Goal: Task Accomplishment & Management: Use online tool/utility

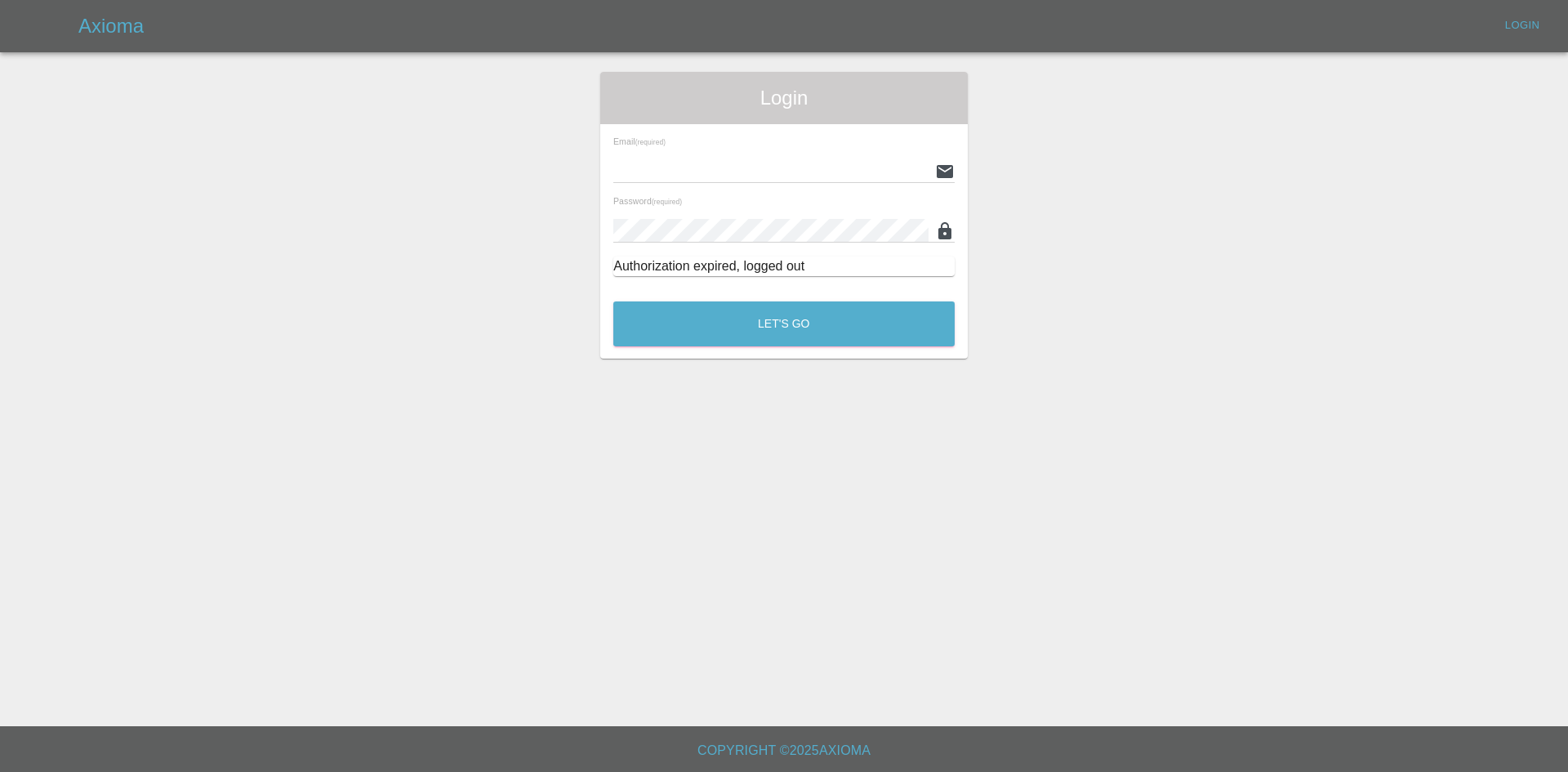
type input "[PERSON_NAME][EMAIL_ADDRESS][PERSON_NAME][DOMAIN_NAME]"
click at [779, 300] on div "Let's Go" at bounding box center [784, 320] width 343 height 61
click at [784, 324] on button "Let's Go" at bounding box center [784, 324] width 341 height 45
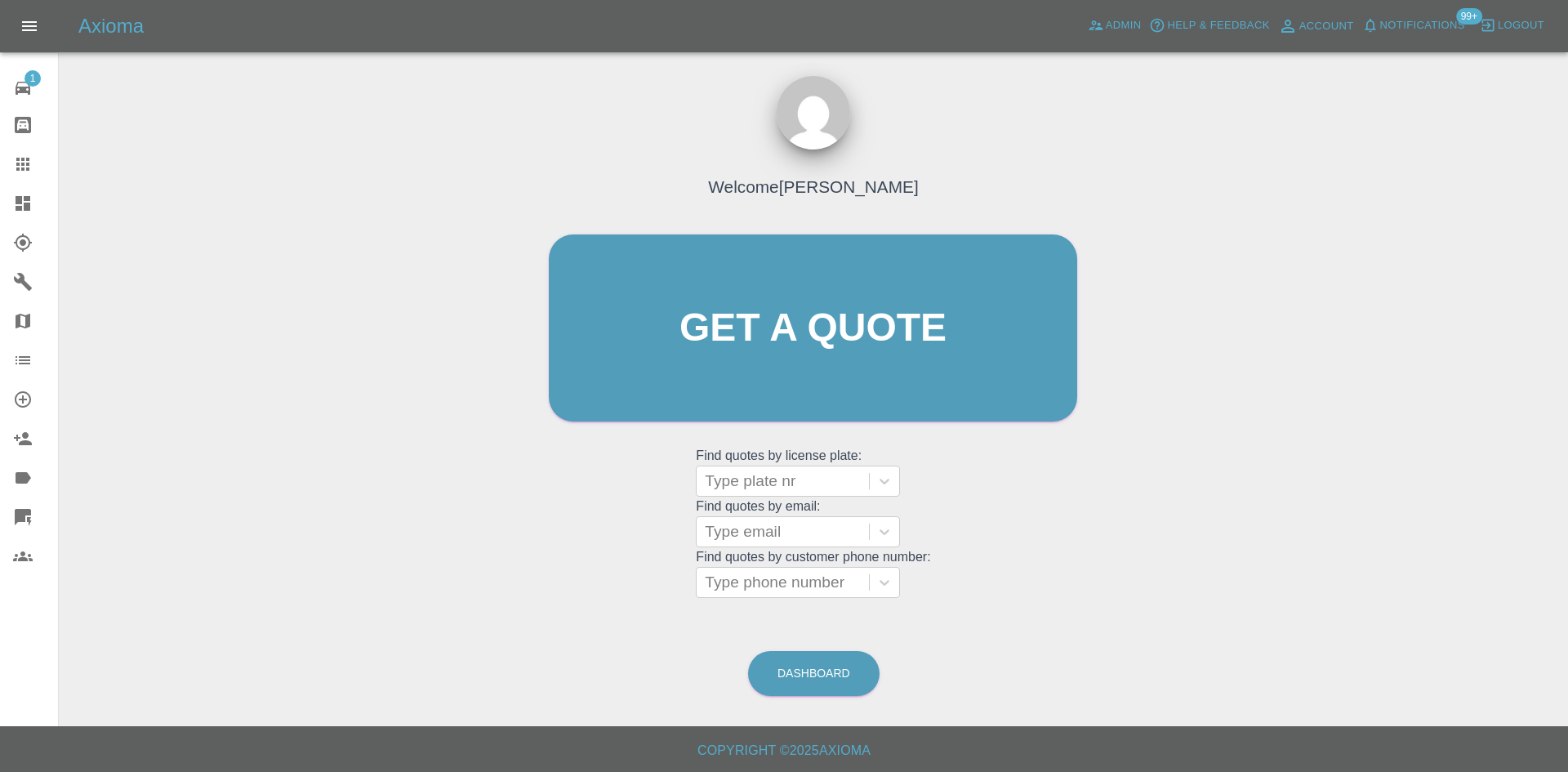
drag, startPoint x: 21, startPoint y: 209, endPoint x: 46, endPoint y: 211, distance: 25.1
click at [21, 209] on icon at bounding box center [23, 203] width 15 height 15
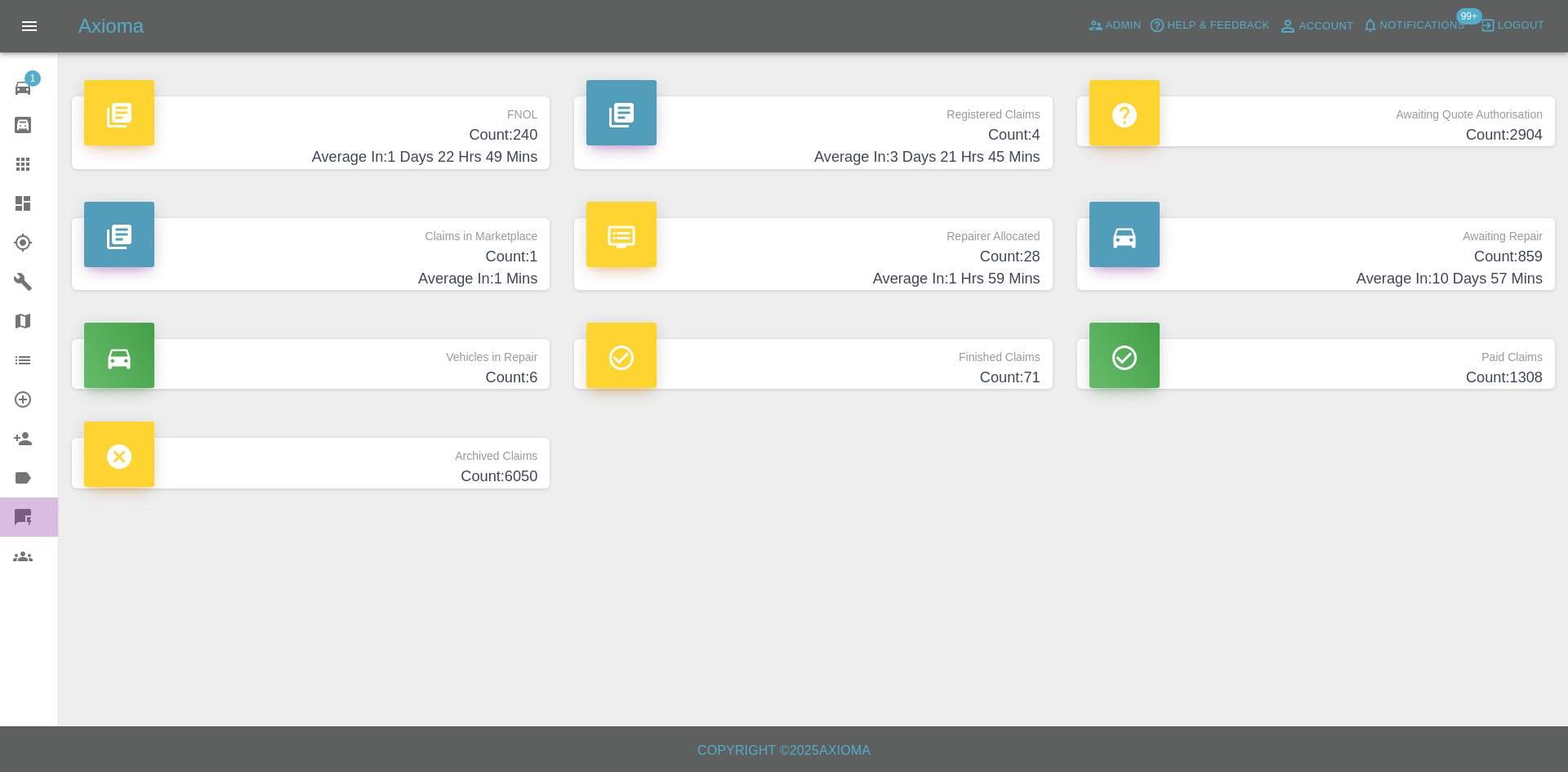
click at [23, 515] on icon at bounding box center [23, 517] width 17 height 17
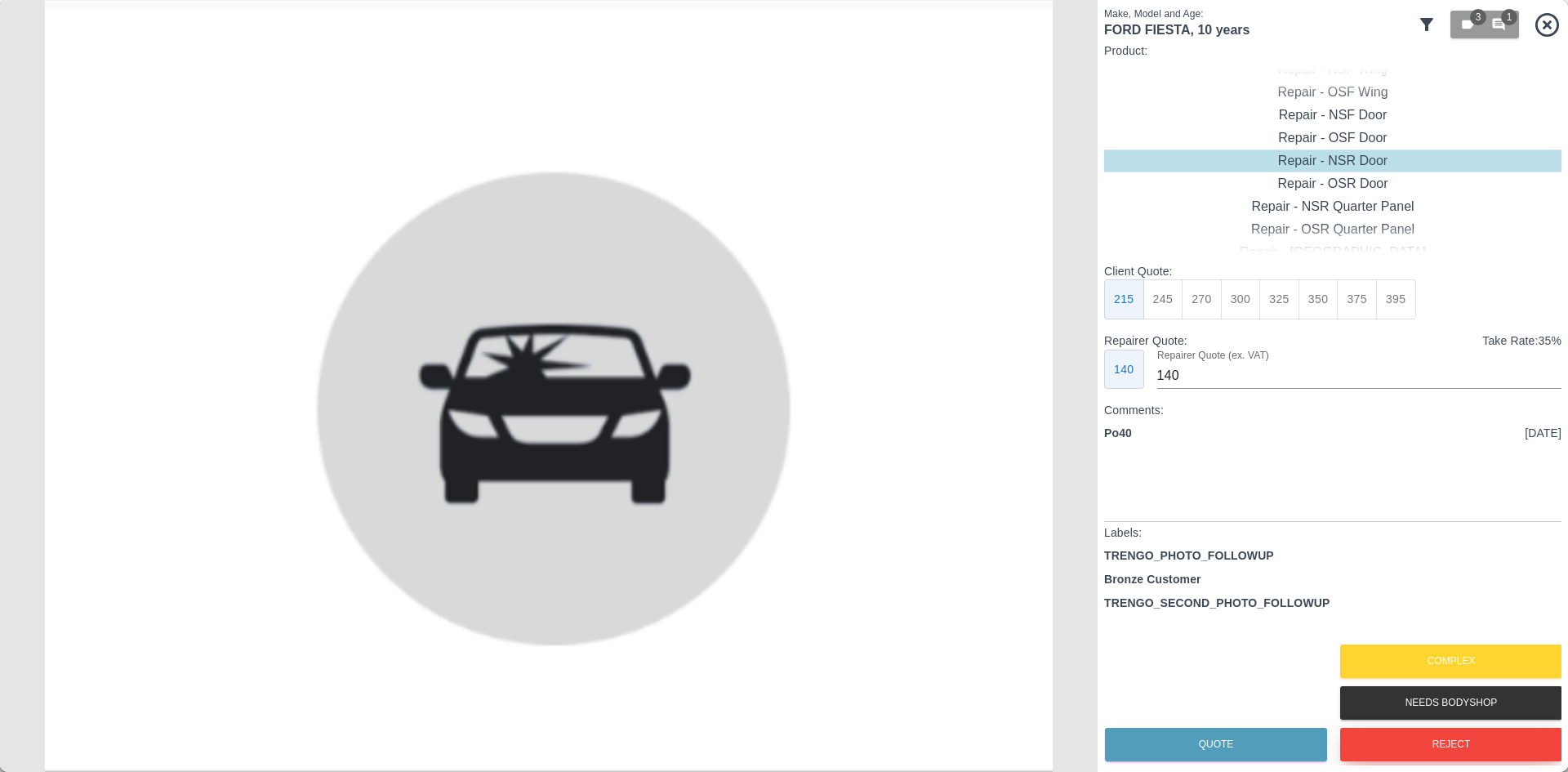
click at [1419, 745] on button "Reject" at bounding box center [1452, 745] width 222 height 33
click at [1429, 659] on button "Complex" at bounding box center [1452, 661] width 222 height 33
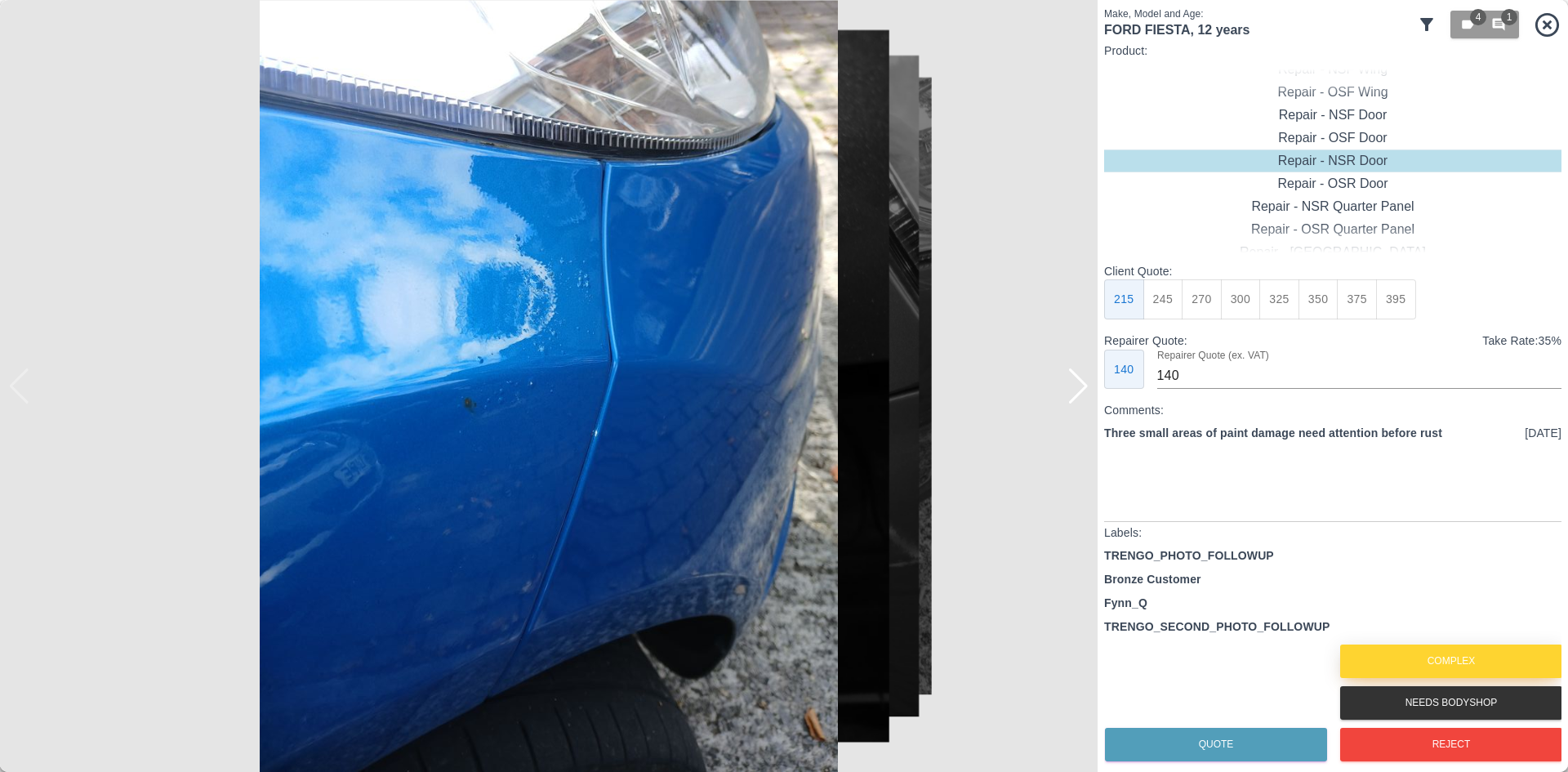
click at [1423, 671] on button "Complex" at bounding box center [1452, 661] width 222 height 33
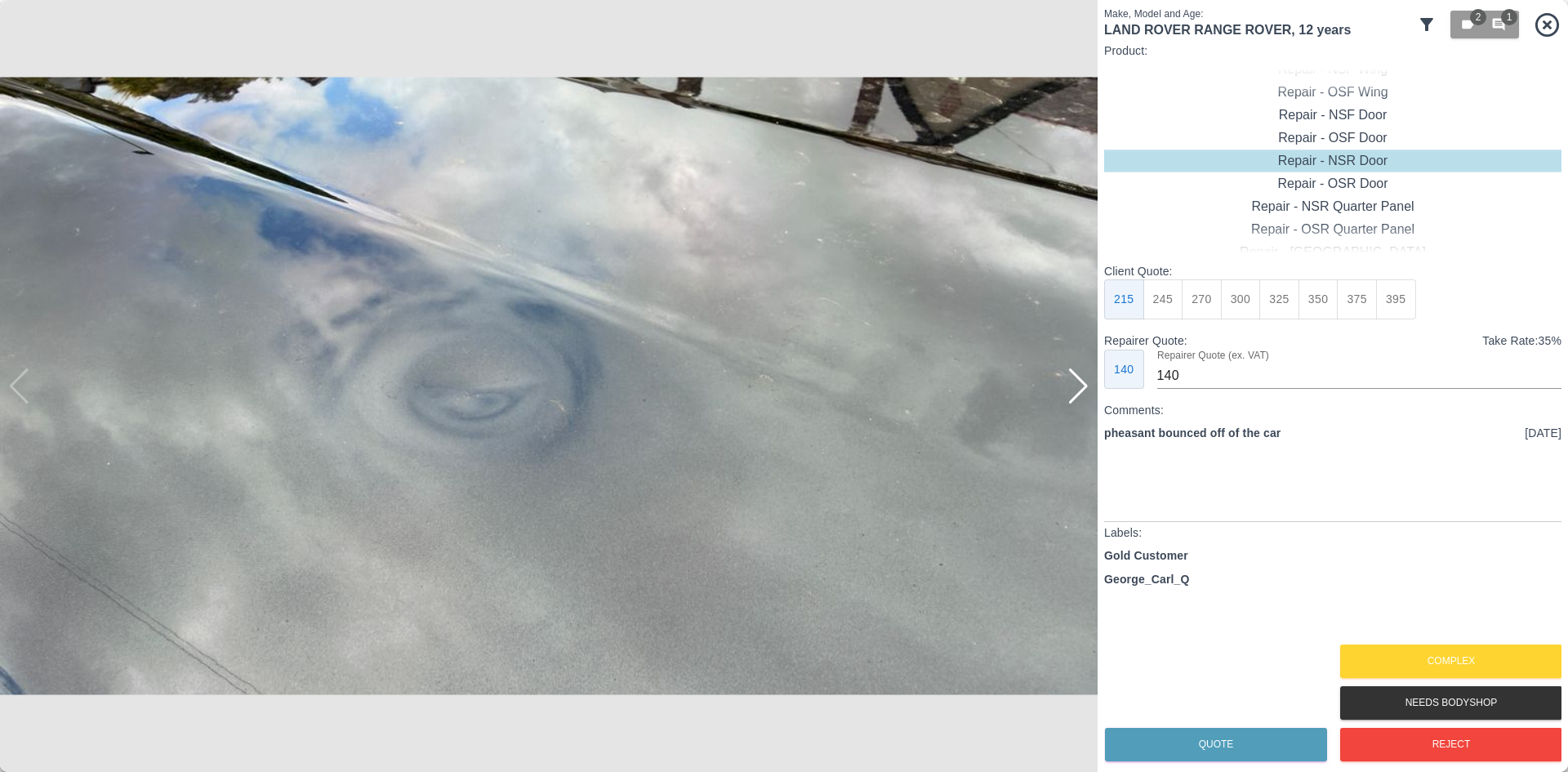
click at [1077, 393] on div at bounding box center [1078, 386] width 22 height 36
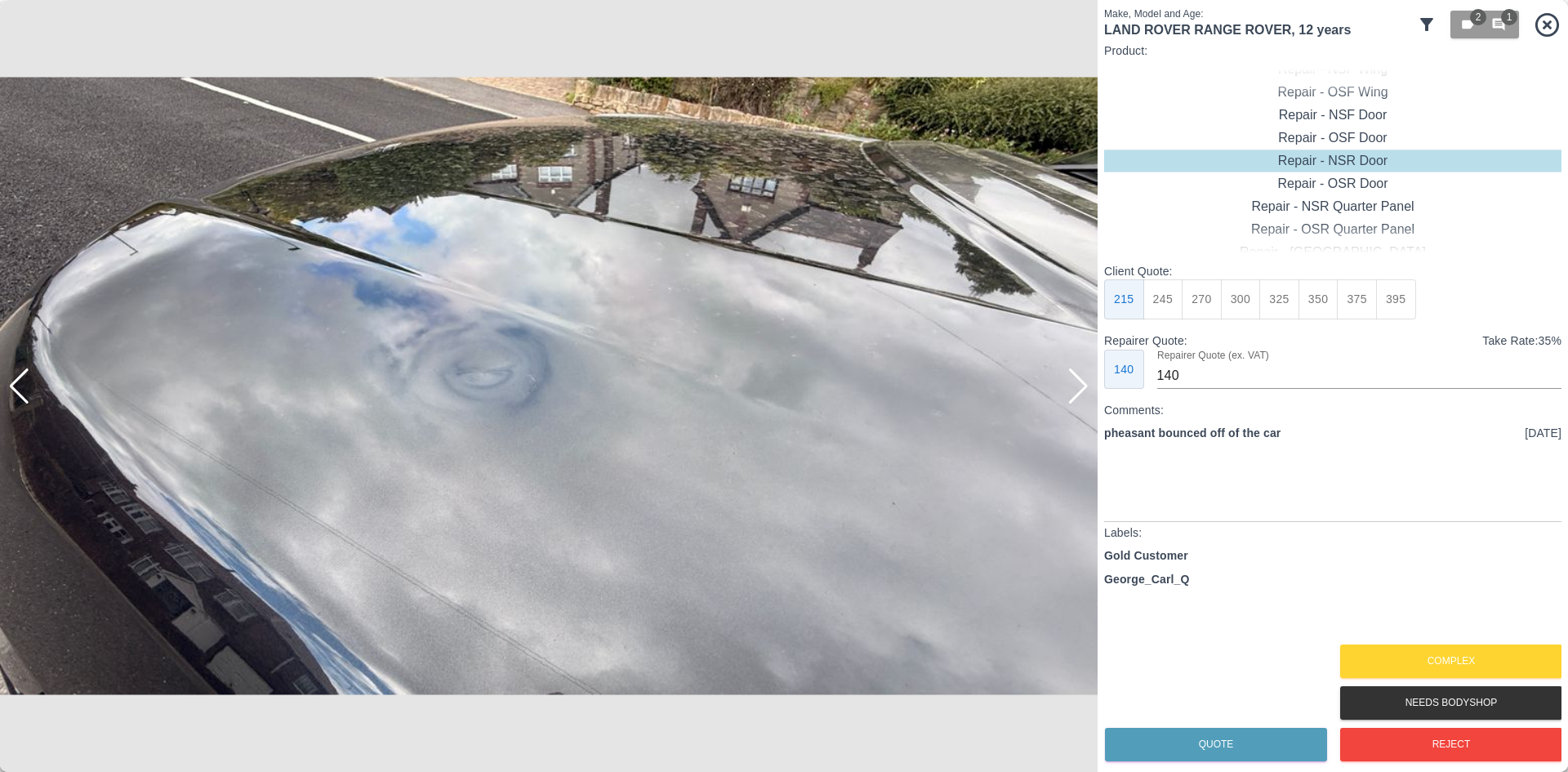
click at [1077, 393] on div at bounding box center [1078, 386] width 22 height 36
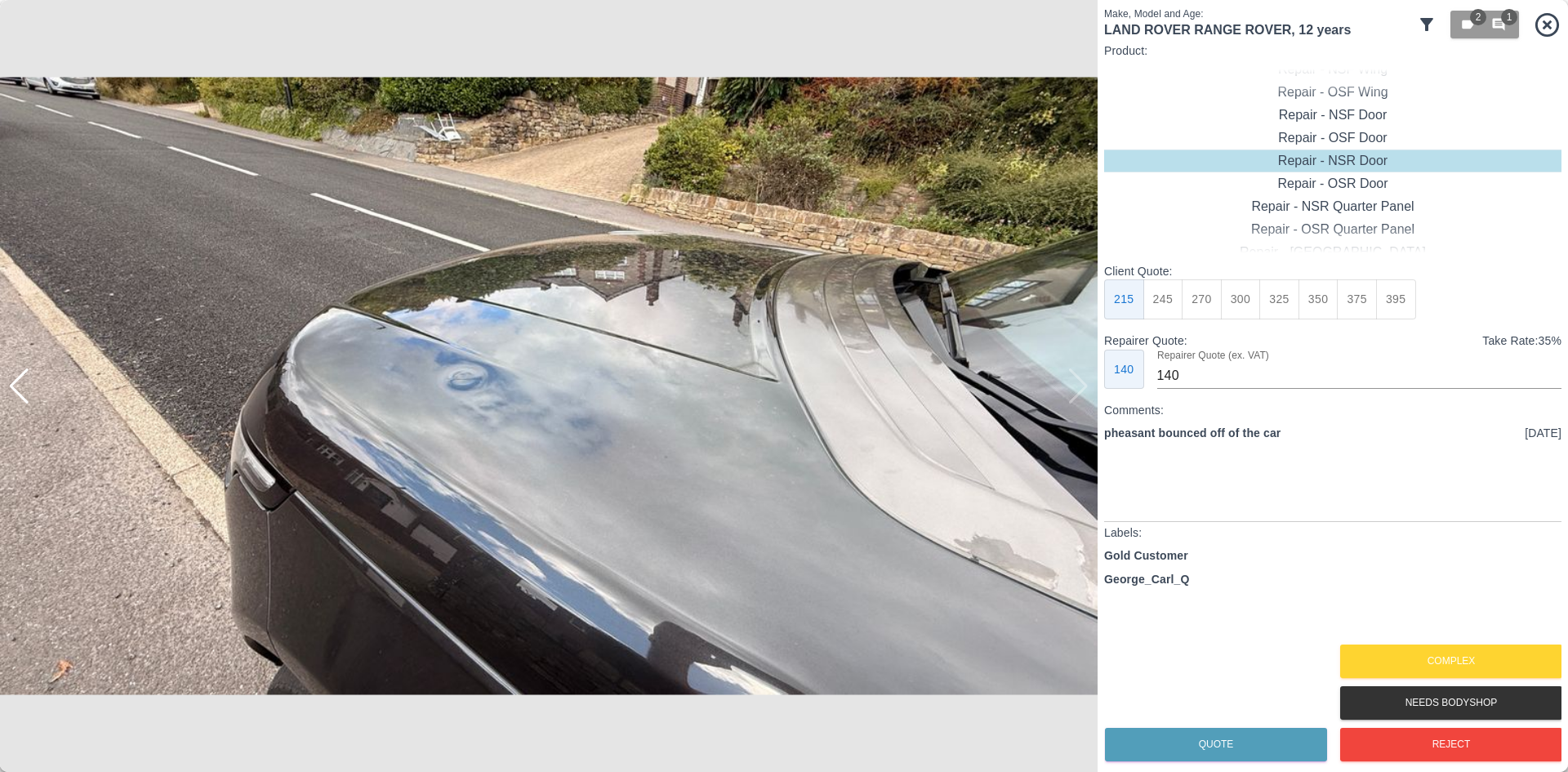
click at [1077, 393] on img at bounding box center [549, 386] width 1098 height 772
click at [1342, 192] on div "Paintless Dent Repair" at bounding box center [1332, 184] width 457 height 23
click at [1363, 301] on button "275" at bounding box center [1357, 300] width 40 height 40
click at [1308, 302] on button "250" at bounding box center [1319, 300] width 40 height 40
type input "150"
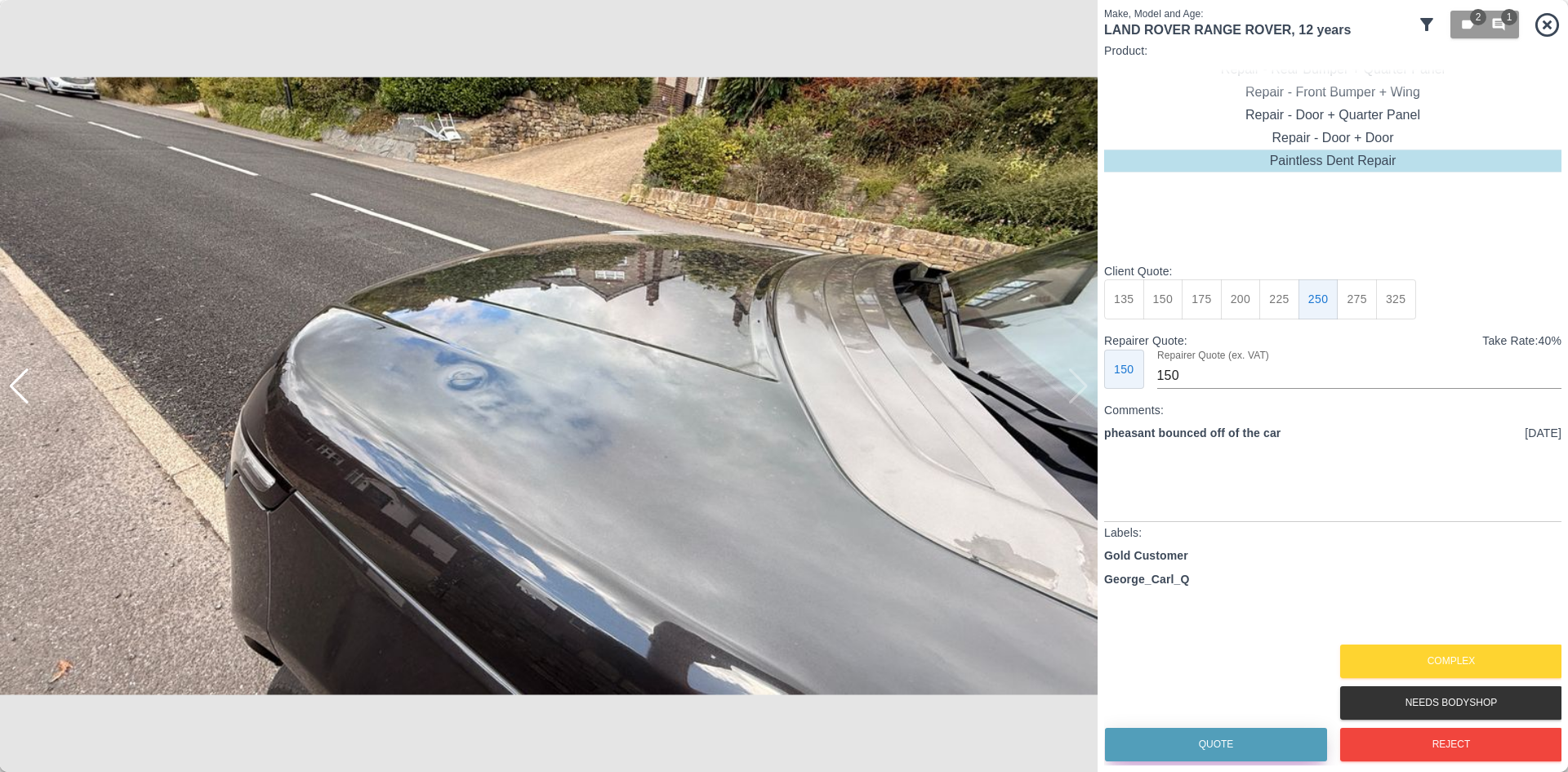
click at [1224, 745] on button "Quote" at bounding box center [1216, 745] width 222 height 33
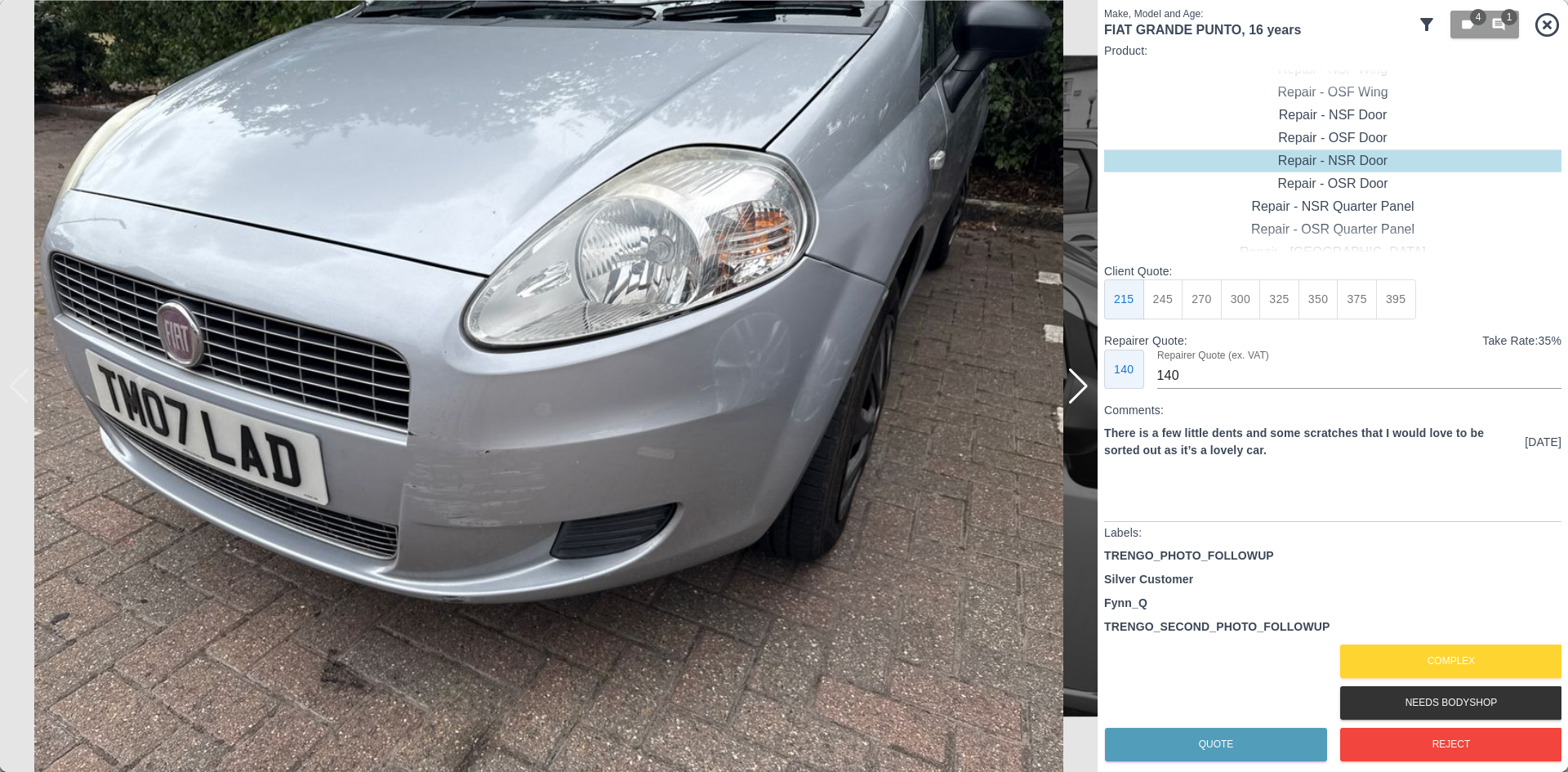
click at [1074, 418] on img at bounding box center [549, 386] width 1098 height 772
click at [1077, 417] on img at bounding box center [549, 386] width 1098 height 772
click at [1087, 403] on div at bounding box center [1078, 386] width 22 height 36
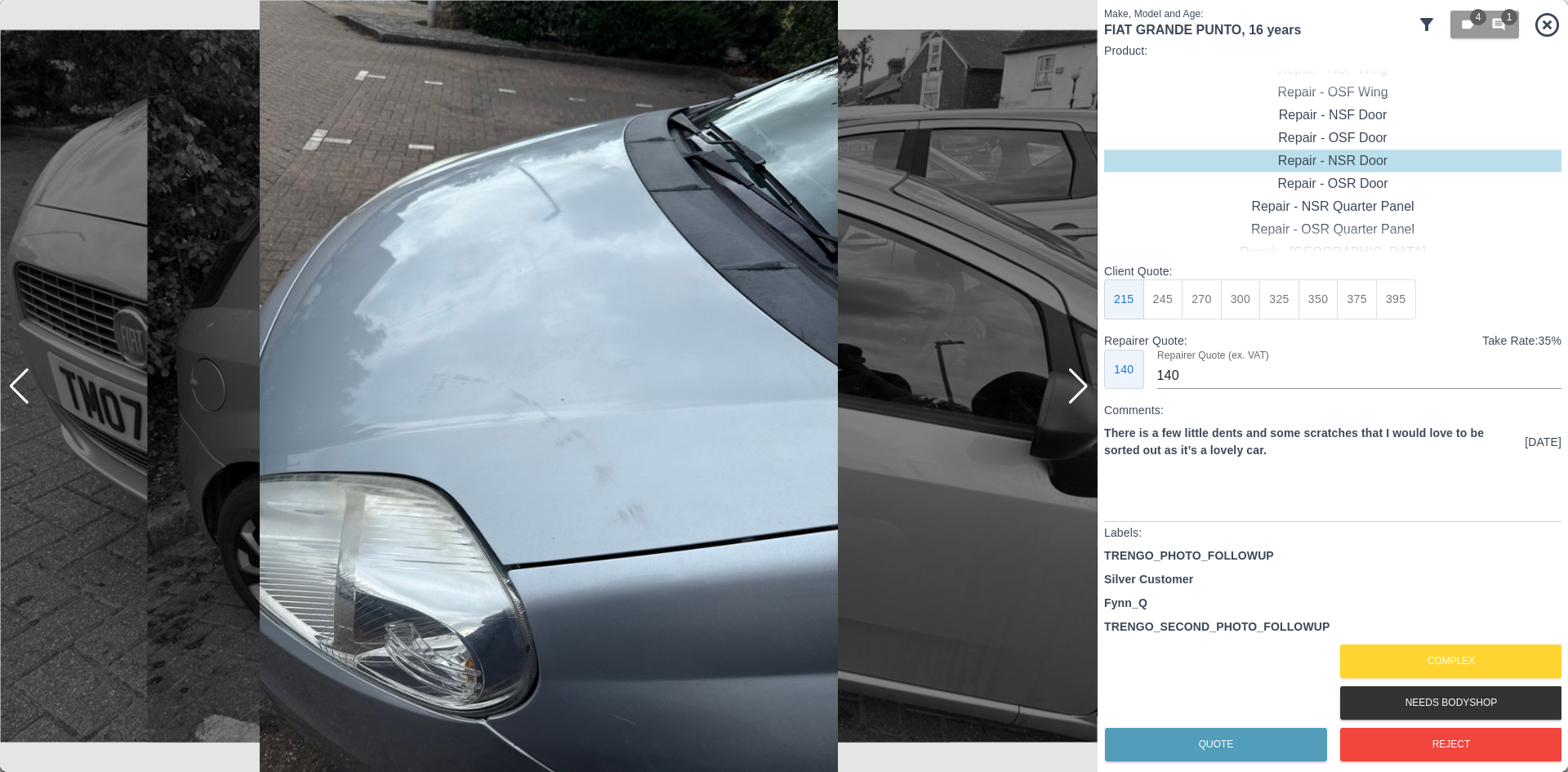
click at [1087, 403] on div at bounding box center [1078, 386] width 22 height 36
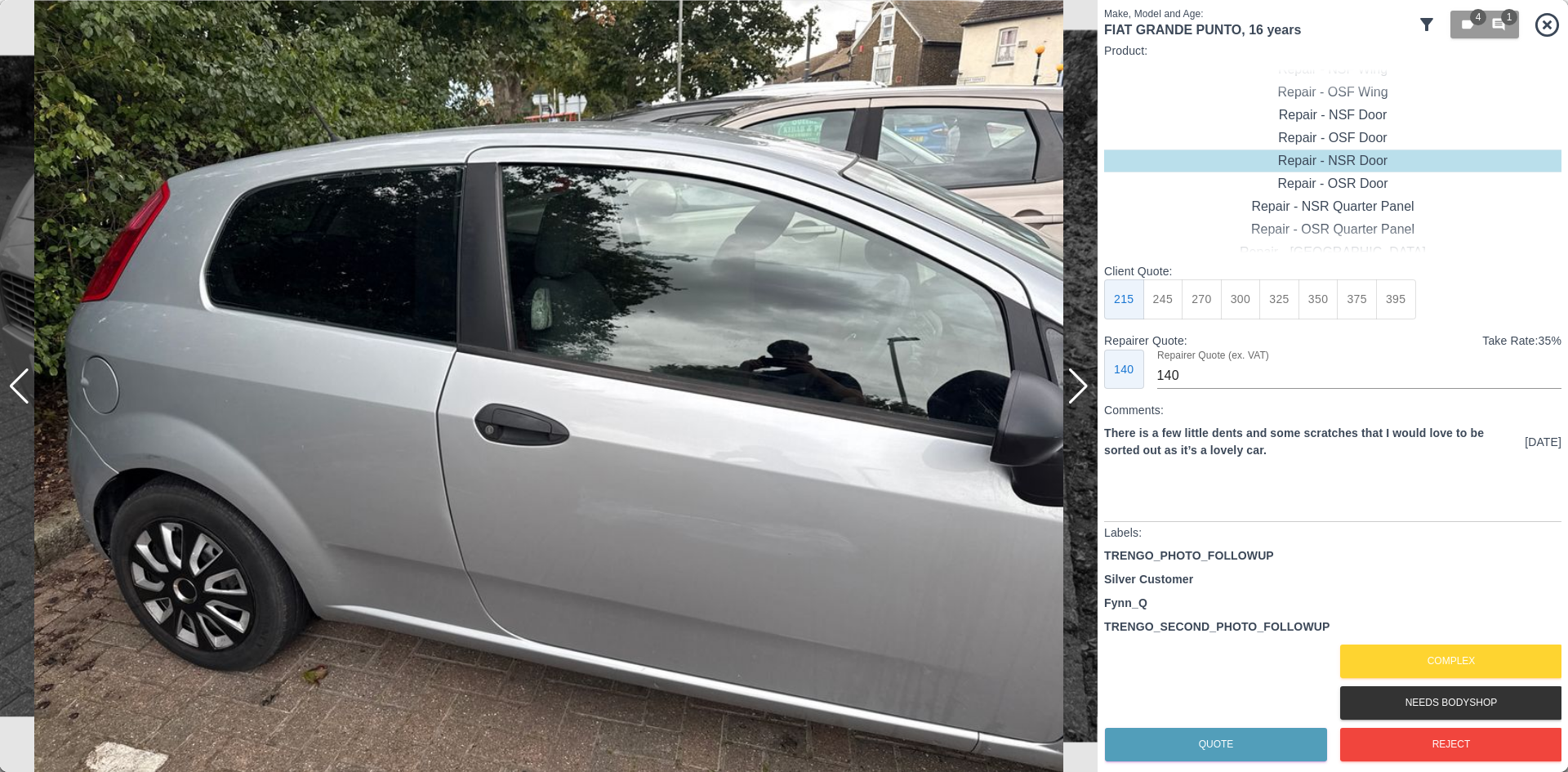
click at [1087, 403] on div at bounding box center [1078, 386] width 22 height 36
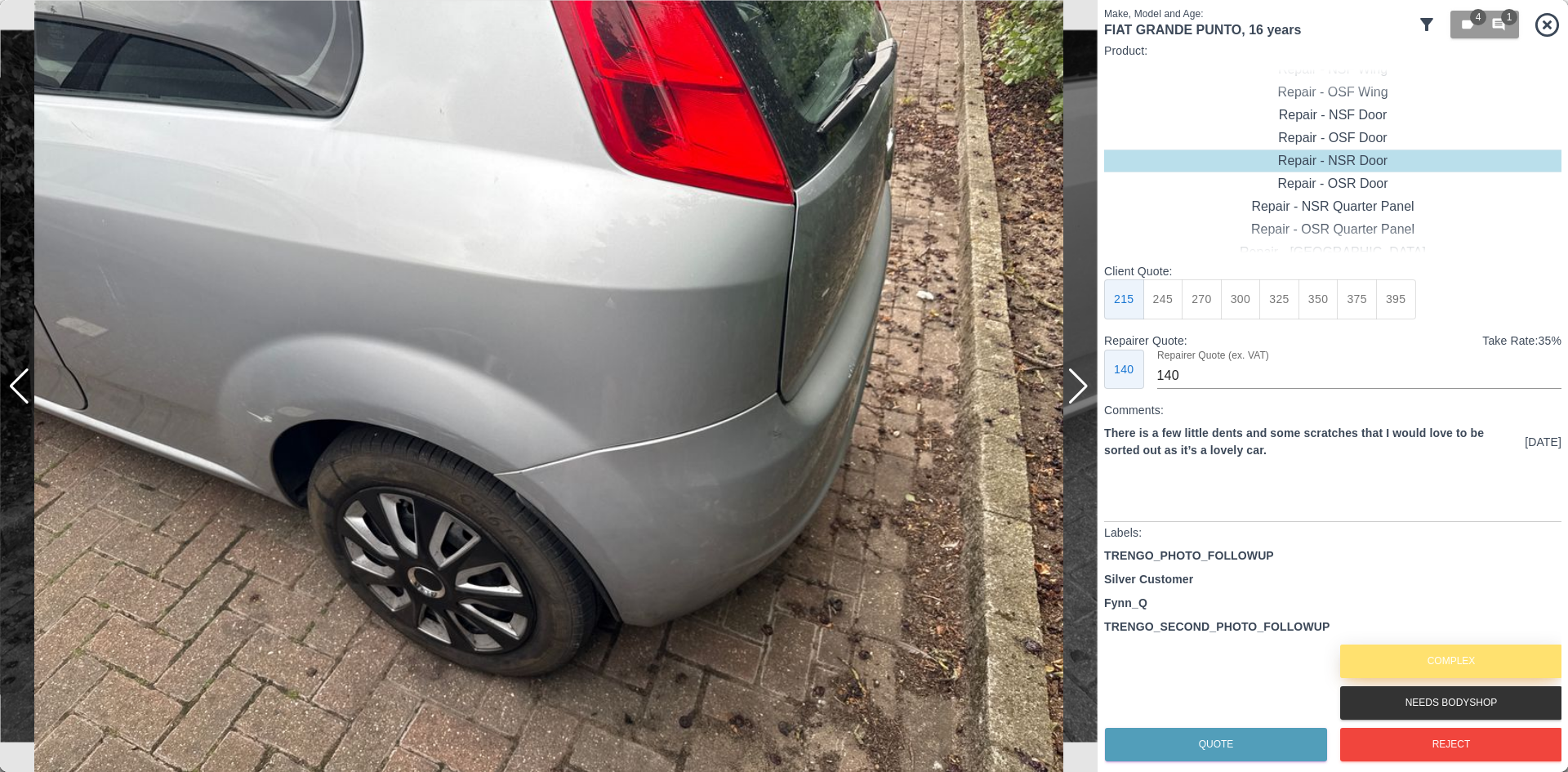
click at [1370, 665] on button "Complex" at bounding box center [1452, 661] width 222 height 33
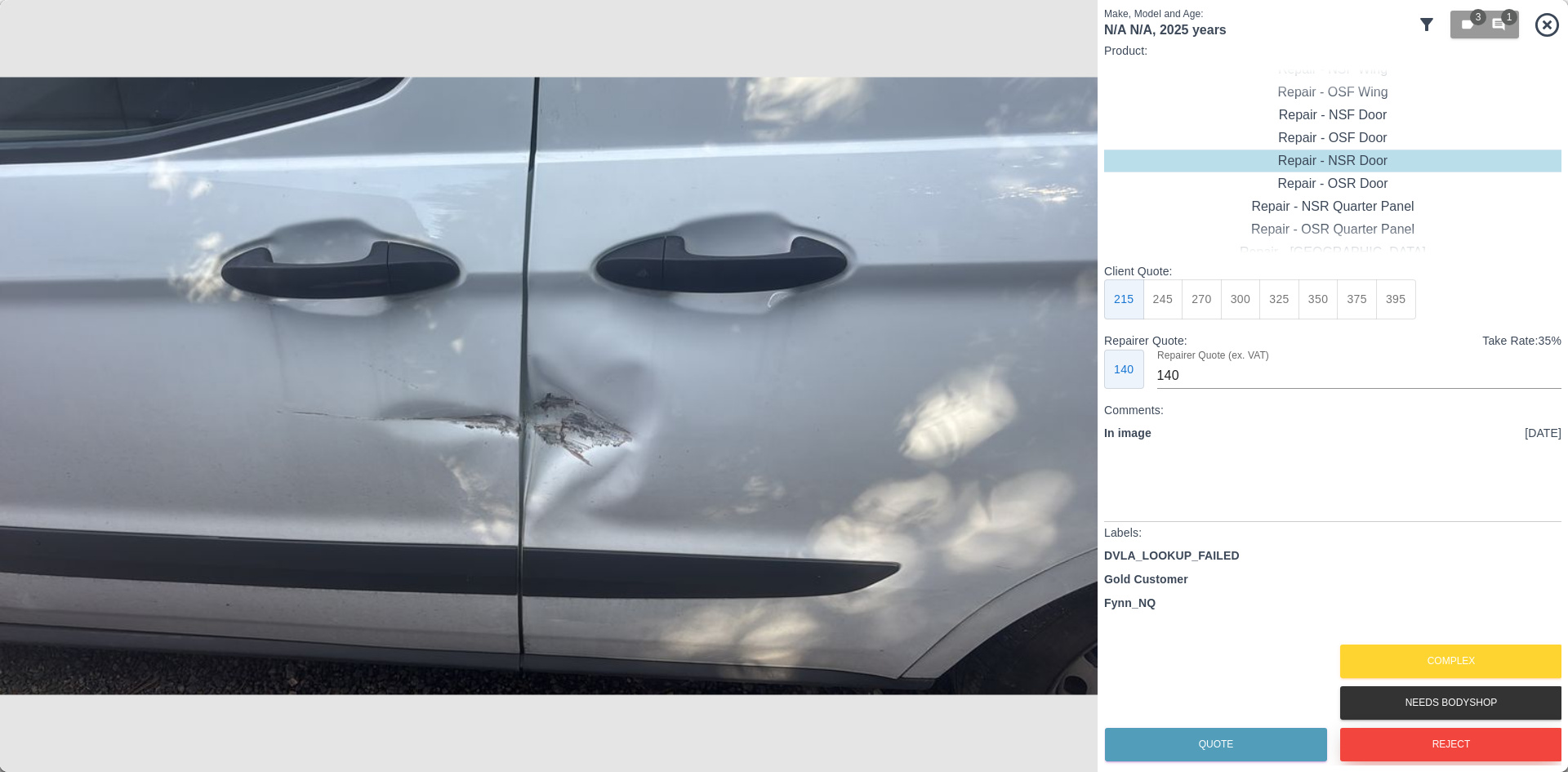
click at [1400, 738] on button "Reject" at bounding box center [1452, 745] width 222 height 33
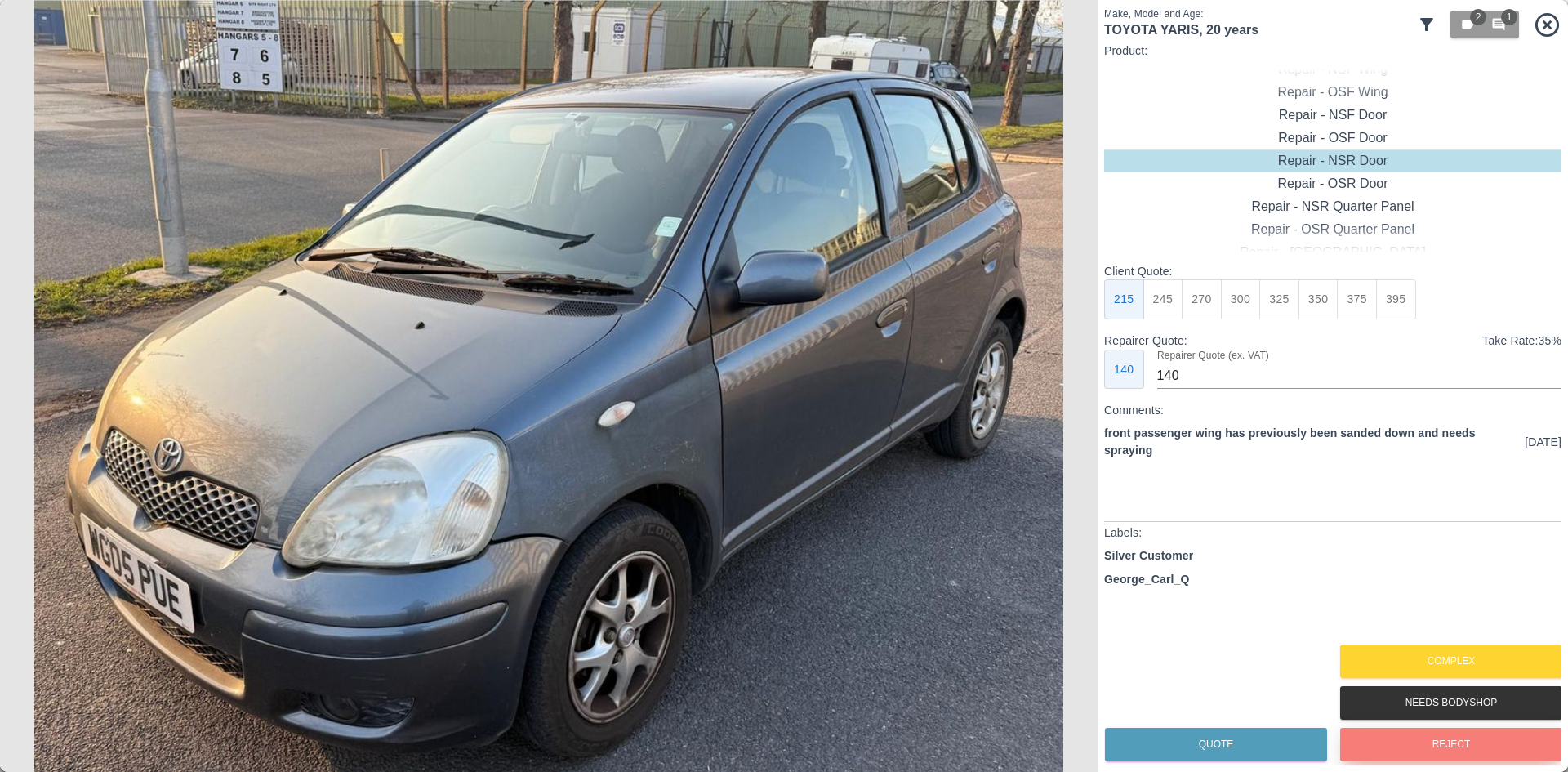
click at [1362, 743] on button "Reject" at bounding box center [1452, 745] width 222 height 33
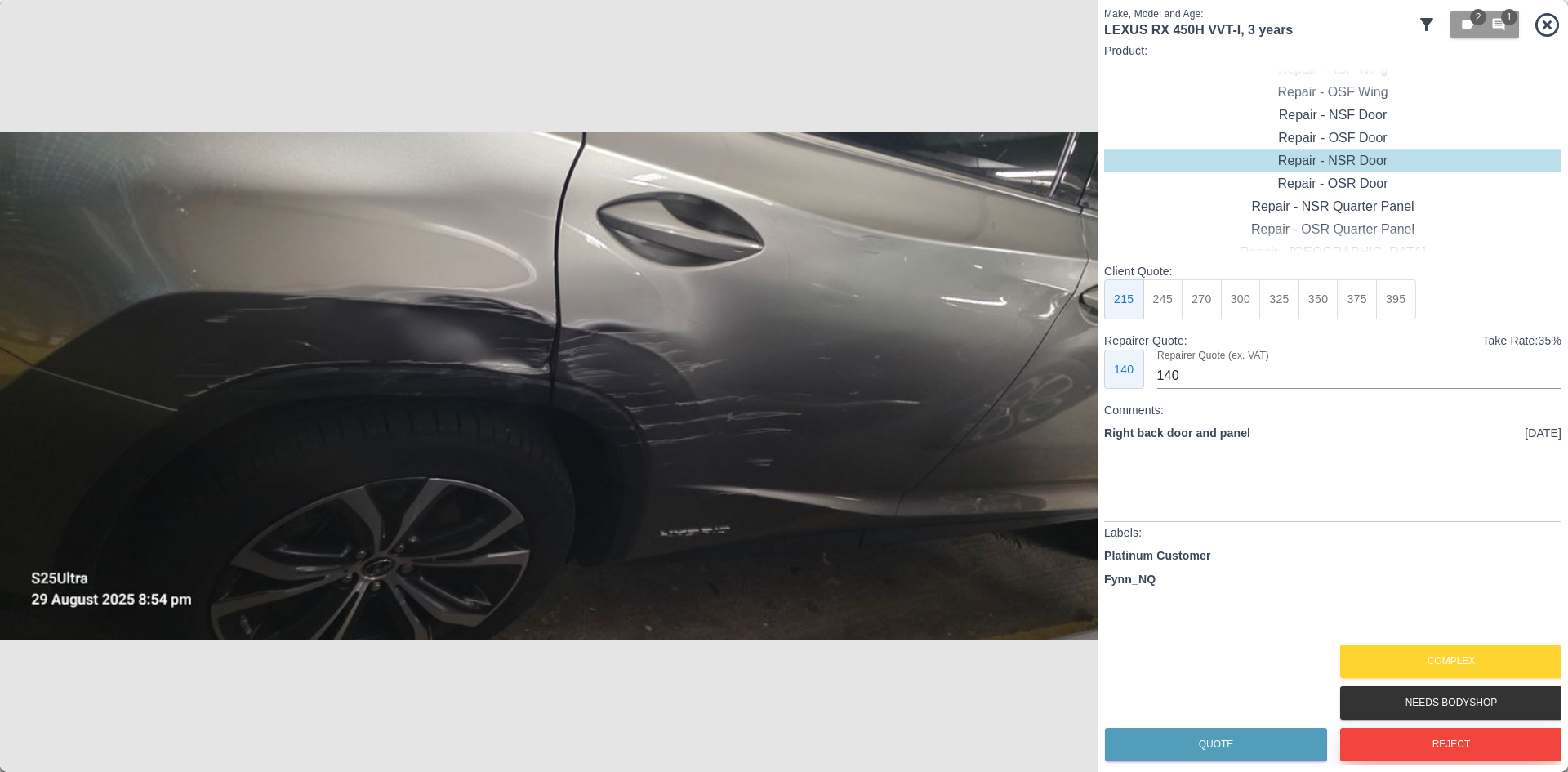
click at [1361, 744] on button "Reject" at bounding box center [1452, 745] width 222 height 33
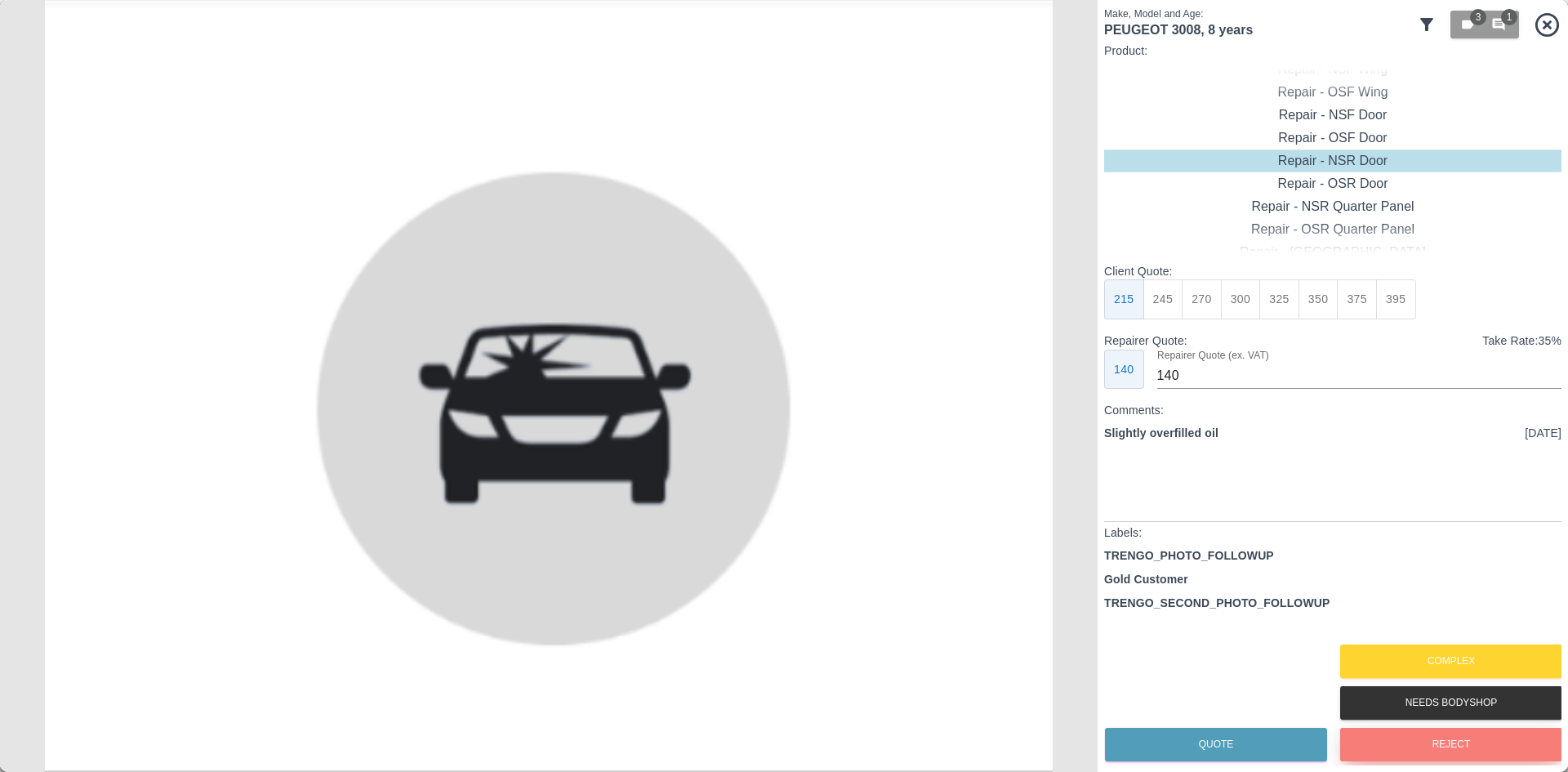
click at [1406, 751] on button "Reject" at bounding box center [1452, 745] width 222 height 33
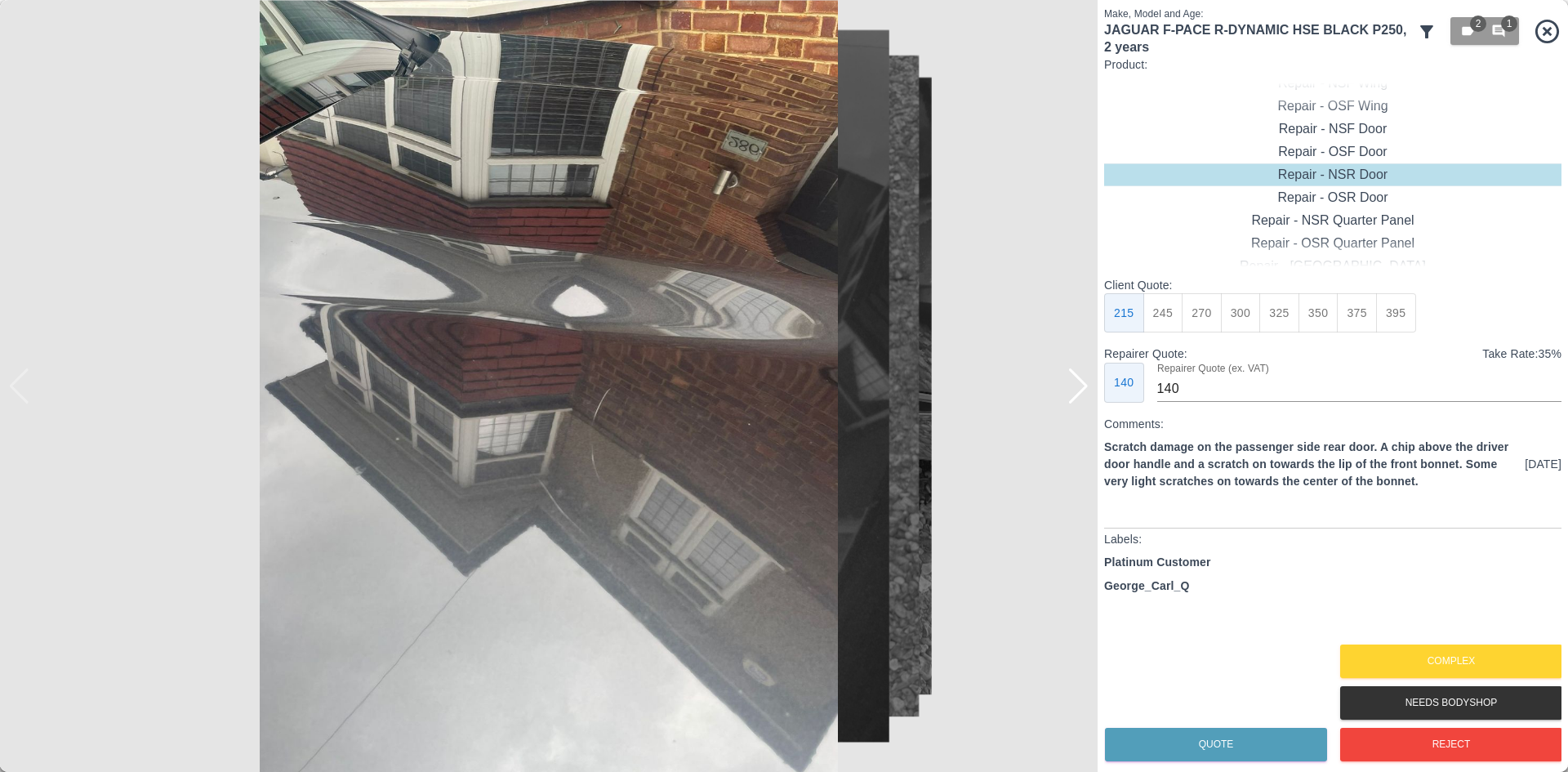
click at [1072, 393] on div at bounding box center [1078, 386] width 22 height 36
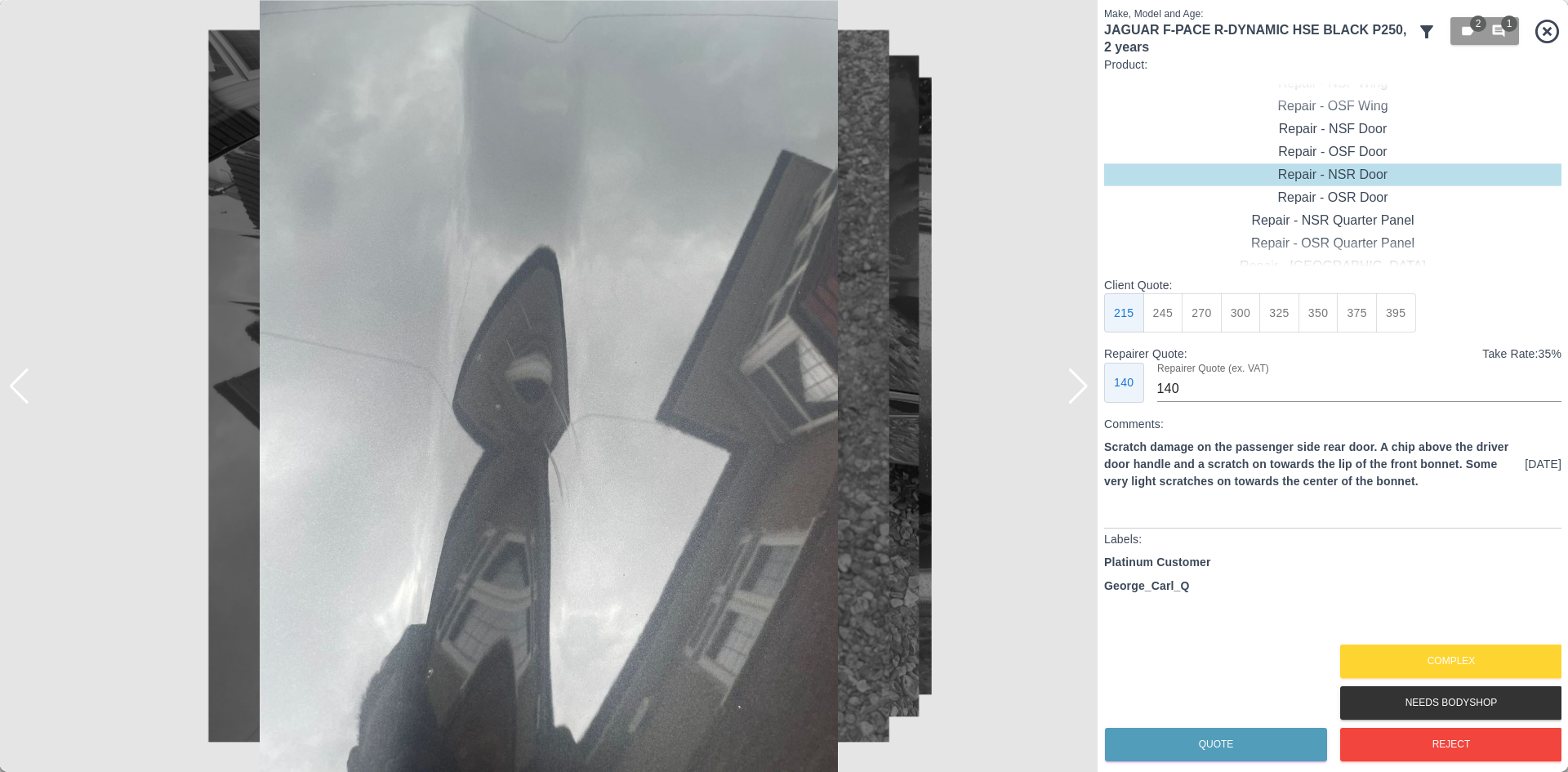
click at [1072, 393] on div at bounding box center [1078, 386] width 22 height 36
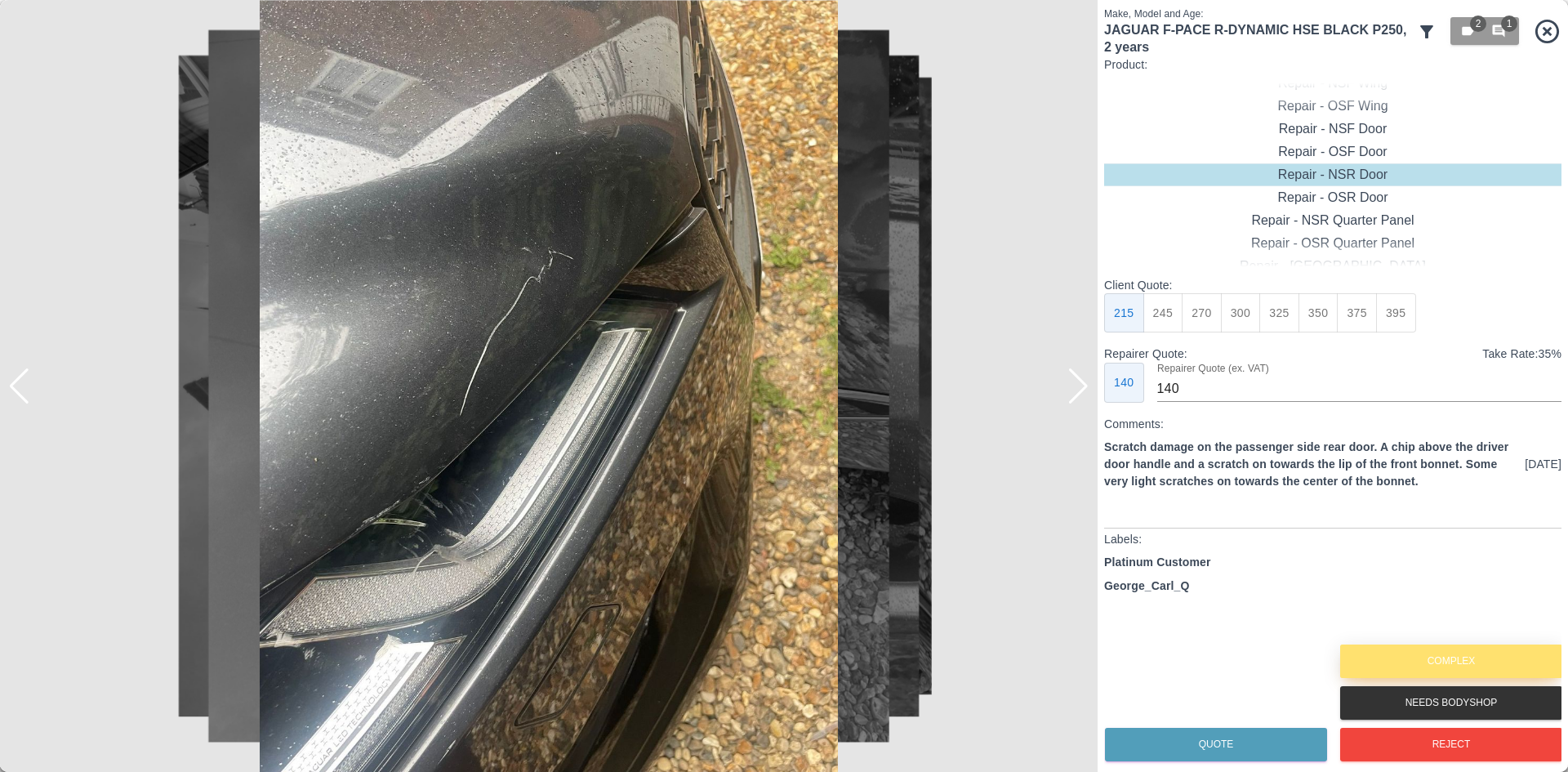
click at [1444, 659] on button "Complex" at bounding box center [1452, 661] width 222 height 33
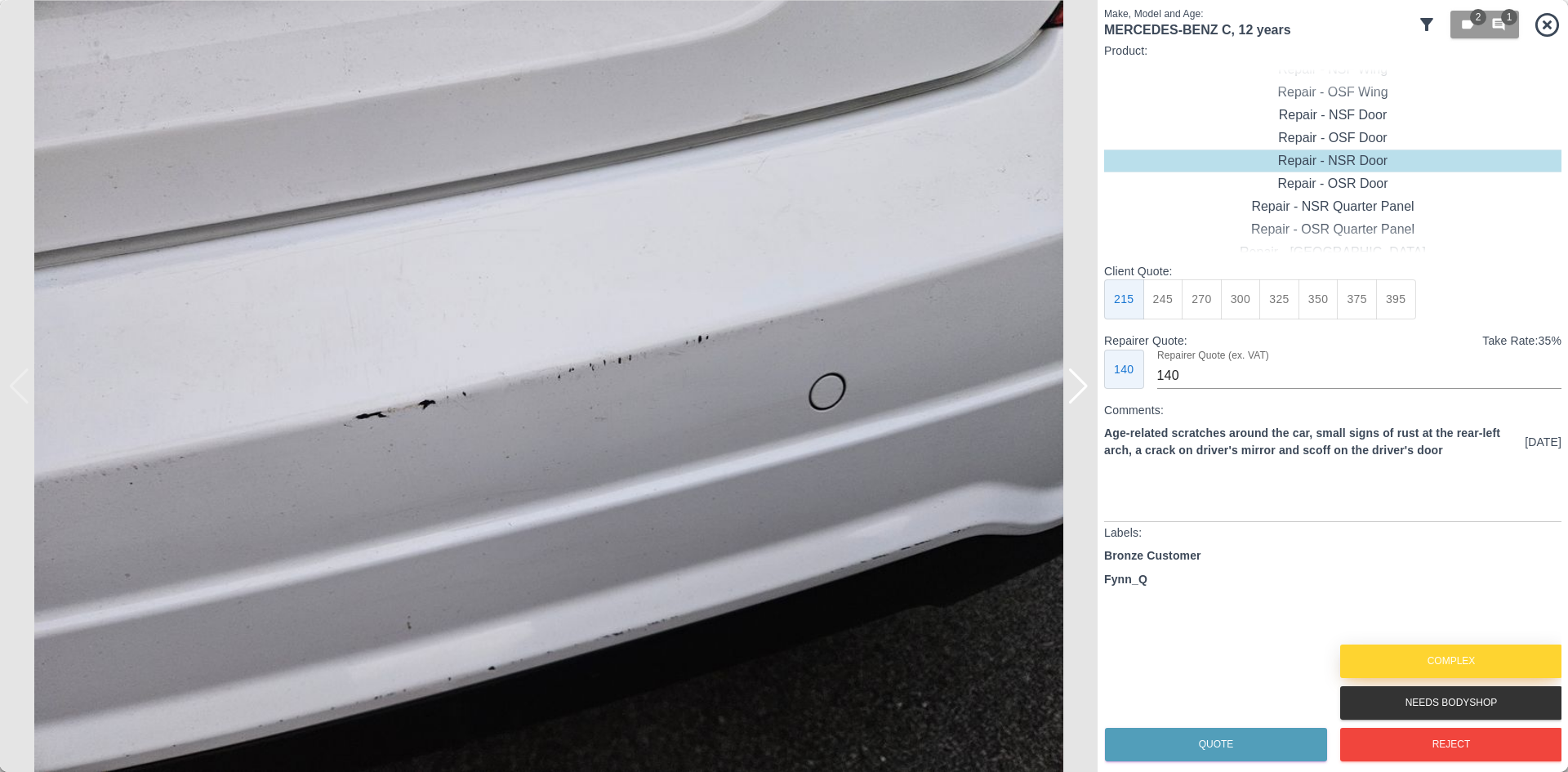
click at [1397, 652] on button "Complex" at bounding box center [1452, 661] width 222 height 33
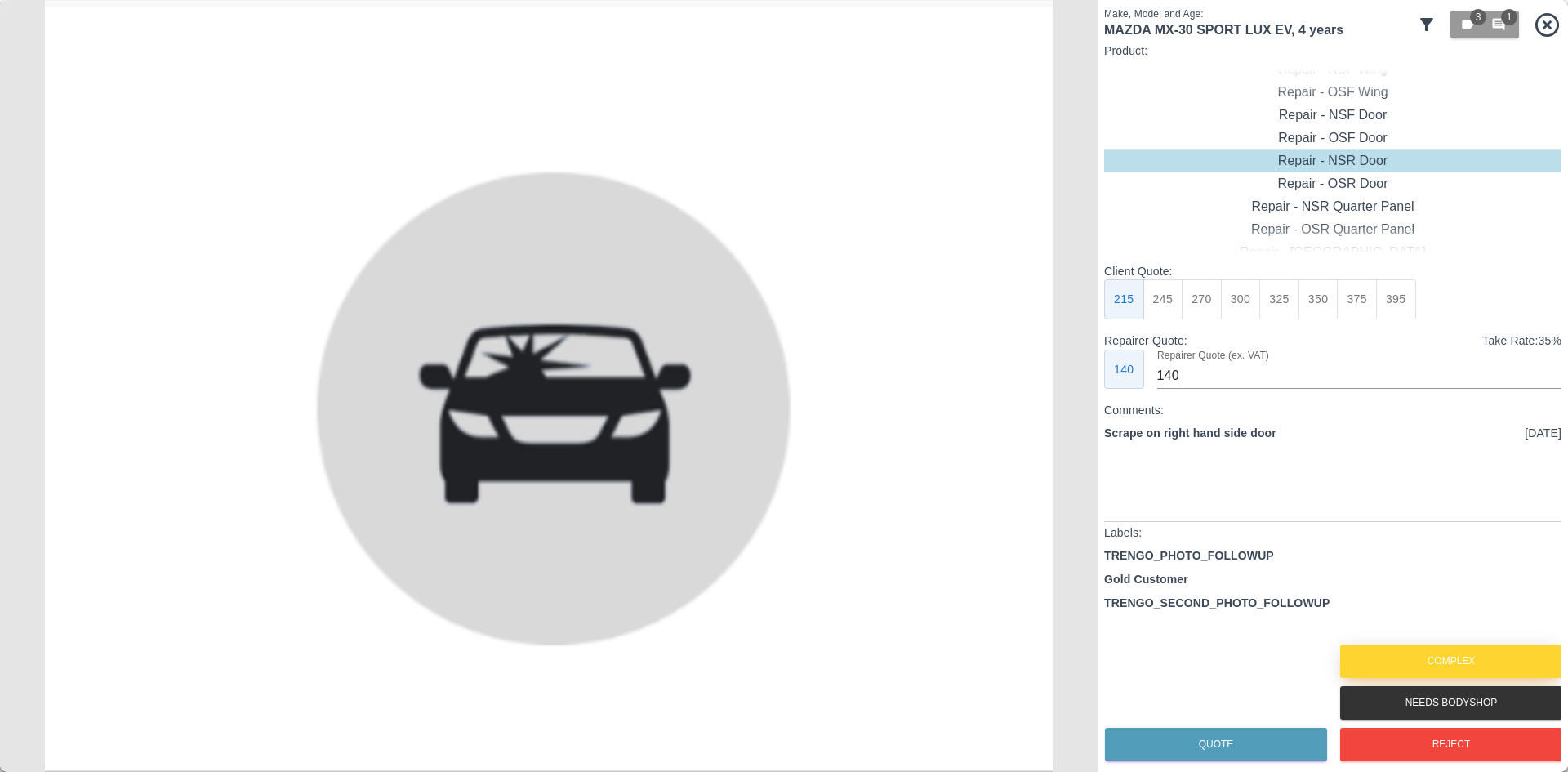
click at [1439, 652] on button "Complex" at bounding box center [1452, 661] width 222 height 33
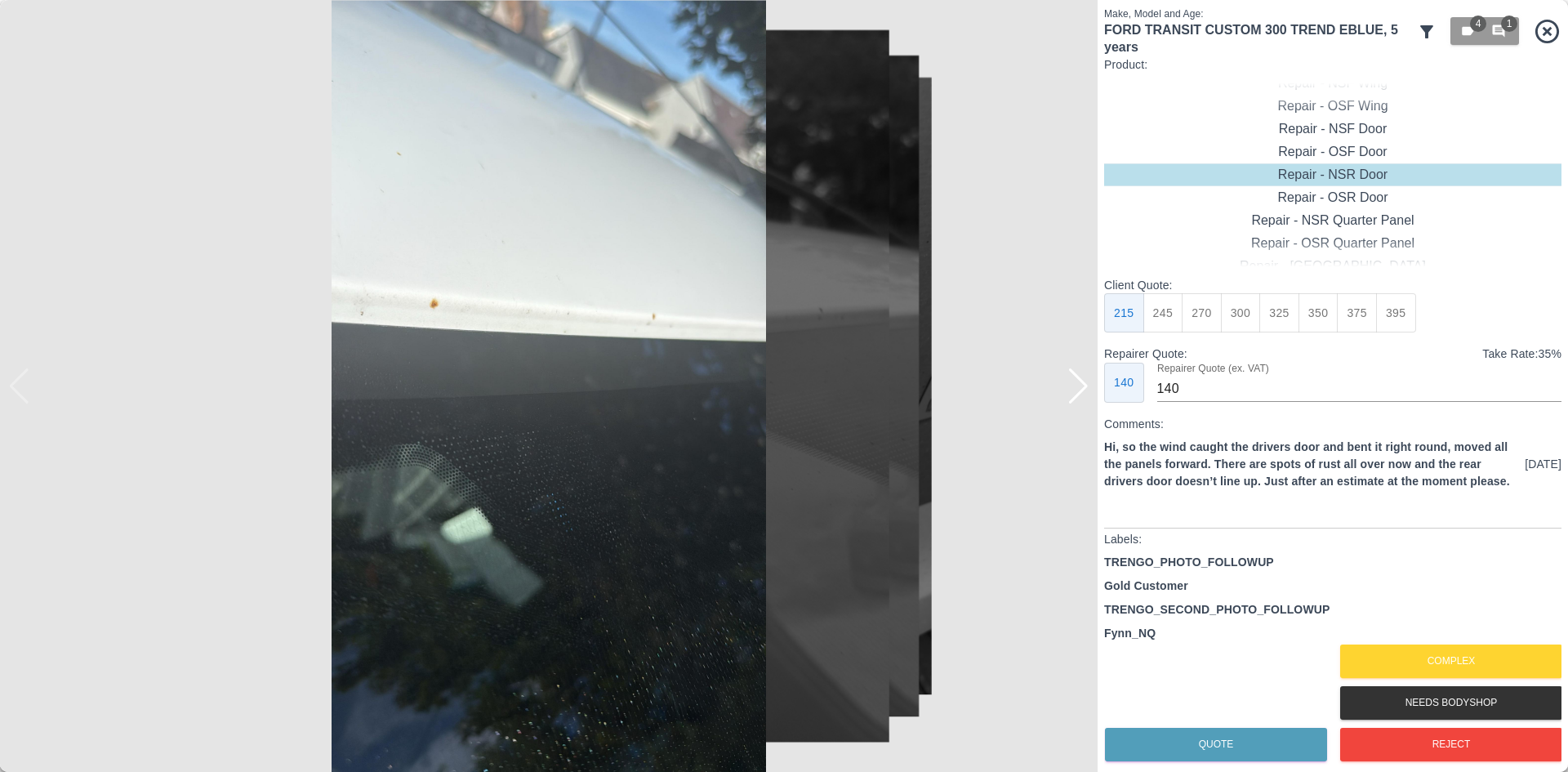
click at [1082, 403] on div at bounding box center [1078, 386] width 22 height 36
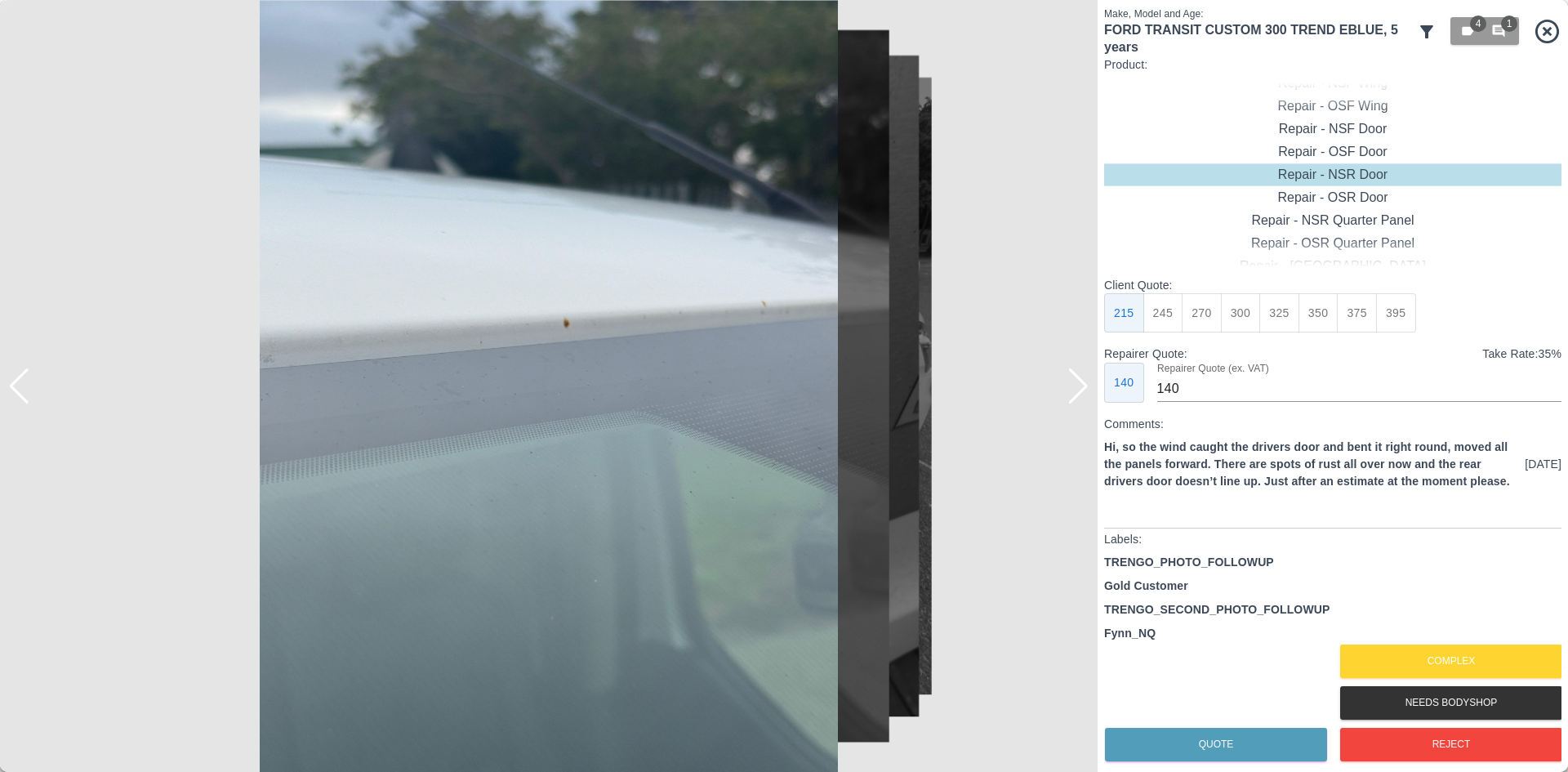
click at [1084, 393] on div at bounding box center [1078, 386] width 22 height 36
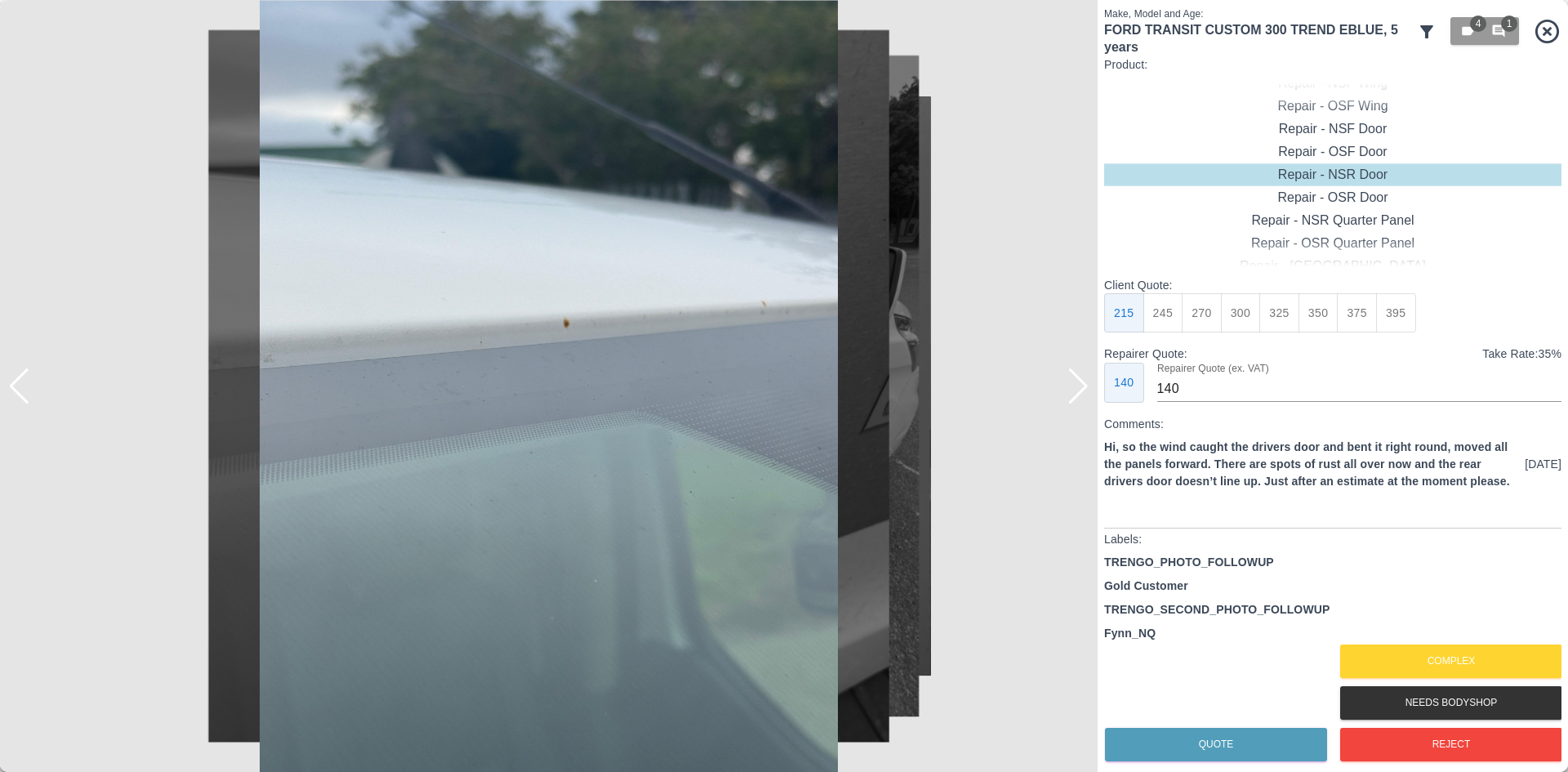
click at [1084, 393] on div at bounding box center [1078, 386] width 22 height 36
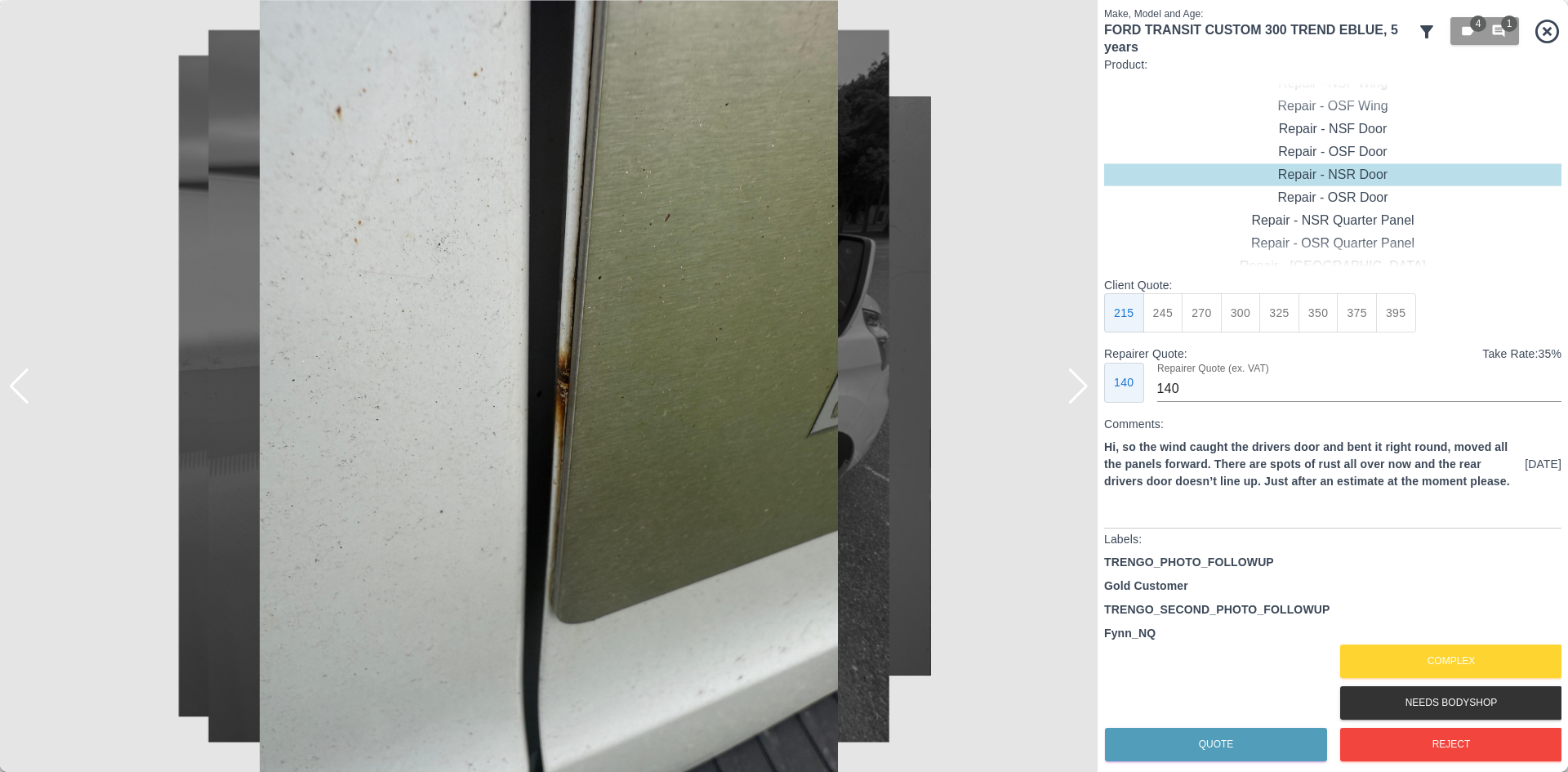
click at [1084, 393] on div at bounding box center [1078, 386] width 22 height 36
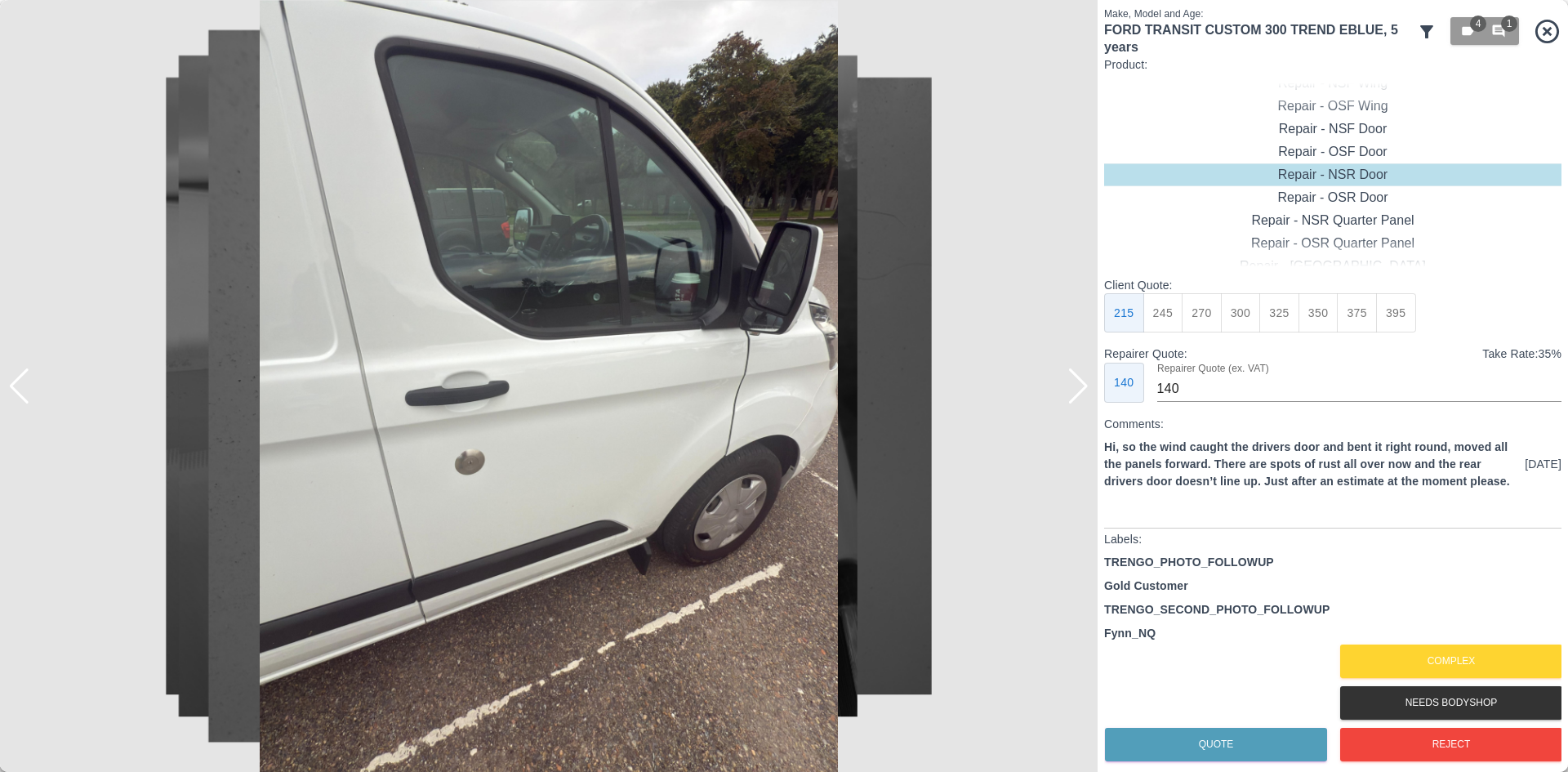
click at [1084, 393] on div at bounding box center [1078, 386] width 22 height 36
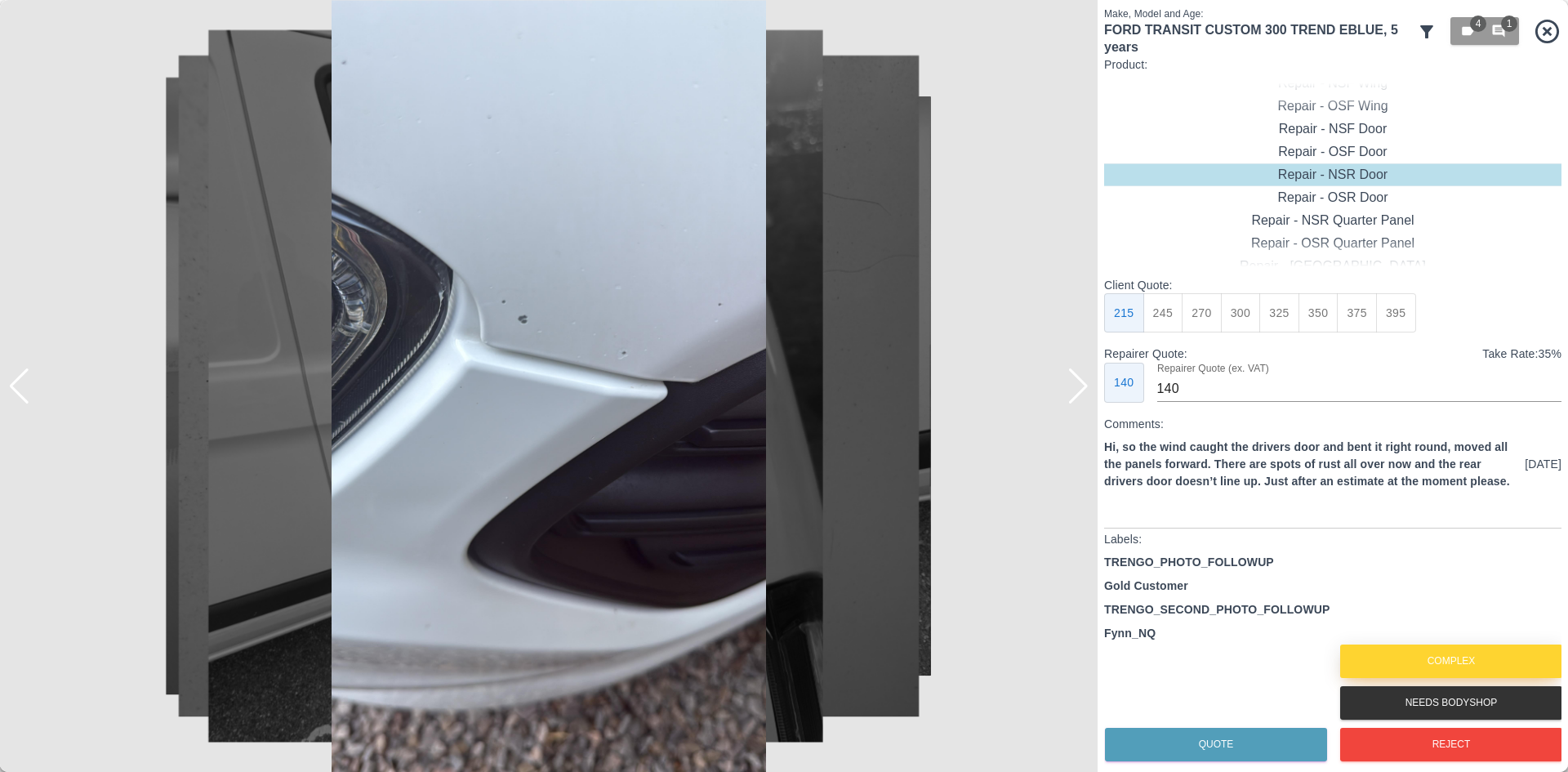
click at [1467, 662] on button "Complex" at bounding box center [1452, 661] width 222 height 33
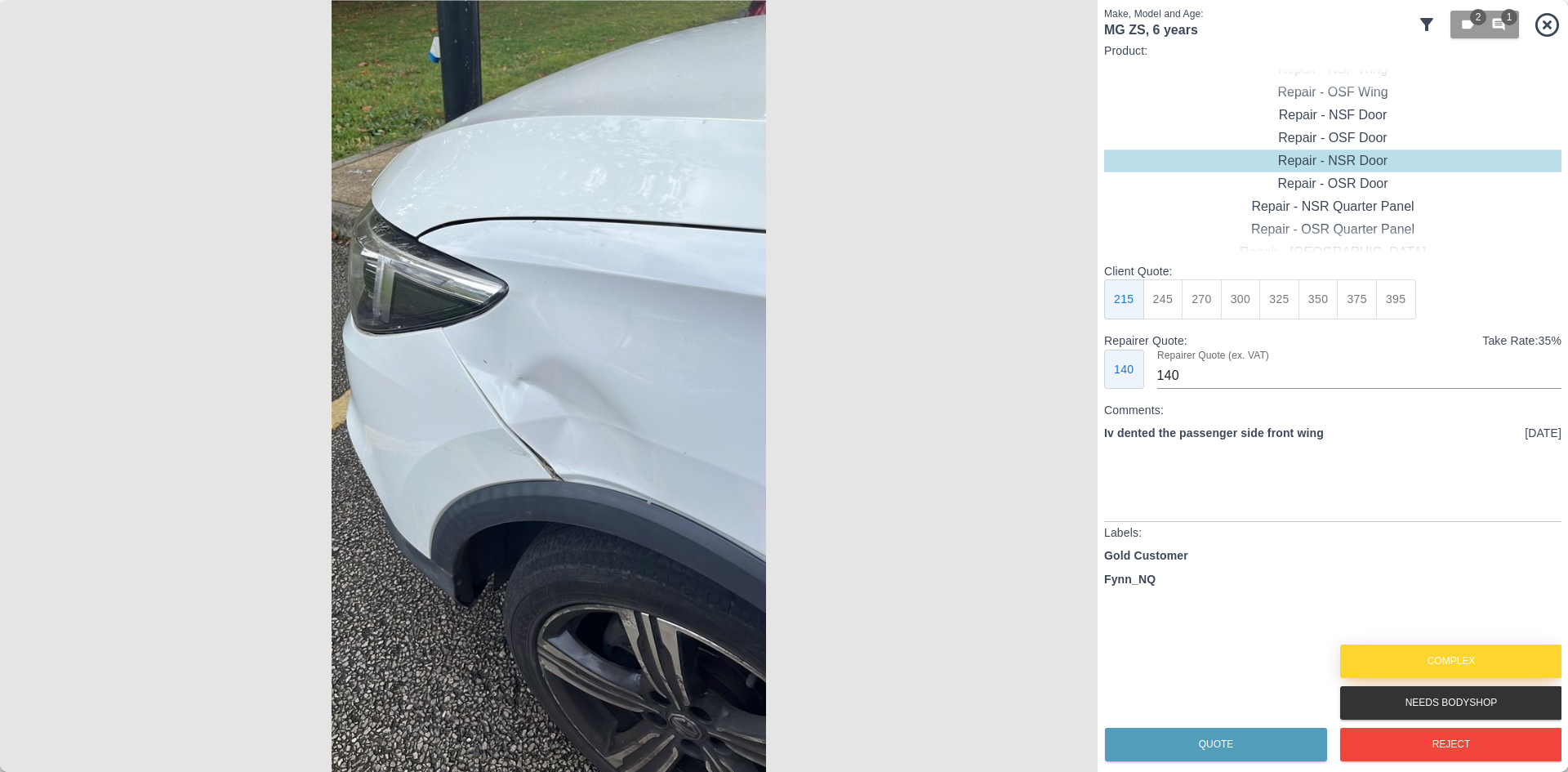
click at [1411, 672] on button "Complex" at bounding box center [1452, 661] width 222 height 33
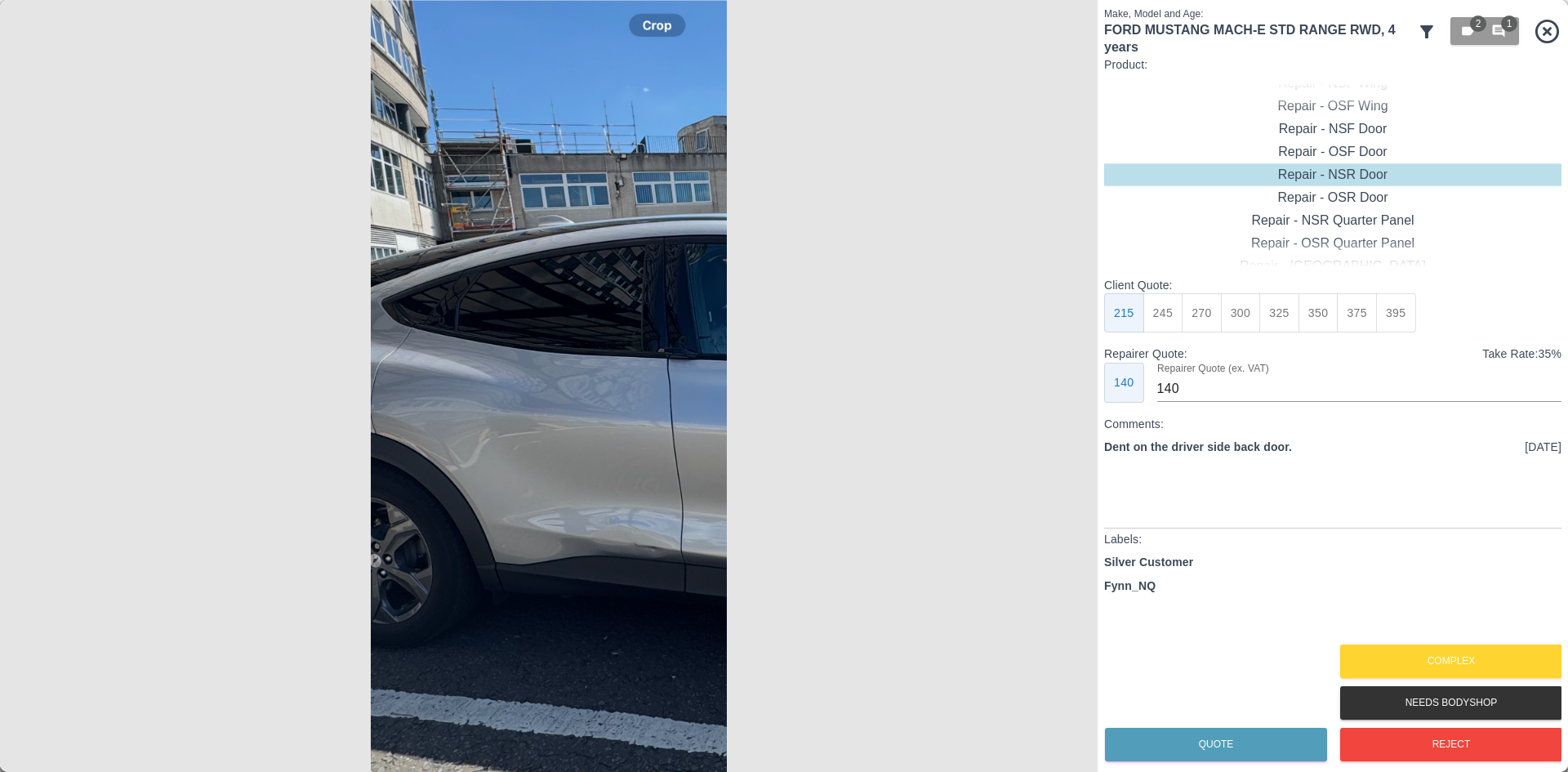
click at [608, 439] on img at bounding box center [549, 386] width 1098 height 772
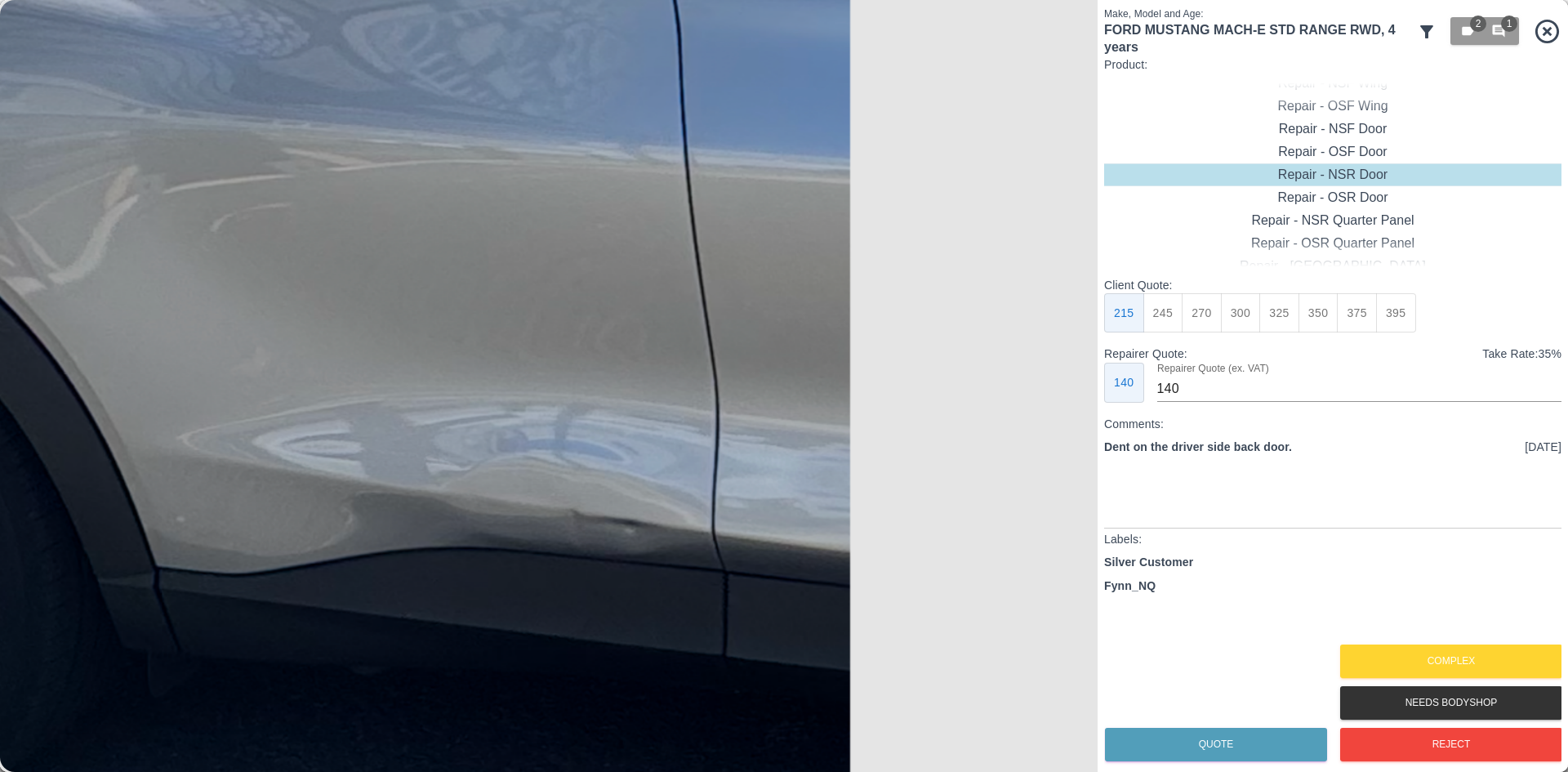
click at [645, 336] on img at bounding box center [316, 40] width 3294 height 2316
click at [1341, 181] on div "Repair - OSR Door" at bounding box center [1332, 175] width 457 height 23
click at [1408, 318] on button "395" at bounding box center [1396, 313] width 40 height 40
type input "265"
click at [1189, 730] on button "Quote" at bounding box center [1216, 745] width 222 height 33
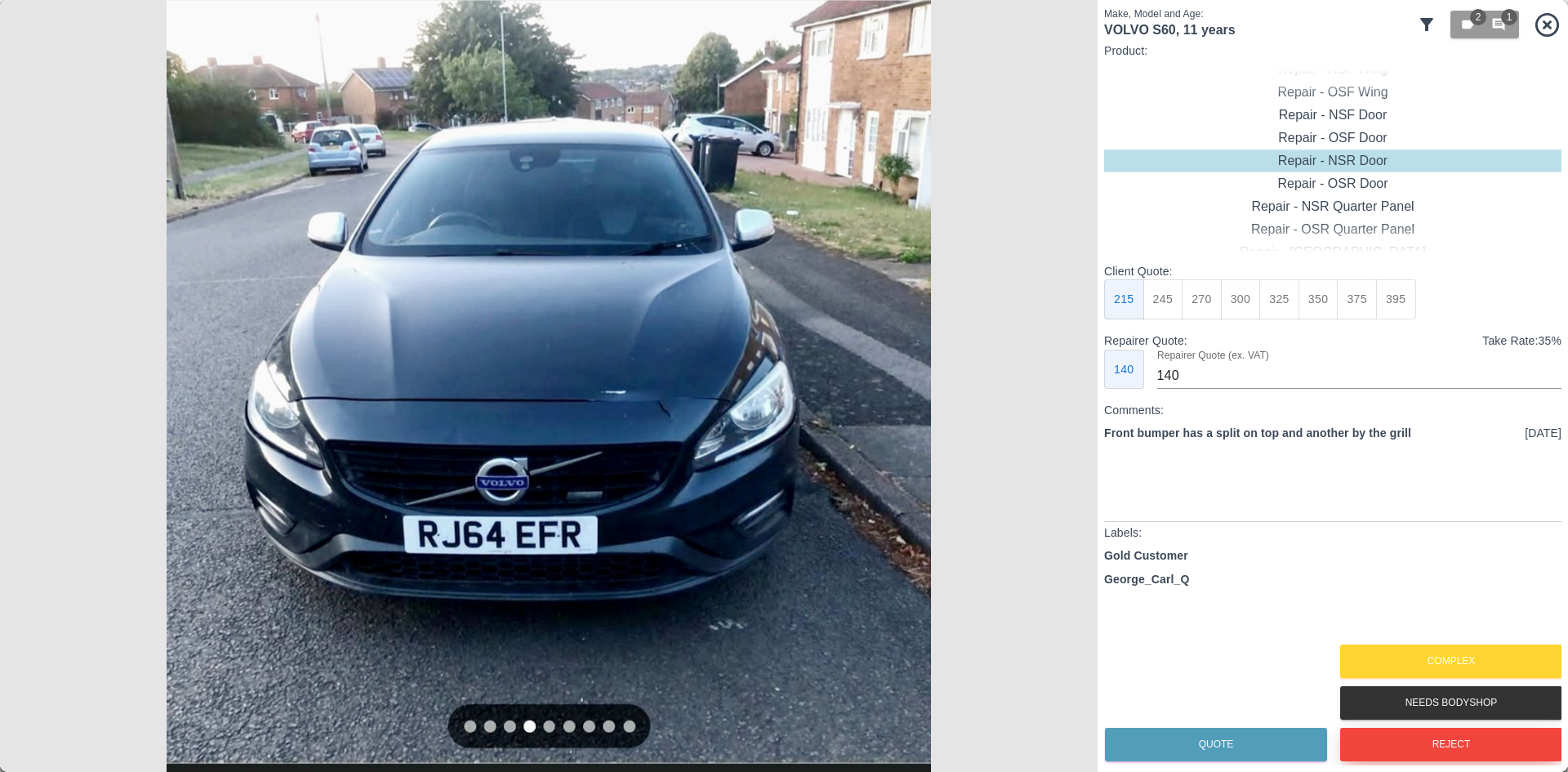
click at [1463, 749] on button "Reject" at bounding box center [1452, 745] width 222 height 33
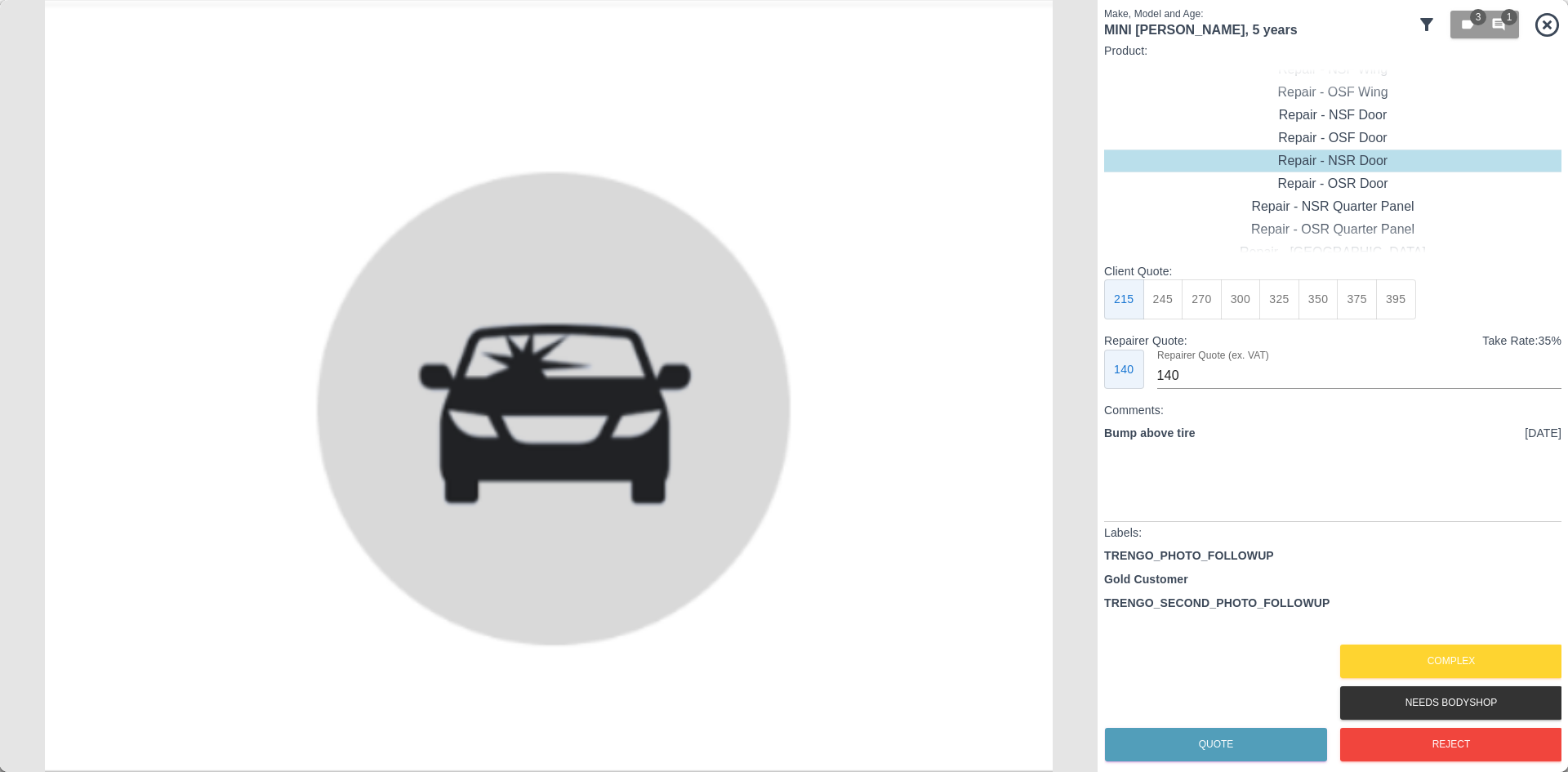
click at [1429, 633] on div "TRENGO_PHOTO_FOLLOWUP Gold Customer TRENGO_SECOND_PHOTO_FOLLOWUP" at bounding box center [1332, 594] width 457 height 93
click at [1422, 657] on button "Complex" at bounding box center [1452, 661] width 222 height 33
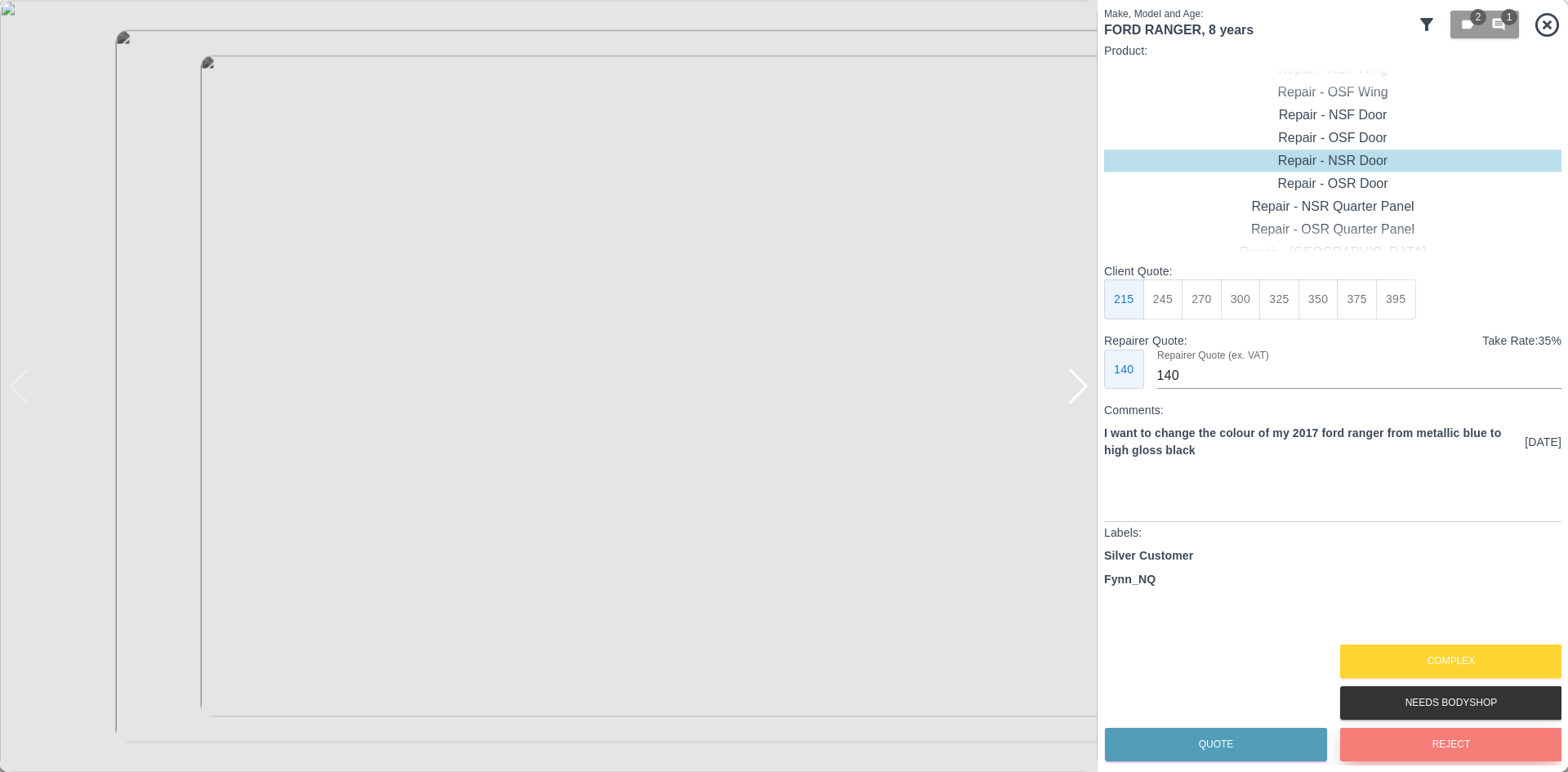
click at [1406, 754] on button "Reject" at bounding box center [1452, 745] width 222 height 33
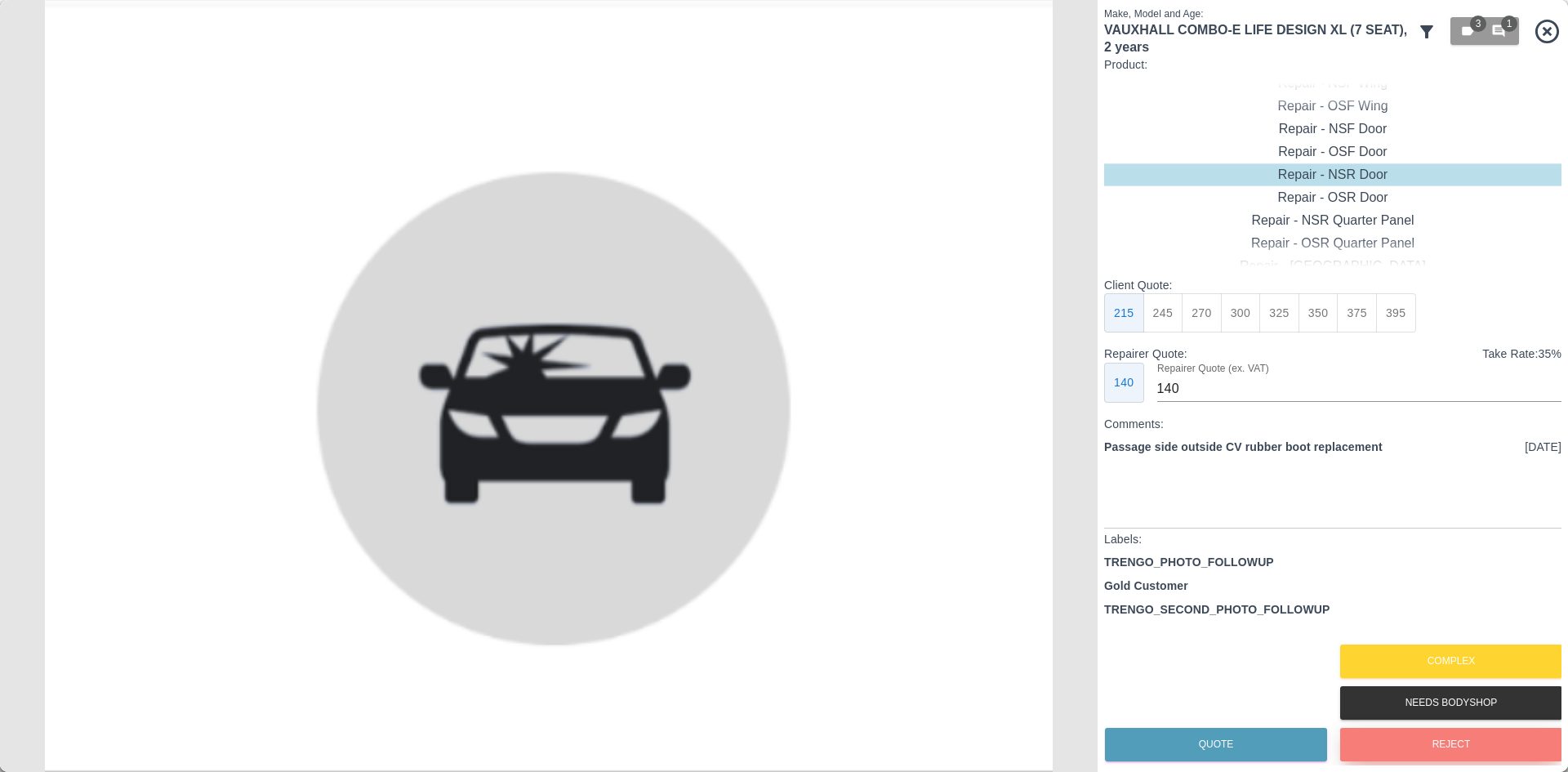
click at [1406, 754] on button "Reject" at bounding box center [1452, 745] width 222 height 33
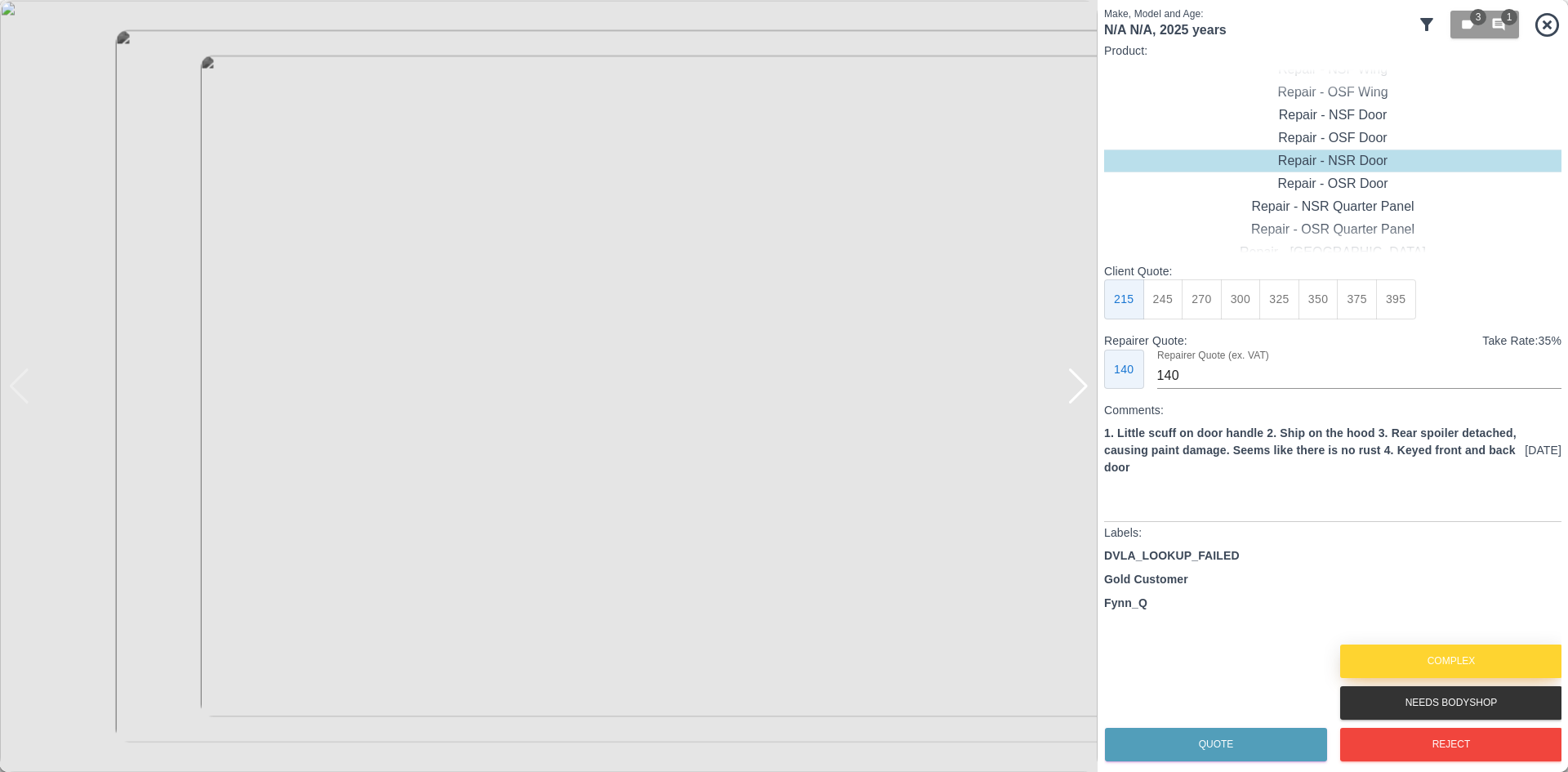
click at [1397, 669] on button "Complex" at bounding box center [1452, 661] width 222 height 33
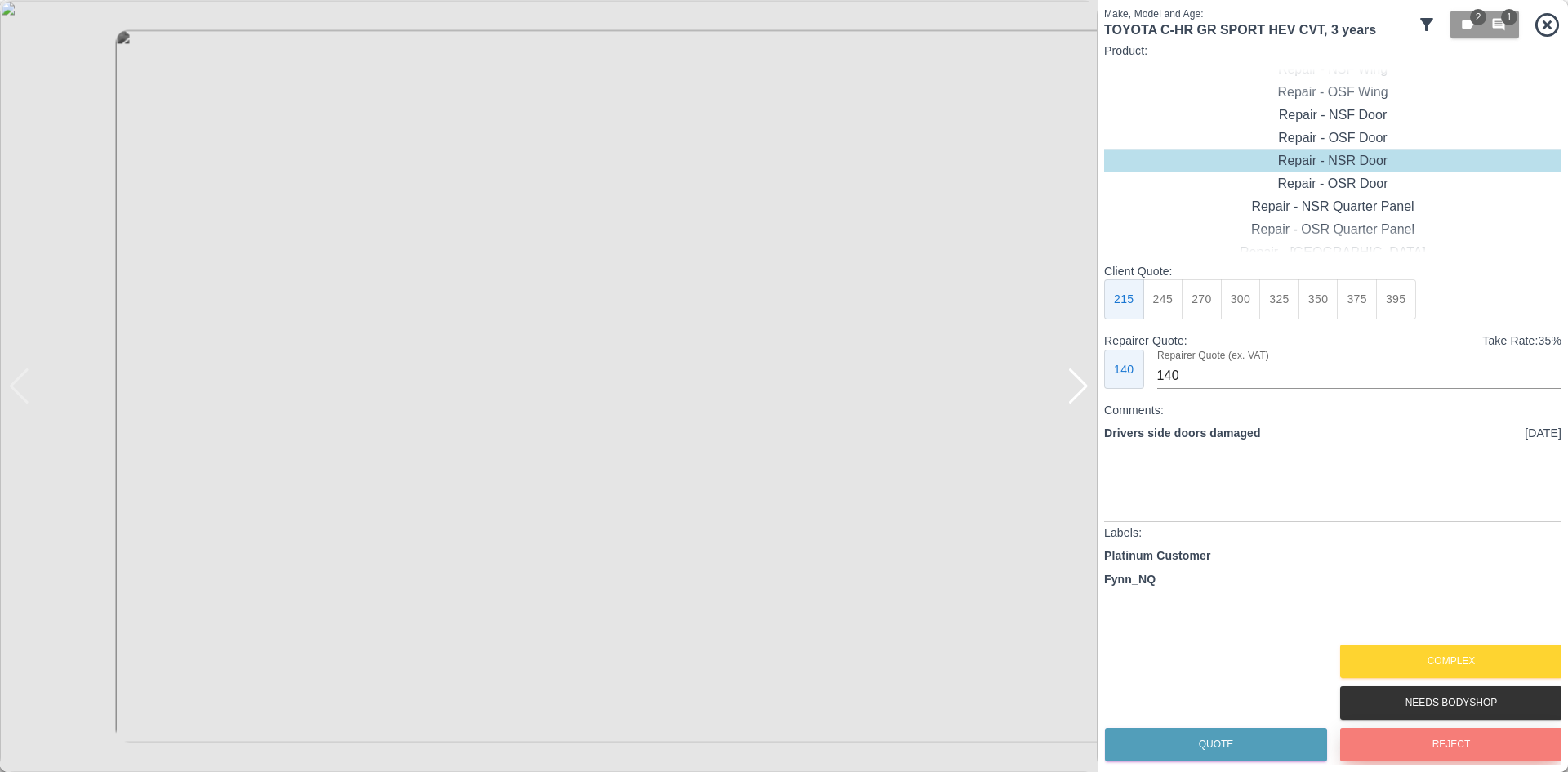
click at [1387, 750] on button "Reject" at bounding box center [1452, 745] width 222 height 33
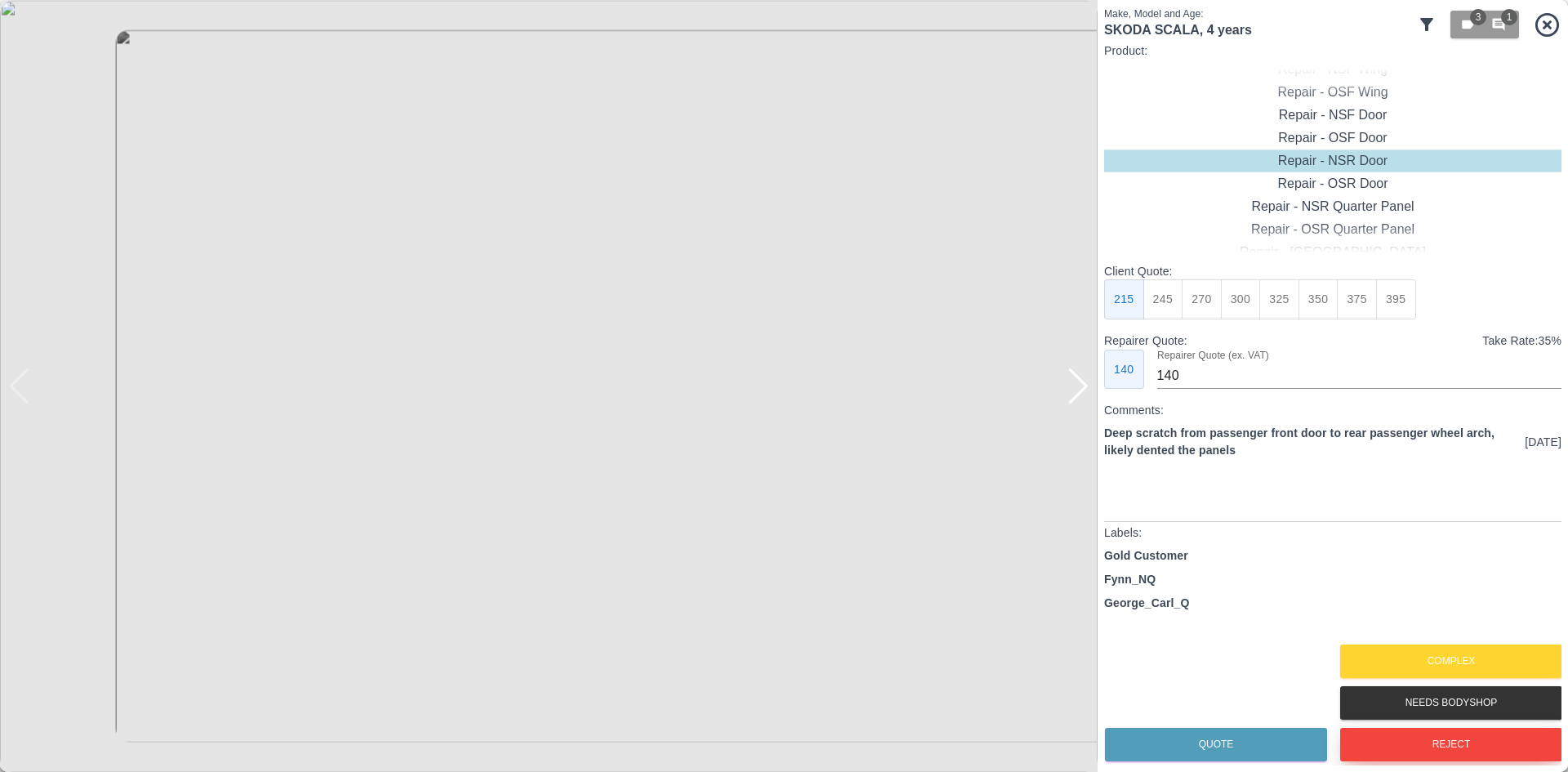
click at [1387, 750] on button "Reject" at bounding box center [1452, 745] width 222 height 33
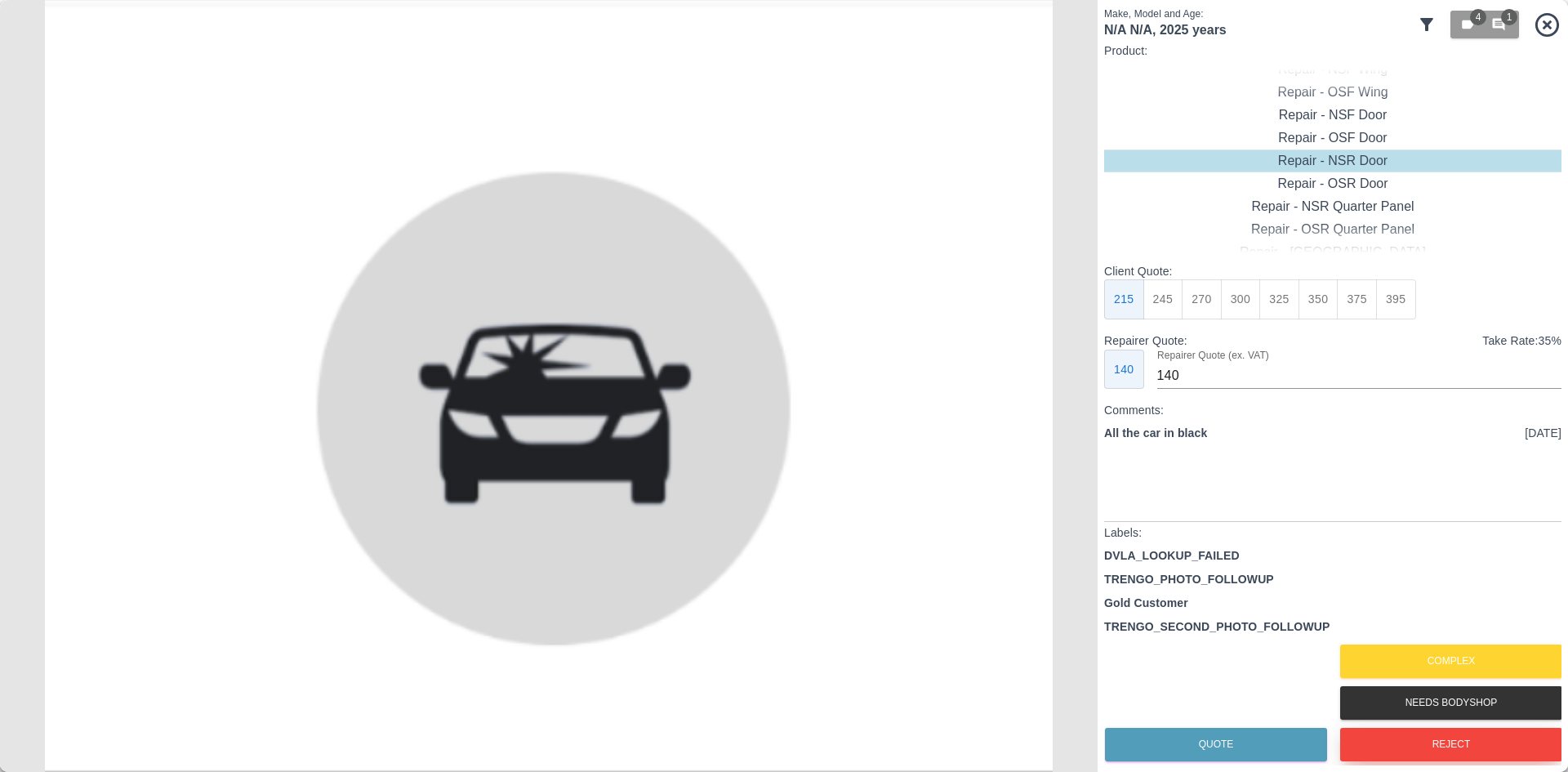
click at [1387, 750] on button "Reject" at bounding box center [1452, 745] width 222 height 33
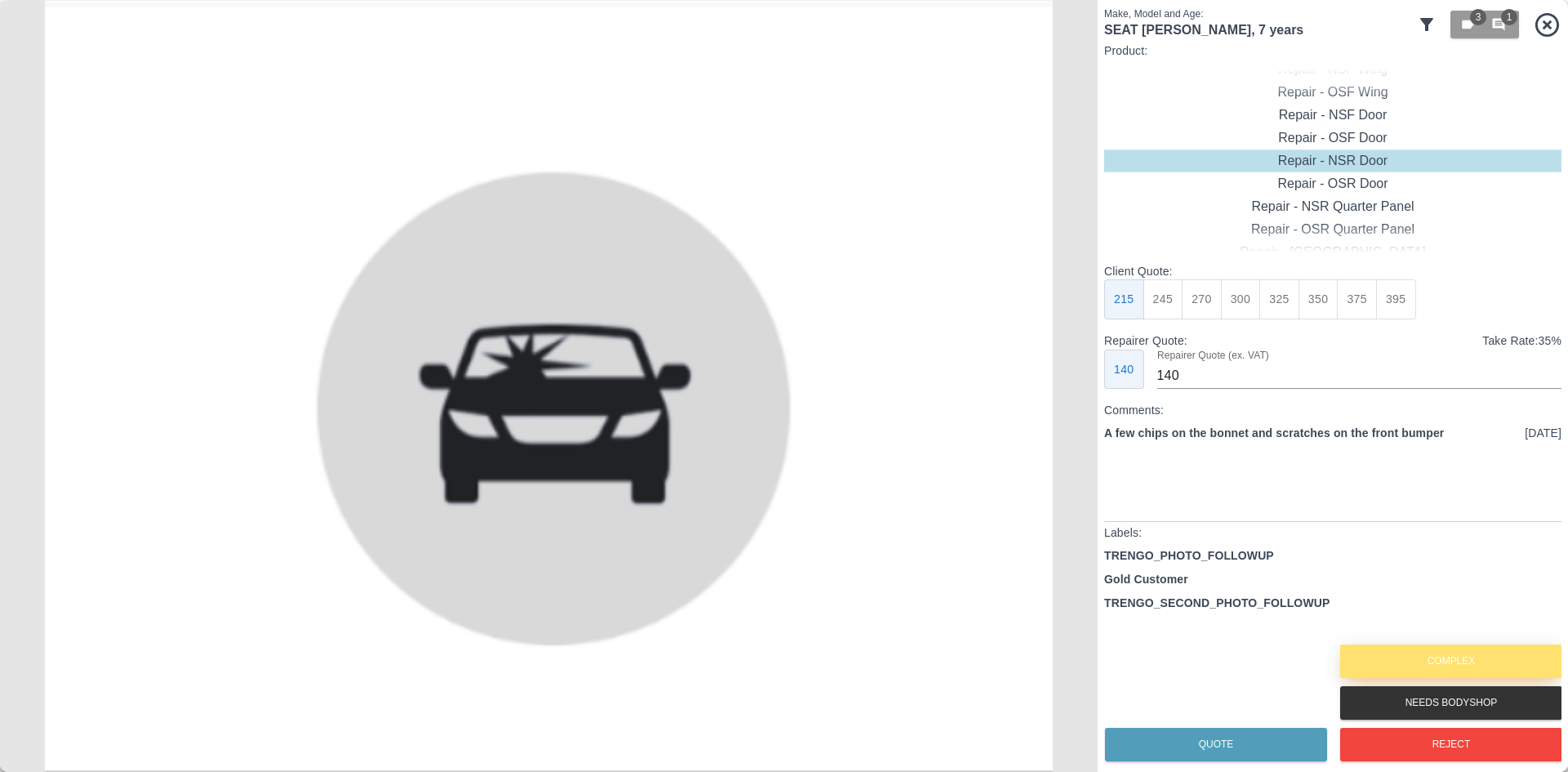
click at [1409, 664] on button "Complex" at bounding box center [1452, 661] width 222 height 33
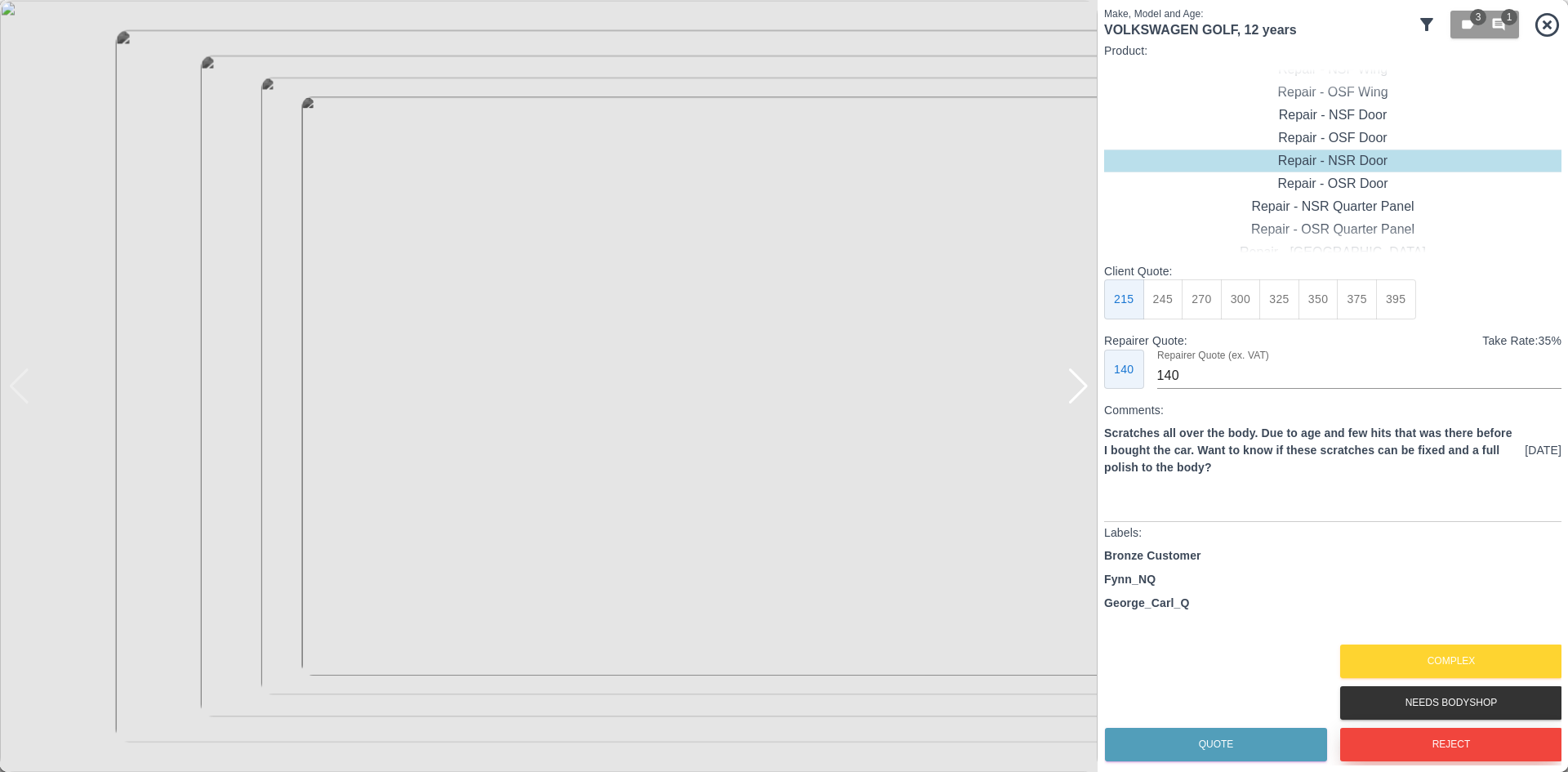
click at [1384, 740] on button "Reject" at bounding box center [1452, 745] width 222 height 33
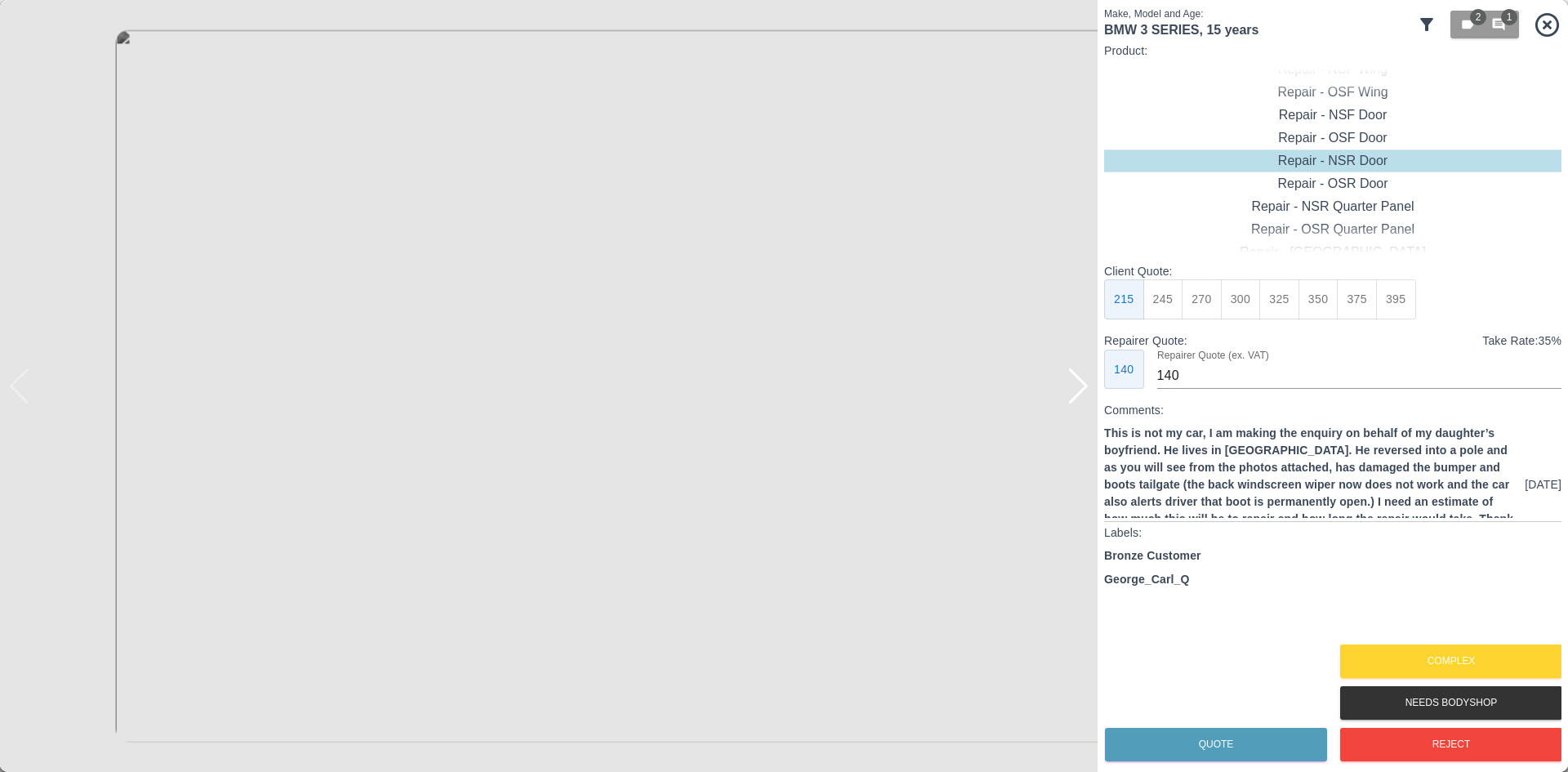
click at [1070, 393] on div at bounding box center [1078, 386] width 22 height 36
click at [1076, 395] on img at bounding box center [549, 386] width 1098 height 772
click at [1414, 653] on button "Complex" at bounding box center [1452, 661] width 222 height 33
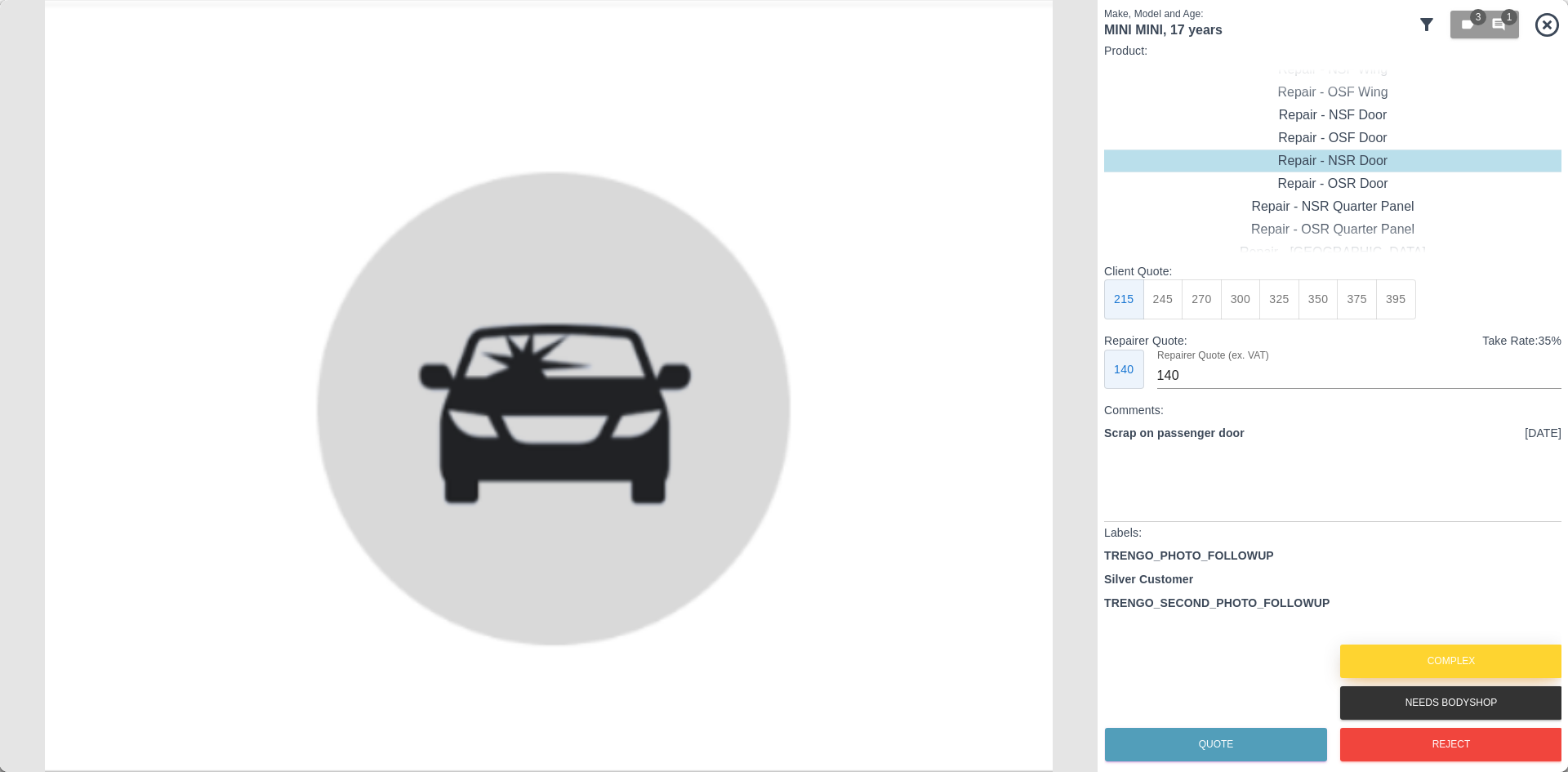
click at [1413, 653] on button "Complex" at bounding box center [1452, 661] width 222 height 33
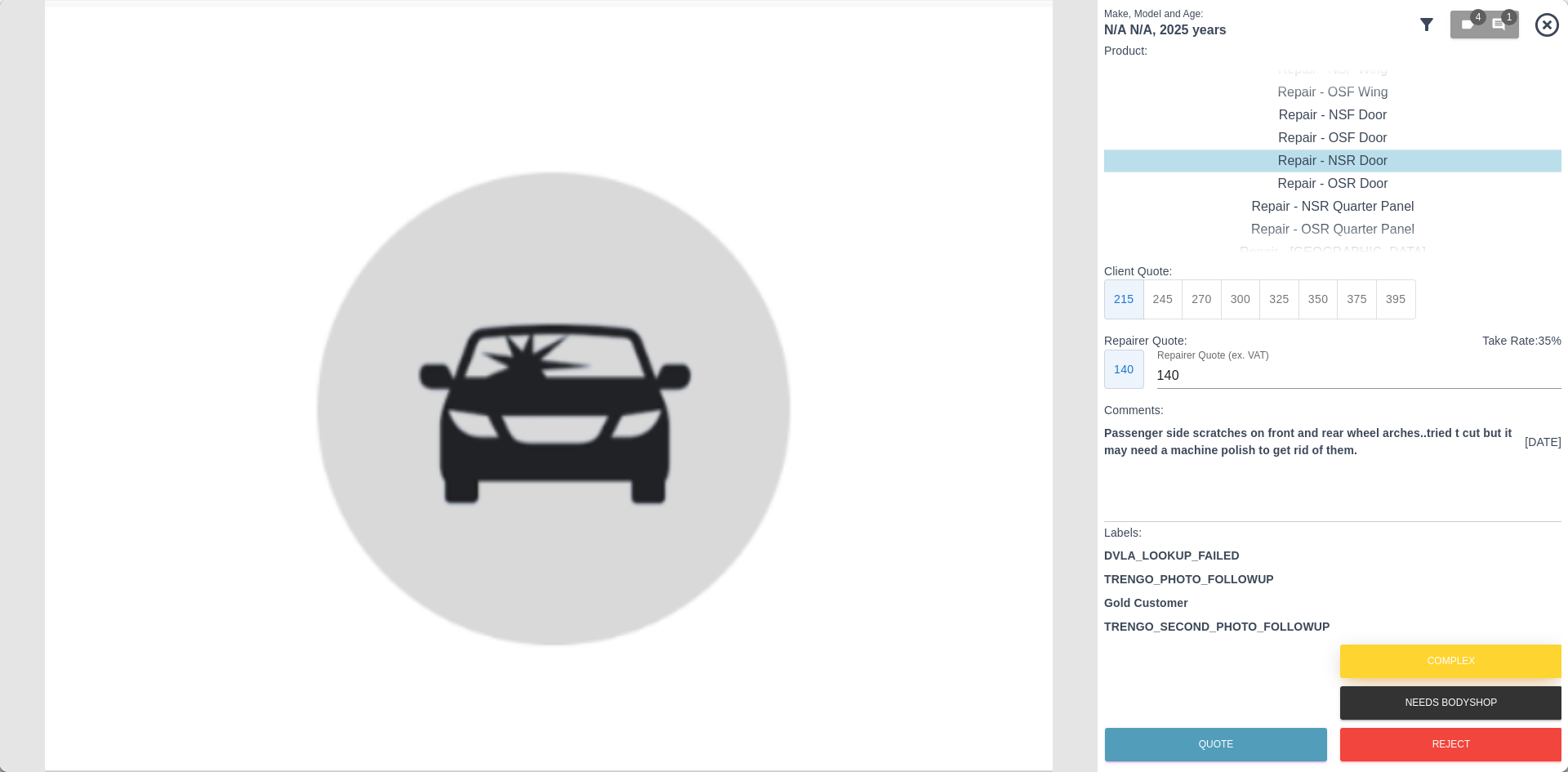
click at [1413, 653] on button "Complex" at bounding box center [1452, 661] width 222 height 33
click at [1419, 749] on button "Reject" at bounding box center [1452, 745] width 222 height 33
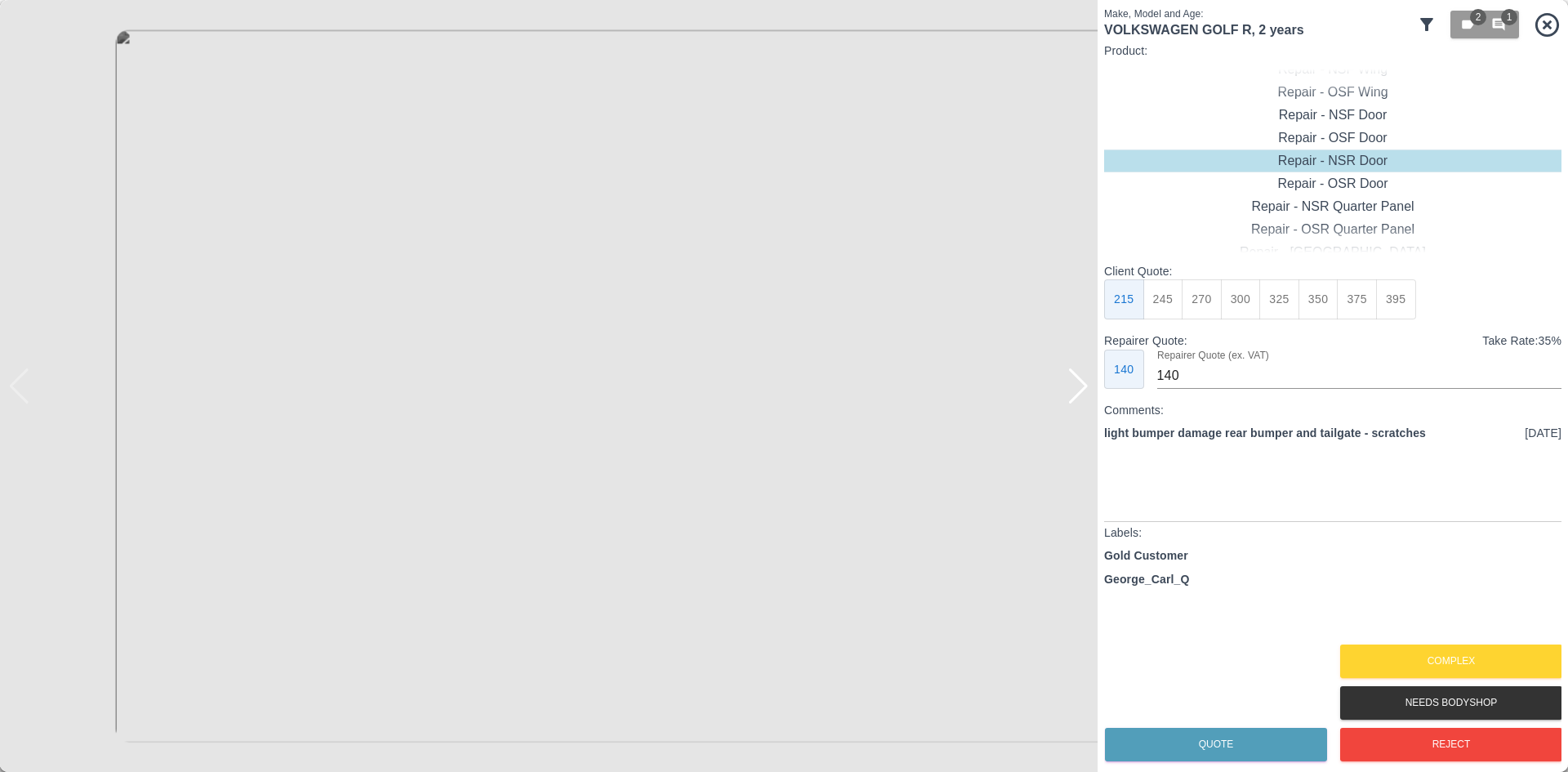
click at [1072, 376] on div at bounding box center [1078, 386] width 22 height 36
click at [1072, 376] on img at bounding box center [549, 386] width 1098 height 772
click at [1067, 373] on img at bounding box center [549, 386] width 1098 height 772
click at [1349, 120] on div "Repair - Rear Bumper Corner" at bounding box center [1332, 115] width 457 height 23
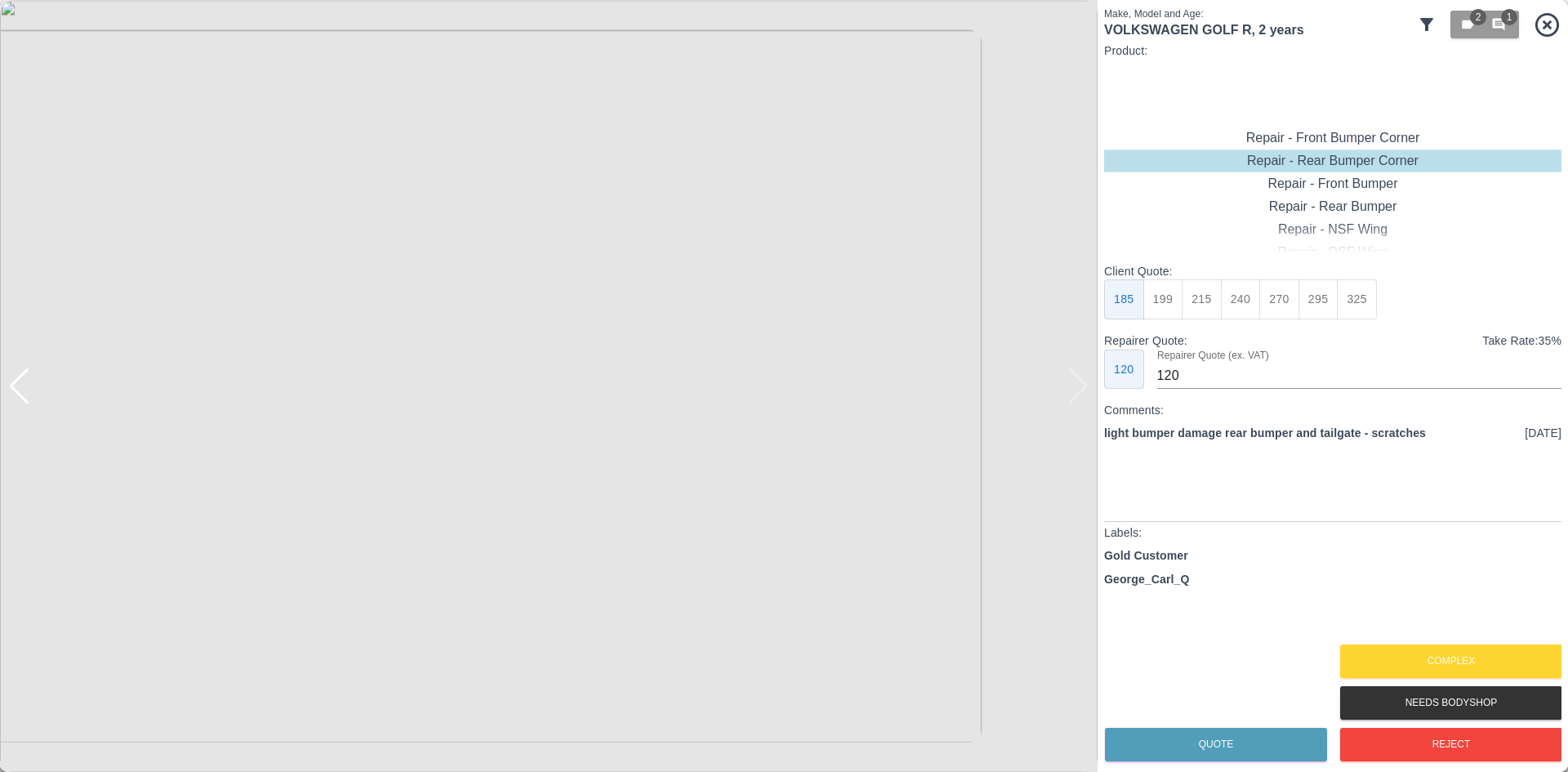
click at [1300, 303] on button "295" at bounding box center [1319, 300] width 40 height 40
click at [1292, 291] on button "270" at bounding box center [1279, 300] width 40 height 40
click at [1315, 298] on button "295" at bounding box center [1319, 300] width 40 height 40
type input "180"
click at [1219, 730] on button "Quote" at bounding box center [1216, 745] width 222 height 33
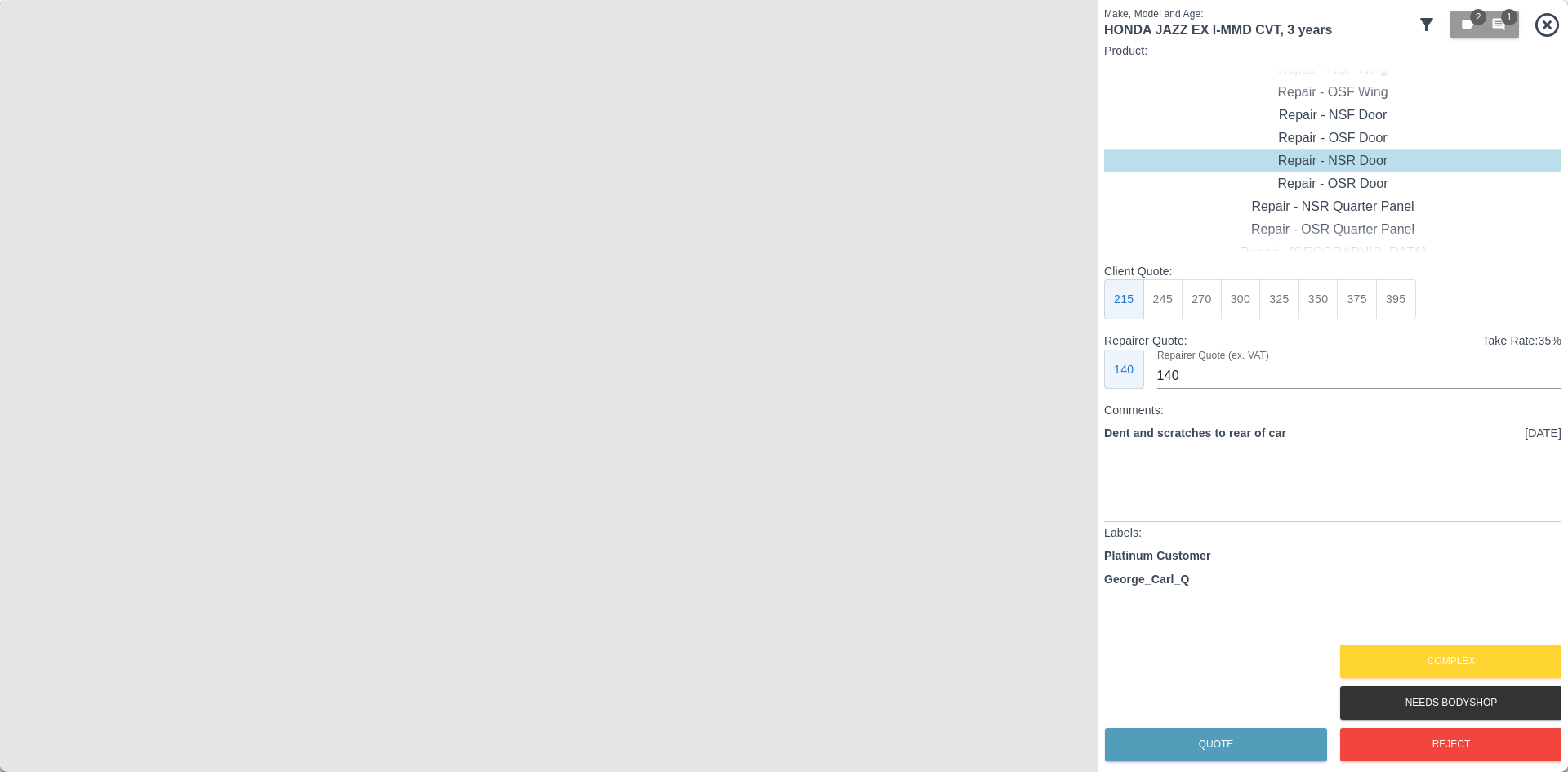
click at [393, 439] on img at bounding box center [549, 386] width 1098 height 772
click at [393, 439] on img at bounding box center [1014, 226] width 3294 height 2316
click at [1342, 644] on button "Complex" at bounding box center [1452, 661] width 222 height 33
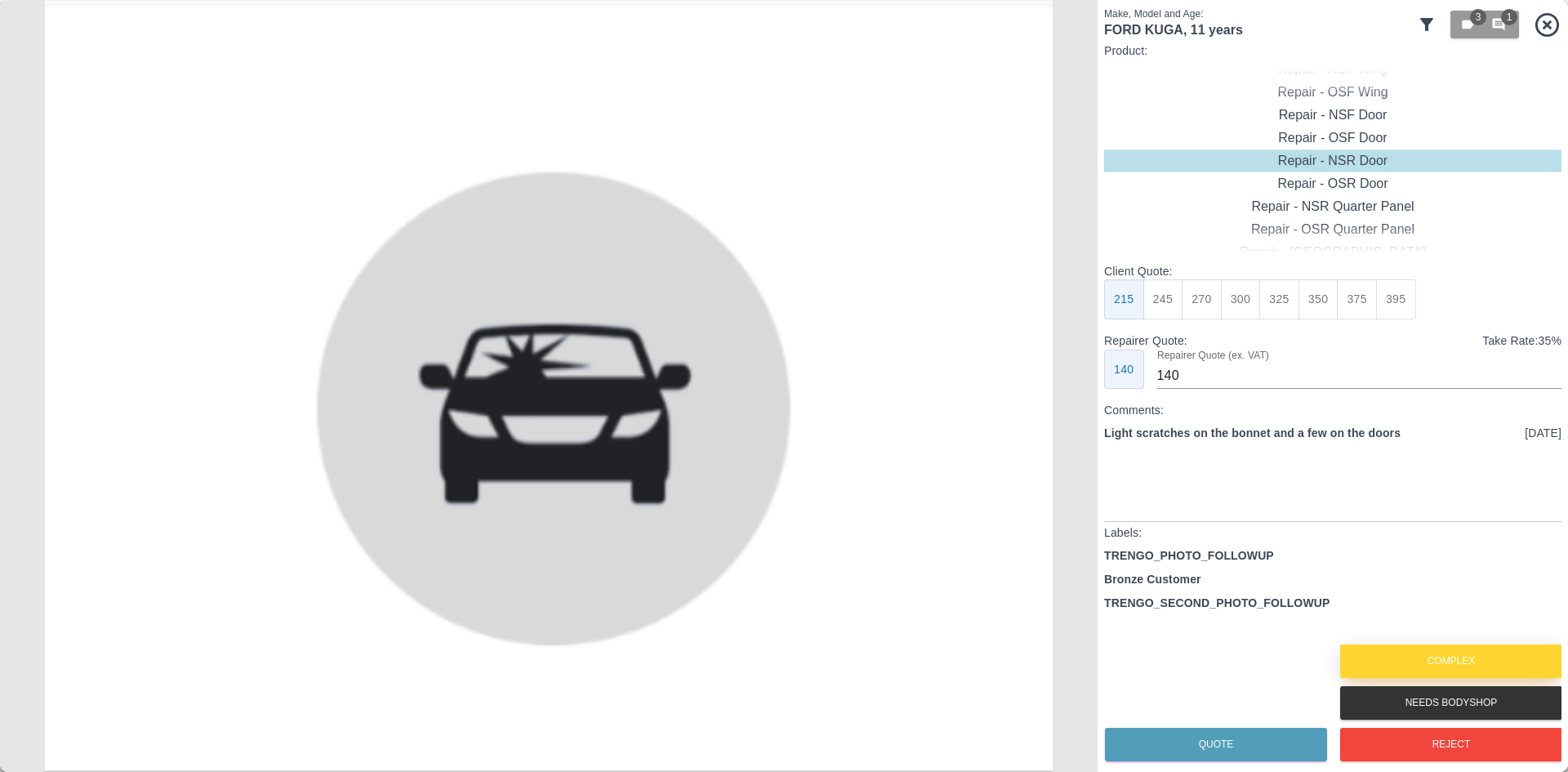
click at [1357, 654] on button "Complex" at bounding box center [1452, 661] width 222 height 33
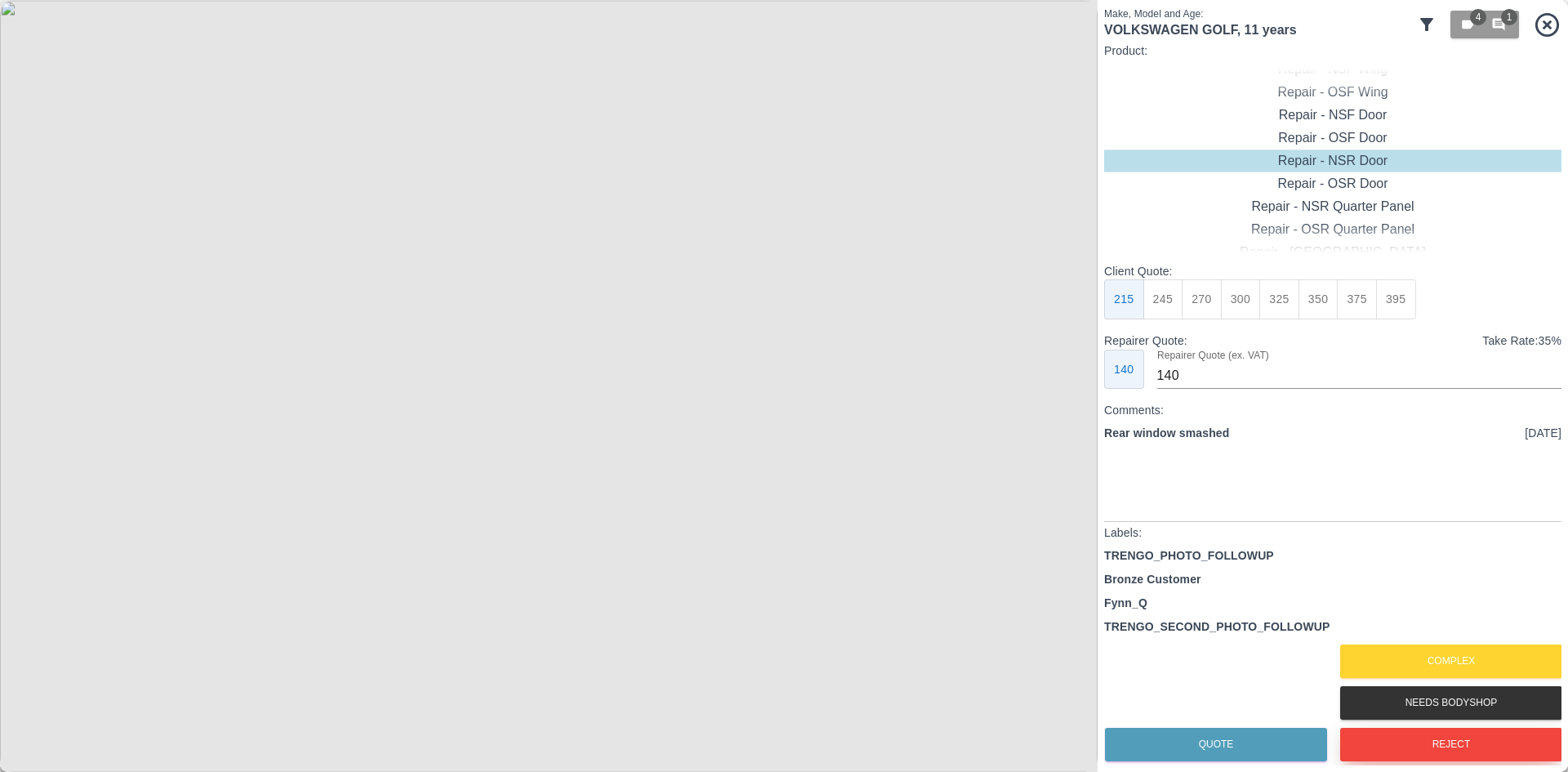
click at [1375, 745] on button "Reject" at bounding box center [1452, 745] width 222 height 33
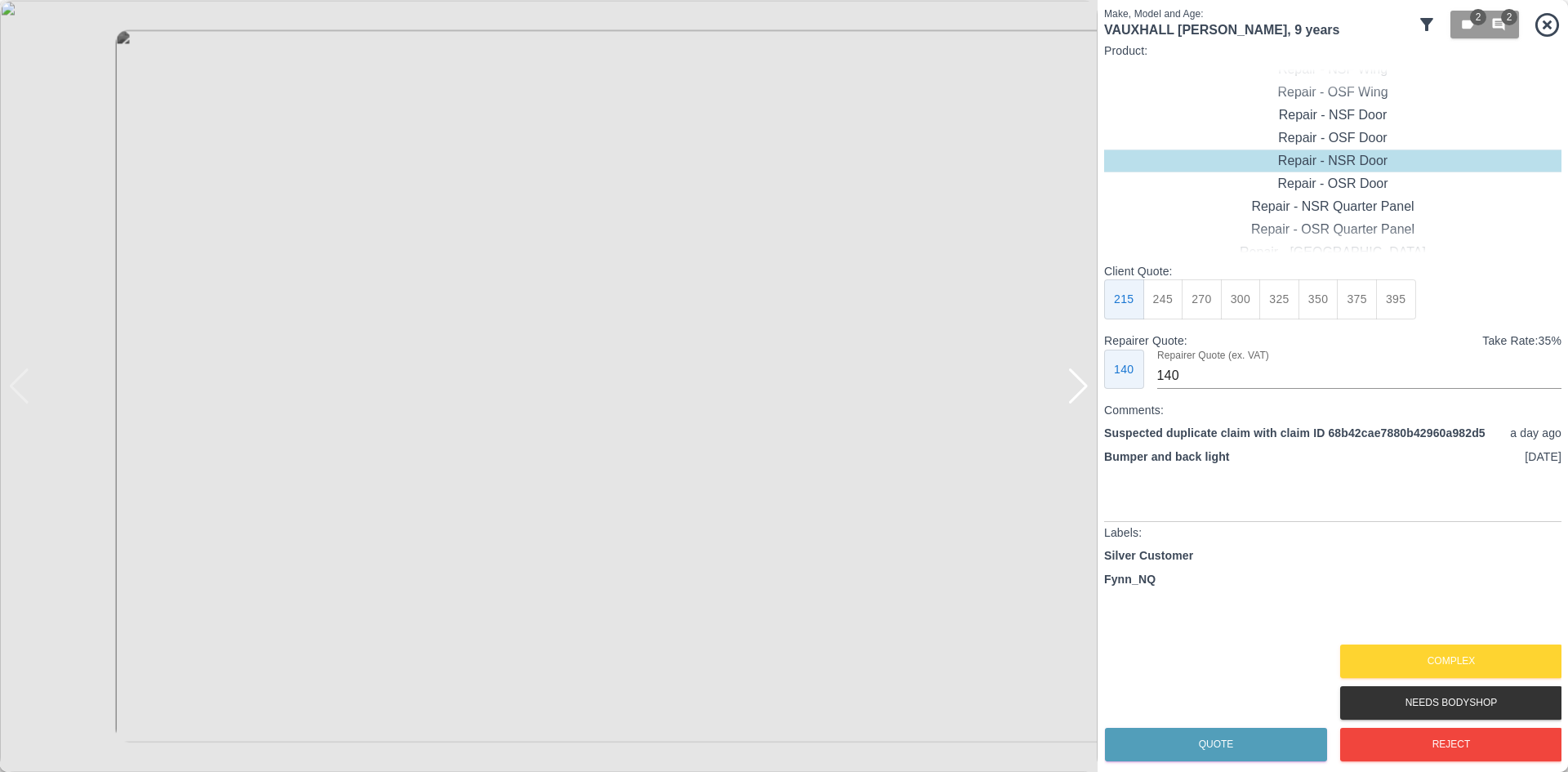
click at [1080, 398] on div at bounding box center [1078, 386] width 22 height 36
click at [1080, 398] on img at bounding box center [549, 386] width 1098 height 772
click at [1401, 735] on button "Reject" at bounding box center [1452, 745] width 222 height 33
click at [1070, 377] on img at bounding box center [549, 386] width 1098 height 772
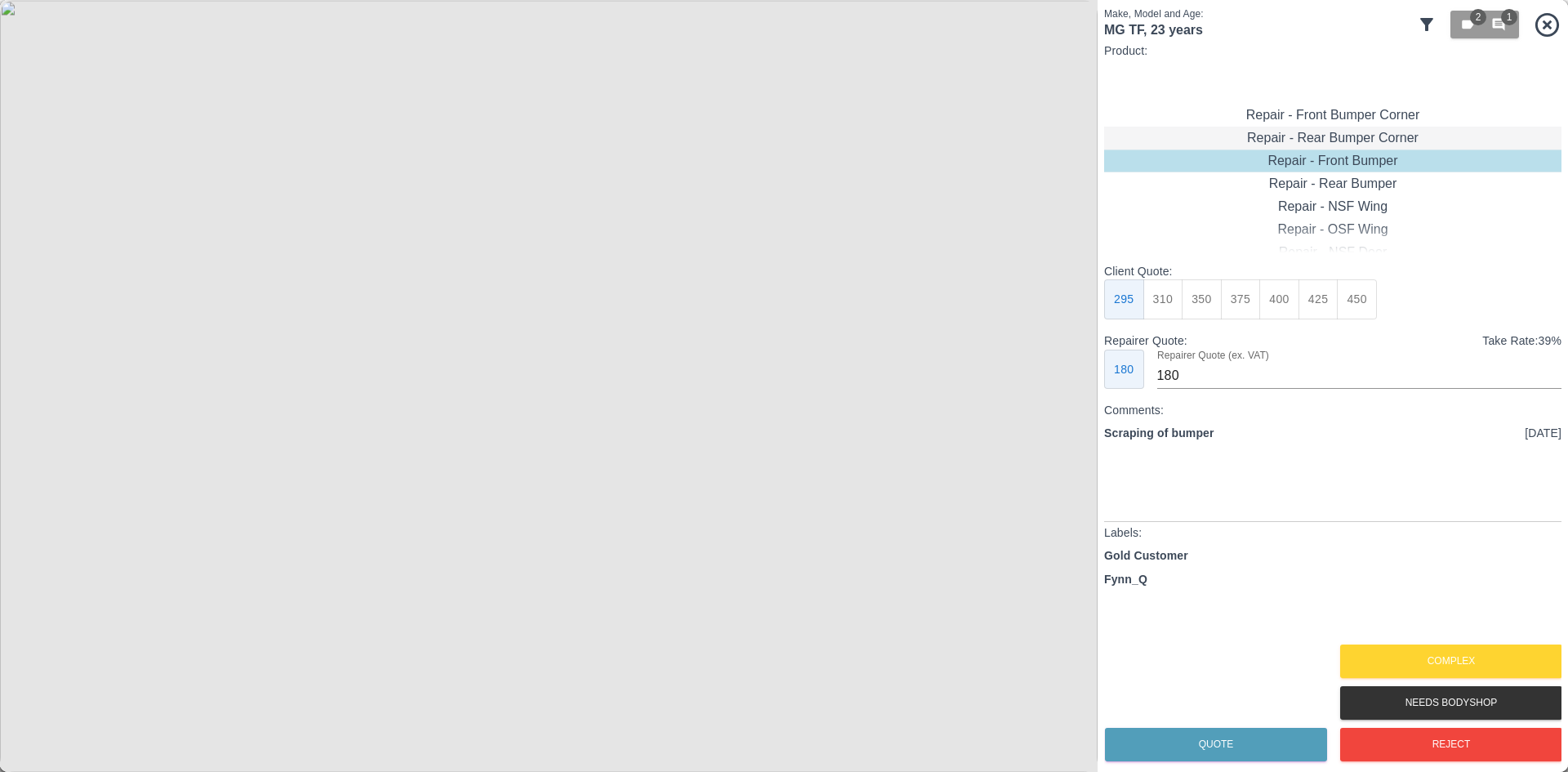
click at [1354, 135] on div "Repair - Rear Bumper Corner" at bounding box center [1332, 139] width 457 height 23
click at [1279, 276] on p "Client Quote:" at bounding box center [1332, 271] width 457 height 17
click at [1253, 300] on button "240" at bounding box center [1241, 300] width 40 height 40
type input "150"
click at [1218, 726] on div "Quote" at bounding box center [1215, 745] width 222 height 42
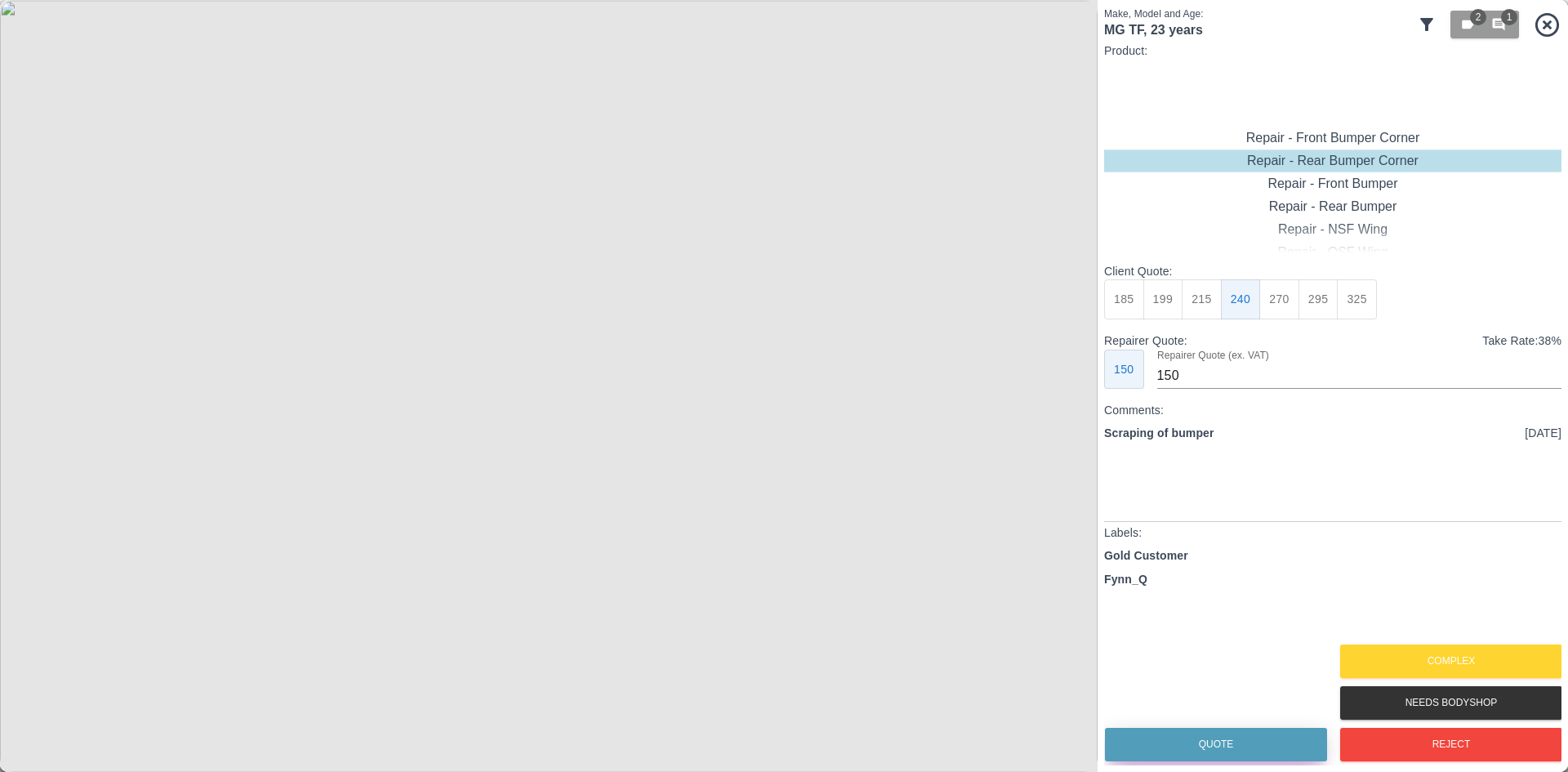
click at [1217, 739] on button "Quote" at bounding box center [1216, 745] width 222 height 33
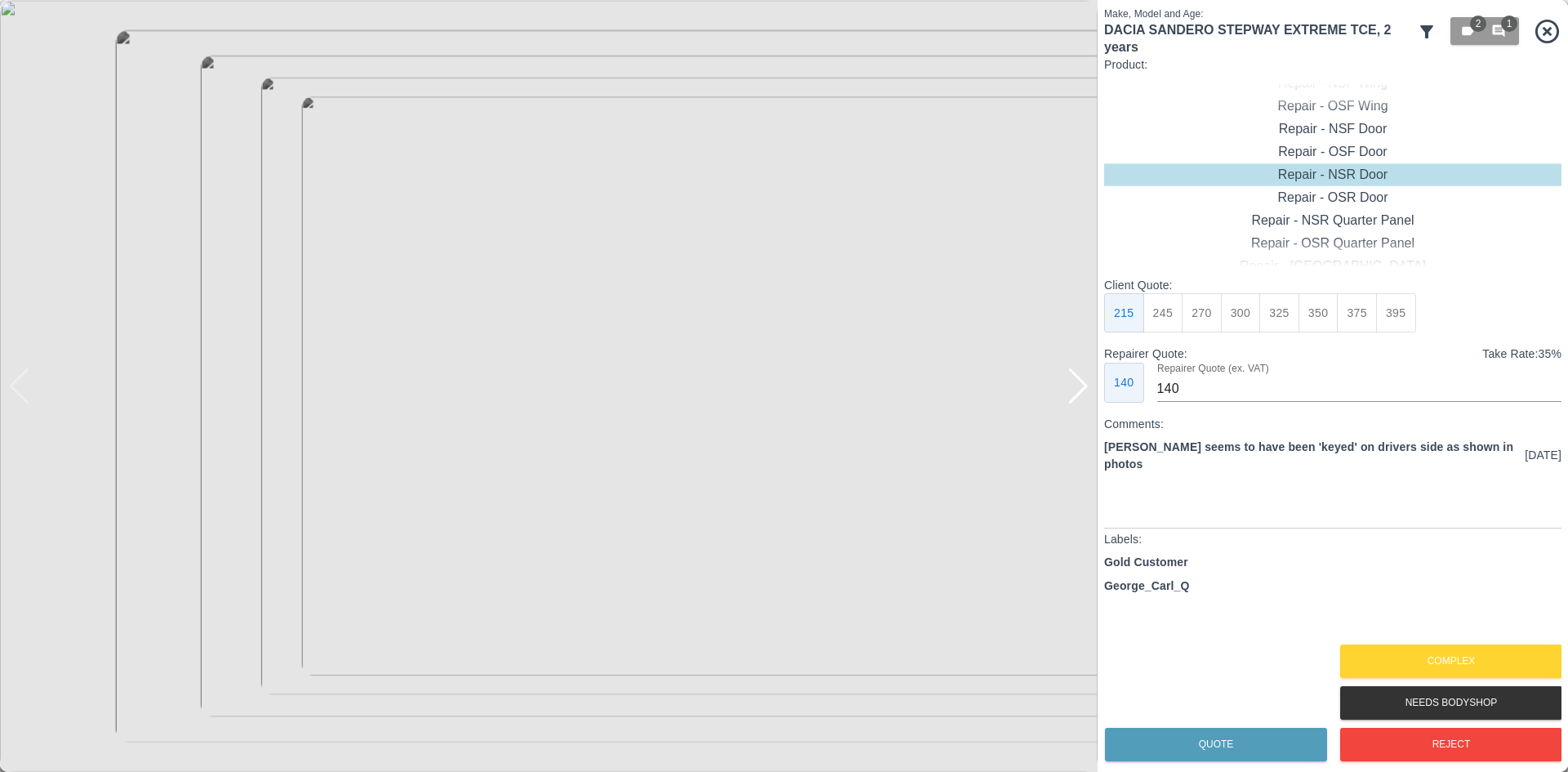
click at [1081, 392] on div at bounding box center [1078, 386] width 22 height 36
click at [1081, 392] on div at bounding box center [549, 386] width 1098 height 772
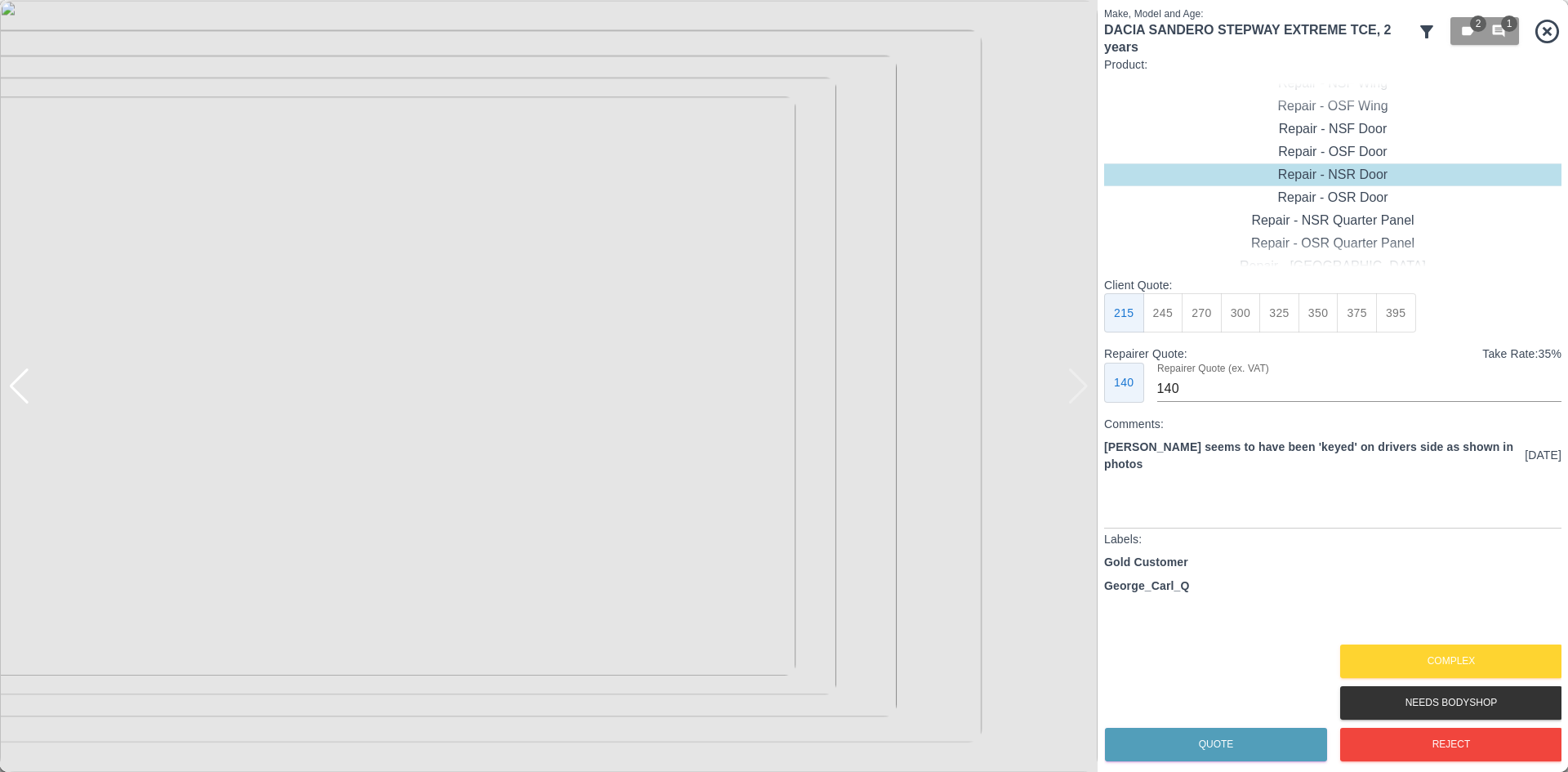
click at [1081, 392] on img at bounding box center [549, 386] width 1098 height 772
click at [1400, 643] on div "Complex" at bounding box center [1451, 662] width 222 height 42
click at [1404, 666] on button "Complex" at bounding box center [1452, 661] width 222 height 33
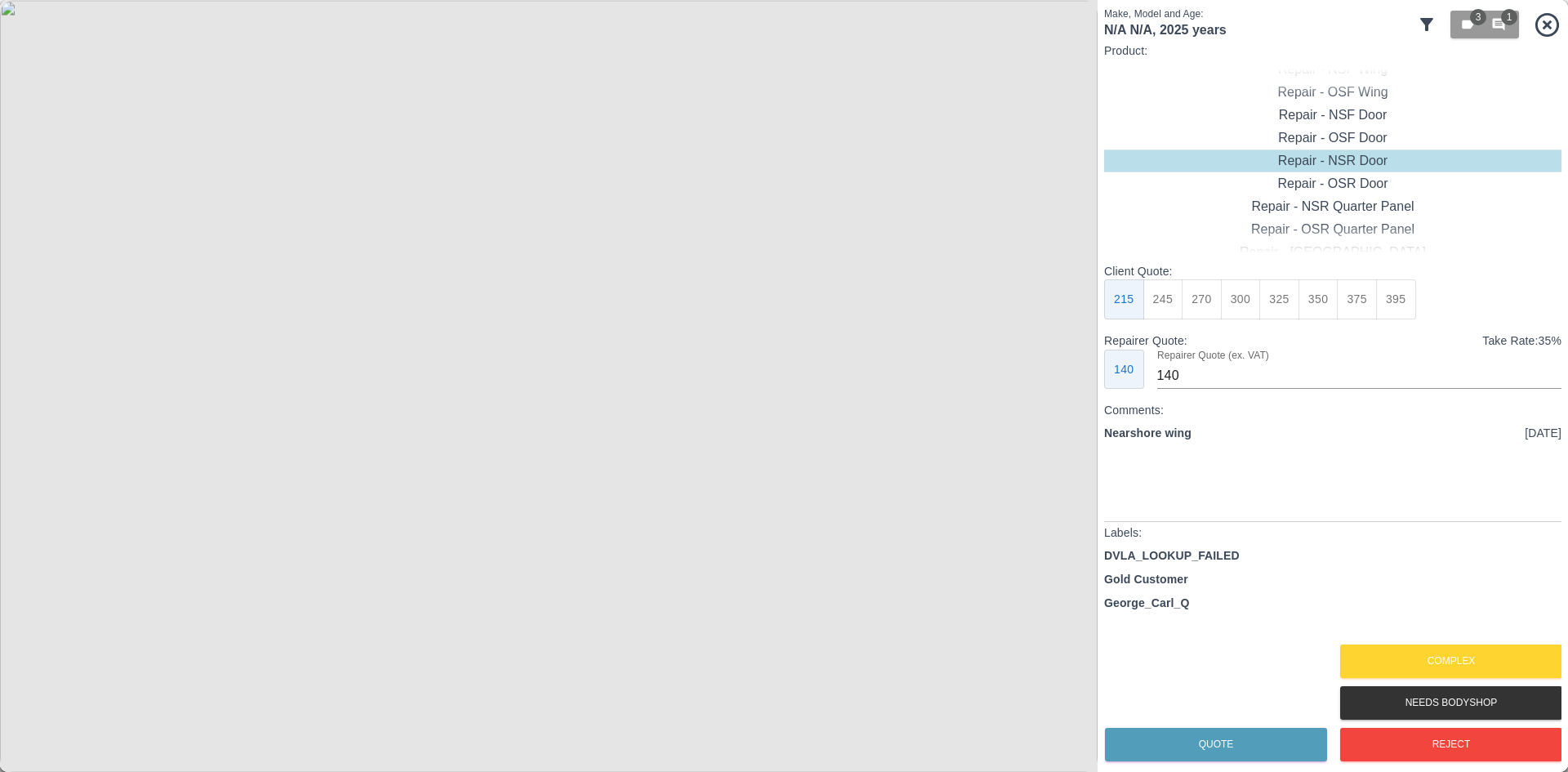
click at [227, 440] on img at bounding box center [549, 386] width 1098 height 772
click at [227, 440] on img at bounding box center [1515, 223] width 3294 height 2316
click at [1386, 648] on button "Complex" at bounding box center [1452, 661] width 222 height 33
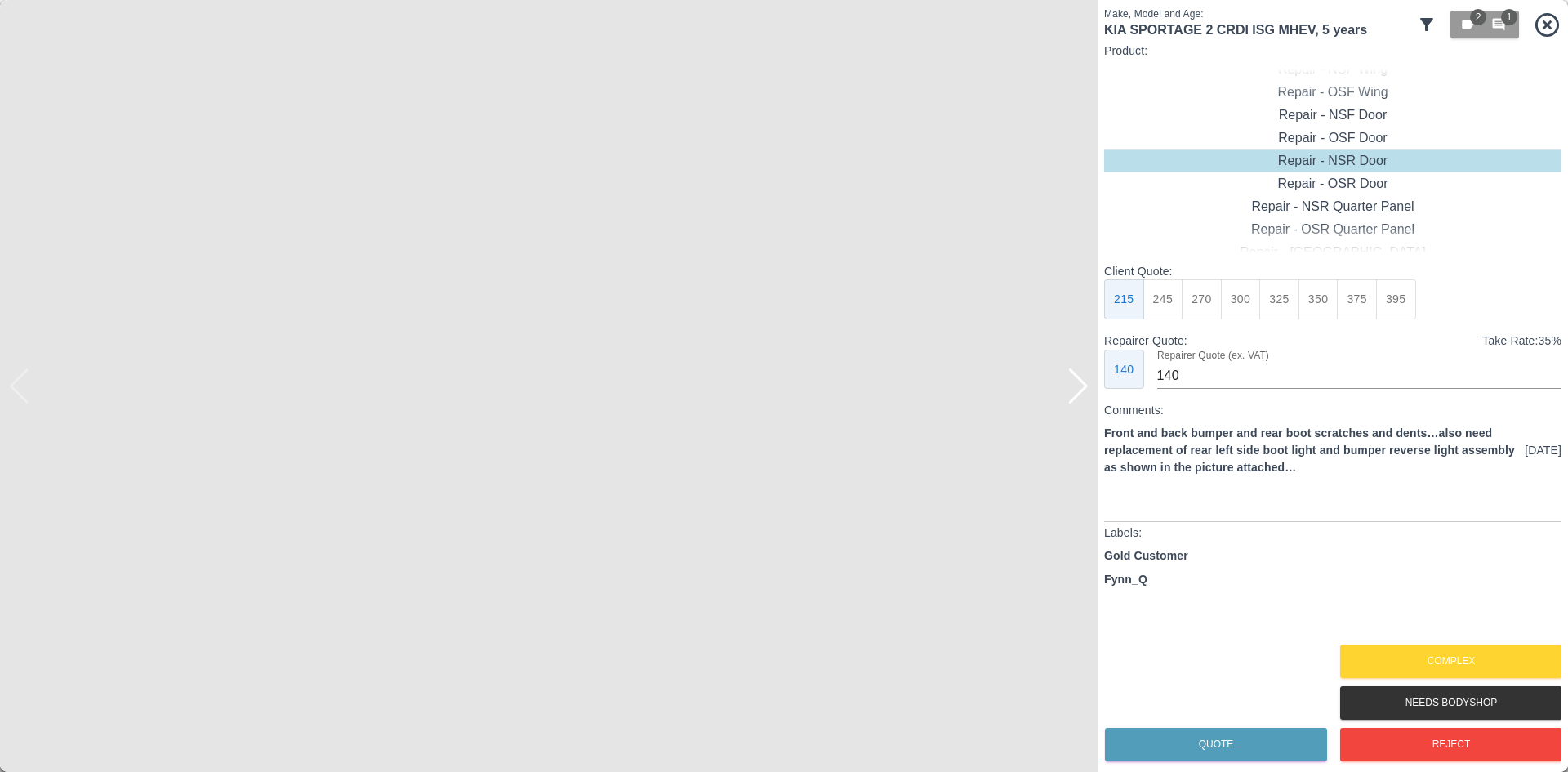
click at [1077, 404] on img at bounding box center [549, 386] width 1098 height 772
click at [1456, 661] on button "Complex" at bounding box center [1452, 661] width 222 height 33
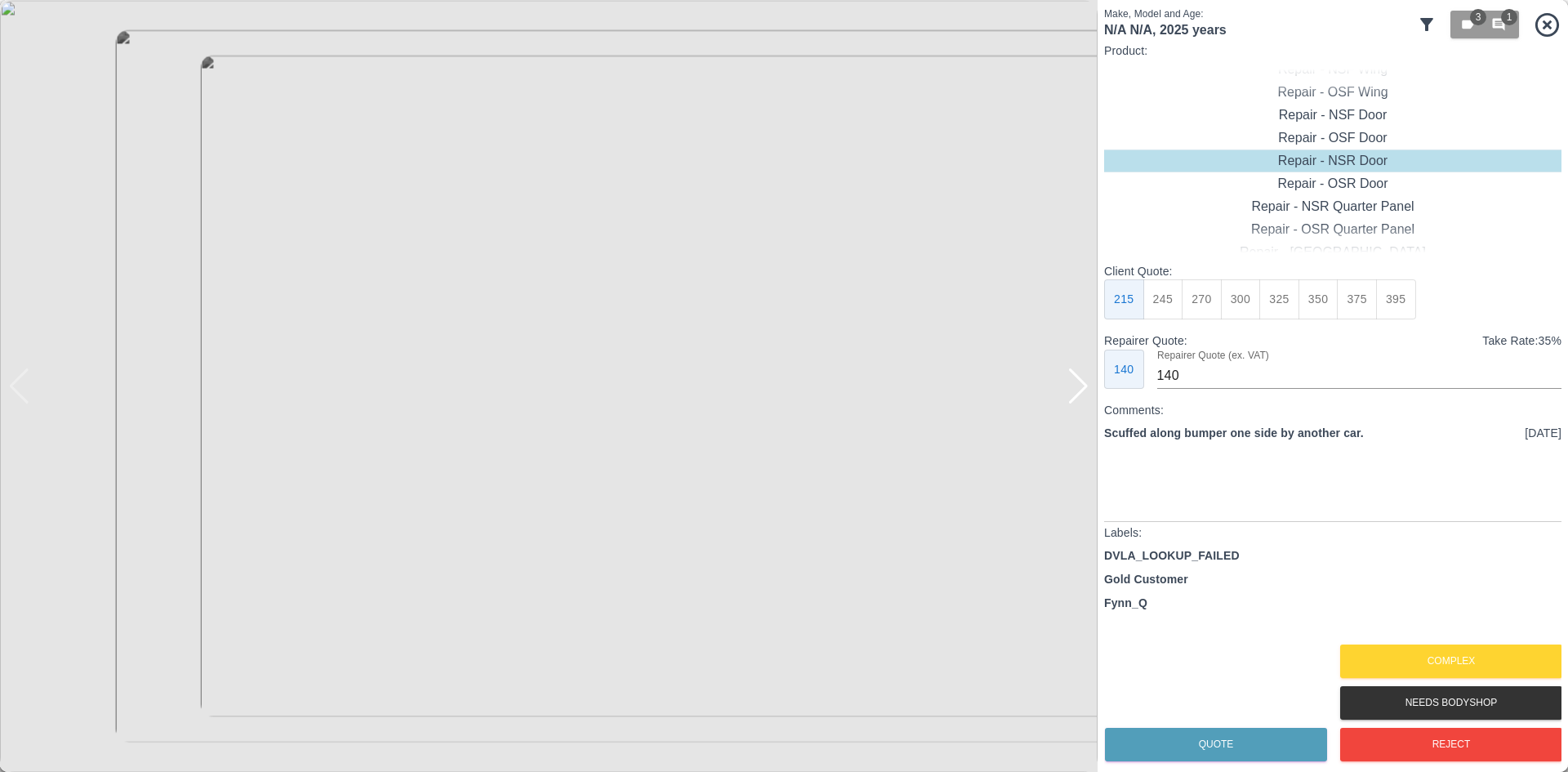
click at [1072, 390] on div at bounding box center [1078, 386] width 22 height 36
click at [1072, 390] on img at bounding box center [549, 386] width 1098 height 772
click at [22, 384] on div at bounding box center [19, 386] width 22 height 36
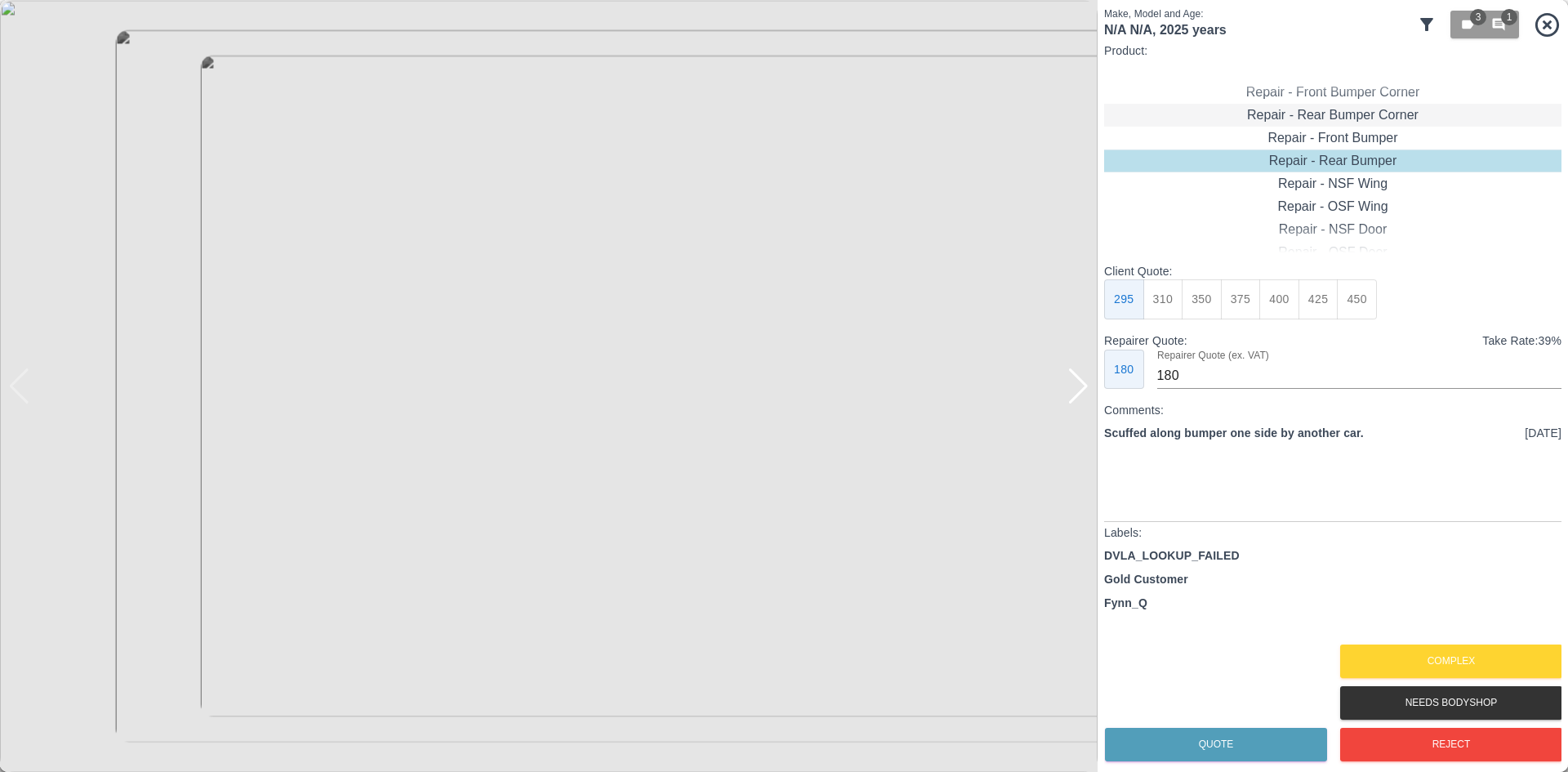
click at [1349, 121] on div "Repair - Rear Bumper Corner" at bounding box center [1332, 115] width 457 height 23
click at [1287, 314] on button "270" at bounding box center [1279, 300] width 40 height 40
type input "165"
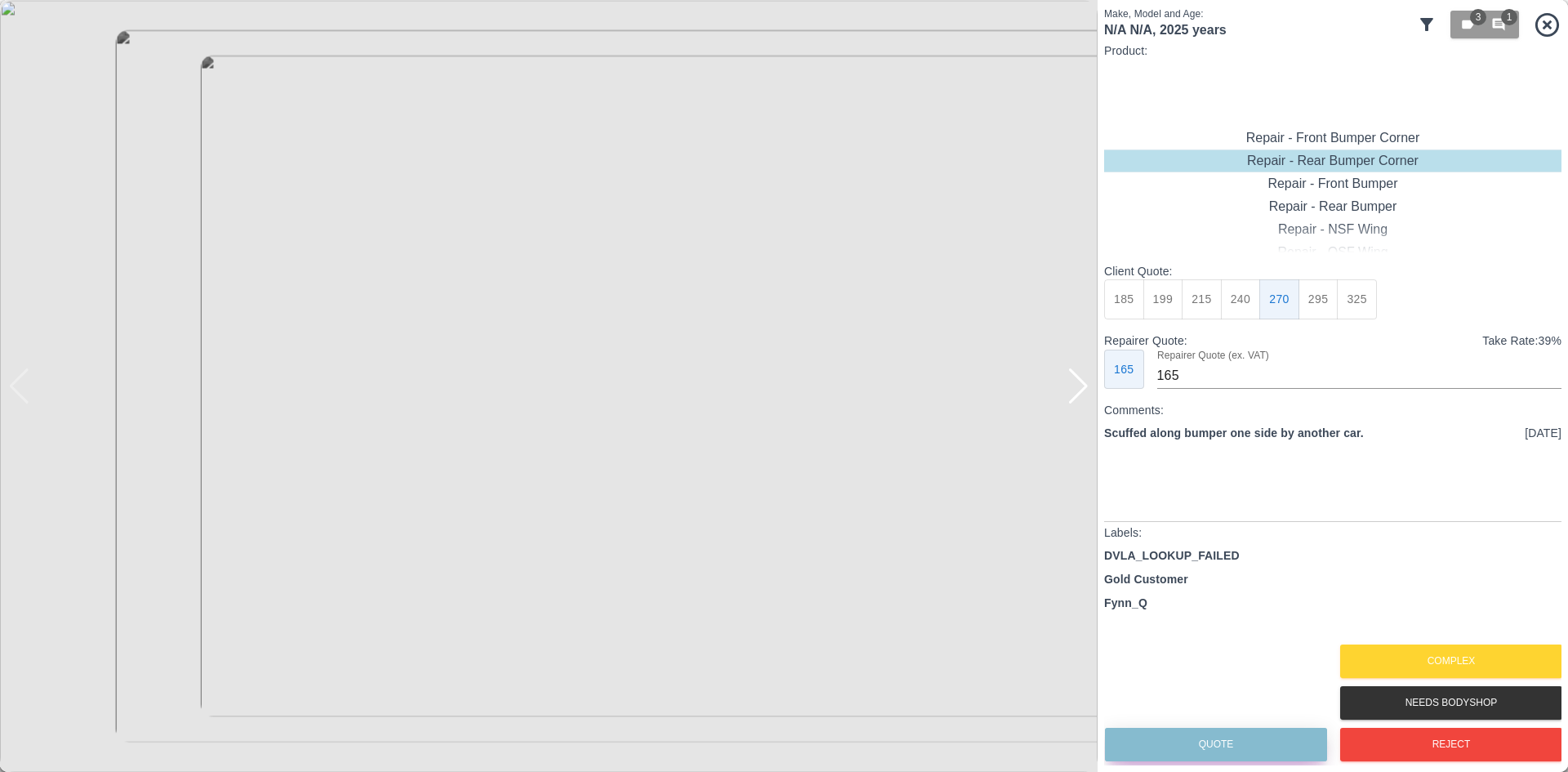
click at [1236, 751] on button "Quote" at bounding box center [1216, 745] width 222 height 33
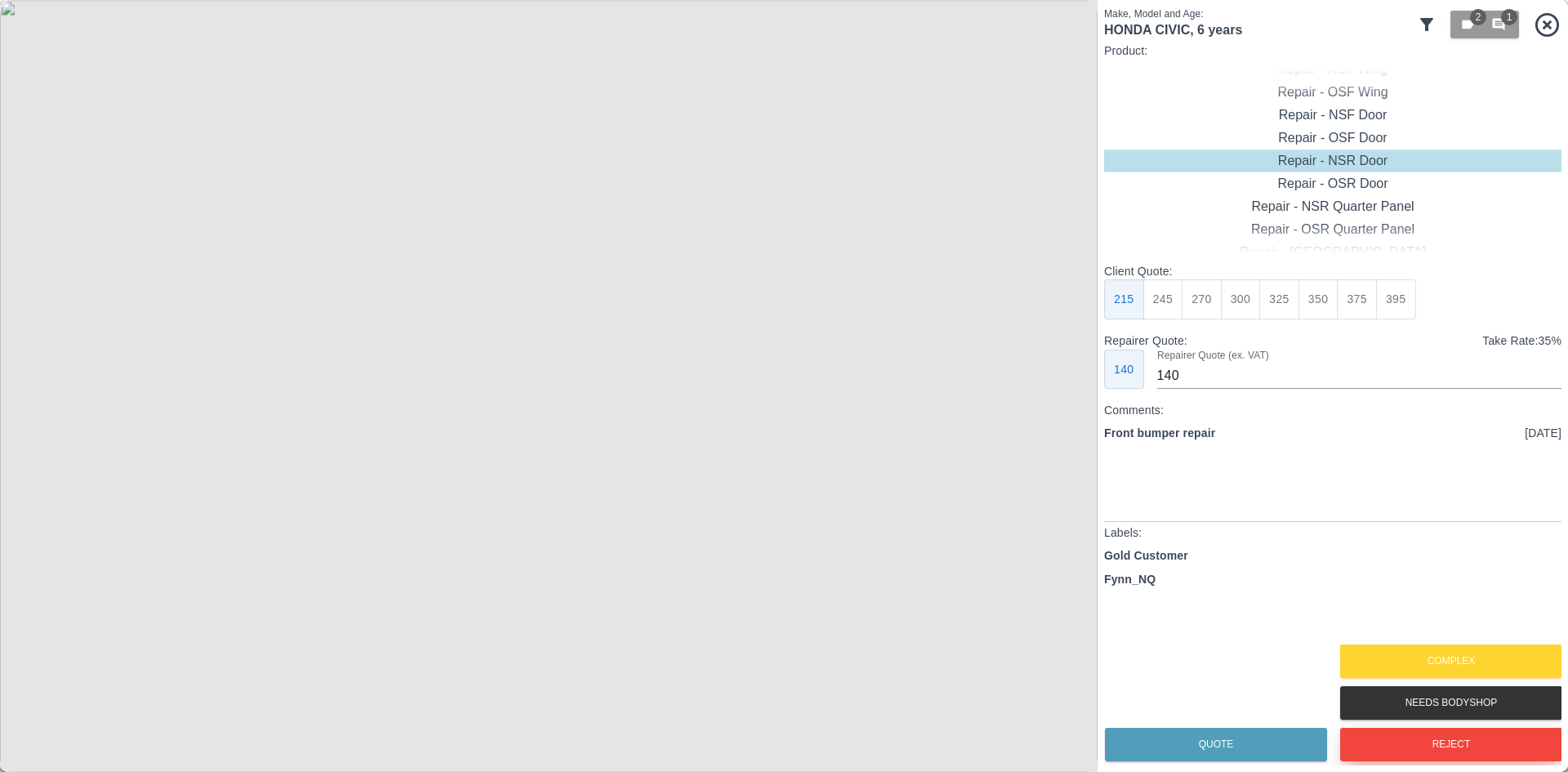
drag, startPoint x: 1437, startPoint y: 750, endPoint x: 1411, endPoint y: 747, distance: 26.2
click at [1436, 750] on button "Reject" at bounding box center [1452, 745] width 222 height 33
click at [1415, 749] on button "Reject" at bounding box center [1452, 745] width 222 height 33
click at [1390, 752] on button "Reject" at bounding box center [1452, 745] width 222 height 33
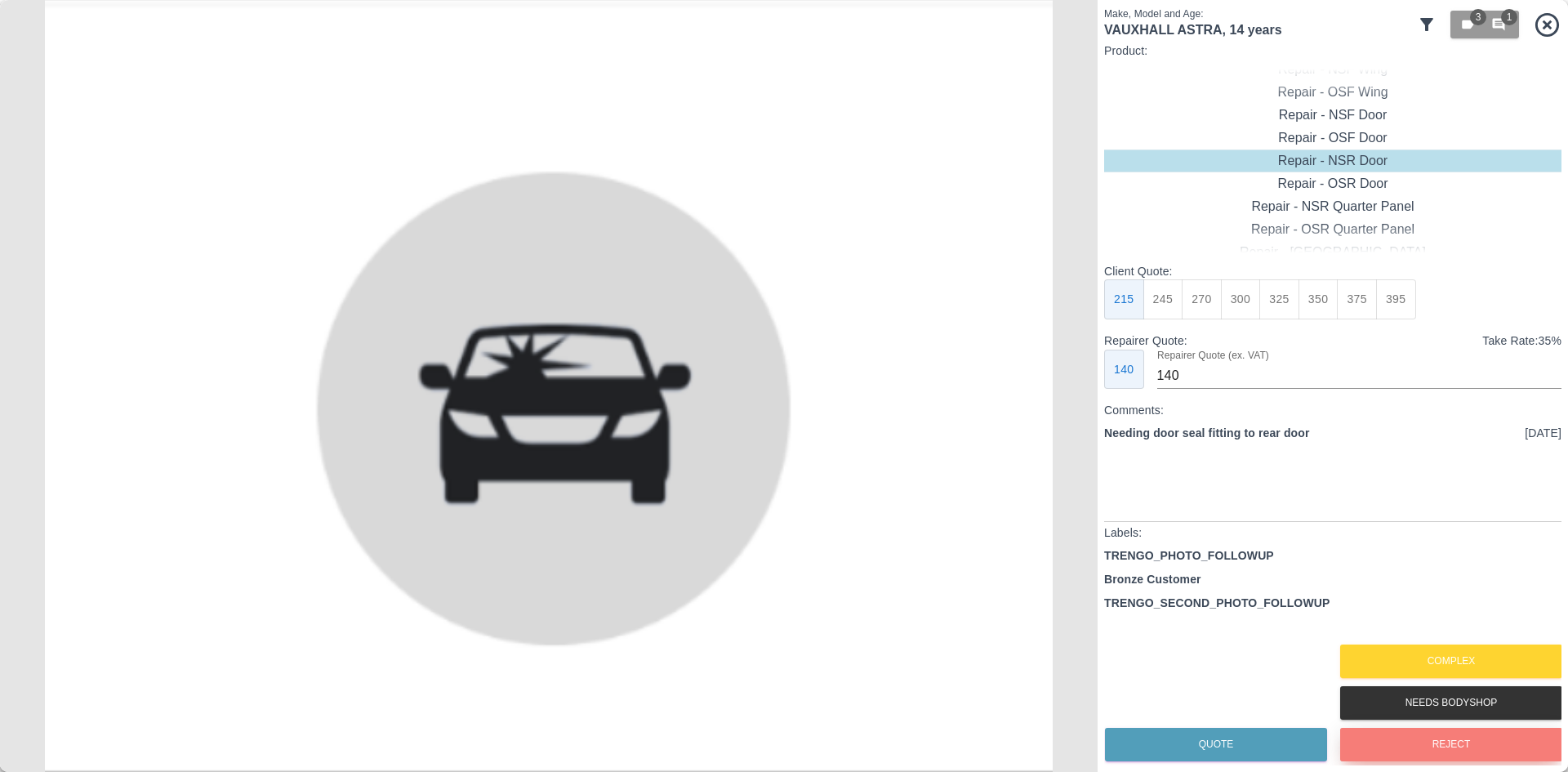
click at [1395, 755] on button "Reject" at bounding box center [1452, 745] width 222 height 33
click at [1424, 748] on button "Reject" at bounding box center [1452, 745] width 222 height 33
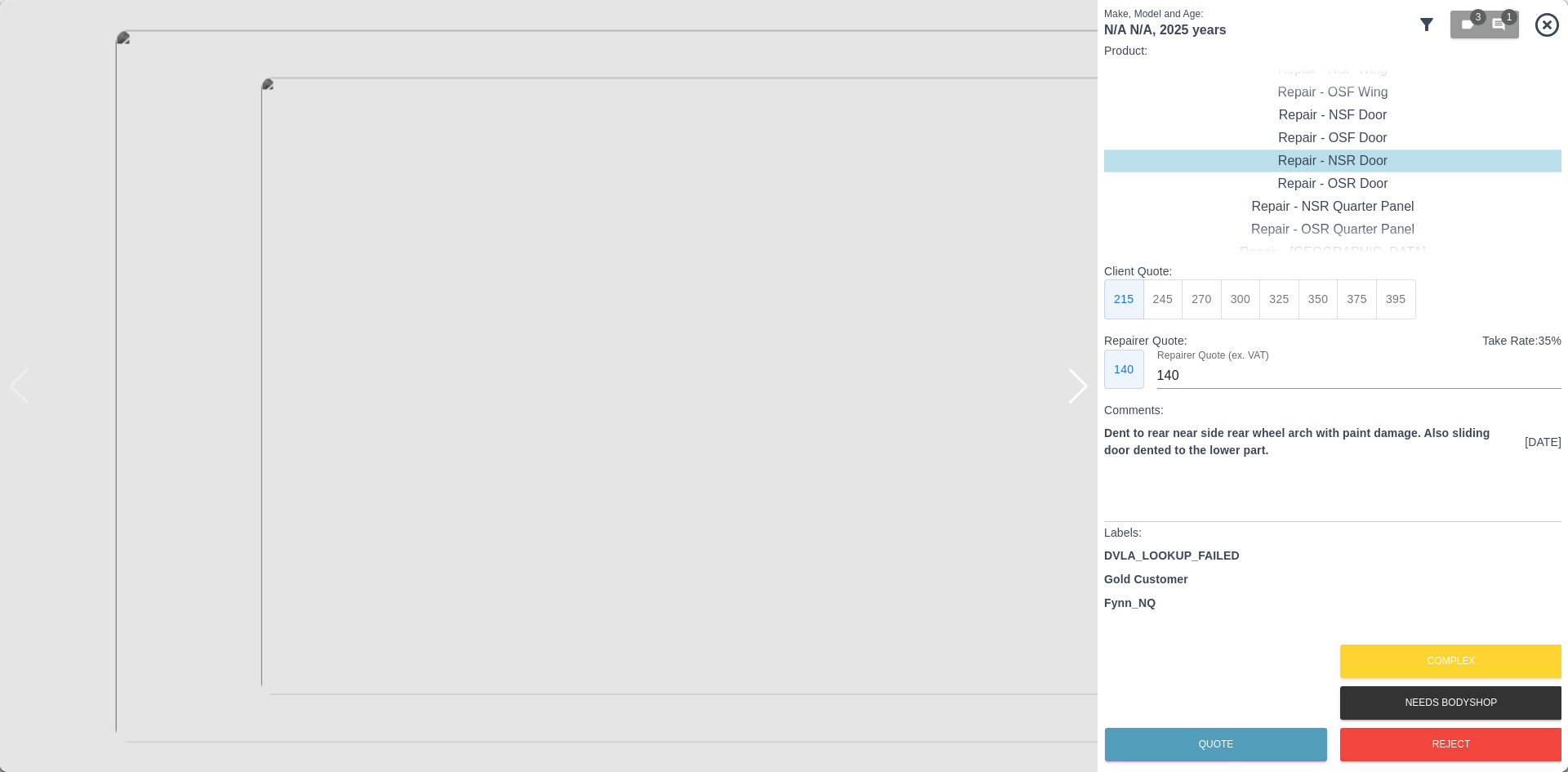
click at [1078, 385] on div at bounding box center [1078, 386] width 22 height 36
click at [1078, 385] on div at bounding box center [549, 386] width 1098 height 772
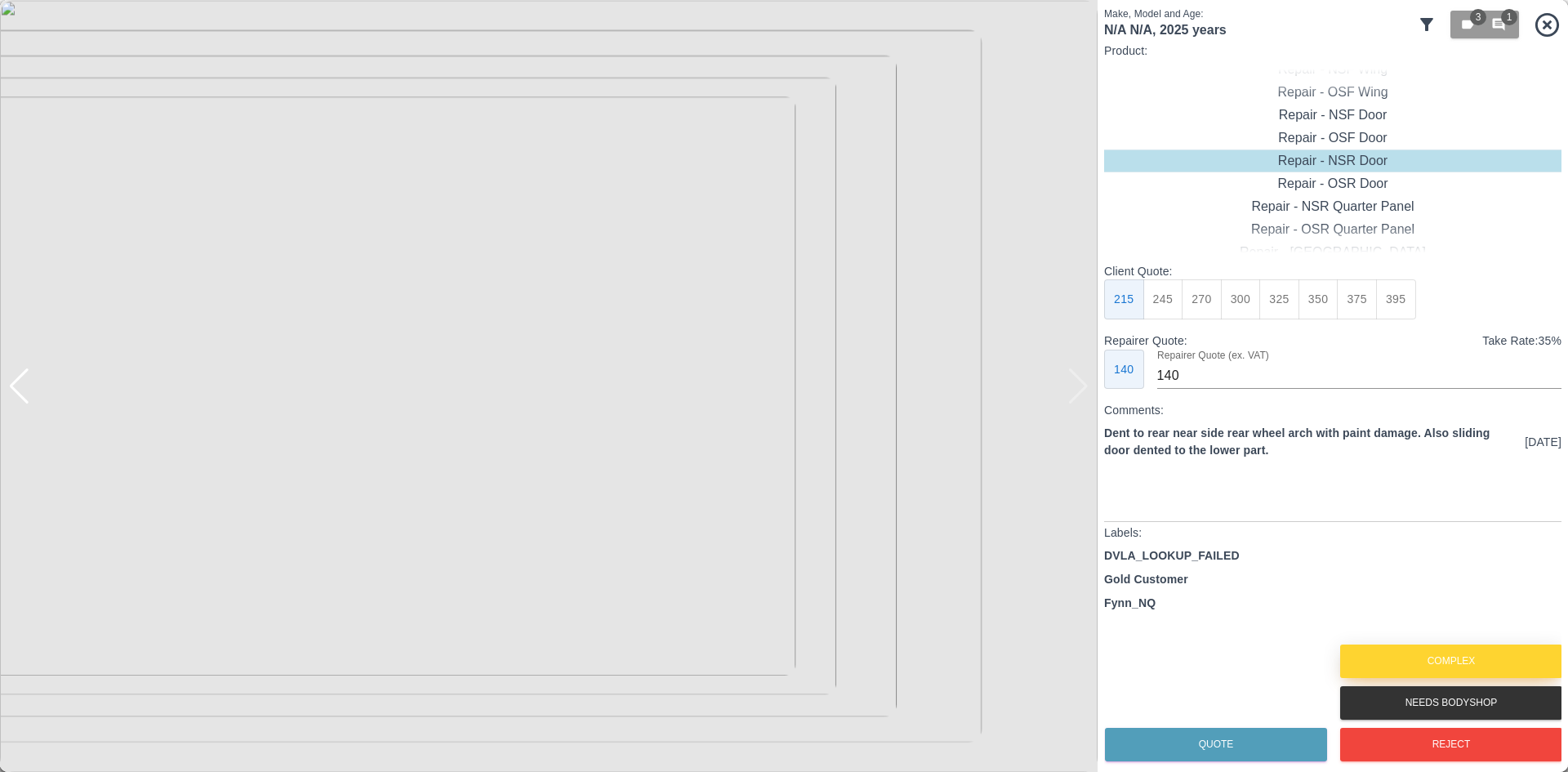
click at [1442, 656] on button "Complex" at bounding box center [1452, 661] width 222 height 33
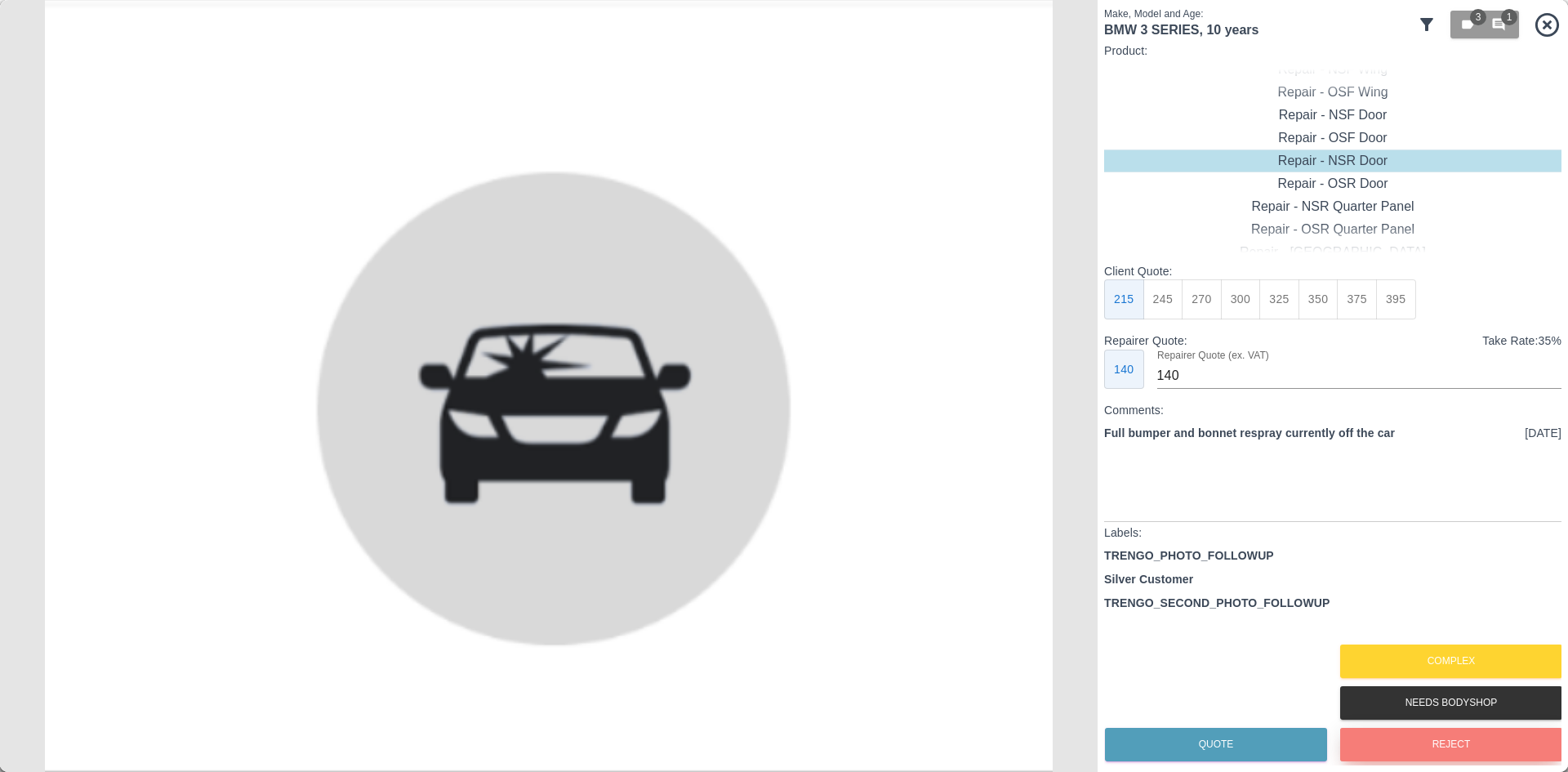
click at [1461, 755] on button "Reject" at bounding box center [1452, 745] width 222 height 33
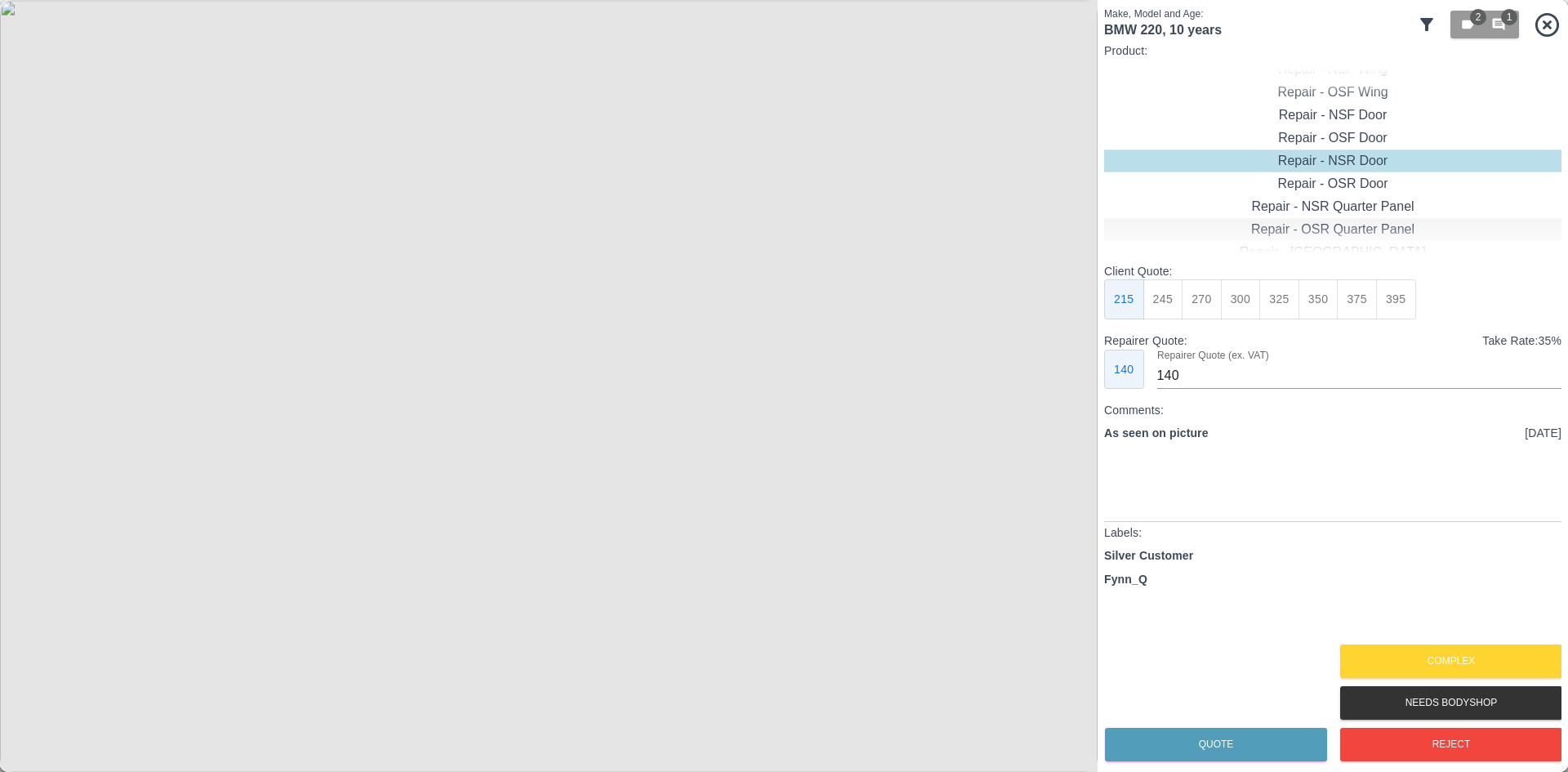
click at [1300, 227] on div "Repair - OSR Quarter Panel" at bounding box center [1332, 230] width 457 height 23
click at [1266, 310] on button "325" at bounding box center [1279, 300] width 40 height 40
type input "210"
click at [1439, 655] on button "Complex" at bounding box center [1452, 661] width 222 height 33
click at [1397, 731] on button "Reject" at bounding box center [1452, 745] width 222 height 33
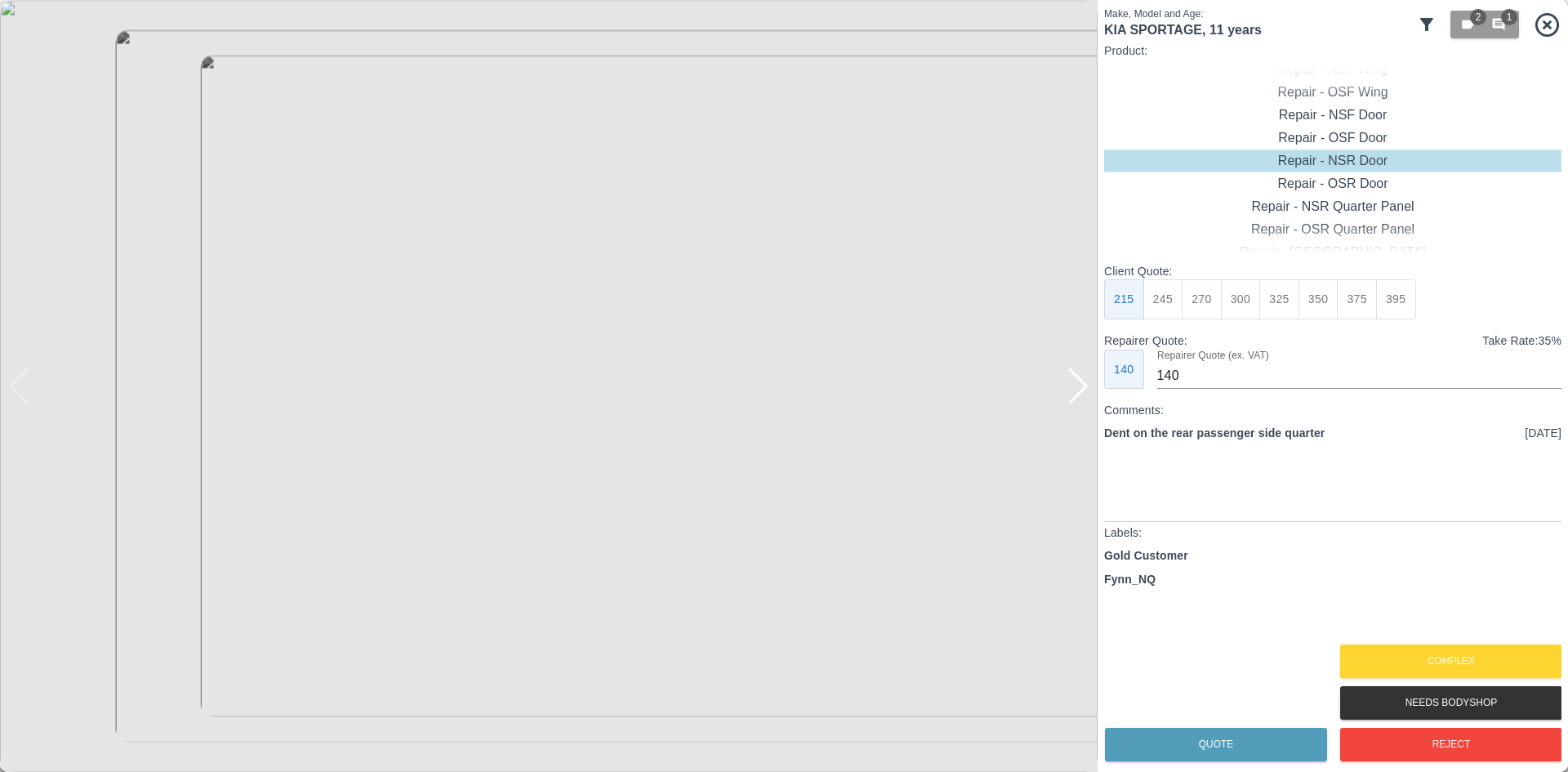
click at [1092, 388] on img at bounding box center [549, 386] width 1098 height 772
click at [1087, 388] on div at bounding box center [1078, 386] width 22 height 36
click at [1083, 388] on div at bounding box center [1078, 386] width 22 height 36
click at [1425, 745] on button "Reject" at bounding box center [1452, 745] width 222 height 33
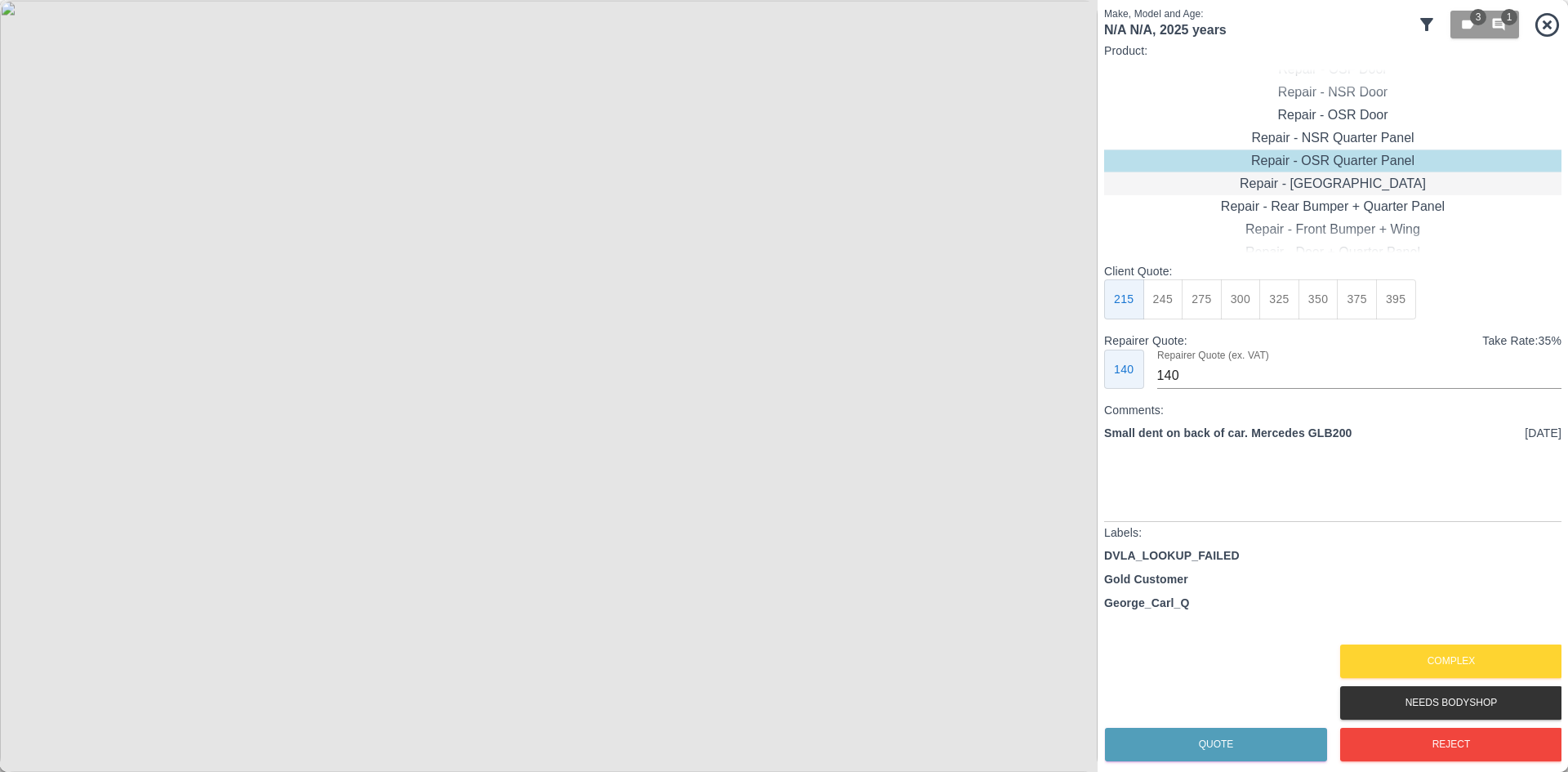
click at [1296, 188] on div "Repair - [GEOGRAPHIC_DATA]" at bounding box center [1332, 184] width 457 height 23
click at [1290, 314] on button "325" at bounding box center [1279, 300] width 40 height 40
type input "210"
click at [1232, 735] on button "Quote" at bounding box center [1216, 745] width 222 height 33
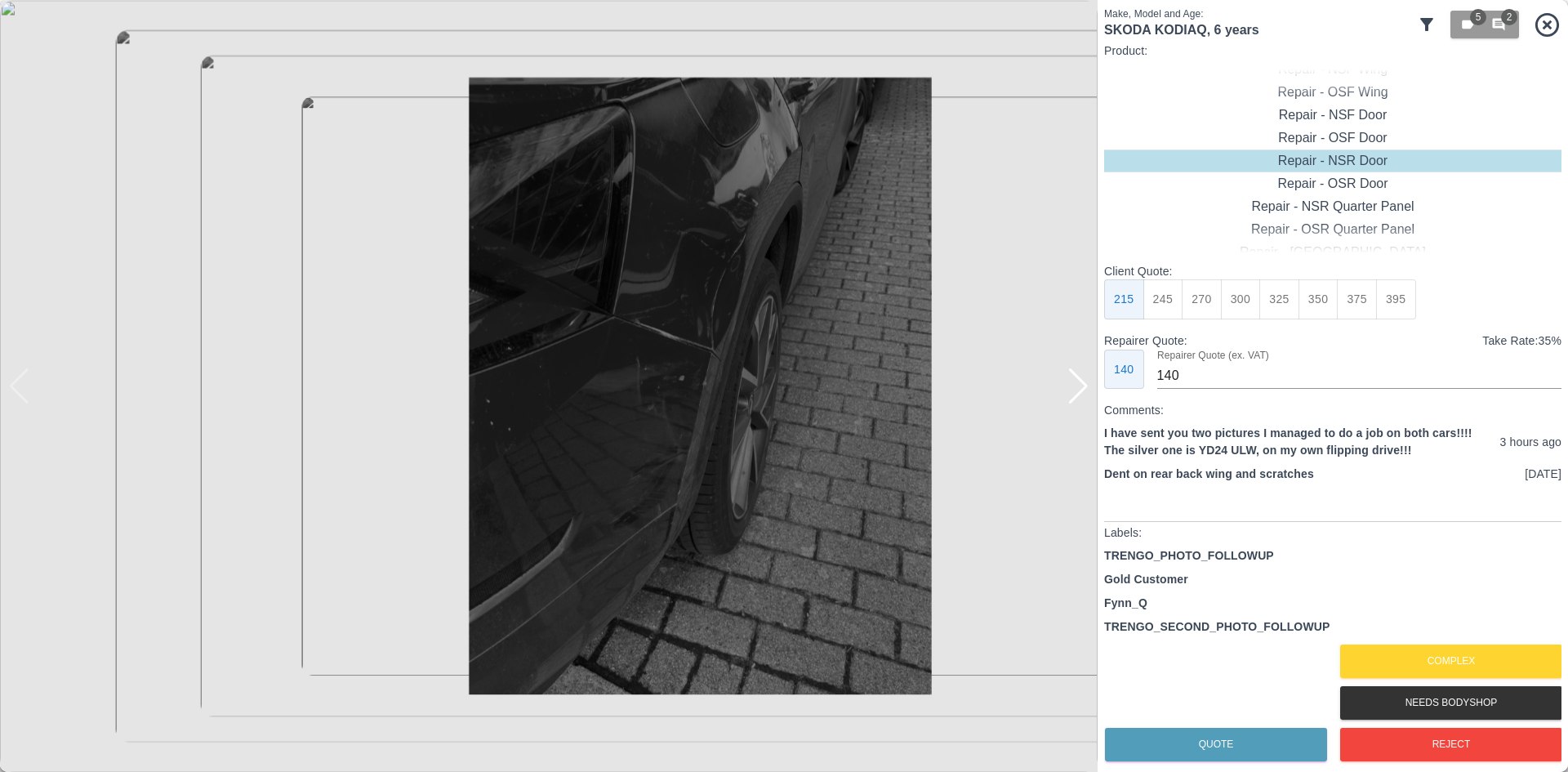
click at [1083, 389] on div at bounding box center [1078, 386] width 22 height 36
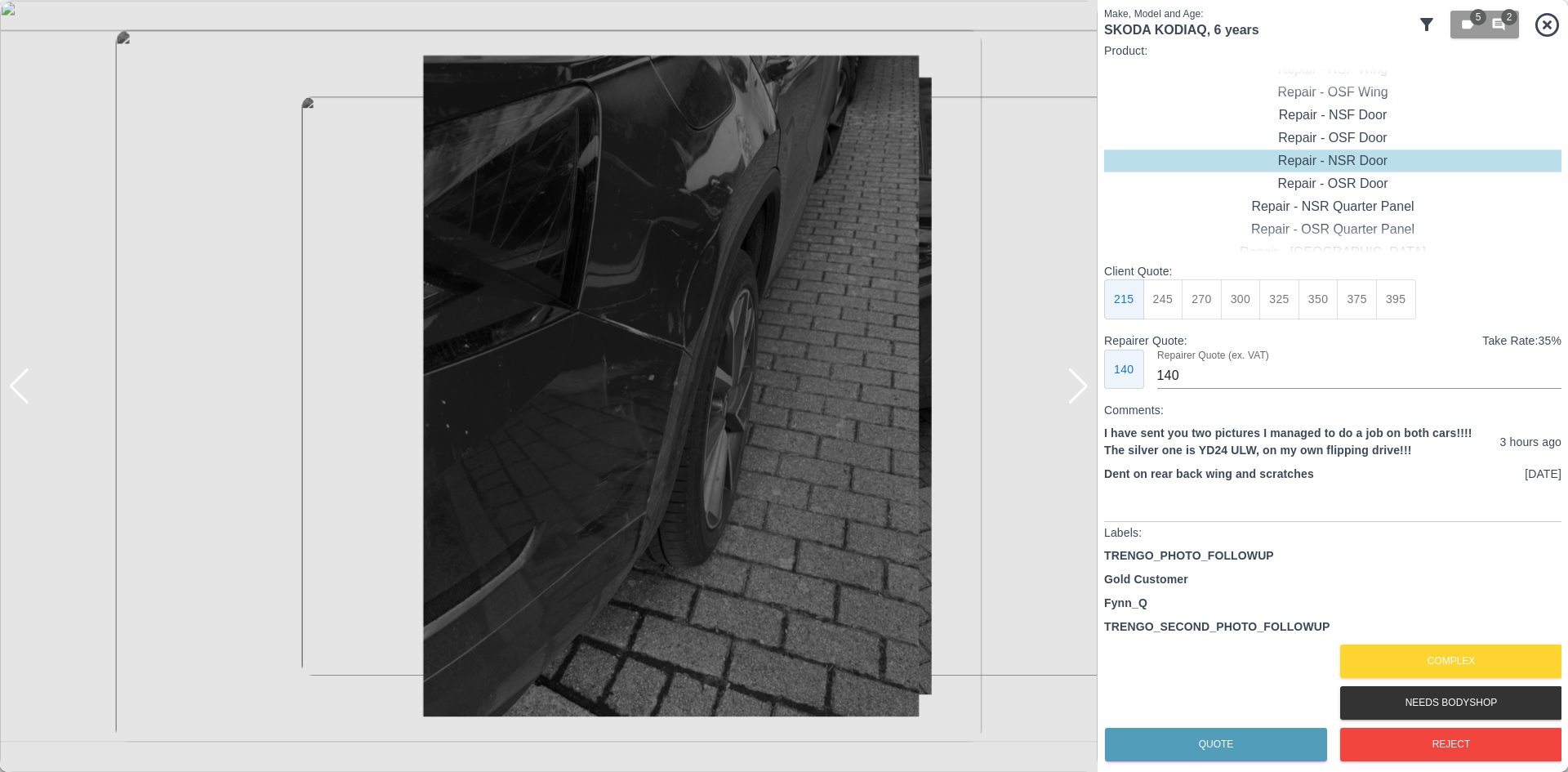
click at [1083, 389] on div at bounding box center [1078, 386] width 22 height 36
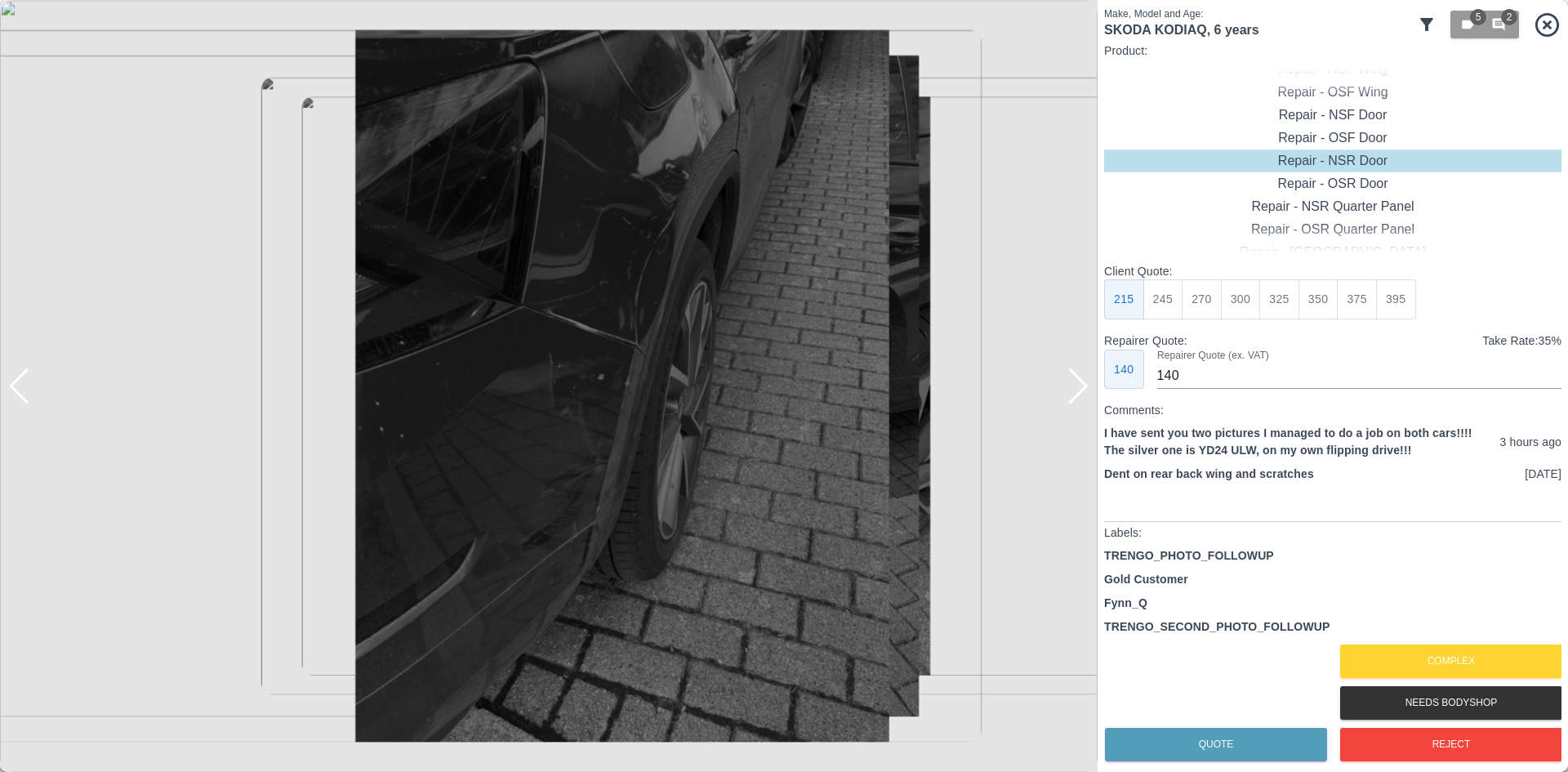
click at [1083, 389] on div at bounding box center [1078, 386] width 22 height 36
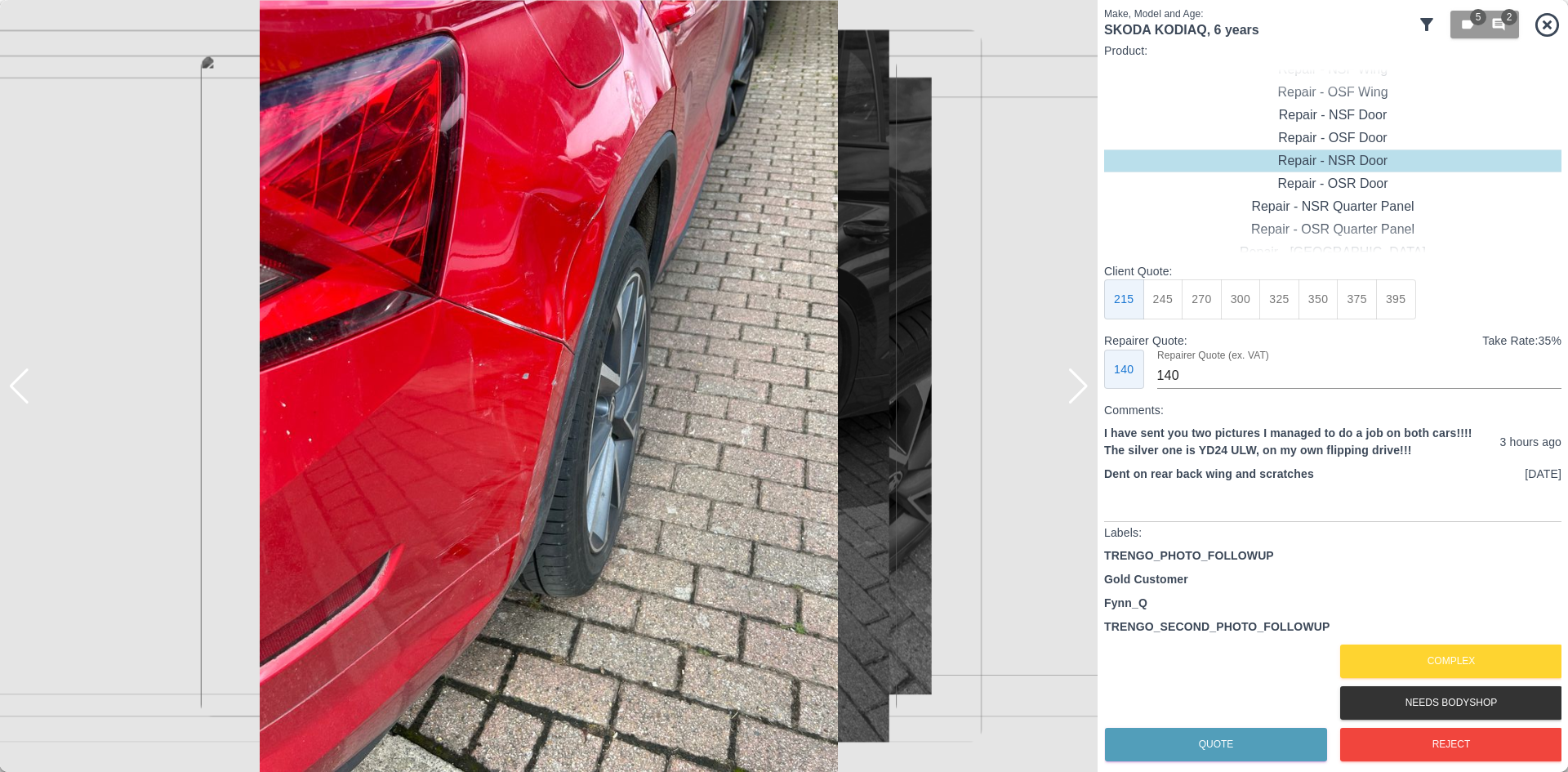
click at [1083, 389] on div at bounding box center [1078, 386] width 22 height 36
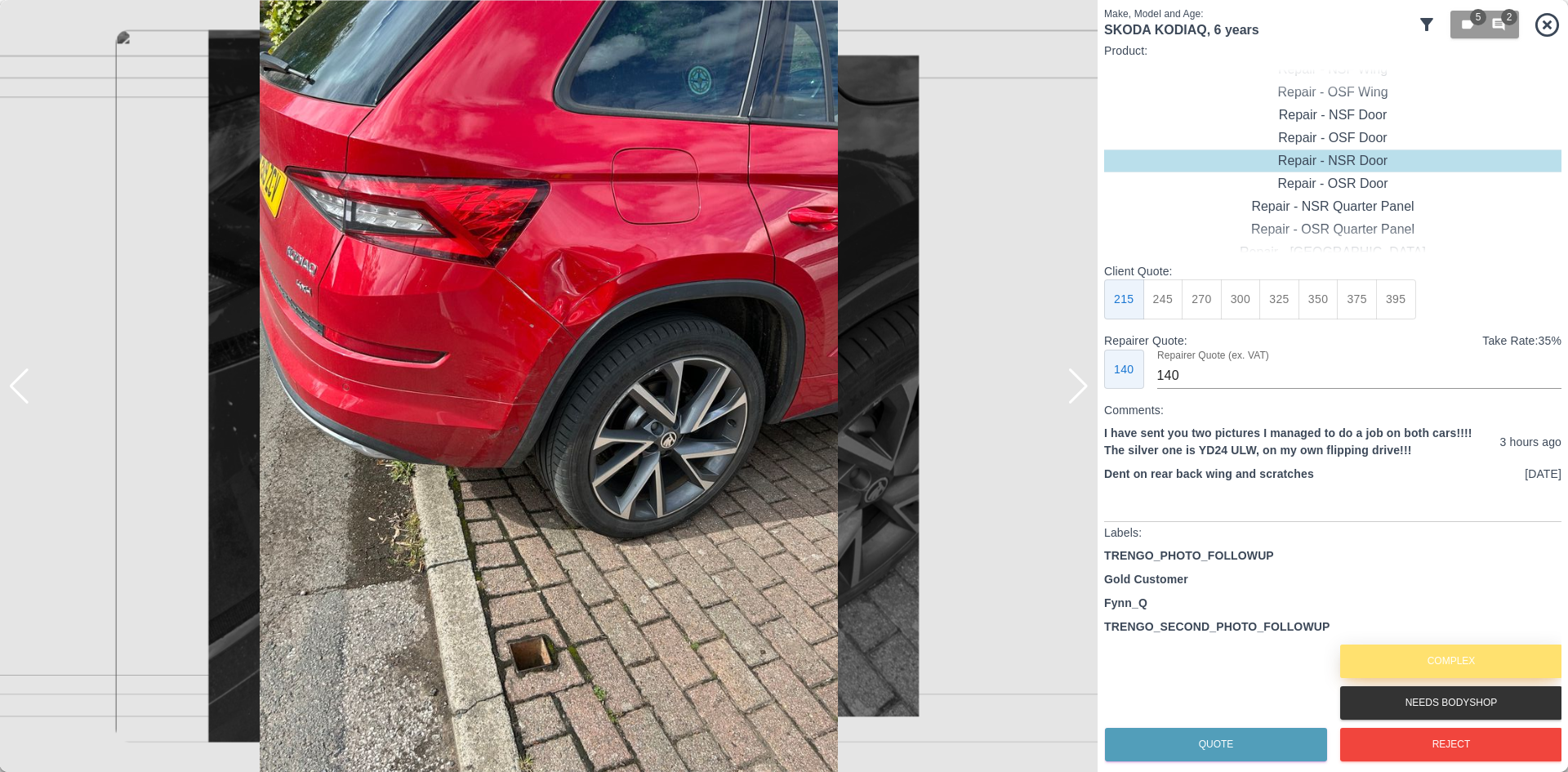
click at [1457, 653] on button "Complex" at bounding box center [1452, 661] width 222 height 33
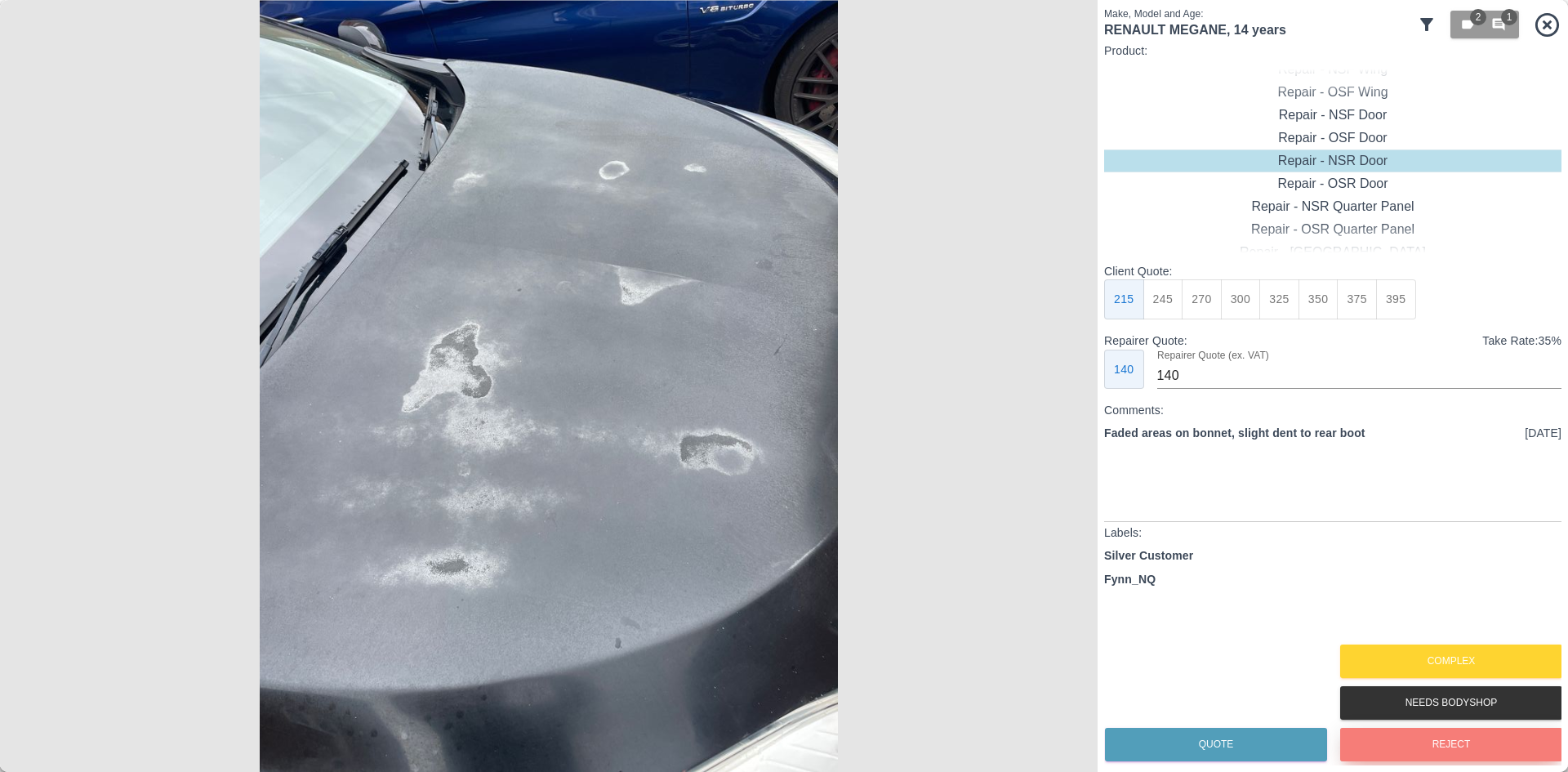
click at [1443, 744] on button "Reject" at bounding box center [1452, 745] width 222 height 33
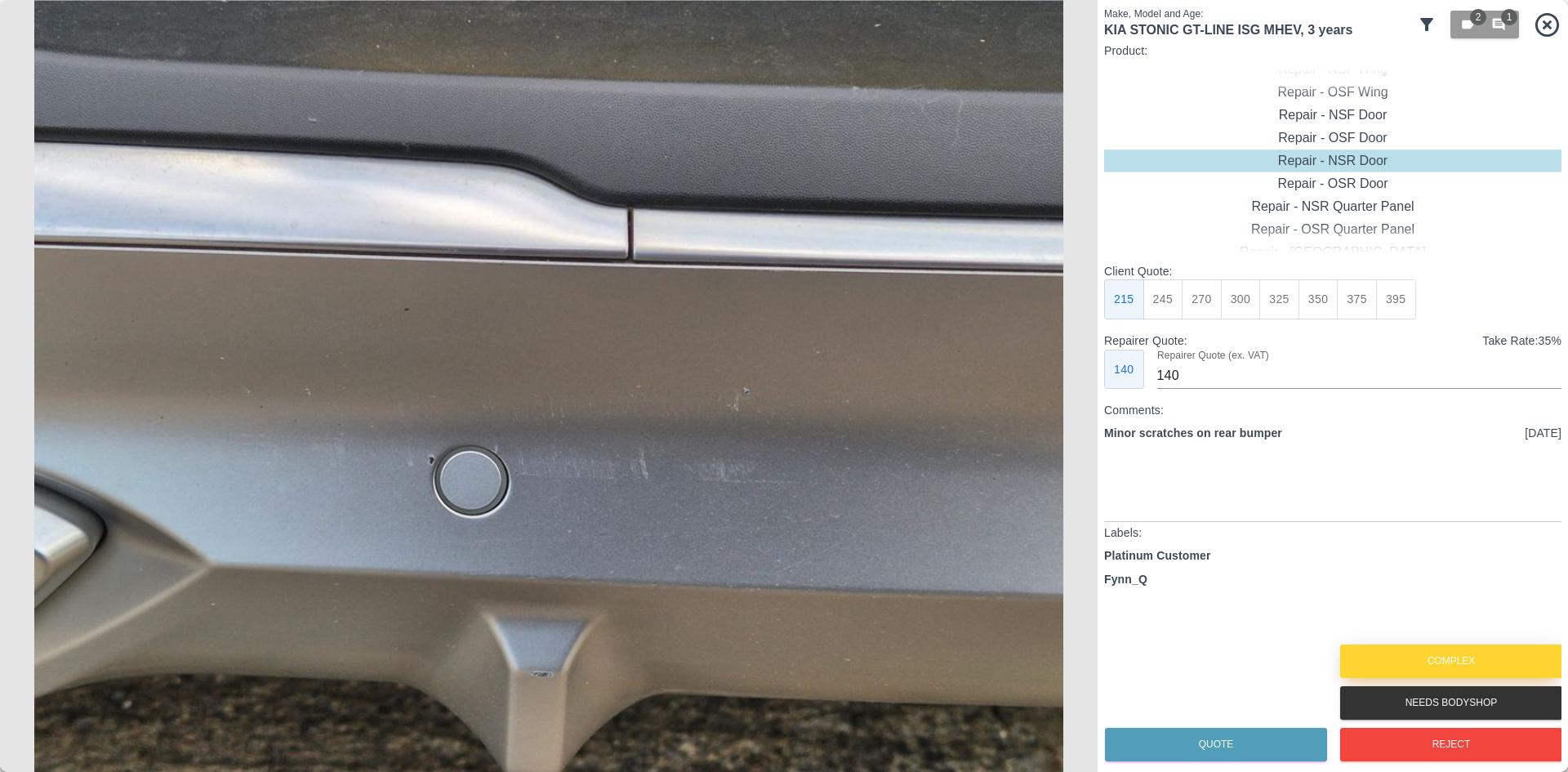
click at [1458, 660] on button "Complex" at bounding box center [1452, 661] width 222 height 33
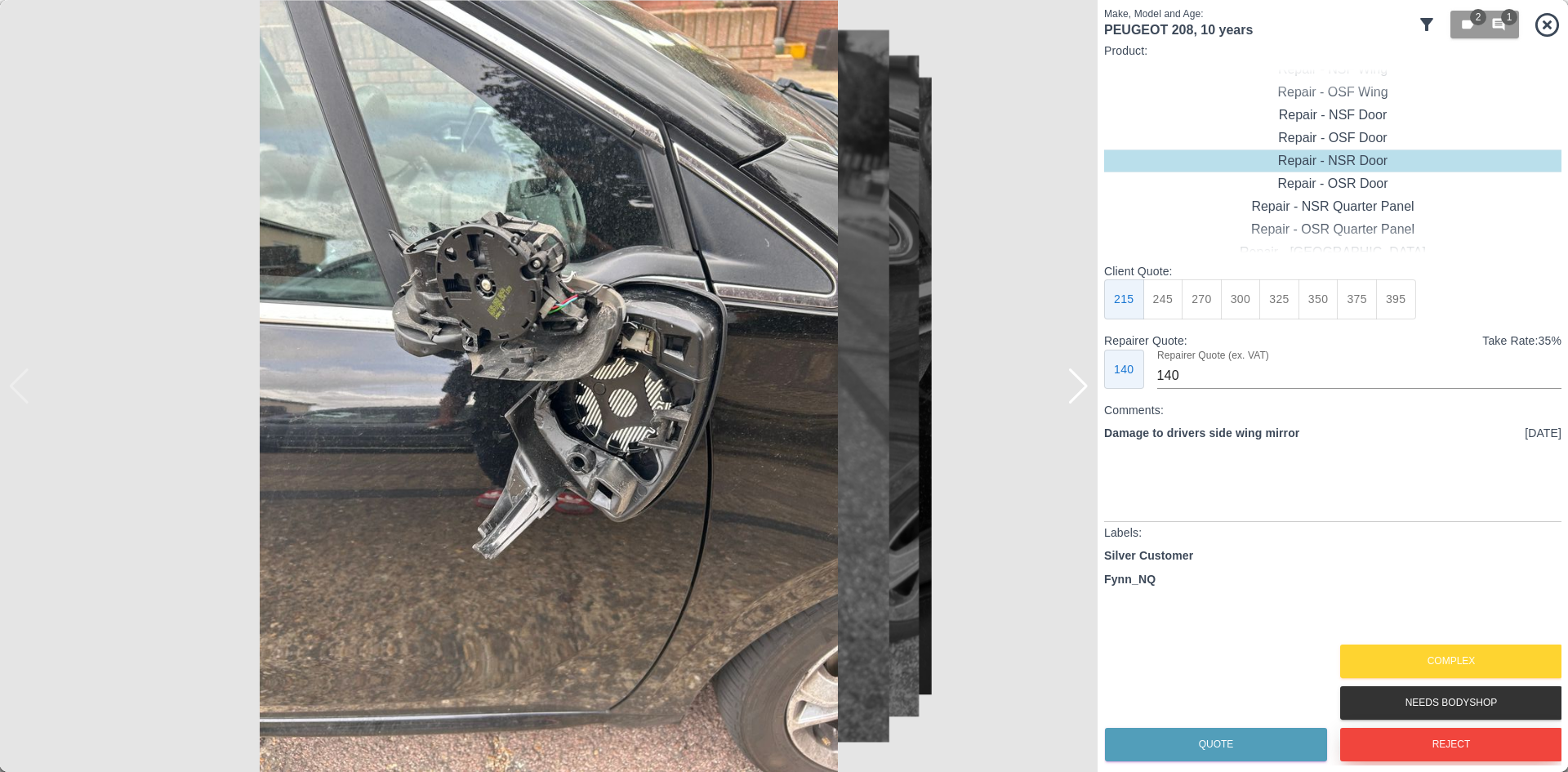
click at [1405, 750] on button "Reject" at bounding box center [1452, 745] width 222 height 33
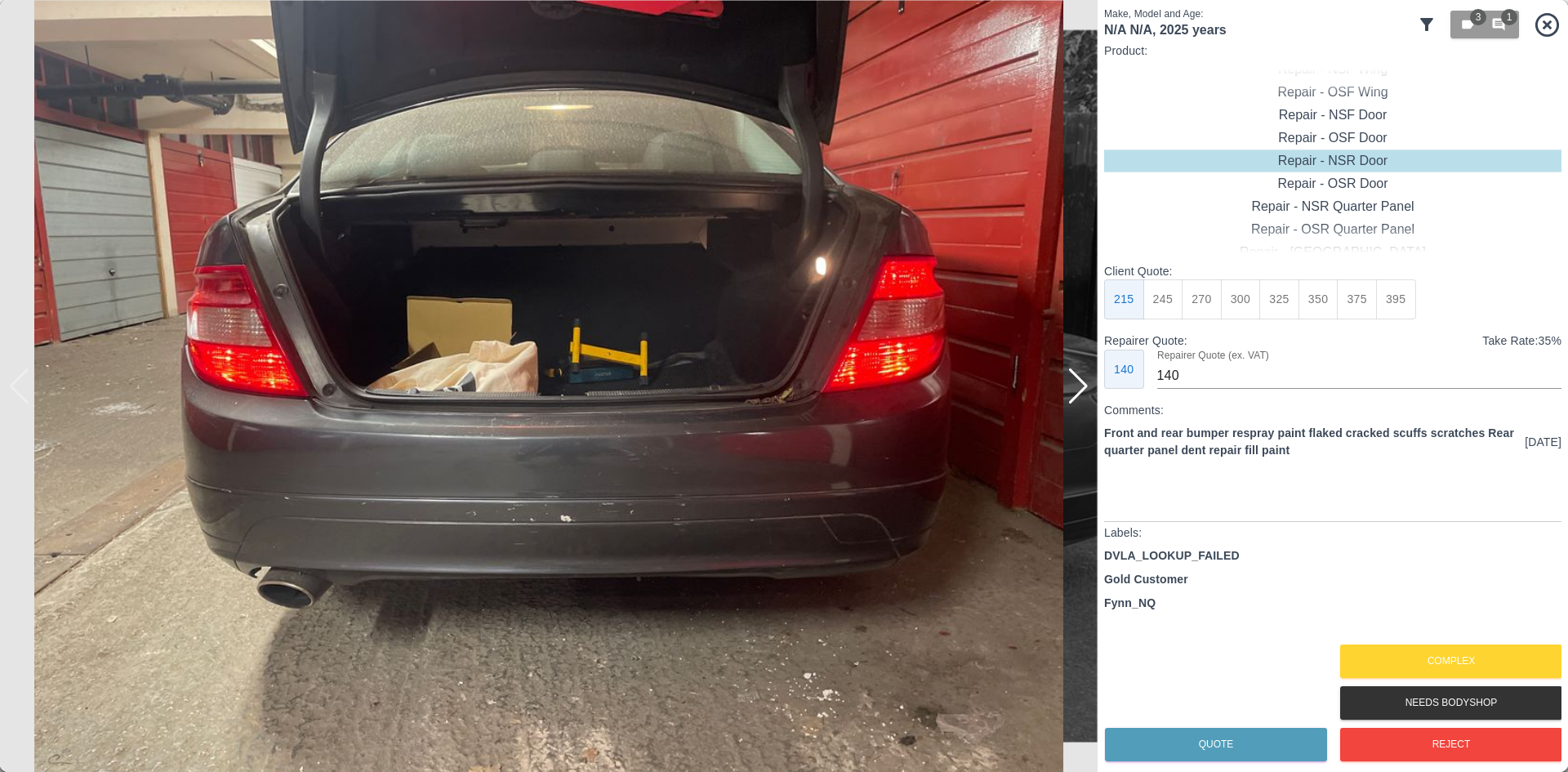
drag, startPoint x: 1077, startPoint y: 396, endPoint x: 1066, endPoint y: 459, distance: 64.0
click at [1077, 398] on div at bounding box center [1078, 386] width 22 height 36
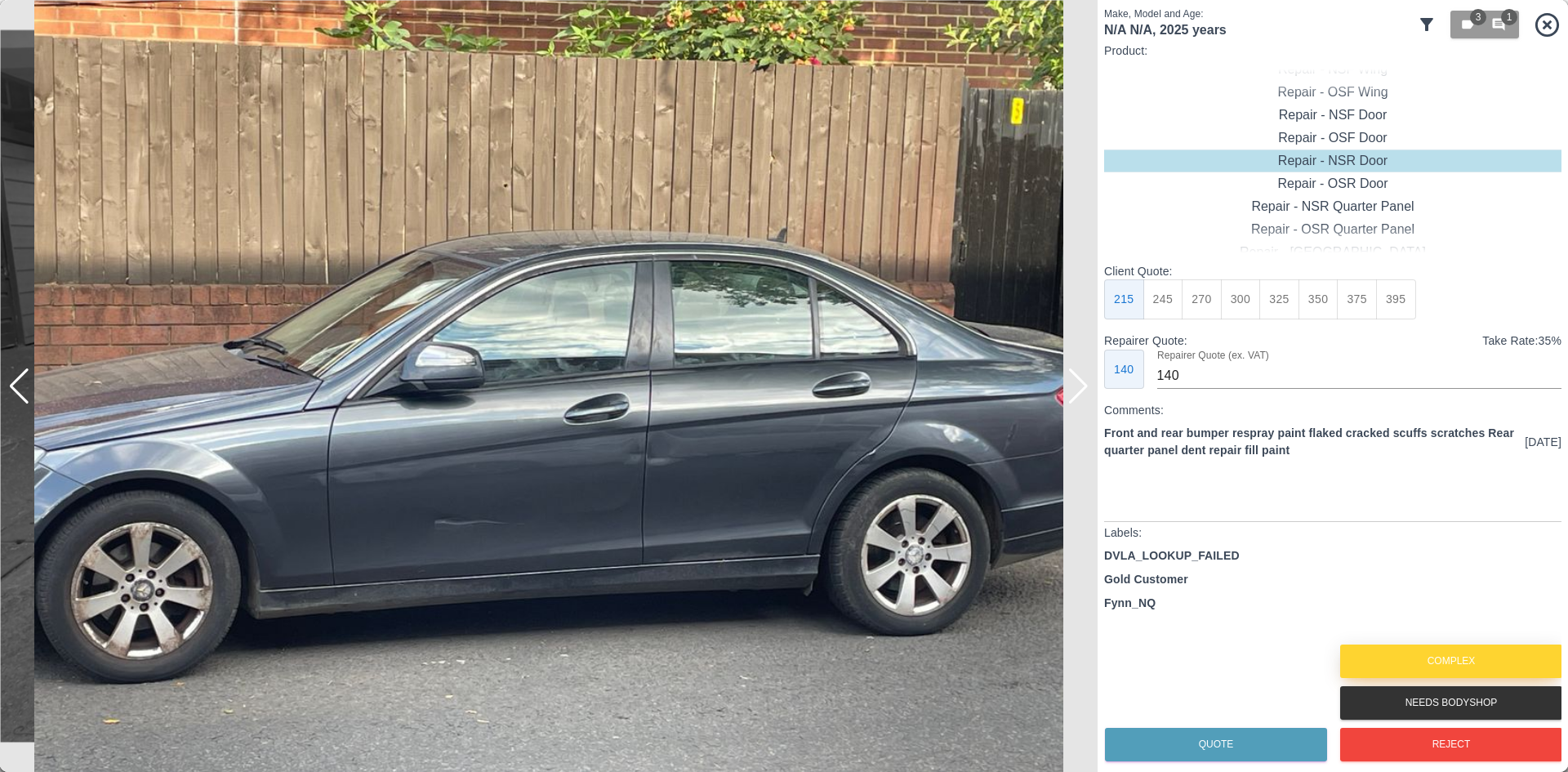
click at [1436, 658] on button "Complex" at bounding box center [1452, 661] width 222 height 33
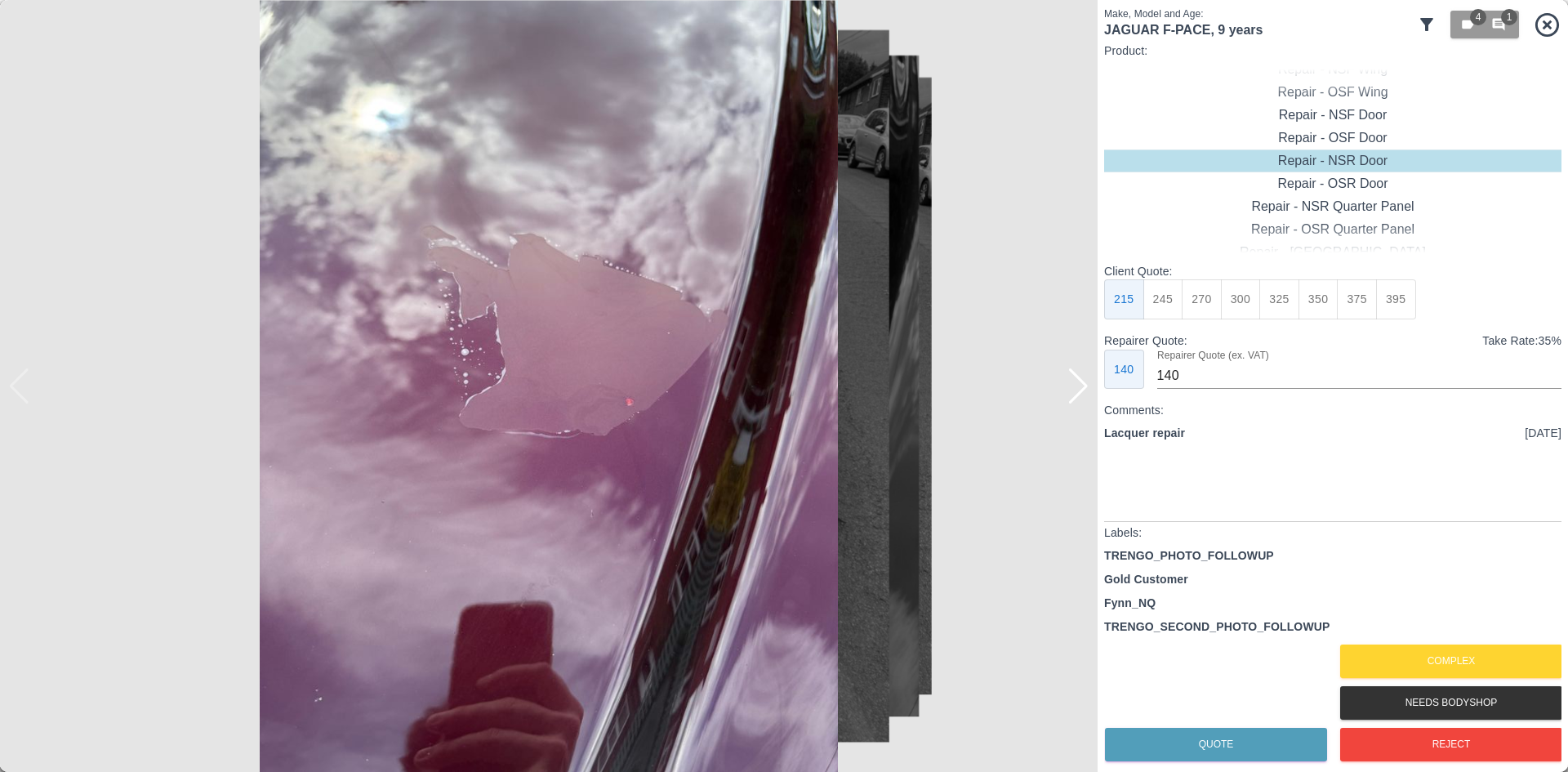
click at [1082, 396] on div at bounding box center [1078, 386] width 22 height 36
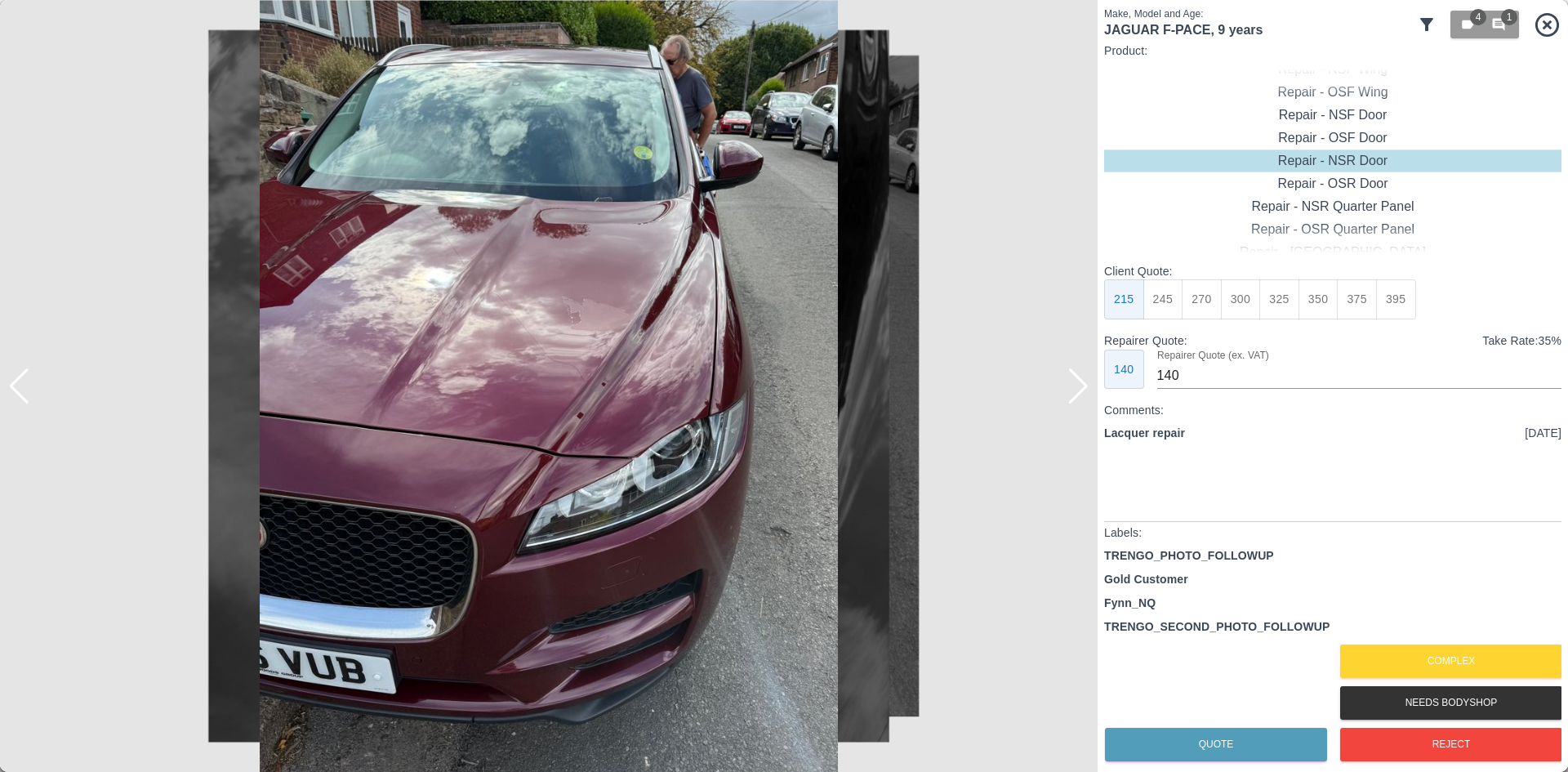
click at [1082, 396] on div at bounding box center [1078, 386] width 22 height 36
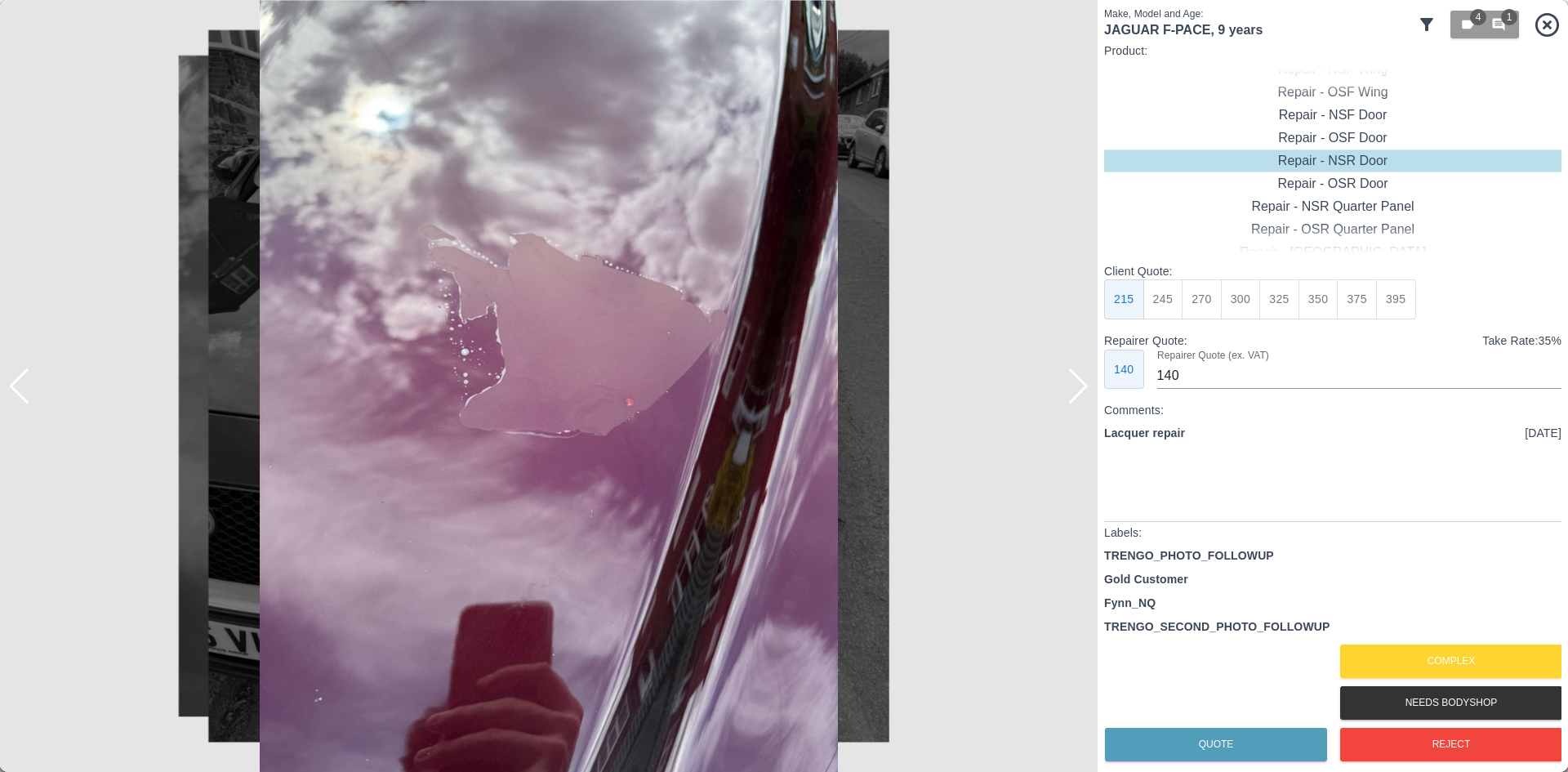
click at [1082, 396] on div at bounding box center [1078, 386] width 22 height 36
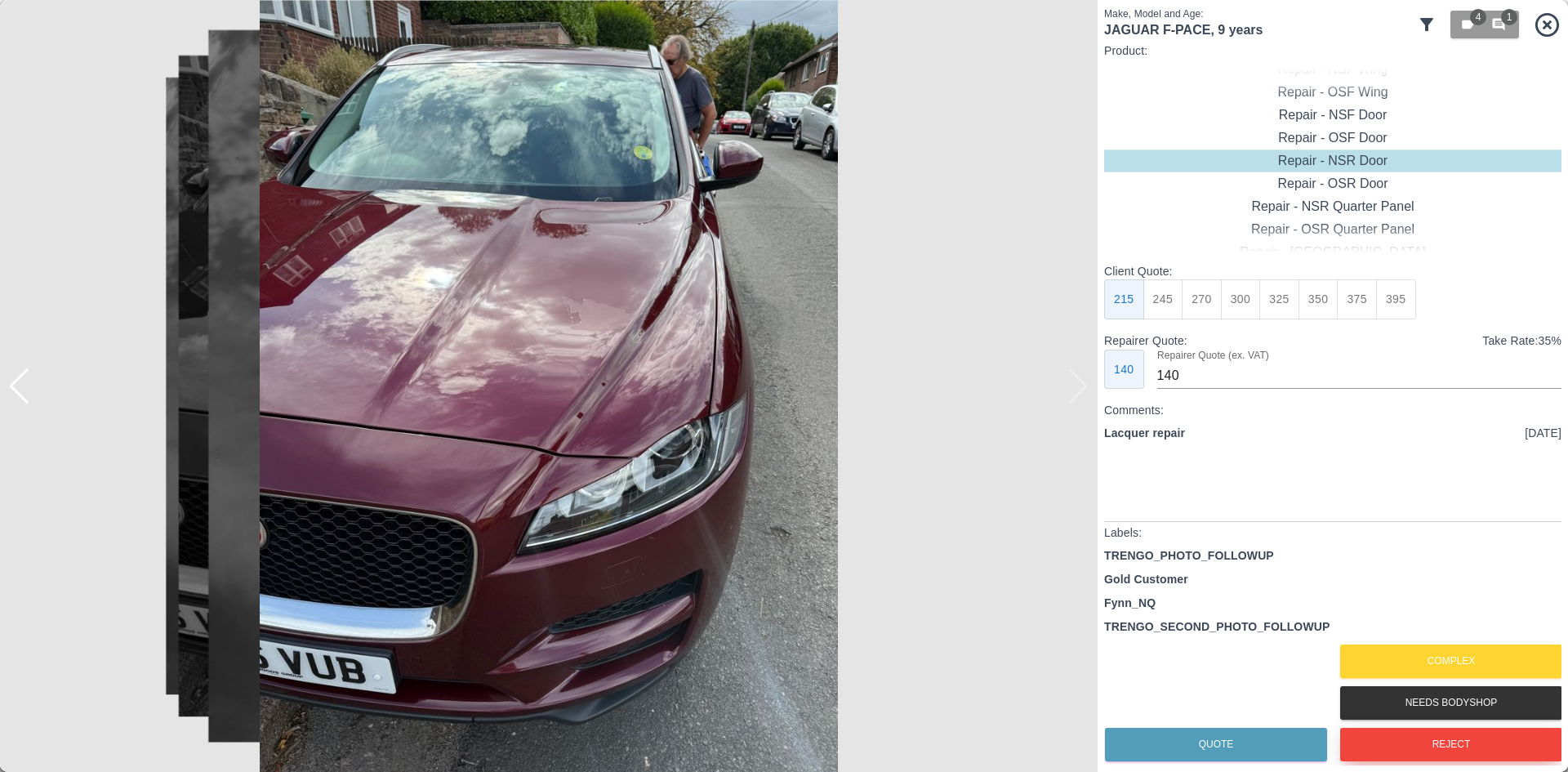
click at [1444, 755] on button "Reject" at bounding box center [1452, 745] width 222 height 33
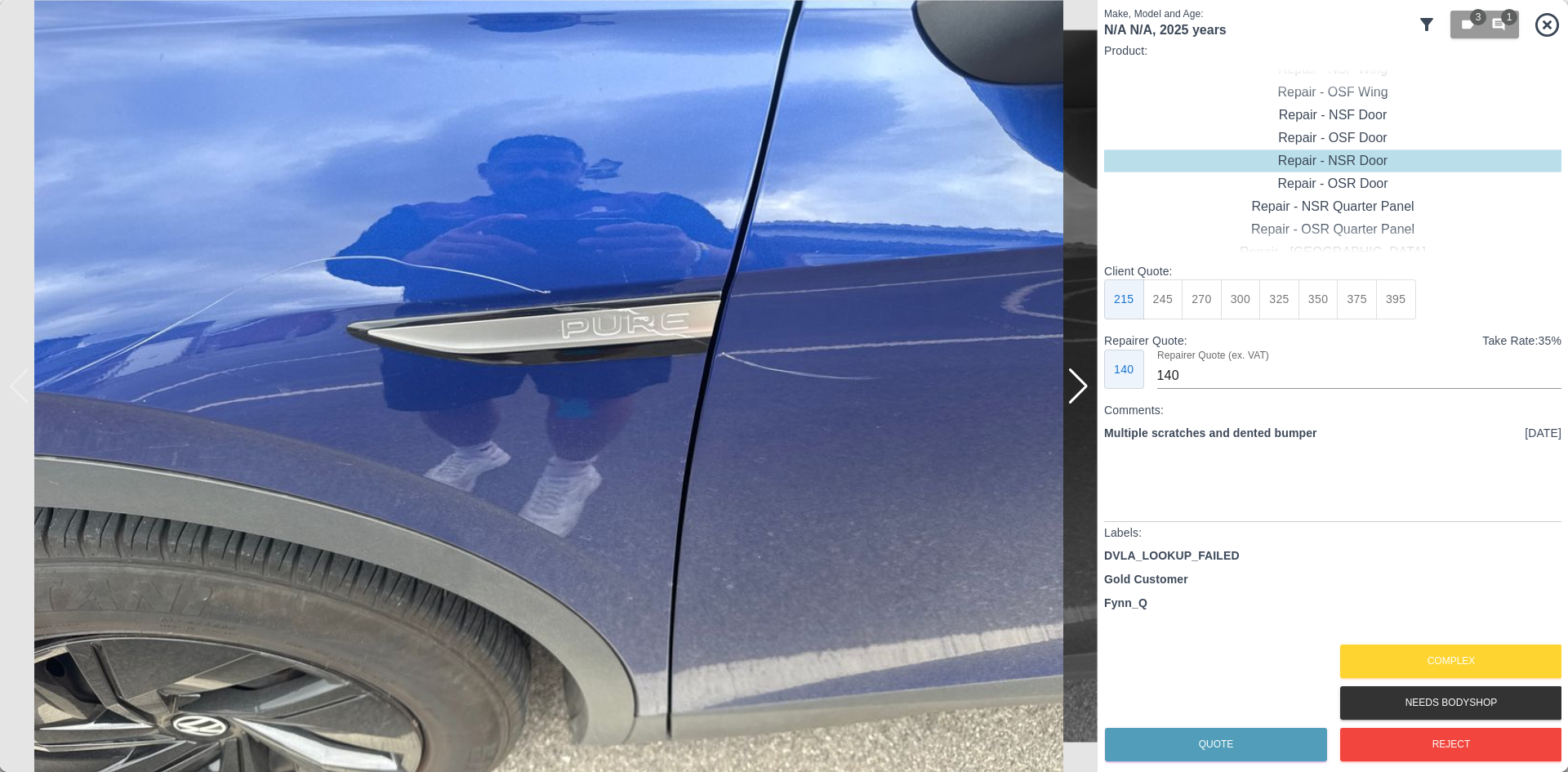
click at [1091, 370] on img at bounding box center [549, 386] width 1098 height 772
click at [1082, 386] on div at bounding box center [1078, 386] width 22 height 36
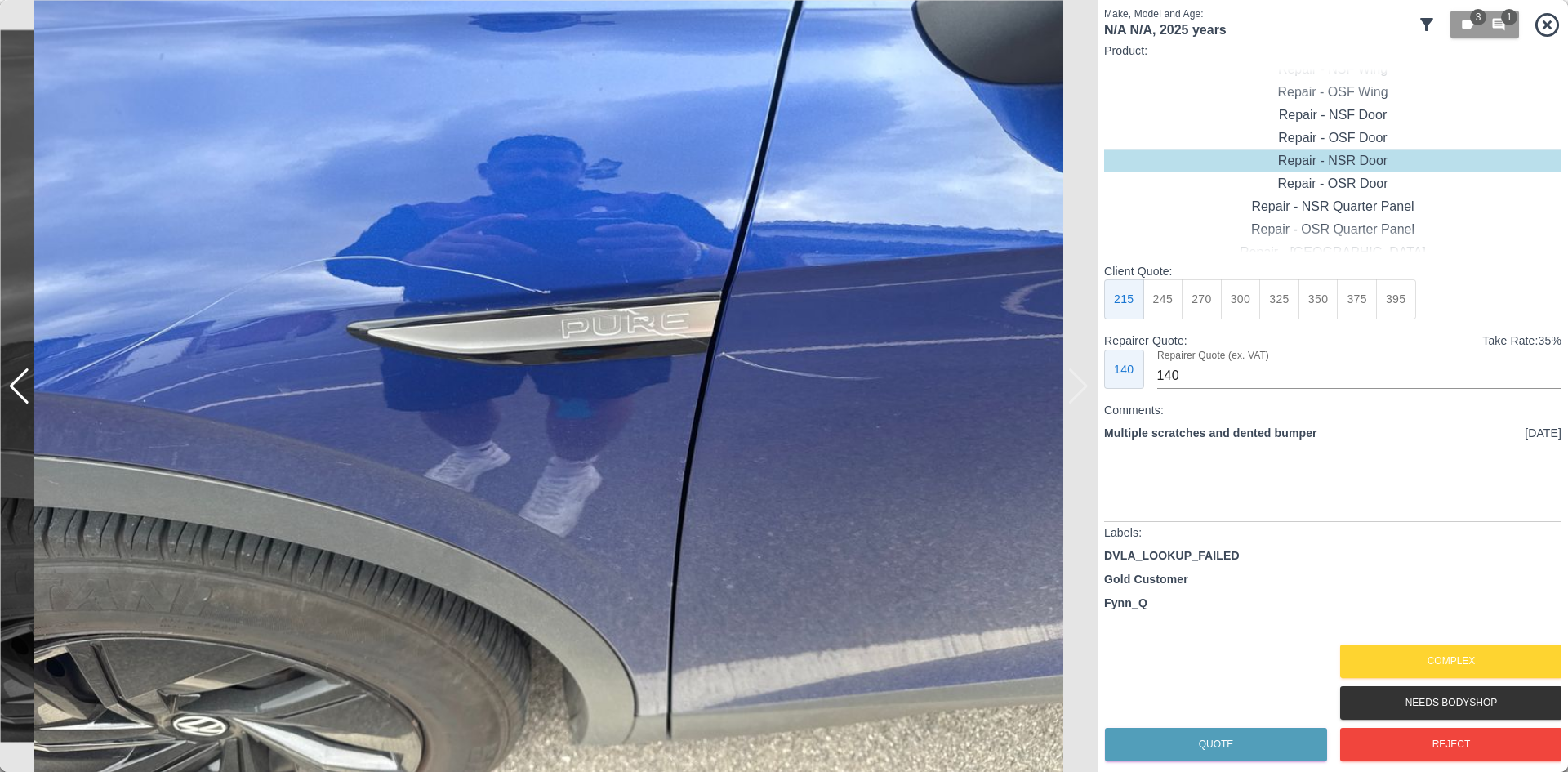
click at [1082, 386] on img at bounding box center [549, 386] width 1098 height 772
click at [1067, 385] on img at bounding box center [549, 386] width 1098 height 772
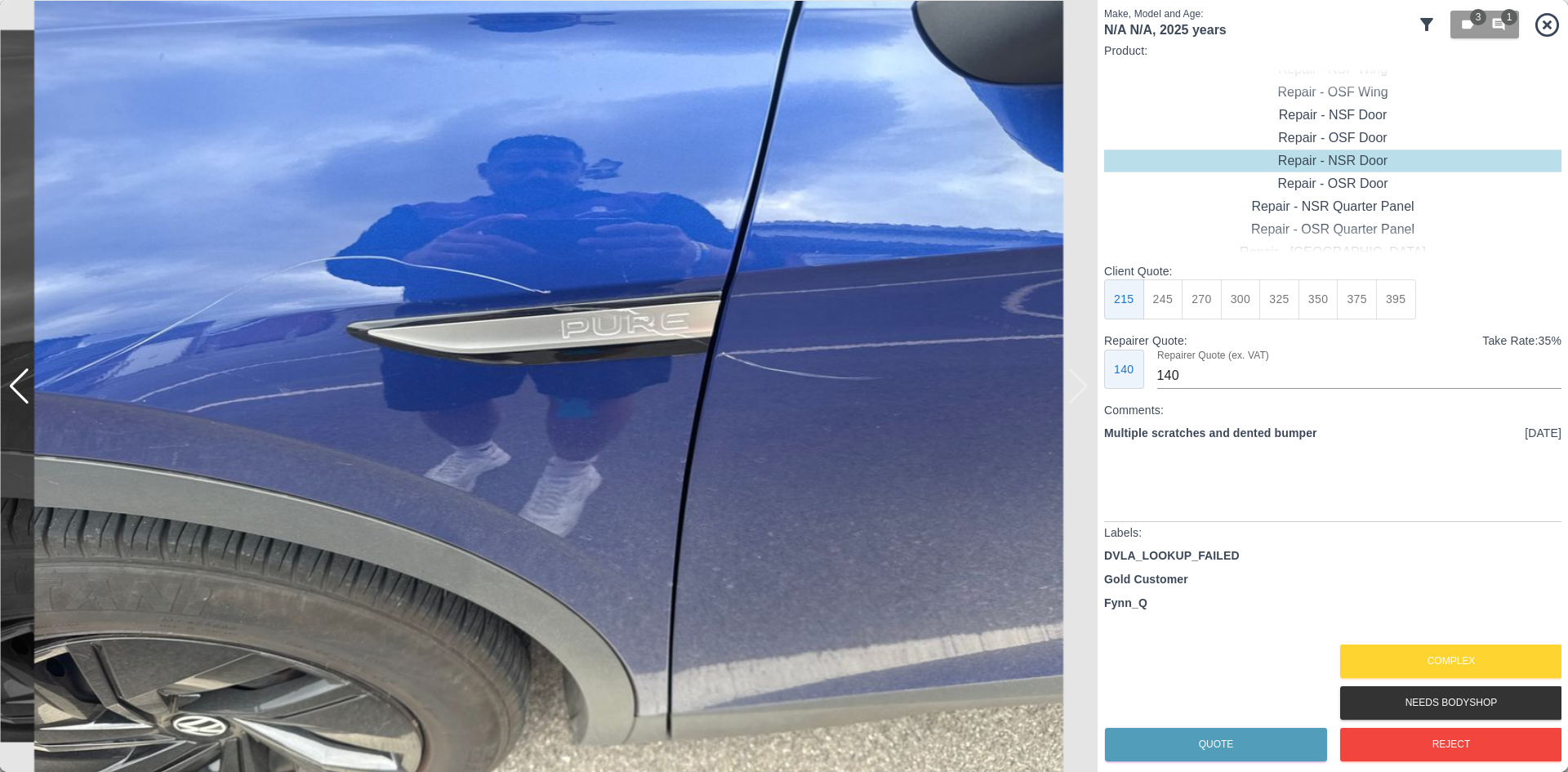
click at [26, 390] on div at bounding box center [19, 386] width 22 height 36
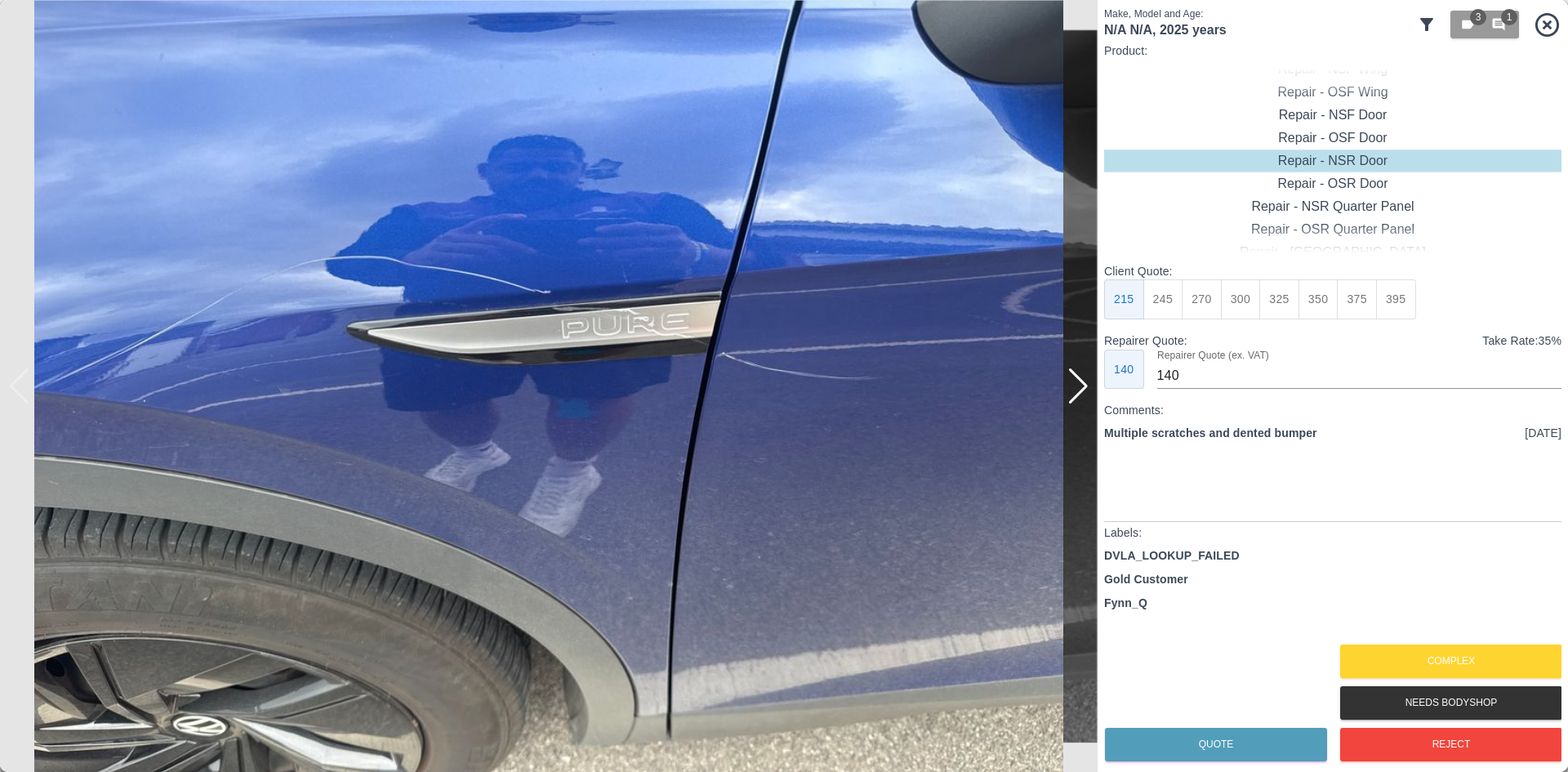
click at [26, 390] on img at bounding box center [549, 386] width 1098 height 772
click at [1322, 213] on div "Repair - Door + Door" at bounding box center [1332, 207] width 457 height 23
click at [1361, 178] on div "Repair - Door + Quarter Panel" at bounding box center [1332, 184] width 457 height 23
click at [1207, 310] on button "375" at bounding box center [1202, 300] width 40 height 40
type input "230"
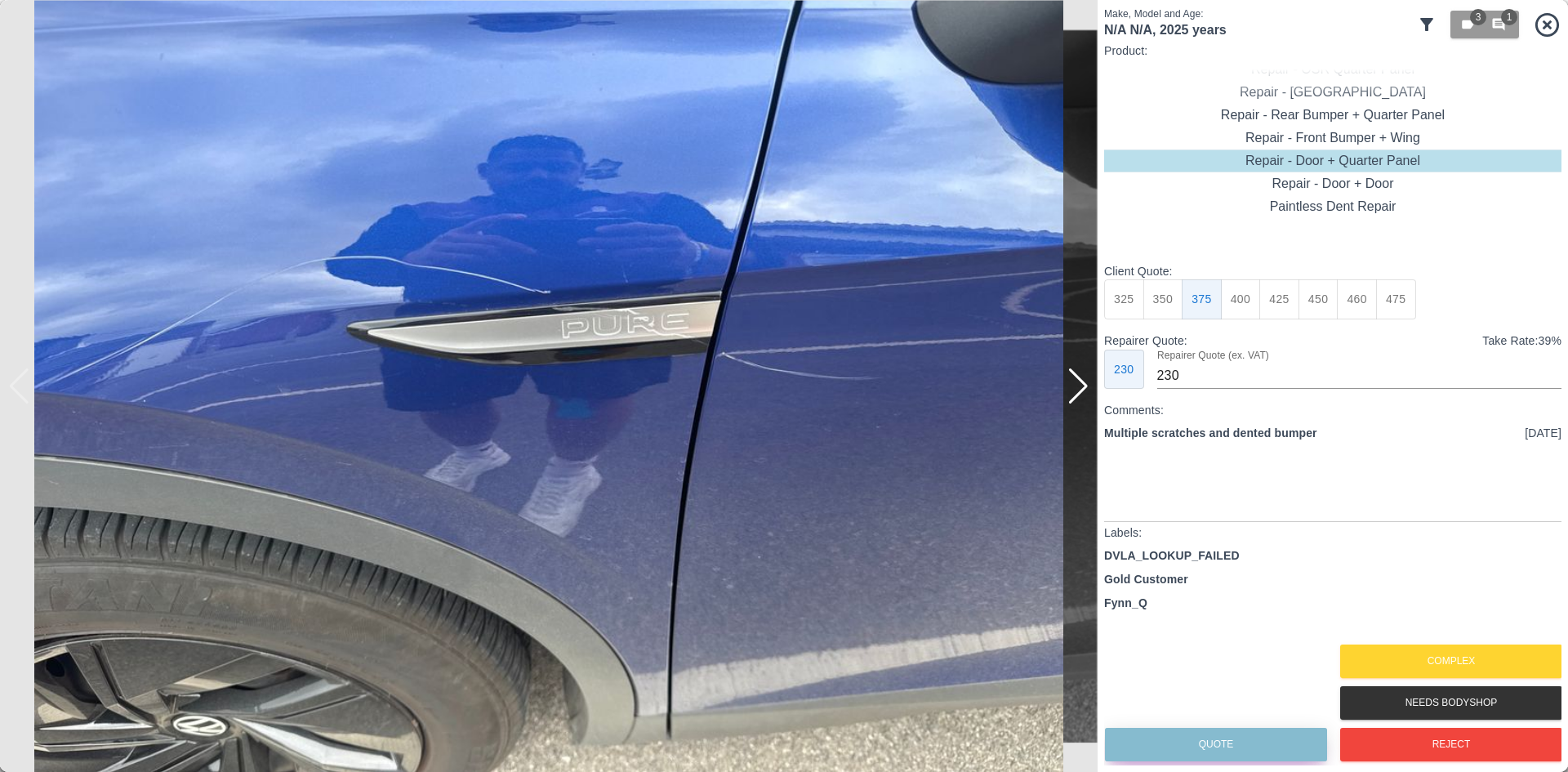
drag, startPoint x: 1249, startPoint y: 750, endPoint x: 1243, endPoint y: 742, distance: 10.0
click at [1248, 750] on button "Quote" at bounding box center [1216, 745] width 222 height 33
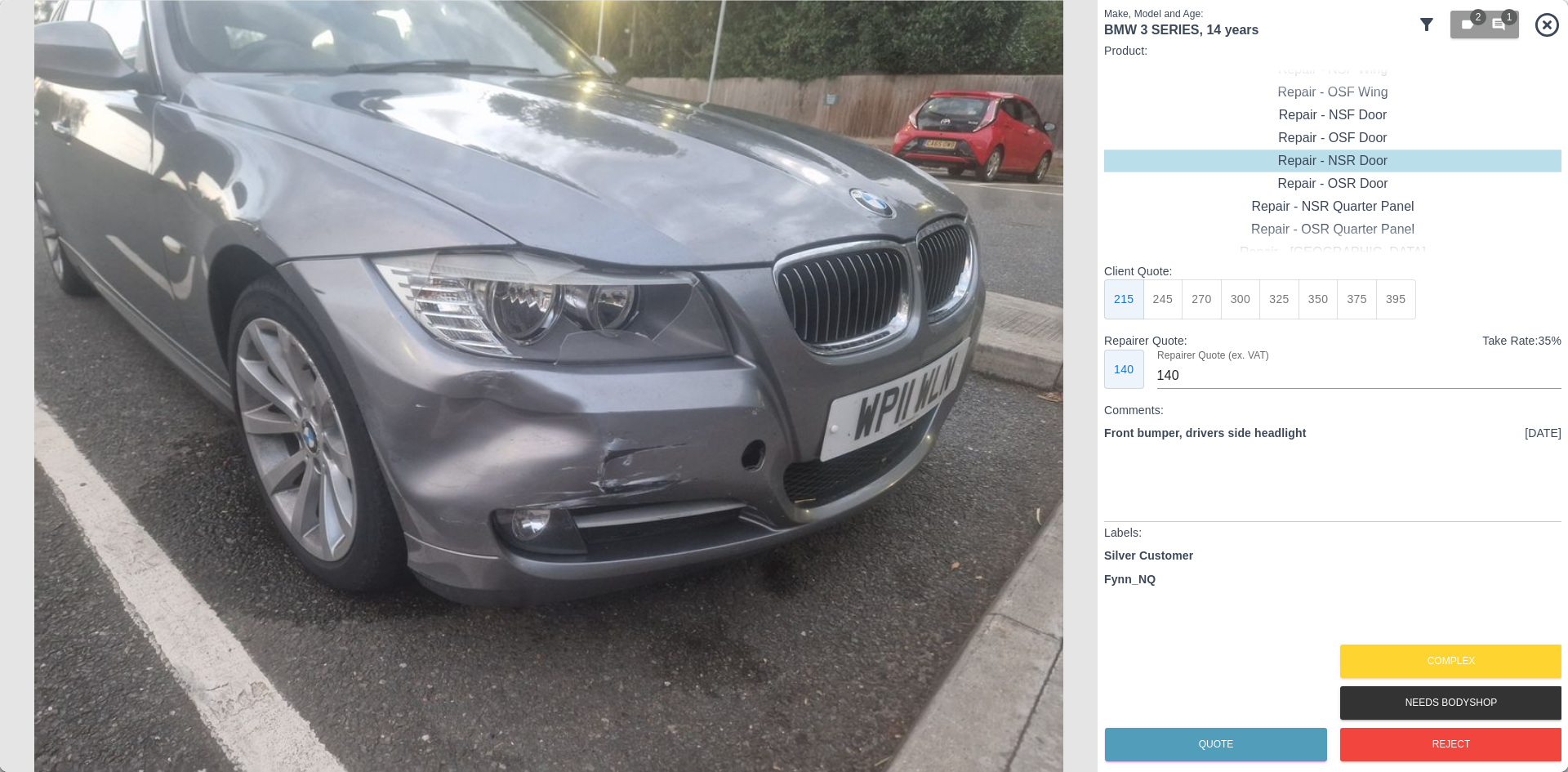
click at [492, 391] on img at bounding box center [549, 386] width 1098 height 772
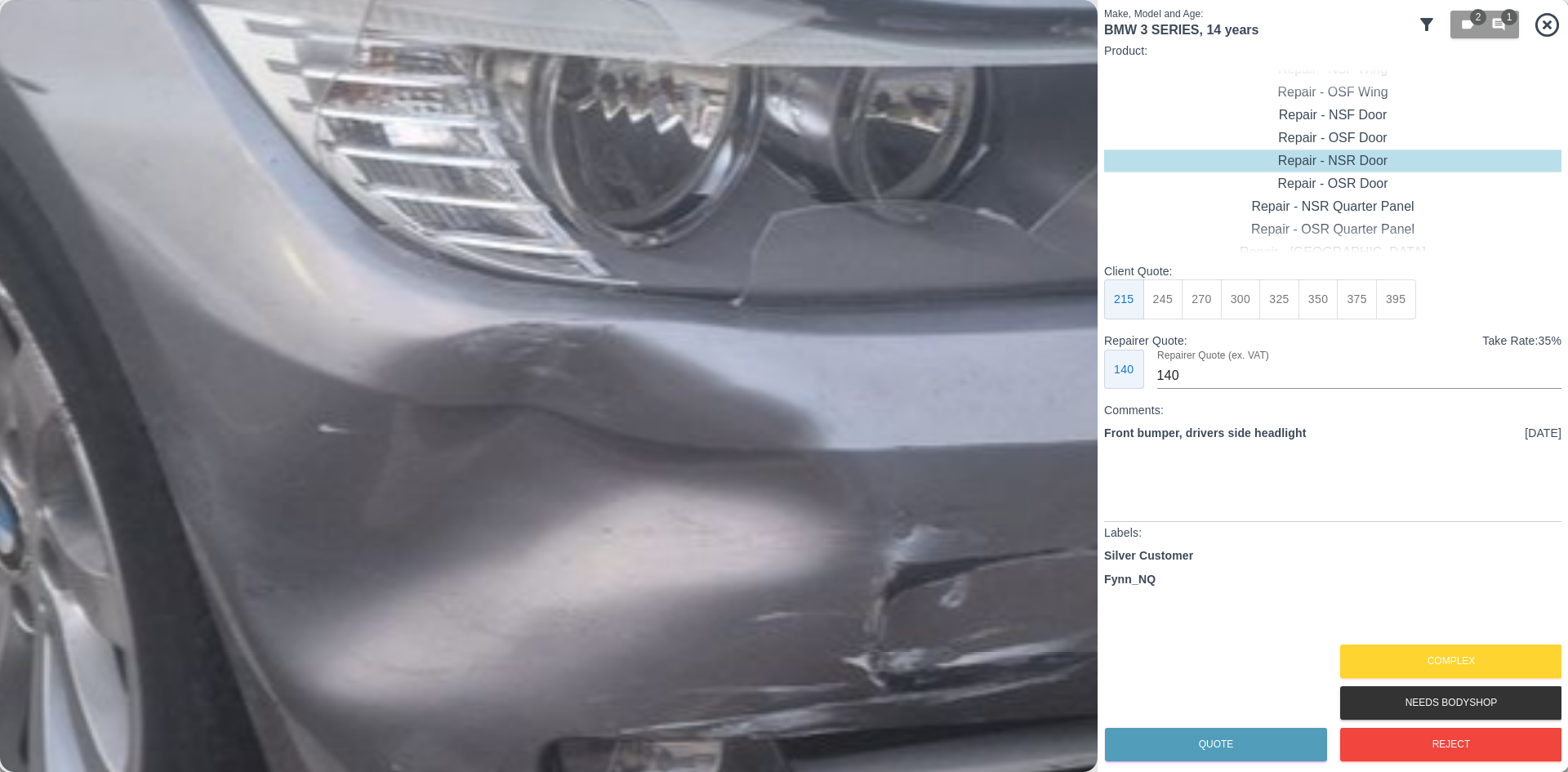
click at [492, 391] on img at bounding box center [718, 370] width 3294 height 2316
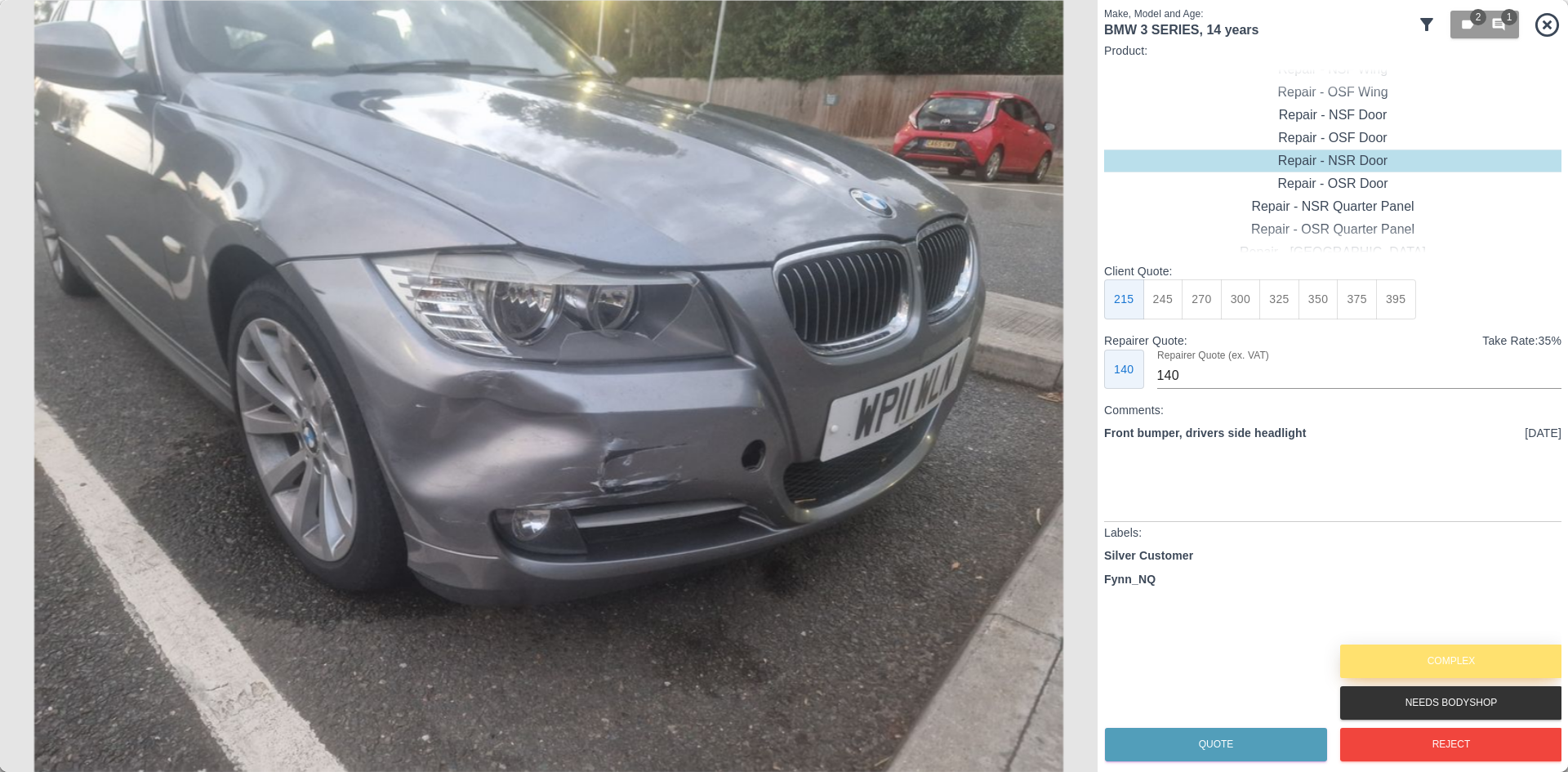
click at [1385, 647] on button "Complex" at bounding box center [1452, 661] width 222 height 33
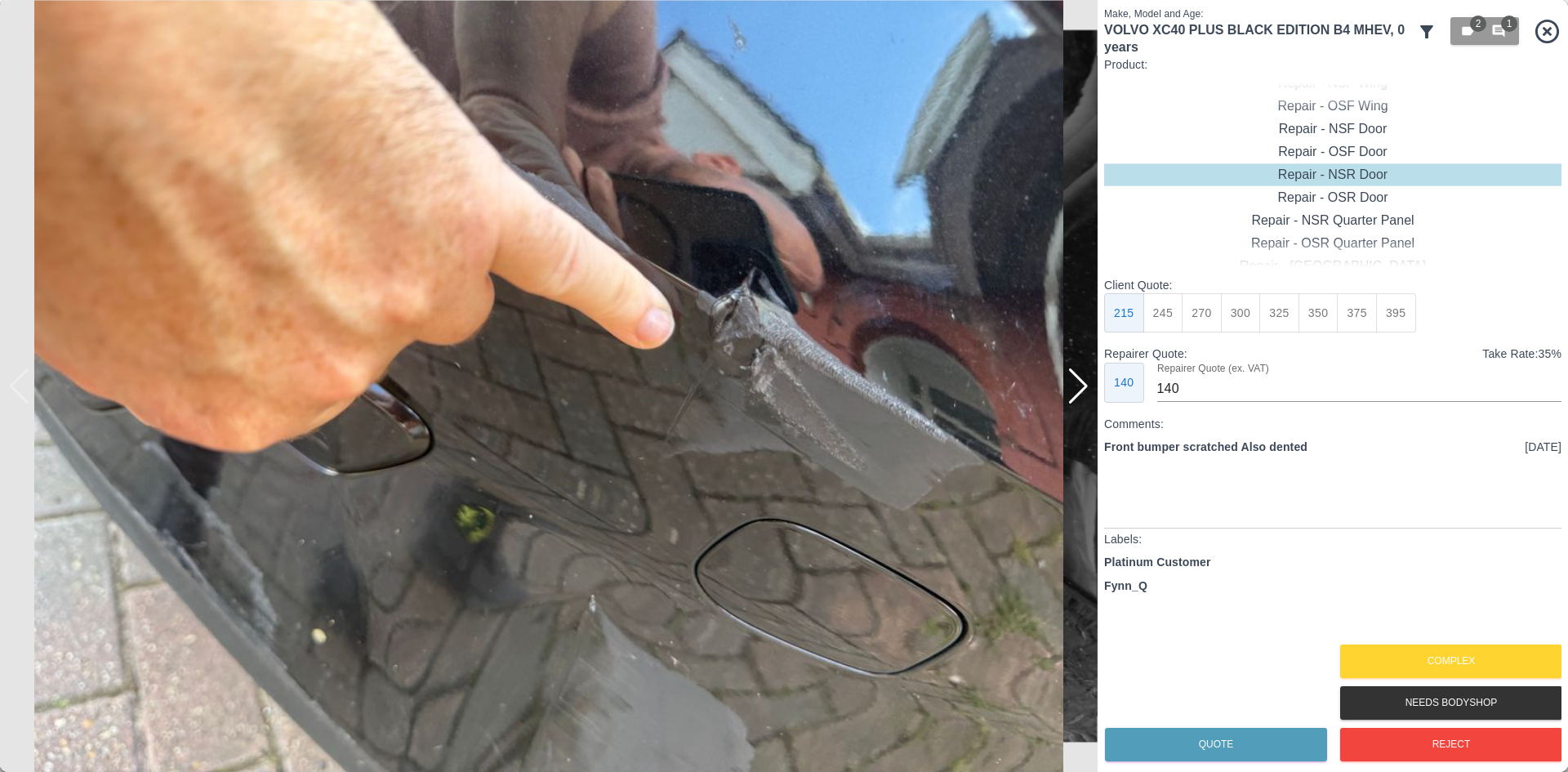
click at [1067, 403] on img at bounding box center [549, 386] width 1098 height 772
click at [1072, 402] on div at bounding box center [1078, 386] width 22 height 36
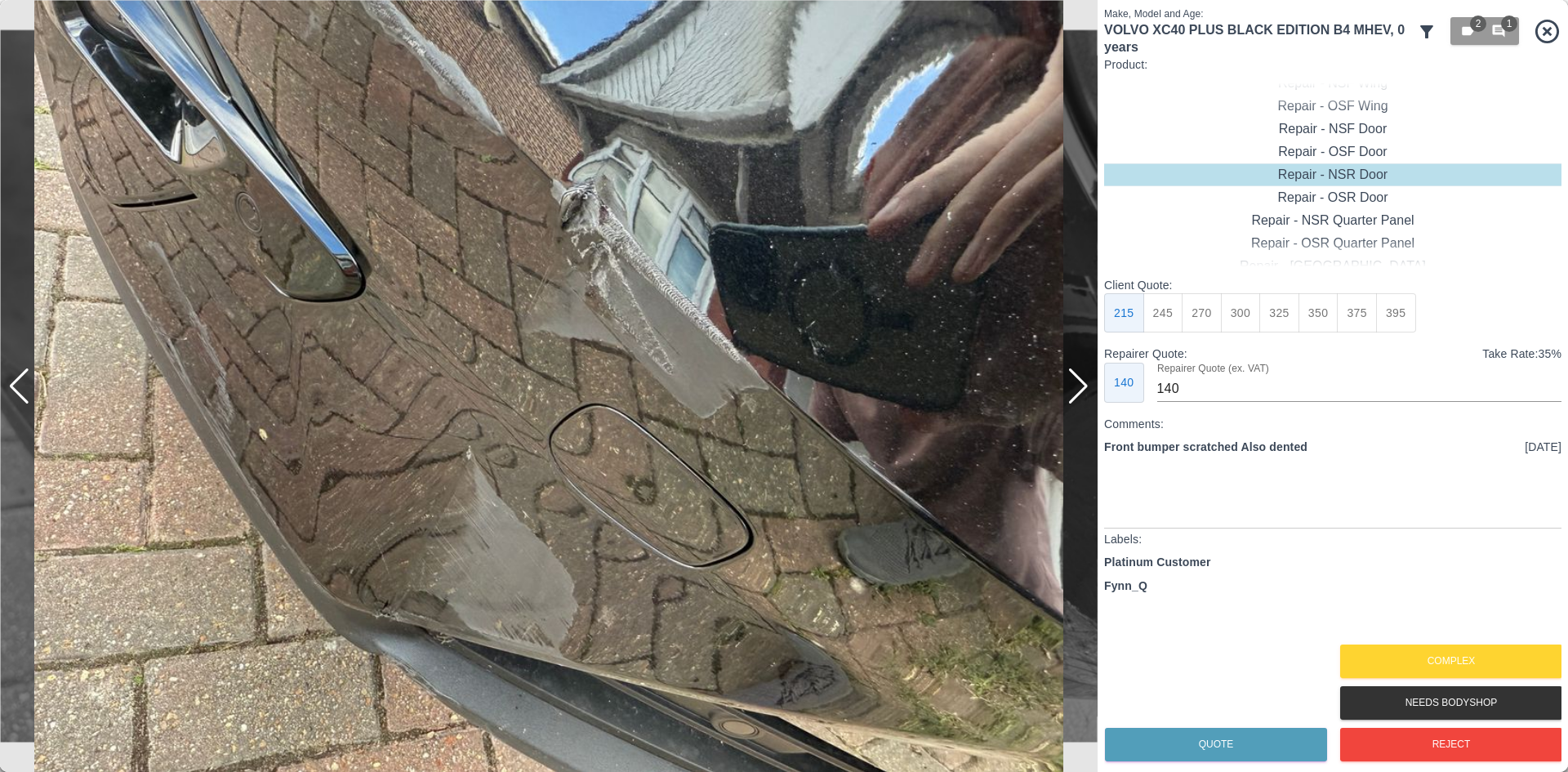
click at [1072, 402] on div at bounding box center [1078, 386] width 22 height 36
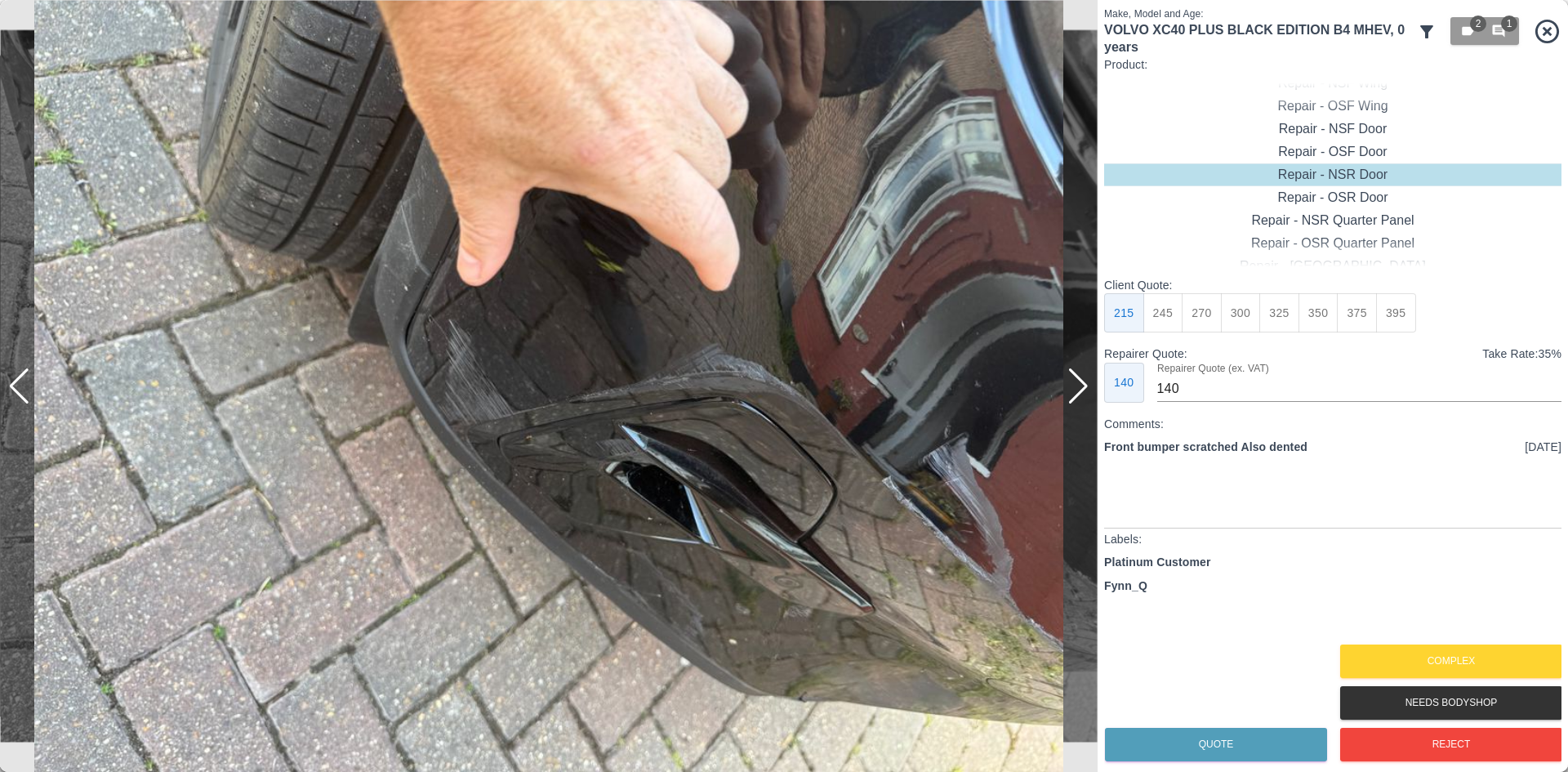
click at [1072, 402] on div at bounding box center [1078, 386] width 22 height 36
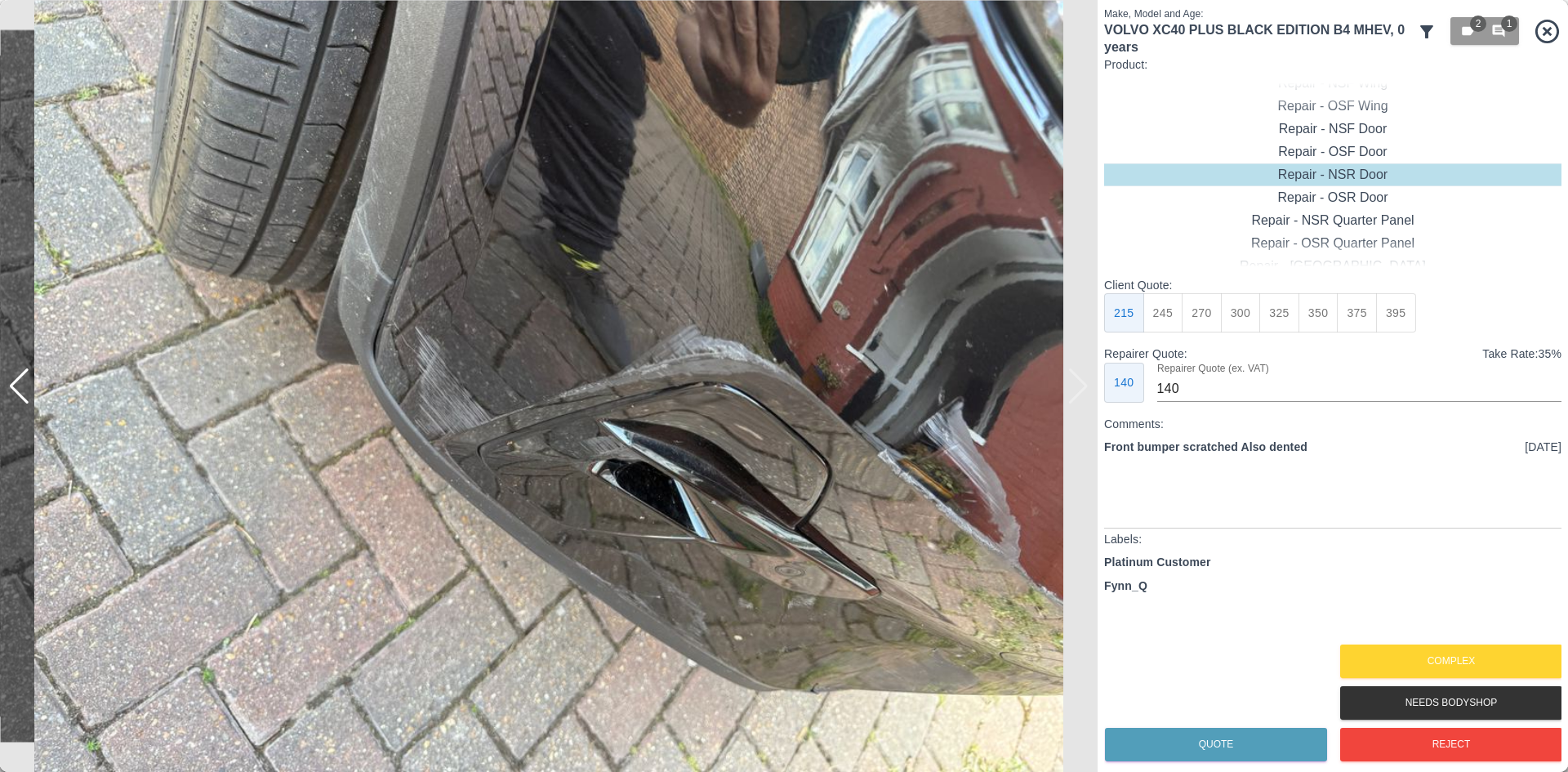
click at [1072, 402] on img at bounding box center [549, 386] width 1098 height 772
click at [32, 390] on img at bounding box center [549, 386] width 1098 height 772
click at [27, 390] on div at bounding box center [19, 386] width 22 height 36
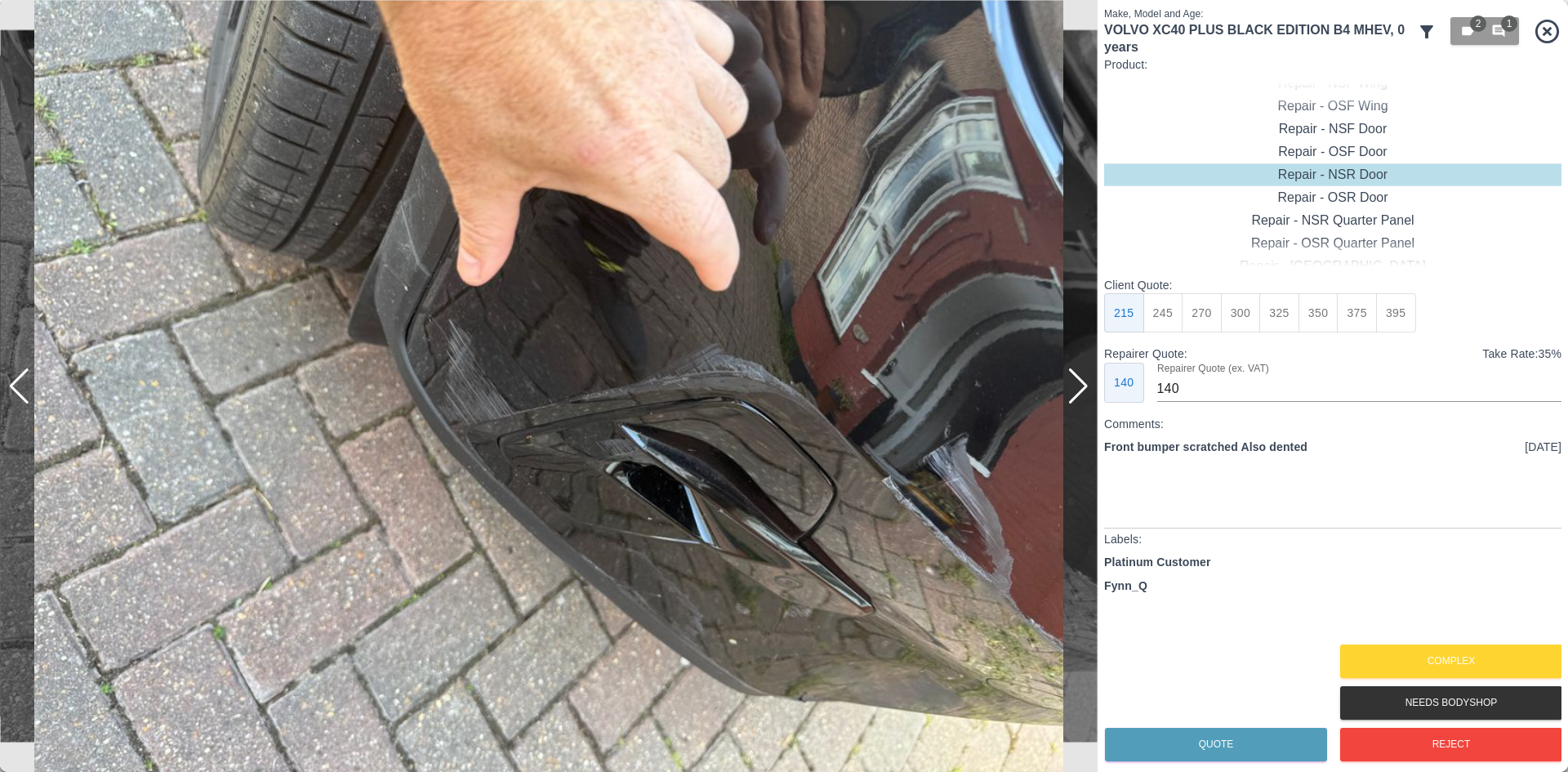
click at [27, 390] on div at bounding box center [19, 386] width 22 height 36
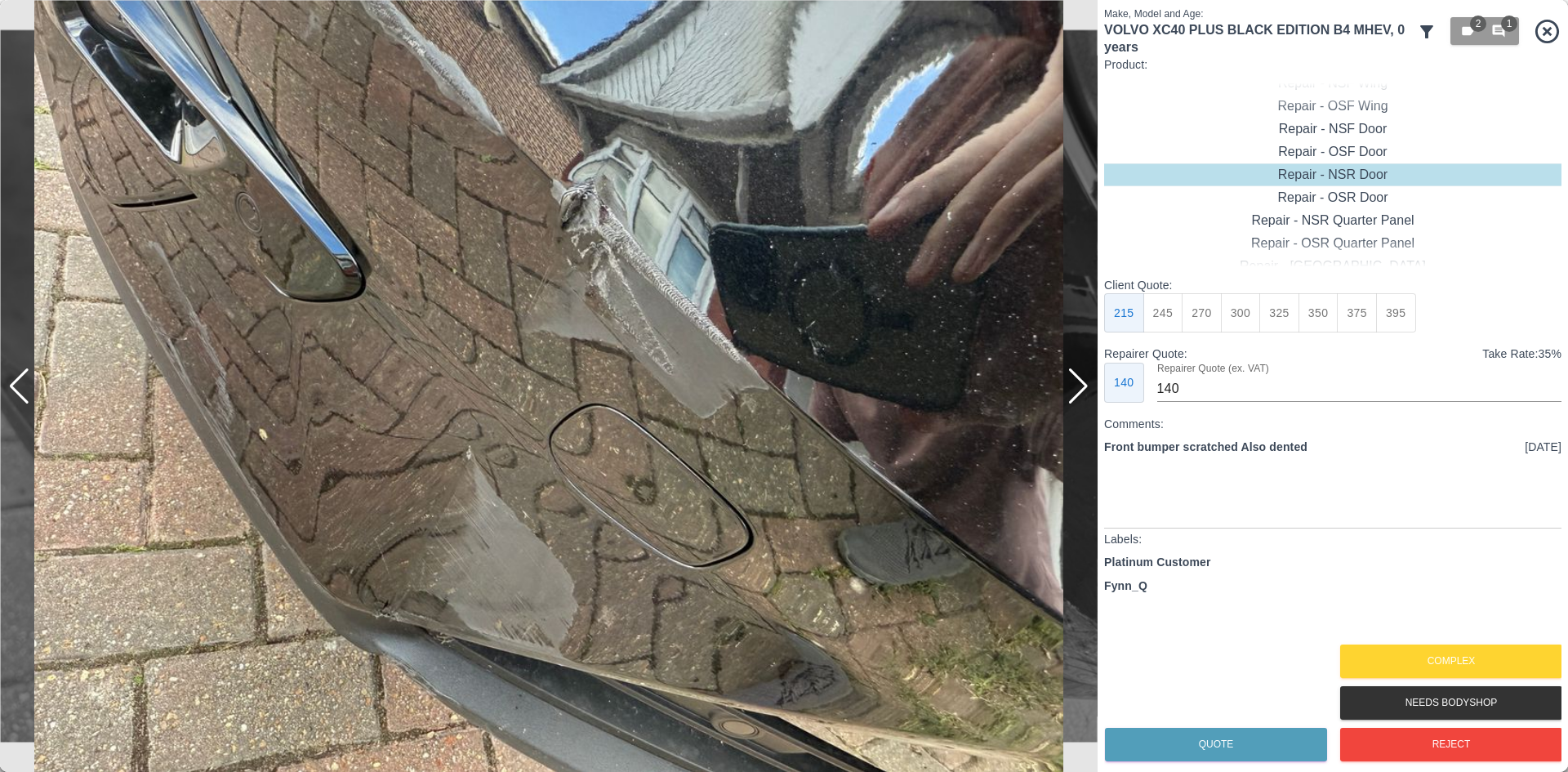
click at [27, 390] on div at bounding box center [19, 386] width 22 height 36
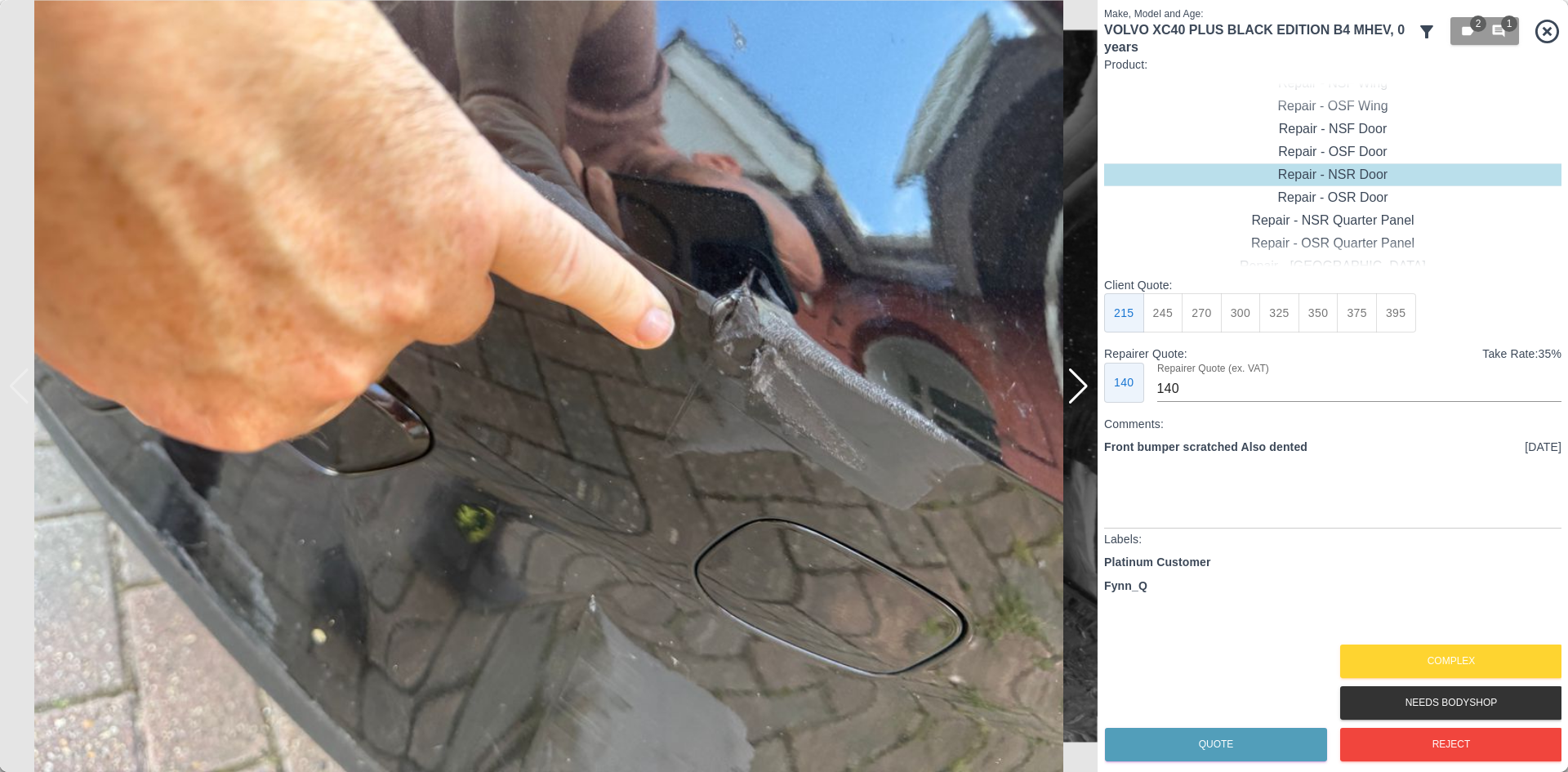
click at [1079, 403] on div at bounding box center [1078, 386] width 22 height 36
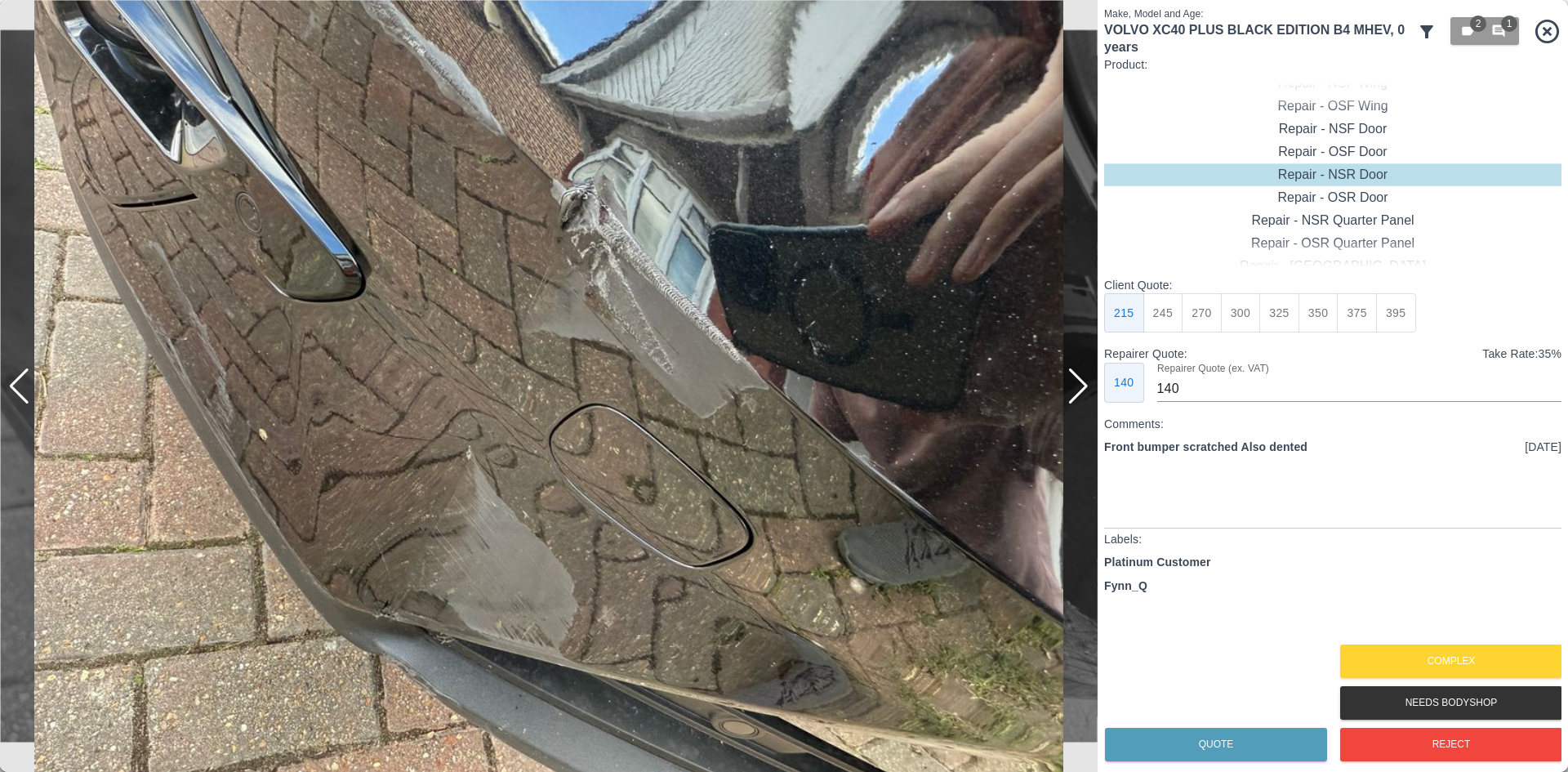
click at [1079, 403] on div at bounding box center [1078, 386] width 22 height 36
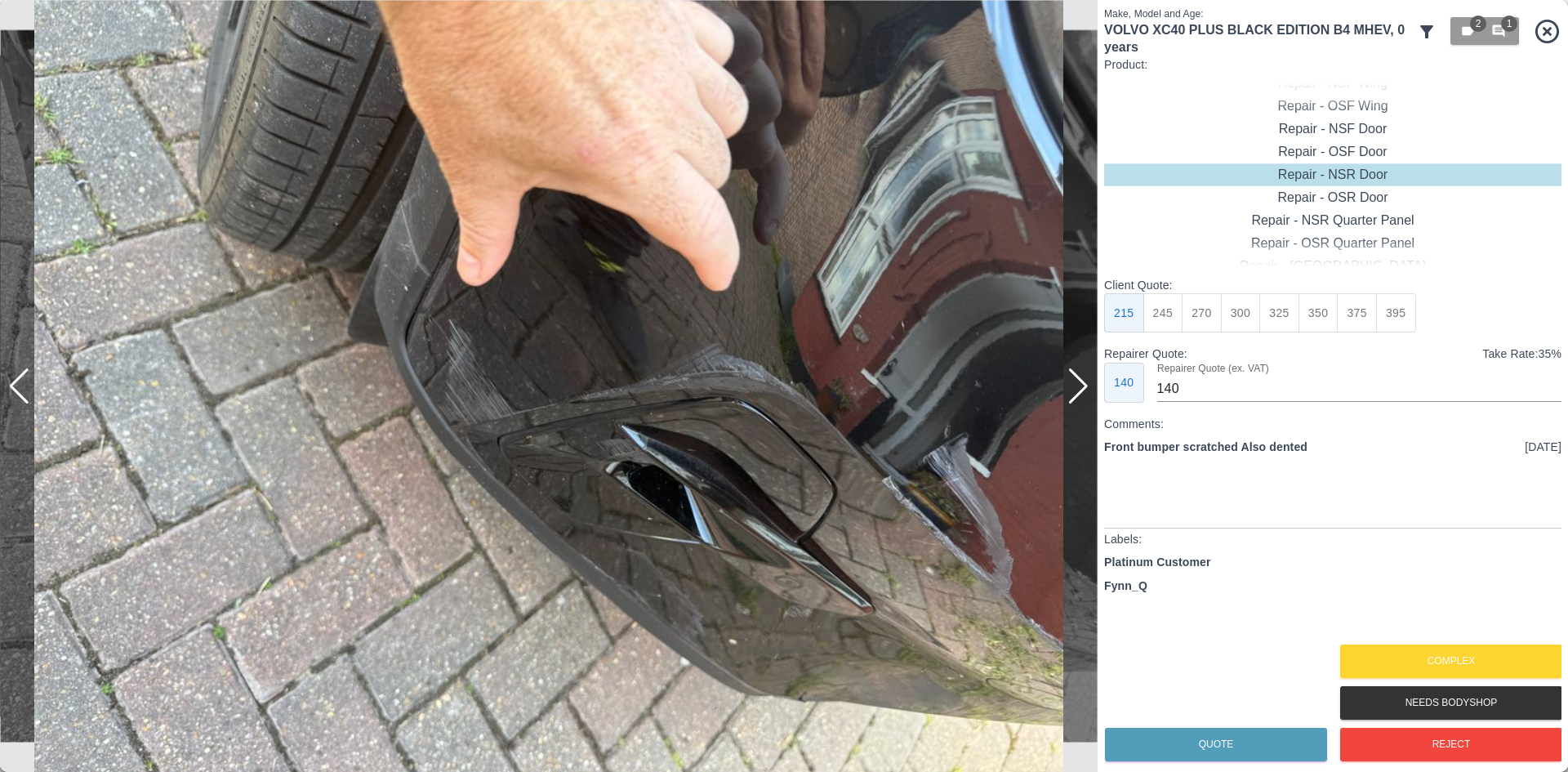
click at [1079, 403] on div at bounding box center [1078, 386] width 22 height 36
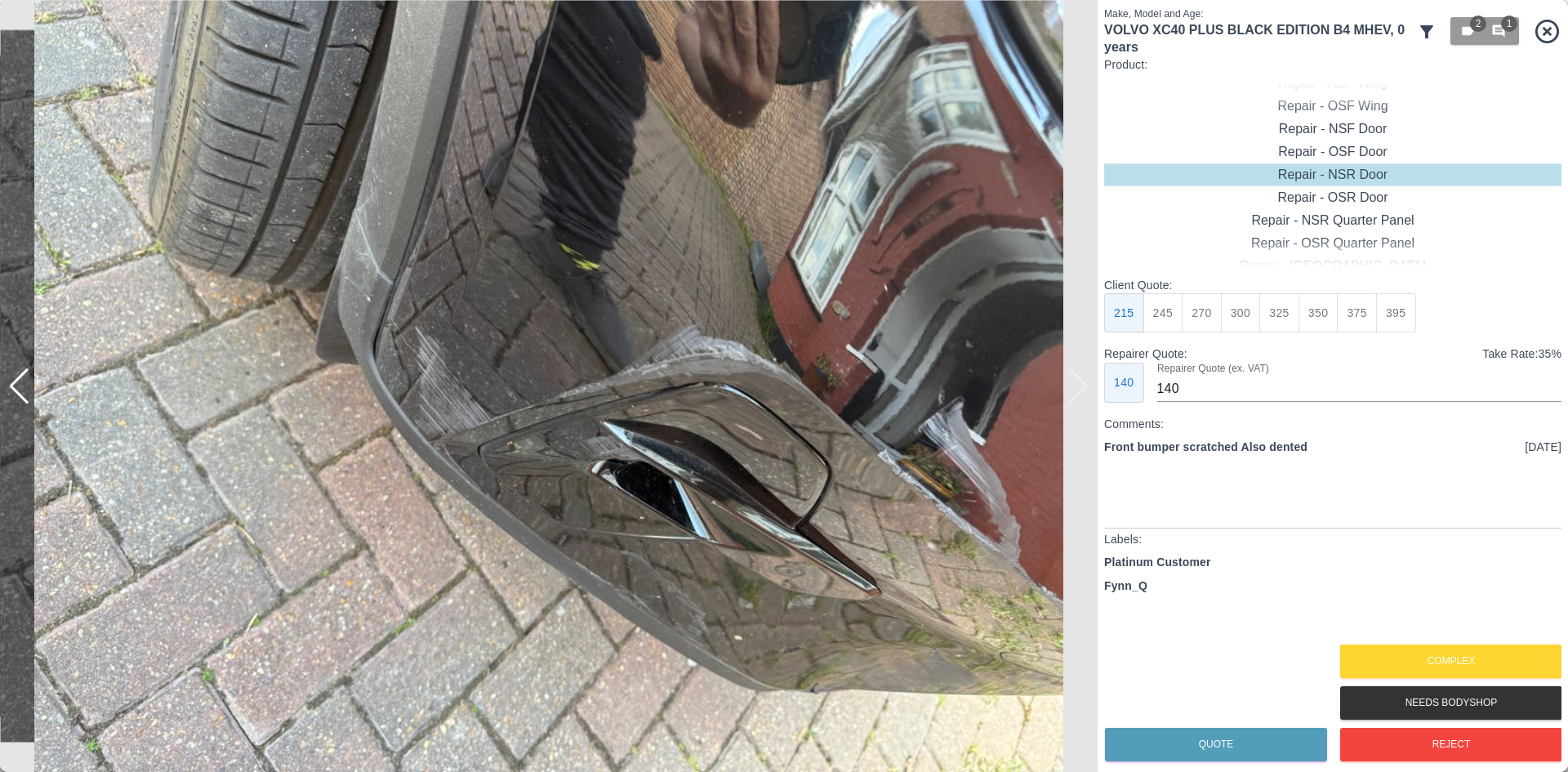
click at [1079, 403] on img at bounding box center [549, 386] width 1098 height 772
click at [1321, 302] on button "295" at bounding box center [1319, 313] width 40 height 40
click at [1272, 321] on button "270" at bounding box center [1279, 313] width 40 height 40
type input "165"
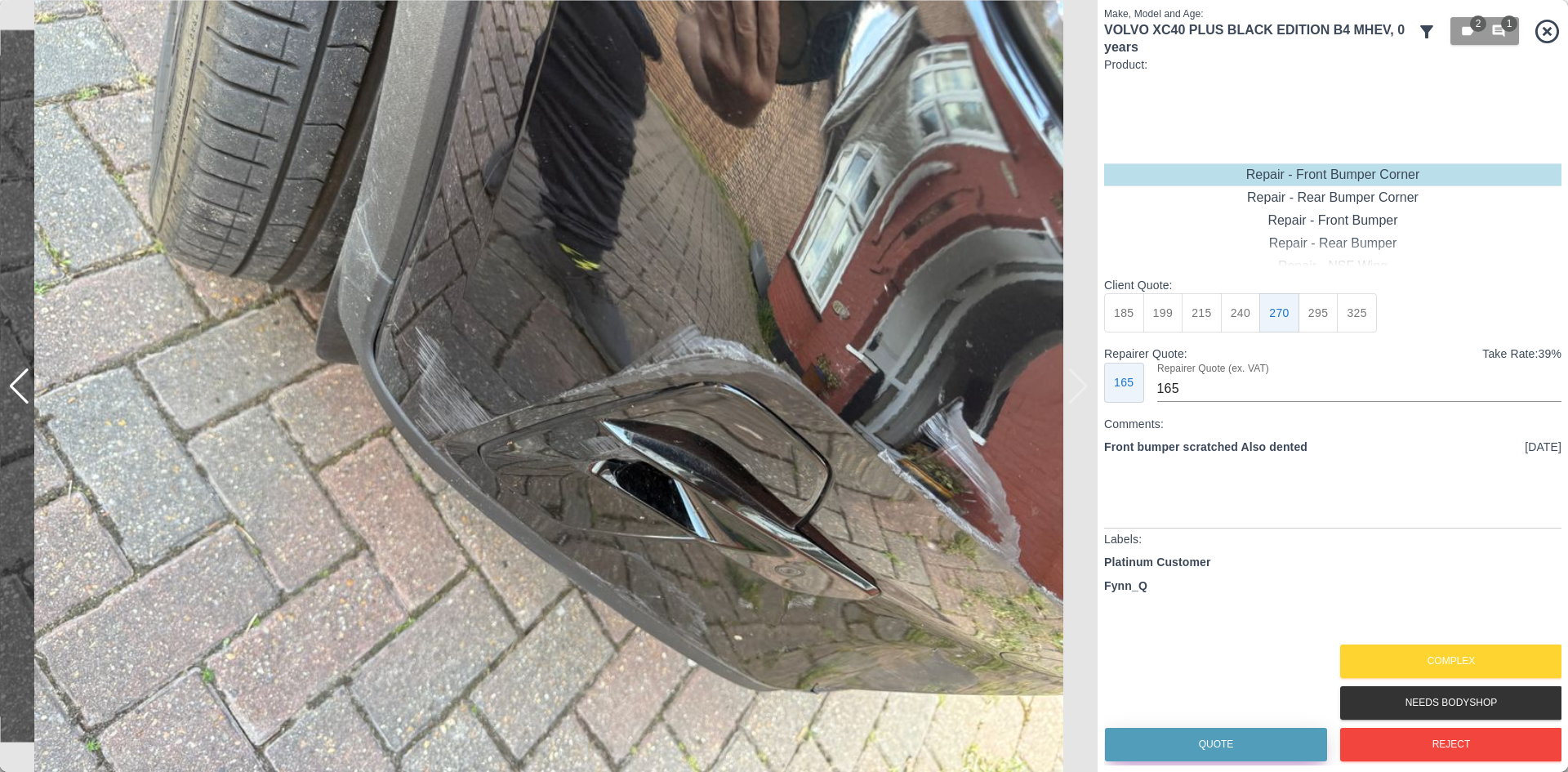
click at [1226, 740] on button "Quote" at bounding box center [1216, 745] width 222 height 33
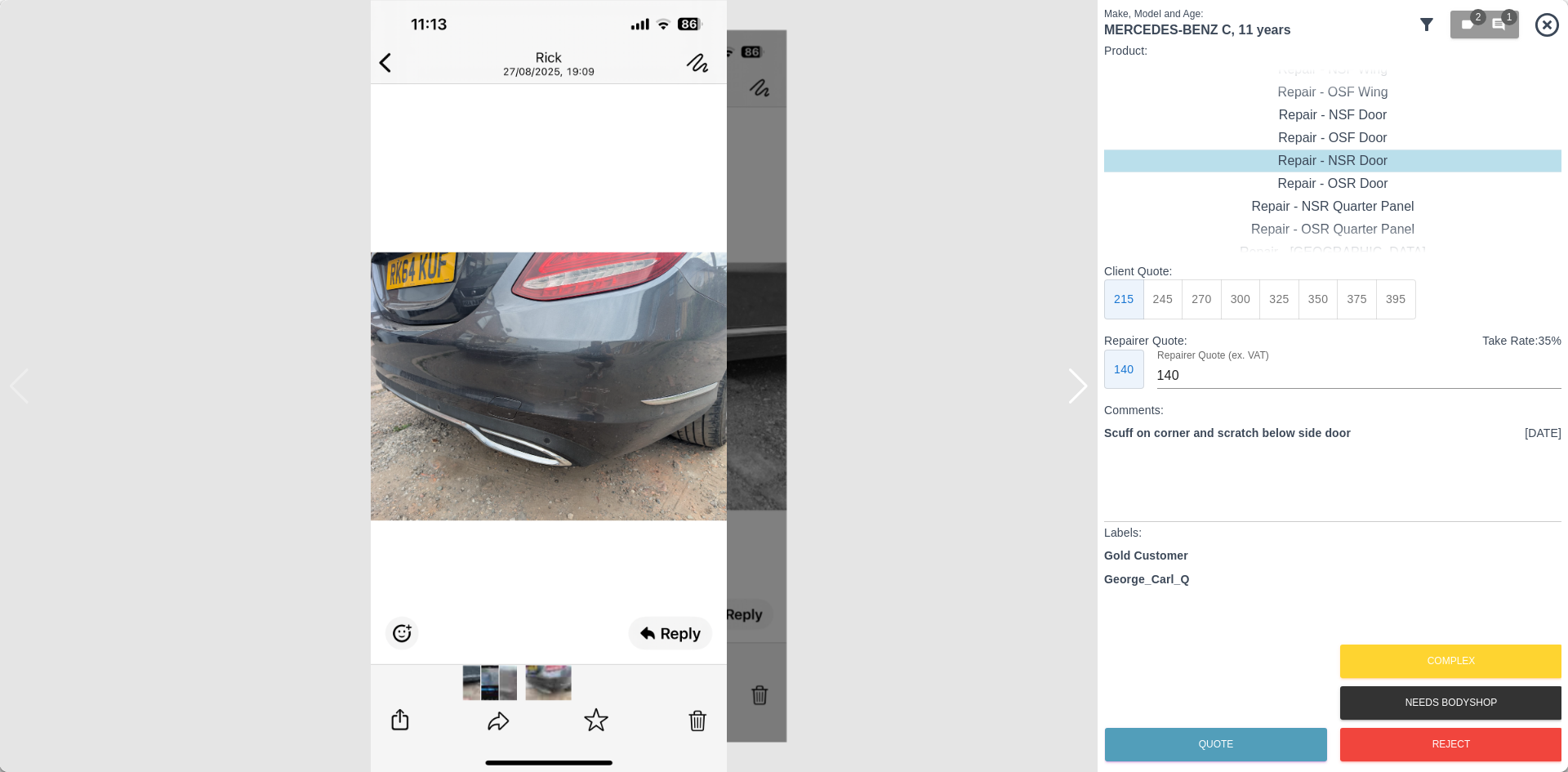
click at [1070, 388] on div at bounding box center [1078, 386] width 22 height 36
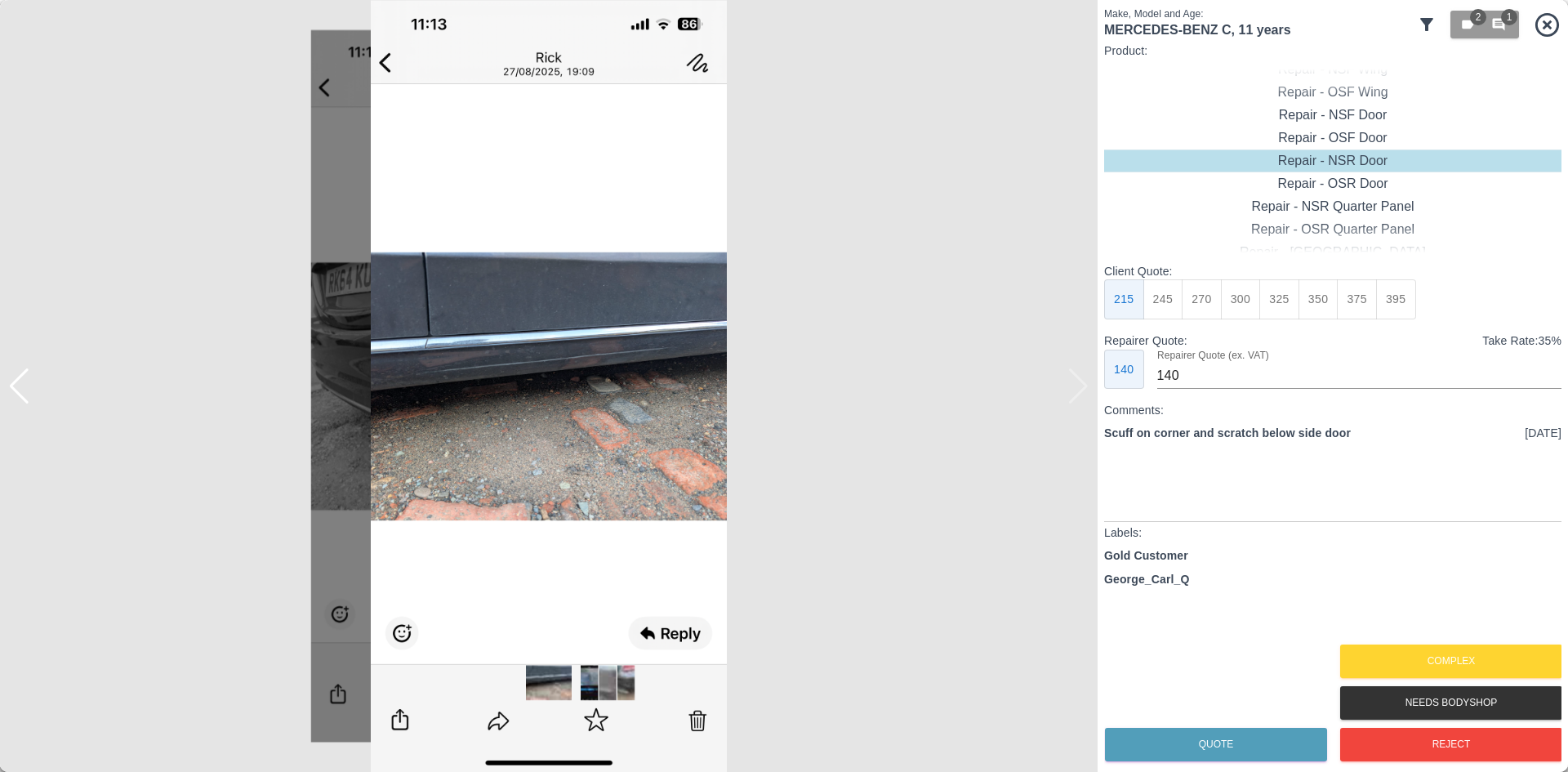
click at [1070, 388] on img at bounding box center [549, 386] width 1098 height 772
click at [1476, 665] on button "Complex" at bounding box center [1452, 661] width 222 height 33
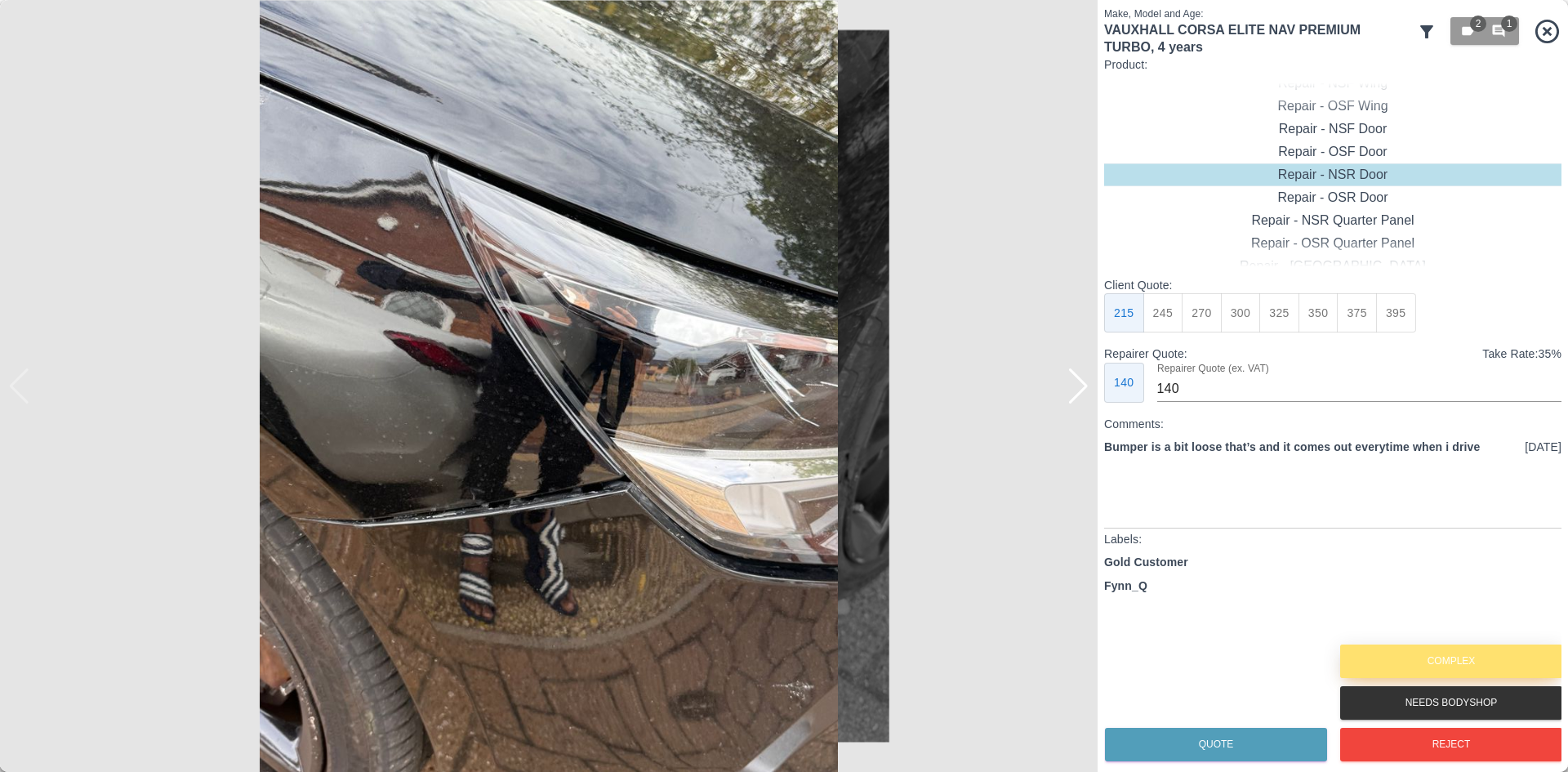
click at [1500, 651] on button "Complex" at bounding box center [1452, 661] width 222 height 33
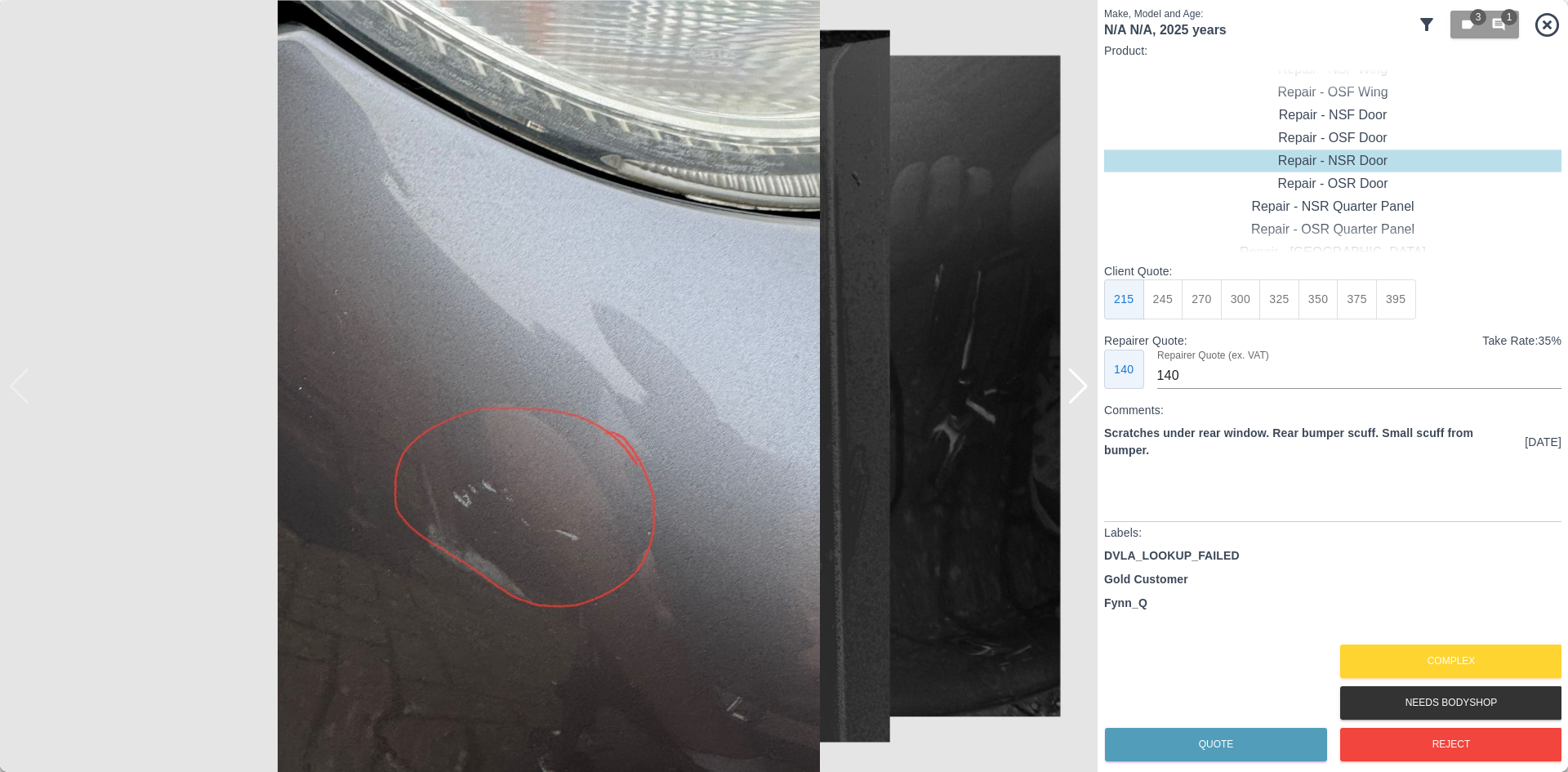
click at [1057, 386] on img at bounding box center [549, 386] width 1098 height 772
click at [1073, 388] on div at bounding box center [1078, 386] width 22 height 36
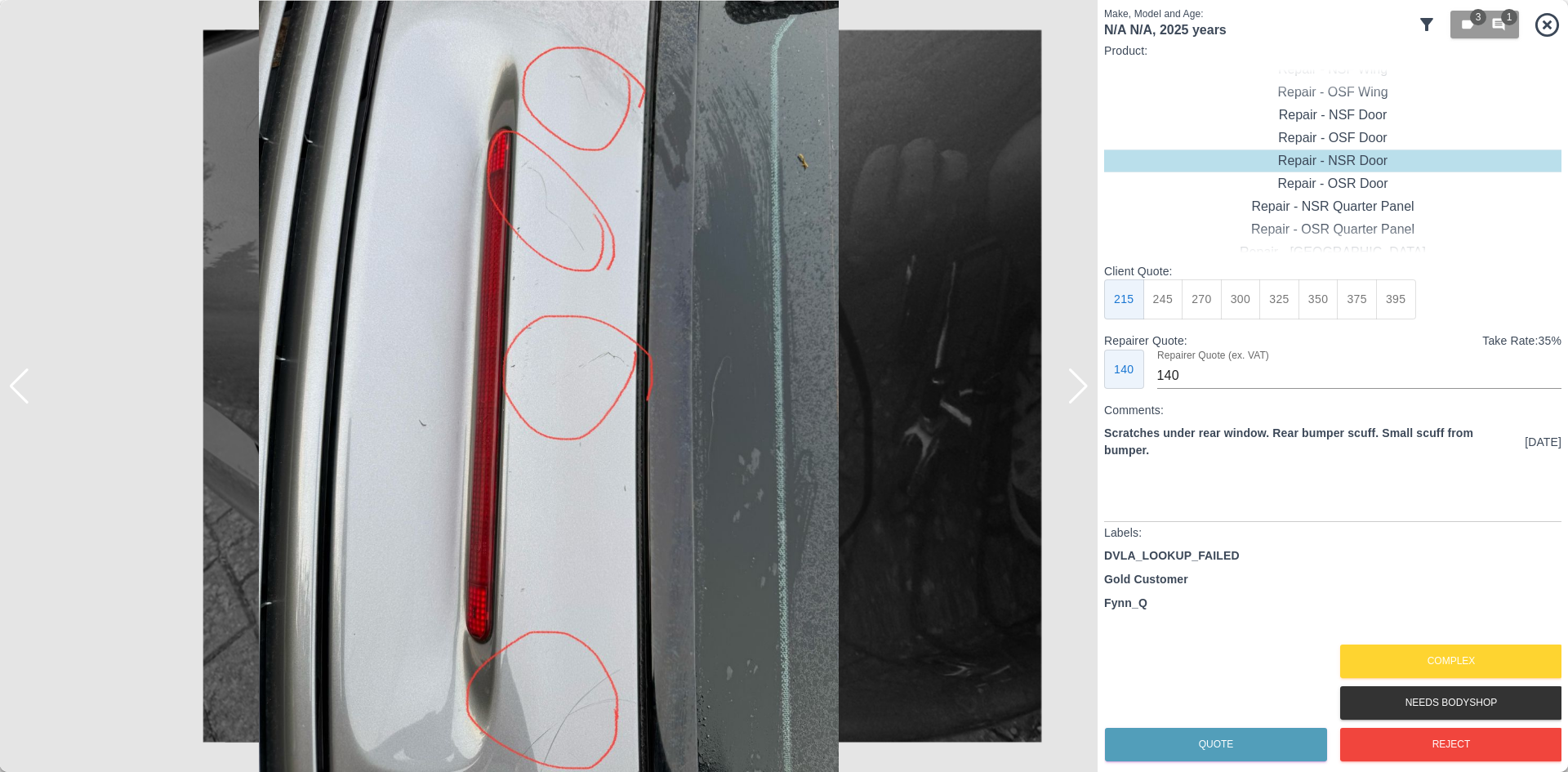
click at [1073, 388] on div at bounding box center [1078, 386] width 22 height 36
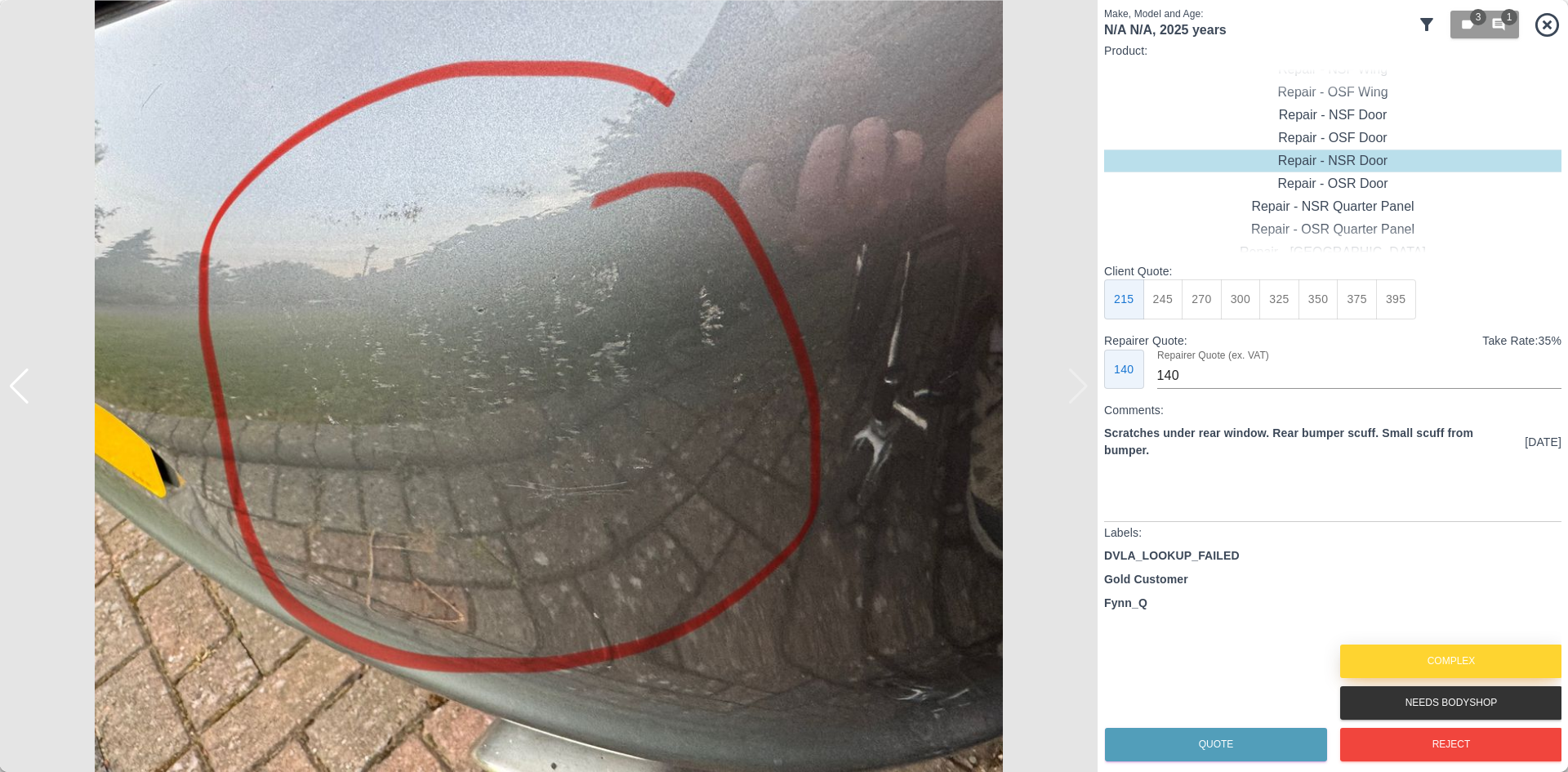
click at [1457, 670] on button "Complex" at bounding box center [1452, 661] width 222 height 33
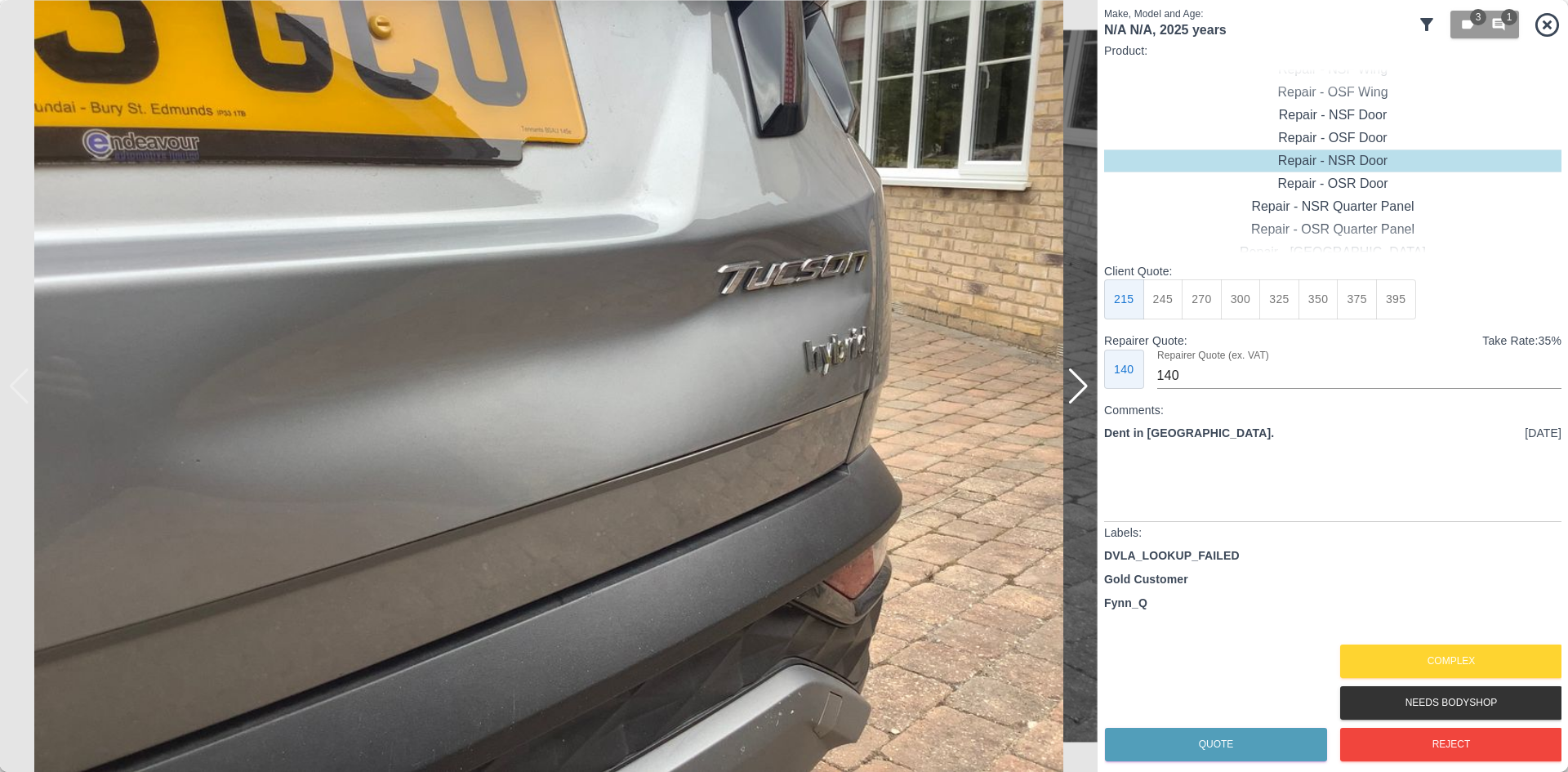
click at [1093, 385] on img at bounding box center [549, 386] width 1098 height 772
click at [1088, 391] on div at bounding box center [1078, 386] width 22 height 36
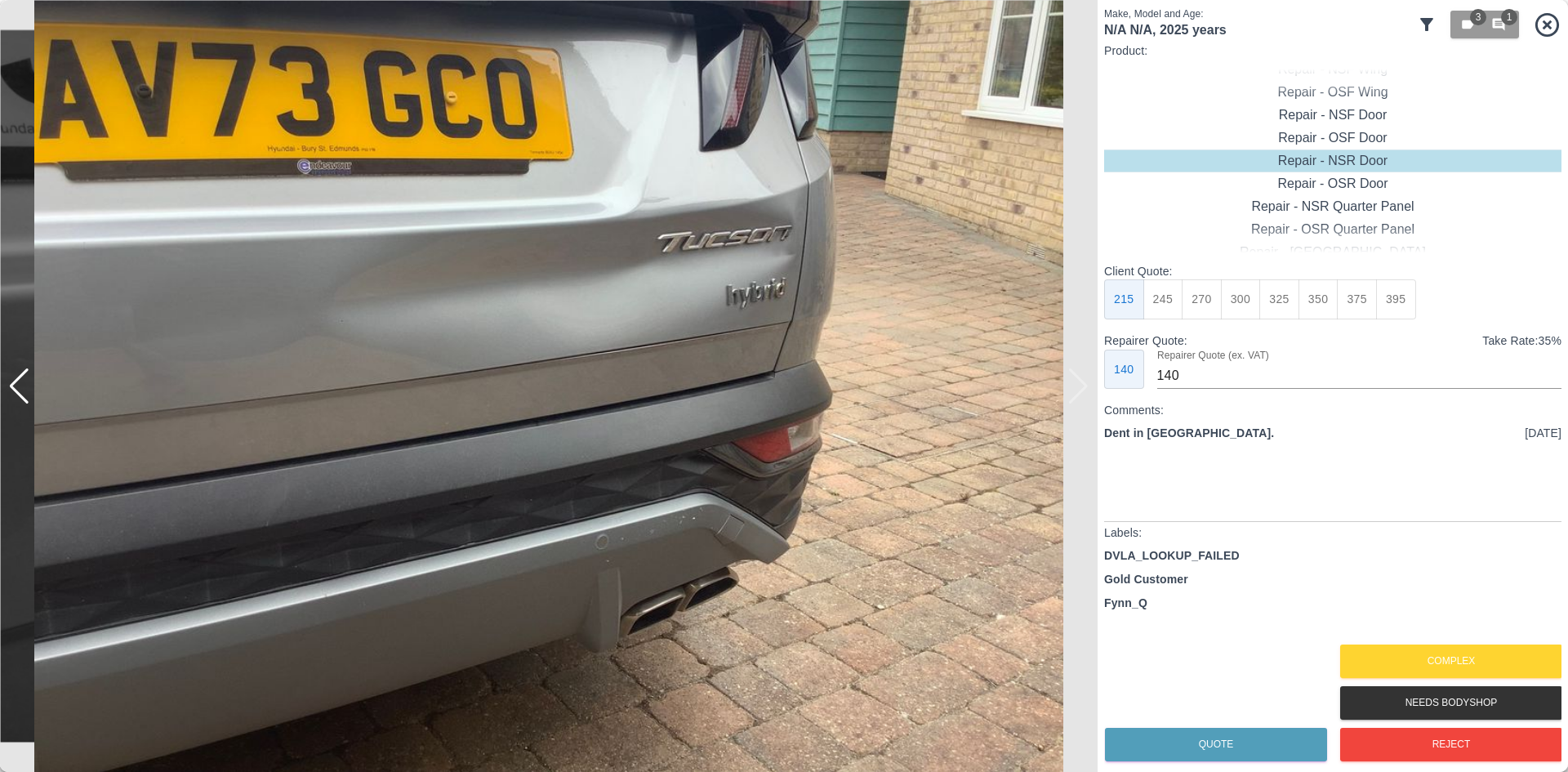
click at [1088, 391] on img at bounding box center [549, 386] width 1098 height 772
click at [1343, 144] on div "Repair - [GEOGRAPHIC_DATA]" at bounding box center [1332, 139] width 457 height 23
click at [1405, 312] on button "395" at bounding box center [1396, 300] width 40 height 40
type input "265"
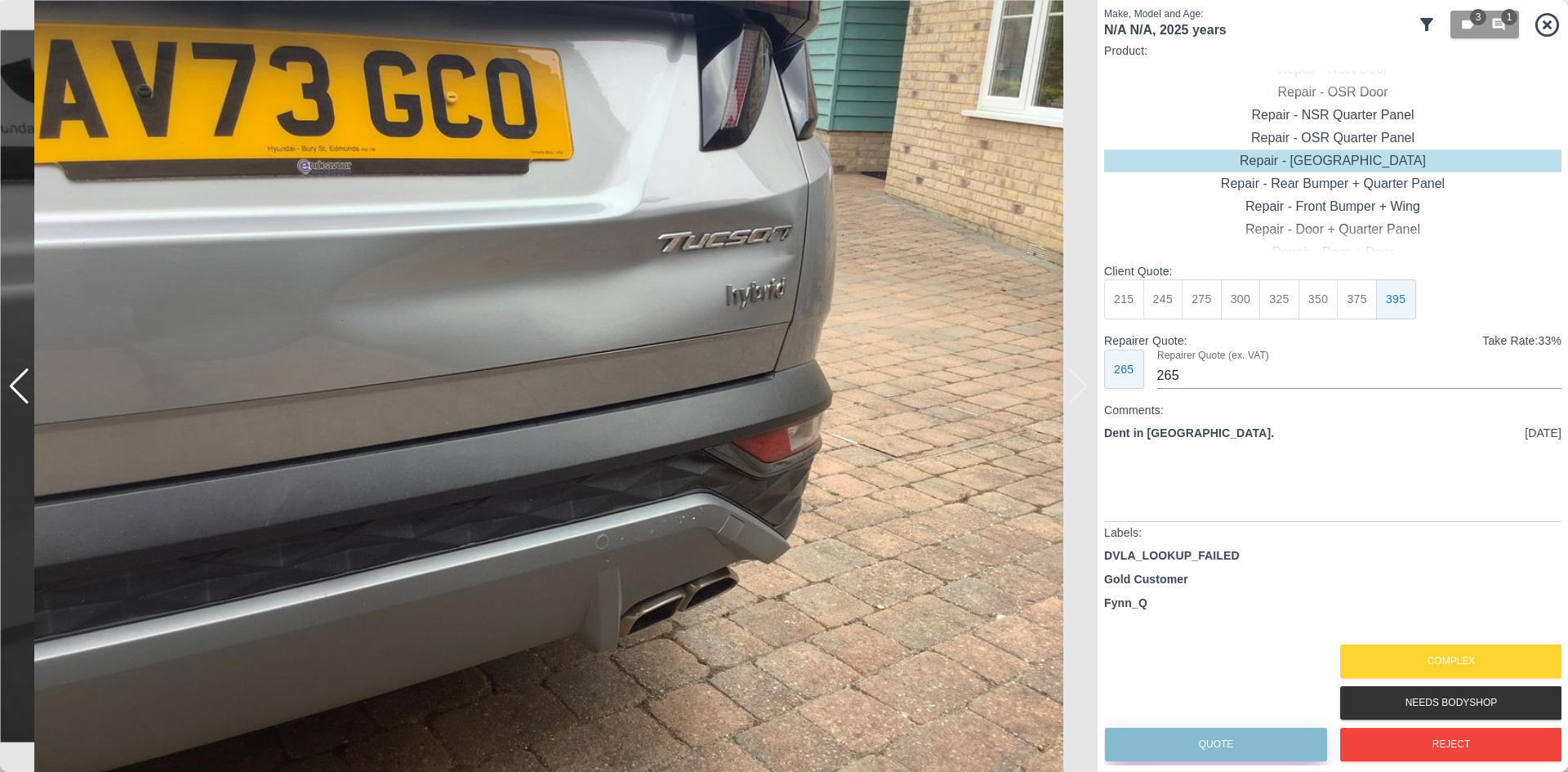
click at [1168, 755] on button "Quote" at bounding box center [1216, 745] width 222 height 33
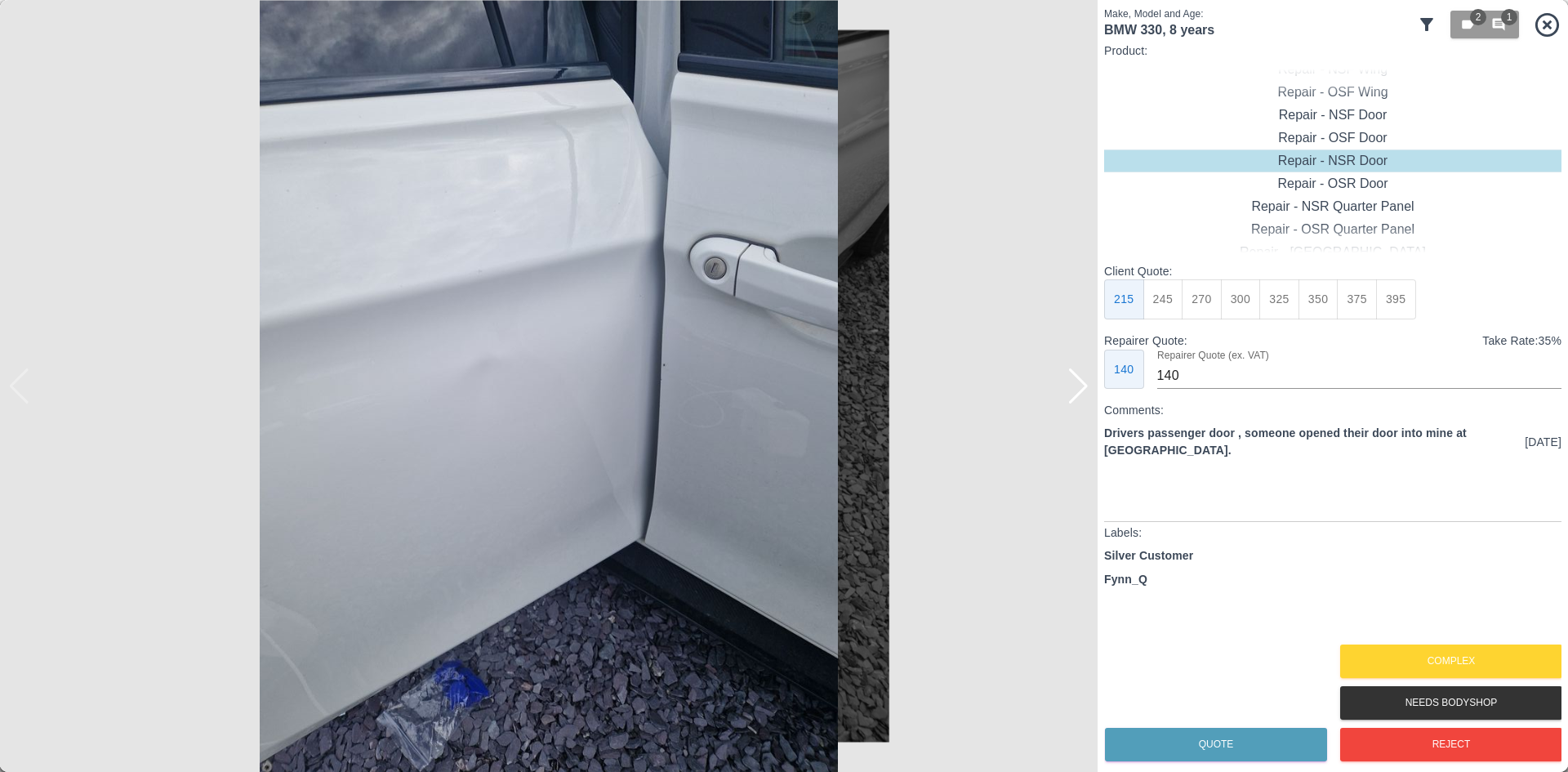
click at [1082, 393] on div at bounding box center [1078, 386] width 22 height 36
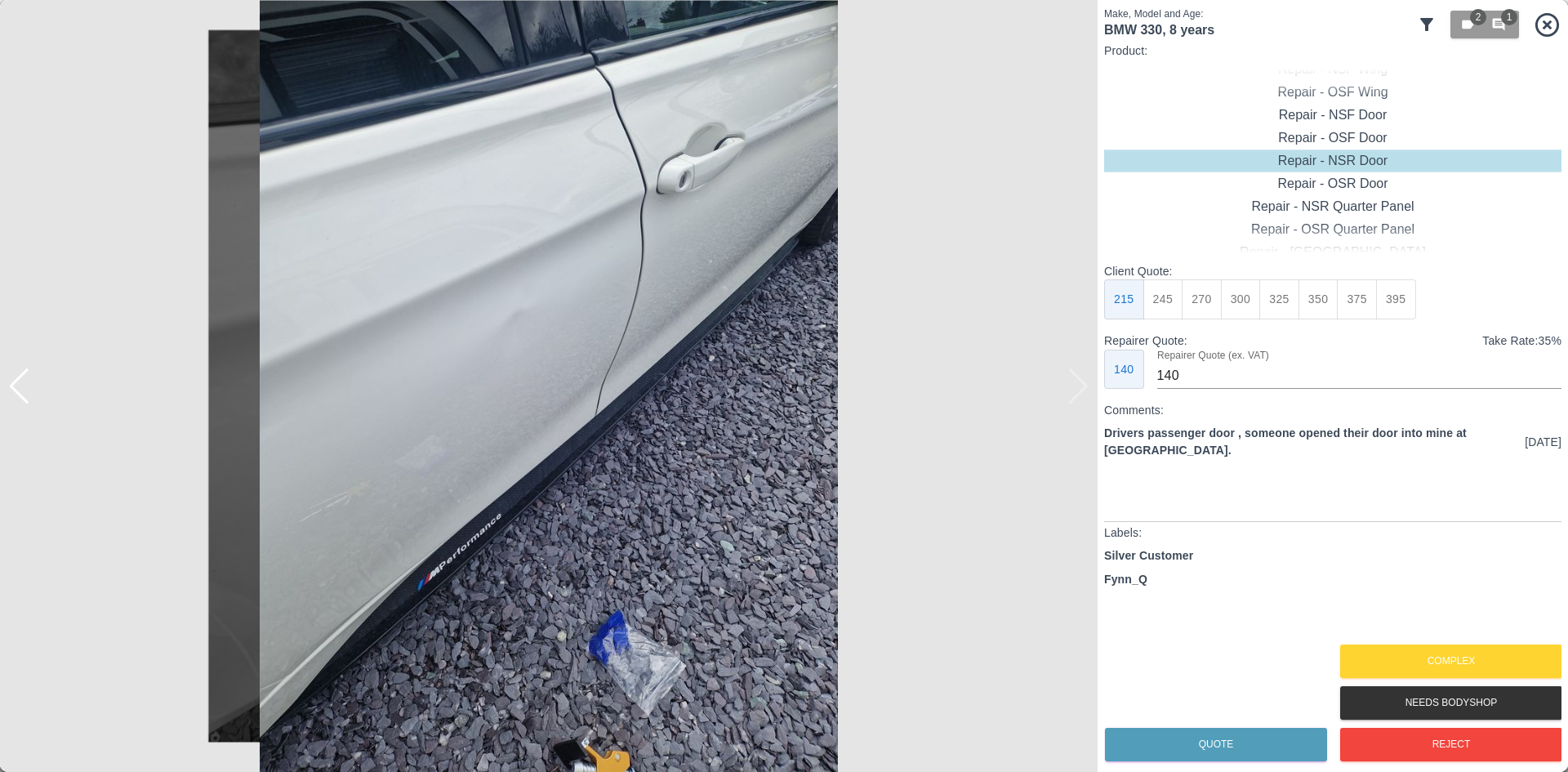
click at [1082, 393] on img at bounding box center [549, 386] width 1098 height 772
click at [1309, 186] on div "Repair - OSR Door" at bounding box center [1332, 184] width 457 height 23
click at [1251, 306] on button "300" at bounding box center [1241, 300] width 40 height 40
type input "190"
click at [1248, 738] on button "Quote" at bounding box center [1216, 745] width 222 height 33
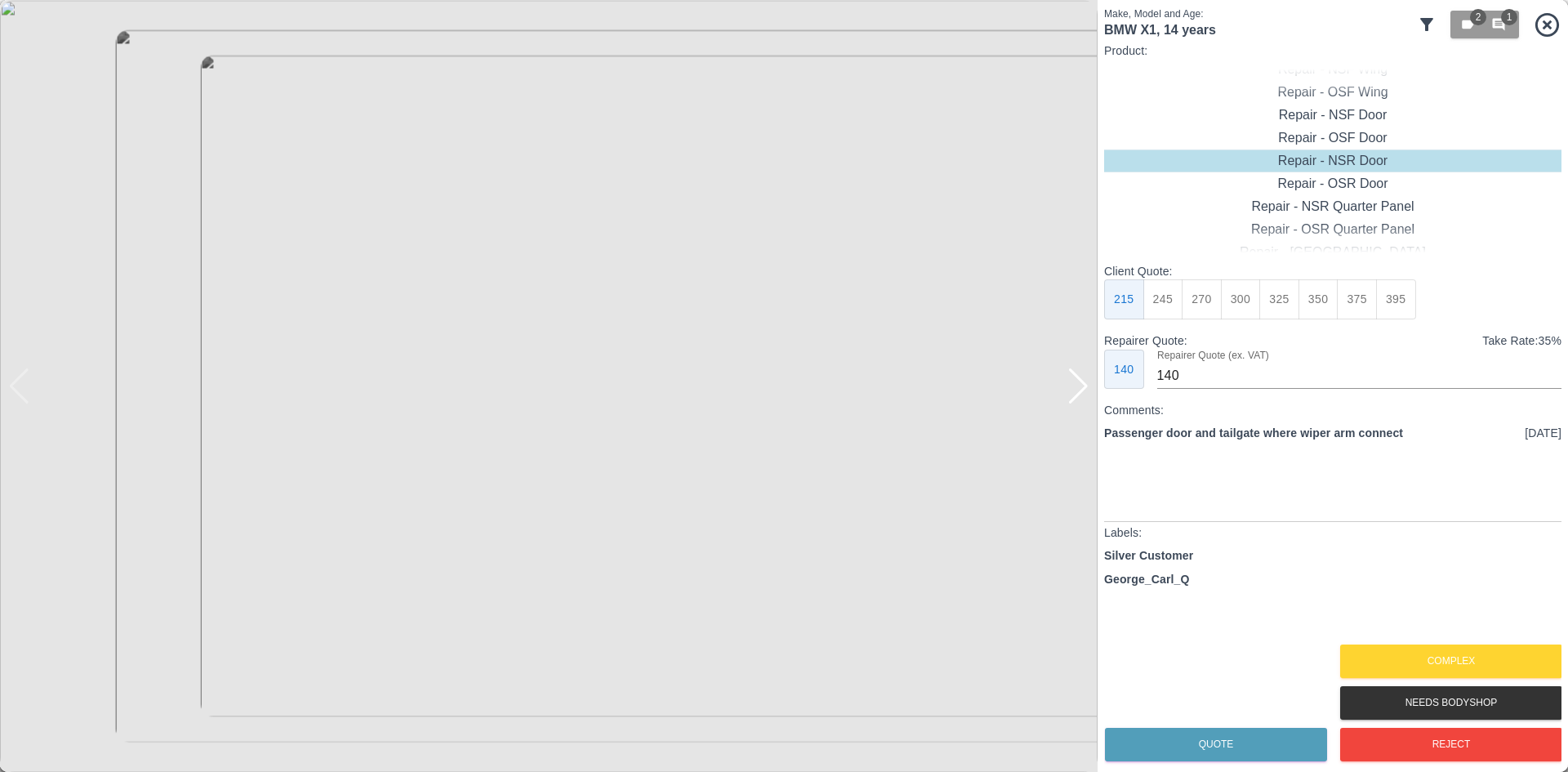
click at [1089, 385] on div at bounding box center [1078, 386] width 22 height 36
click at [1080, 385] on div at bounding box center [1078, 386] width 22 height 36
click at [1080, 385] on div at bounding box center [549, 386] width 1098 height 772
click at [1387, 741] on button "Reject" at bounding box center [1452, 745] width 222 height 33
click at [1328, 182] on div "Repair - OSR Door" at bounding box center [1332, 184] width 457 height 23
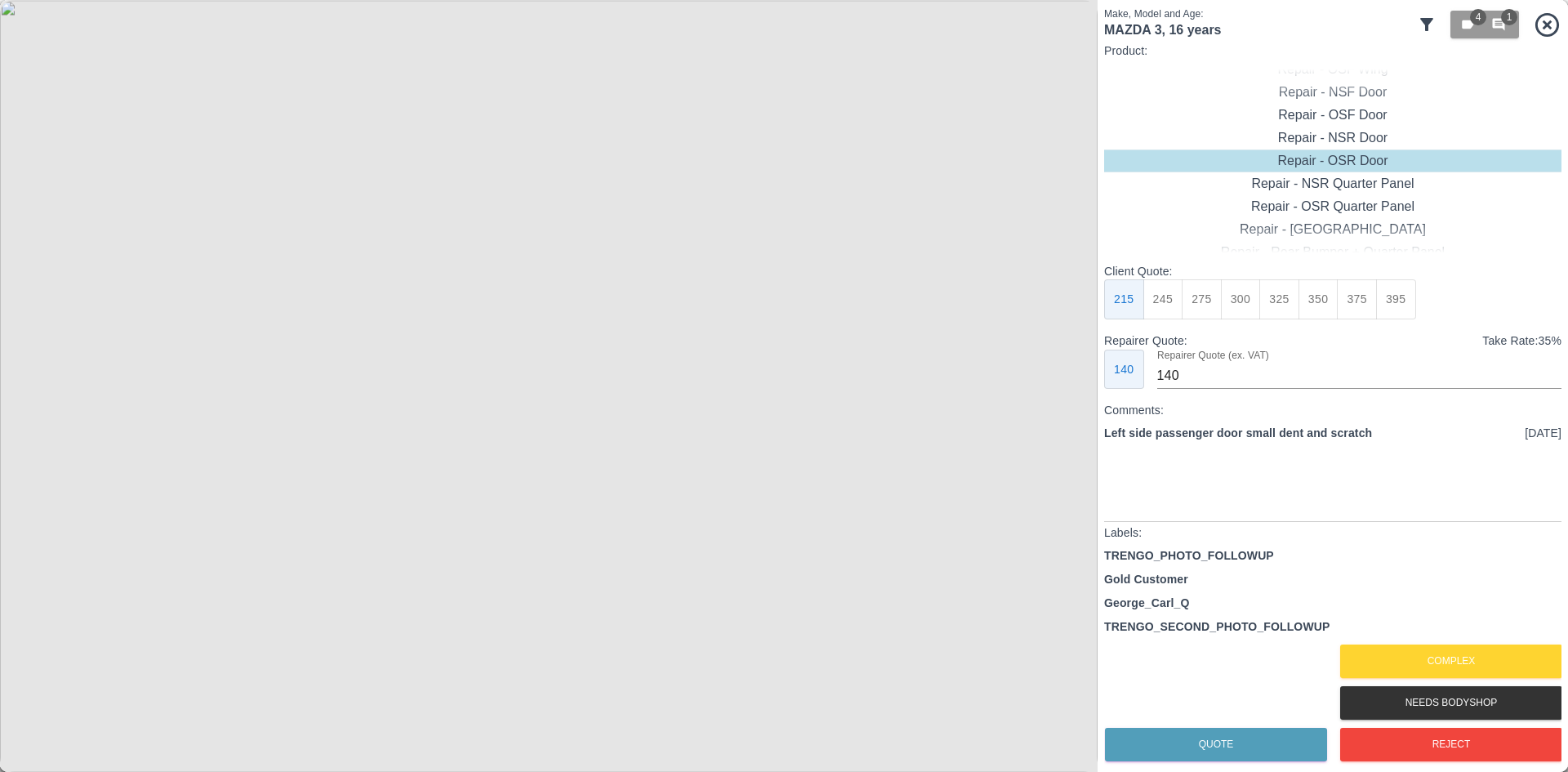
click at [1235, 304] on button "300" at bounding box center [1241, 300] width 40 height 40
type input "190"
click at [1209, 744] on button "Quote" at bounding box center [1216, 745] width 222 height 33
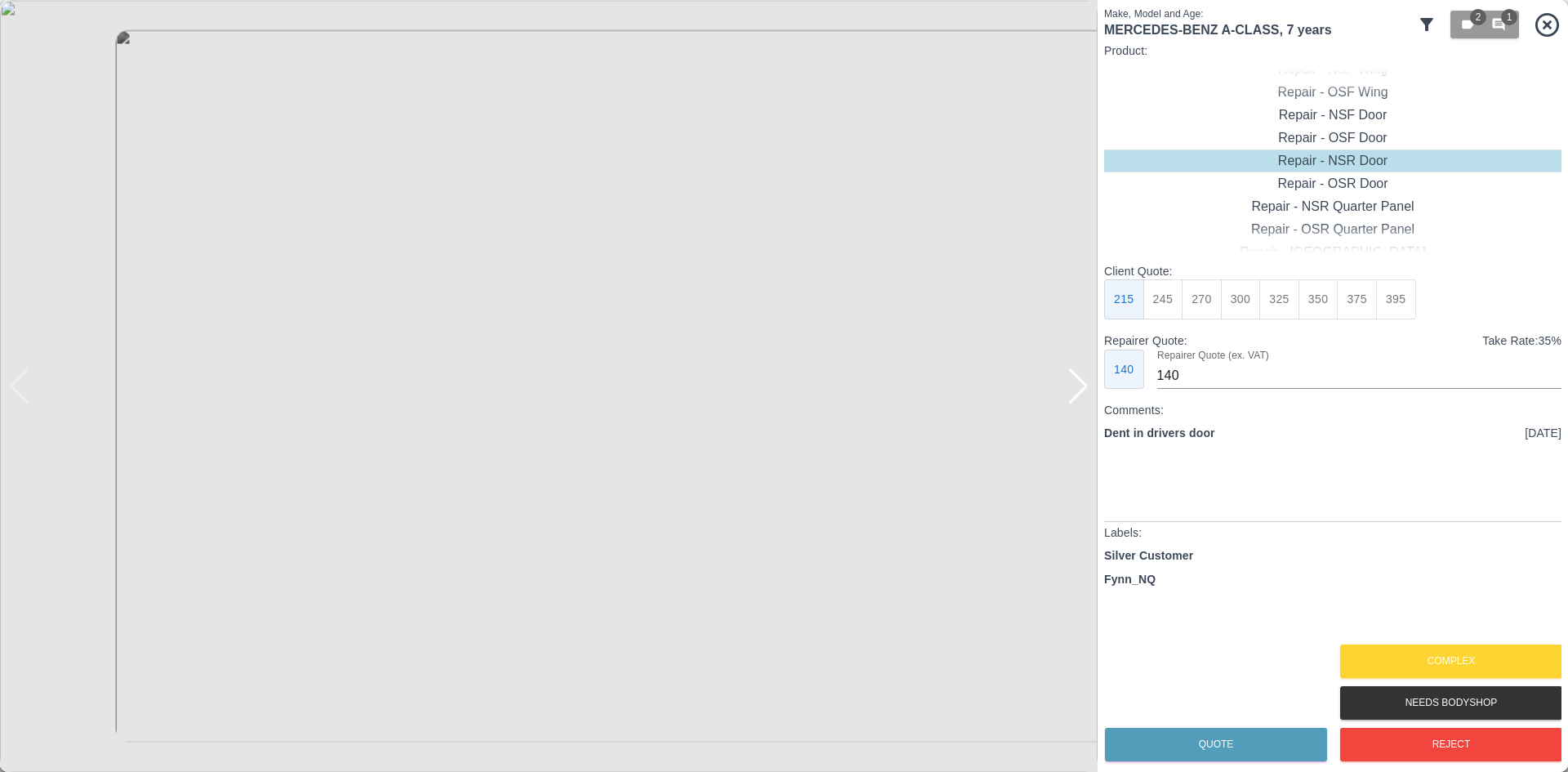
click at [1074, 398] on div at bounding box center [1078, 386] width 22 height 36
click at [1074, 398] on img at bounding box center [549, 386] width 1098 height 772
click at [1399, 729] on button "Reject" at bounding box center [1452, 745] width 222 height 33
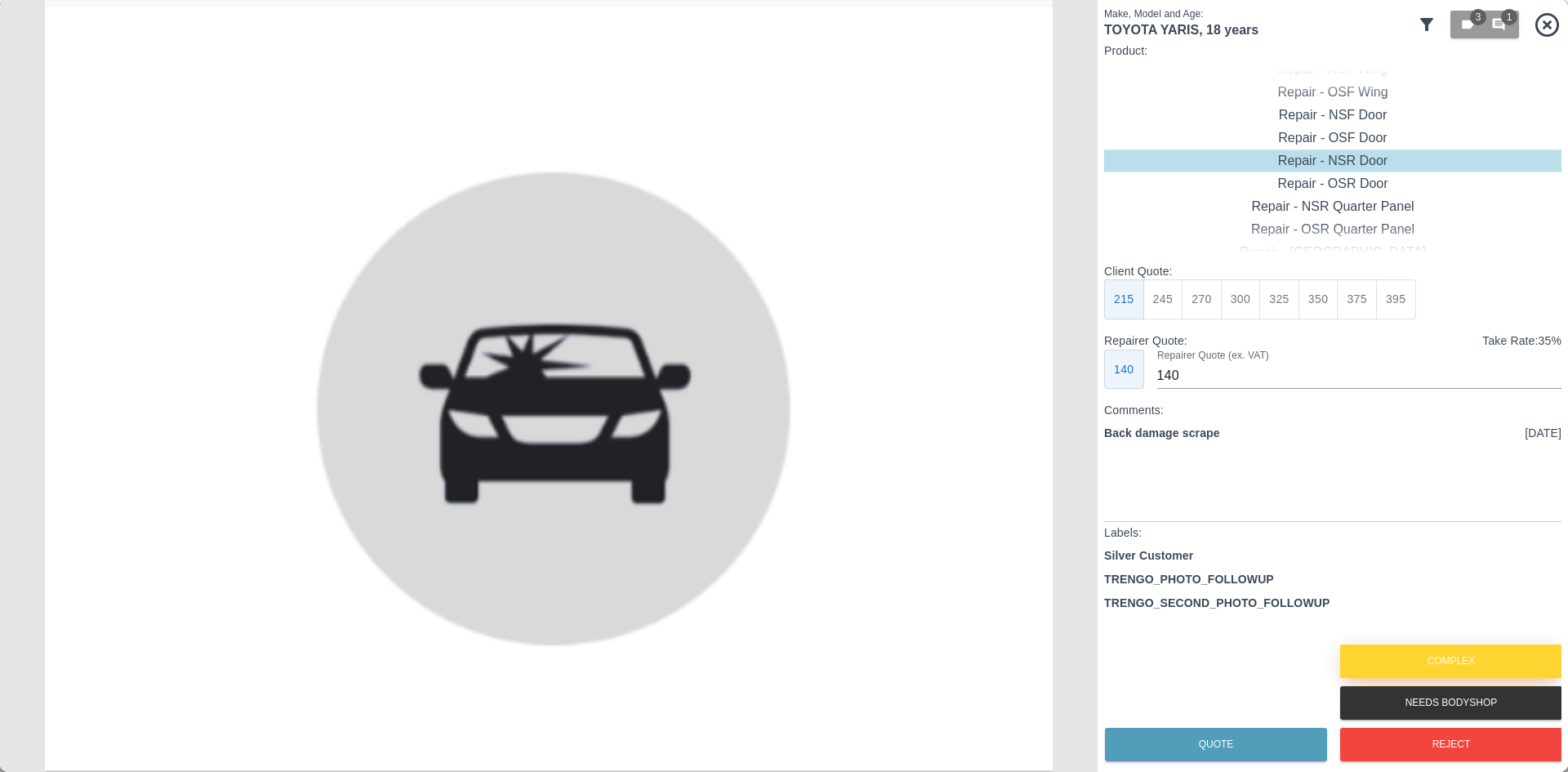
click at [1490, 660] on button "Complex" at bounding box center [1452, 661] width 222 height 33
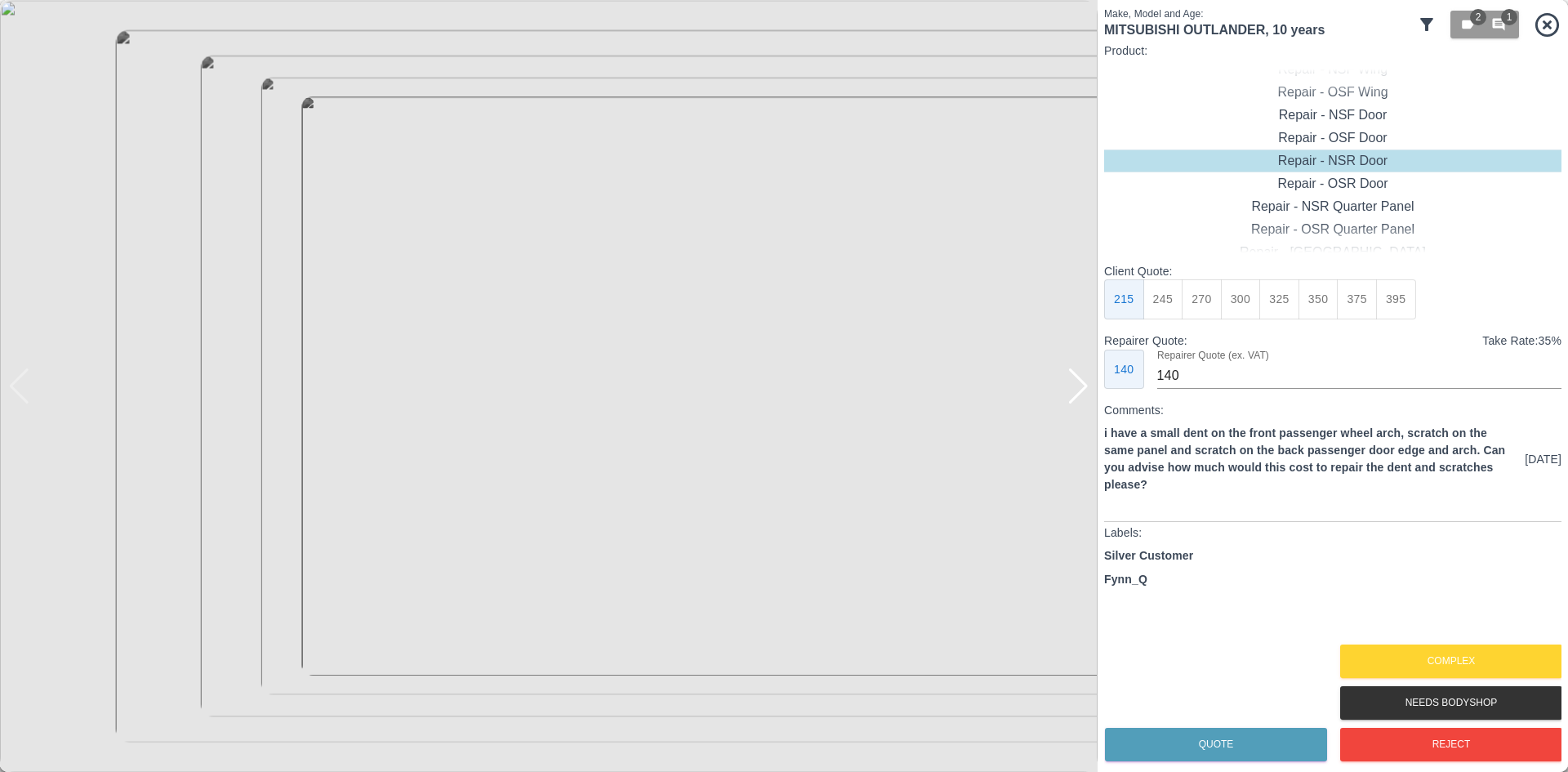
click at [1070, 388] on div at bounding box center [1078, 386] width 22 height 36
click at [1401, 674] on button "Complex" at bounding box center [1452, 661] width 222 height 33
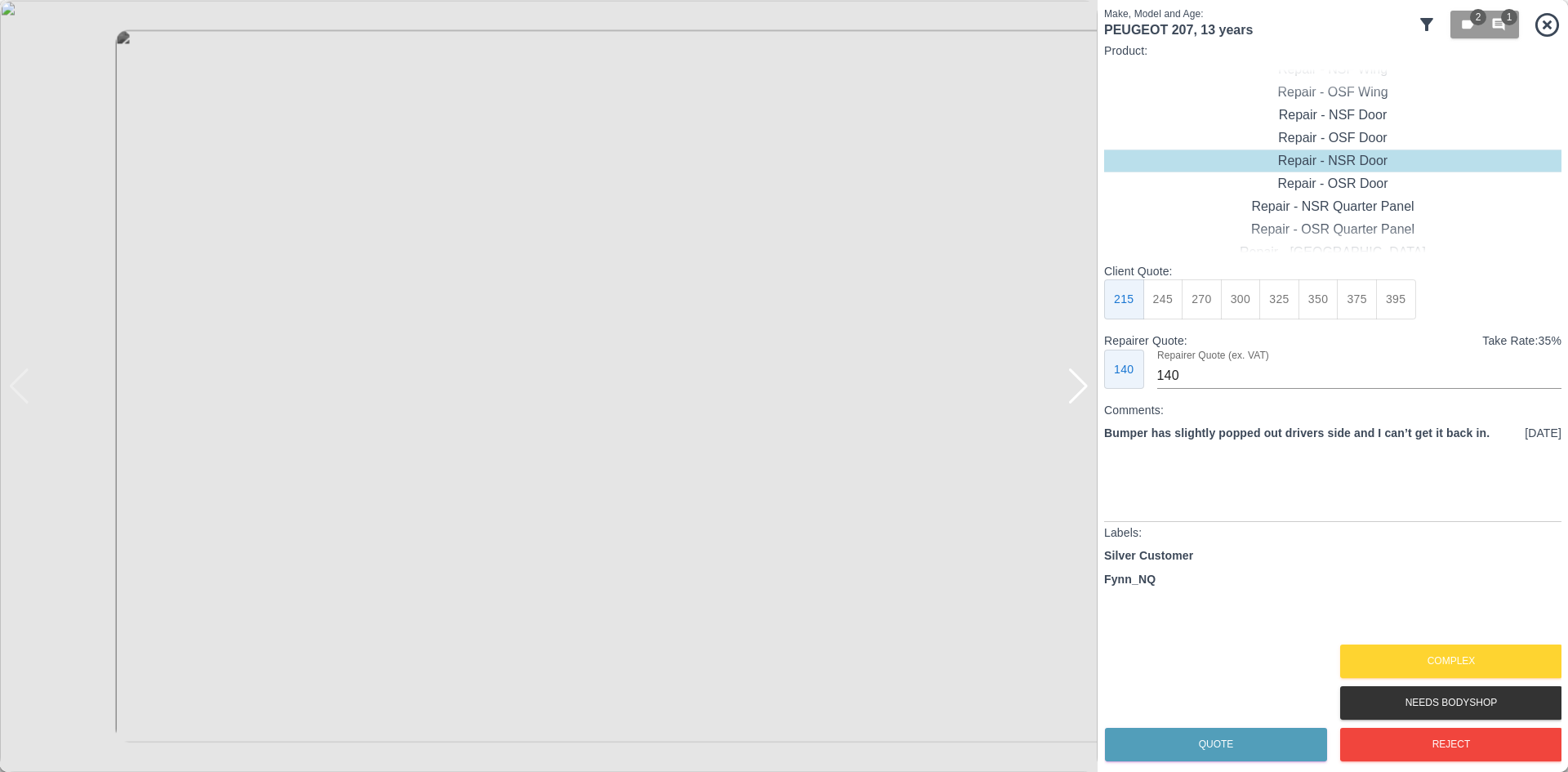
click at [1078, 402] on div at bounding box center [1078, 386] width 22 height 36
click at [1078, 402] on img at bounding box center [549, 386] width 1098 height 772
click at [1434, 655] on button "Complex" at bounding box center [1452, 661] width 222 height 33
click at [1079, 390] on div at bounding box center [1078, 386] width 22 height 36
click at [1078, 389] on img at bounding box center [549, 386] width 1098 height 772
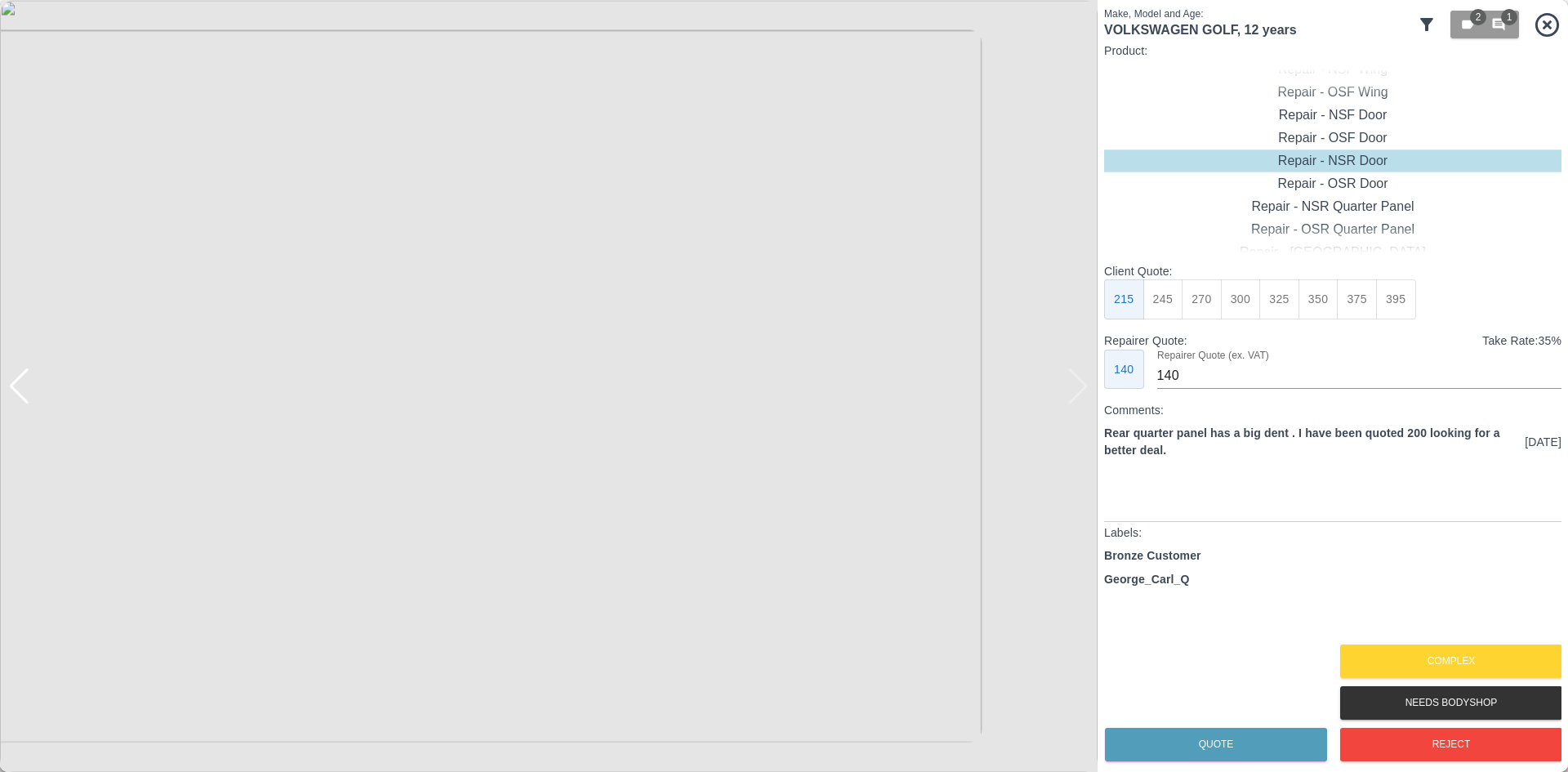
click at [574, 421] on img at bounding box center [549, 386] width 1098 height 772
click at [574, 419] on img at bounding box center [476, 282] width 3294 height 2316
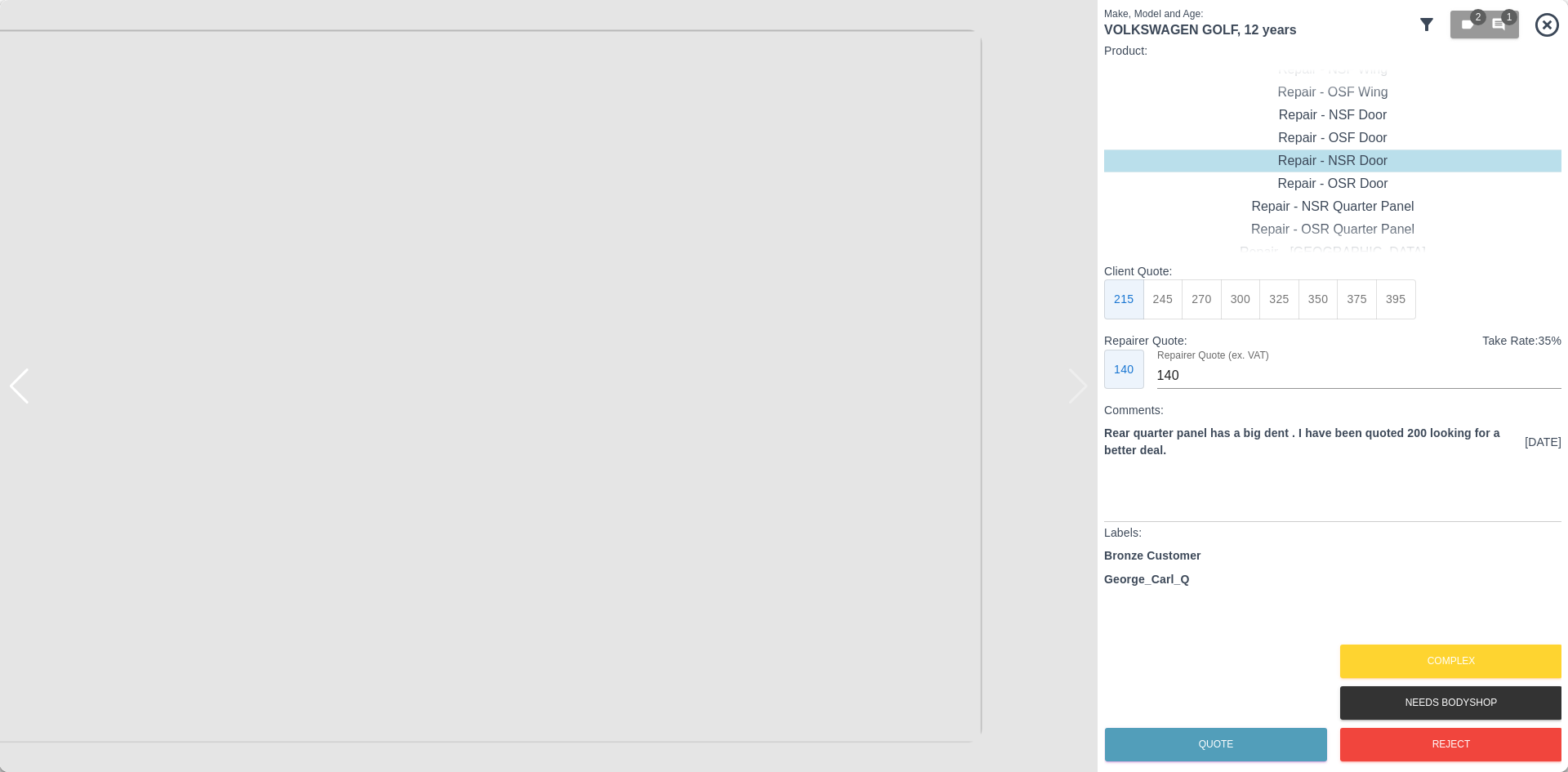
click at [574, 419] on img at bounding box center [476, 282] width 3294 height 2316
click at [1379, 745] on button "Reject" at bounding box center [1452, 745] width 222 height 33
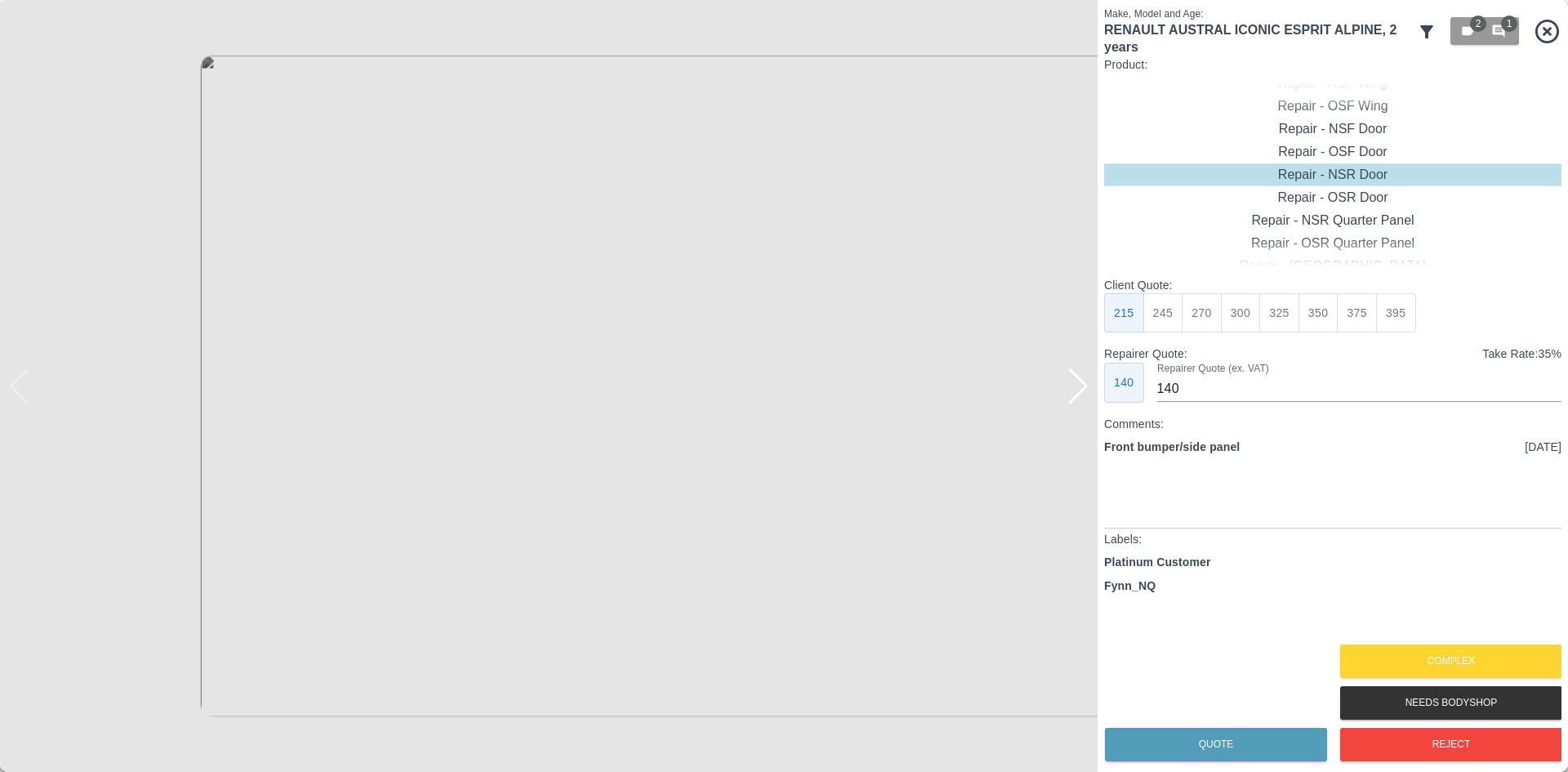
click at [1076, 398] on div at bounding box center [1078, 386] width 22 height 36
click at [1076, 398] on img at bounding box center [549, 386] width 1098 height 772
click at [1430, 657] on button "Complex" at bounding box center [1452, 661] width 222 height 33
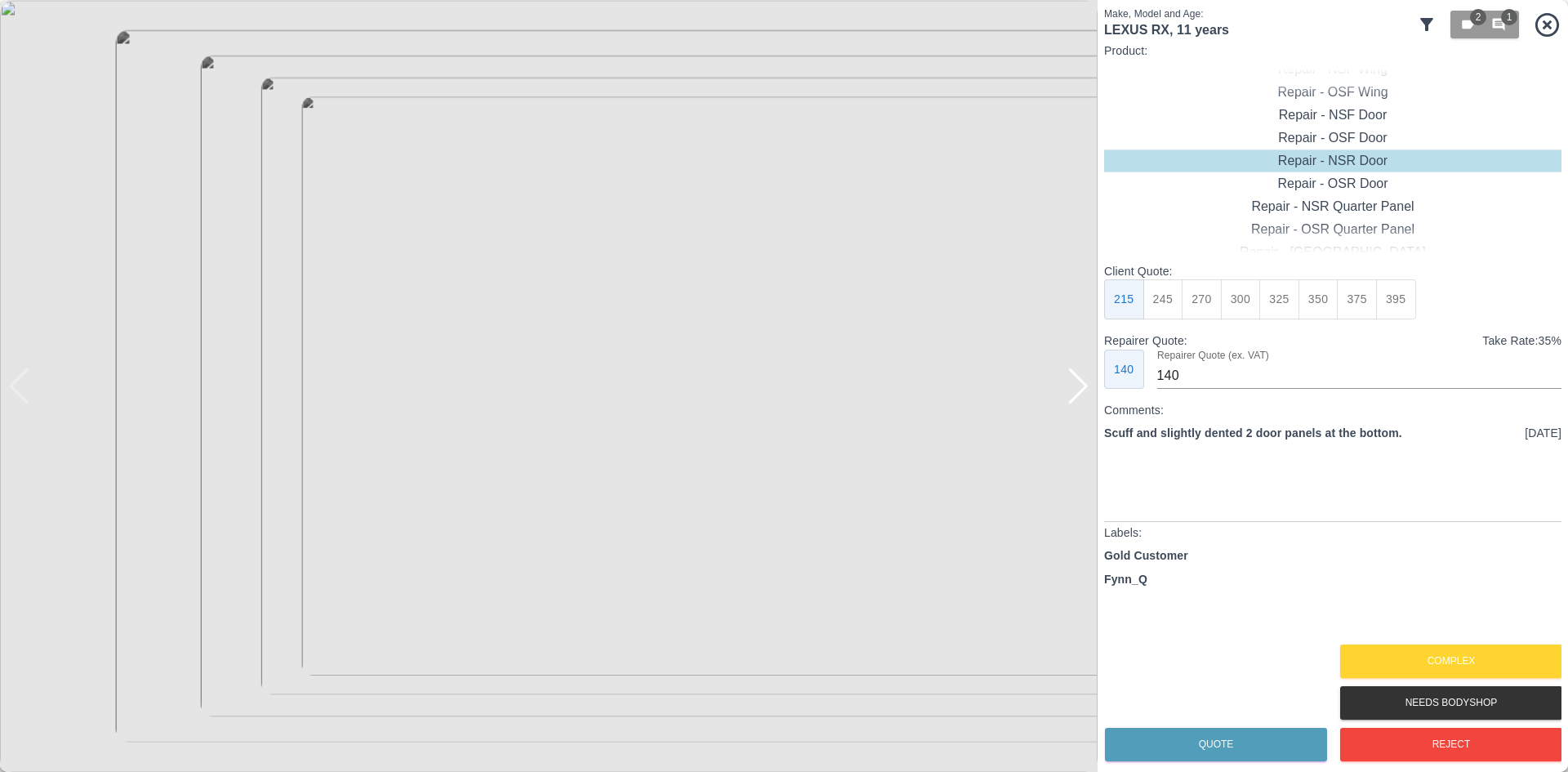
click at [1075, 405] on img at bounding box center [549, 386] width 1098 height 772
click at [1082, 398] on div at bounding box center [1078, 386] width 22 height 36
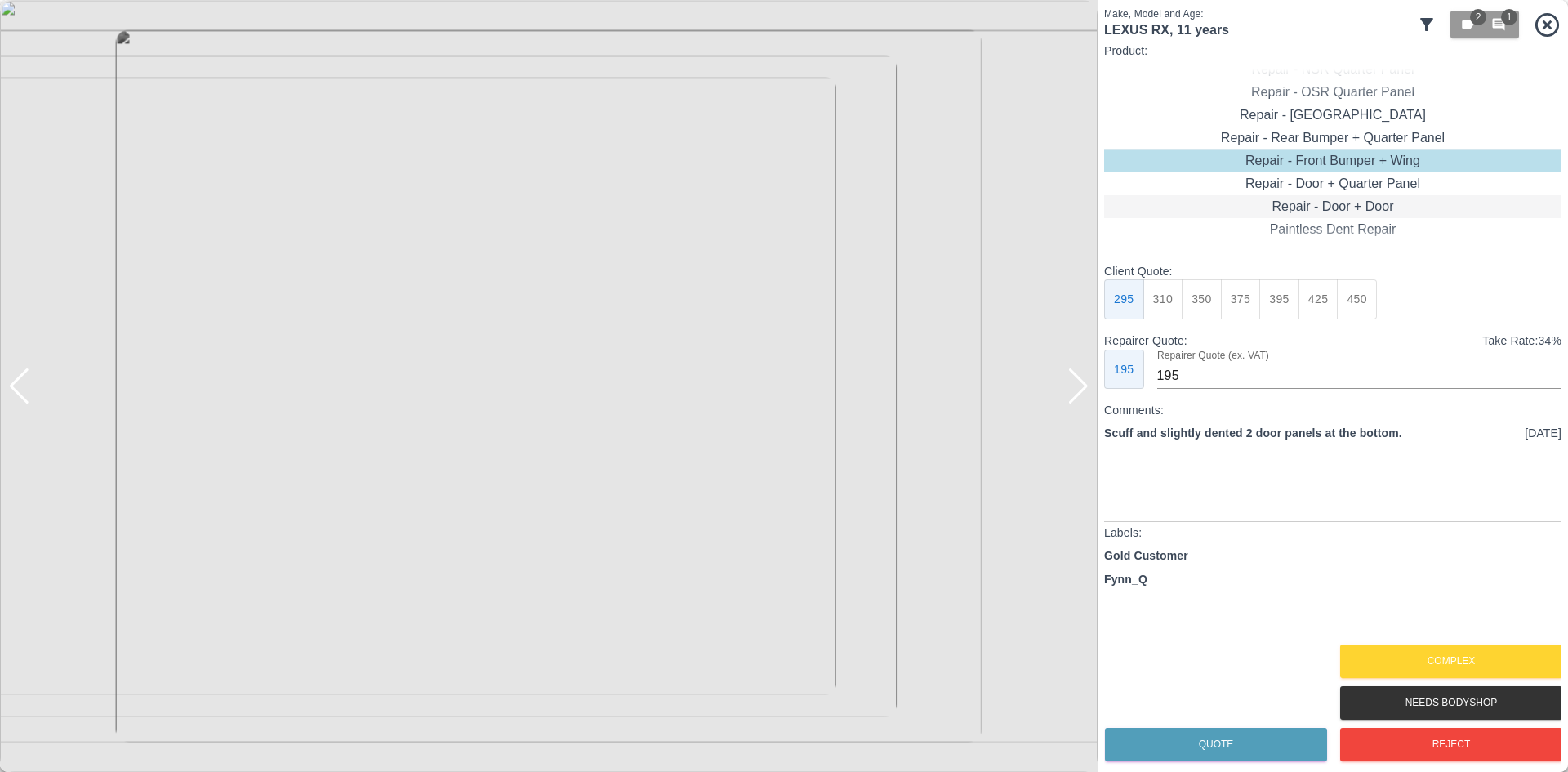
click at [1337, 203] on div "Repair - Door + Door" at bounding box center [1332, 207] width 457 height 23
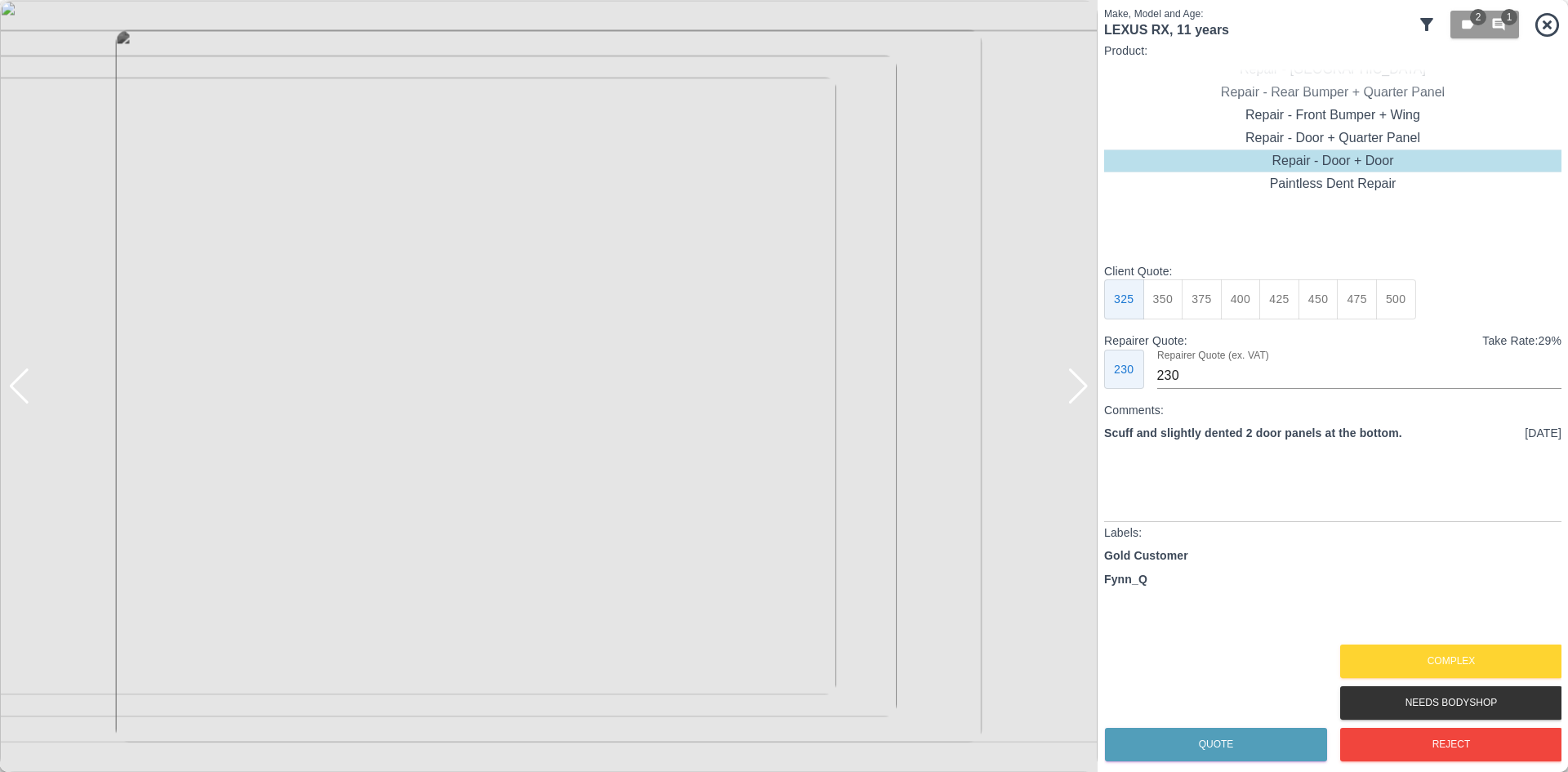
click at [1215, 302] on button "375" at bounding box center [1202, 300] width 40 height 40
click at [1233, 305] on button "400" at bounding box center [1241, 300] width 40 height 40
type input "275"
click at [1224, 741] on button "Quote" at bounding box center [1216, 745] width 222 height 33
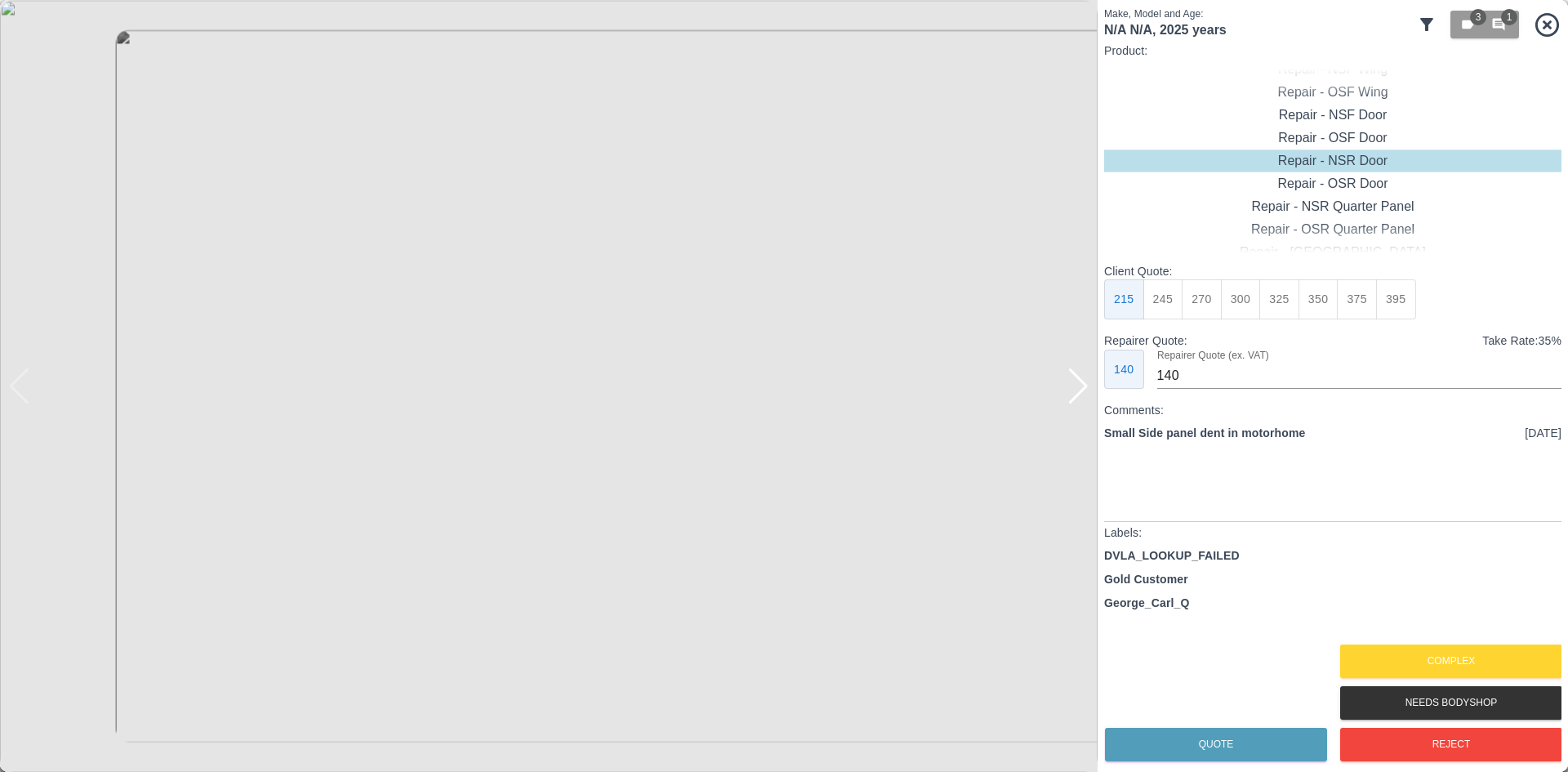
click at [1062, 393] on img at bounding box center [549, 386] width 1098 height 772
click at [1070, 399] on div at bounding box center [1078, 386] width 22 height 36
click at [1070, 399] on img at bounding box center [549, 386] width 1098 height 772
click at [1424, 661] on button "Complex" at bounding box center [1452, 661] width 222 height 33
click at [1081, 399] on div at bounding box center [1078, 386] width 22 height 36
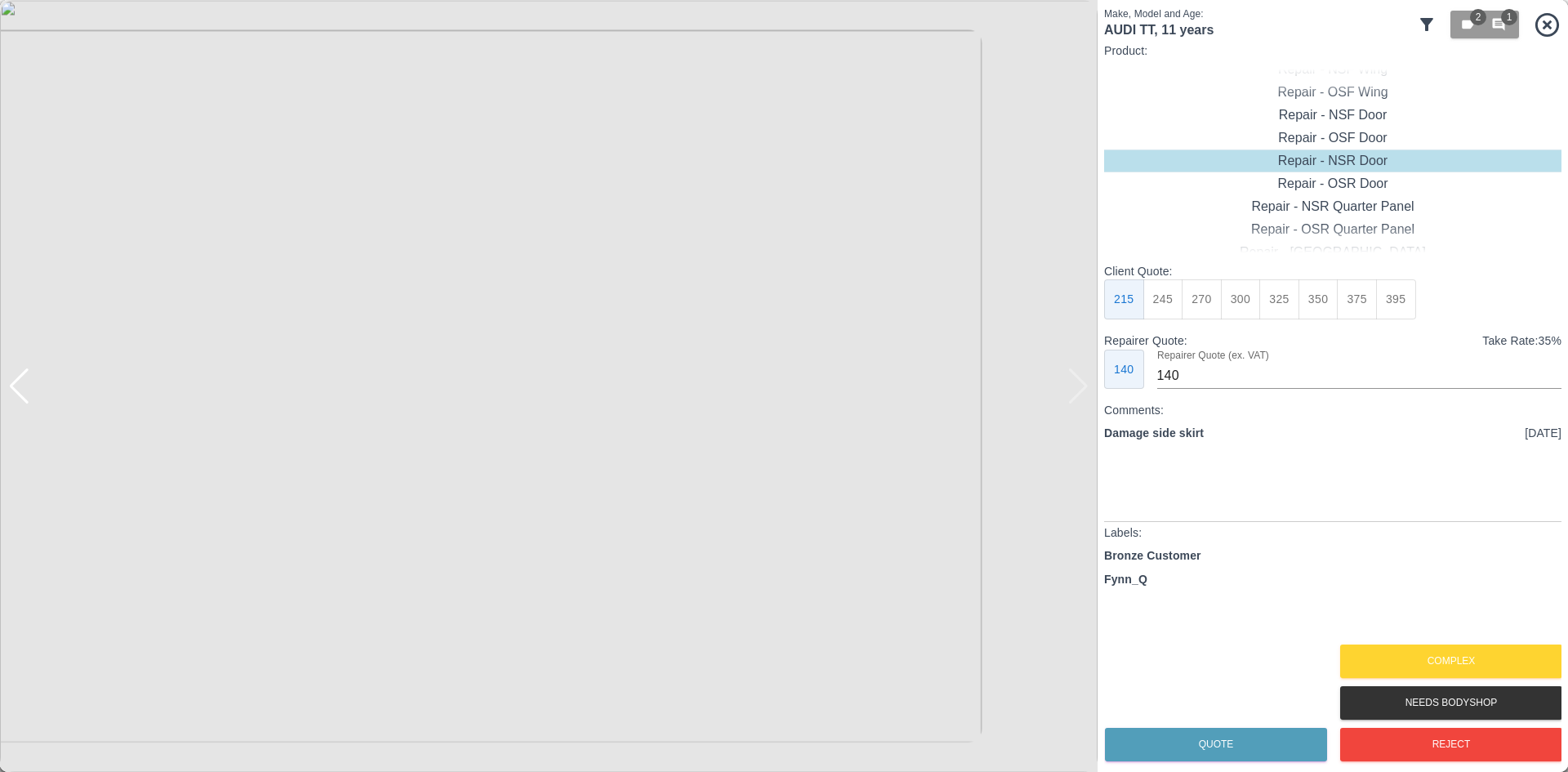
click at [1081, 399] on img at bounding box center [549, 386] width 1098 height 772
click at [1474, 749] on button "Reject" at bounding box center [1452, 745] width 222 height 33
click at [1457, 752] on button "Reject" at bounding box center [1452, 745] width 222 height 33
click at [1485, 753] on button "Reject" at bounding box center [1452, 745] width 222 height 33
click at [1063, 393] on img at bounding box center [549, 386] width 1098 height 772
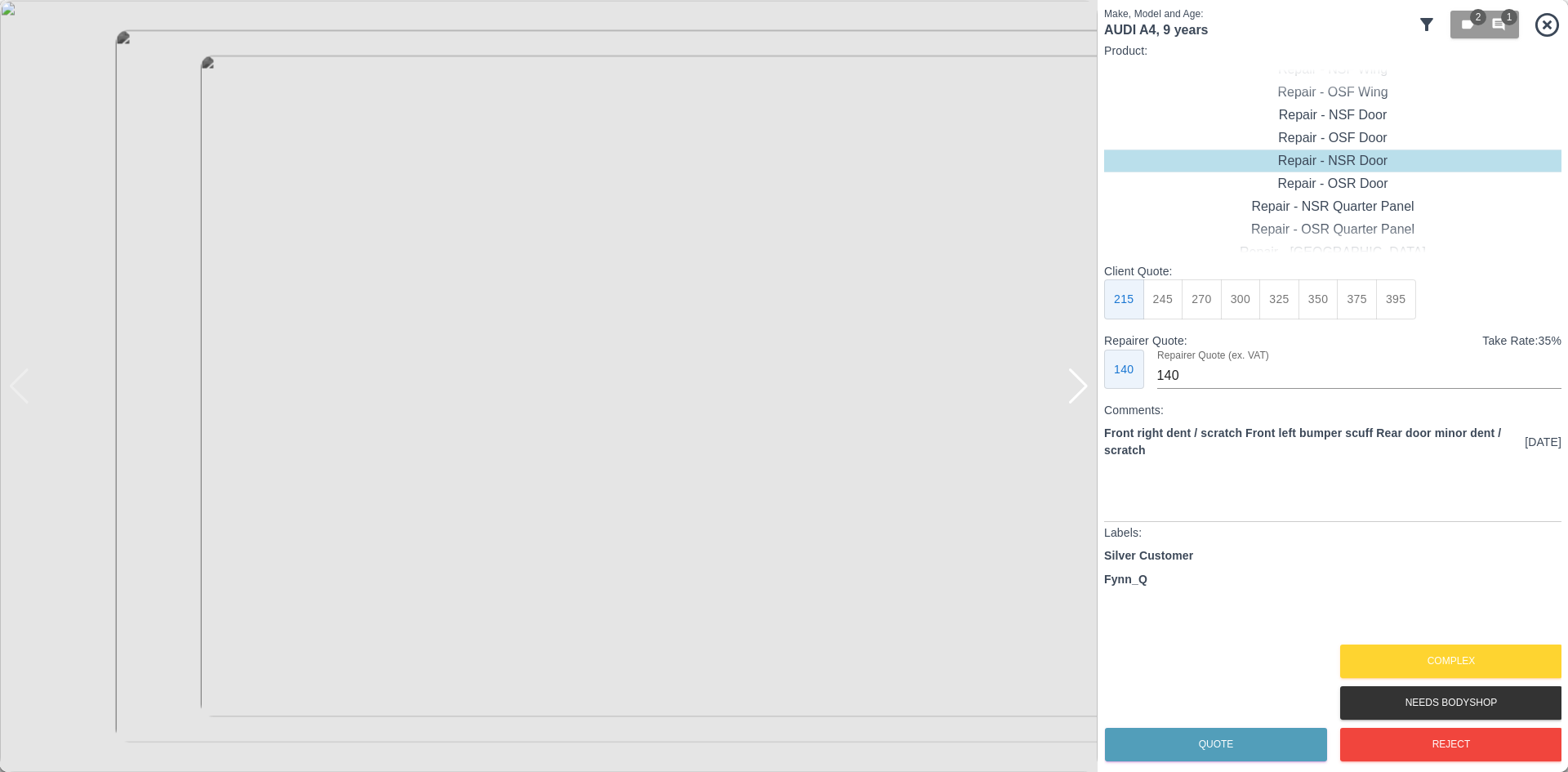
click at [1065, 389] on img at bounding box center [549, 386] width 1098 height 772
click at [1066, 391] on img at bounding box center [549, 386] width 1098 height 772
click at [1071, 395] on div at bounding box center [1078, 386] width 22 height 36
click at [1076, 395] on div at bounding box center [1078, 386] width 22 height 36
click at [1076, 395] on img at bounding box center [549, 386] width 1098 height 772
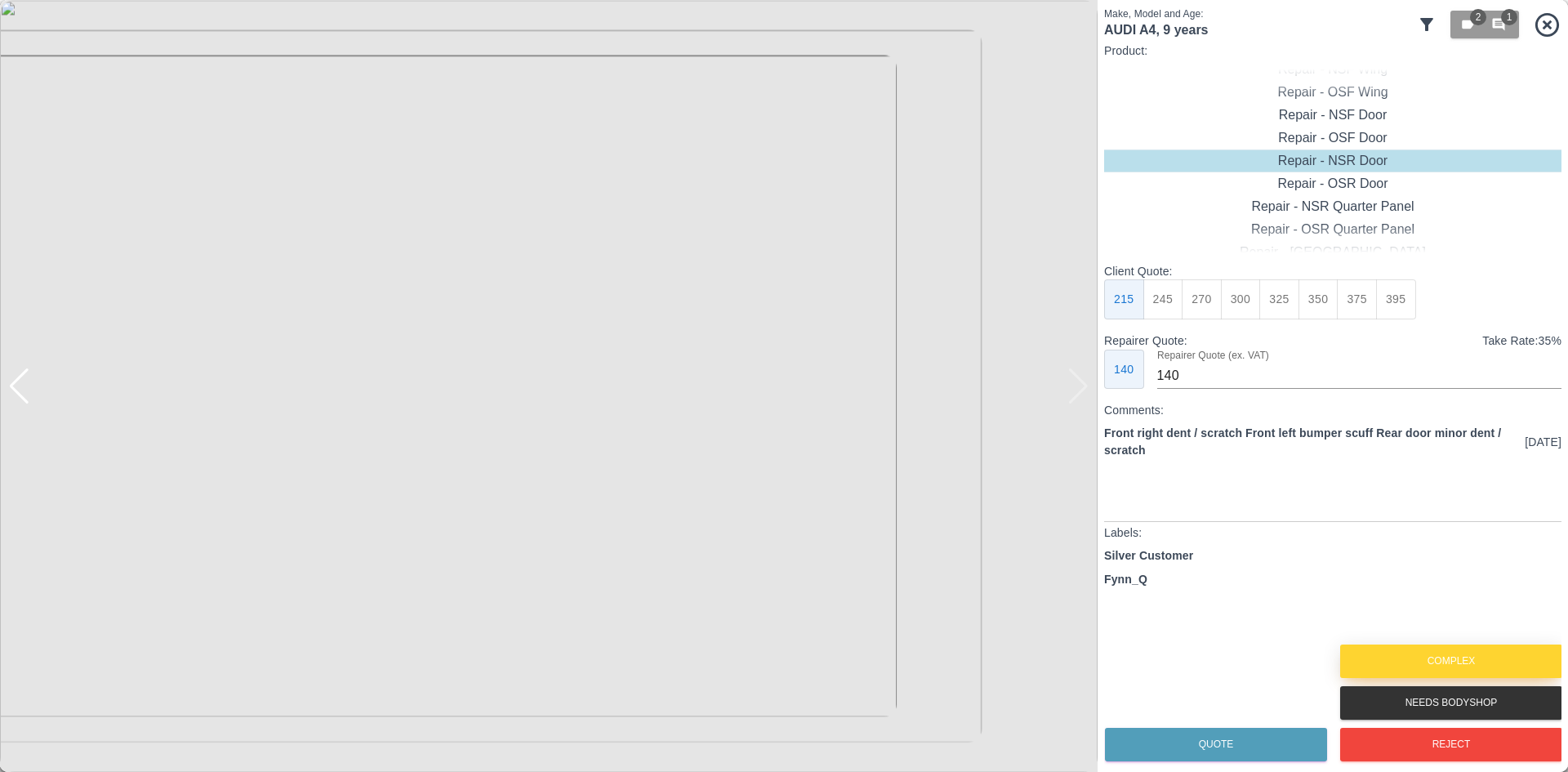
click at [1412, 653] on button "Complex" at bounding box center [1452, 661] width 222 height 33
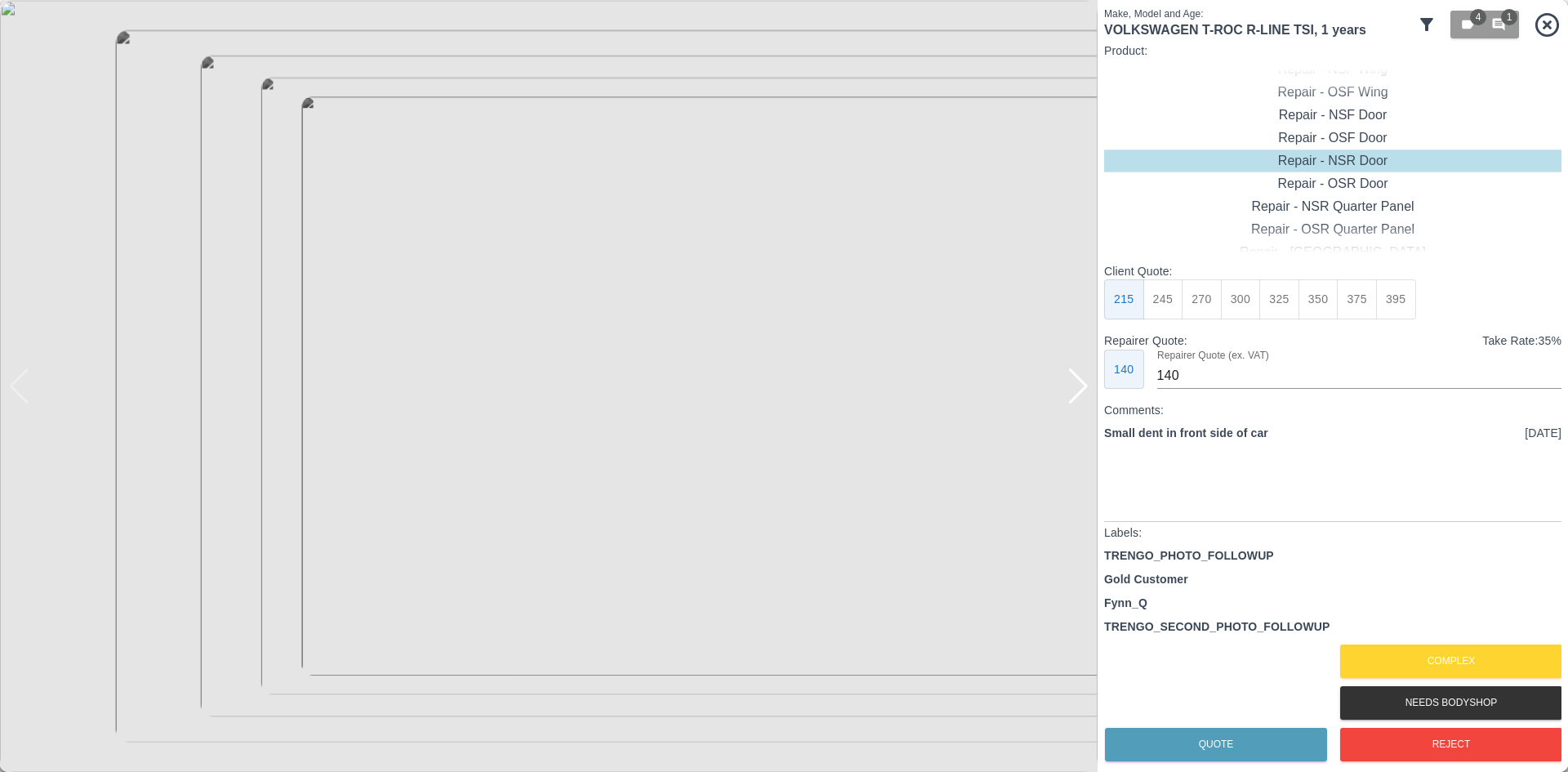
click at [1068, 388] on div at bounding box center [1078, 386] width 22 height 36
click at [1067, 393] on div at bounding box center [1078, 386] width 22 height 36
click at [1358, 120] on div "Repair - OSF Wing" at bounding box center [1332, 115] width 457 height 23
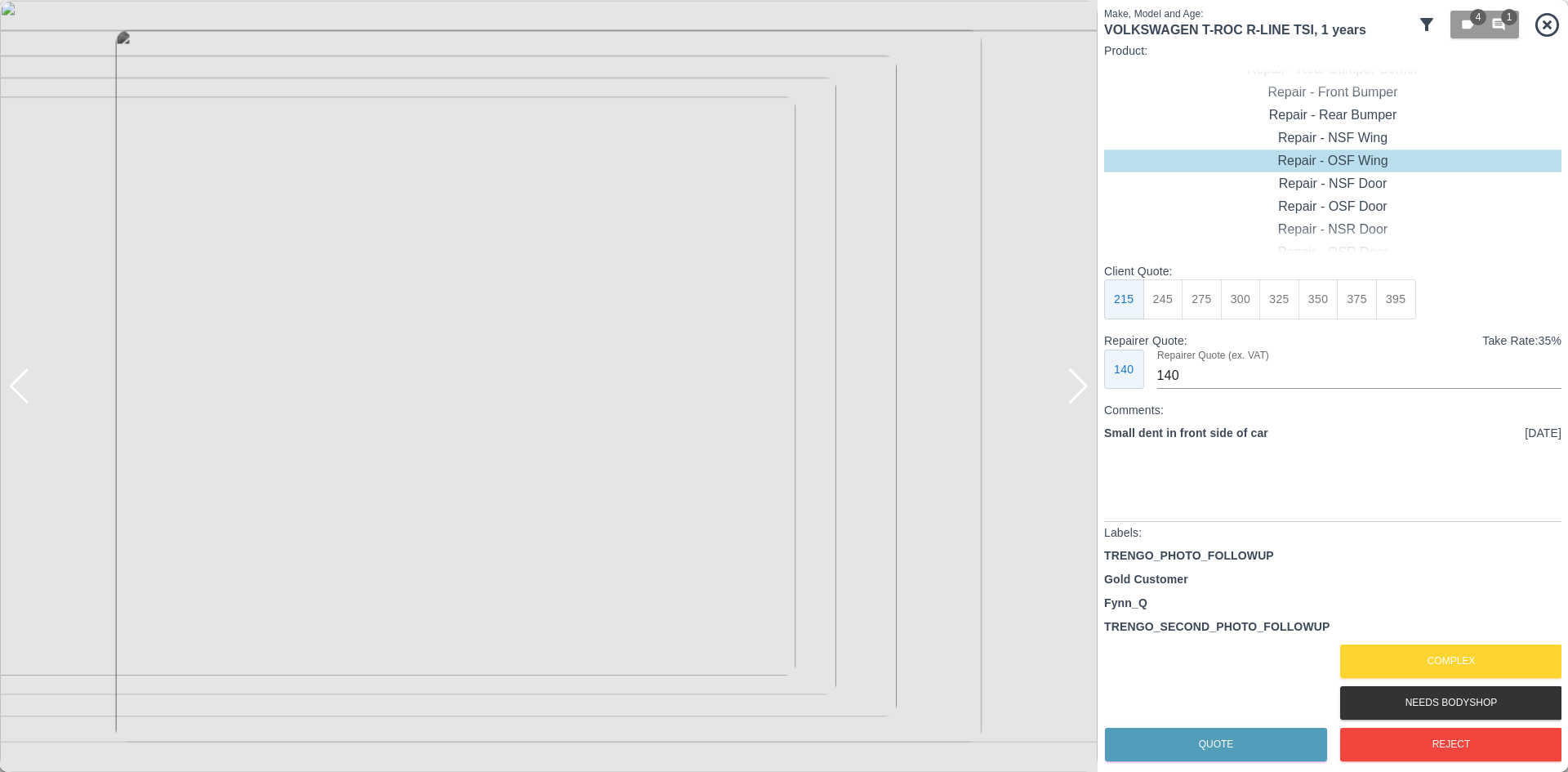
click at [1322, 300] on button "350" at bounding box center [1319, 300] width 40 height 40
type input "230"
click at [1236, 746] on button "Quote" at bounding box center [1216, 745] width 222 height 33
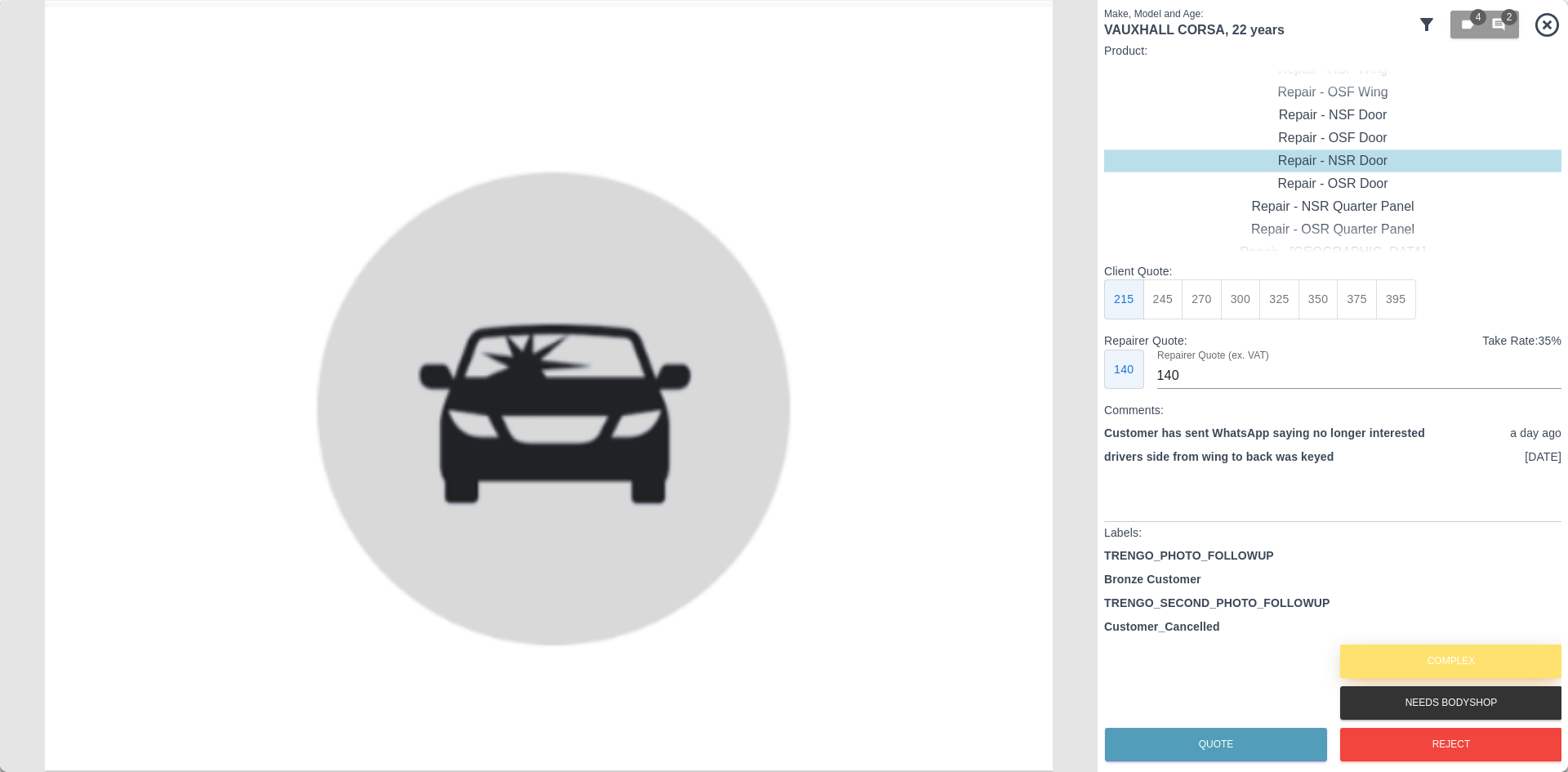
click at [1386, 647] on button "Complex" at bounding box center [1452, 661] width 222 height 33
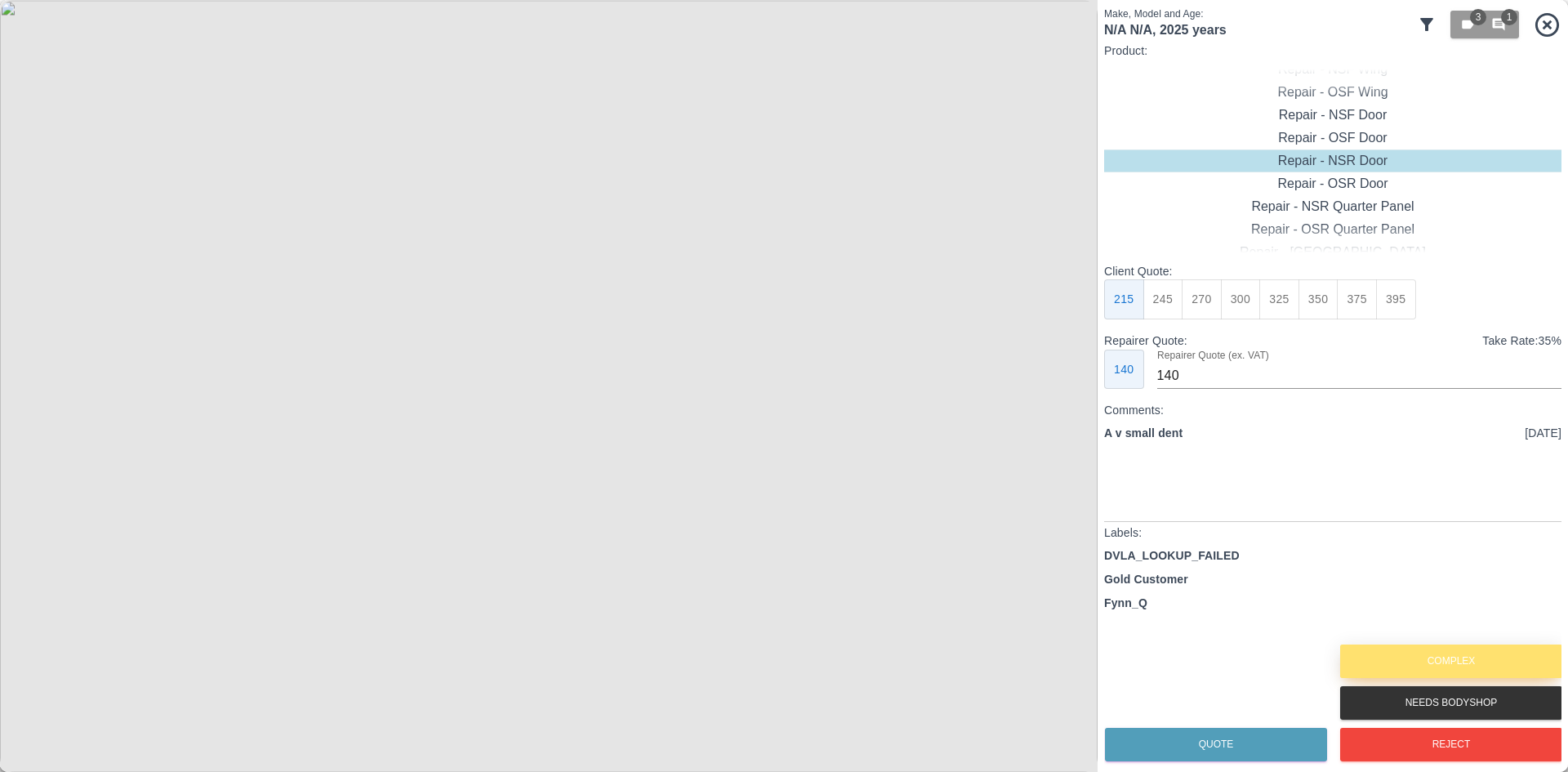
click at [1474, 654] on button "Complex" at bounding box center [1452, 661] width 222 height 33
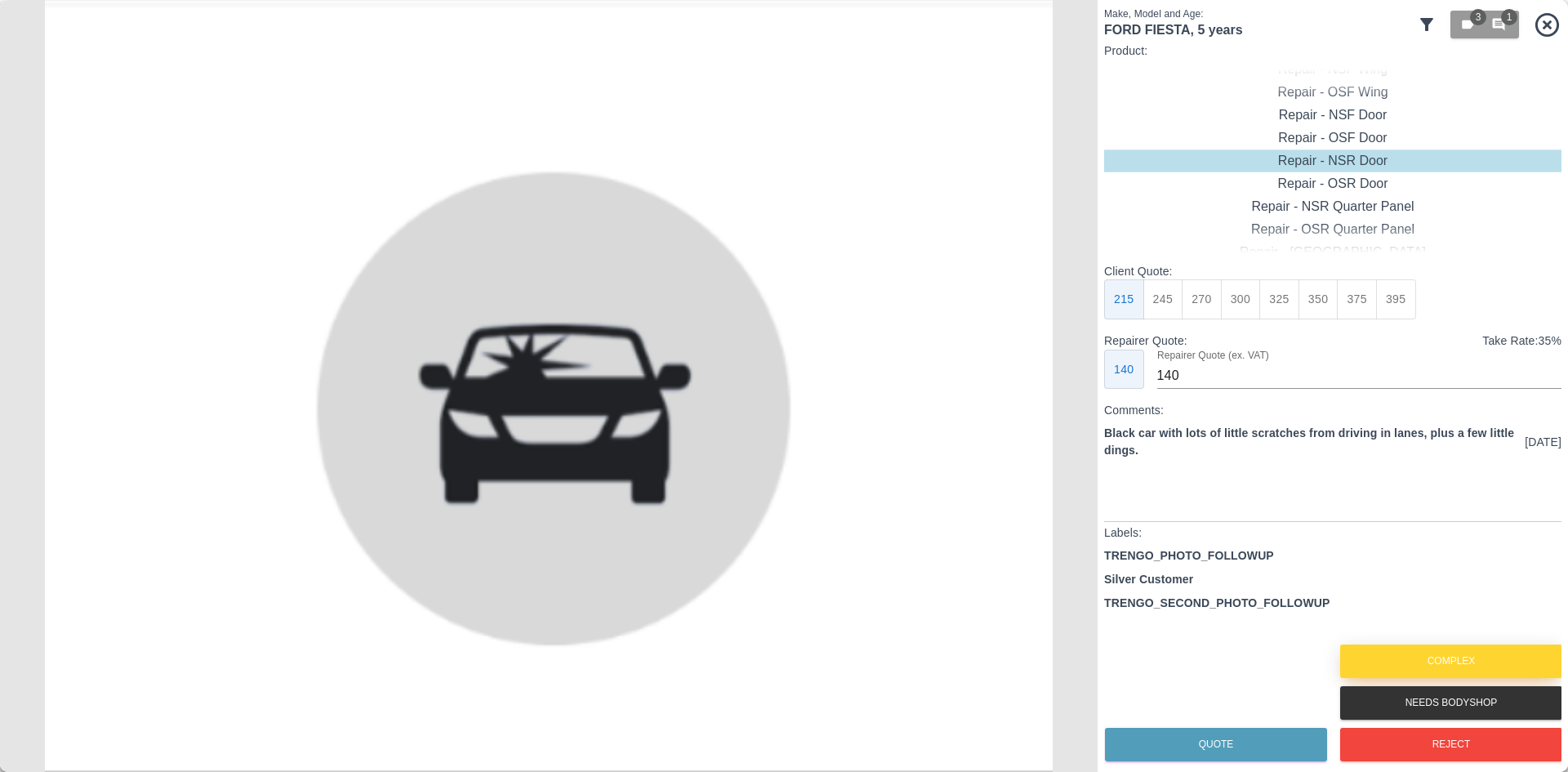
click at [1473, 663] on button "Complex" at bounding box center [1452, 661] width 222 height 33
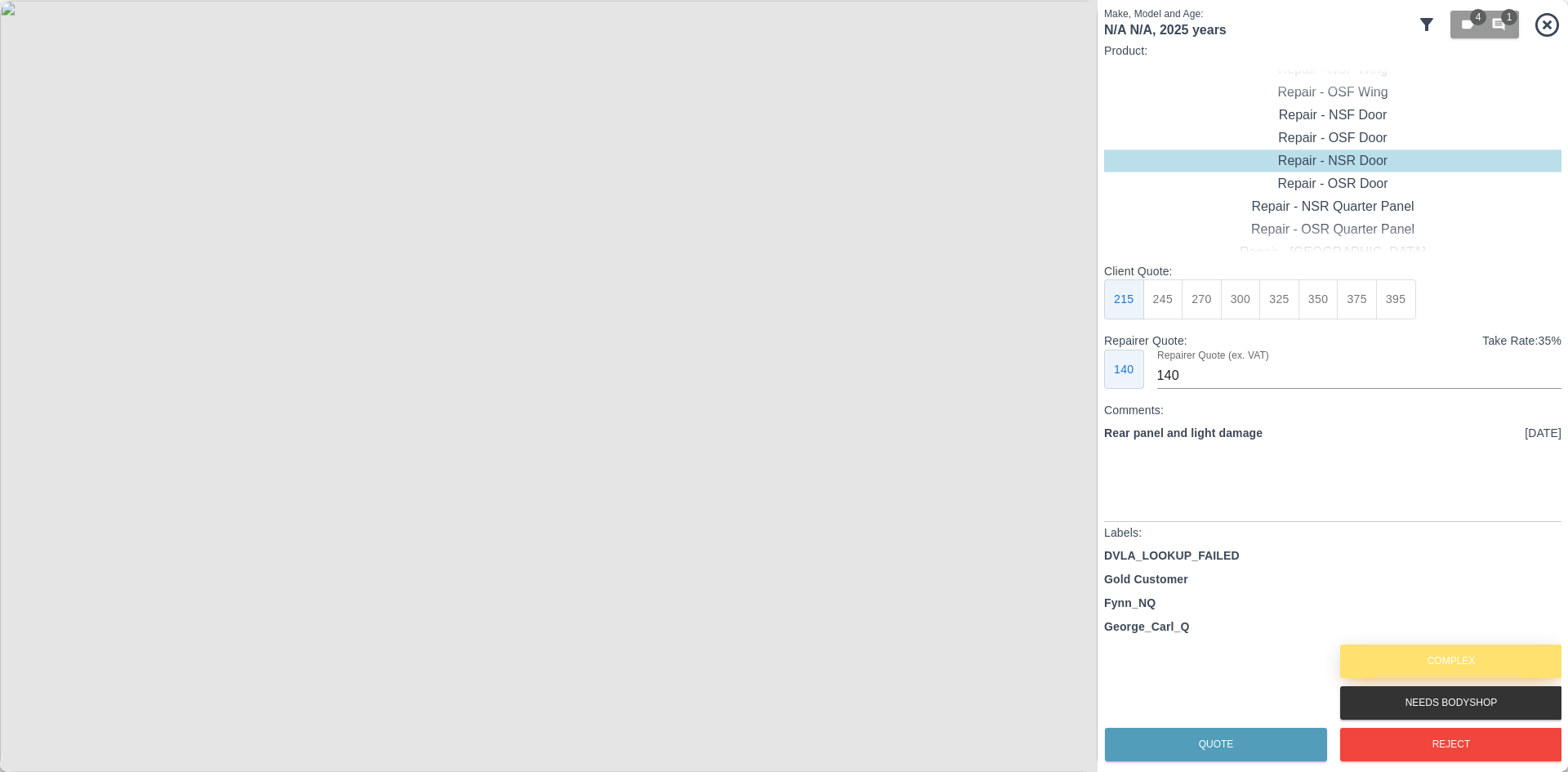
click at [1367, 660] on button "Complex" at bounding box center [1452, 661] width 222 height 33
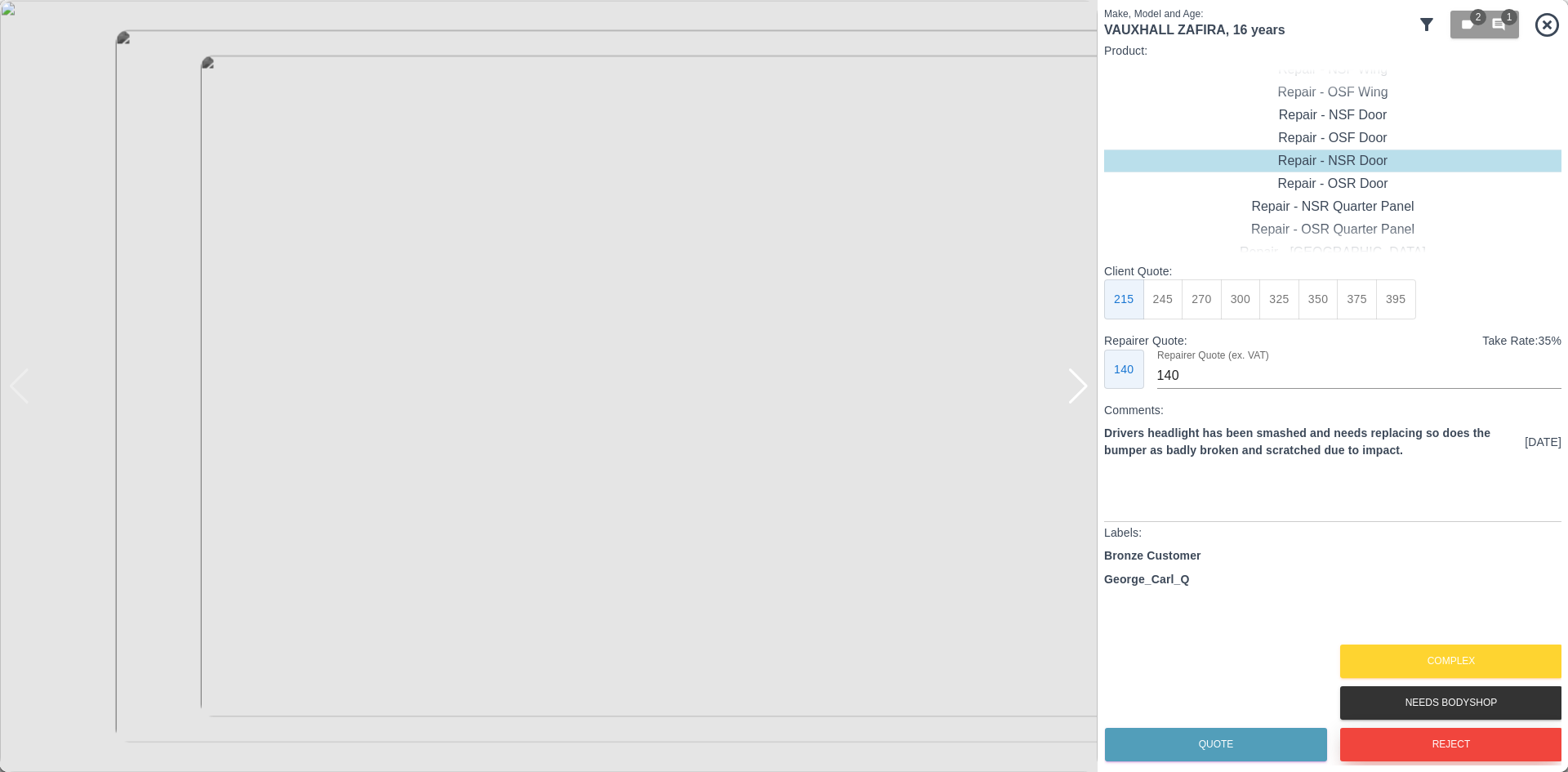
click at [1415, 737] on button "Reject" at bounding box center [1452, 745] width 222 height 33
click at [1059, 383] on img at bounding box center [549, 386] width 1098 height 772
click at [1051, 376] on img at bounding box center [549, 386] width 1098 height 772
click at [1050, 376] on img at bounding box center [549, 386] width 1098 height 772
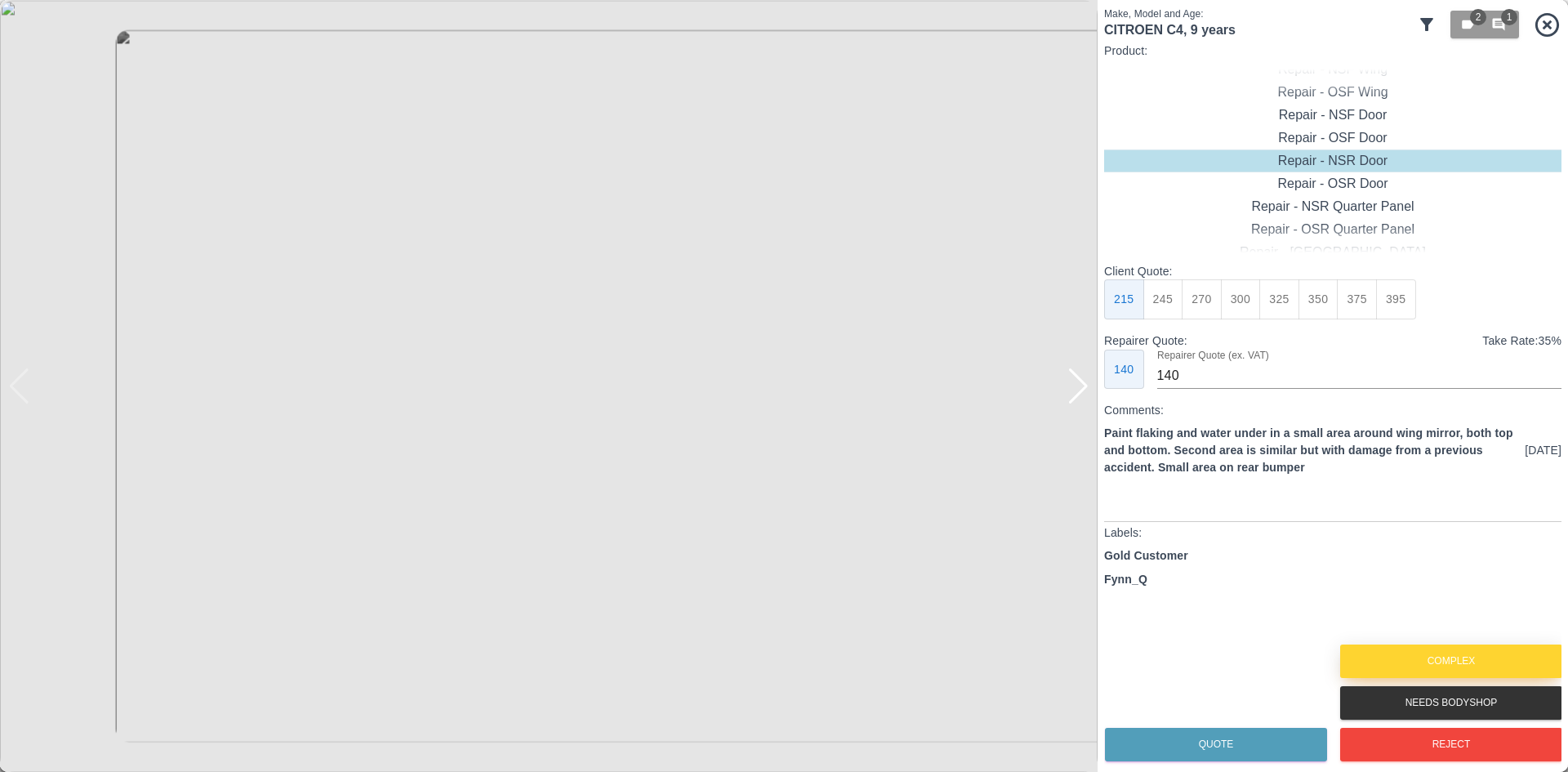
click at [1491, 656] on button "Complex" at bounding box center [1452, 661] width 222 height 33
click at [1078, 396] on div at bounding box center [1078, 386] width 22 height 36
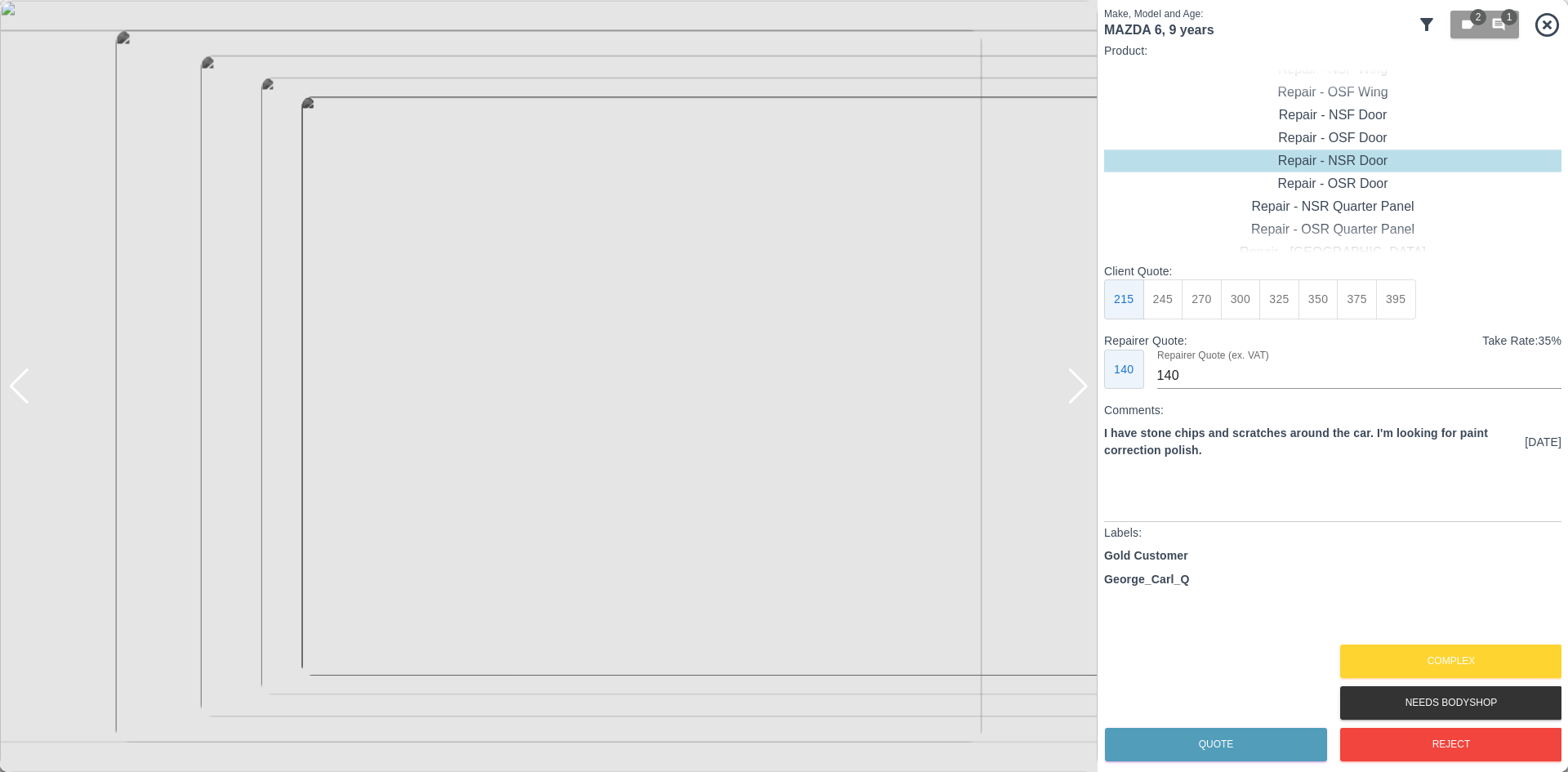
click at [1074, 397] on div at bounding box center [1078, 386] width 22 height 36
click at [1478, 658] on button "Complex" at bounding box center [1452, 661] width 222 height 33
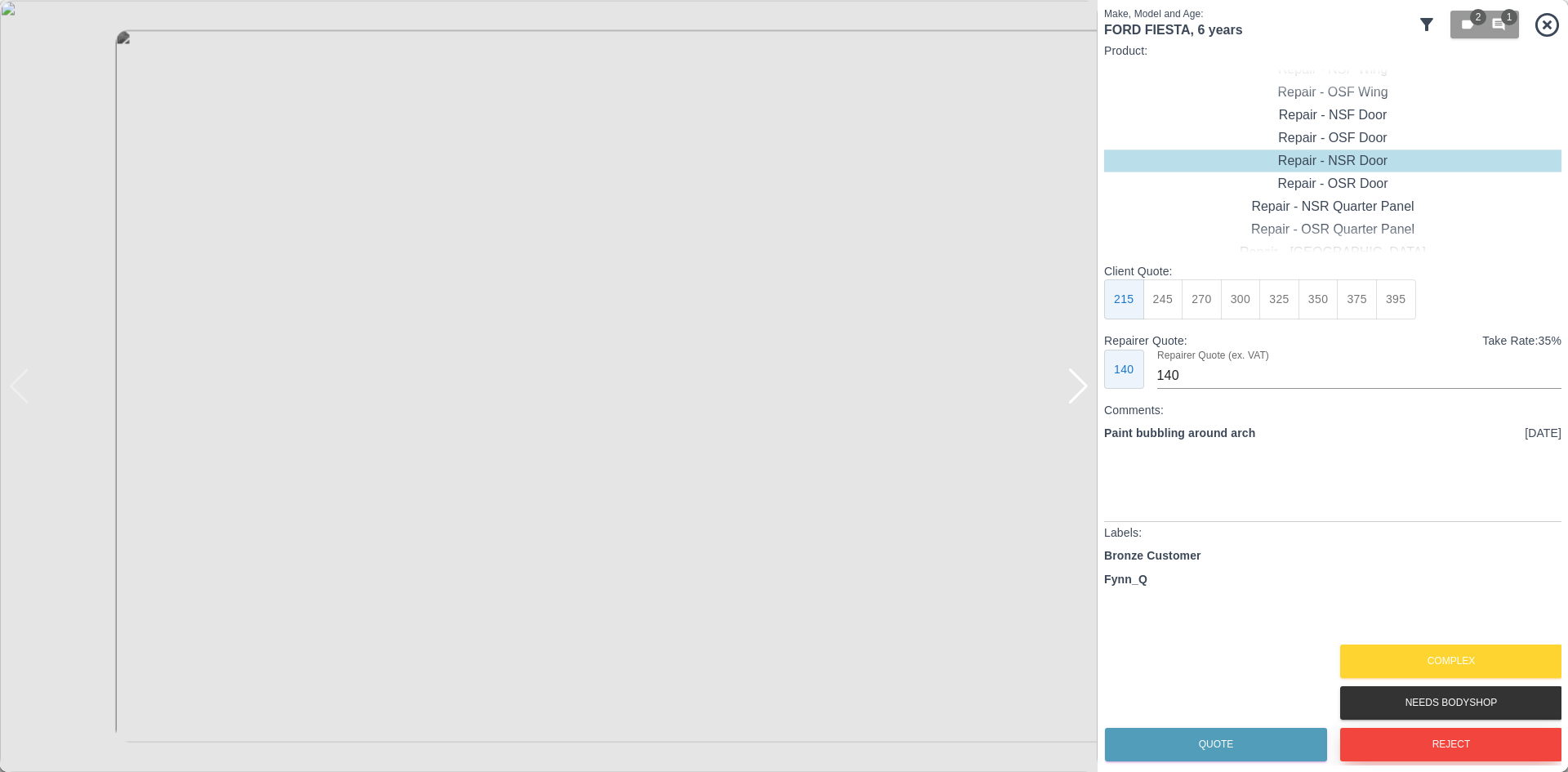
click at [1391, 740] on button "Reject" at bounding box center [1452, 745] width 222 height 33
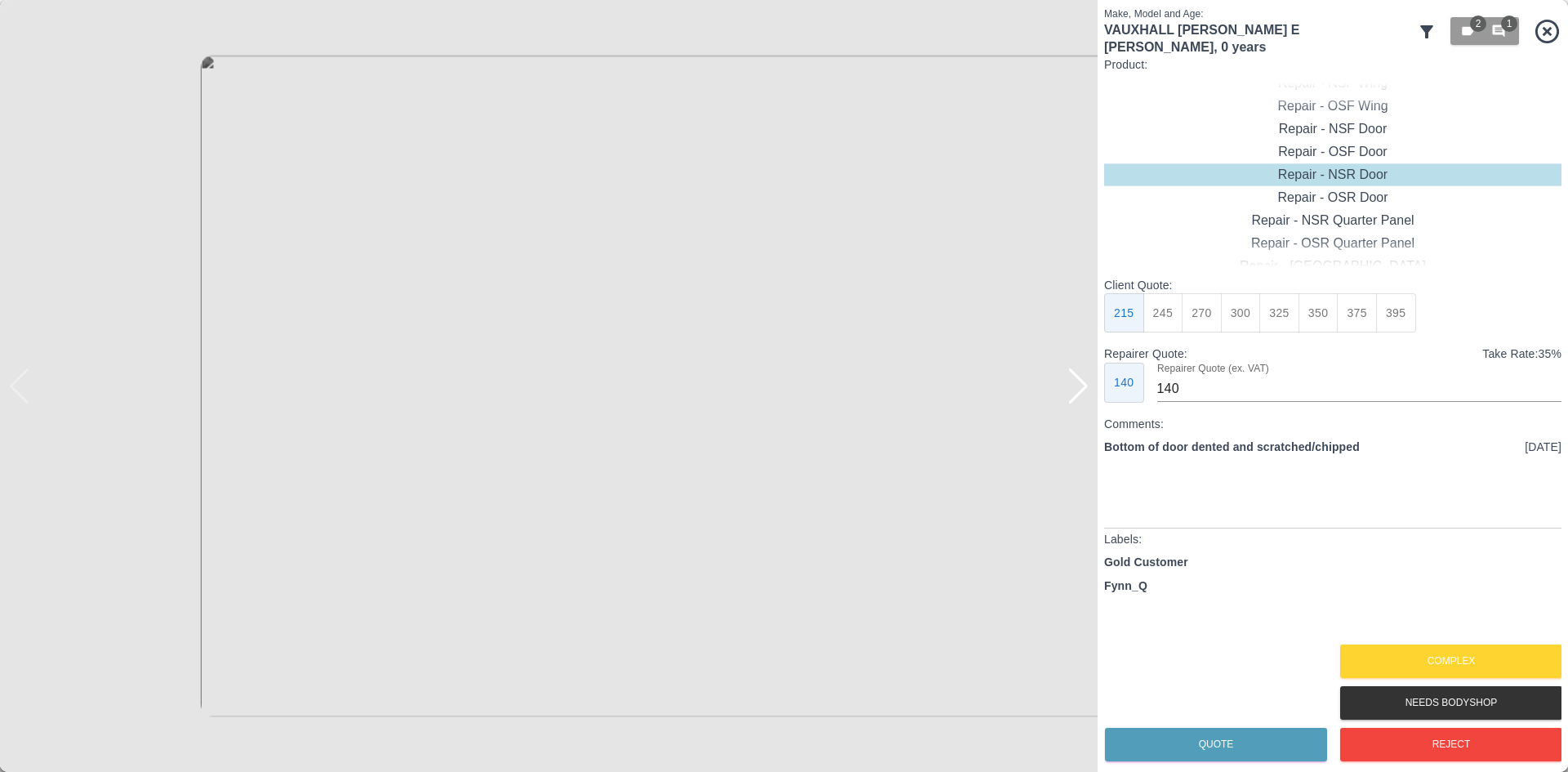
click at [1077, 388] on div at bounding box center [1078, 386] width 22 height 36
click at [1390, 746] on button "Reject" at bounding box center [1452, 745] width 222 height 33
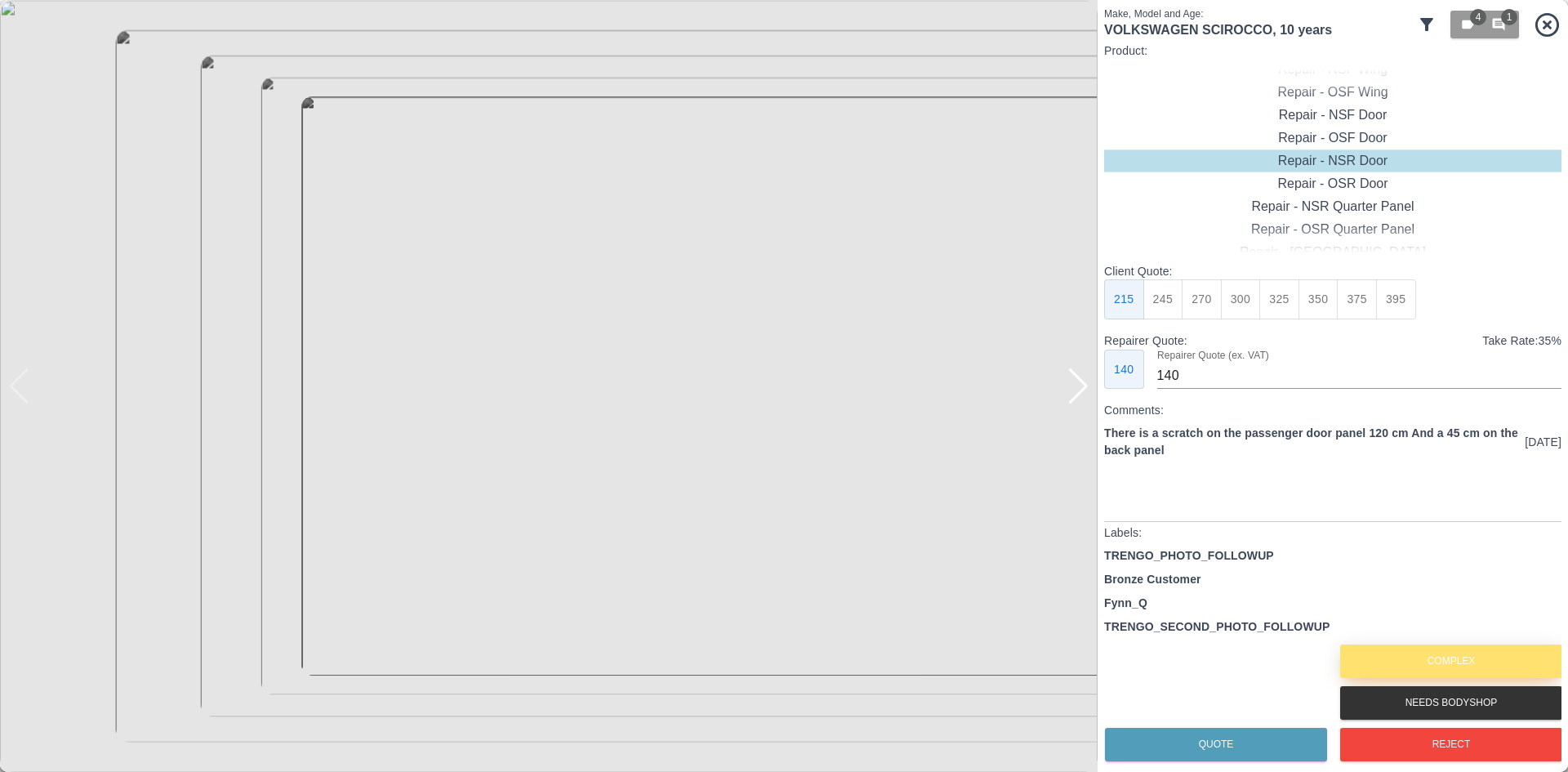
click at [1404, 651] on button "Complex" at bounding box center [1452, 661] width 222 height 33
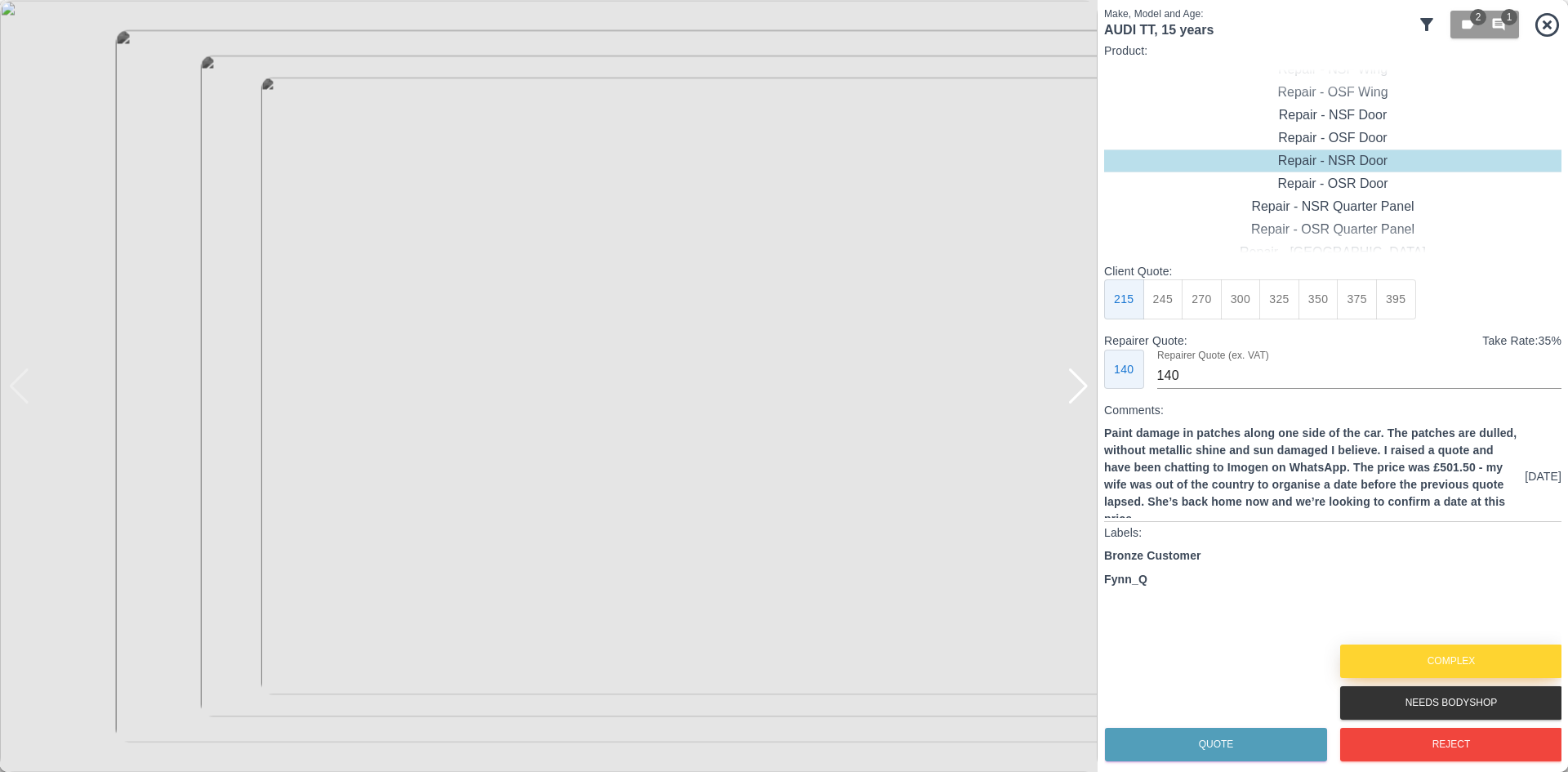
click at [1363, 657] on button "Complex" at bounding box center [1452, 661] width 222 height 33
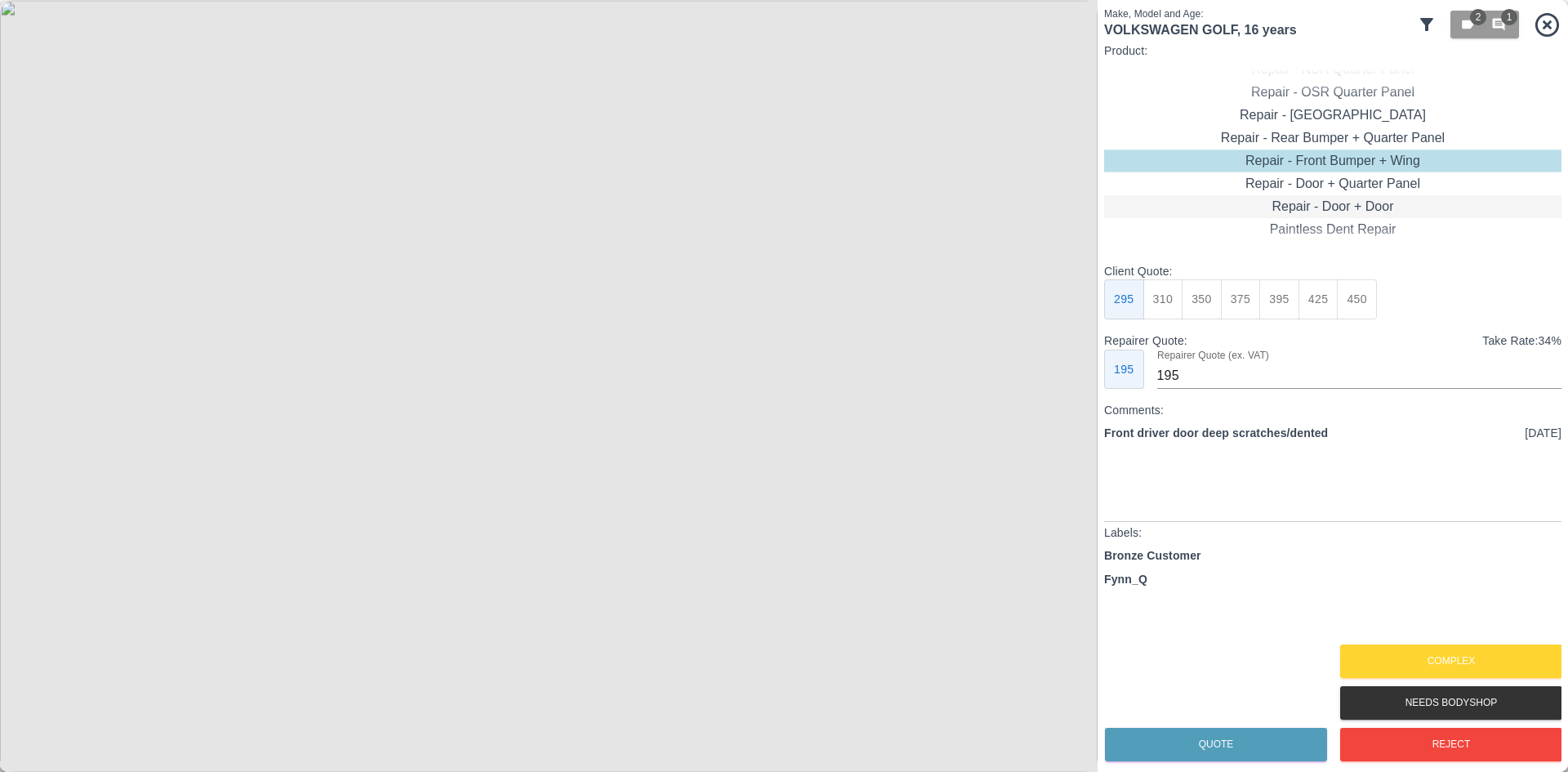
click at [1320, 217] on div "Repair - Door + Door" at bounding box center [1332, 207] width 457 height 23
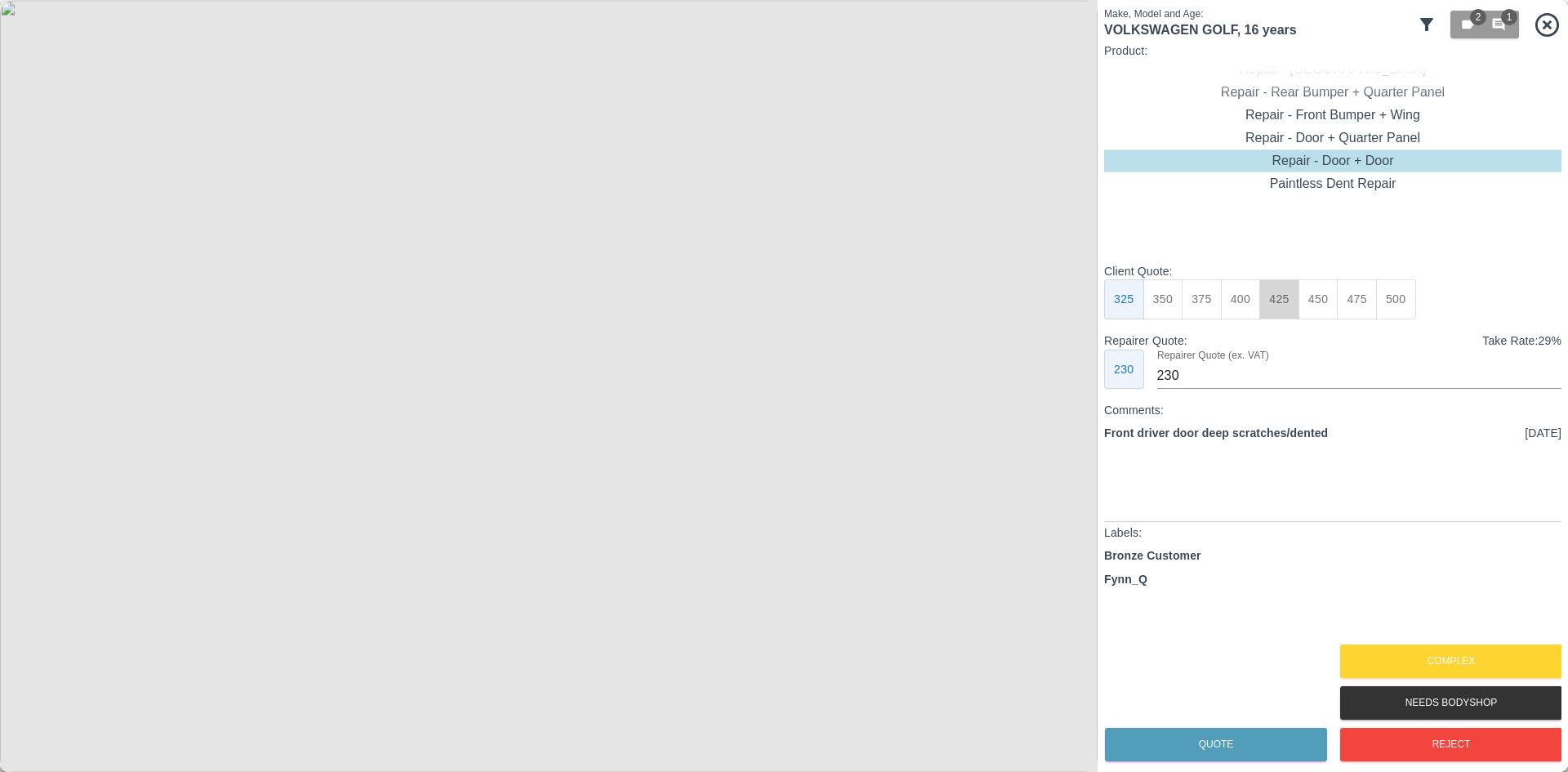
click at [1277, 309] on button "425" at bounding box center [1279, 300] width 40 height 40
type input "285"
click at [1261, 748] on button "Quote" at bounding box center [1216, 745] width 222 height 33
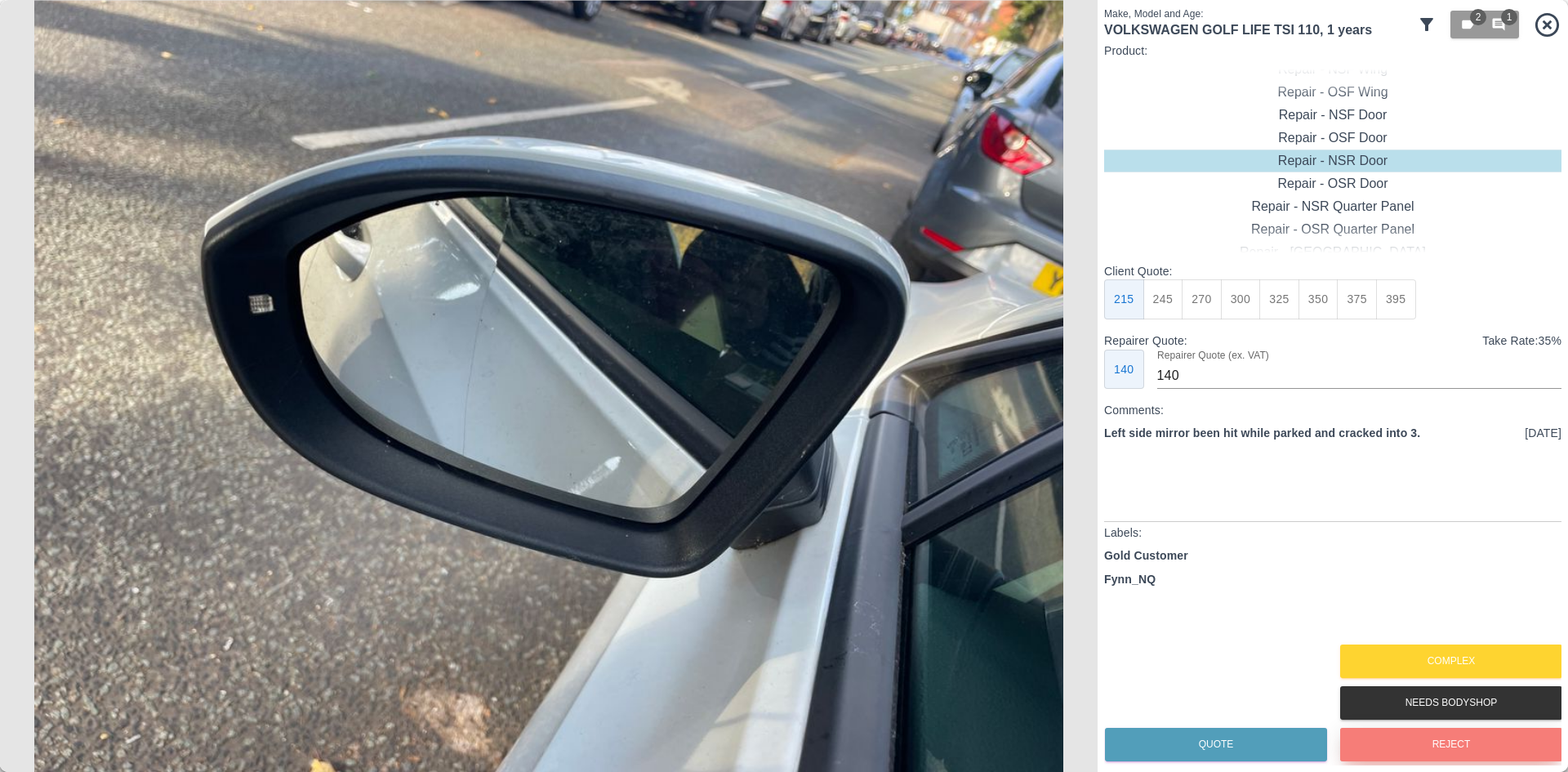
click at [1450, 750] on button "Reject" at bounding box center [1452, 745] width 222 height 33
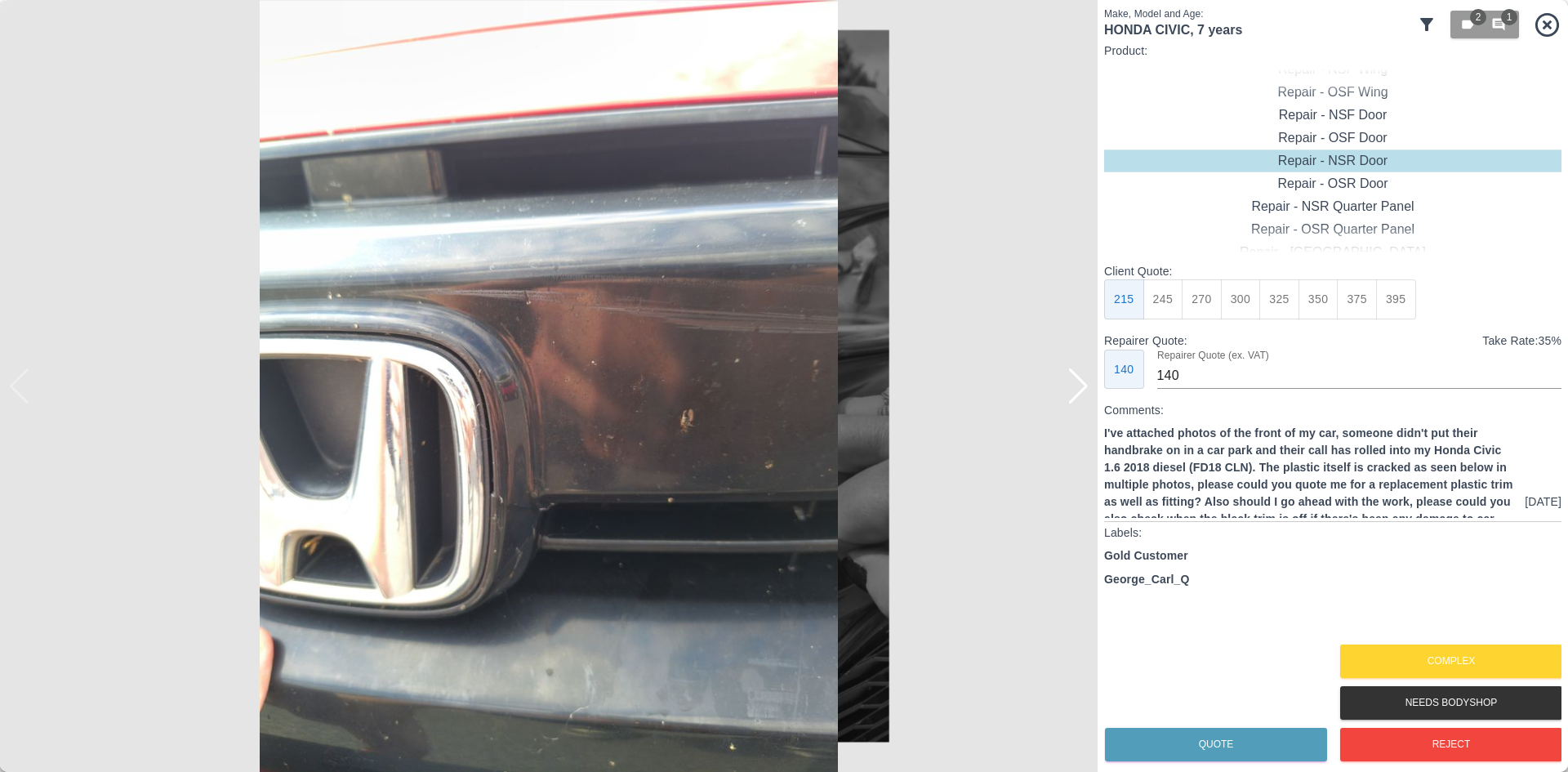
click at [1069, 377] on div at bounding box center [1078, 386] width 22 height 36
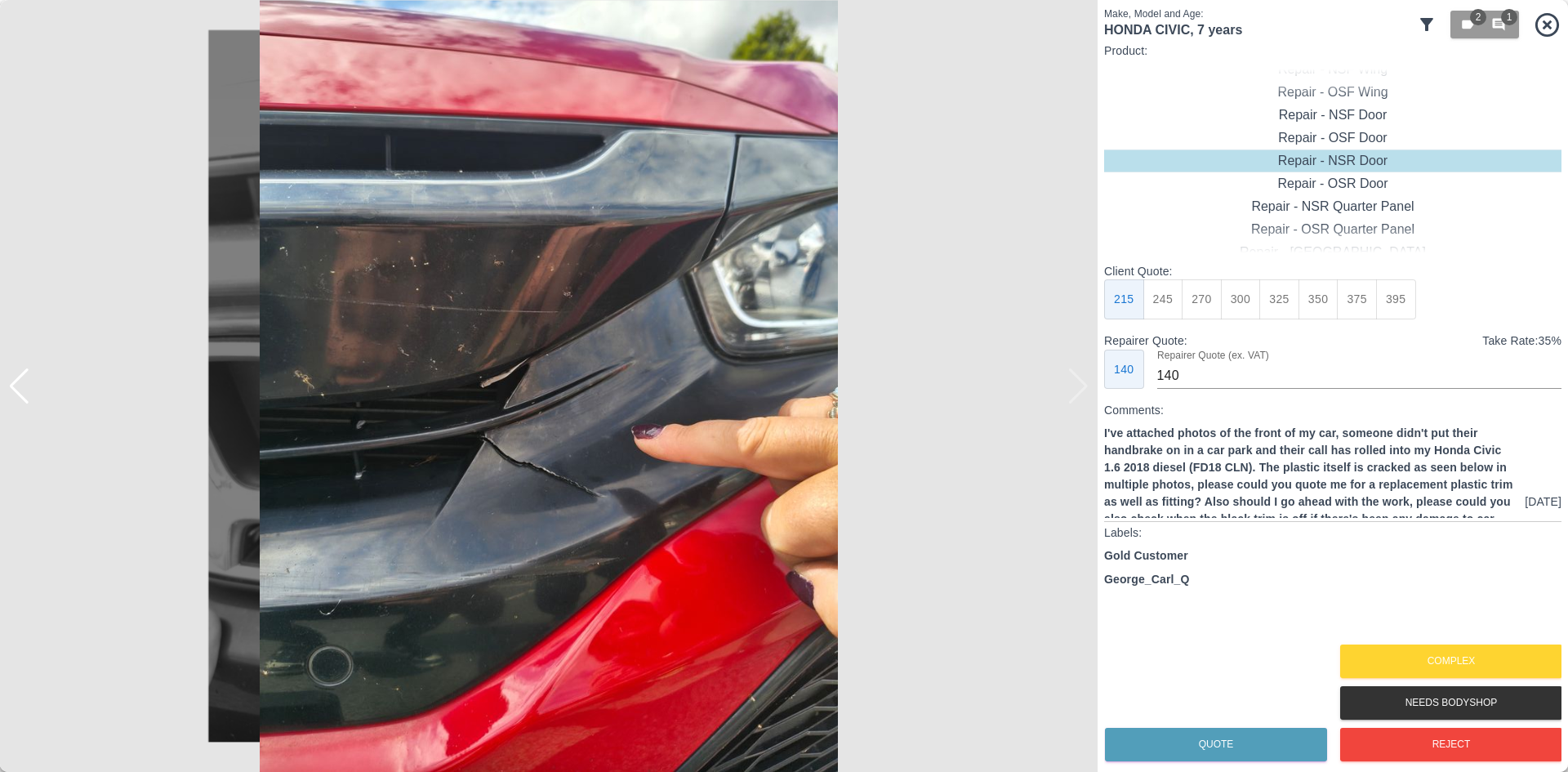
click at [1069, 377] on div at bounding box center [549, 386] width 1098 height 772
click at [1069, 377] on img at bounding box center [549, 386] width 1098 height 772
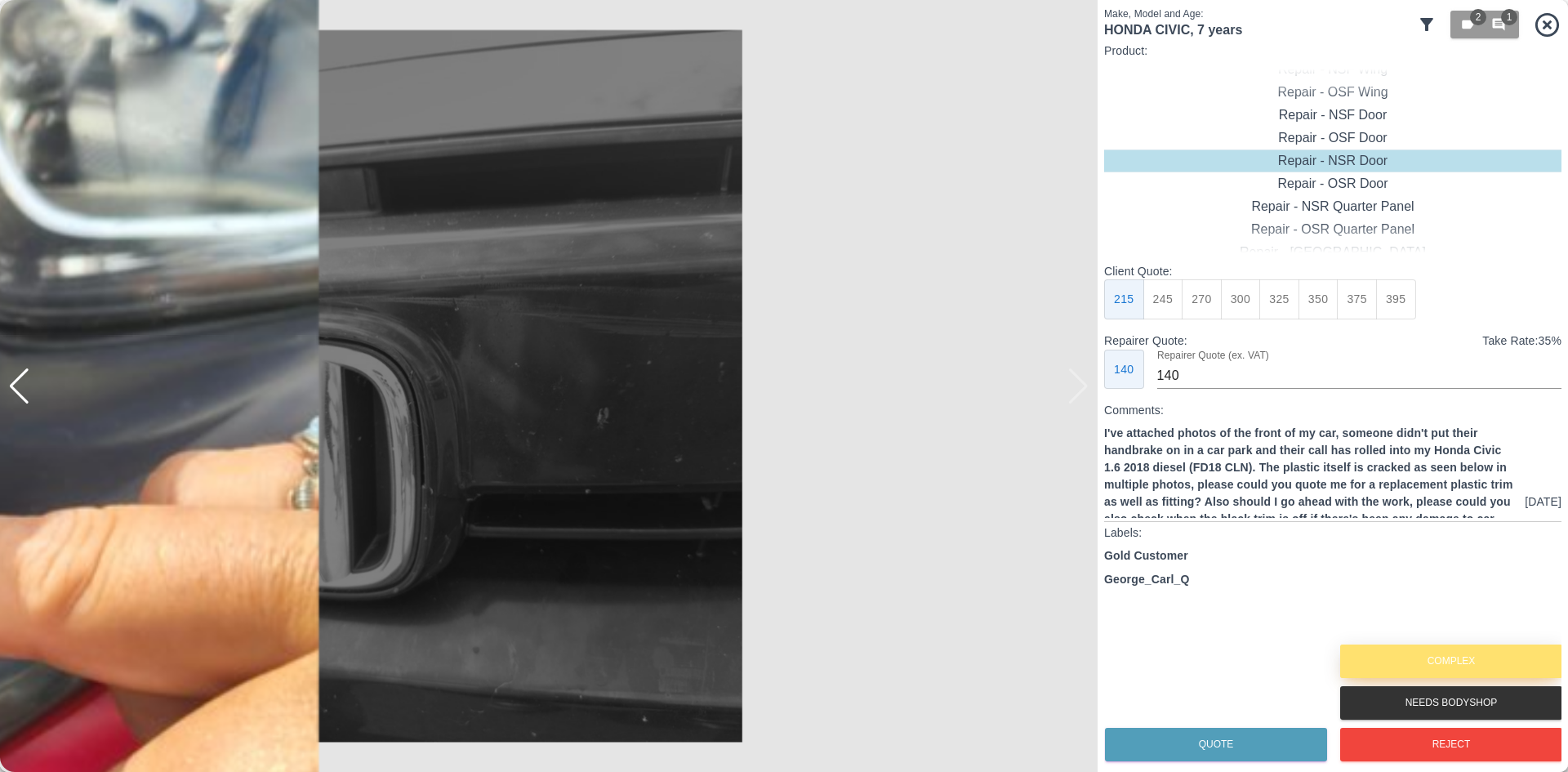
click at [1432, 667] on button "Complex" at bounding box center [1452, 661] width 222 height 33
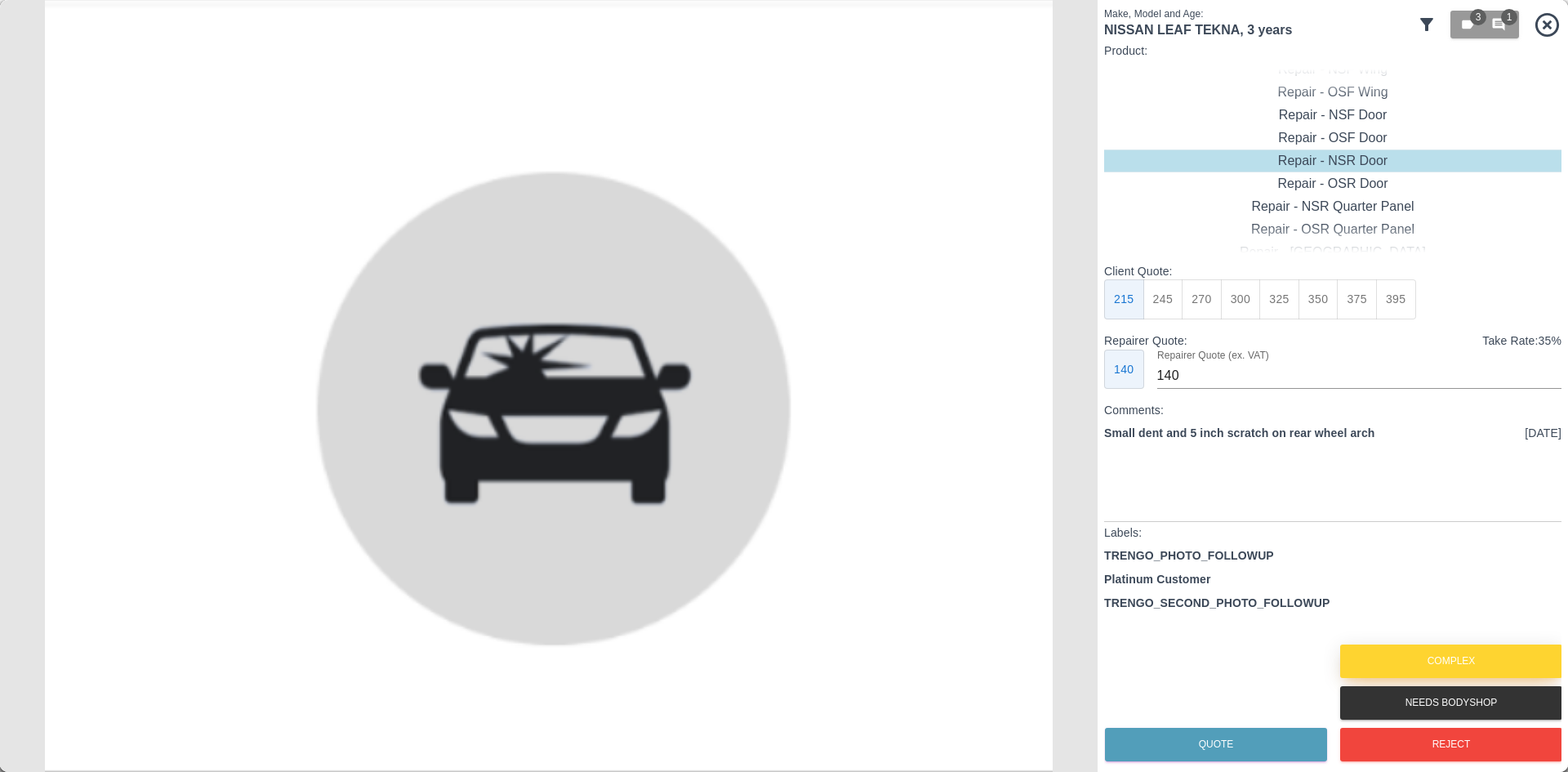
click at [1448, 665] on button "Complex" at bounding box center [1452, 661] width 222 height 33
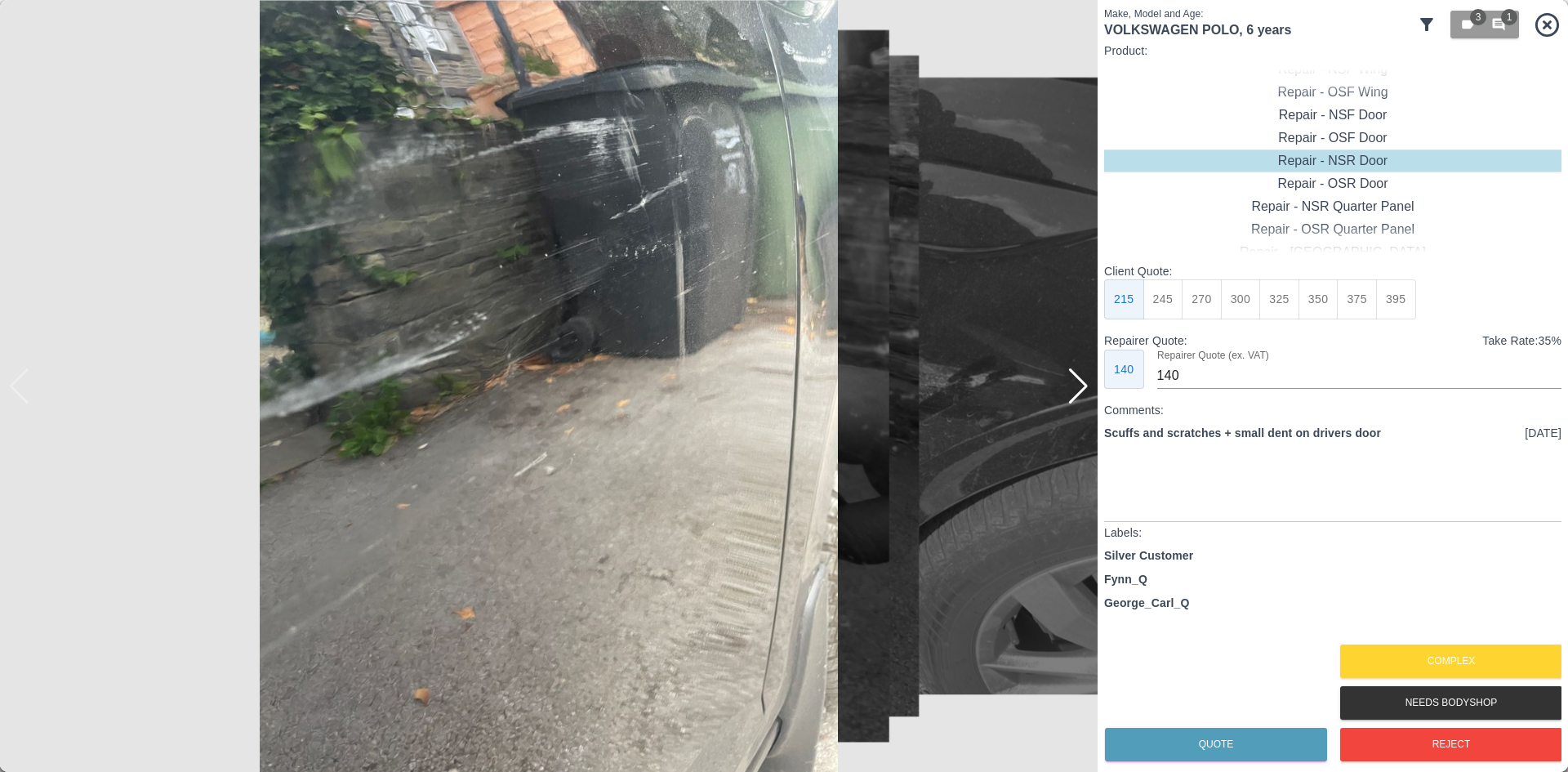
click at [1077, 400] on div at bounding box center [1078, 386] width 22 height 36
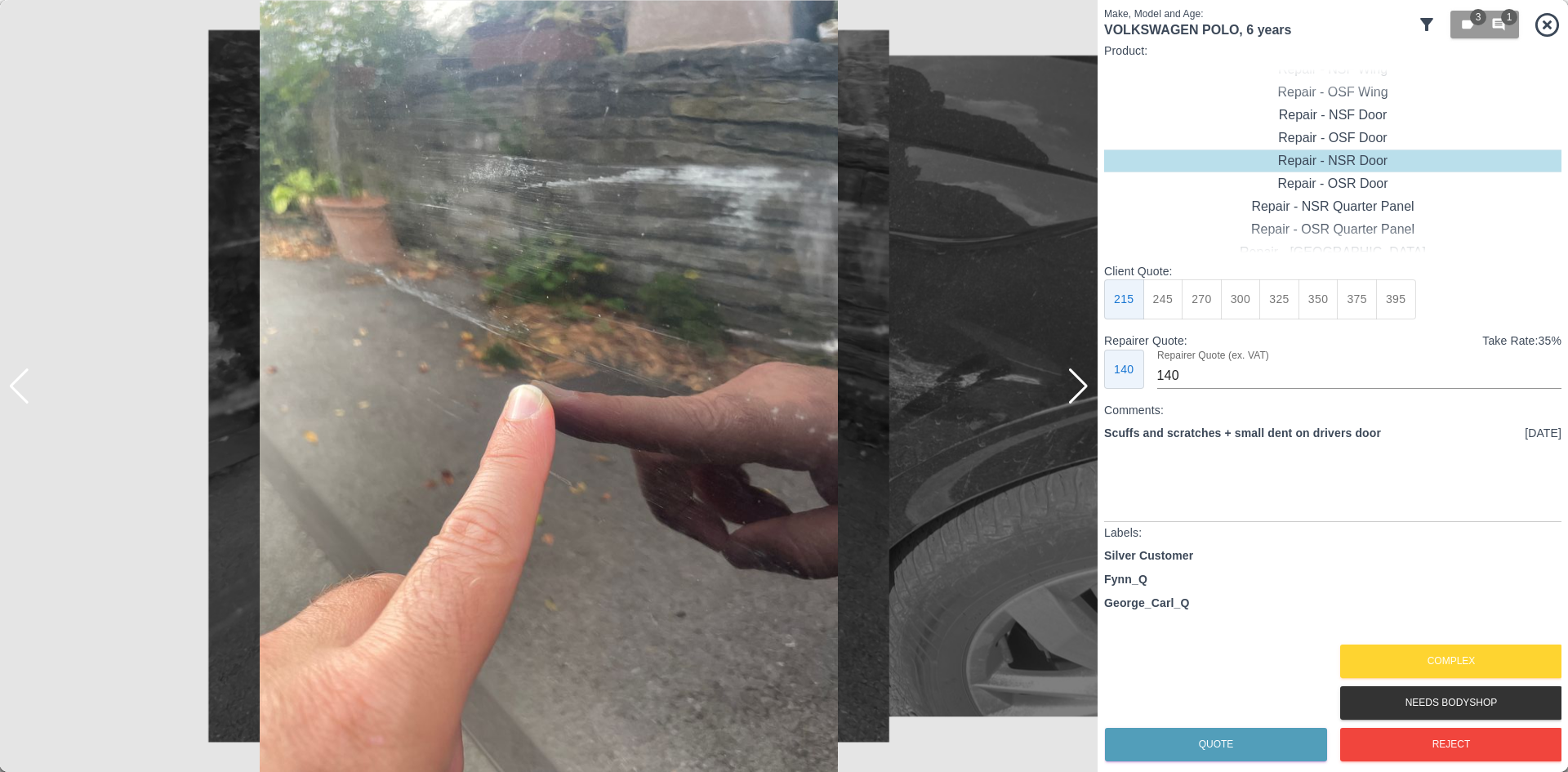
click at [1077, 400] on div at bounding box center [1078, 386] width 22 height 36
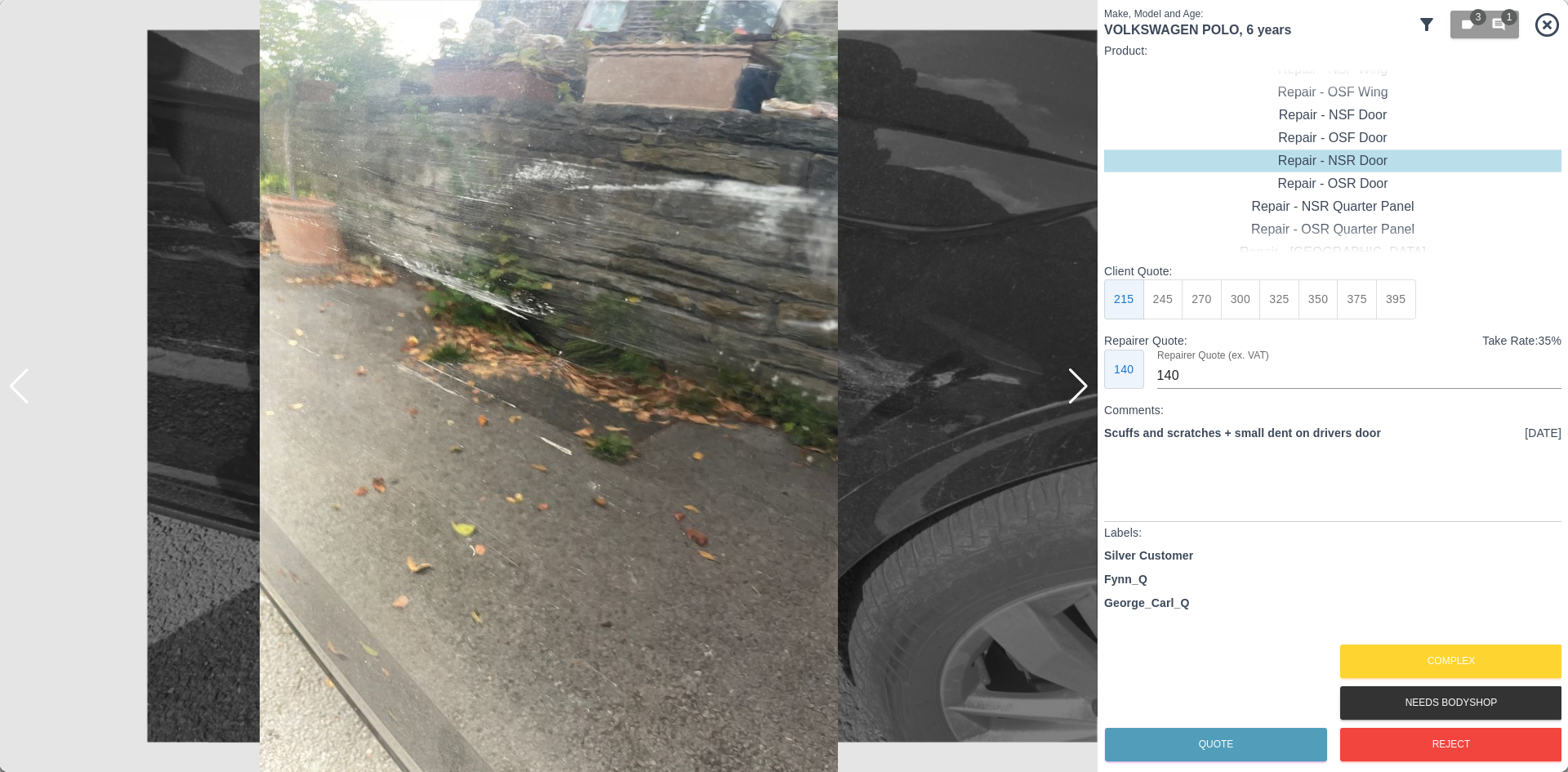
click at [1077, 400] on div at bounding box center [1078, 386] width 22 height 36
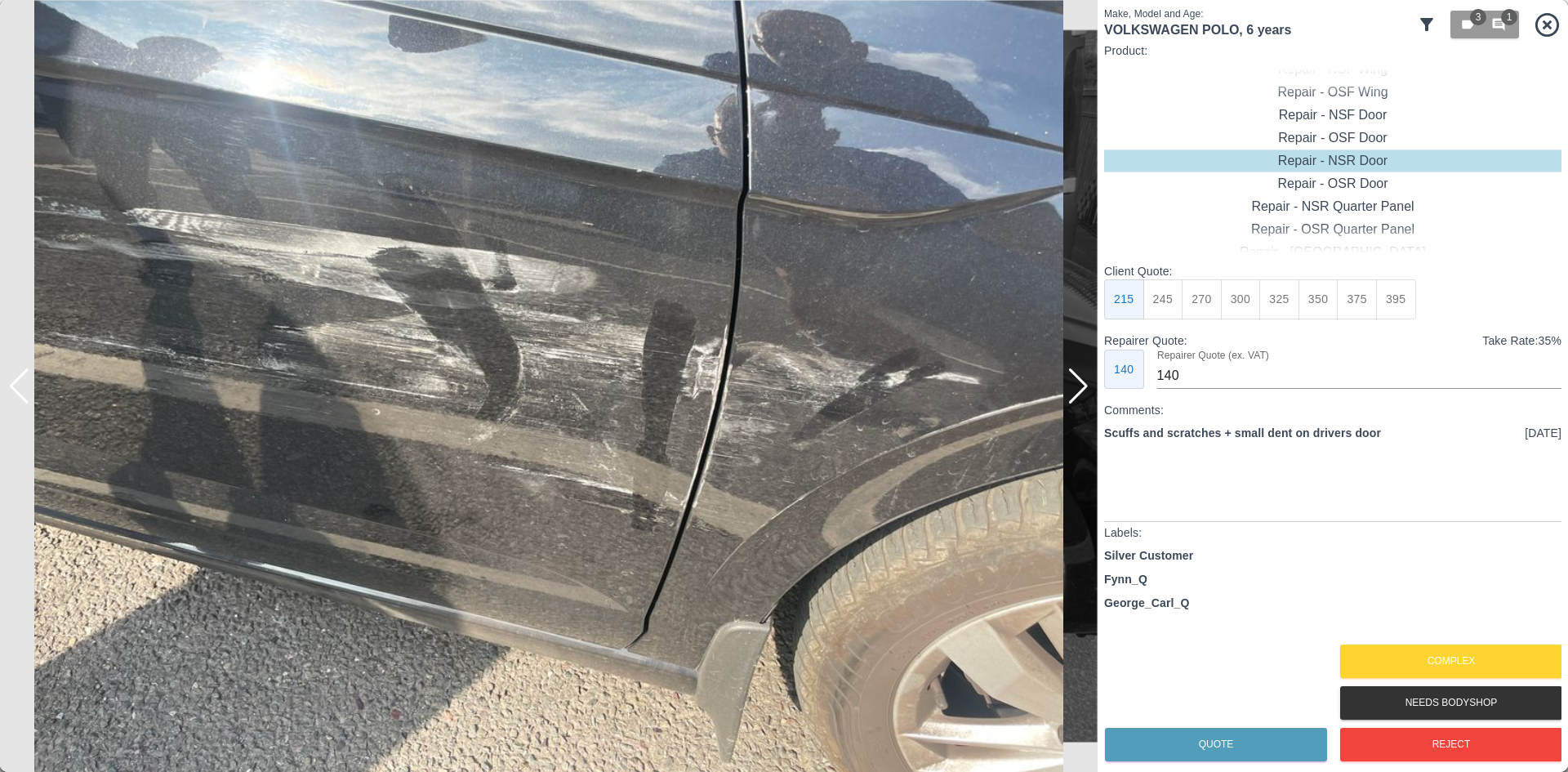
click at [1077, 400] on div at bounding box center [1078, 386] width 22 height 36
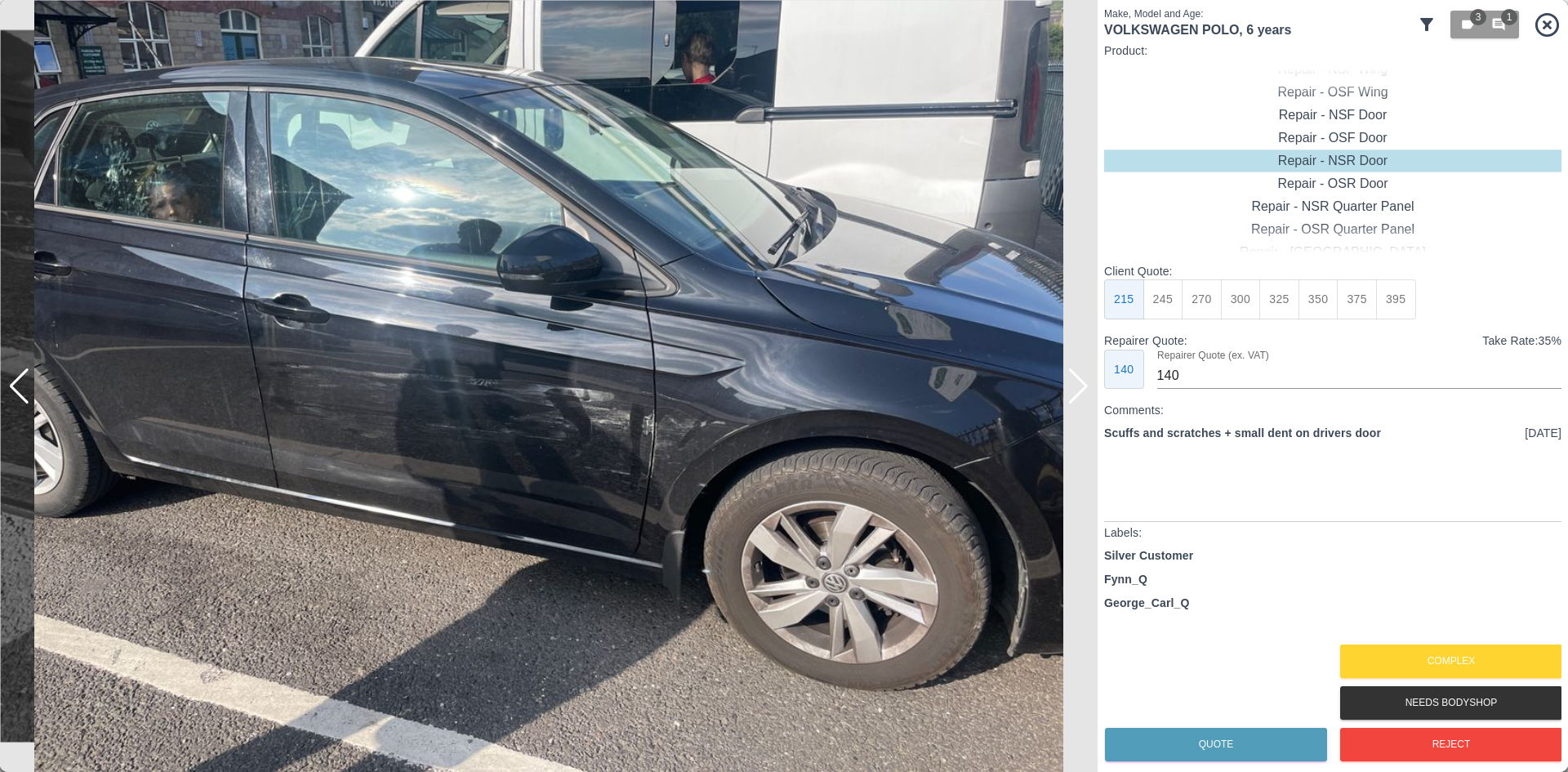
click at [1077, 400] on div at bounding box center [1078, 386] width 22 height 36
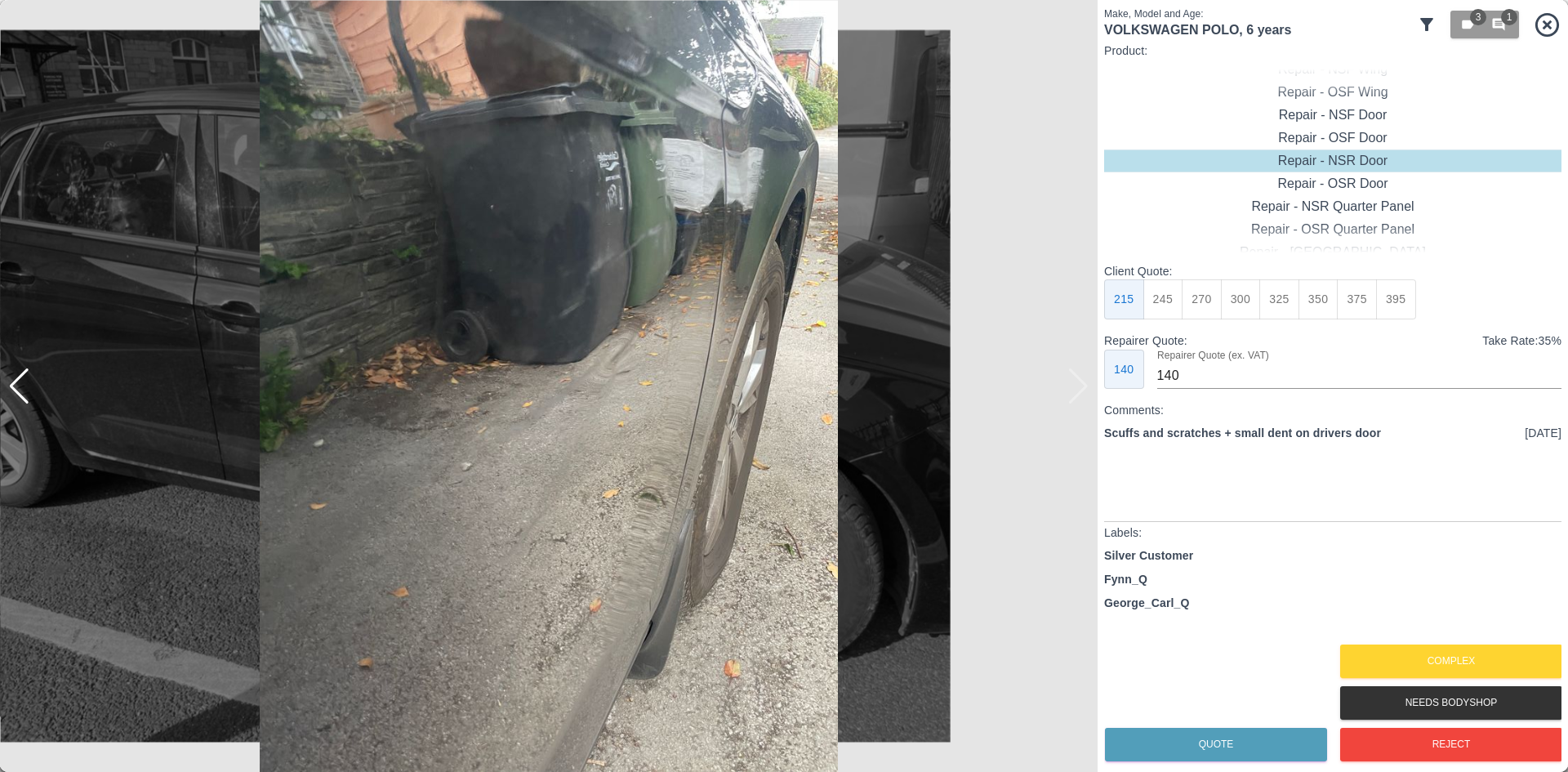
click at [1077, 400] on img at bounding box center [549, 386] width 1098 height 772
click at [1315, 229] on div "Repair - Door + Quarter Panel" at bounding box center [1332, 230] width 457 height 23
click at [1315, 218] on div "Paintless Dent Repair" at bounding box center [1332, 207] width 457 height 23
click at [1342, 125] on div "Repair - Door + Quarter Panel" at bounding box center [1332, 115] width 457 height 23
click at [1319, 309] on button "450" at bounding box center [1319, 300] width 40 height 40
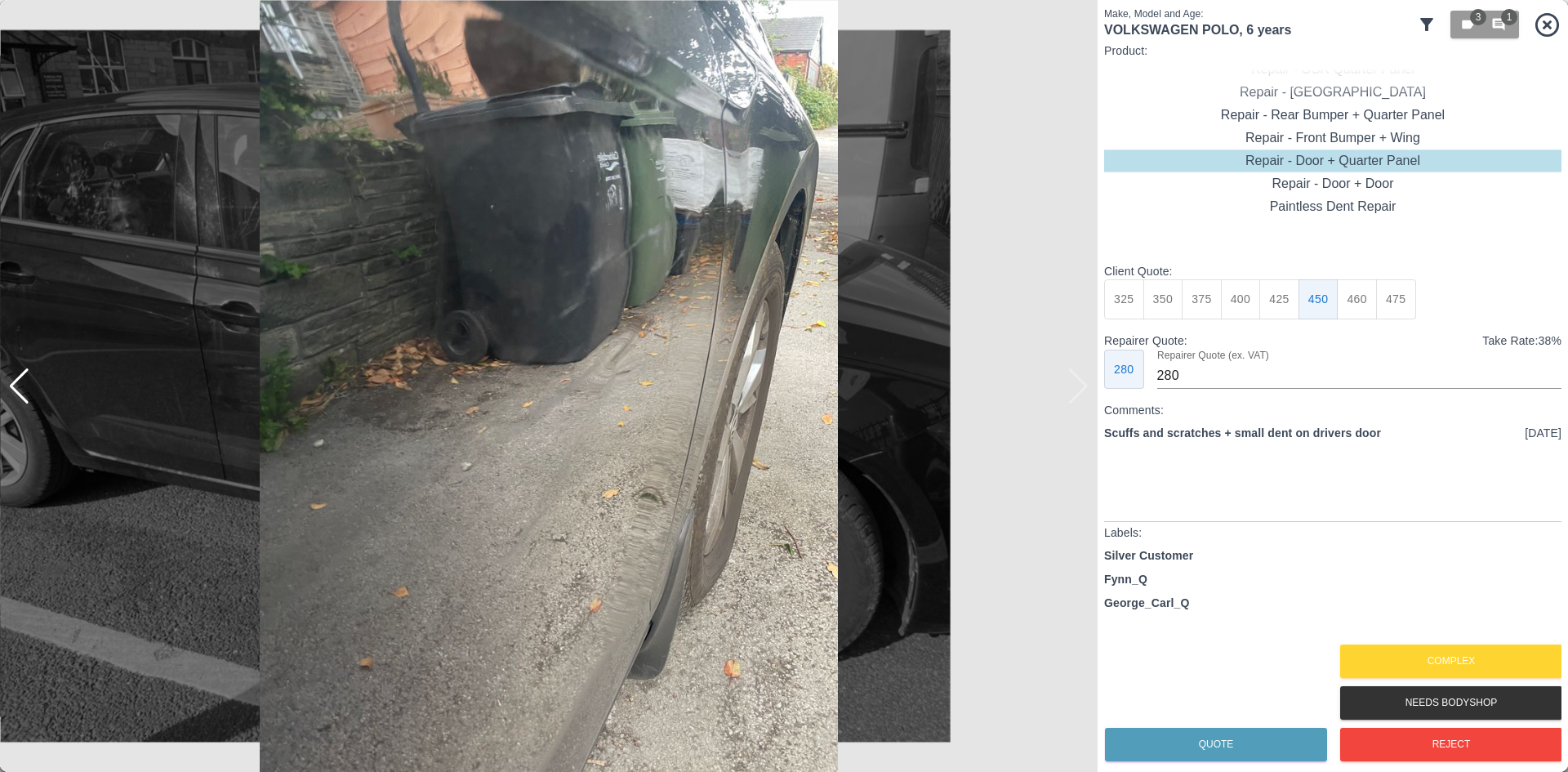
click at [1283, 303] on button "425" at bounding box center [1279, 300] width 40 height 40
type input "260"
click at [1215, 734] on button "Quote" at bounding box center [1216, 745] width 222 height 33
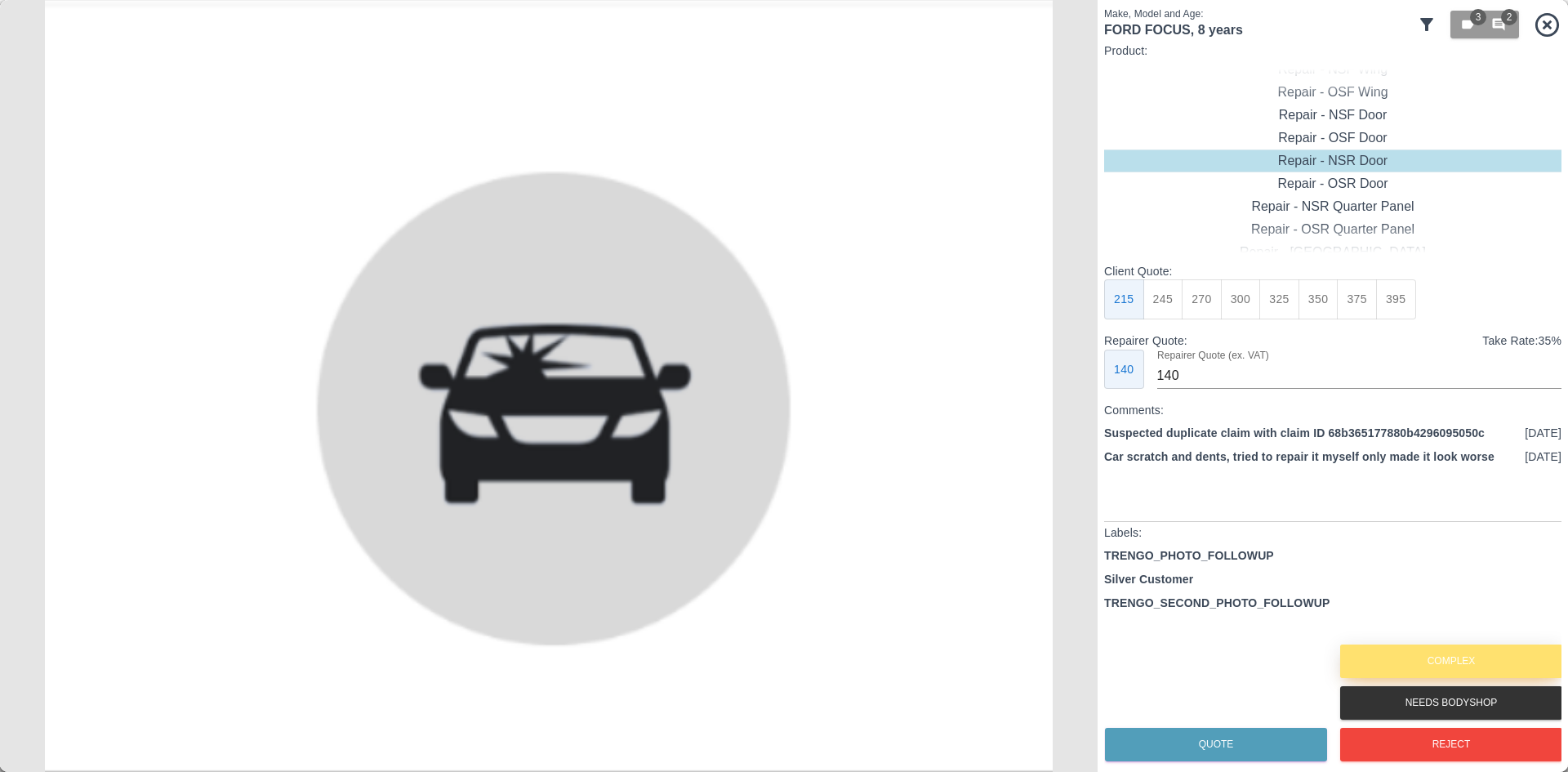
click at [1415, 667] on button "Complex" at bounding box center [1452, 661] width 222 height 33
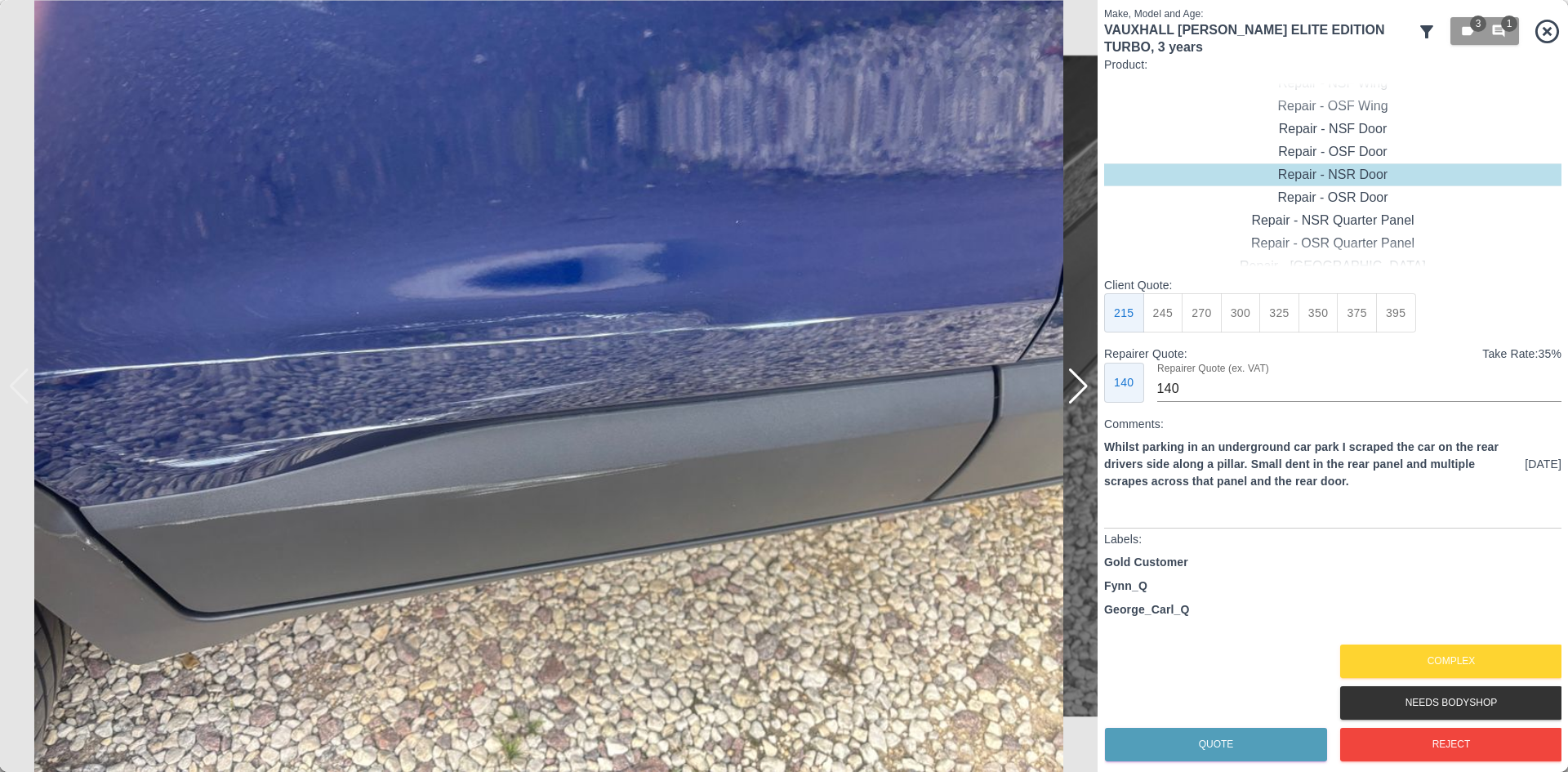
click at [1087, 401] on div at bounding box center [1078, 386] width 22 height 36
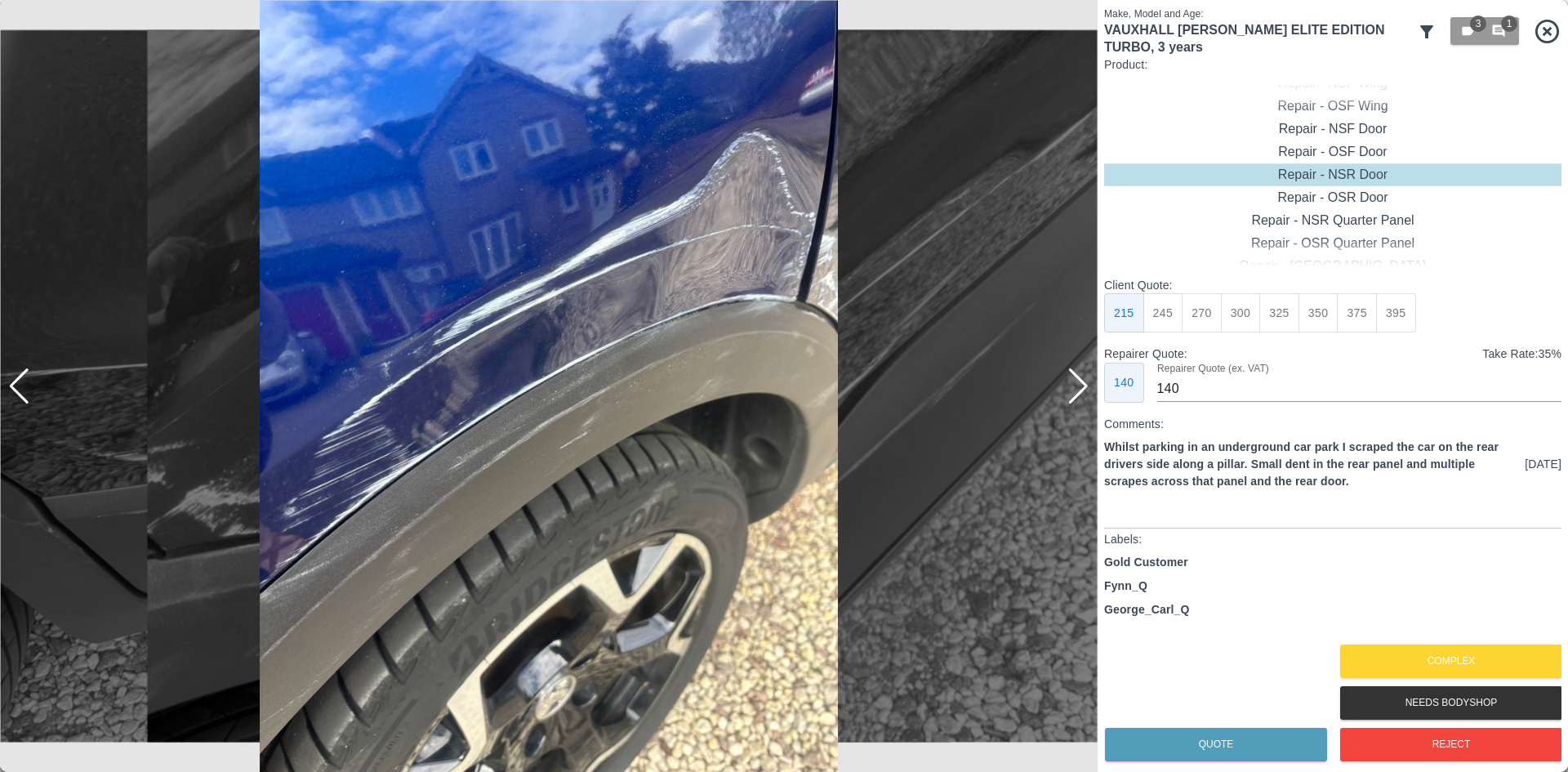
click at [1085, 396] on div at bounding box center [1078, 386] width 22 height 36
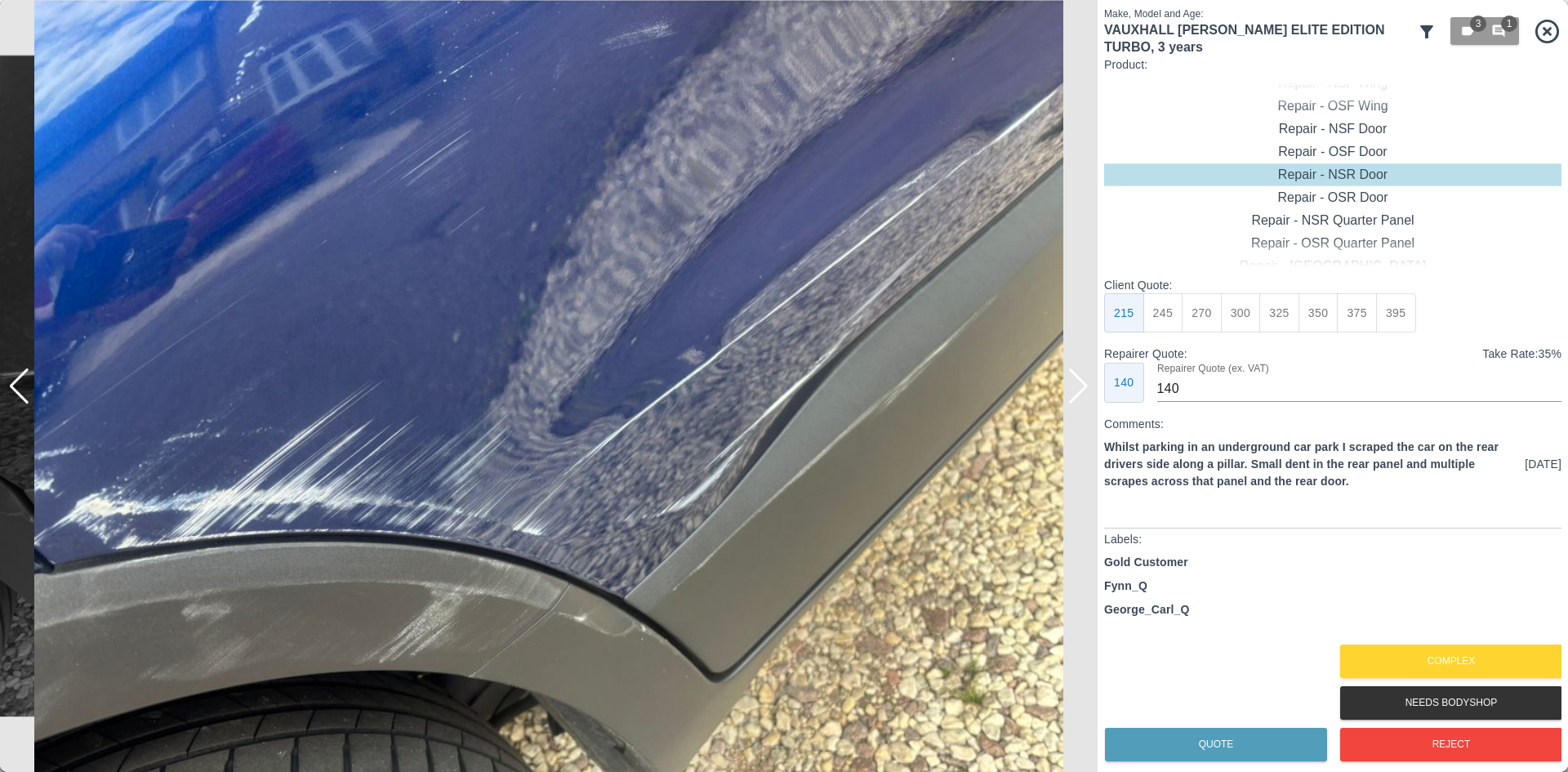
click at [1085, 396] on div at bounding box center [1078, 386] width 22 height 36
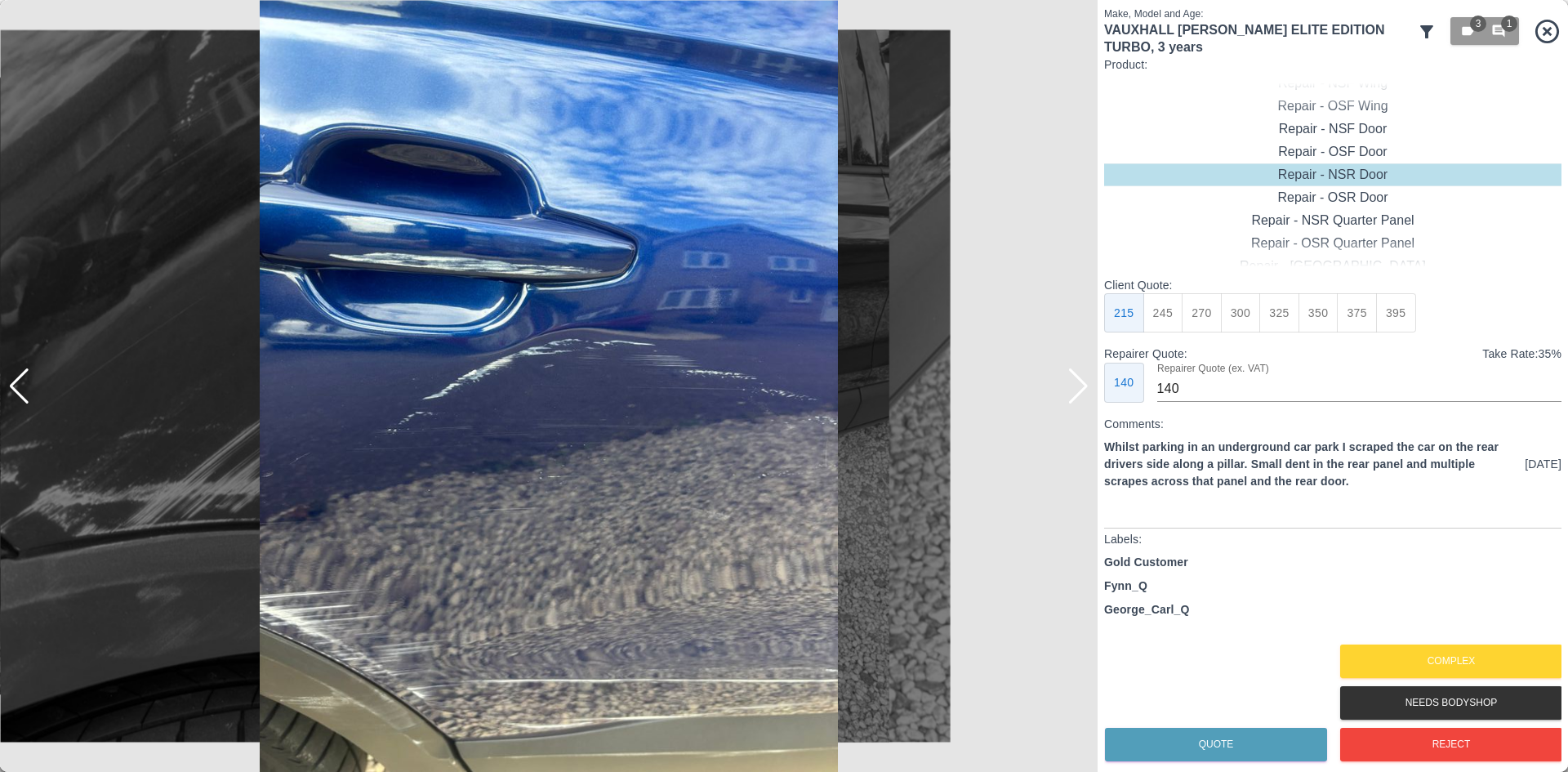
click at [1085, 396] on div at bounding box center [1078, 386] width 22 height 36
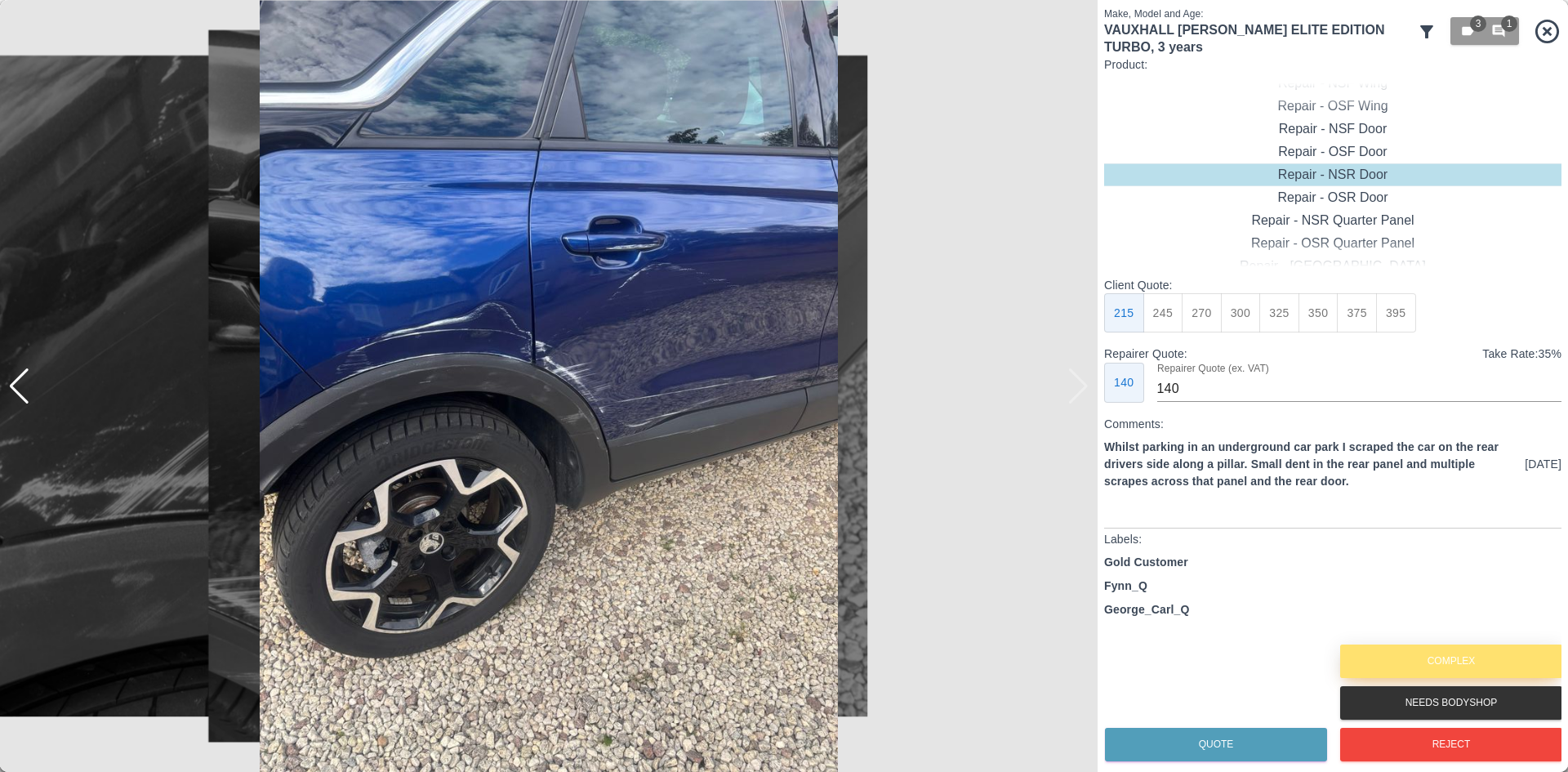
click at [1373, 660] on button "Complex" at bounding box center [1452, 661] width 222 height 33
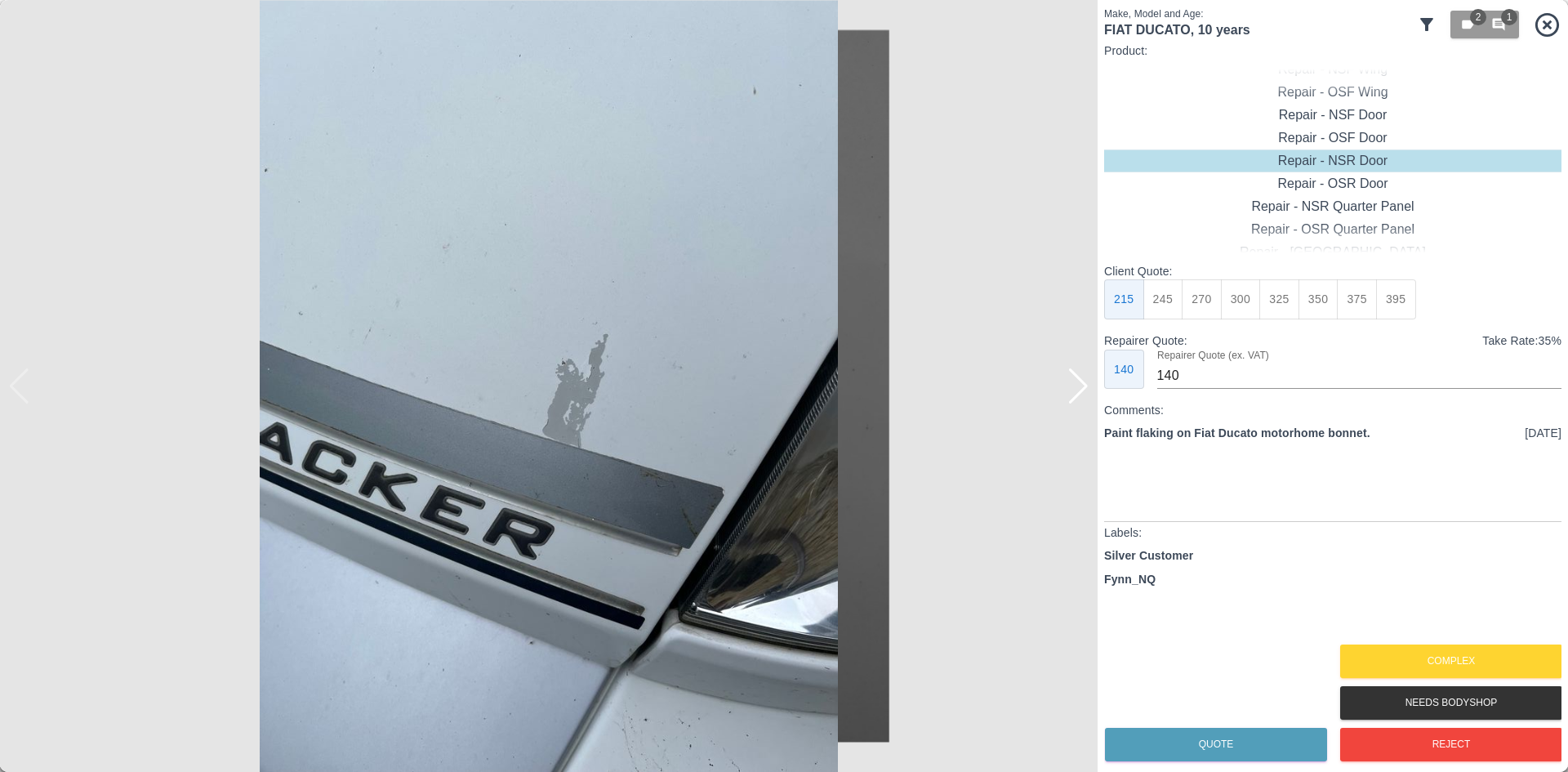
click at [1095, 398] on img at bounding box center [549, 386] width 1098 height 772
click at [1087, 398] on div at bounding box center [1078, 386] width 22 height 36
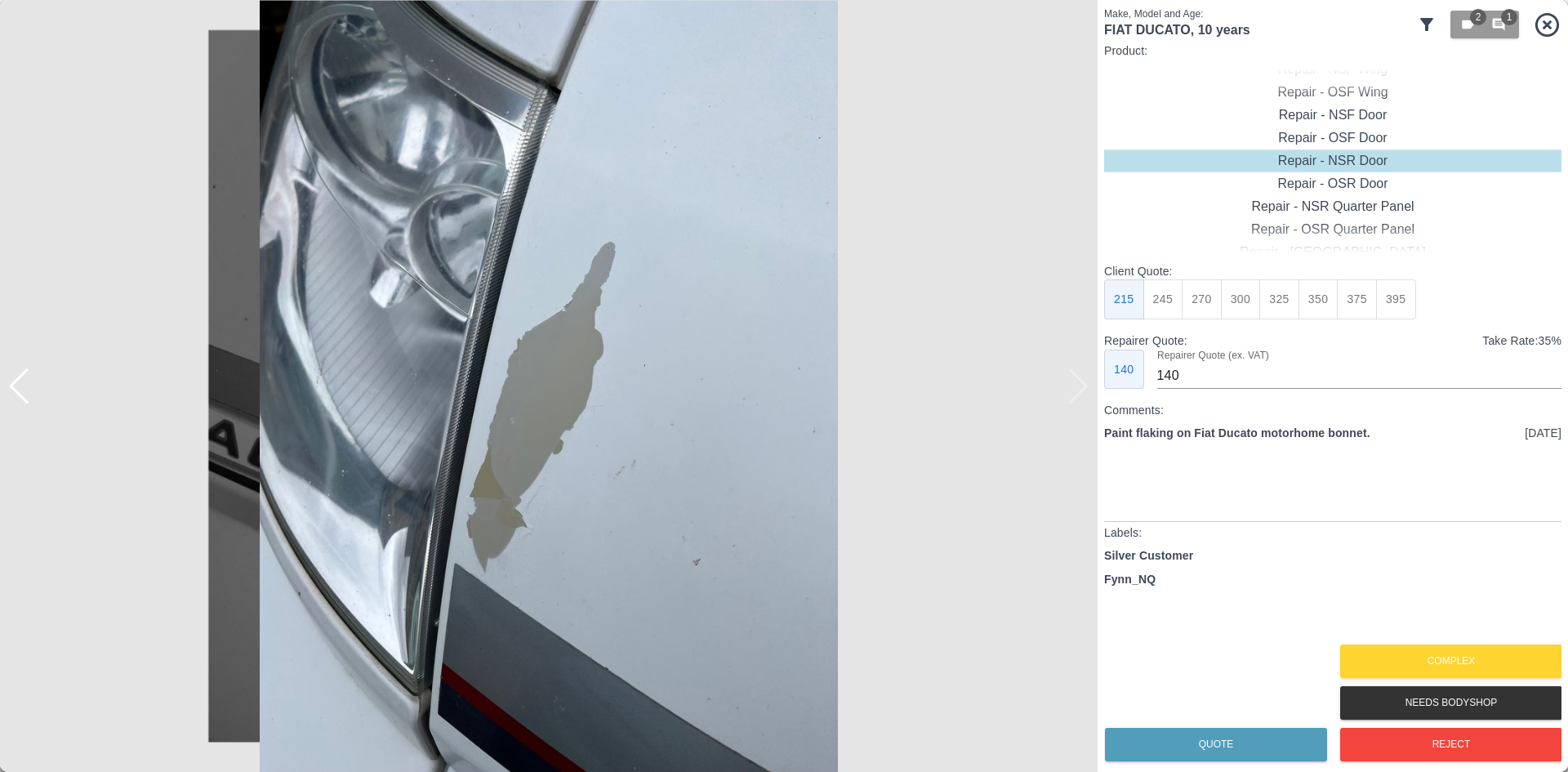
click at [1087, 398] on img at bounding box center [549, 386] width 1098 height 772
click at [1485, 661] on button "Complex" at bounding box center [1452, 661] width 222 height 33
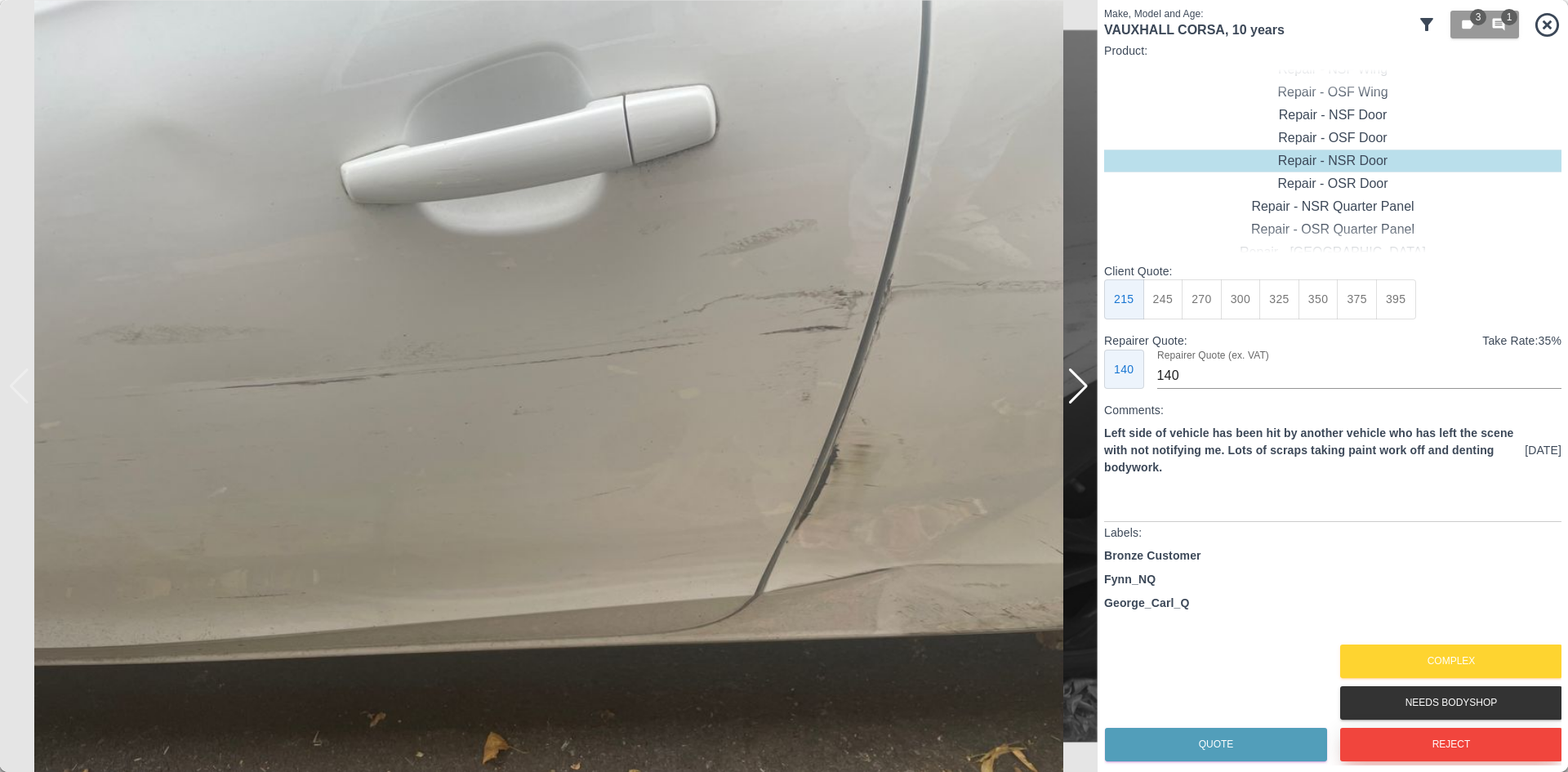
click at [1414, 742] on button "Reject" at bounding box center [1452, 745] width 222 height 33
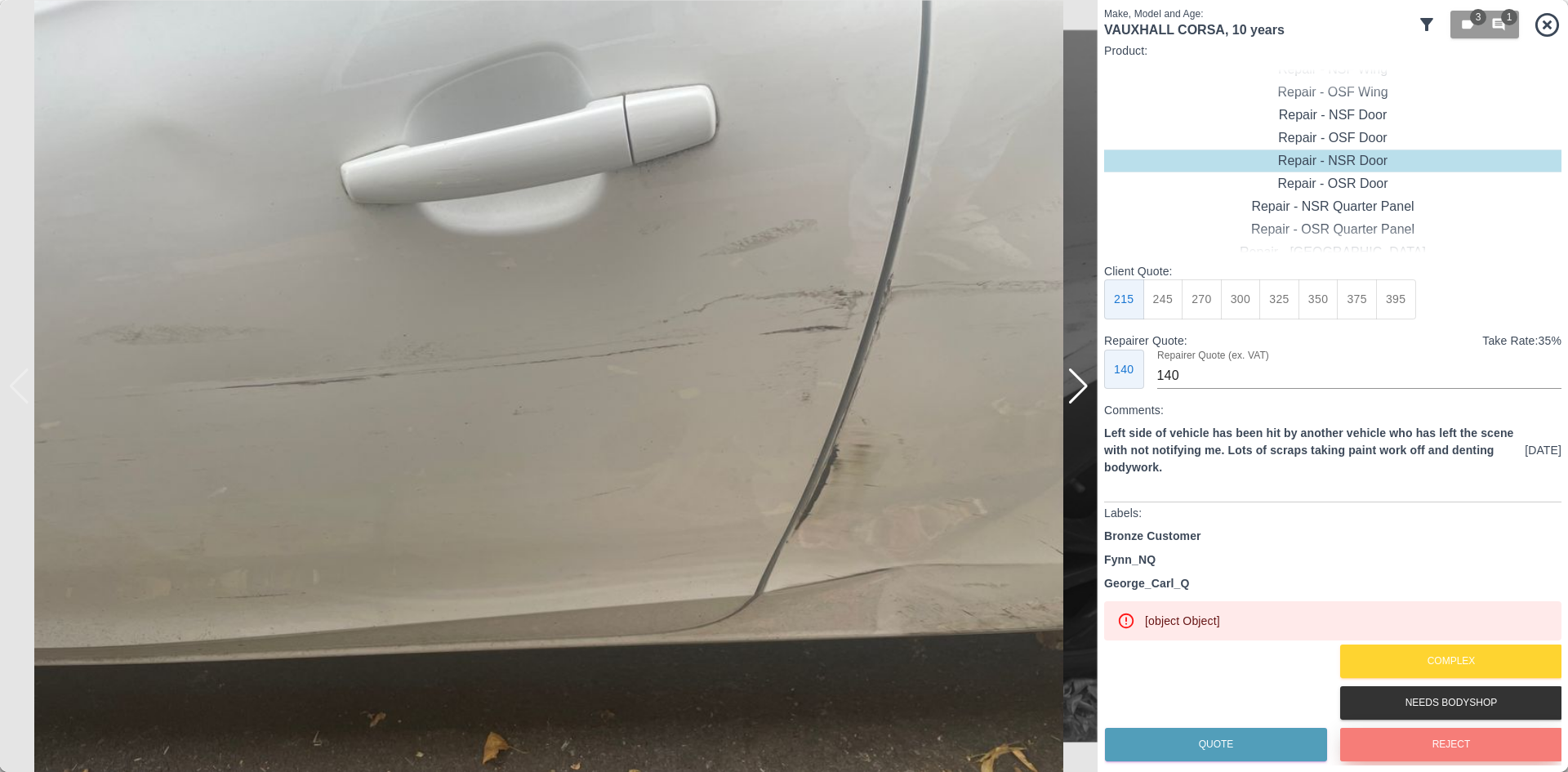
click at [1417, 753] on button "Reject" at bounding box center [1452, 745] width 222 height 33
click at [1541, 26] on icon at bounding box center [1547, 25] width 28 height 28
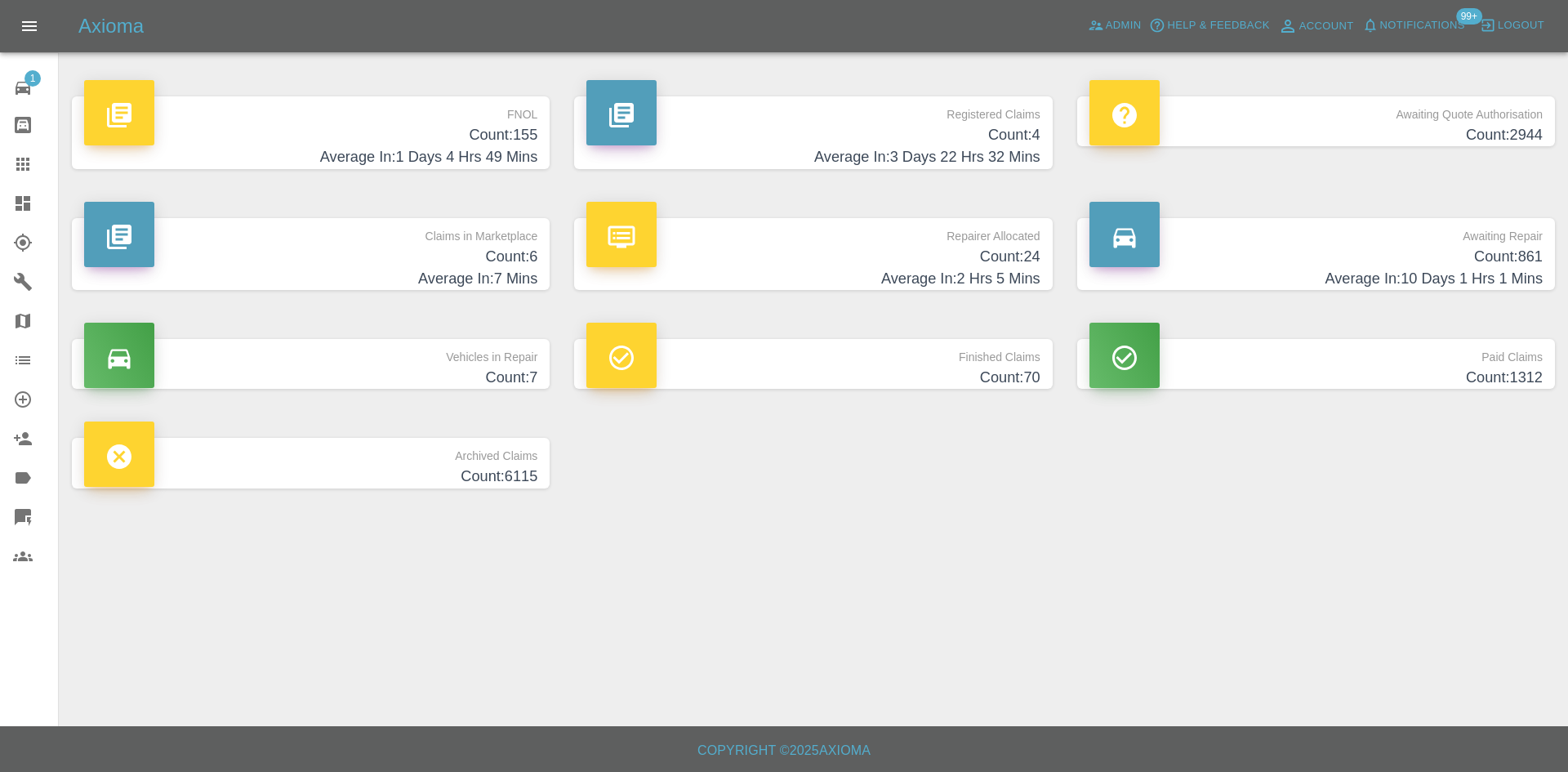
click at [17, 515] on icon at bounding box center [23, 517] width 17 height 17
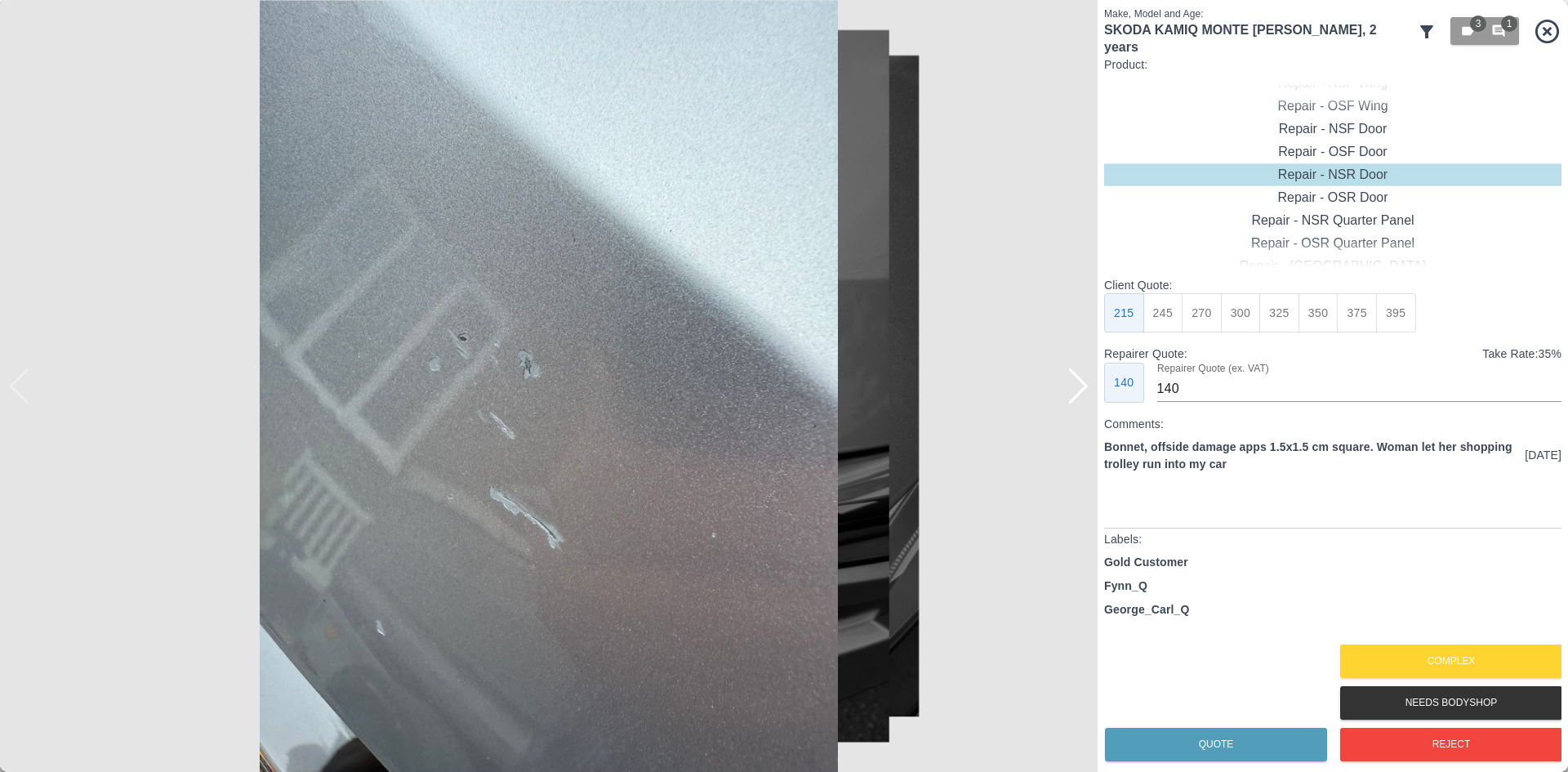
click at [1104, 388] on div "140" at bounding box center [1124, 383] width 40 height 40
click at [1084, 384] on div at bounding box center [1078, 386] width 22 height 36
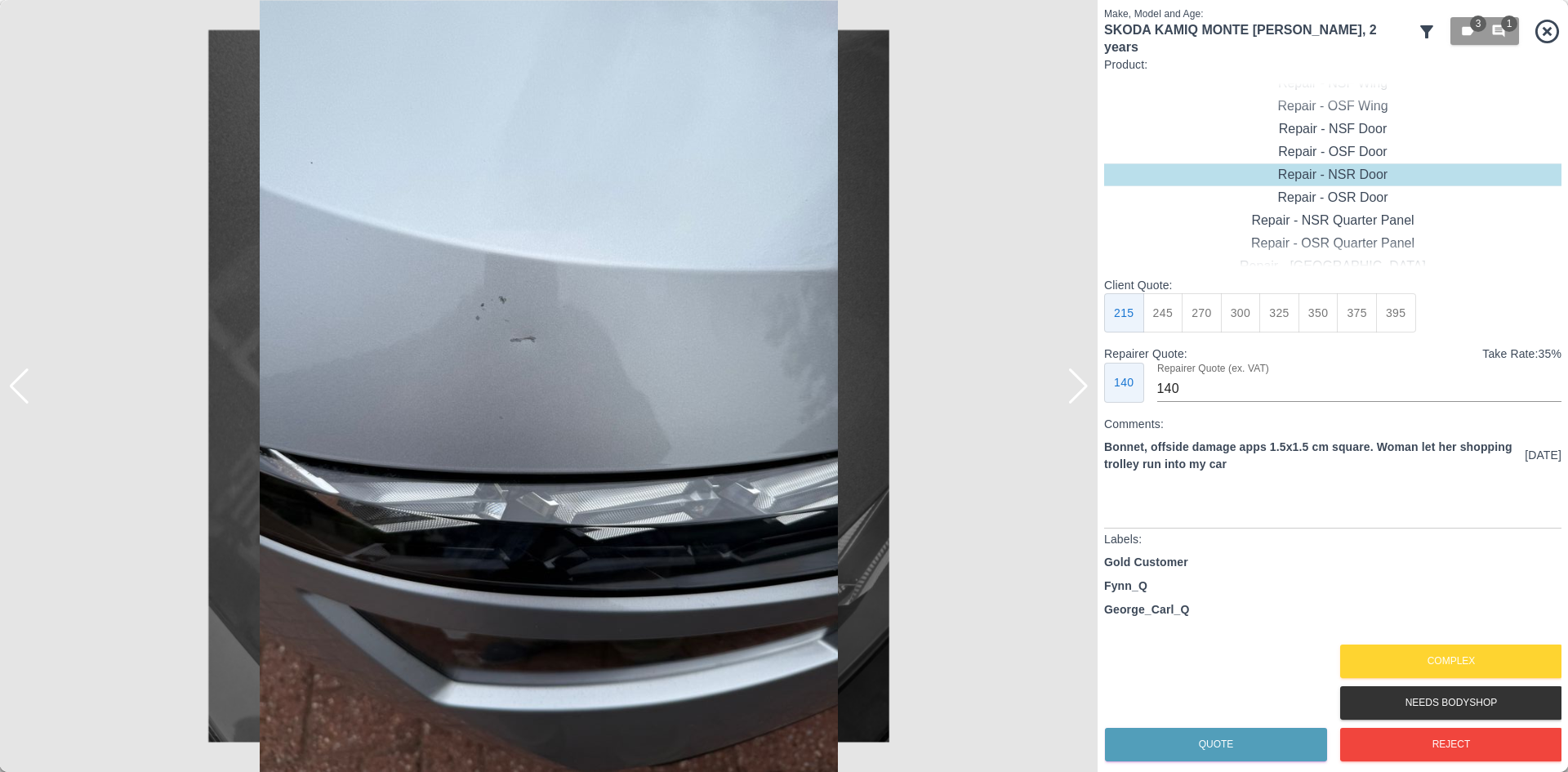
click at [1084, 384] on div at bounding box center [1078, 386] width 22 height 36
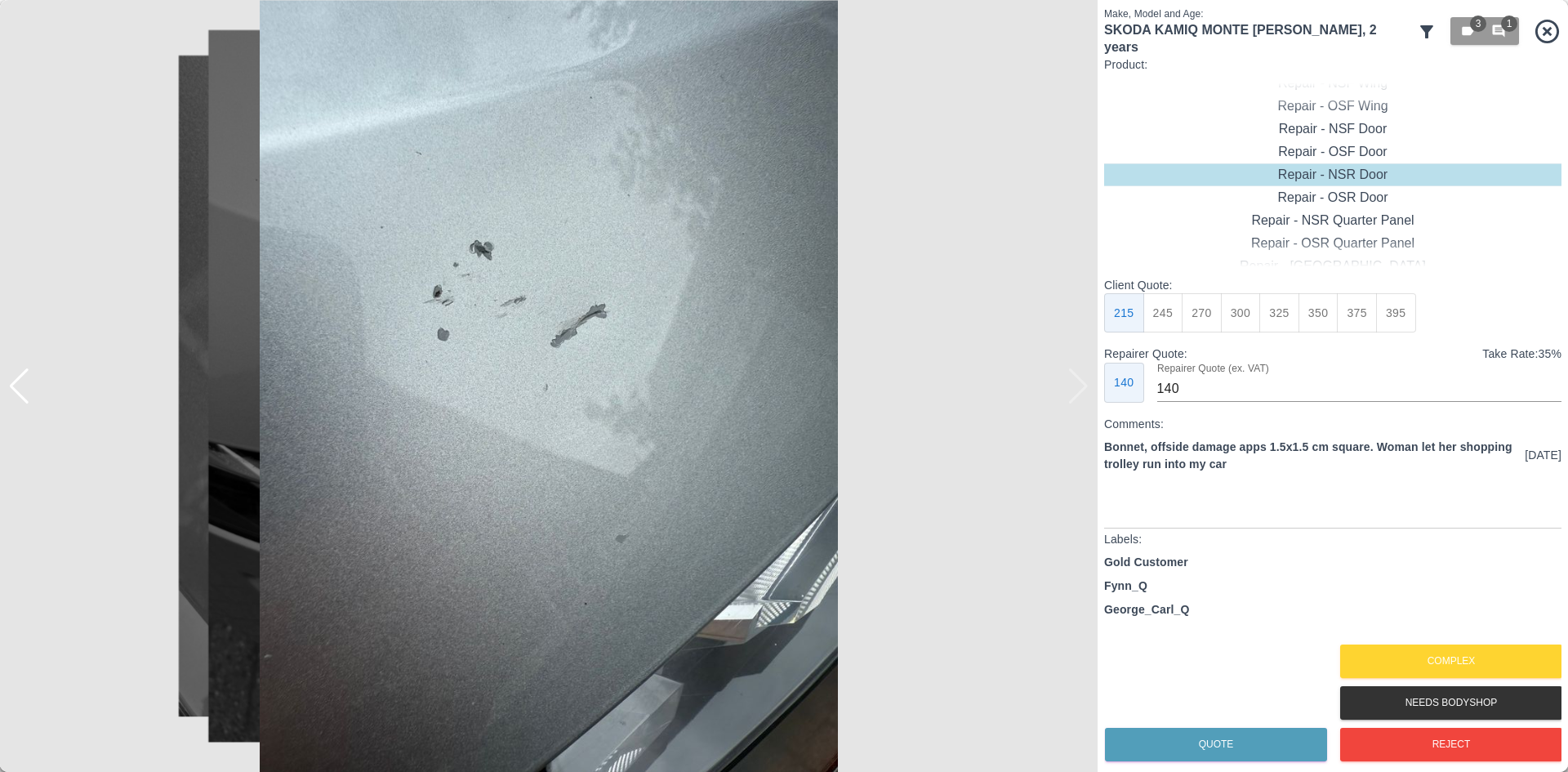
click at [1087, 381] on div at bounding box center [549, 386] width 1098 height 772
click at [1087, 381] on img at bounding box center [549, 386] width 1098 height 772
click at [1468, 659] on button "Complex" at bounding box center [1452, 661] width 222 height 33
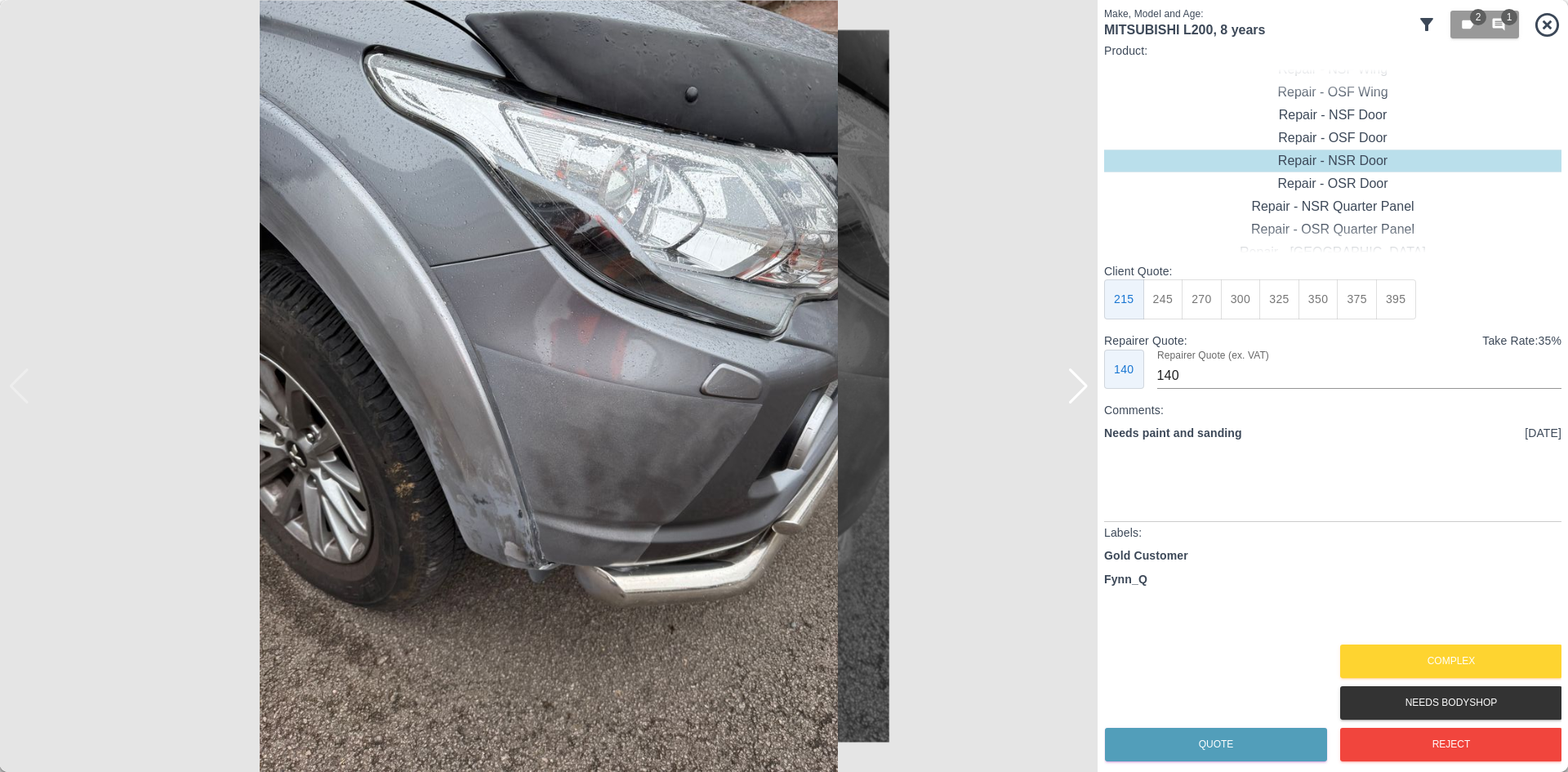
click at [1087, 391] on div at bounding box center [1078, 386] width 22 height 36
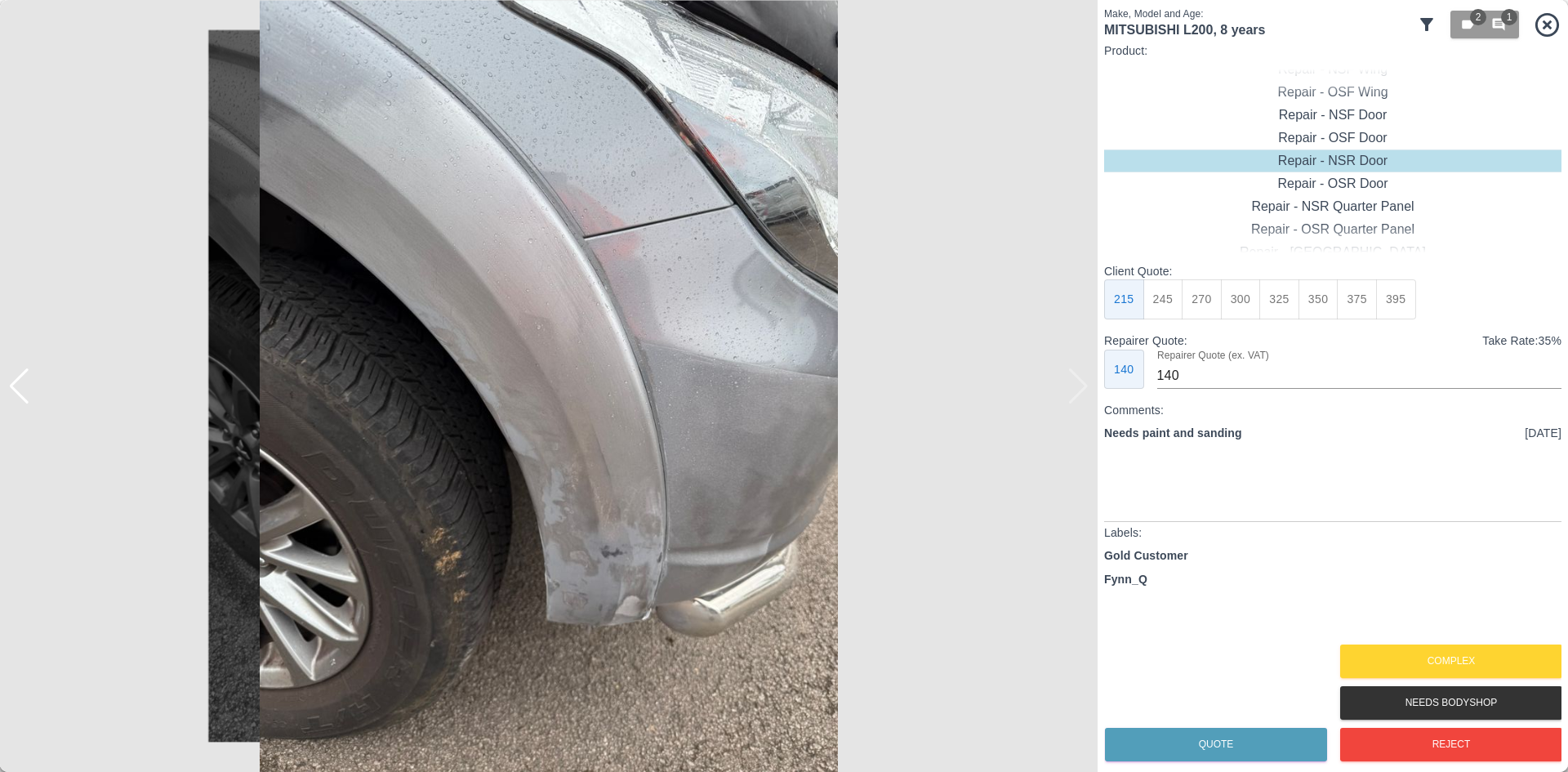
click at [1082, 392] on img at bounding box center [549, 386] width 1098 height 772
click at [1082, 393] on img at bounding box center [549, 386] width 1098 height 772
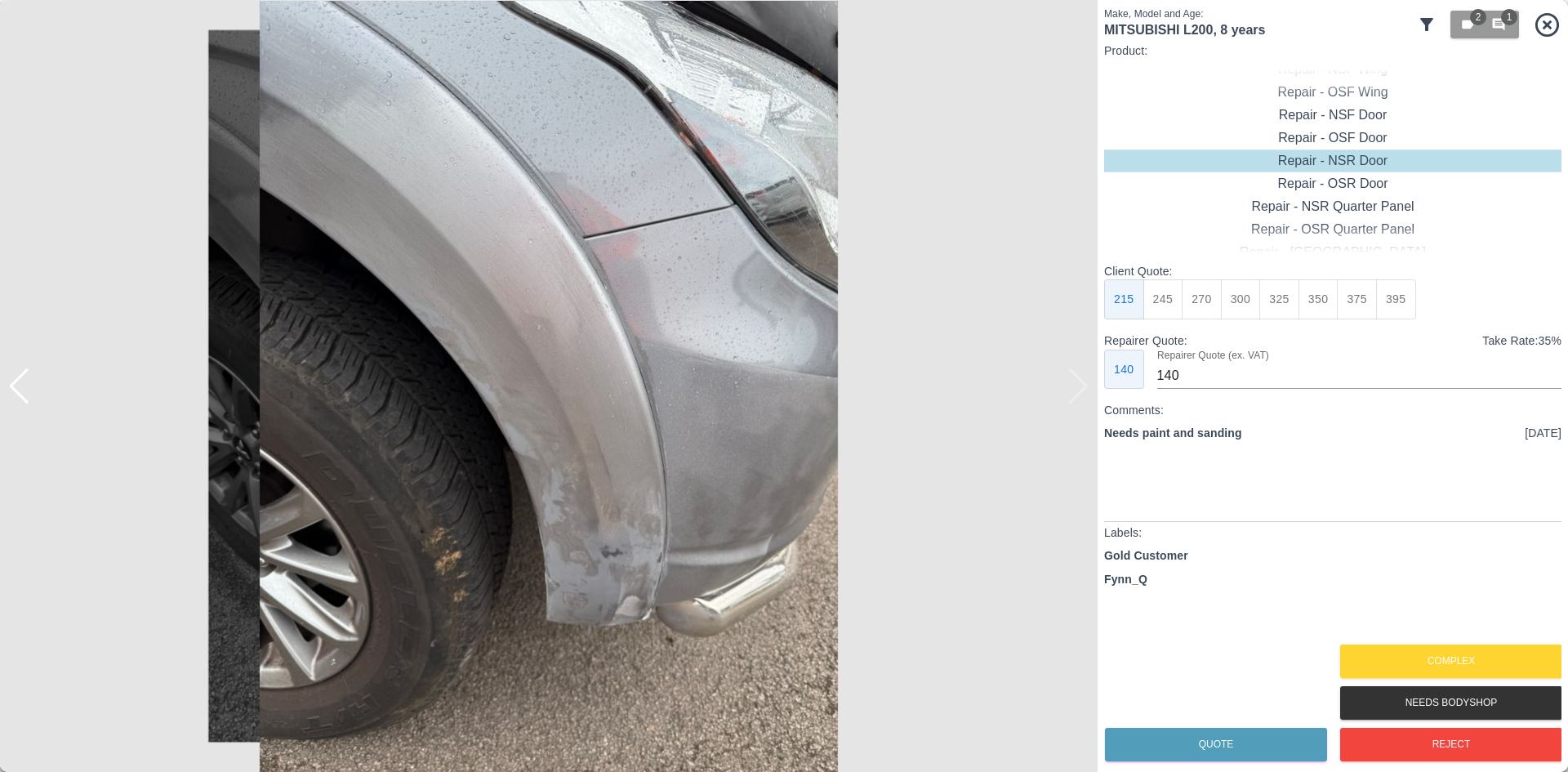
click at [1082, 393] on img at bounding box center [549, 386] width 1098 height 772
click at [1483, 682] on div "Needs Bodyshop" at bounding box center [1451, 703] width 222 height 42
click at [1479, 666] on button "Complex" at bounding box center [1452, 661] width 222 height 33
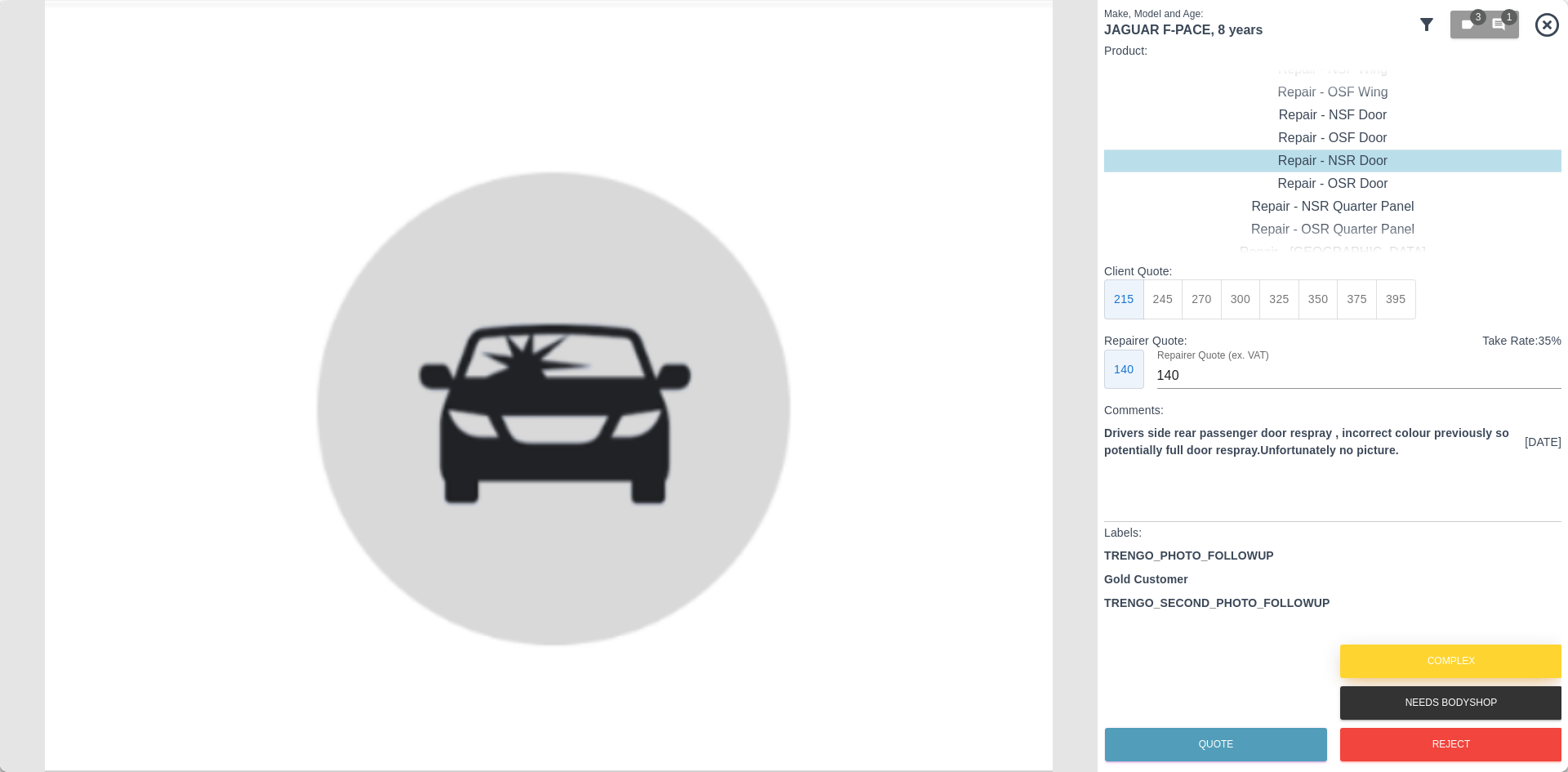
click at [1480, 670] on button "Complex" at bounding box center [1452, 661] width 222 height 33
click at [1471, 662] on button "Complex" at bounding box center [1452, 661] width 222 height 33
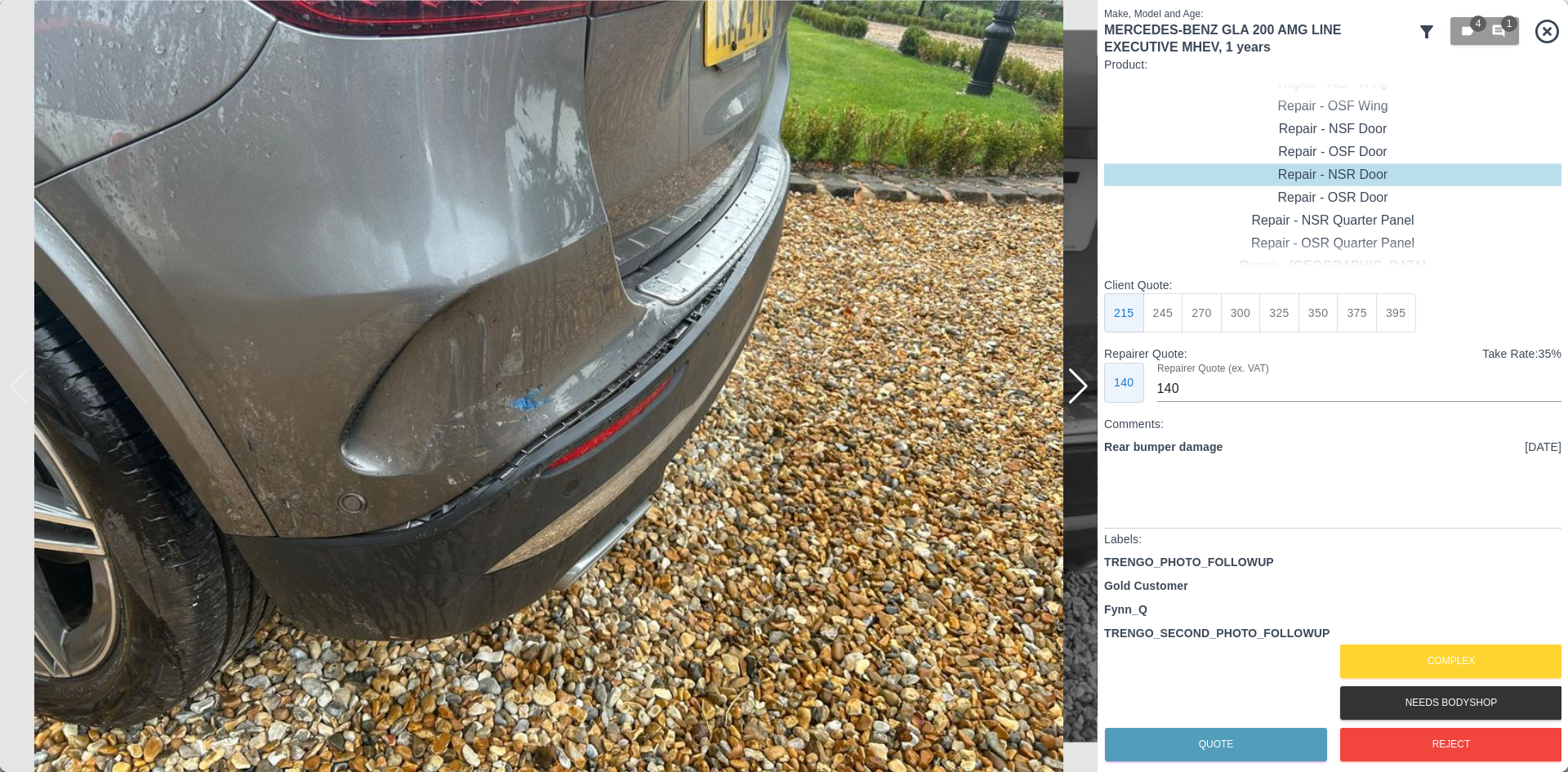
click at [1084, 391] on div at bounding box center [1078, 386] width 22 height 36
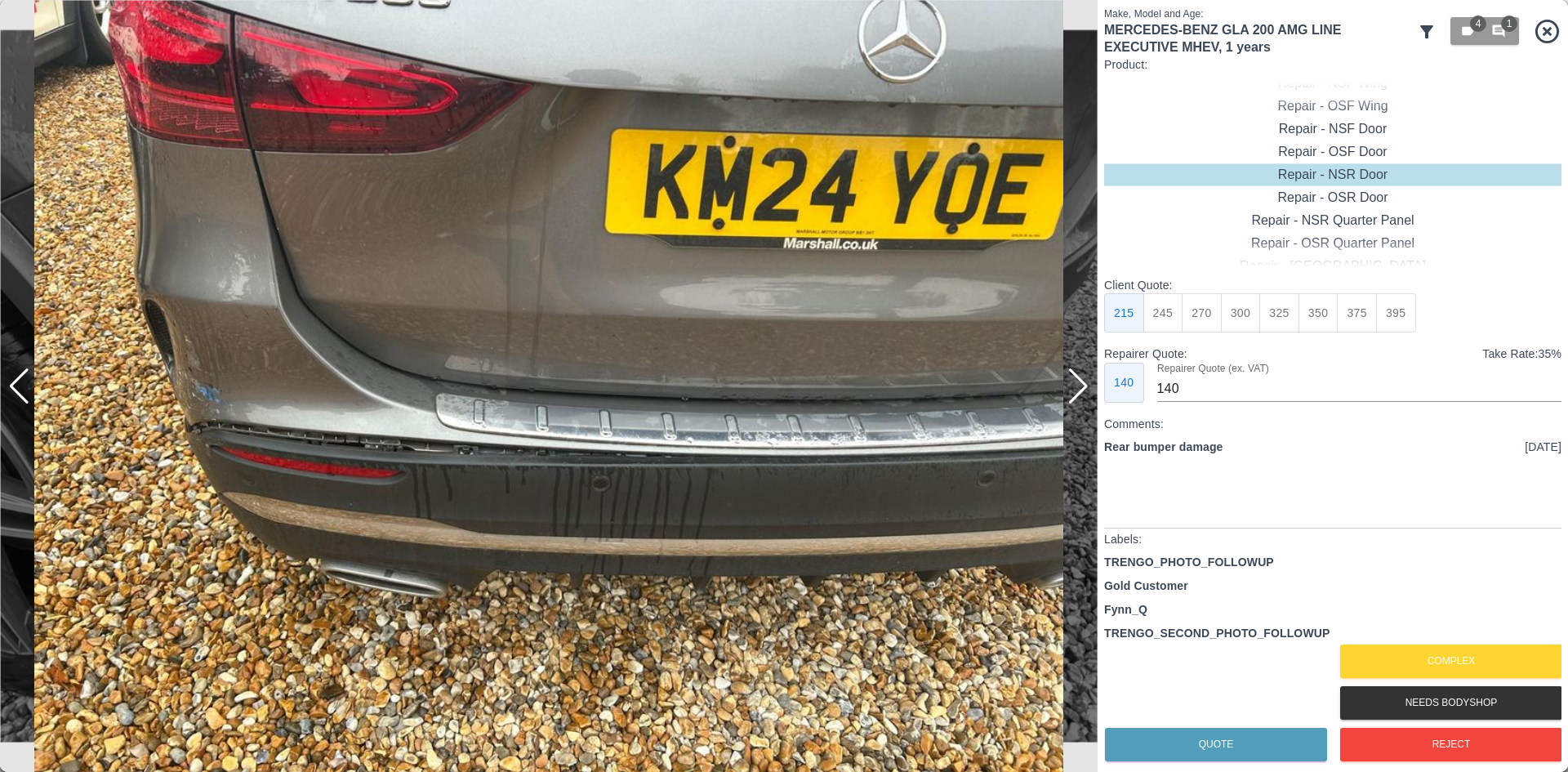
click at [1081, 391] on div at bounding box center [1078, 386] width 22 height 36
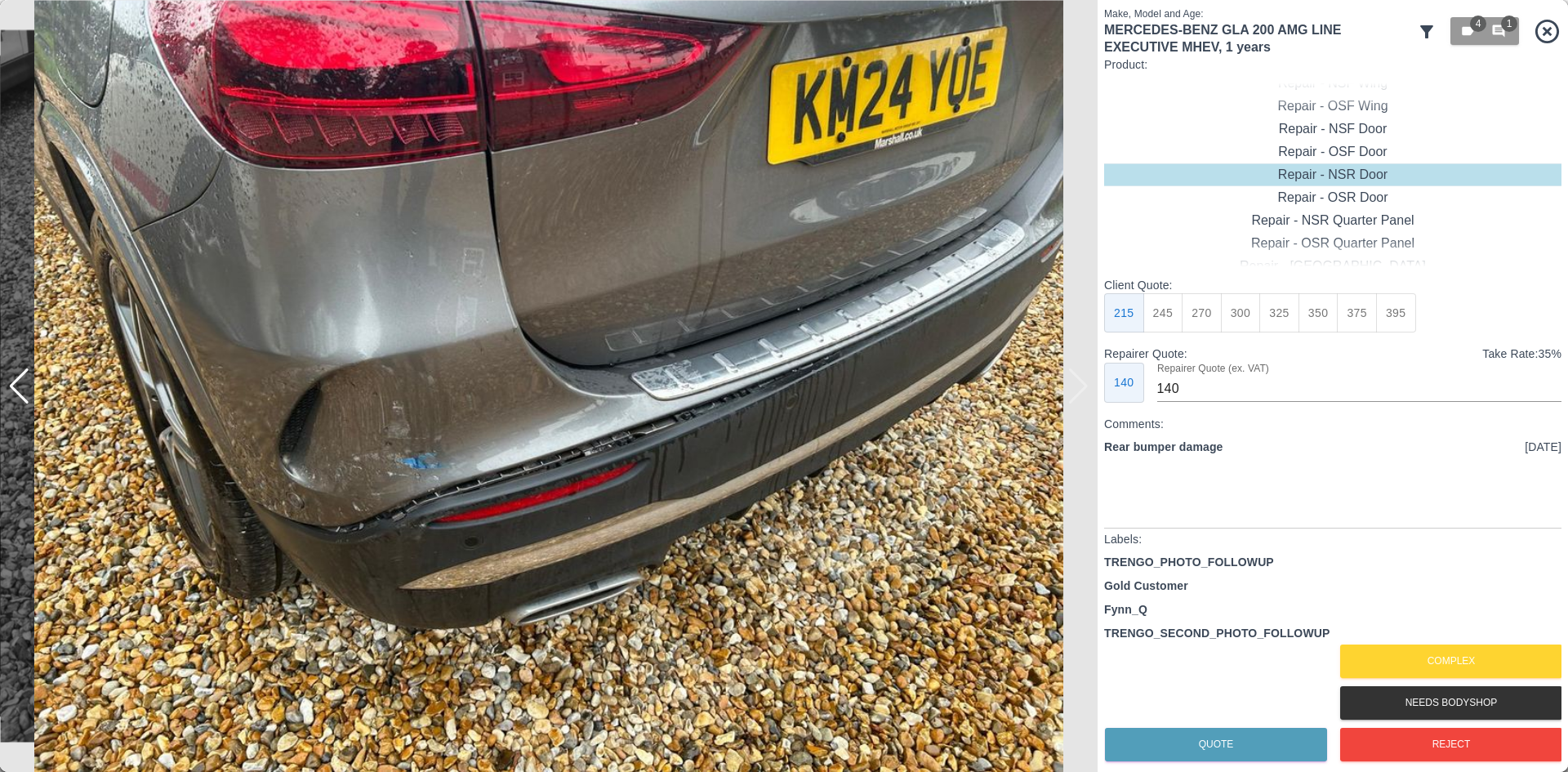
click at [1081, 387] on img at bounding box center [549, 386] width 1098 height 772
click at [1393, 652] on button "Complex" at bounding box center [1452, 661] width 222 height 33
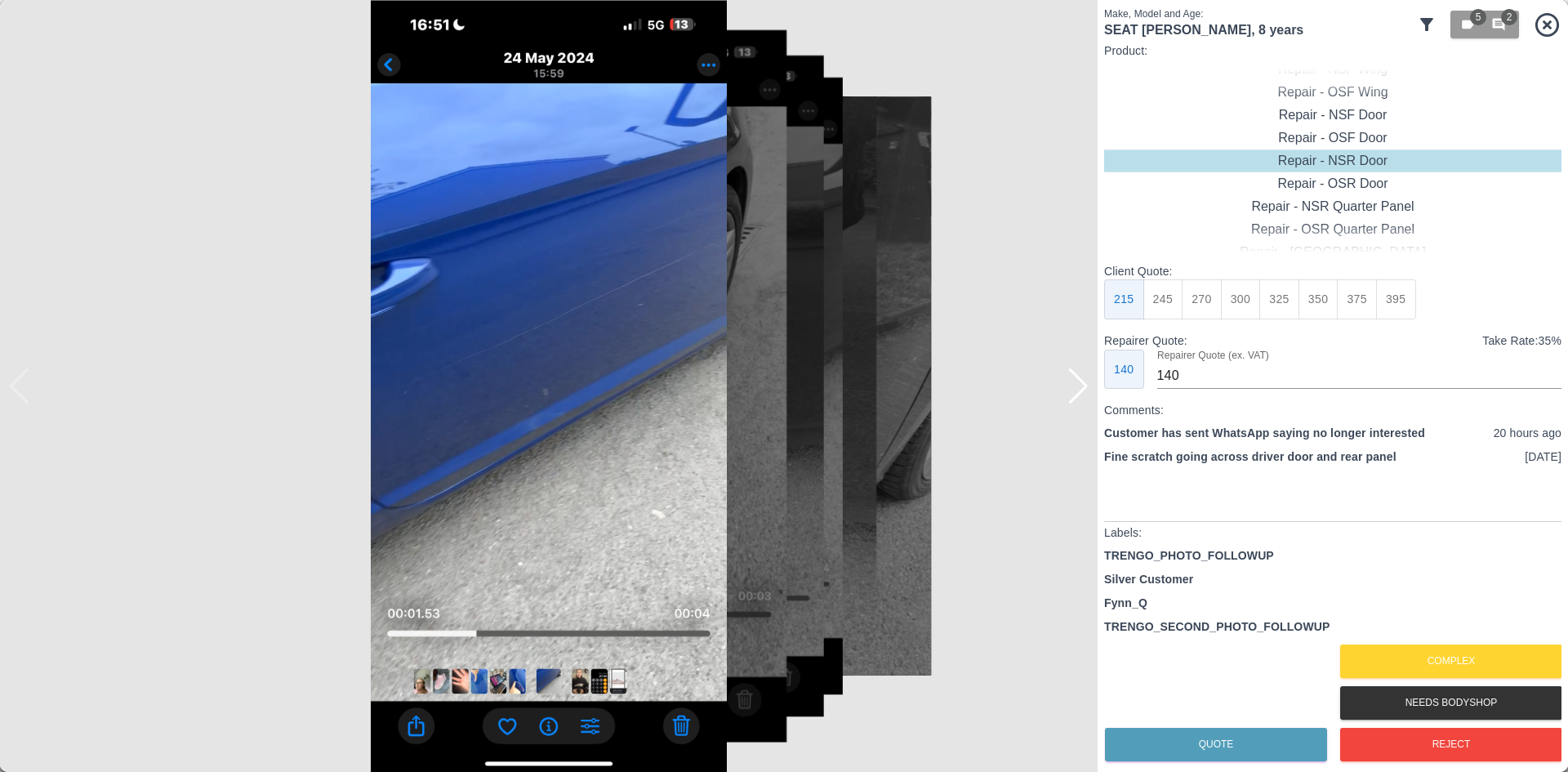
click at [431, 623] on img at bounding box center [549, 386] width 1098 height 772
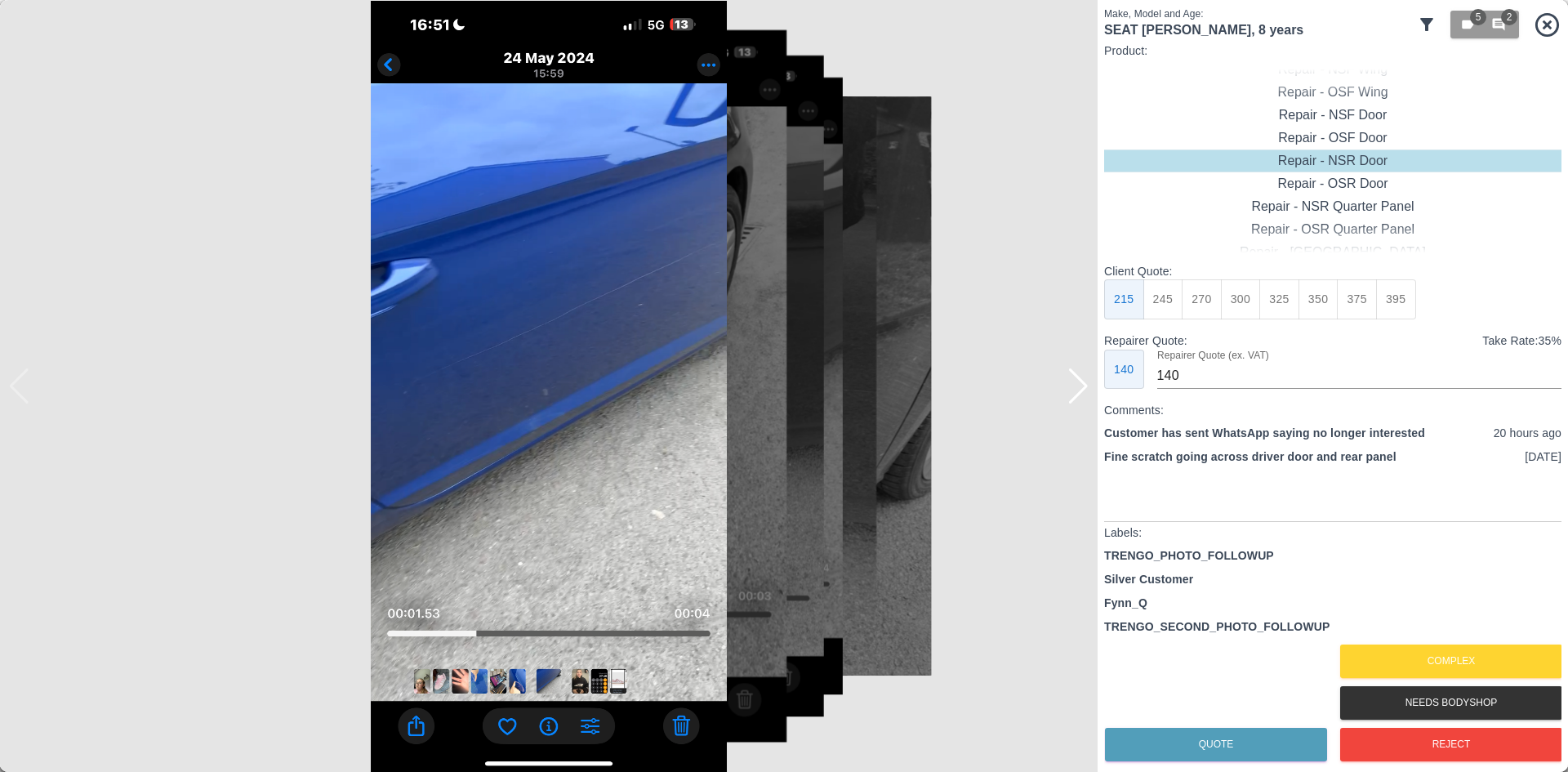
click at [1069, 388] on div at bounding box center [1078, 386] width 22 height 36
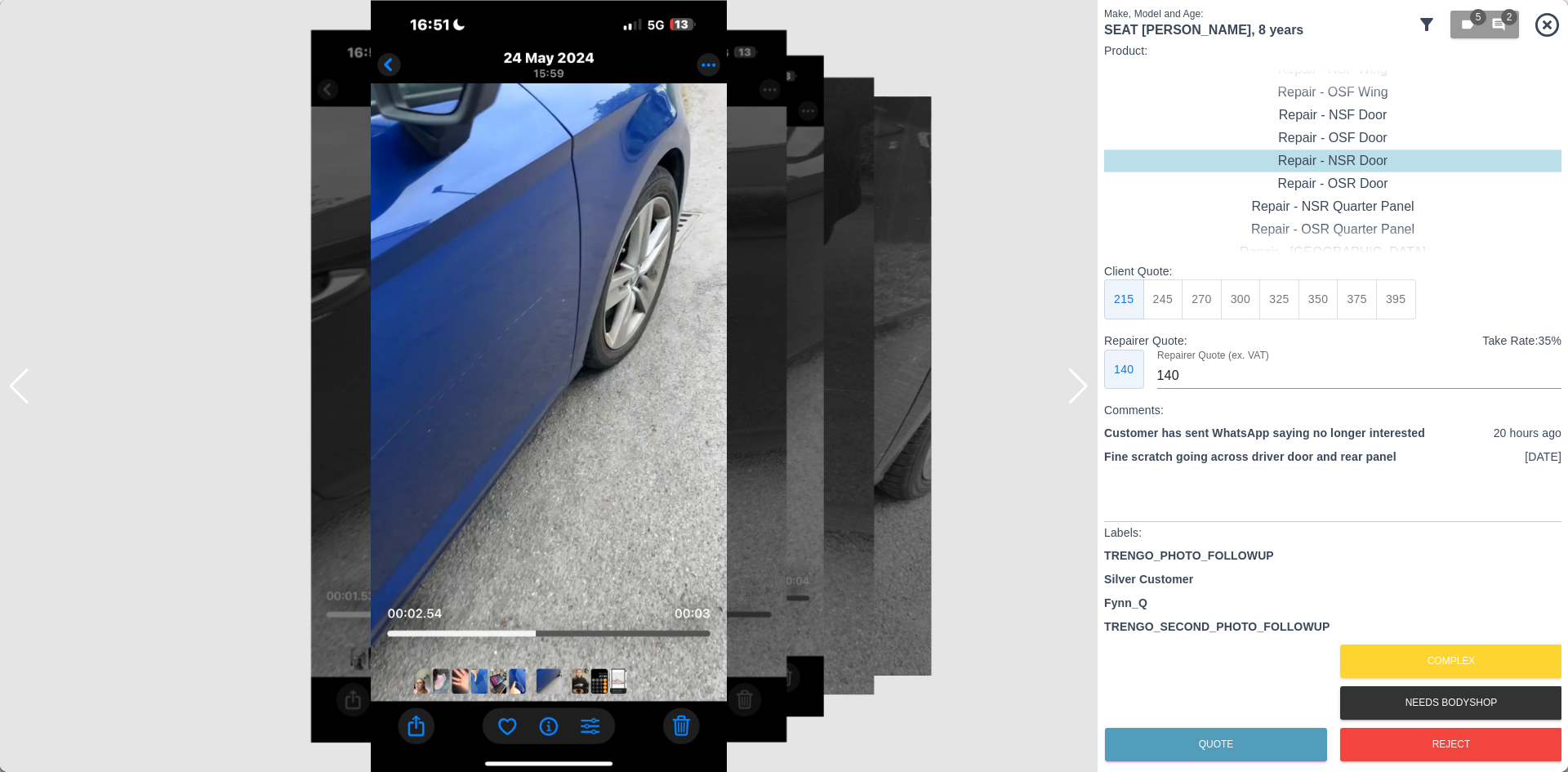
click at [1069, 388] on div at bounding box center [1078, 386] width 22 height 36
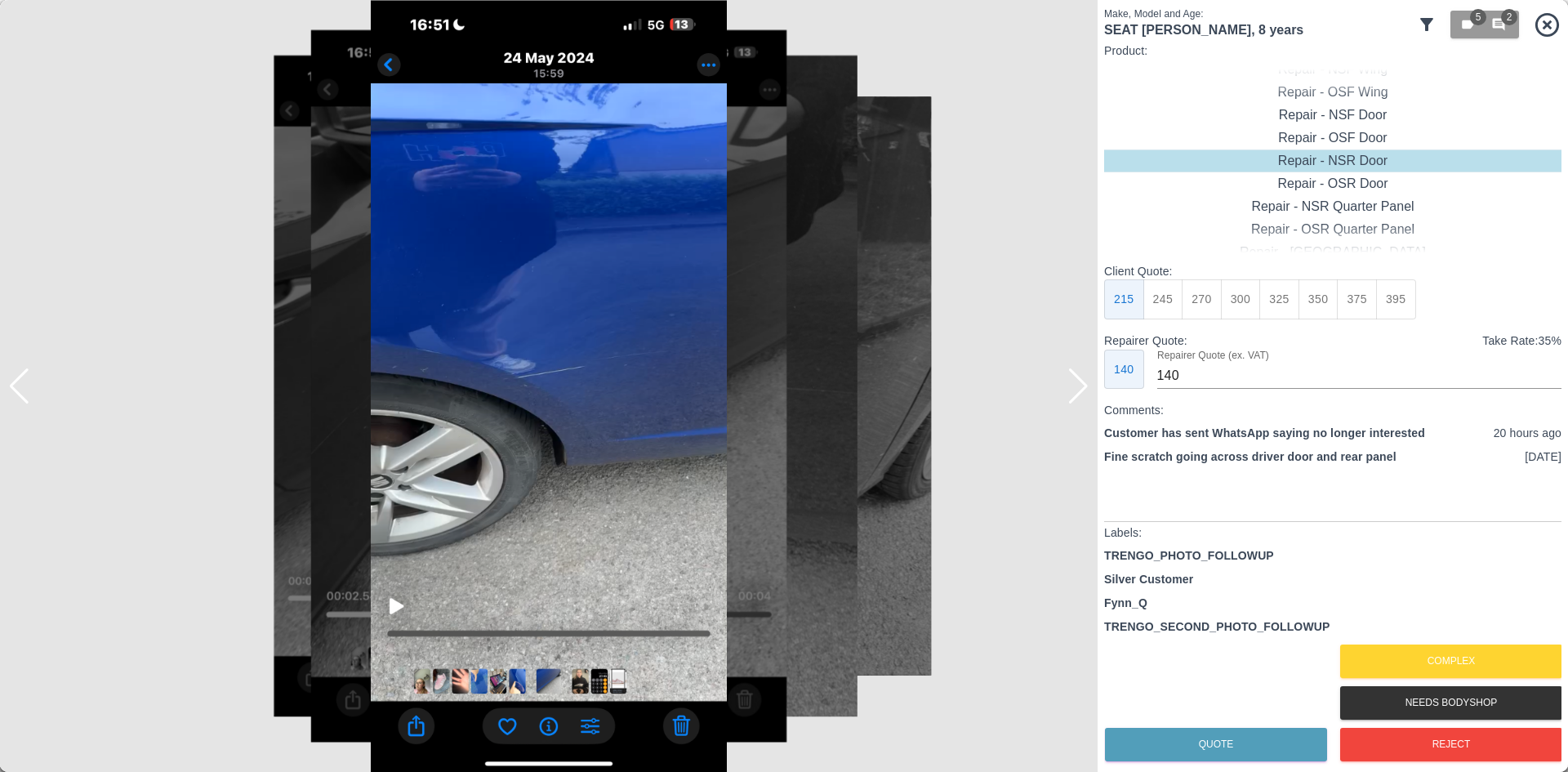
click at [1069, 388] on div at bounding box center [1078, 386] width 22 height 36
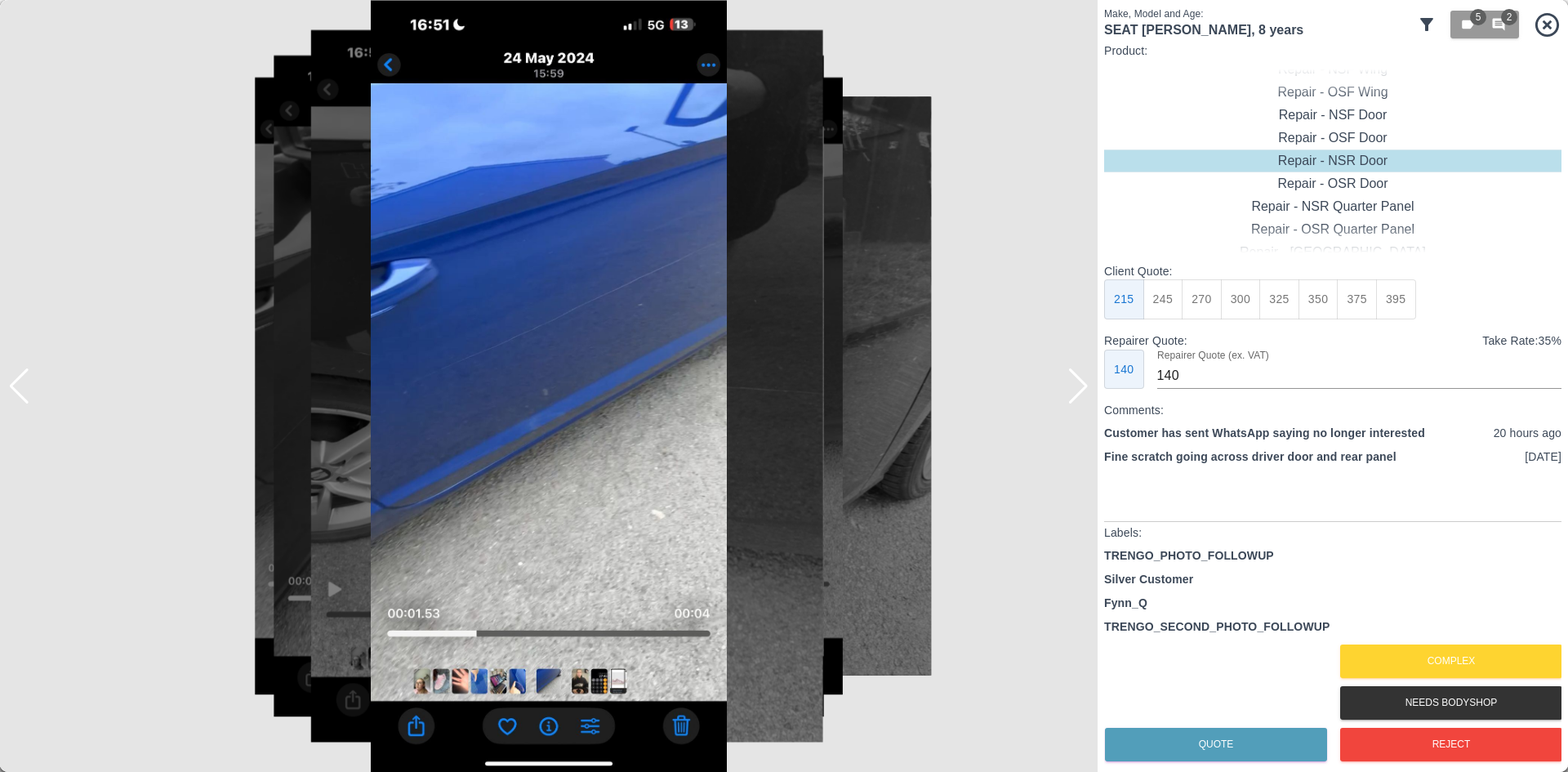
click at [1069, 388] on div at bounding box center [1078, 386] width 22 height 36
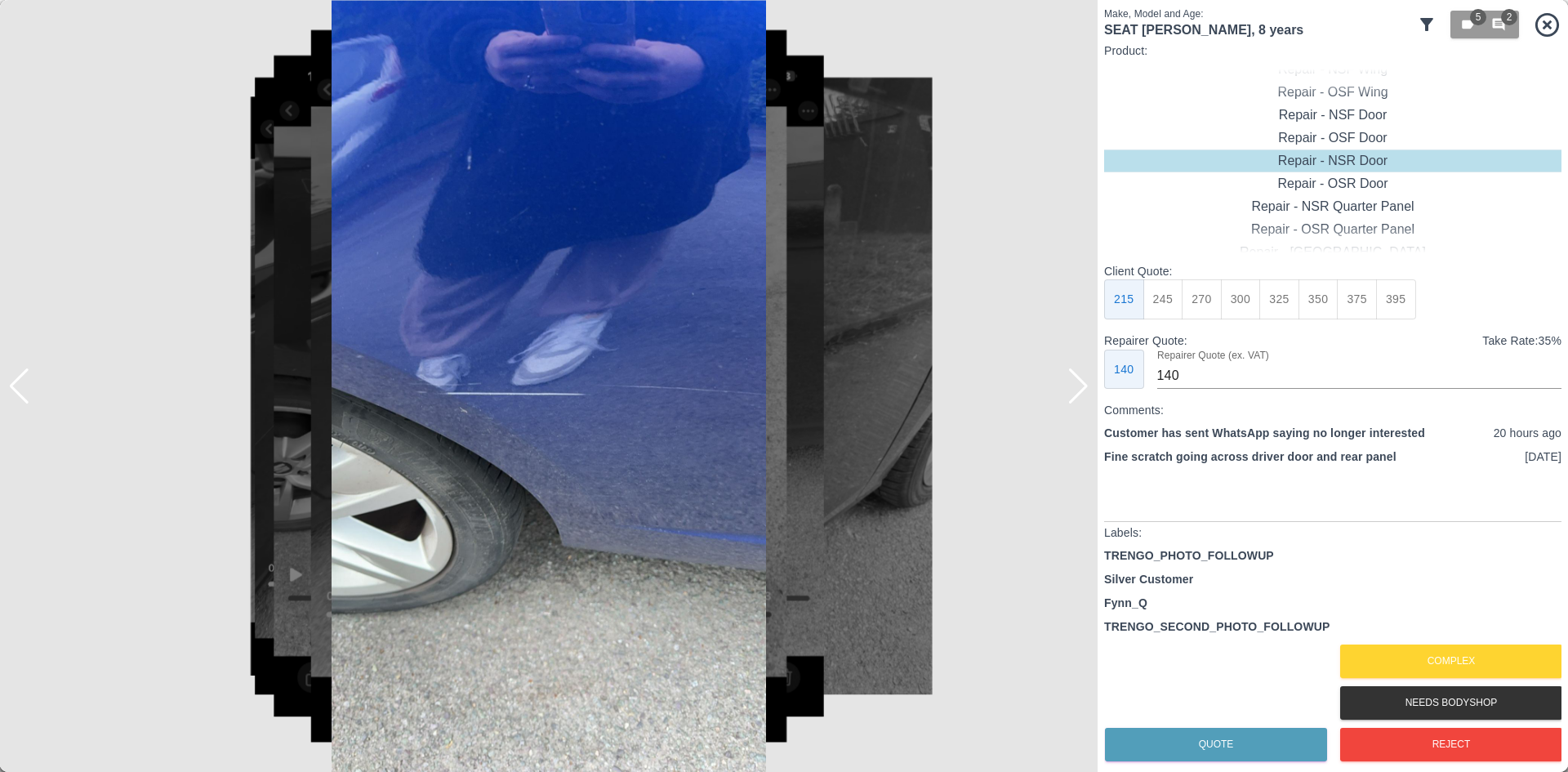
click at [1069, 388] on div at bounding box center [1078, 386] width 22 height 36
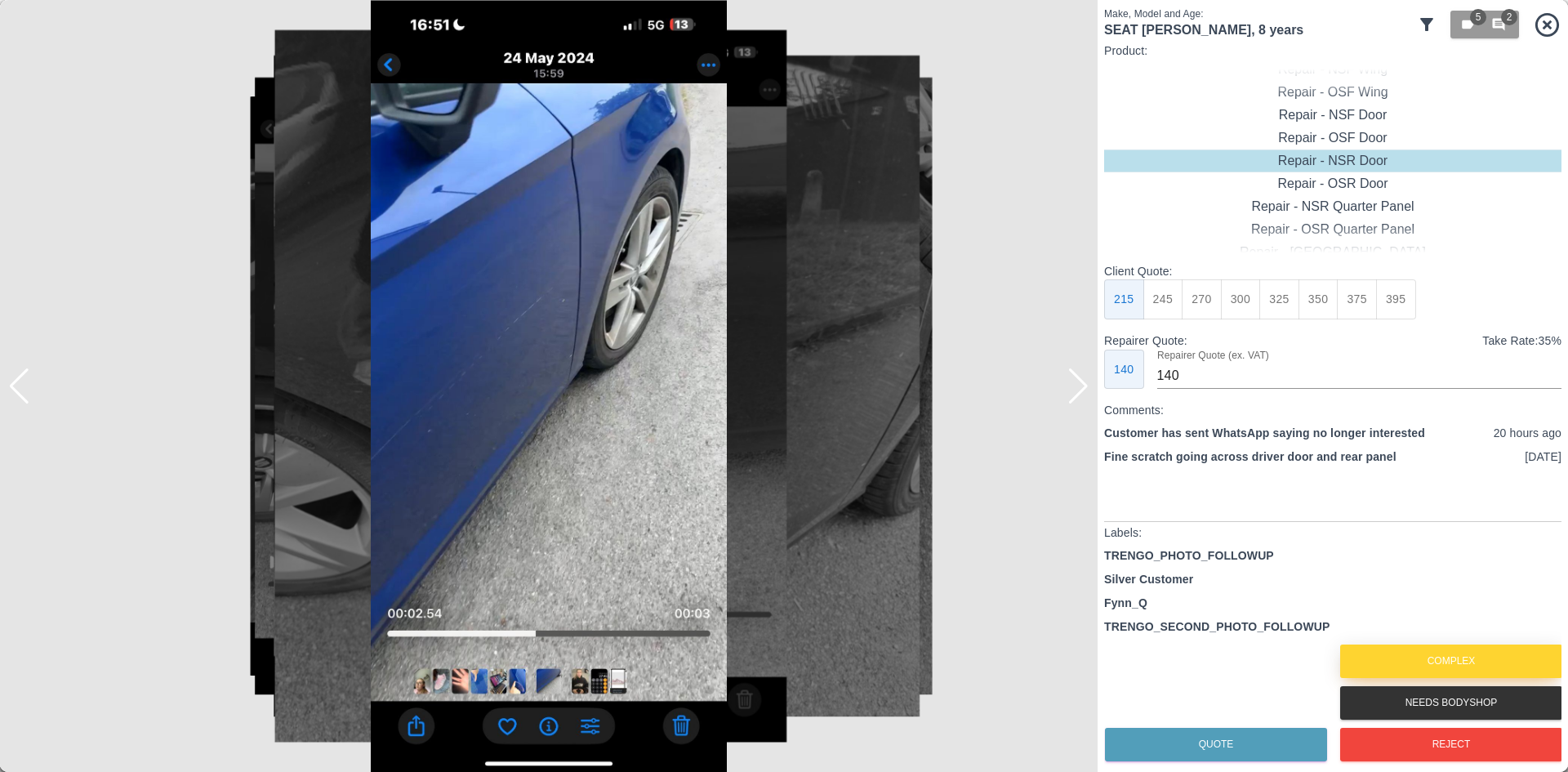
click at [1419, 662] on button "Complex" at bounding box center [1452, 661] width 222 height 33
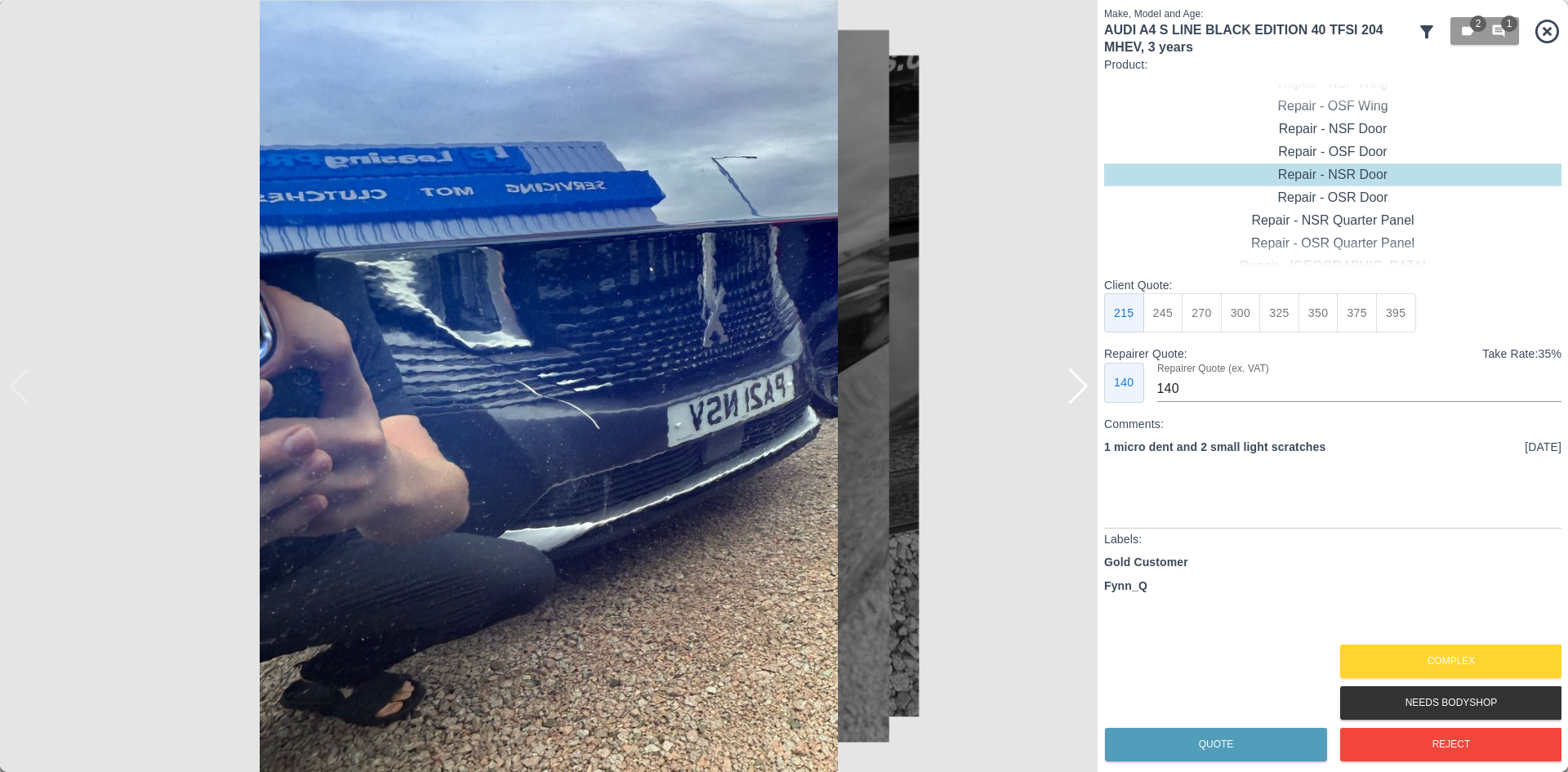
click at [1073, 396] on div at bounding box center [1078, 386] width 22 height 36
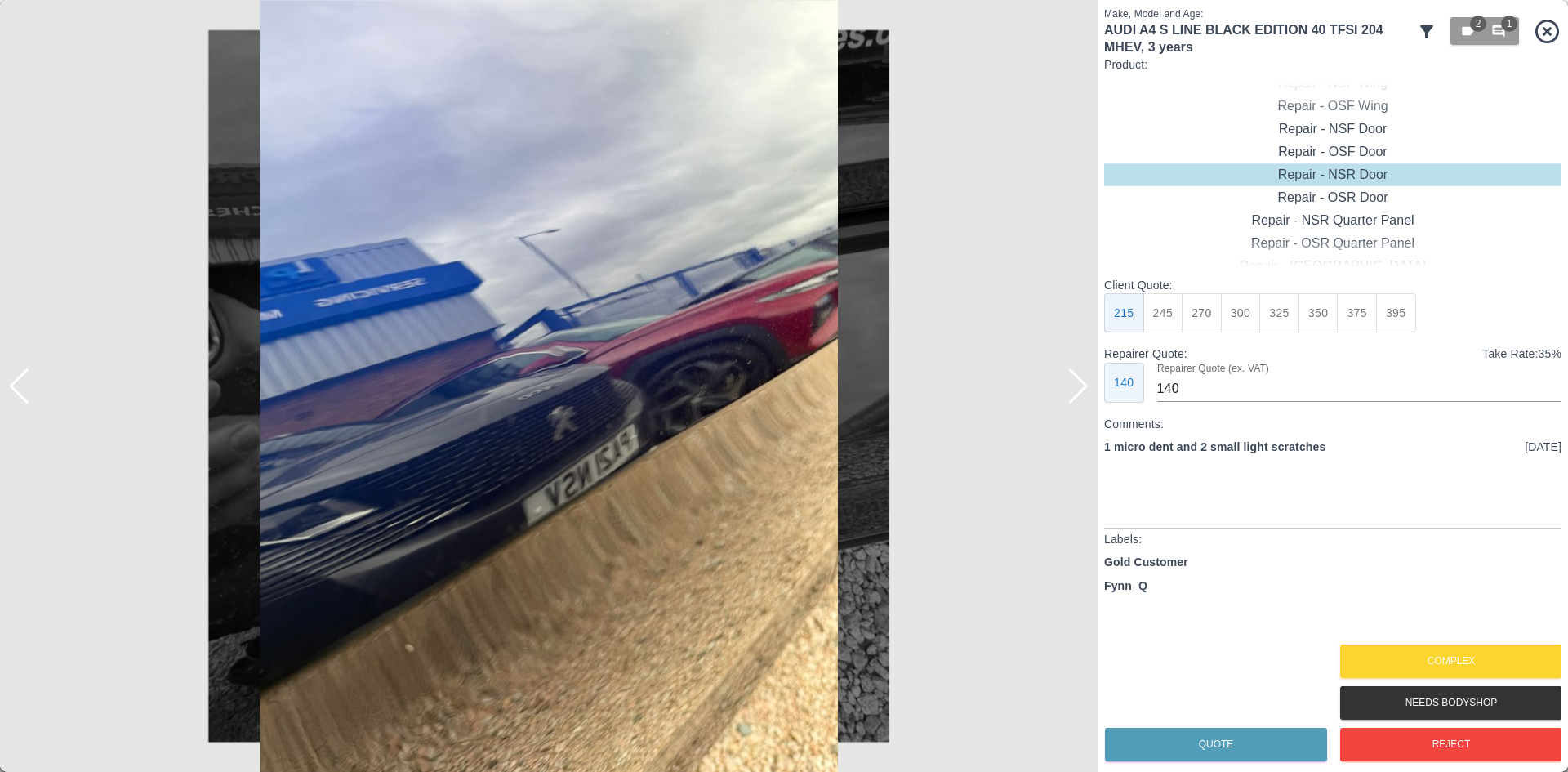
click at [1073, 392] on div at bounding box center [1078, 386] width 22 height 36
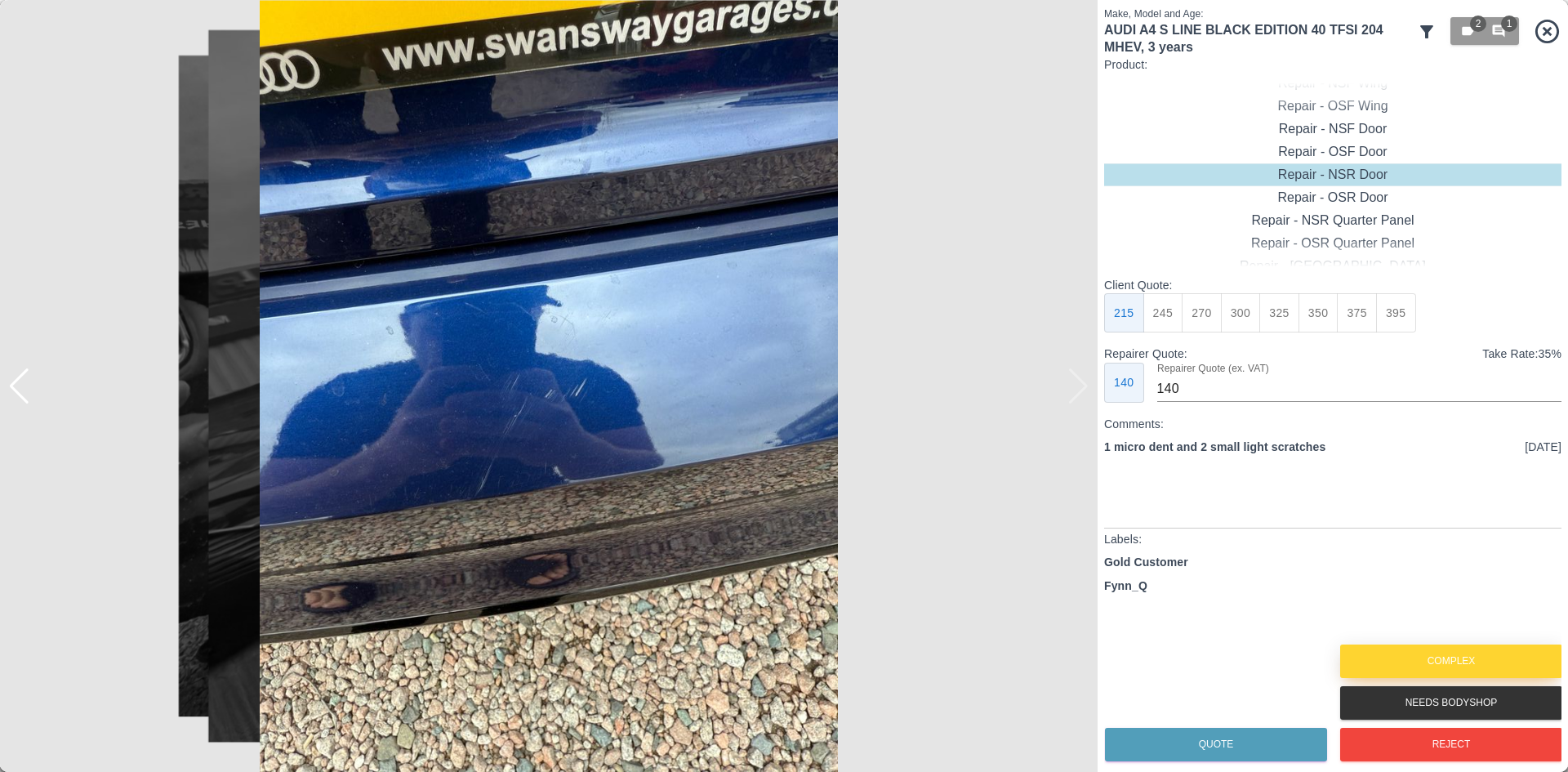
click at [1433, 665] on button "Complex" at bounding box center [1452, 661] width 222 height 33
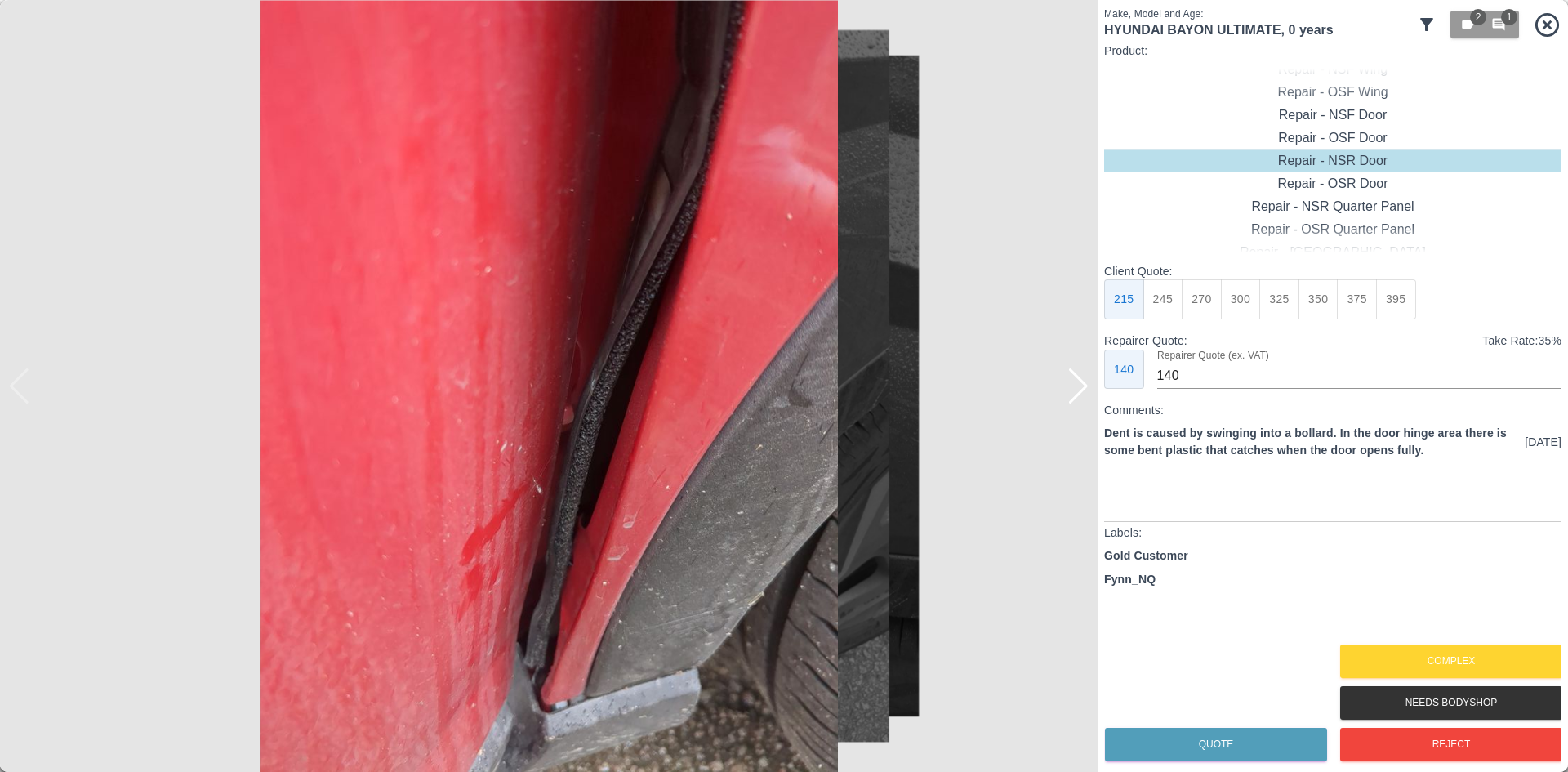
click at [1074, 390] on div at bounding box center [1078, 386] width 22 height 36
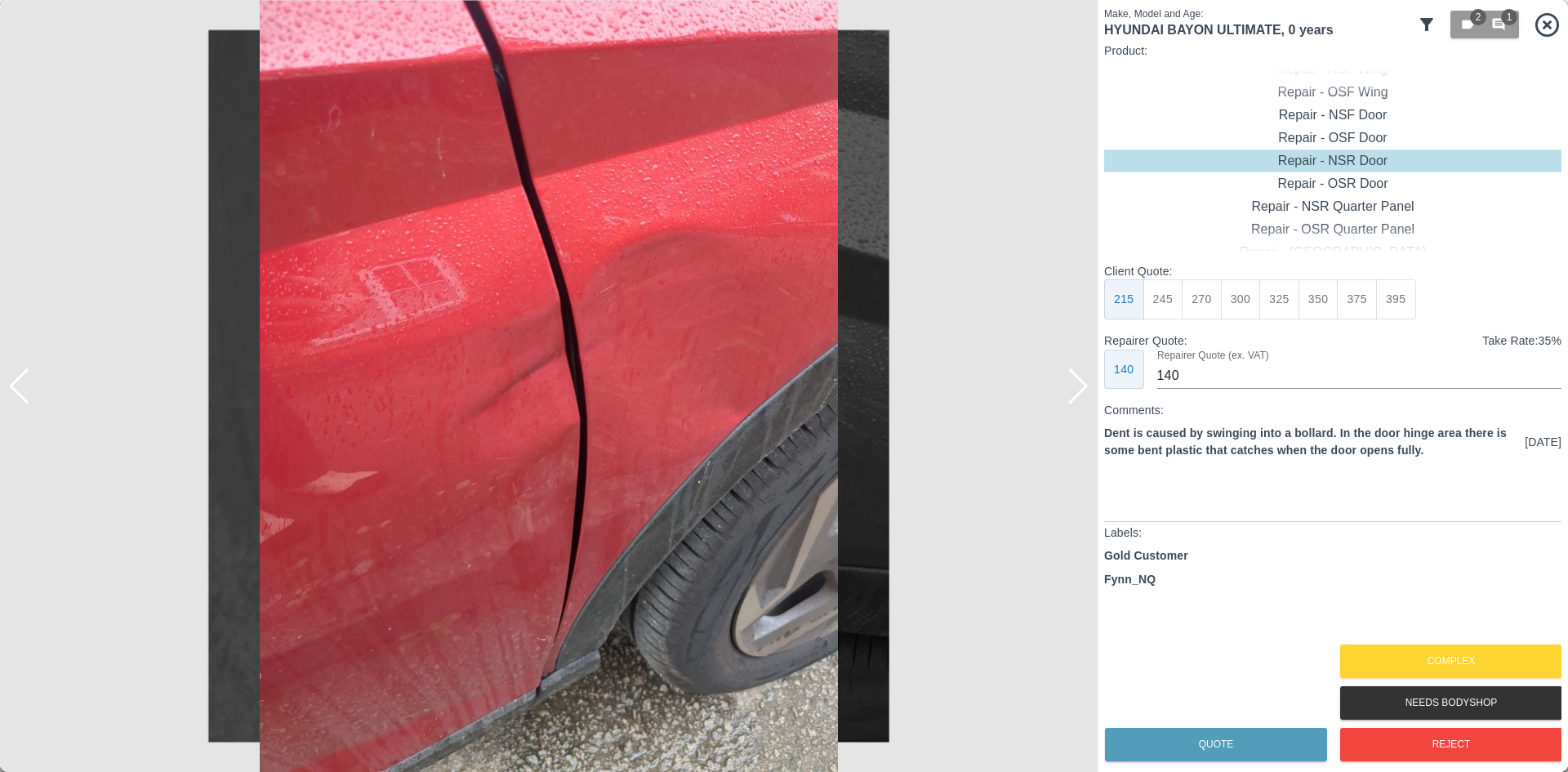
click at [1072, 396] on div at bounding box center [1078, 386] width 22 height 36
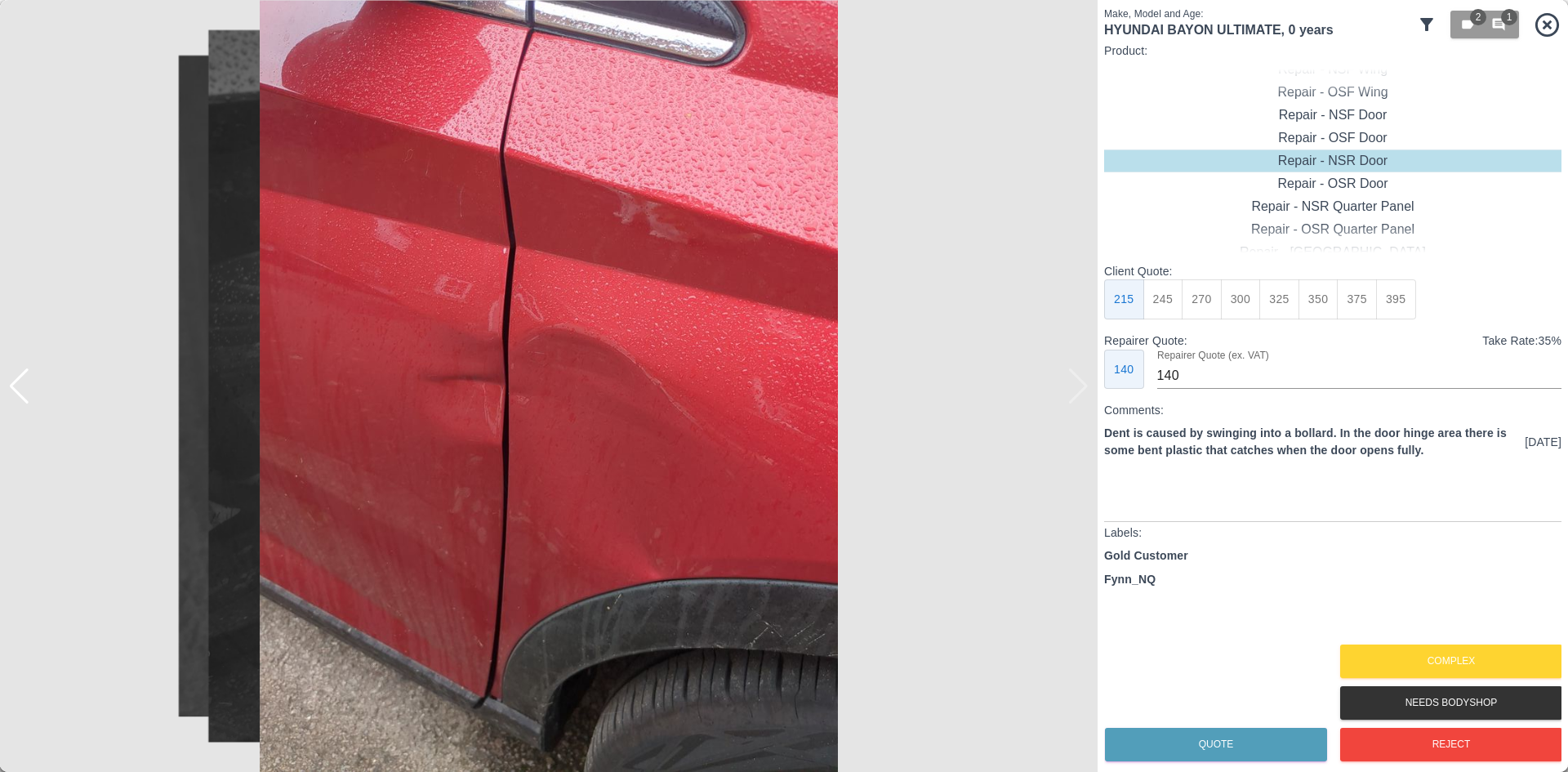
click at [1068, 389] on img at bounding box center [549, 386] width 1098 height 772
drag, startPoint x: 1468, startPoint y: 656, endPoint x: 1465, endPoint y: 667, distance: 11.4
click at [1468, 658] on button "Complex" at bounding box center [1452, 661] width 222 height 33
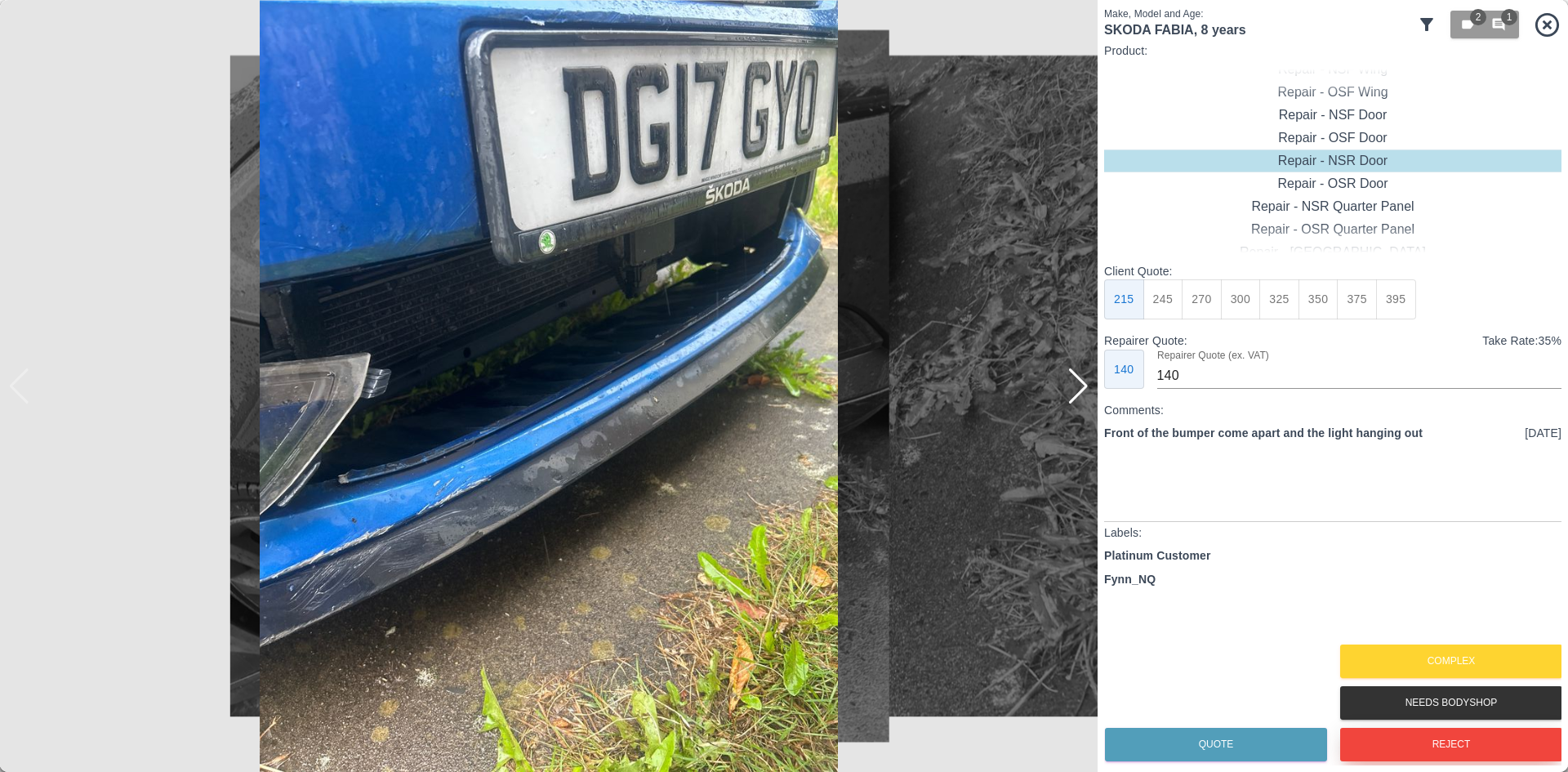
click at [1412, 758] on button "Reject" at bounding box center [1452, 745] width 222 height 33
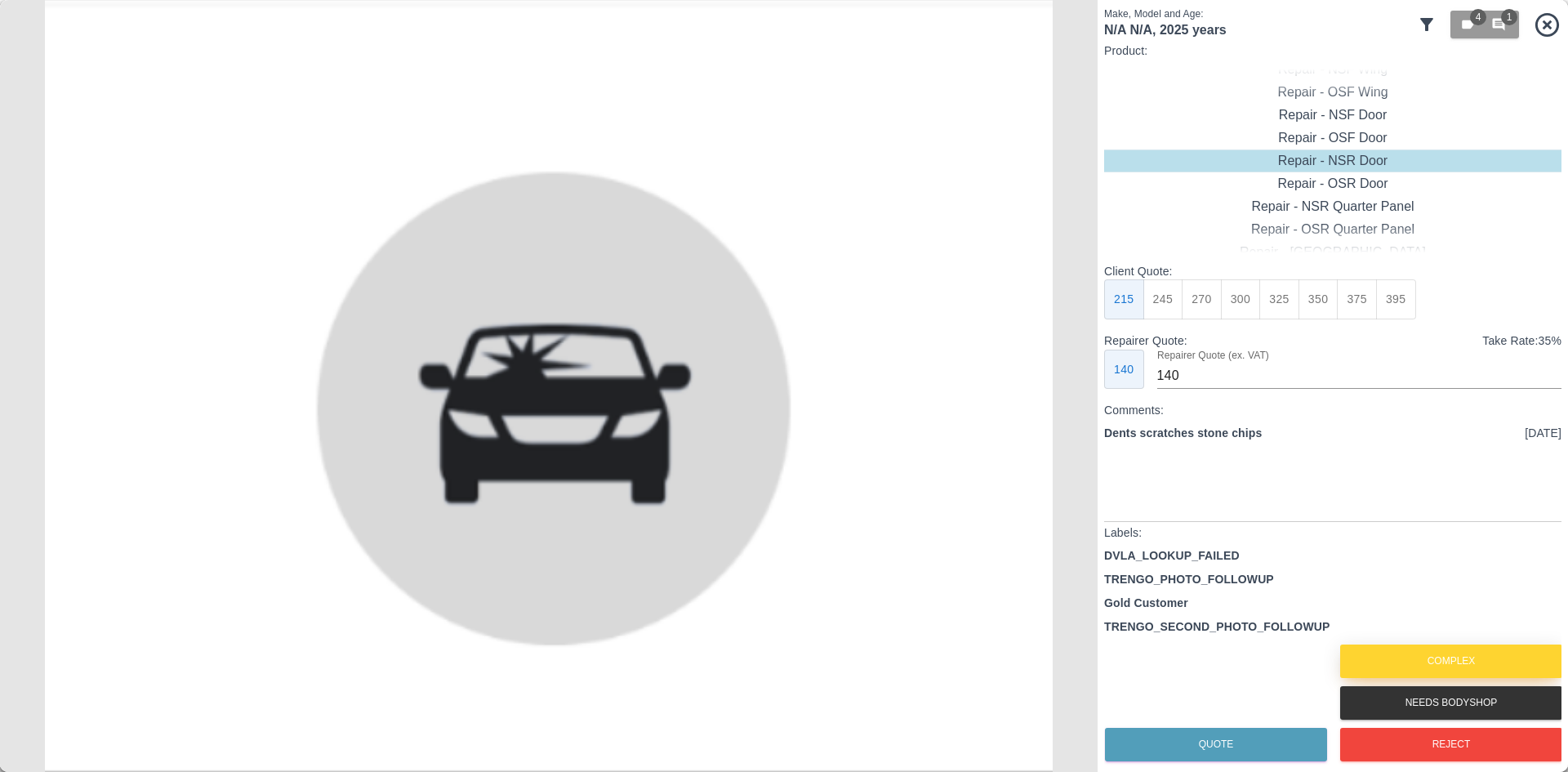
click at [1408, 662] on button "Complex" at bounding box center [1452, 661] width 222 height 33
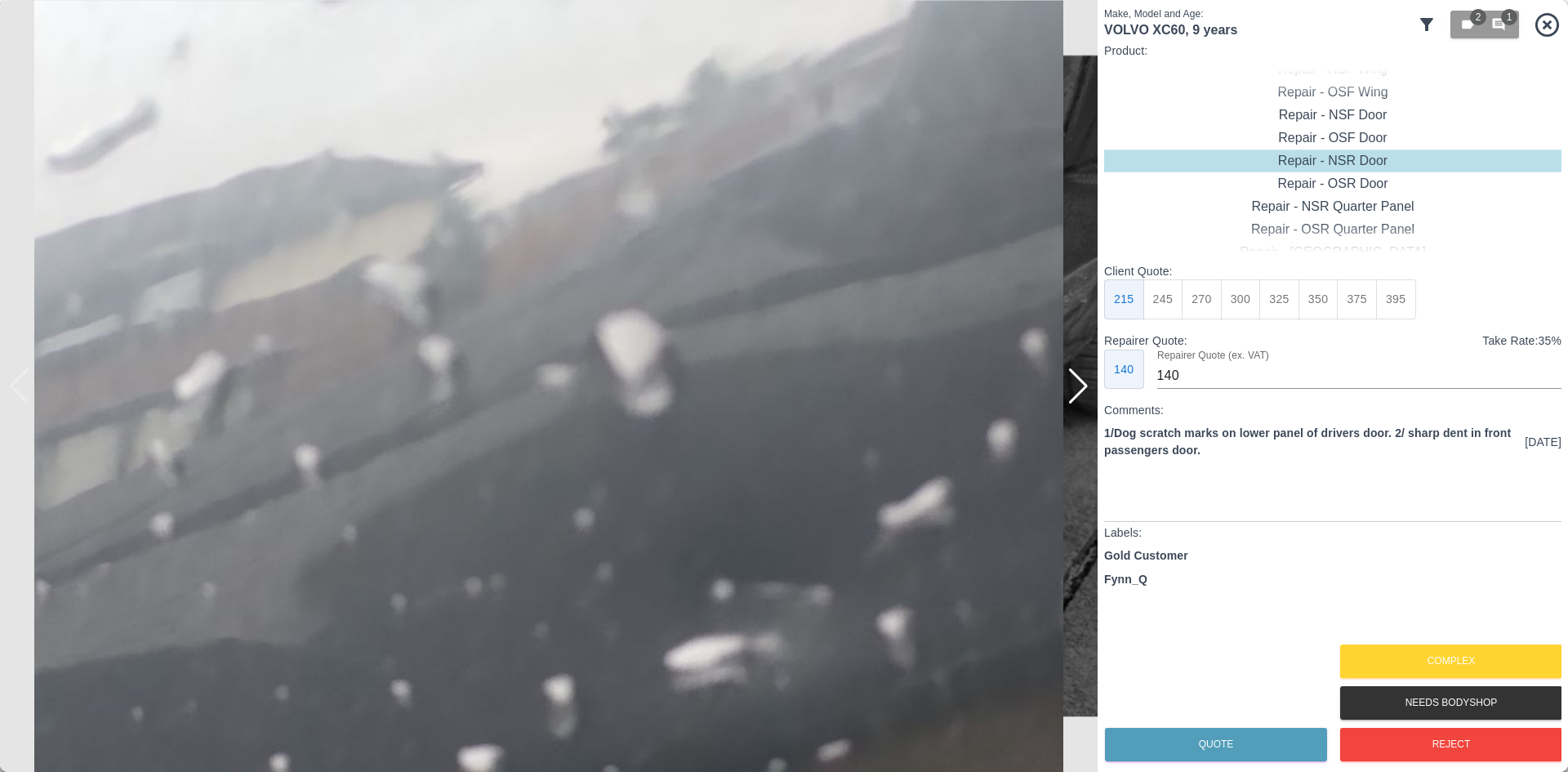
click at [1080, 385] on div at bounding box center [1078, 386] width 22 height 36
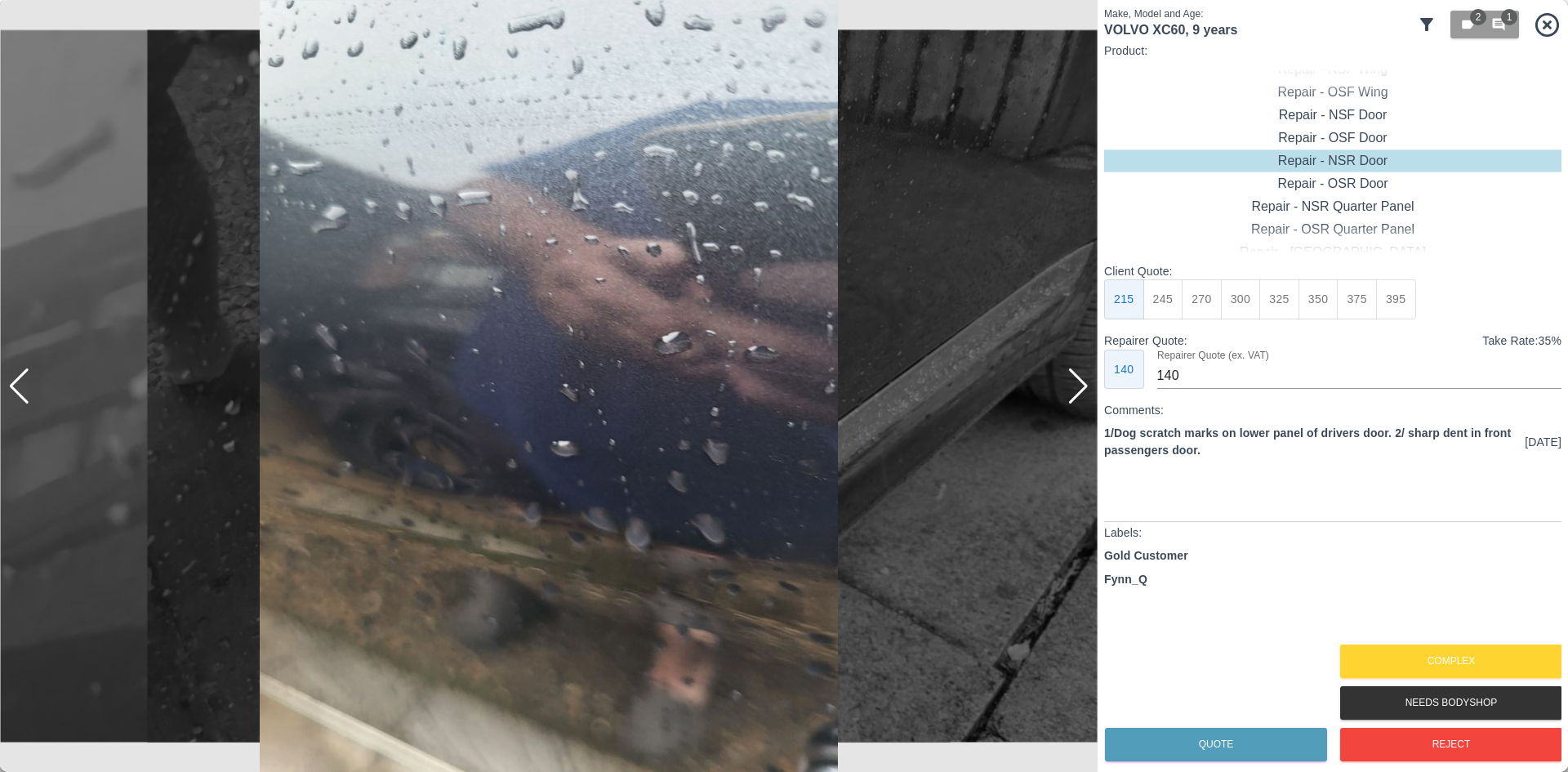
click at [1080, 385] on div at bounding box center [1078, 386] width 22 height 36
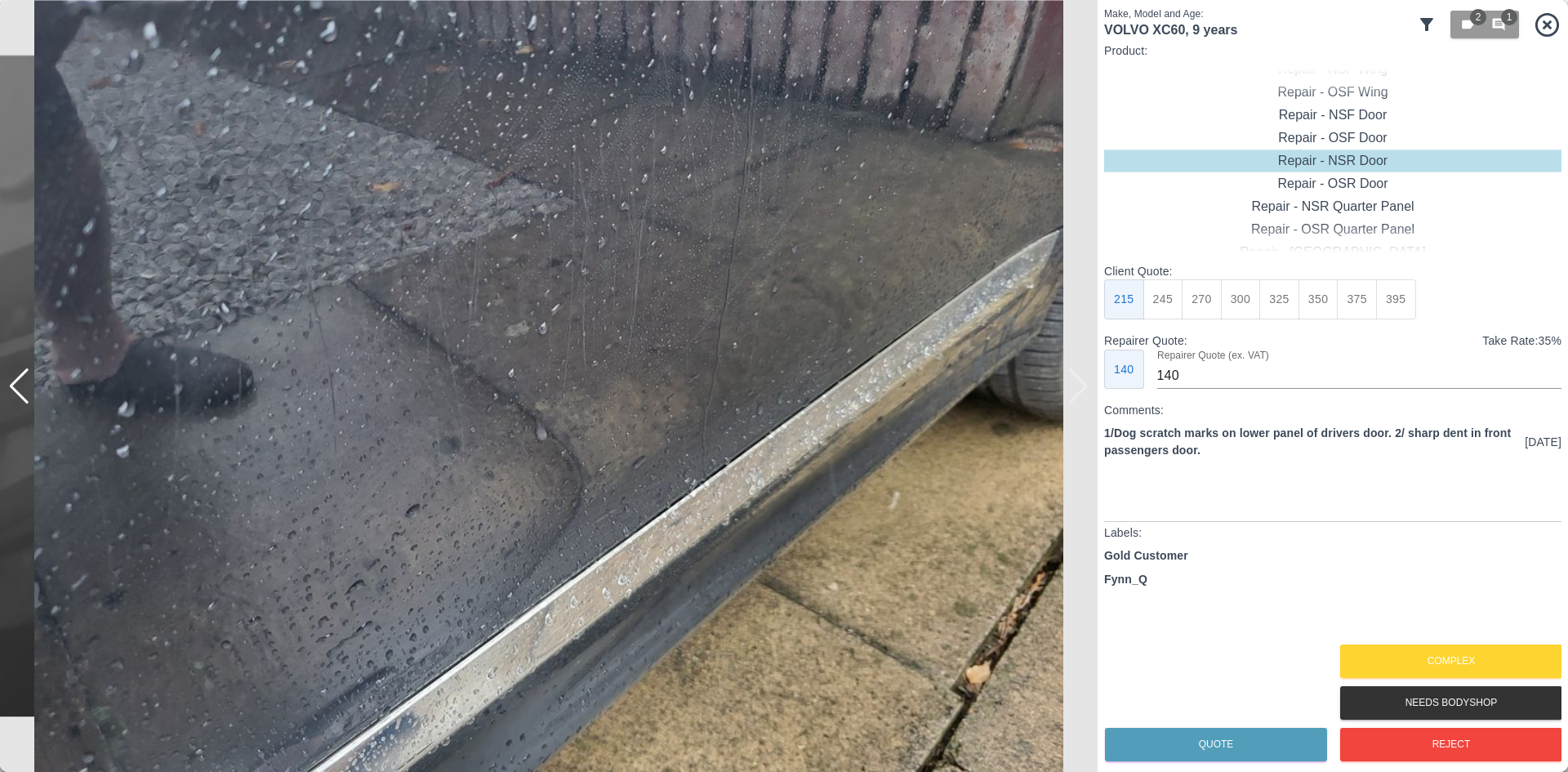
click at [1080, 385] on img at bounding box center [549, 386] width 1098 height 772
click at [1400, 650] on button "Complex" at bounding box center [1452, 661] width 222 height 33
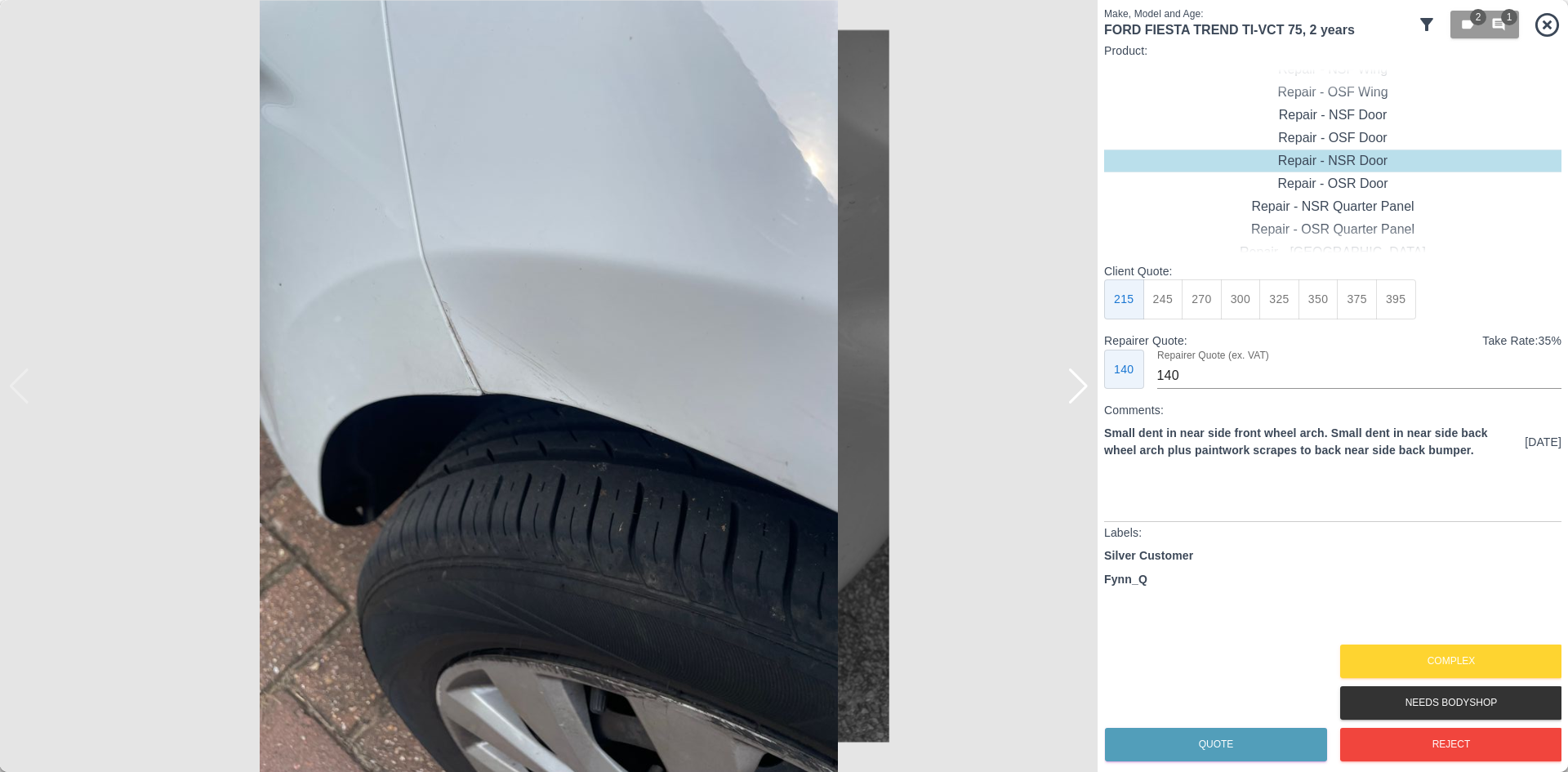
click at [1080, 385] on div at bounding box center [1078, 386] width 22 height 36
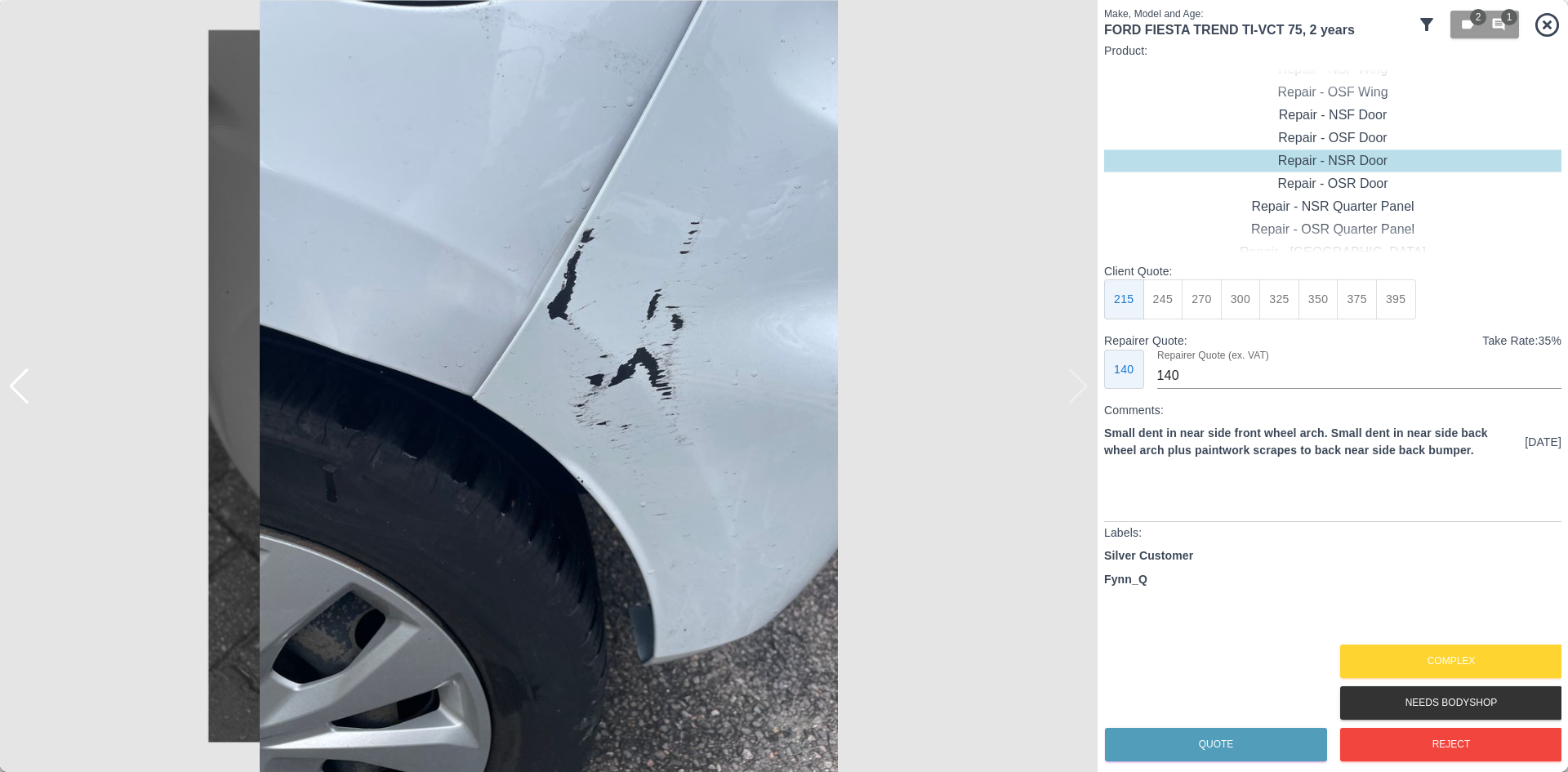
click at [1080, 386] on img at bounding box center [549, 386] width 1098 height 772
click at [1082, 385] on img at bounding box center [549, 386] width 1098 height 772
click at [1397, 672] on button "Complex" at bounding box center [1452, 661] width 222 height 33
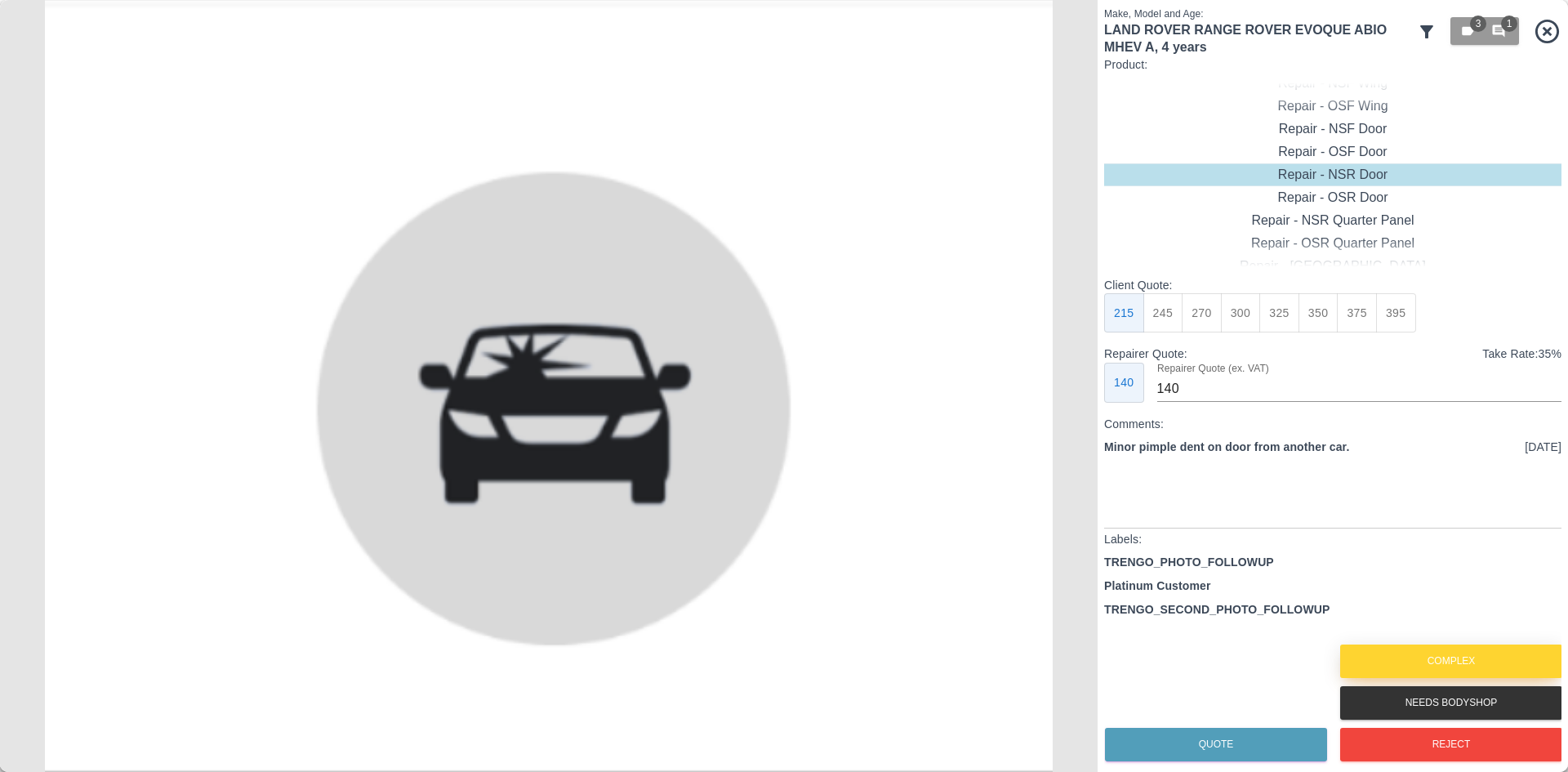
click at [1422, 668] on button "Complex" at bounding box center [1452, 661] width 222 height 33
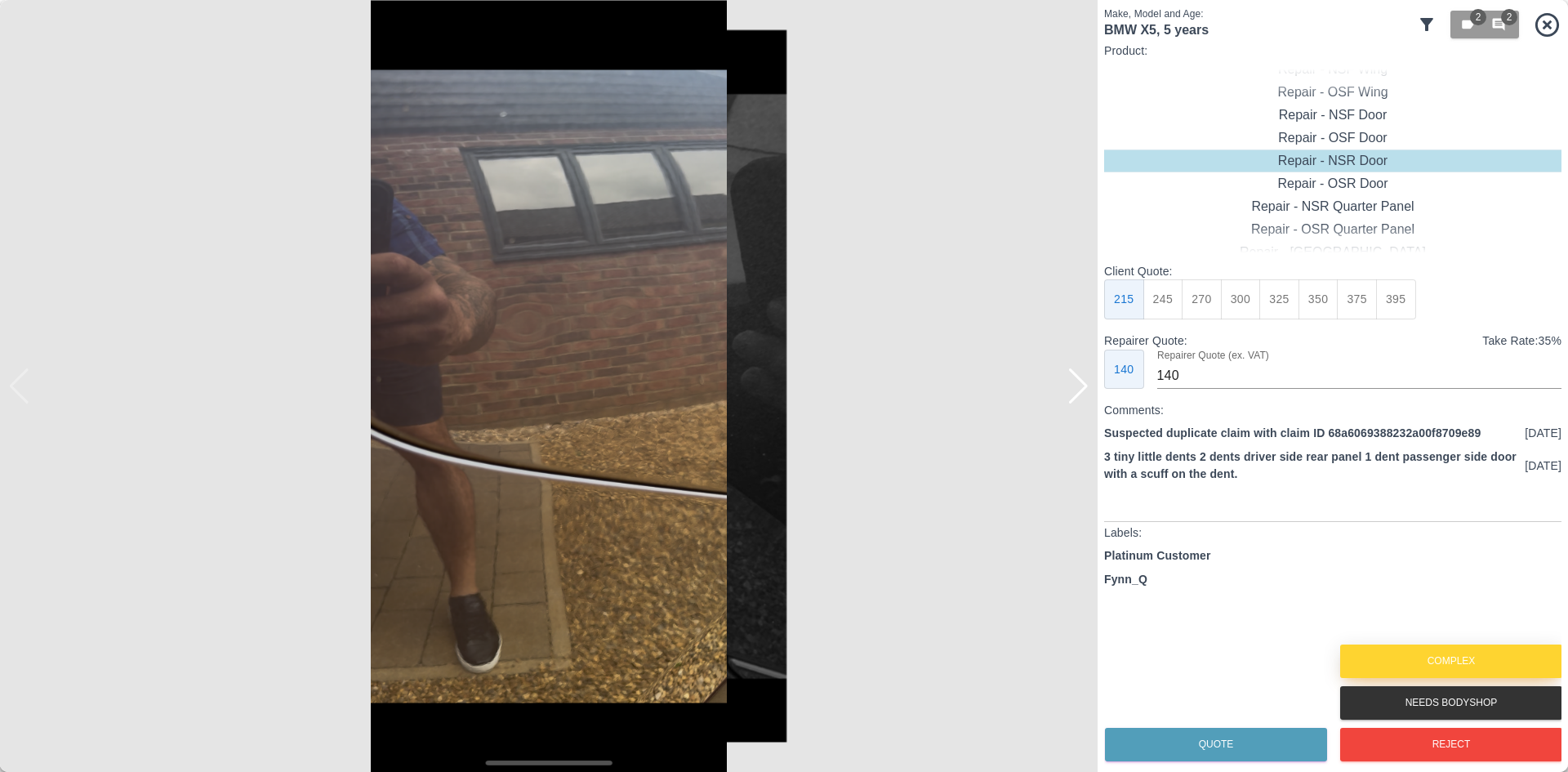
click at [1418, 655] on button "Complex" at bounding box center [1452, 661] width 222 height 33
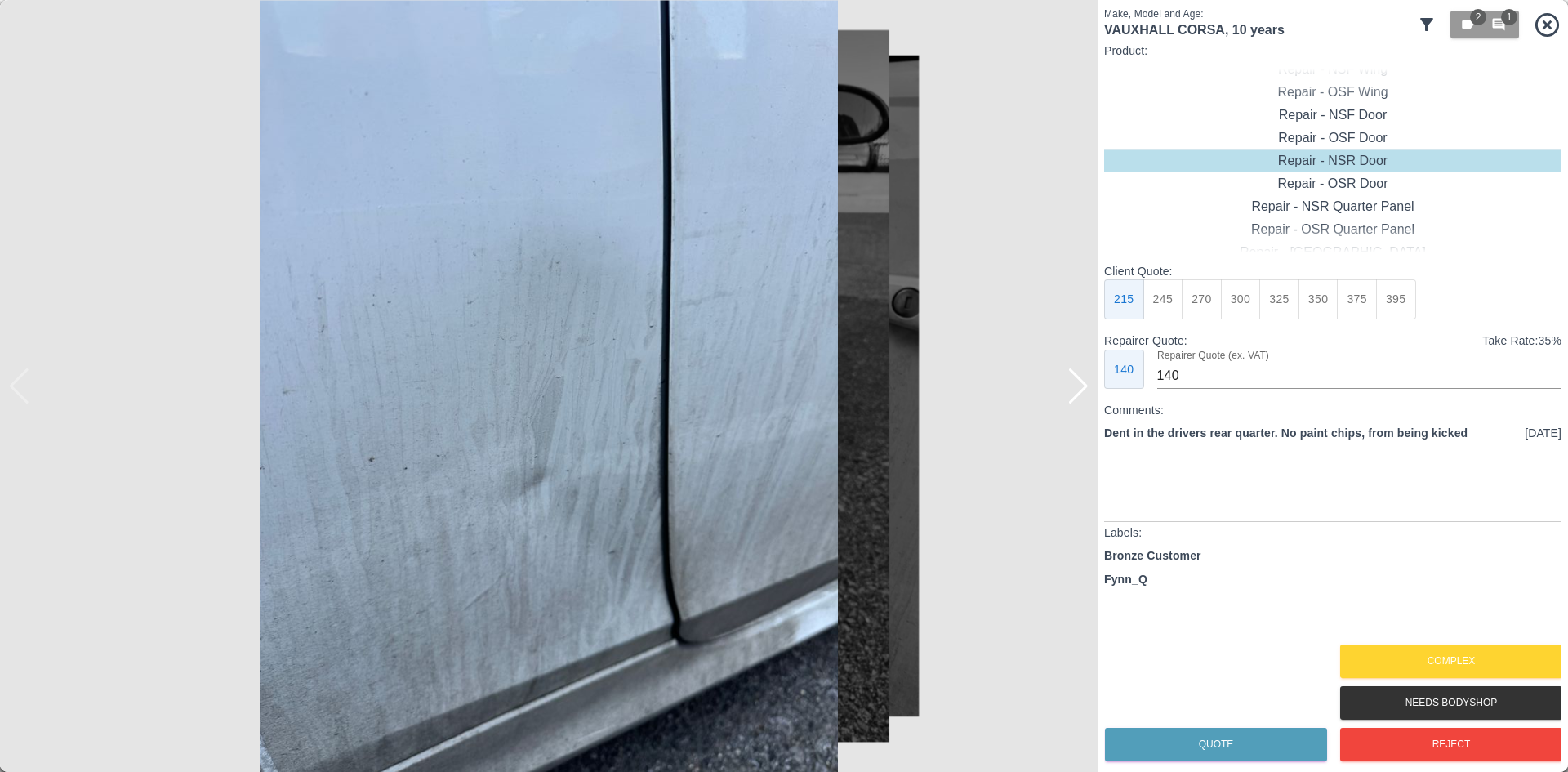
click at [1061, 401] on img at bounding box center [549, 386] width 1098 height 772
click at [1069, 390] on div at bounding box center [1078, 386] width 22 height 36
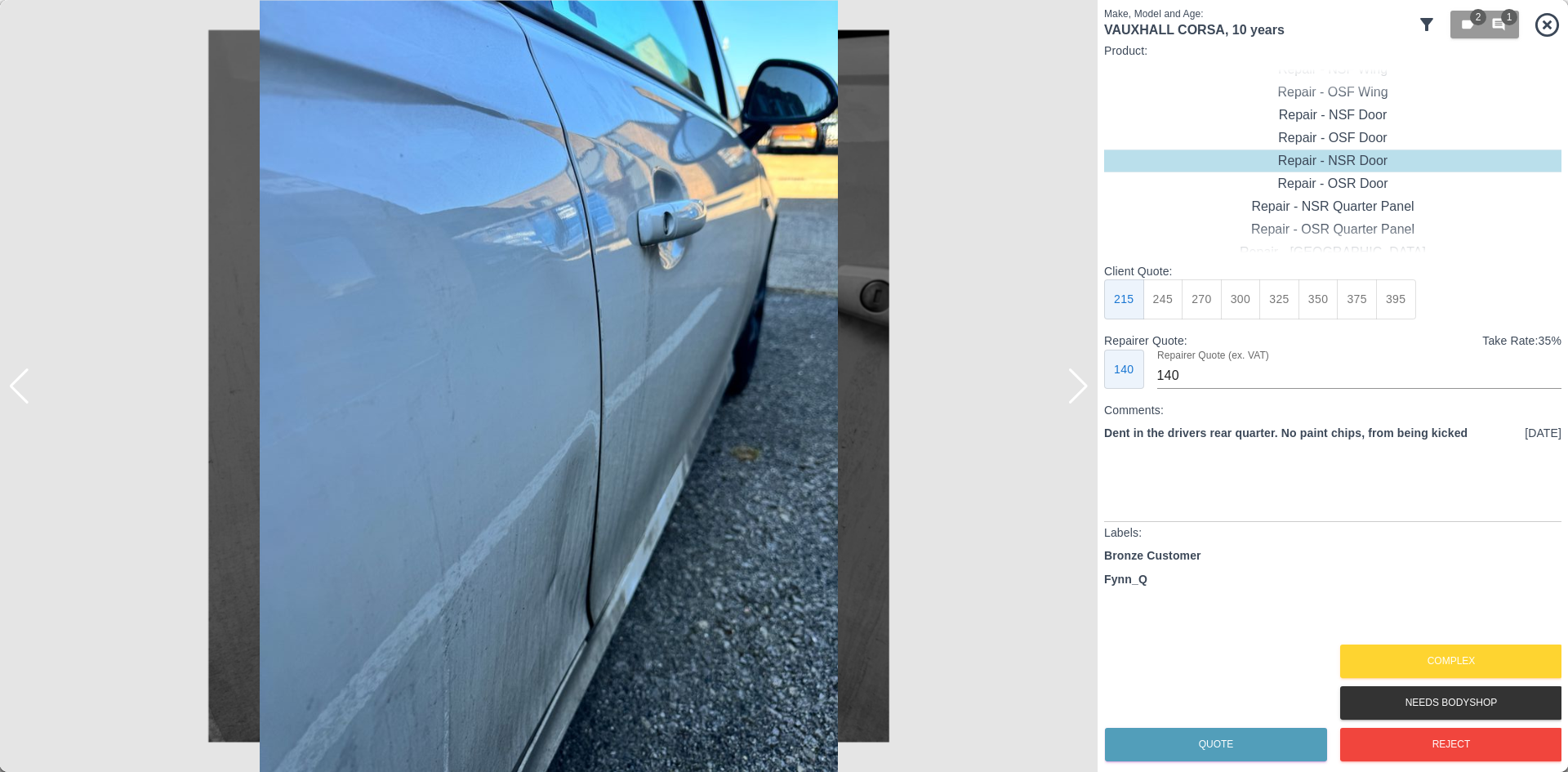
click at [1069, 390] on div at bounding box center [1078, 386] width 22 height 36
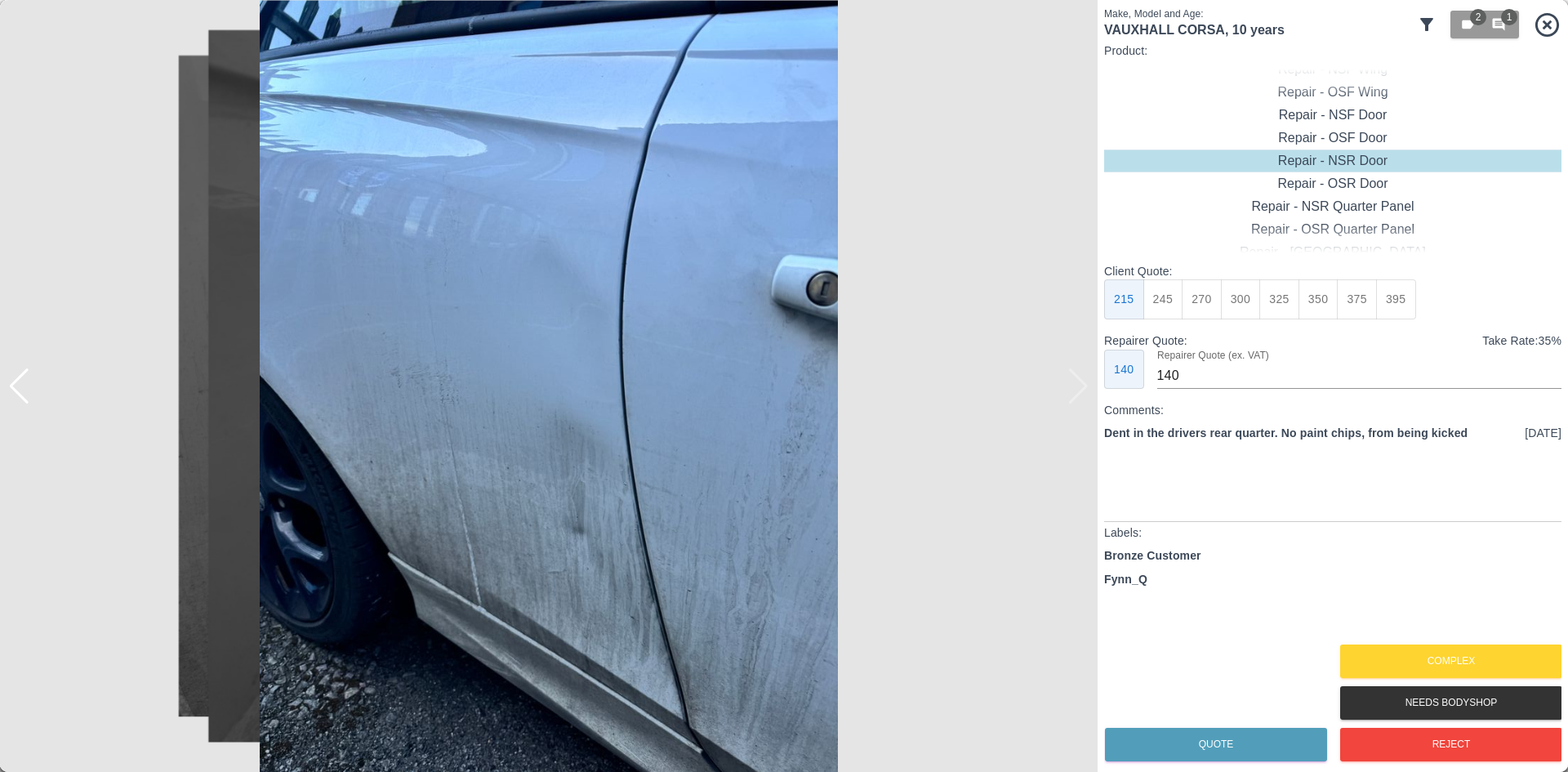
click at [1069, 390] on img at bounding box center [549, 386] width 1098 height 772
click at [1468, 737] on button "Reject" at bounding box center [1452, 745] width 222 height 33
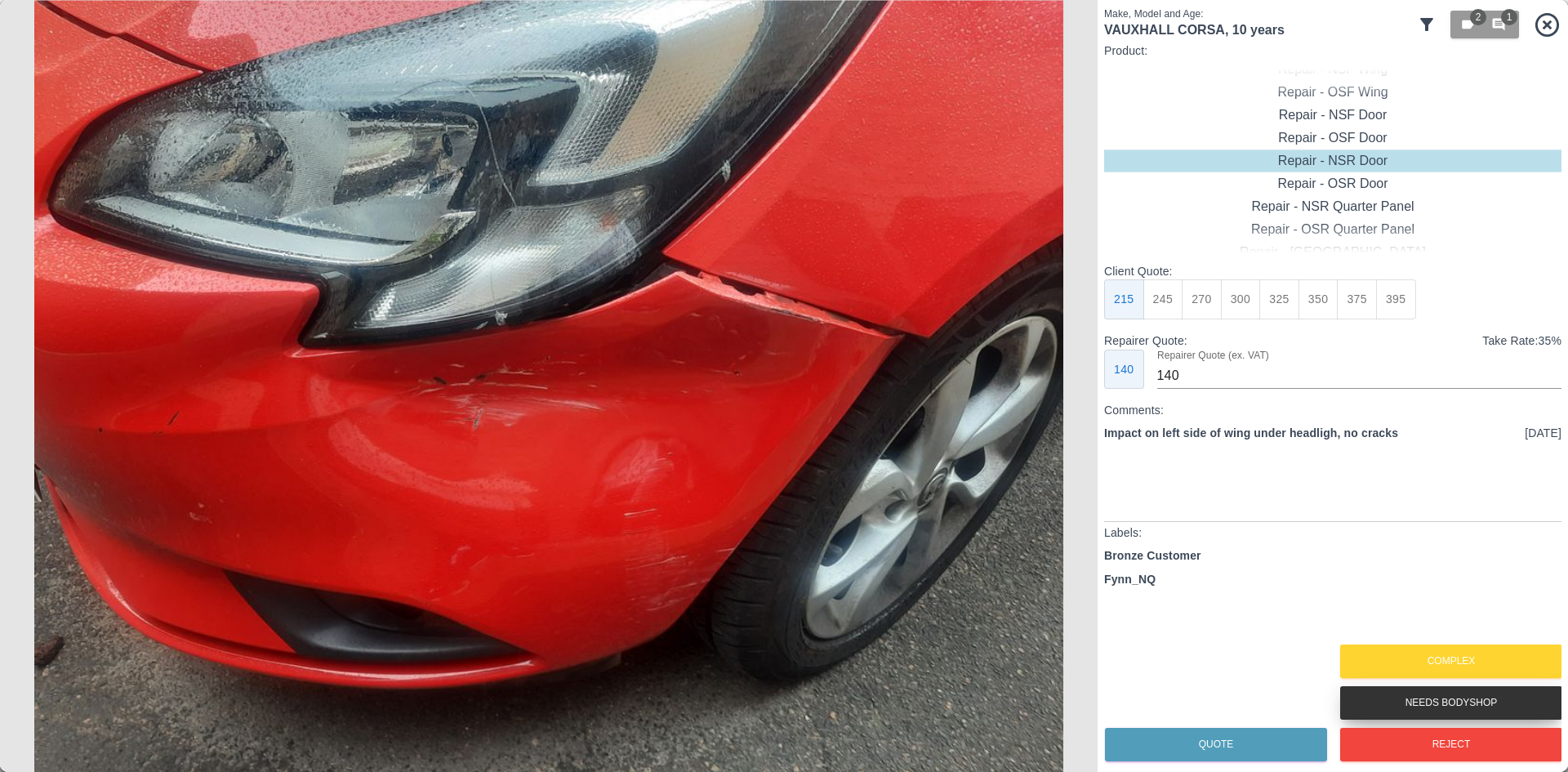
click at [1385, 716] on button "Needs Bodyshop" at bounding box center [1452, 703] width 222 height 33
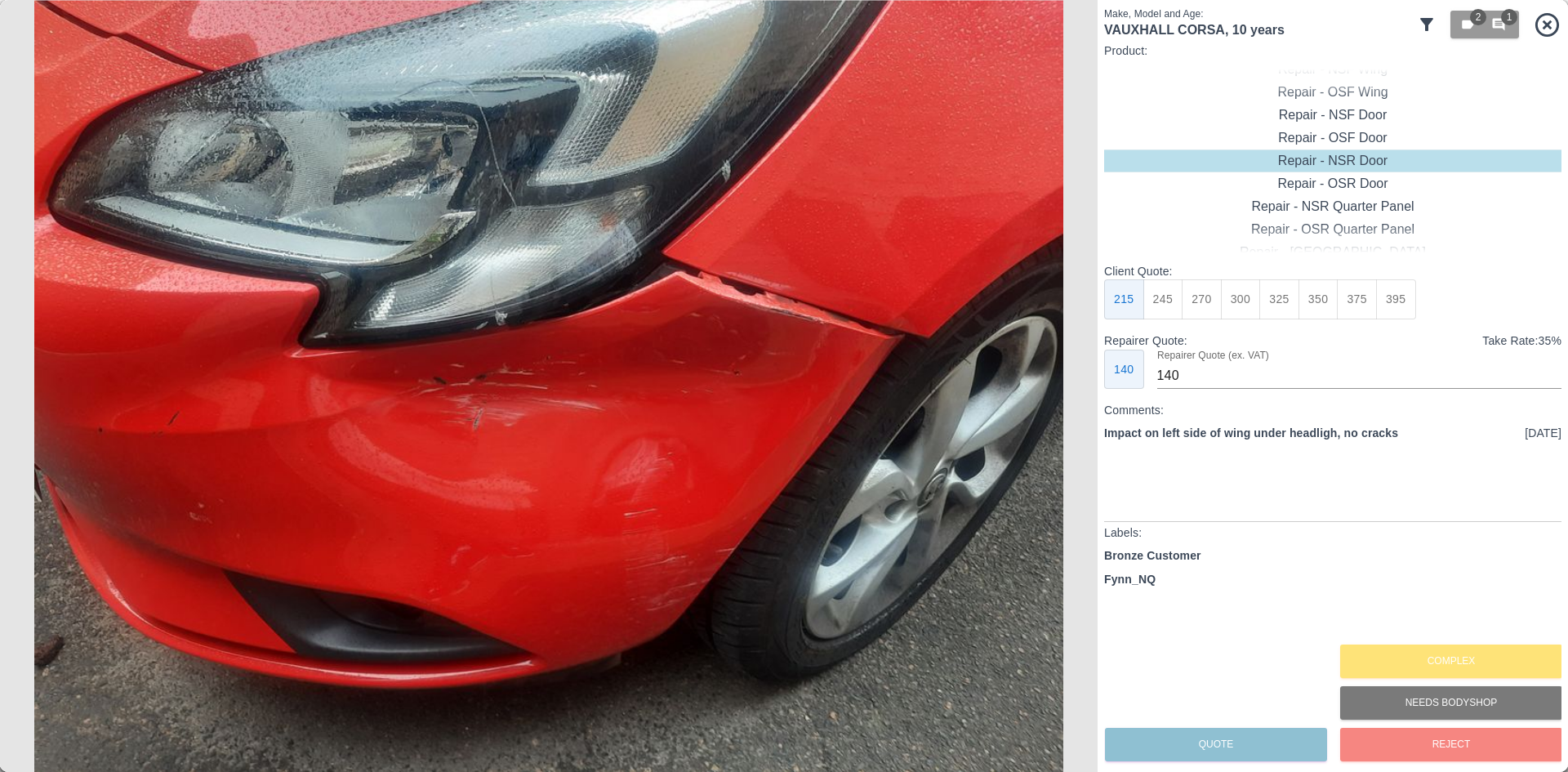
click at [1402, 756] on div "Reject" at bounding box center [1451, 745] width 222 height 42
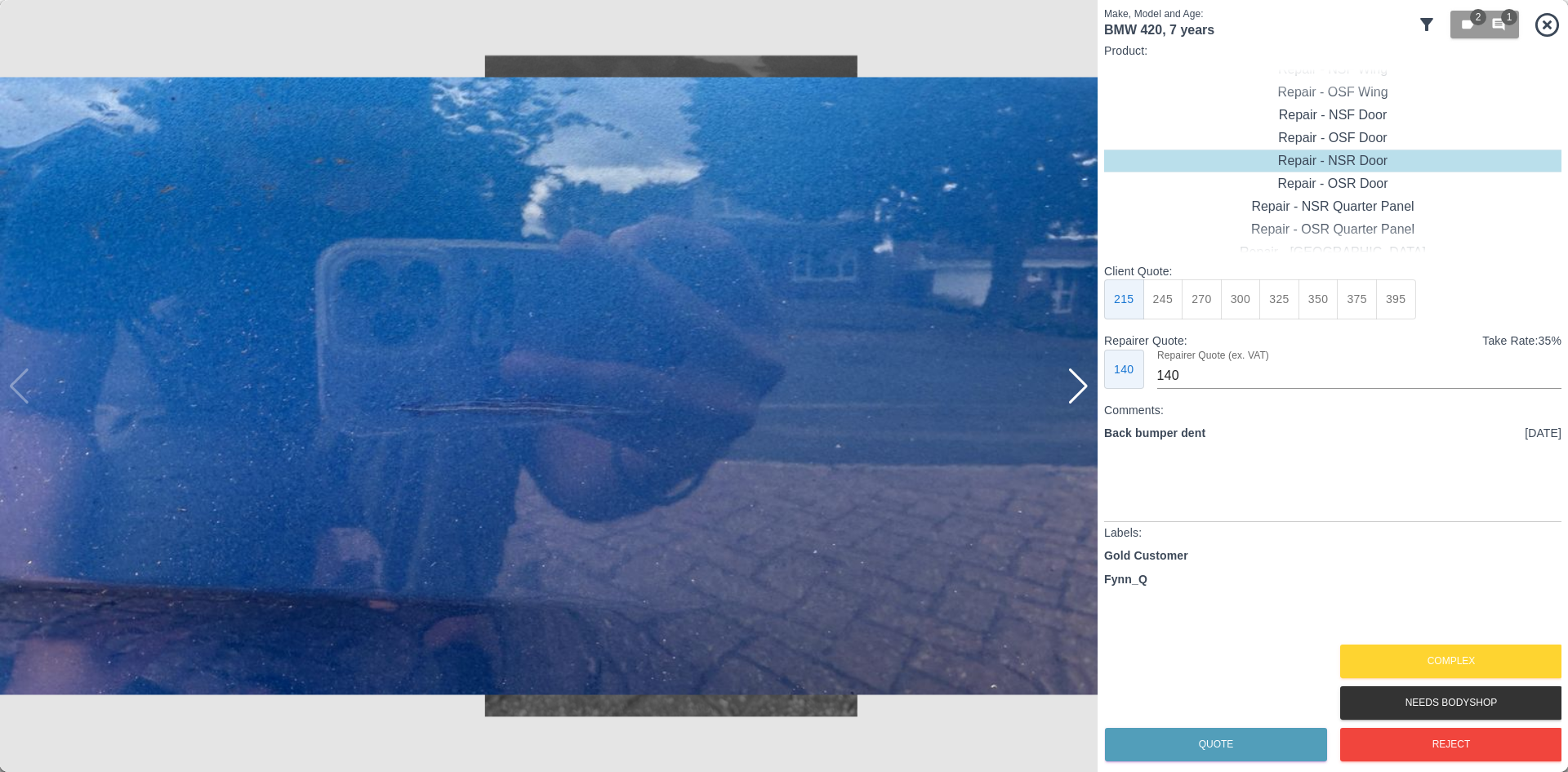
click at [1098, 384] on div "Make, Model and Age: BMW 420 , 7 years 2 1 Product: Repair - Front Bumper Corne…" at bounding box center [1333, 386] width 471 height 772
click at [1077, 385] on div at bounding box center [1078, 386] width 22 height 36
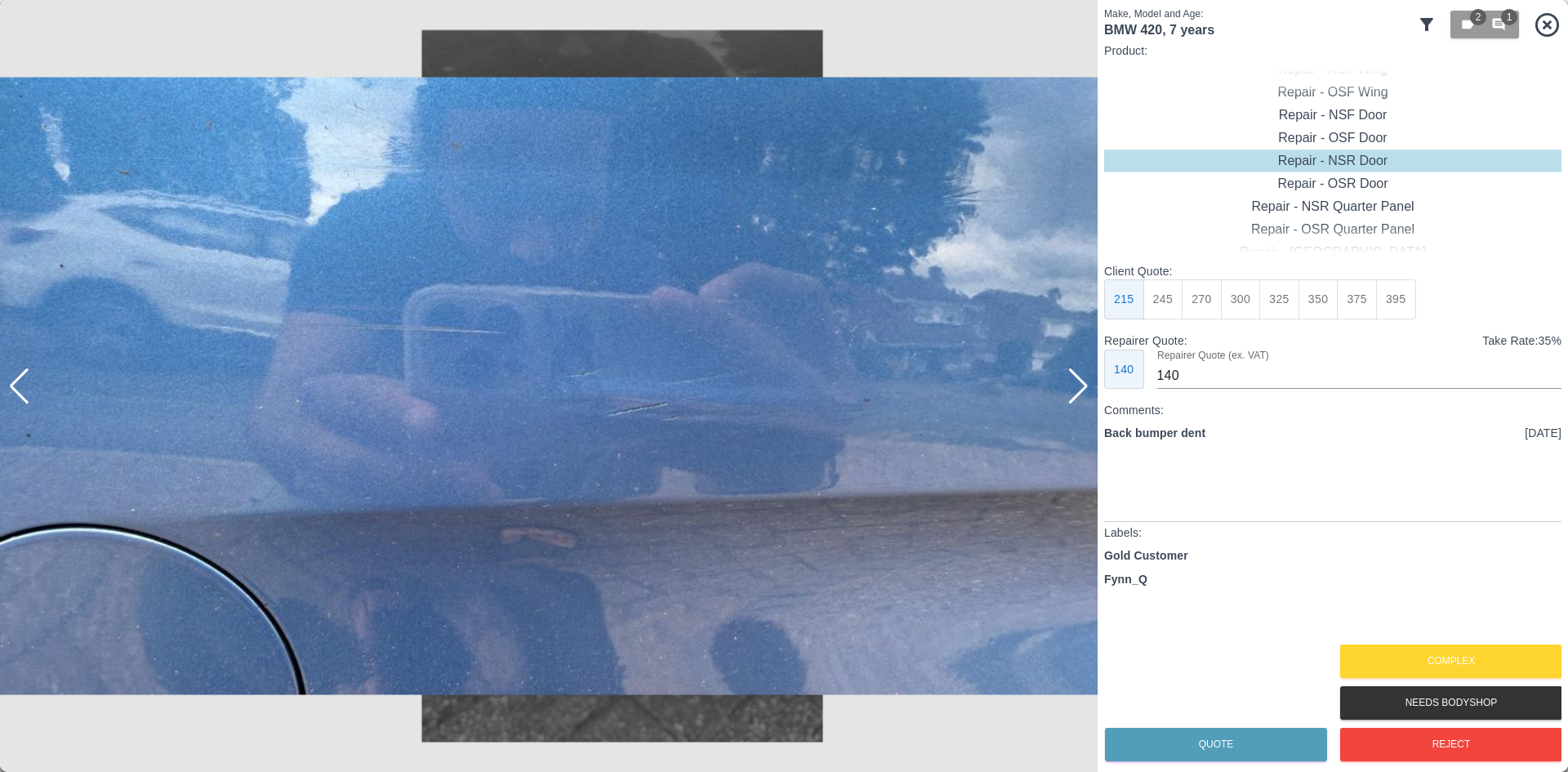
click at [1077, 385] on div at bounding box center [1078, 386] width 22 height 36
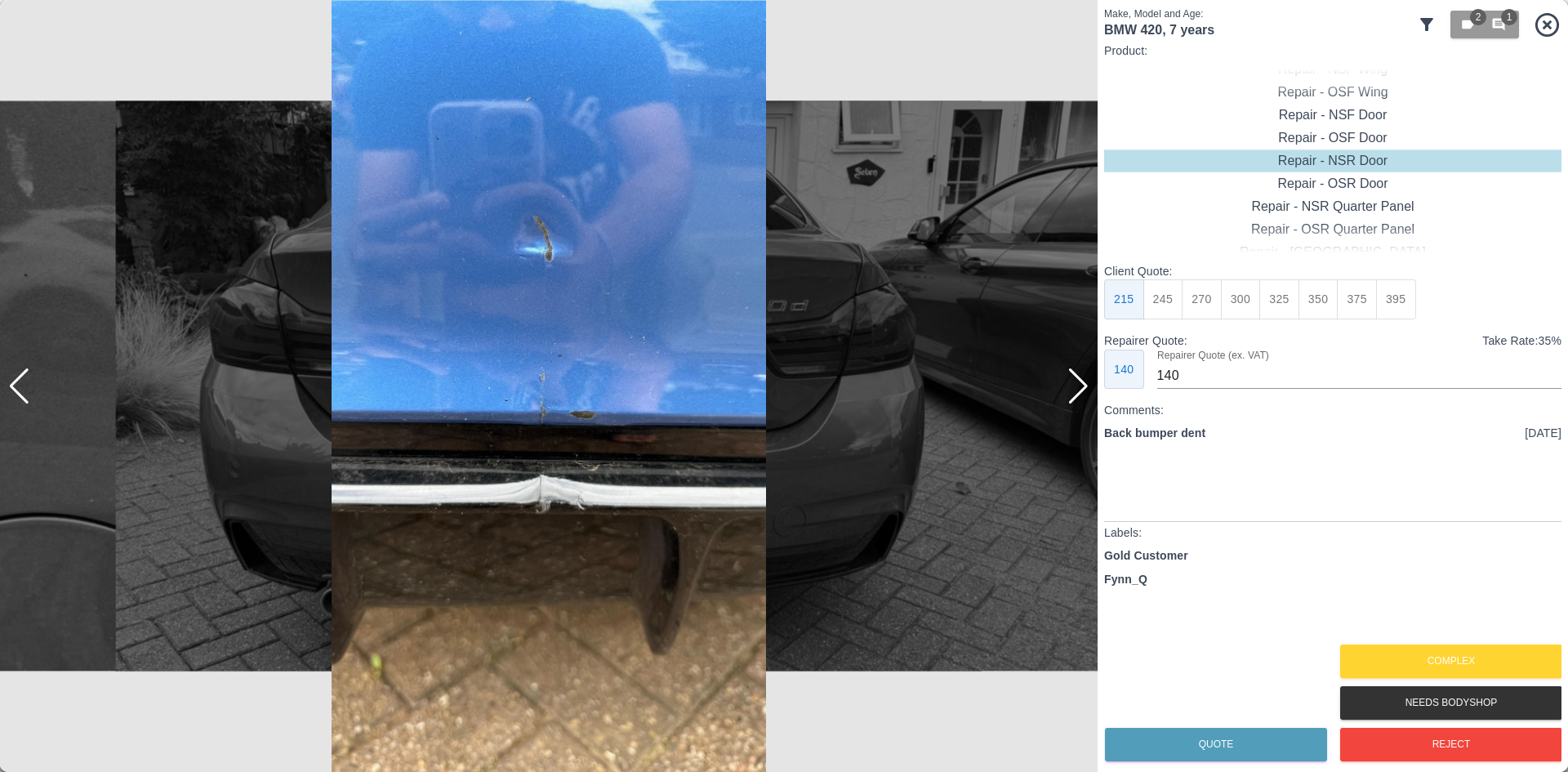
click at [1077, 385] on div at bounding box center [1078, 386] width 22 height 36
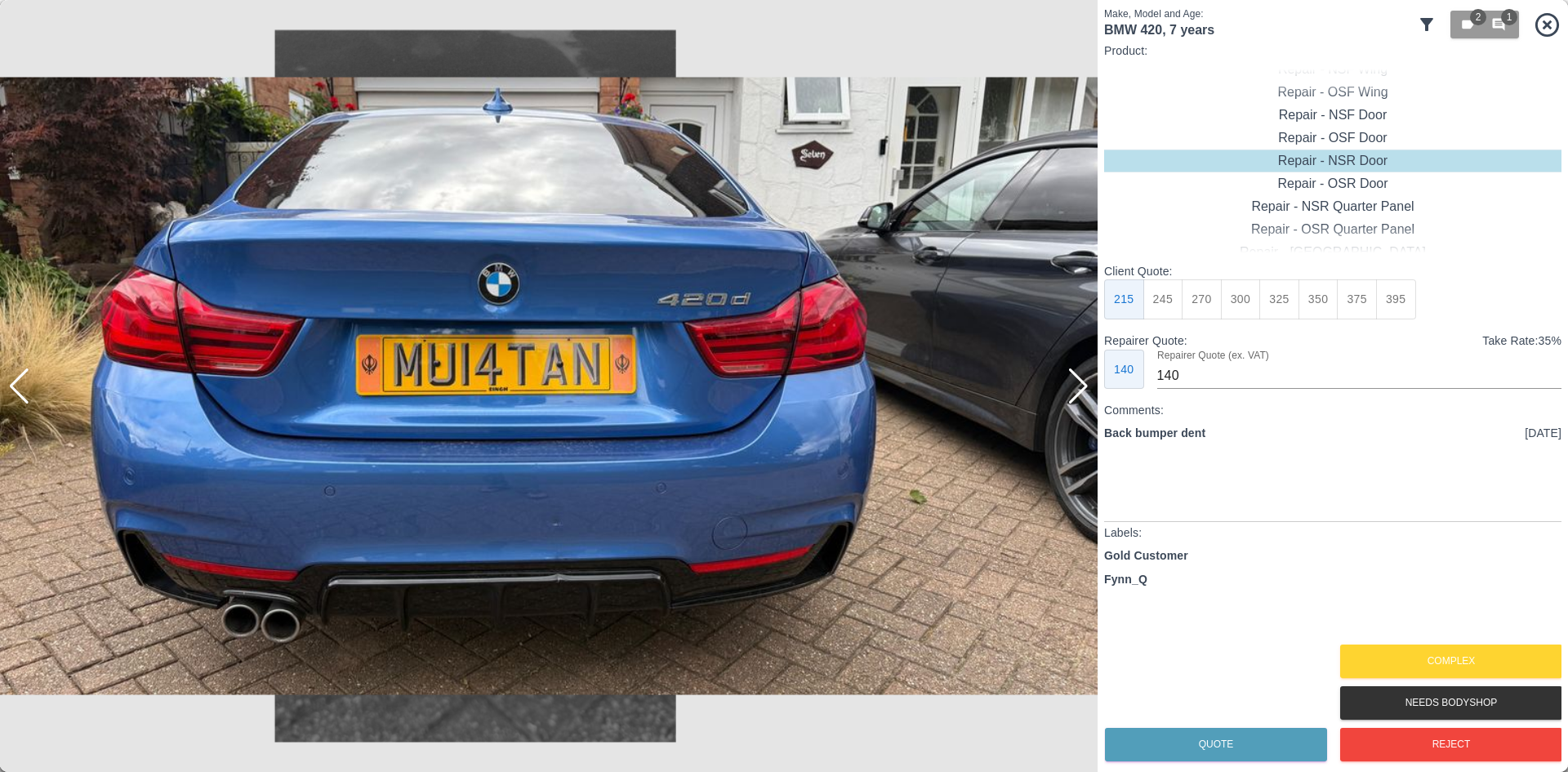
click at [1556, 12] on div at bounding box center [1561, 386] width 17 height 772
click at [1556, 21] on div at bounding box center [1561, 386] width 17 height 772
click at [1547, 22] on icon at bounding box center [1547, 25] width 28 height 28
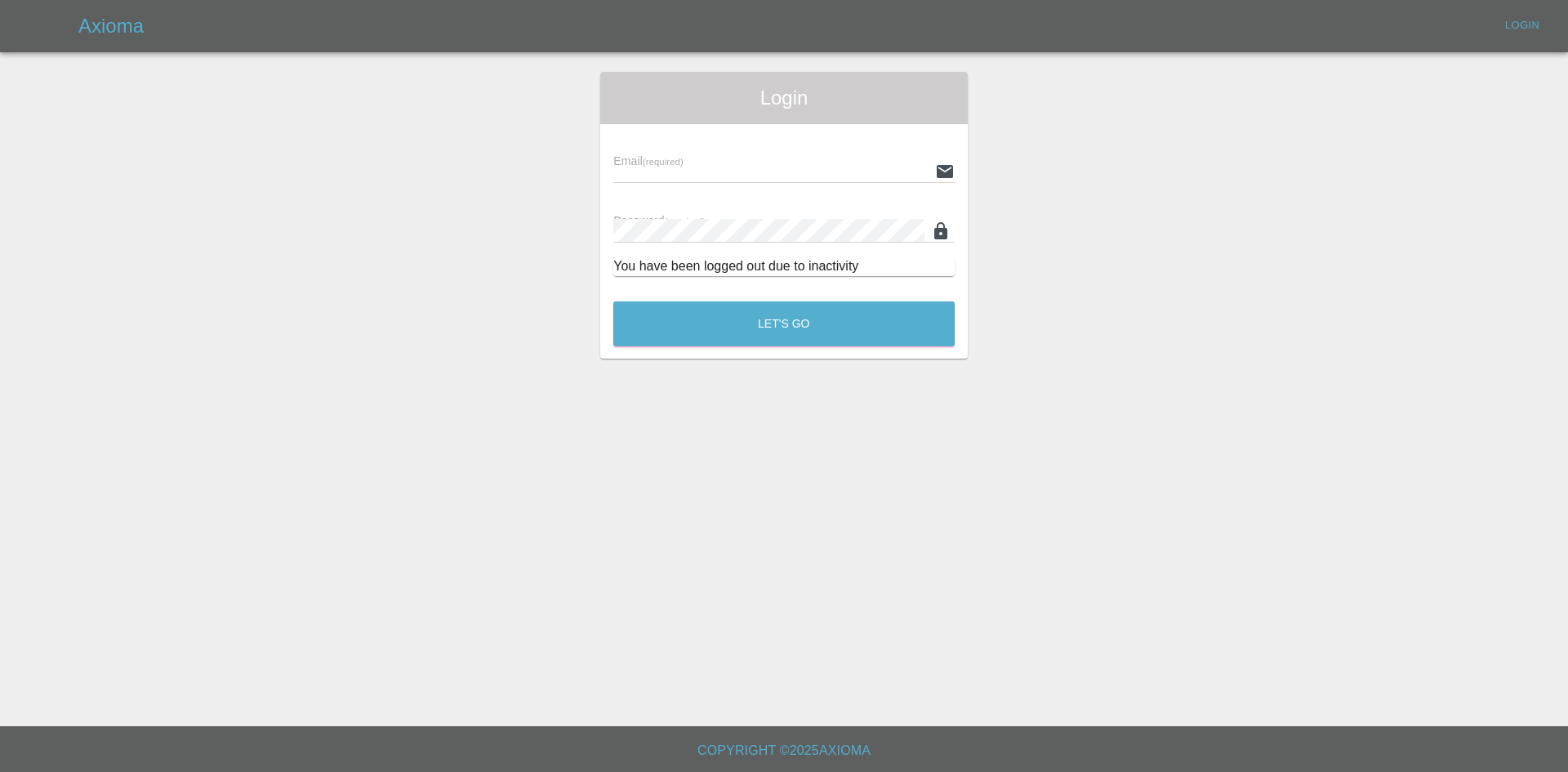
type input "[PERSON_NAME][EMAIL_ADDRESS][PERSON_NAME][DOMAIN_NAME]"
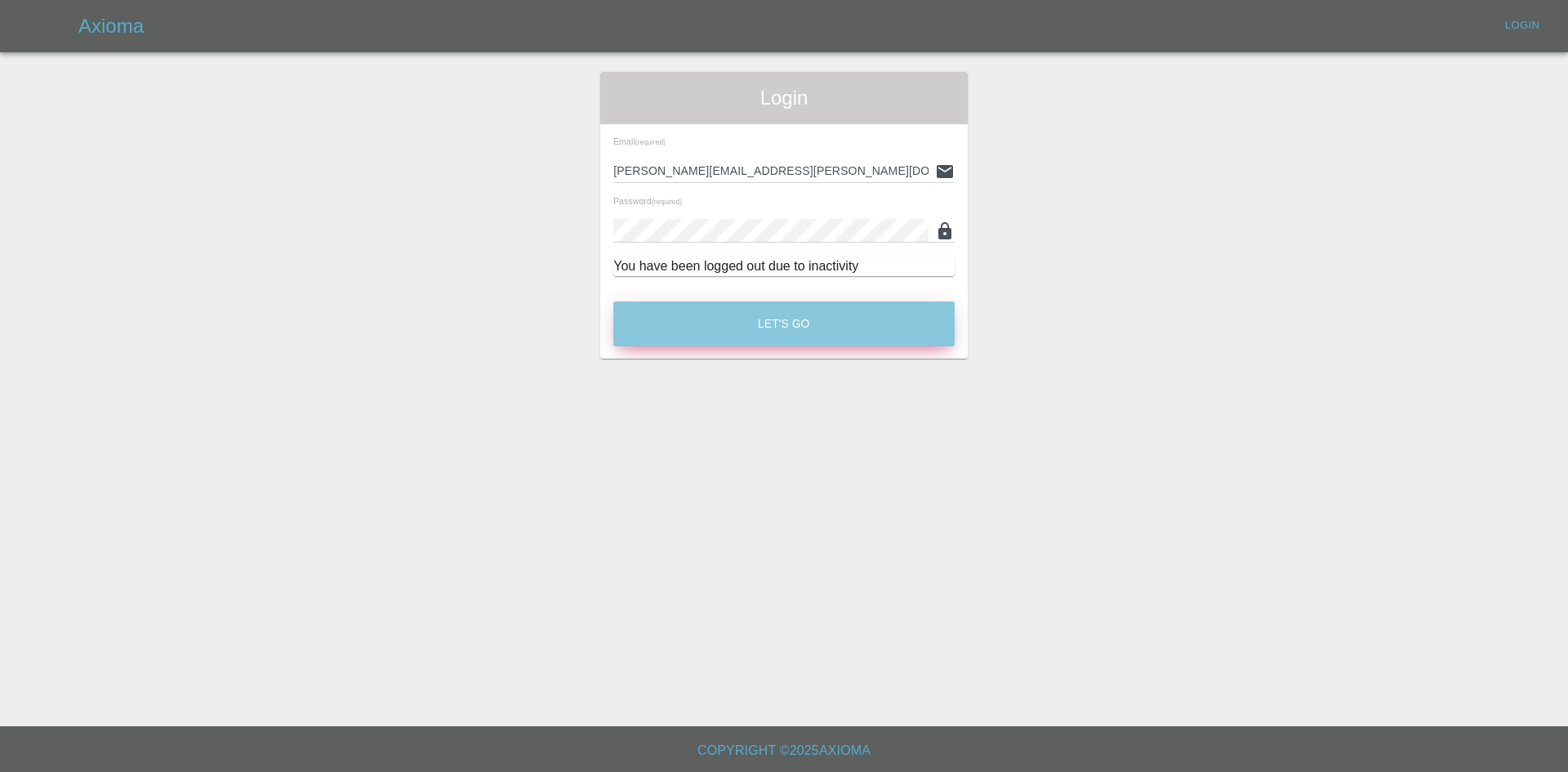
click at [782, 329] on button "Let's Go" at bounding box center [784, 324] width 341 height 45
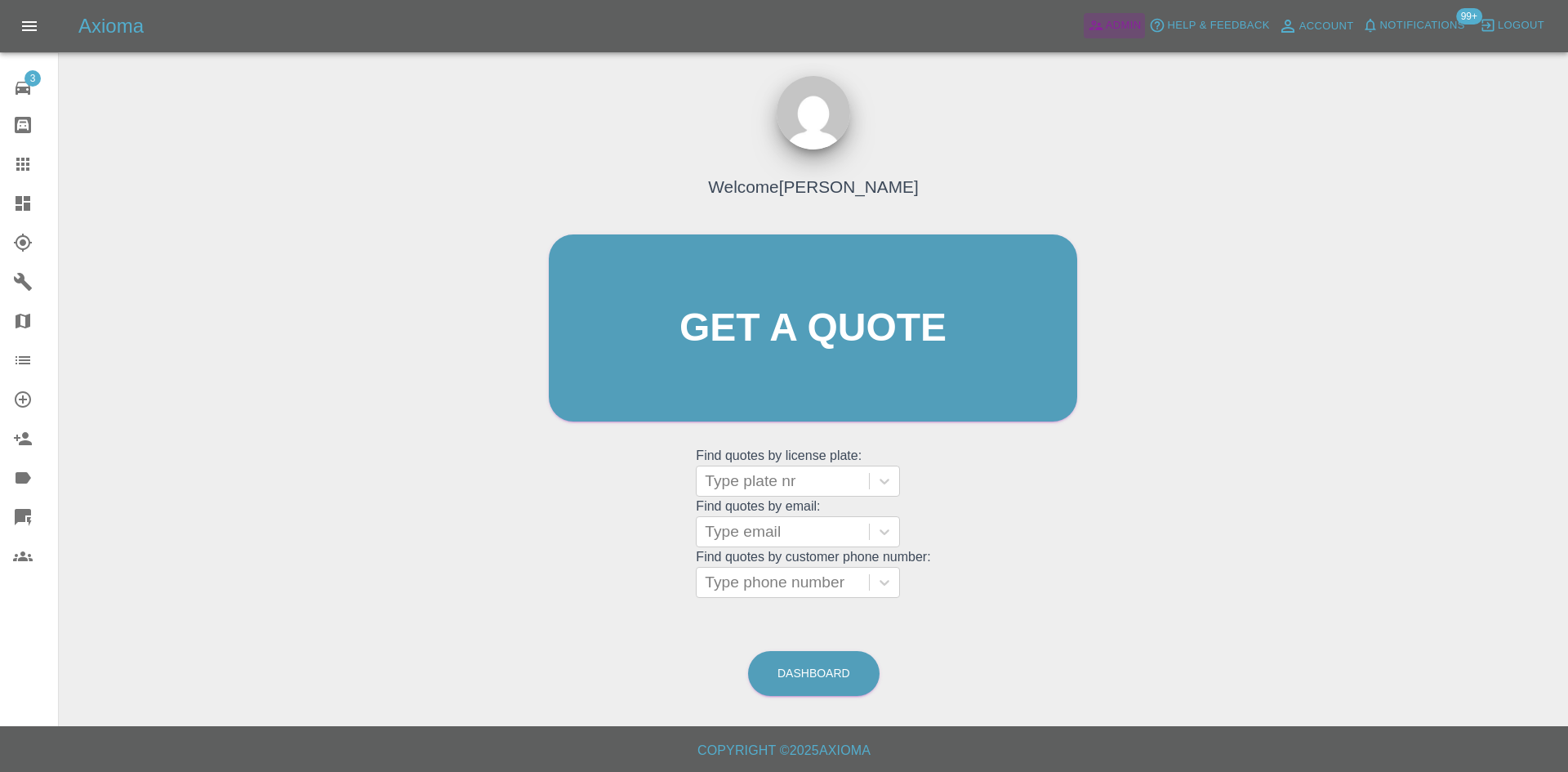
click at [1100, 32] on icon at bounding box center [1097, 26] width 17 height 17
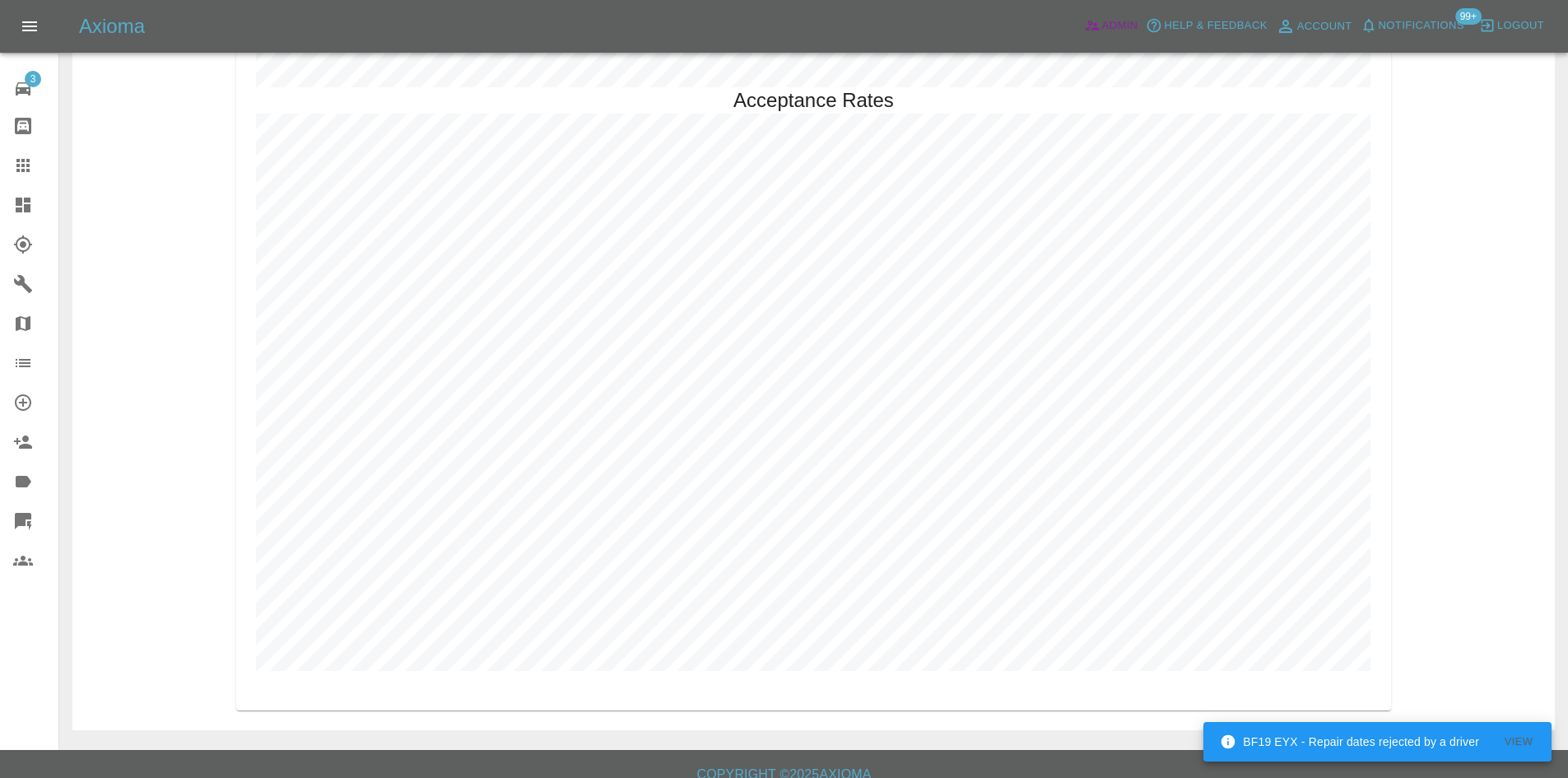
scroll to position [3757, 0]
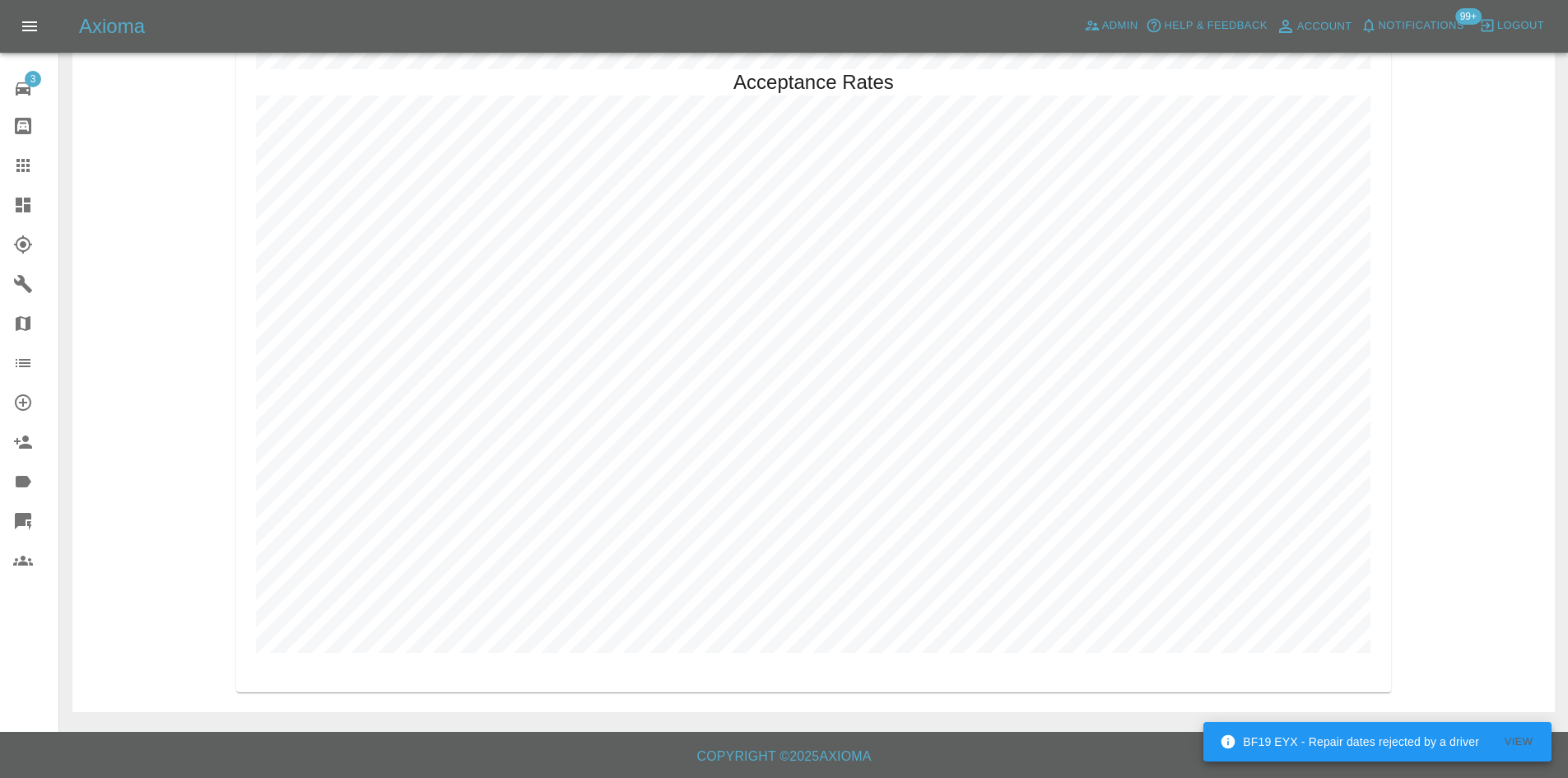
click at [8, 214] on link "Dashboard" at bounding box center [29, 204] width 59 height 39
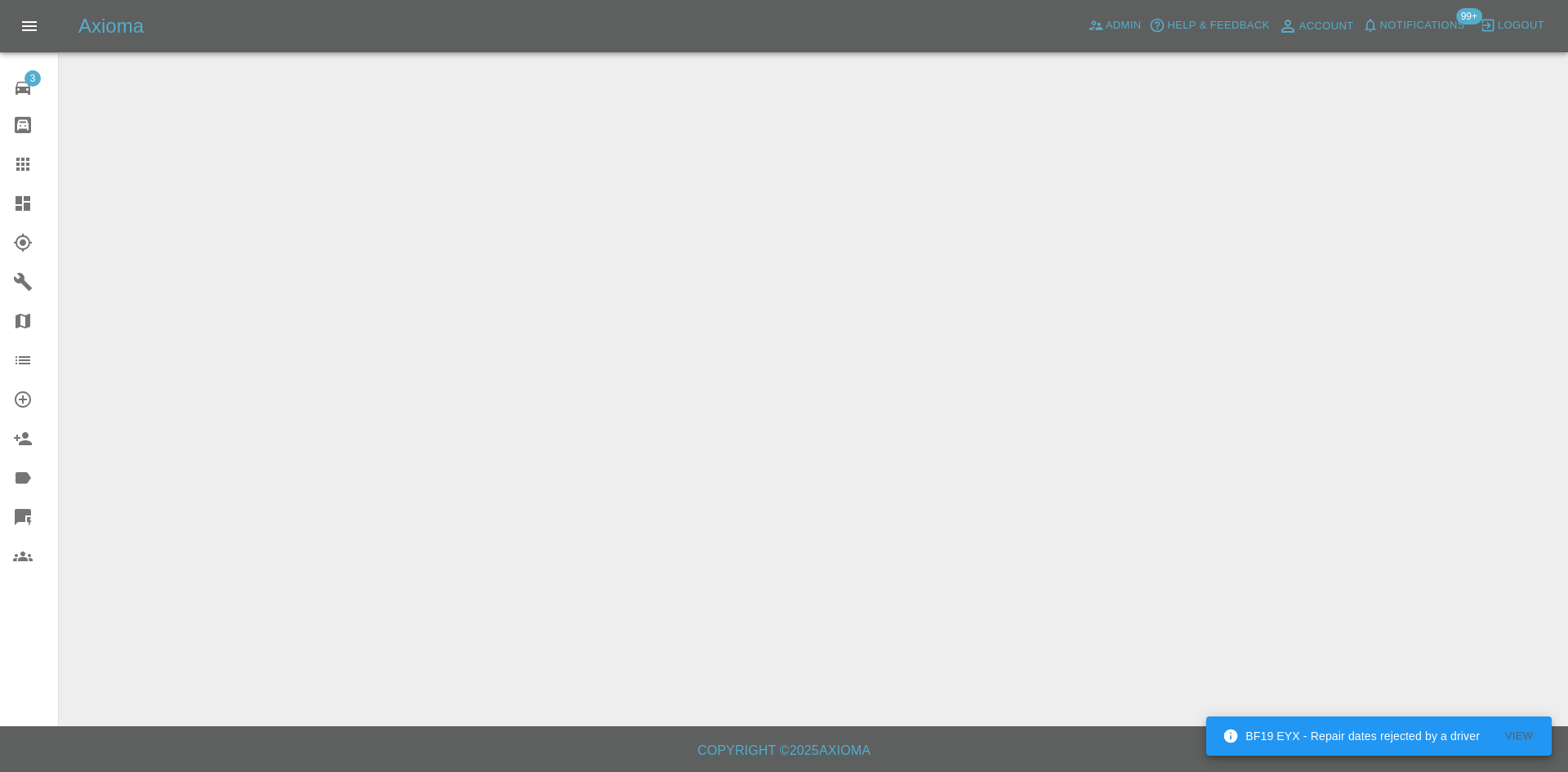
click at [25, 511] on icon at bounding box center [23, 517] width 17 height 17
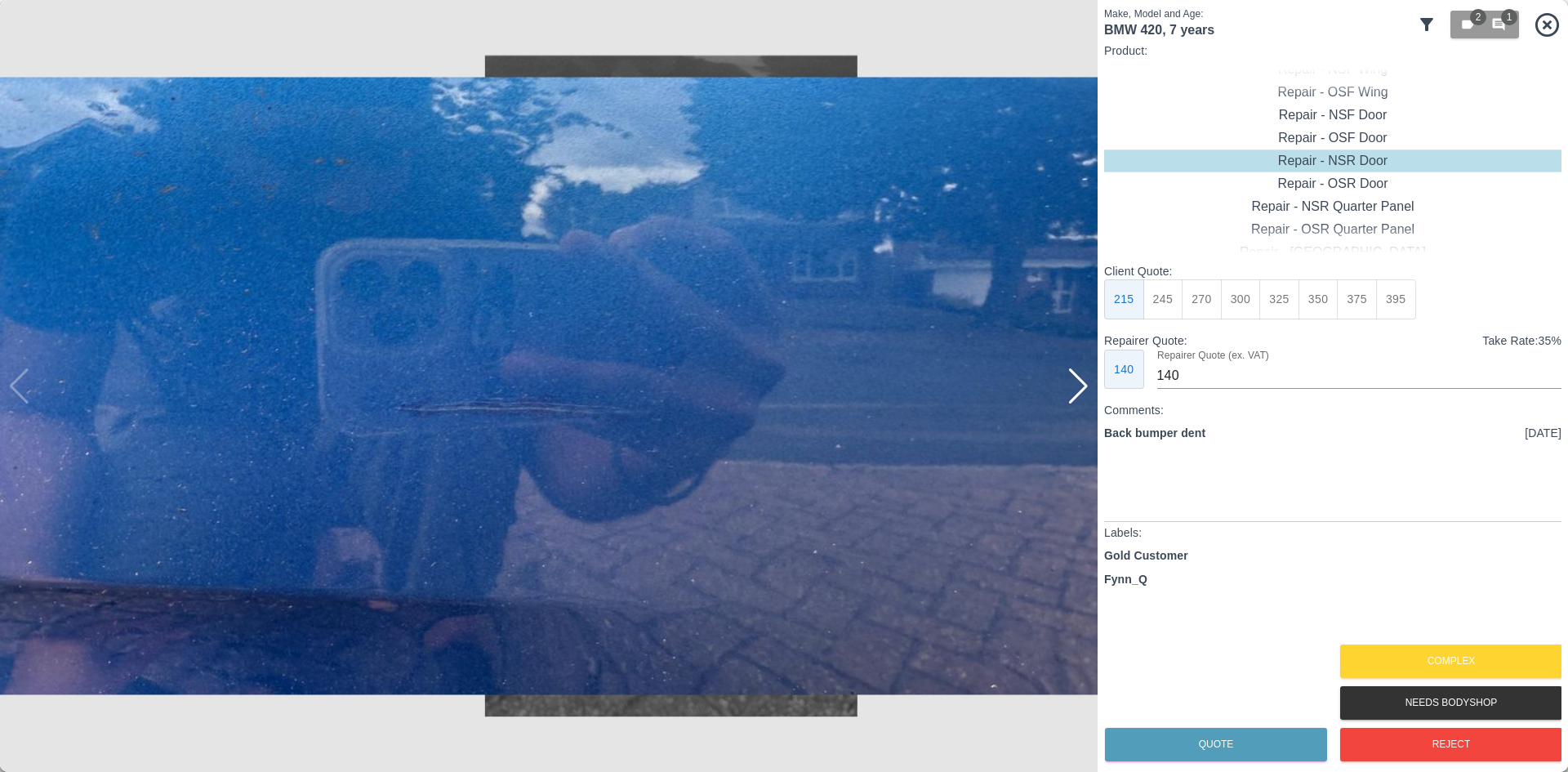
click at [1090, 379] on img at bounding box center [549, 386] width 1098 height 772
click at [1082, 382] on div at bounding box center [1078, 386] width 22 height 36
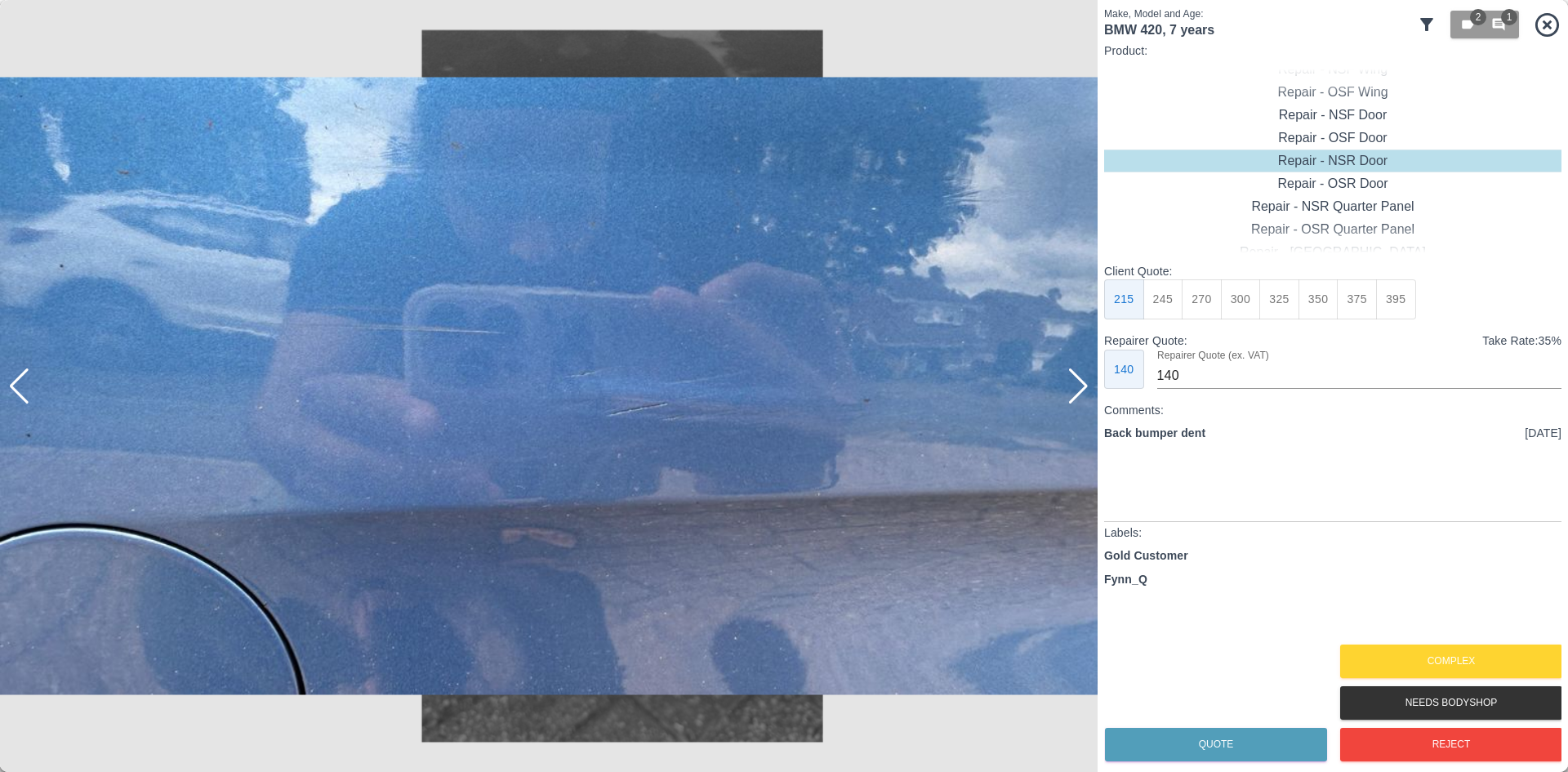
click at [1082, 382] on div at bounding box center [1078, 386] width 22 height 36
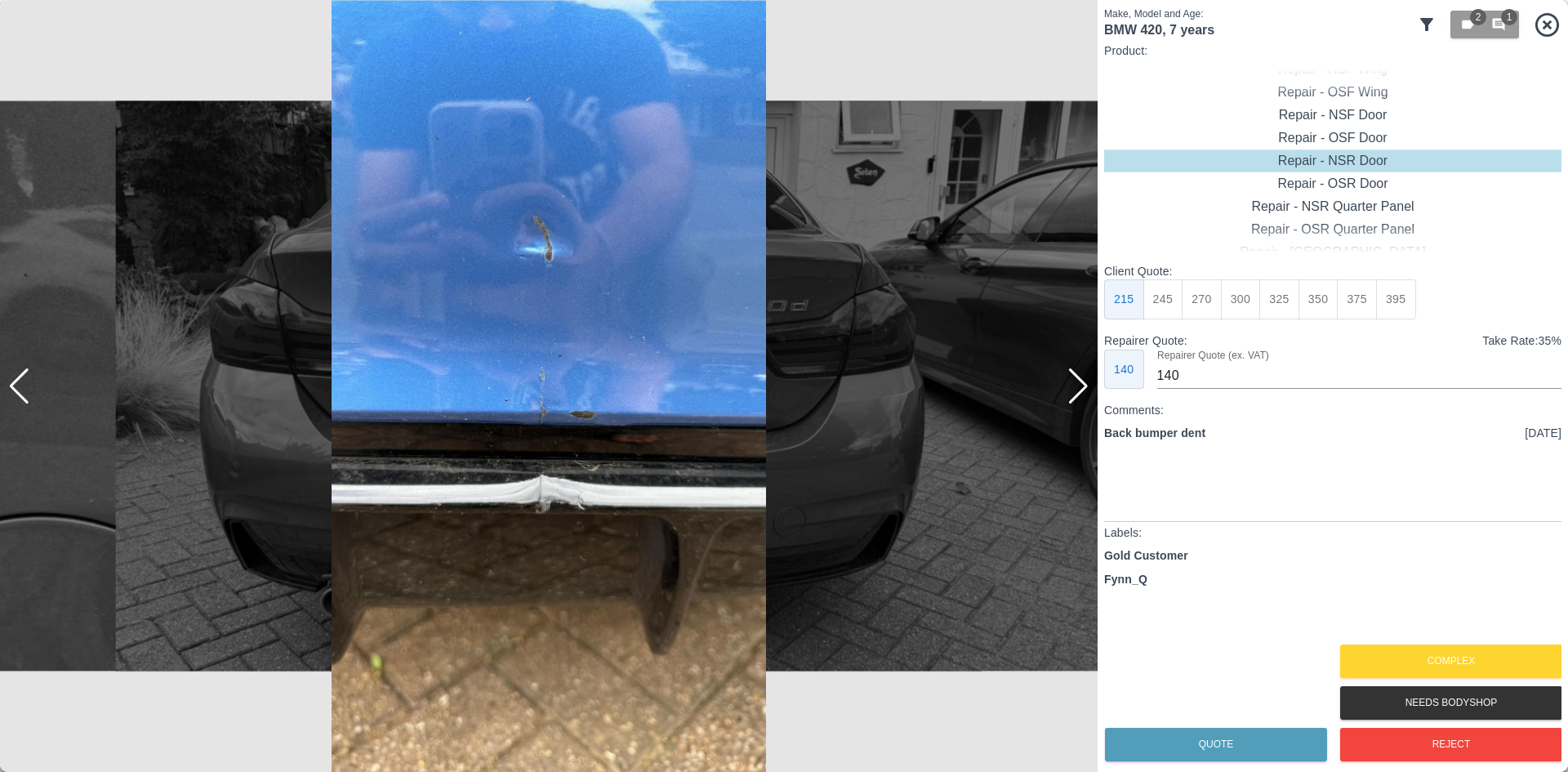
click at [1082, 382] on div at bounding box center [1078, 386] width 22 height 36
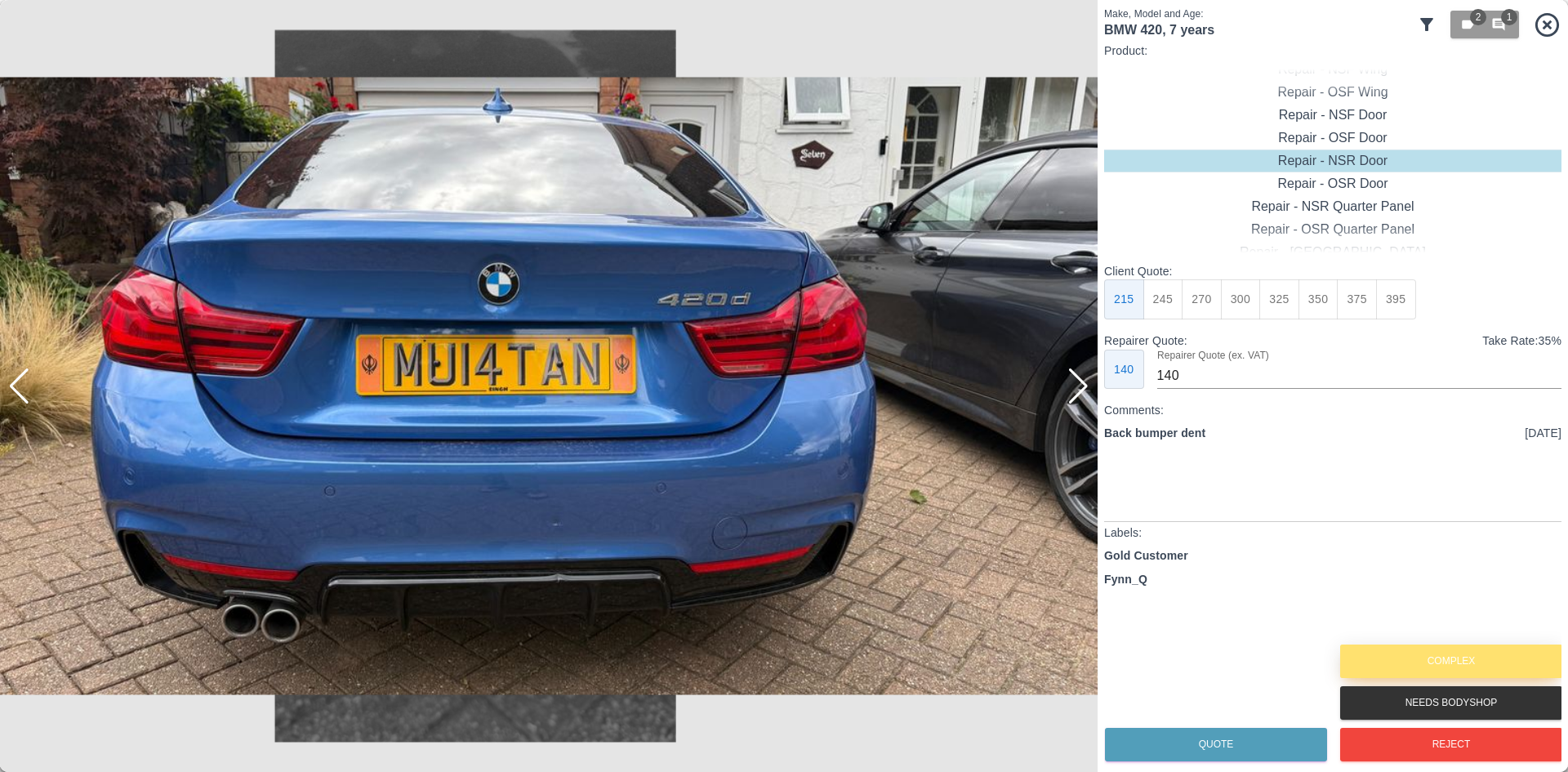
click at [1467, 661] on button "Complex" at bounding box center [1452, 661] width 222 height 33
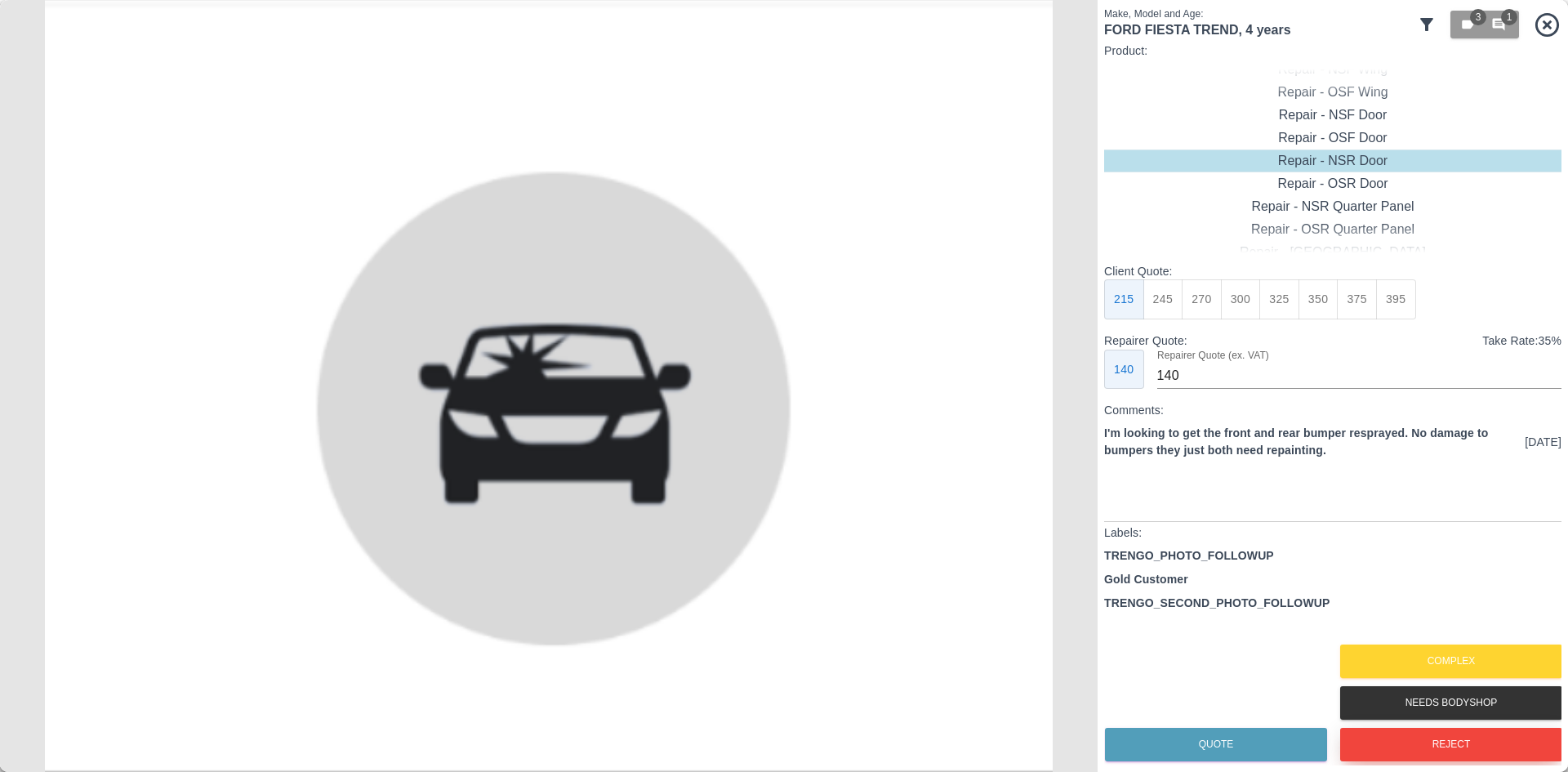
click at [1397, 745] on button "Reject" at bounding box center [1452, 745] width 222 height 33
click at [1393, 748] on button "Reject" at bounding box center [1452, 745] width 222 height 33
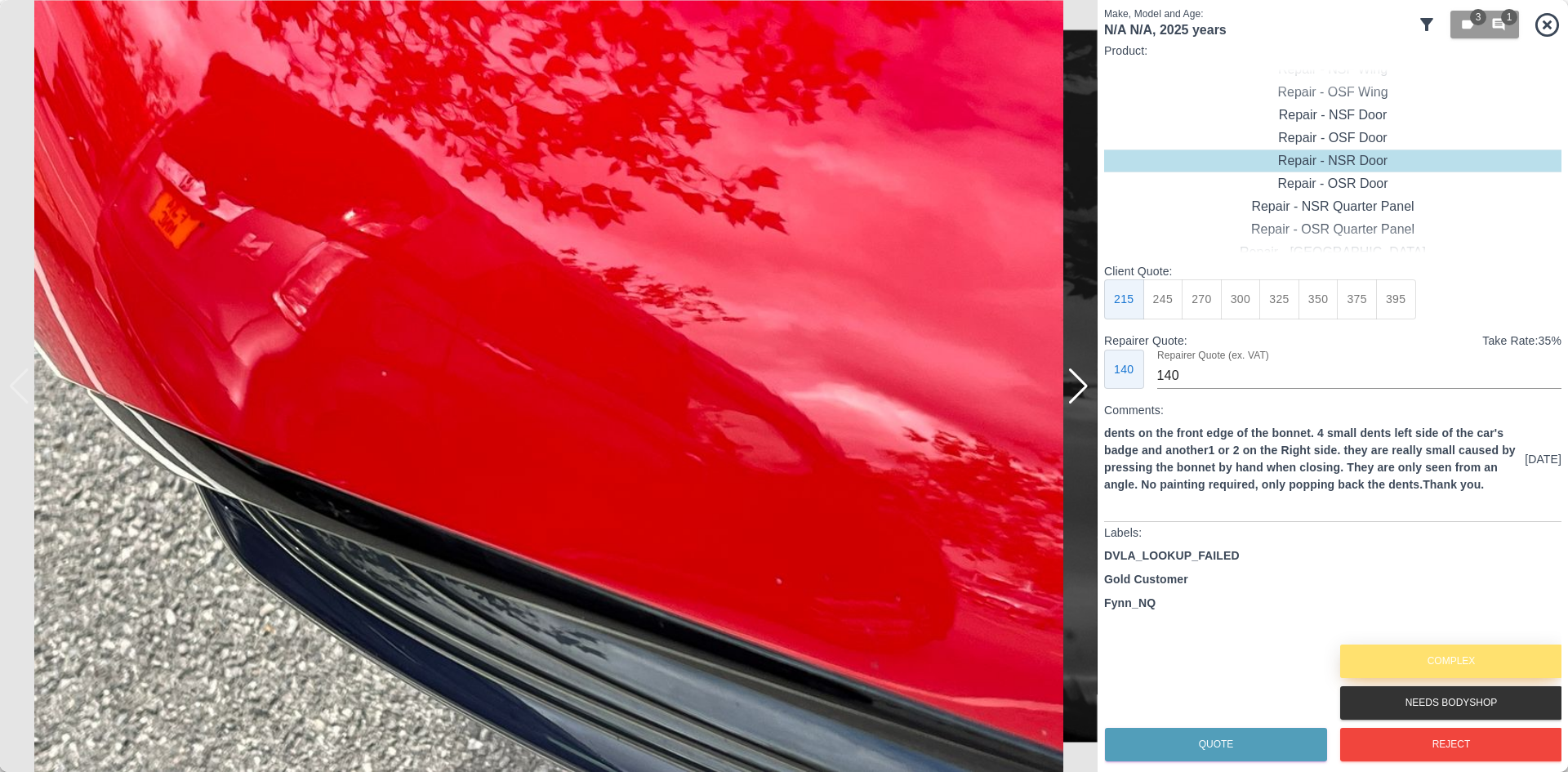
click at [1418, 659] on button "Complex" at bounding box center [1452, 661] width 222 height 33
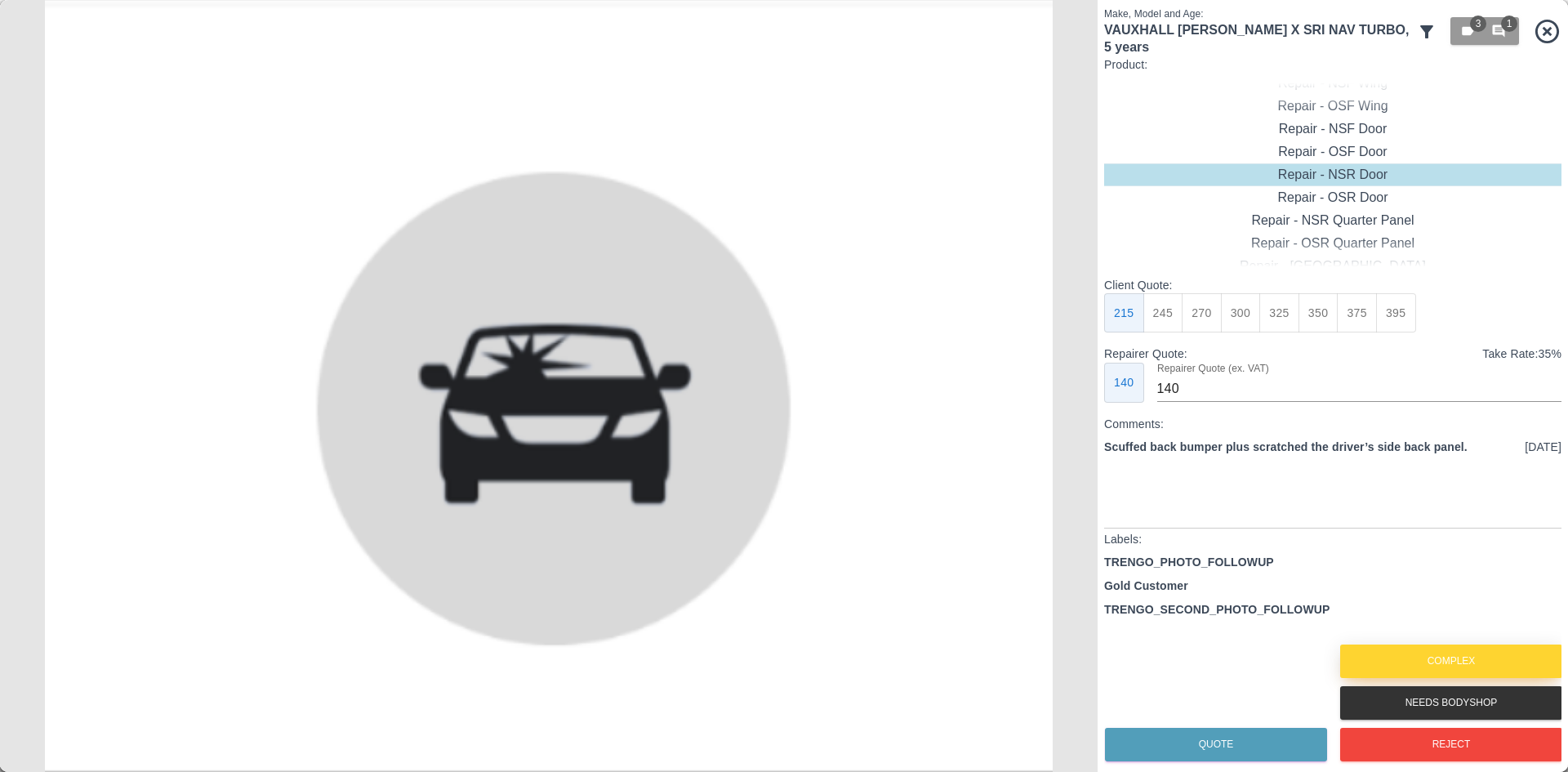
click at [1418, 659] on button "Complex" at bounding box center [1452, 661] width 222 height 33
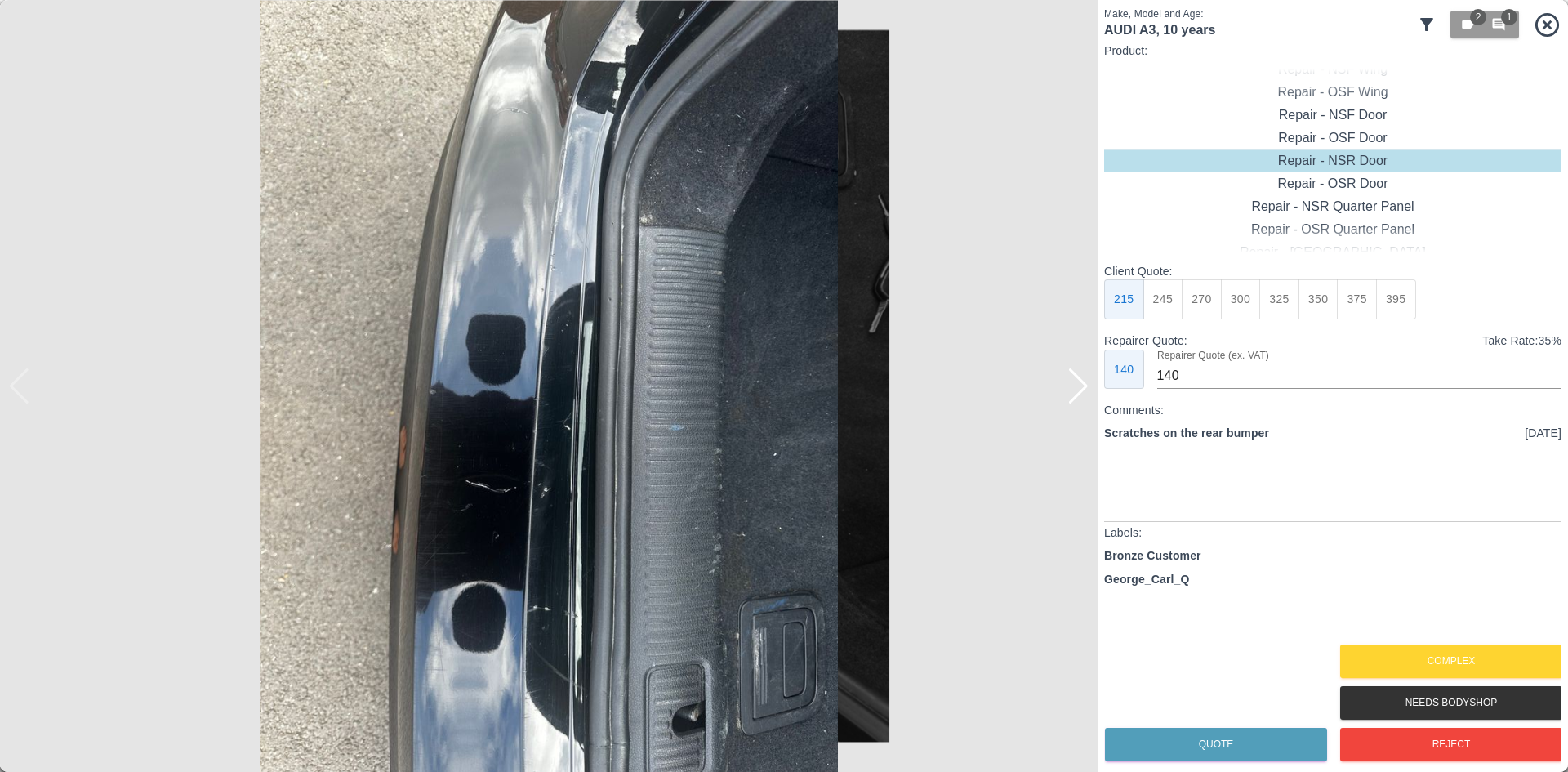
click at [1092, 397] on img at bounding box center [549, 386] width 1098 height 772
click at [1082, 396] on div at bounding box center [1078, 386] width 22 height 36
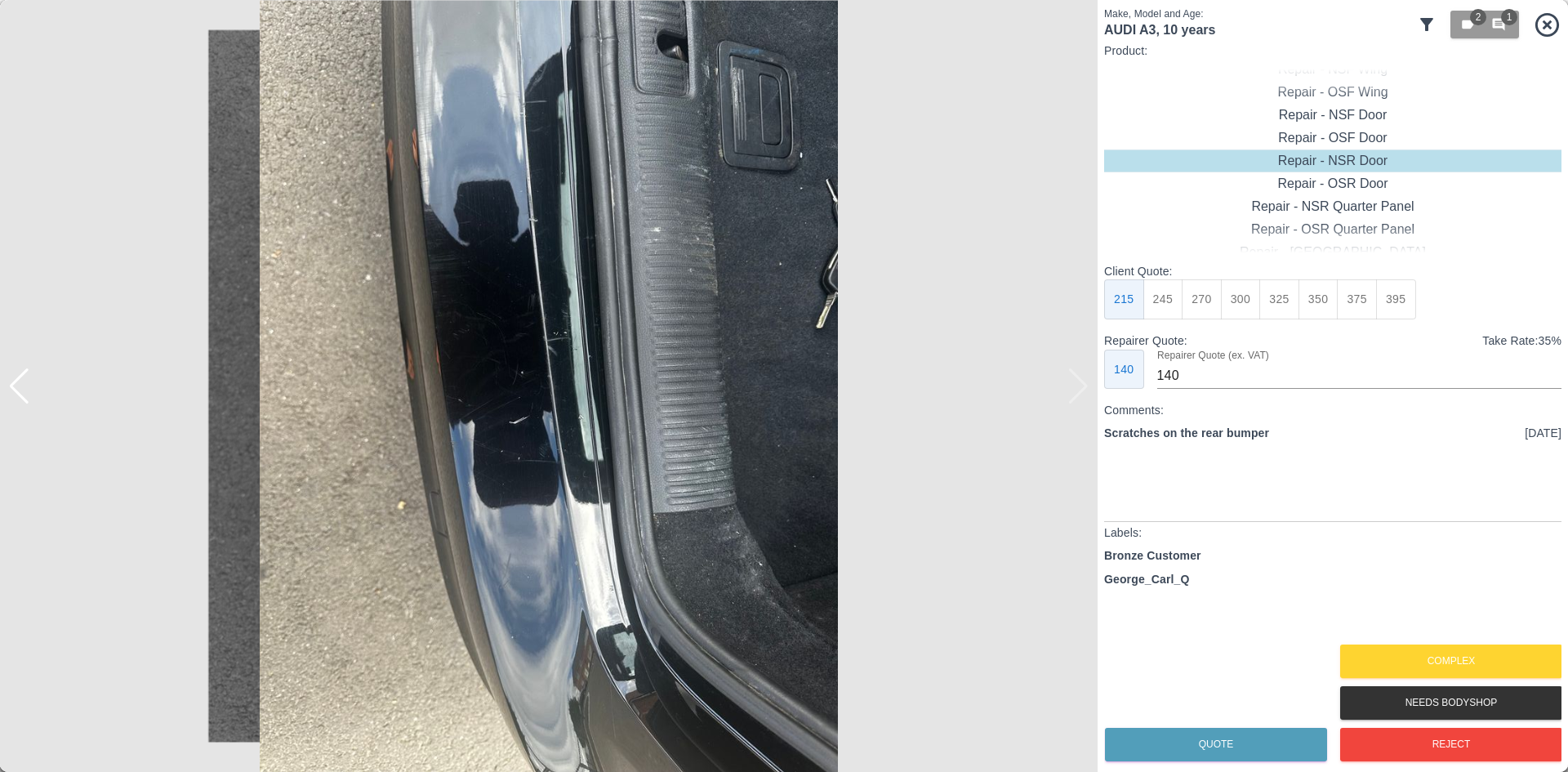
click at [1082, 396] on img at bounding box center [549, 386] width 1098 height 772
click at [1353, 141] on div "Repair - Rear Bumper" at bounding box center [1332, 139] width 457 height 23
type input "180"
click at [1231, 762] on div "Quote" at bounding box center [1215, 745] width 222 height 42
click at [1226, 748] on button "Quote" at bounding box center [1216, 745] width 222 height 33
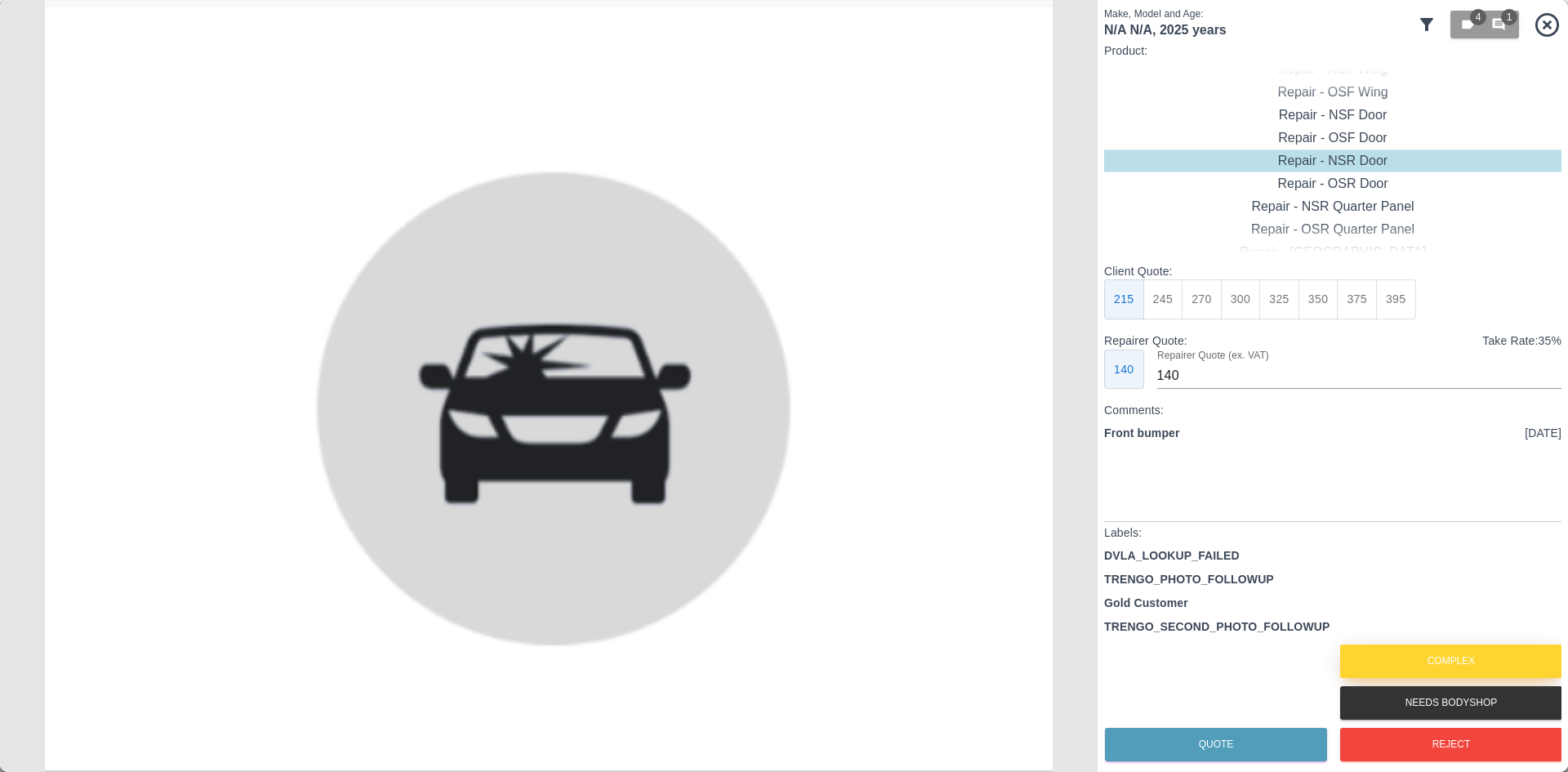
click at [1405, 650] on button "Complex" at bounding box center [1452, 661] width 222 height 33
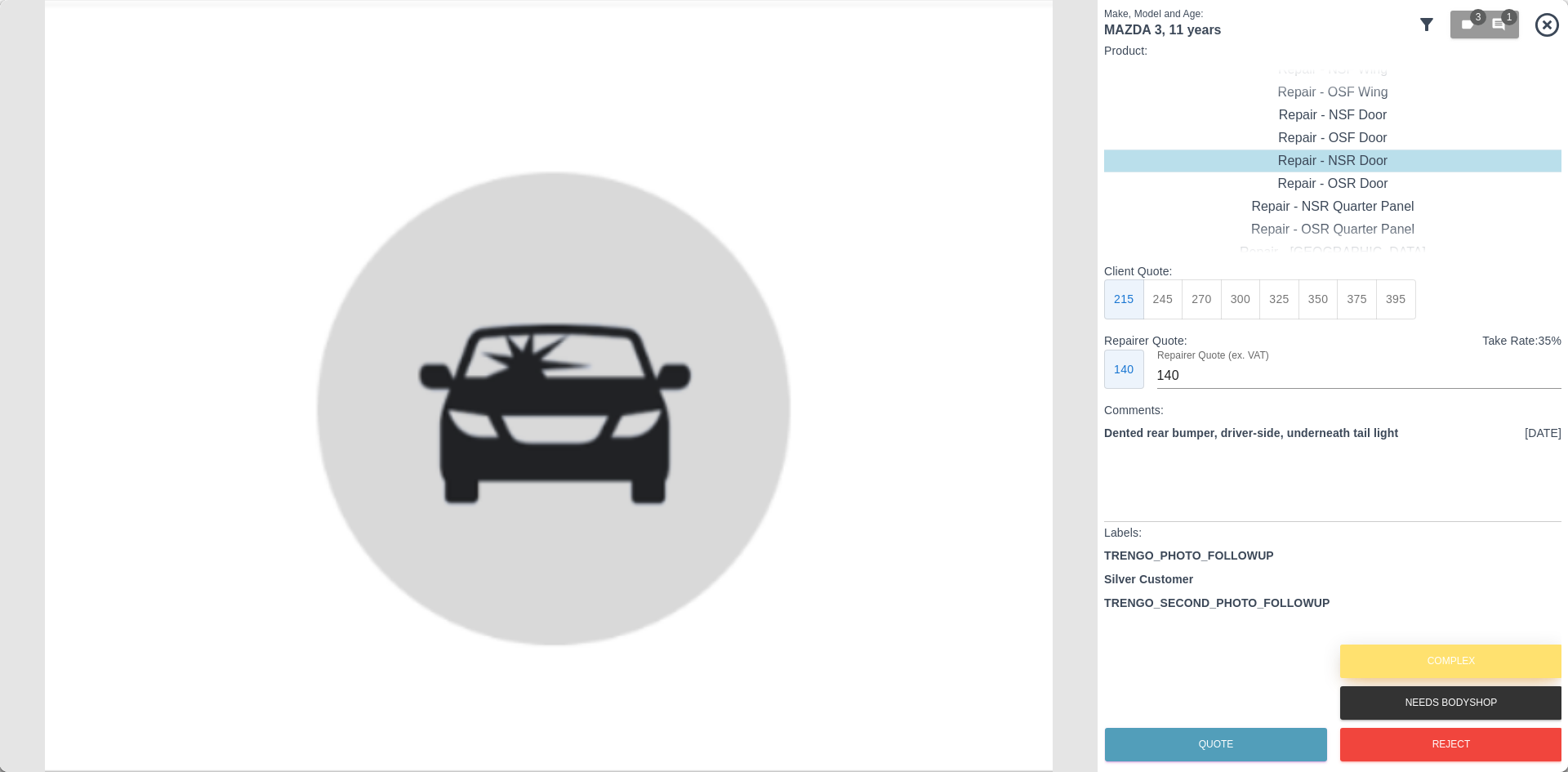
click at [1404, 654] on button "Complex" at bounding box center [1452, 661] width 222 height 33
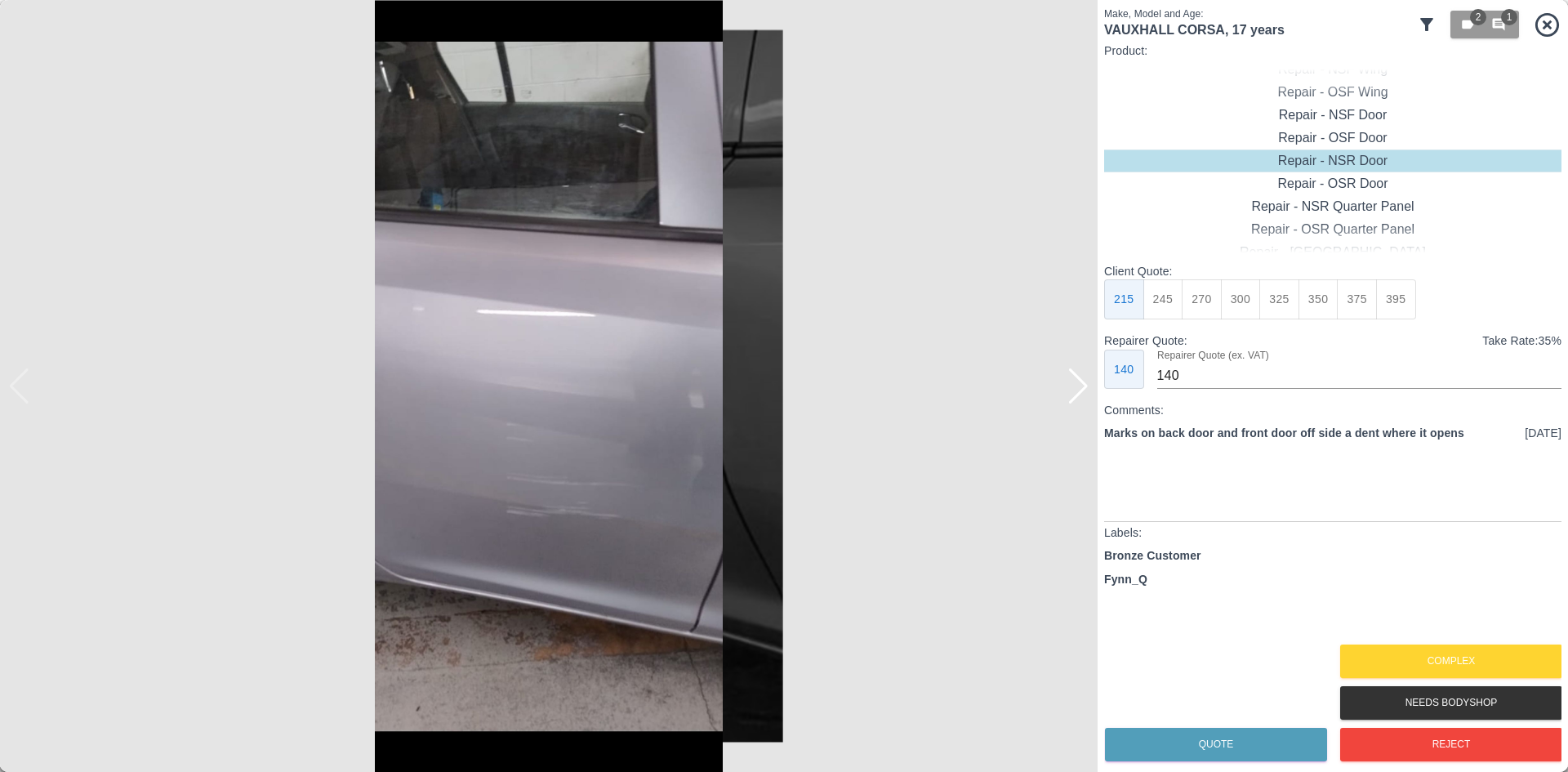
click at [1084, 393] on div at bounding box center [1078, 386] width 22 height 36
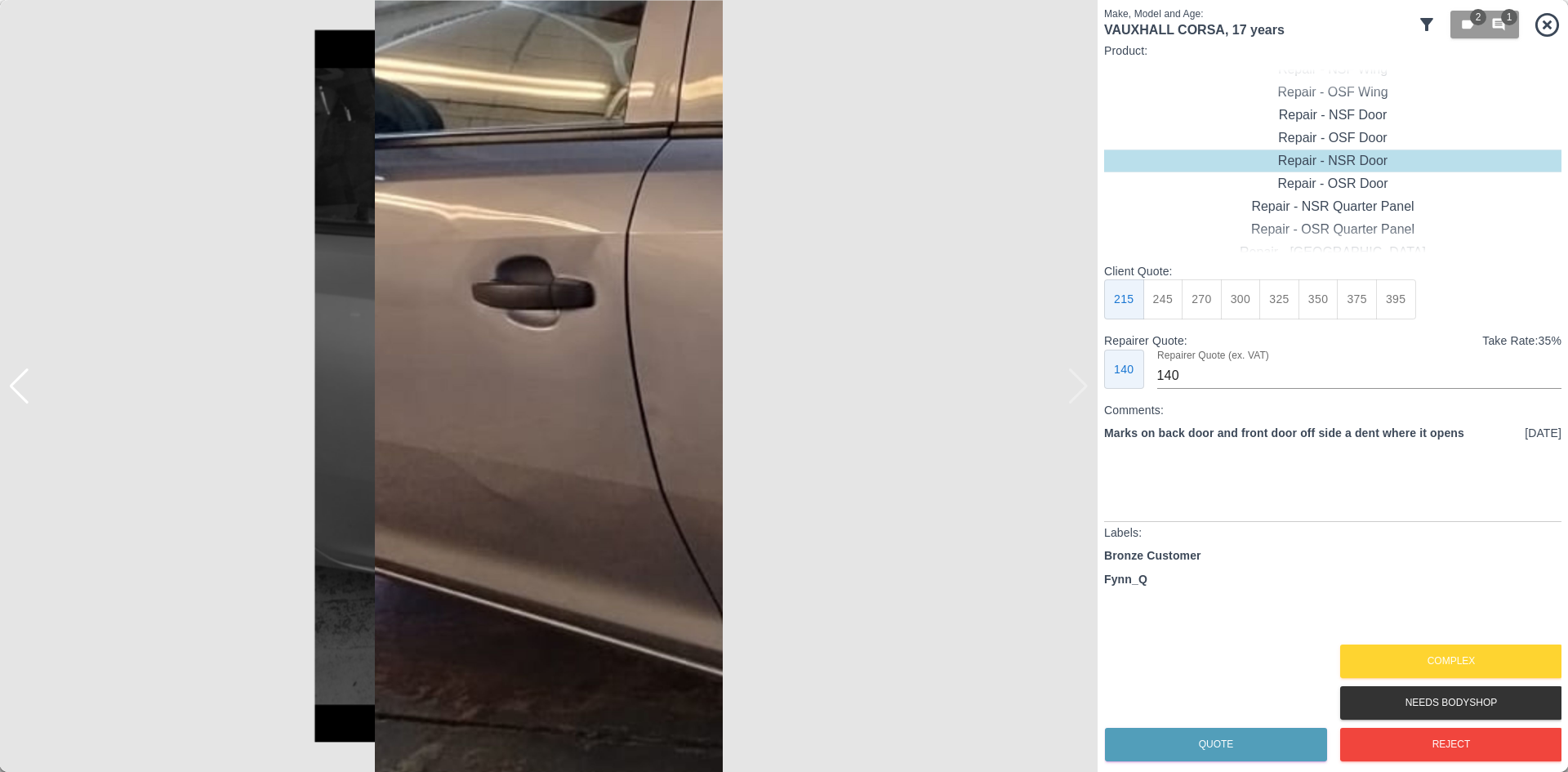
click at [1084, 393] on img at bounding box center [549, 386] width 1098 height 772
click at [1087, 384] on img at bounding box center [549, 386] width 1098 height 772
click at [1372, 642] on div "Complex" at bounding box center [1451, 662] width 222 height 42
click at [1380, 667] on button "Complex" at bounding box center [1452, 661] width 222 height 33
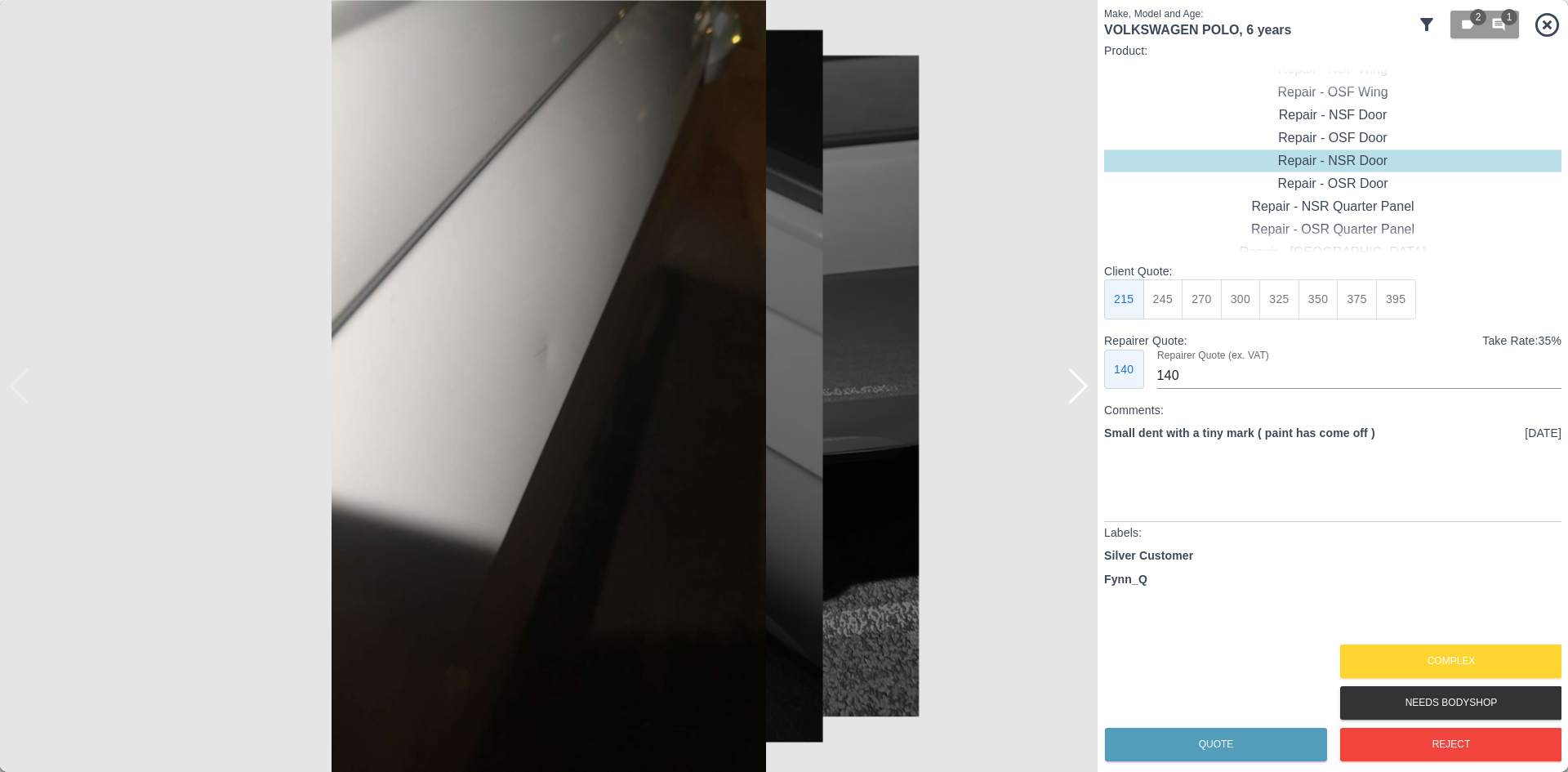
click at [1084, 393] on div at bounding box center [1078, 386] width 22 height 36
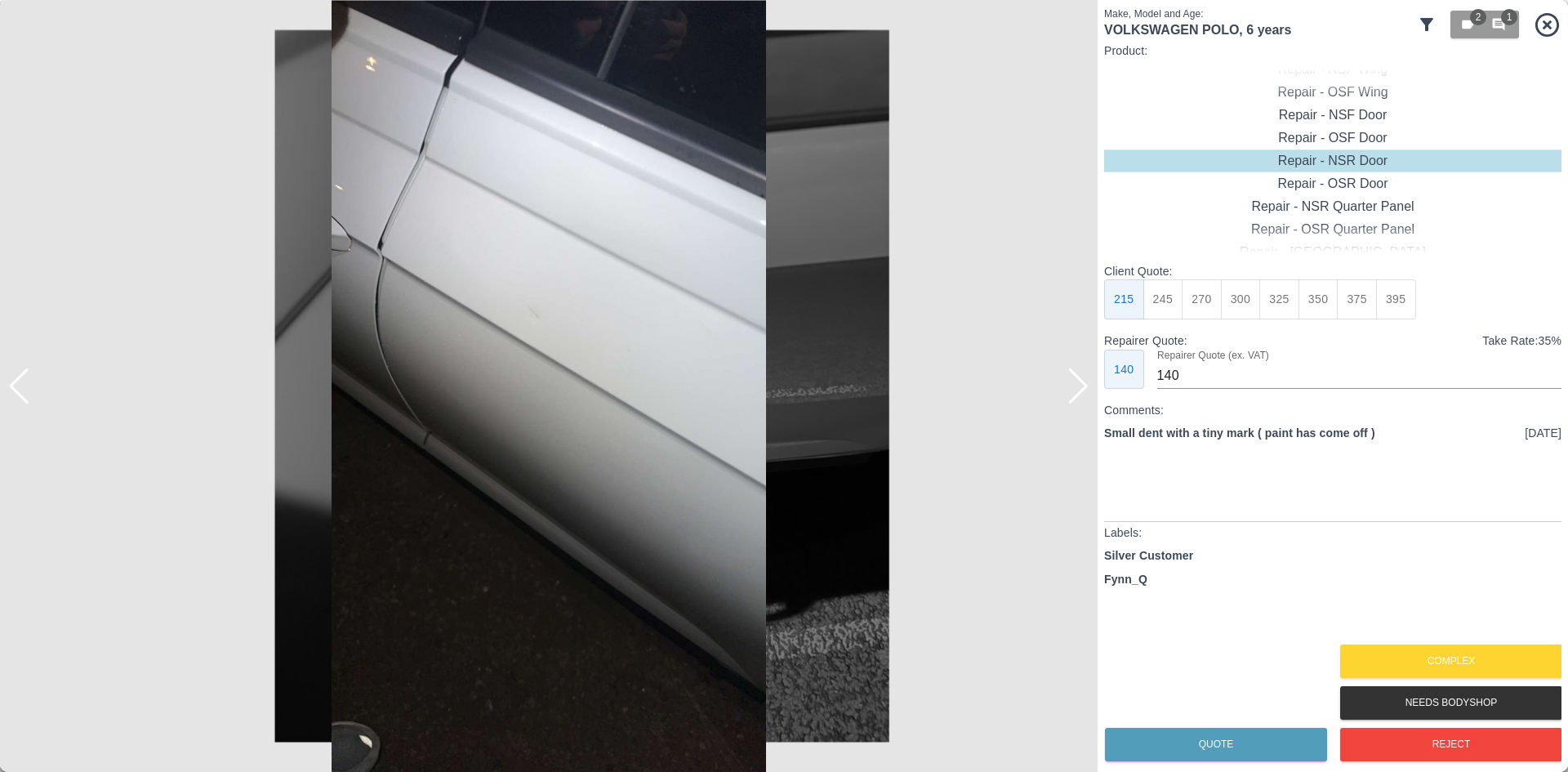
click at [1084, 393] on div at bounding box center [1078, 386] width 22 height 36
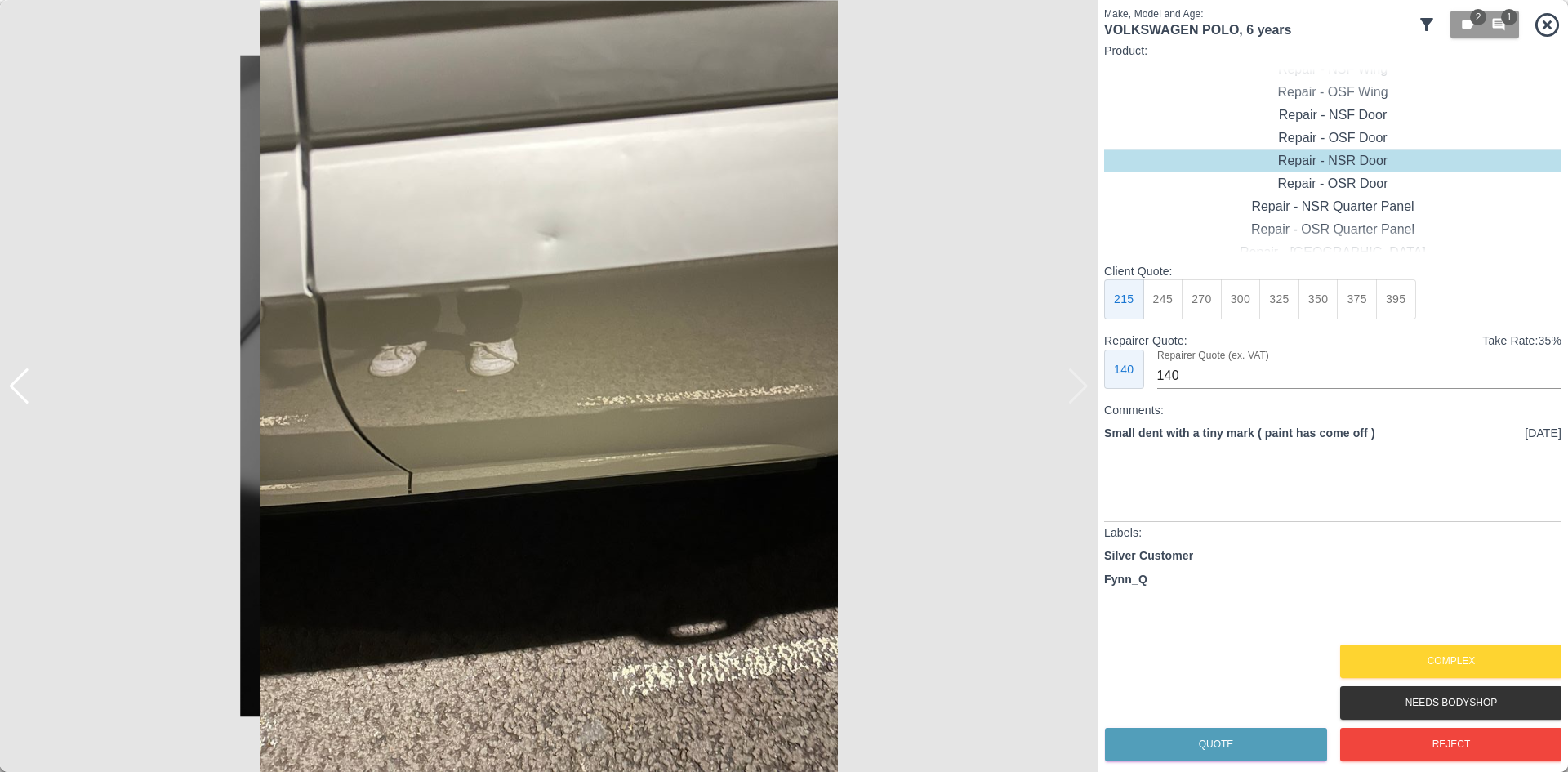
click at [1084, 393] on img at bounding box center [549, 386] width 1098 height 772
click at [26, 395] on div at bounding box center [19, 386] width 22 height 36
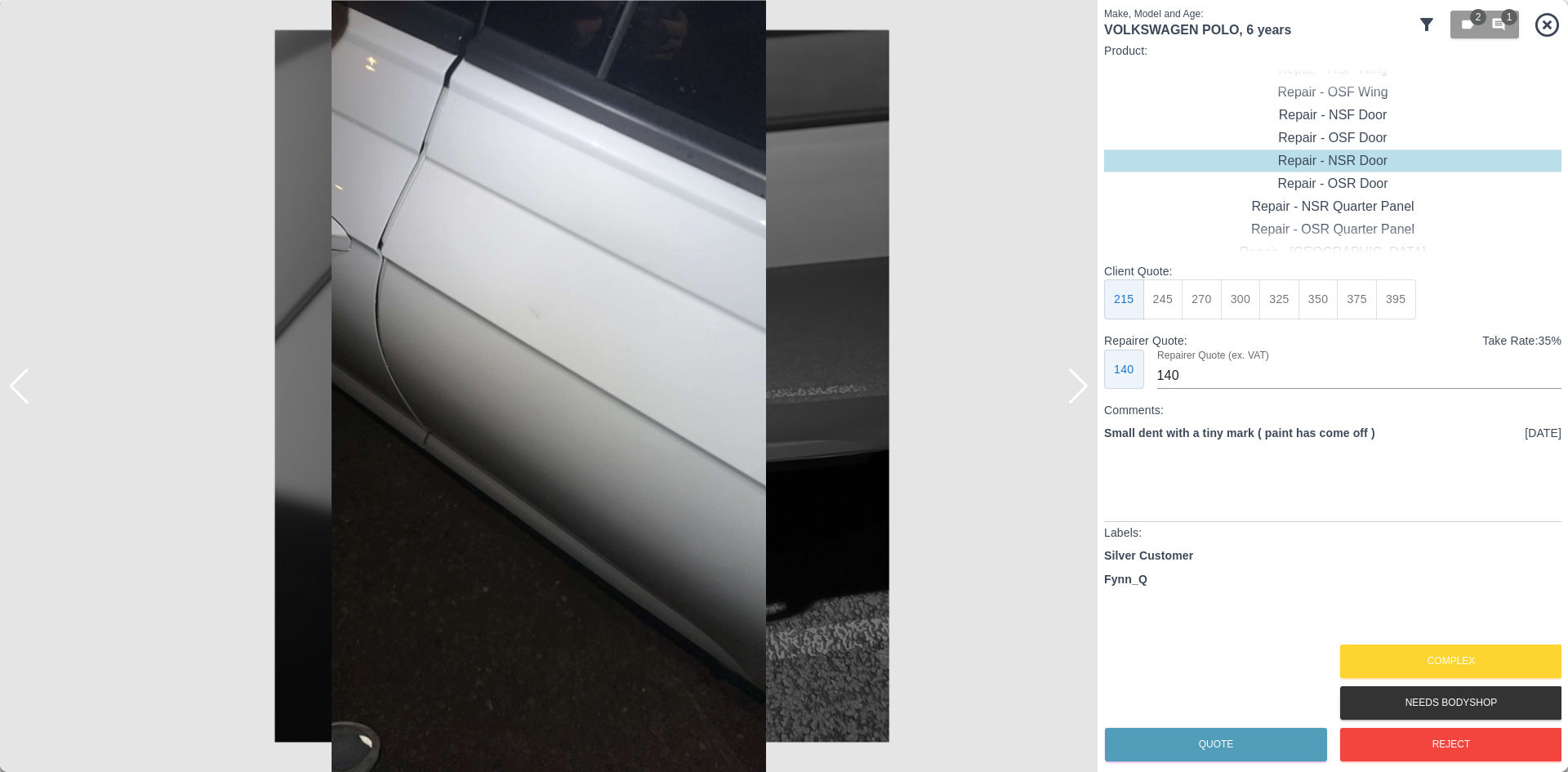
click at [26, 395] on div at bounding box center [19, 386] width 22 height 36
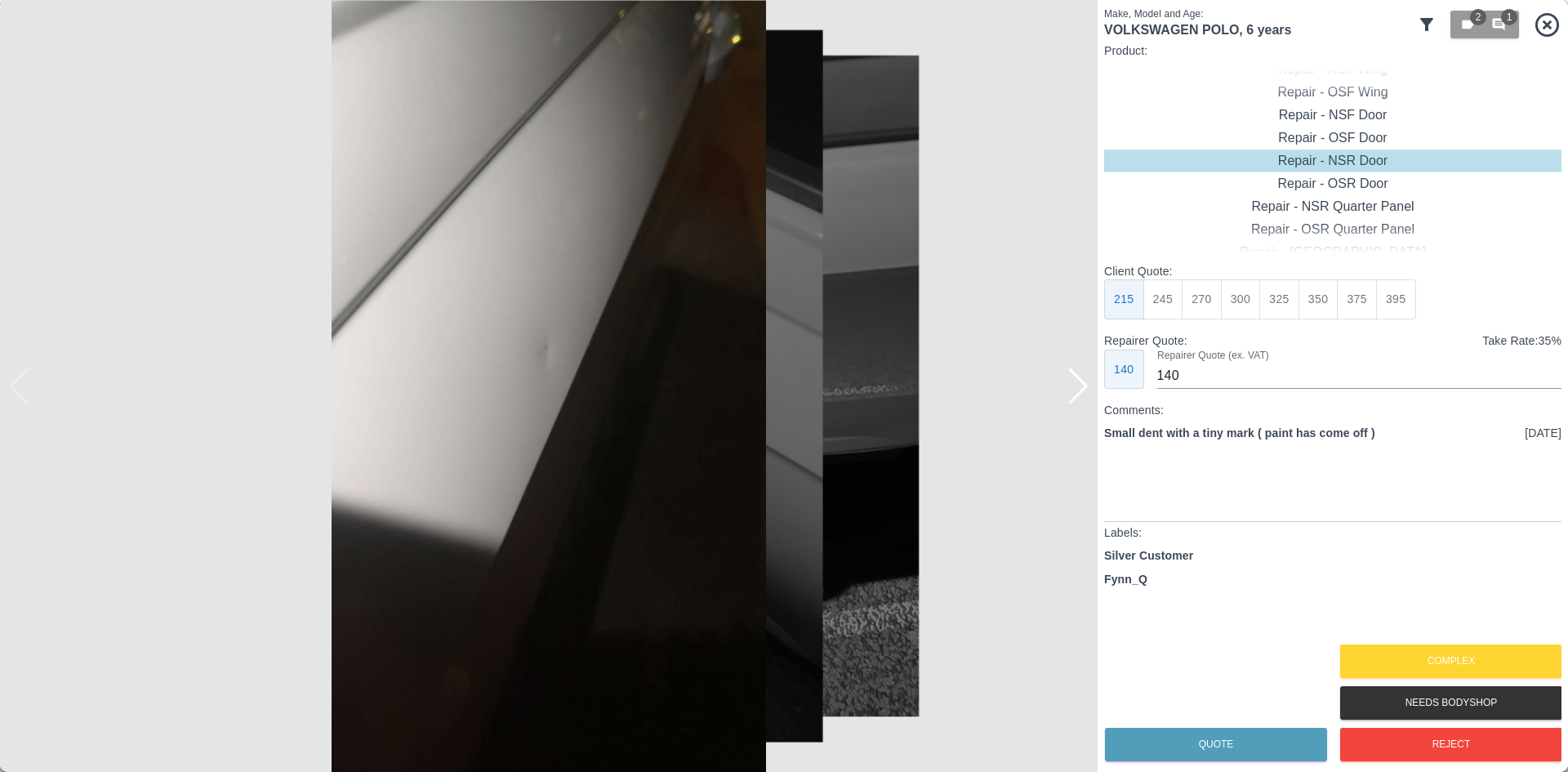
click at [26, 395] on img at bounding box center [549, 386] width 1098 height 772
click at [1458, 663] on button "Complex" at bounding box center [1452, 661] width 222 height 33
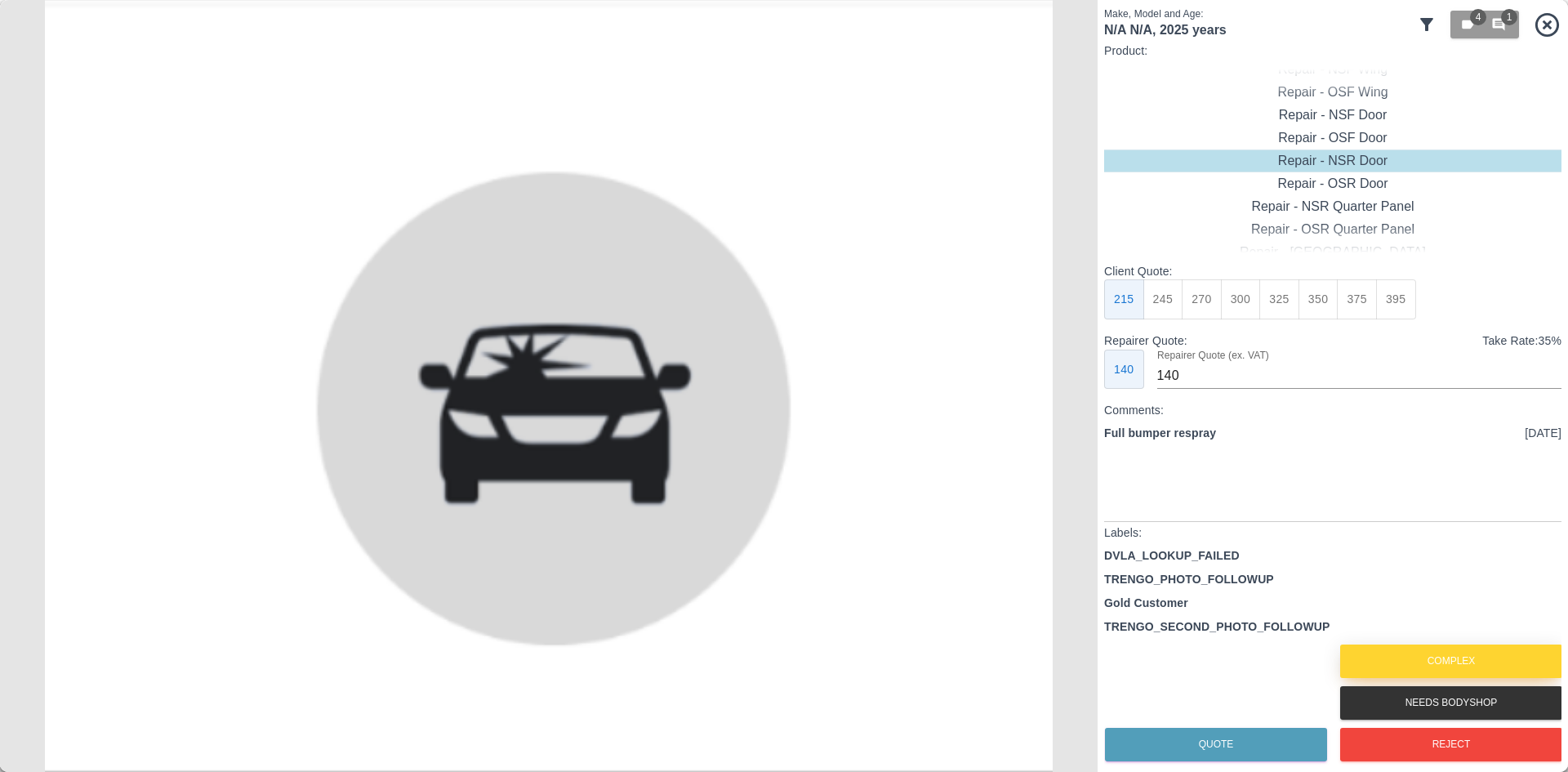
click at [1440, 664] on button "Complex" at bounding box center [1452, 661] width 222 height 33
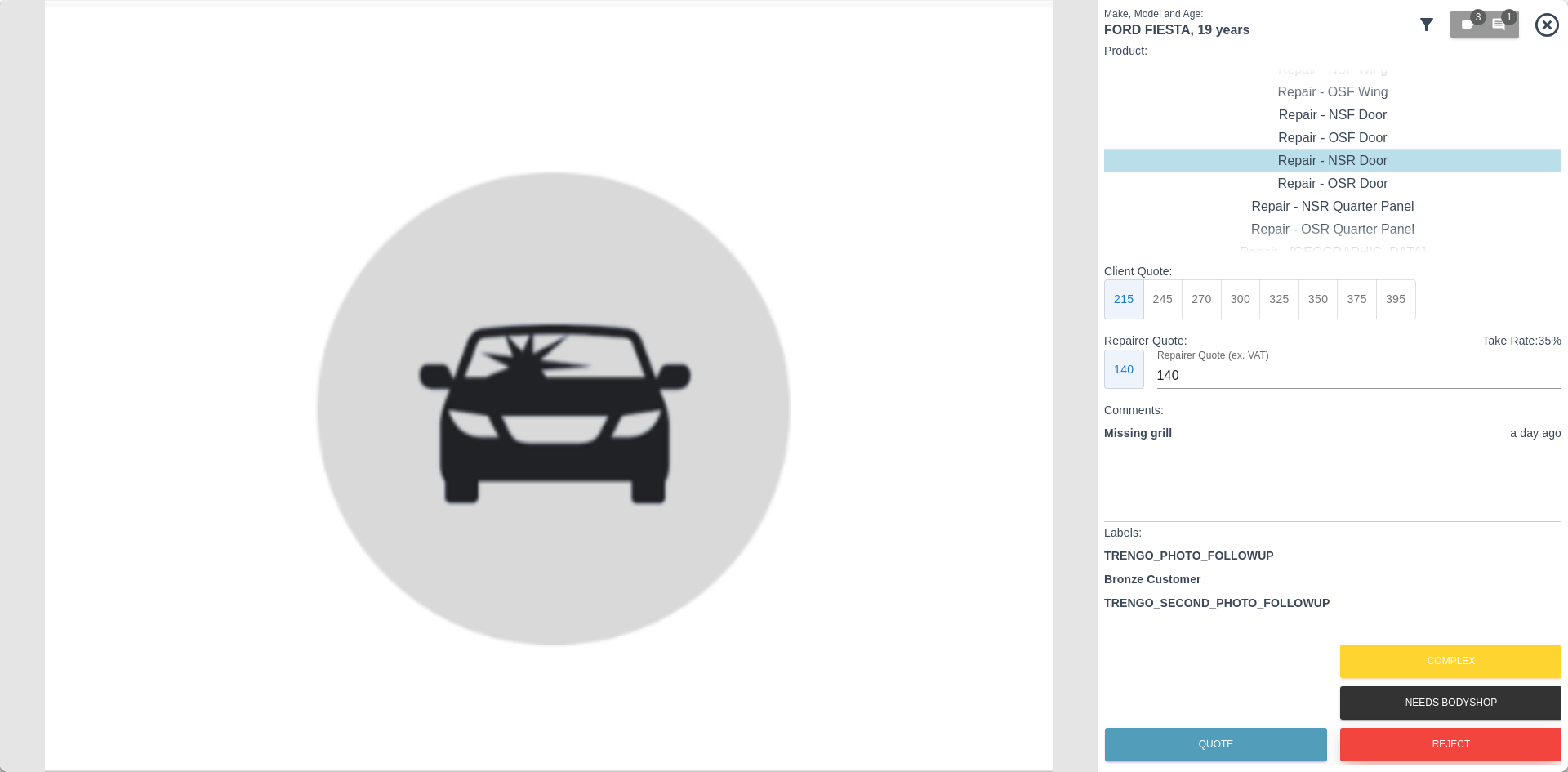
click at [1419, 753] on button "Reject" at bounding box center [1452, 745] width 222 height 33
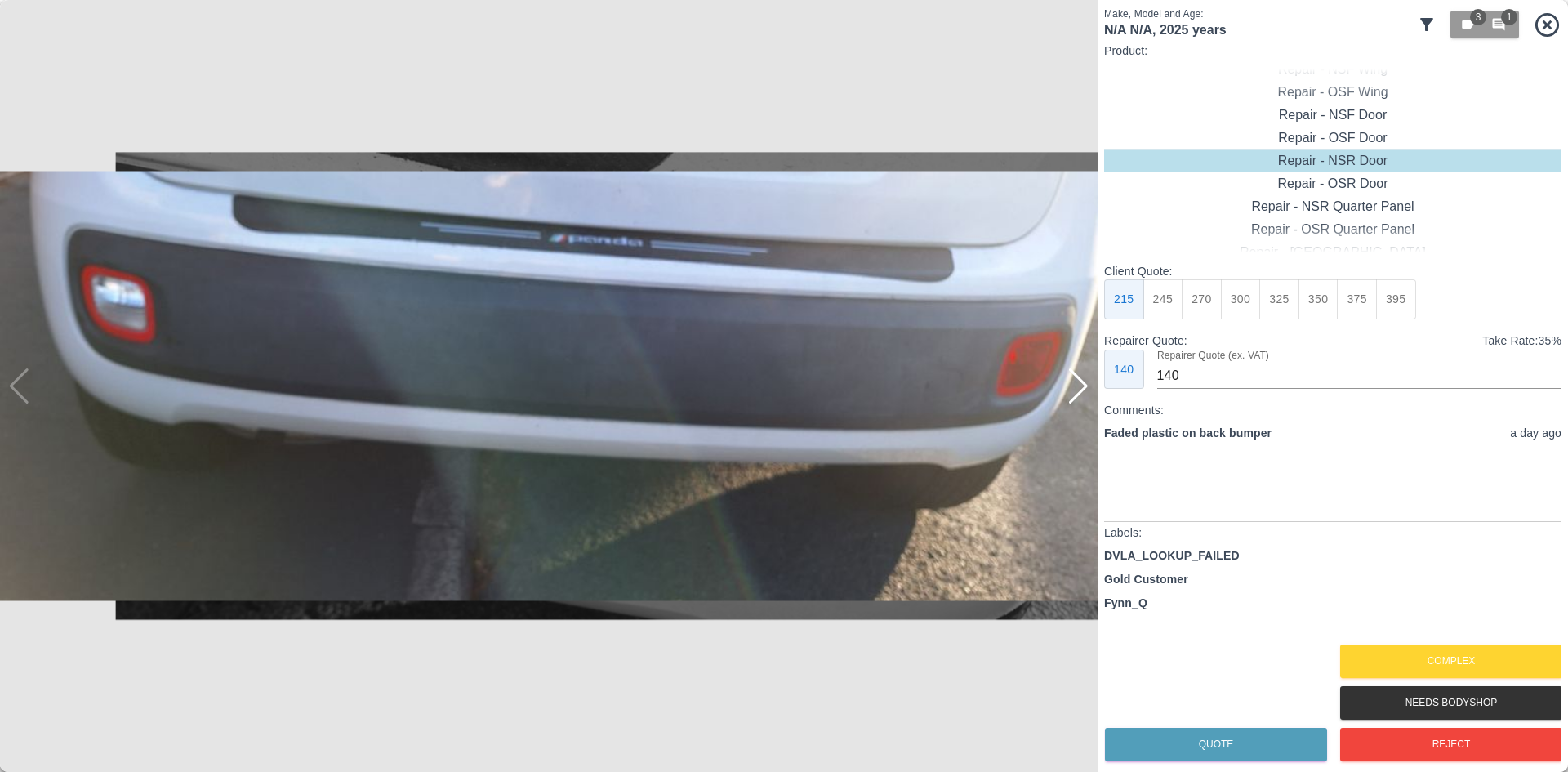
click at [1073, 400] on div at bounding box center [1078, 386] width 22 height 36
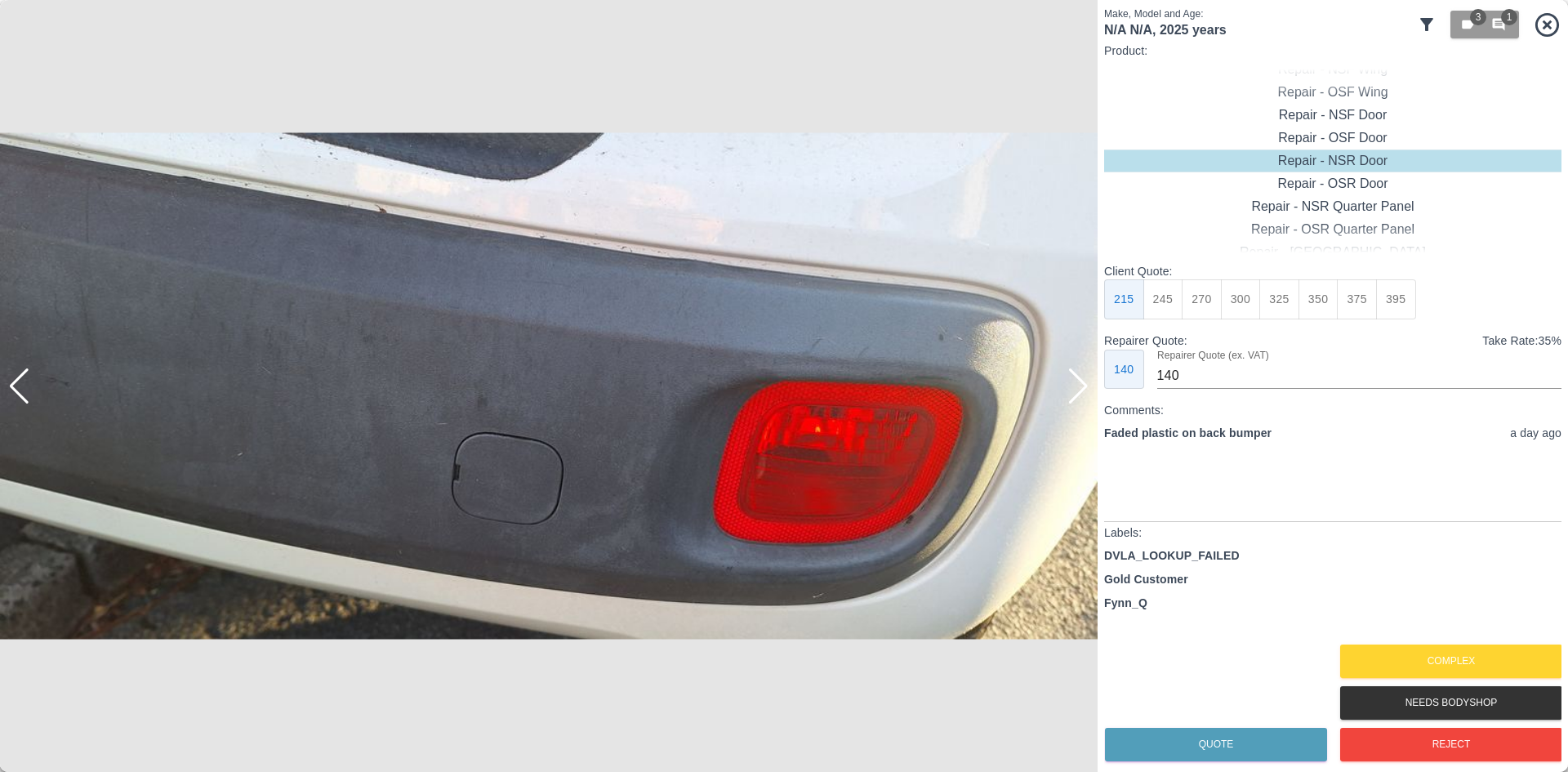
click at [1073, 400] on div at bounding box center [1078, 386] width 22 height 36
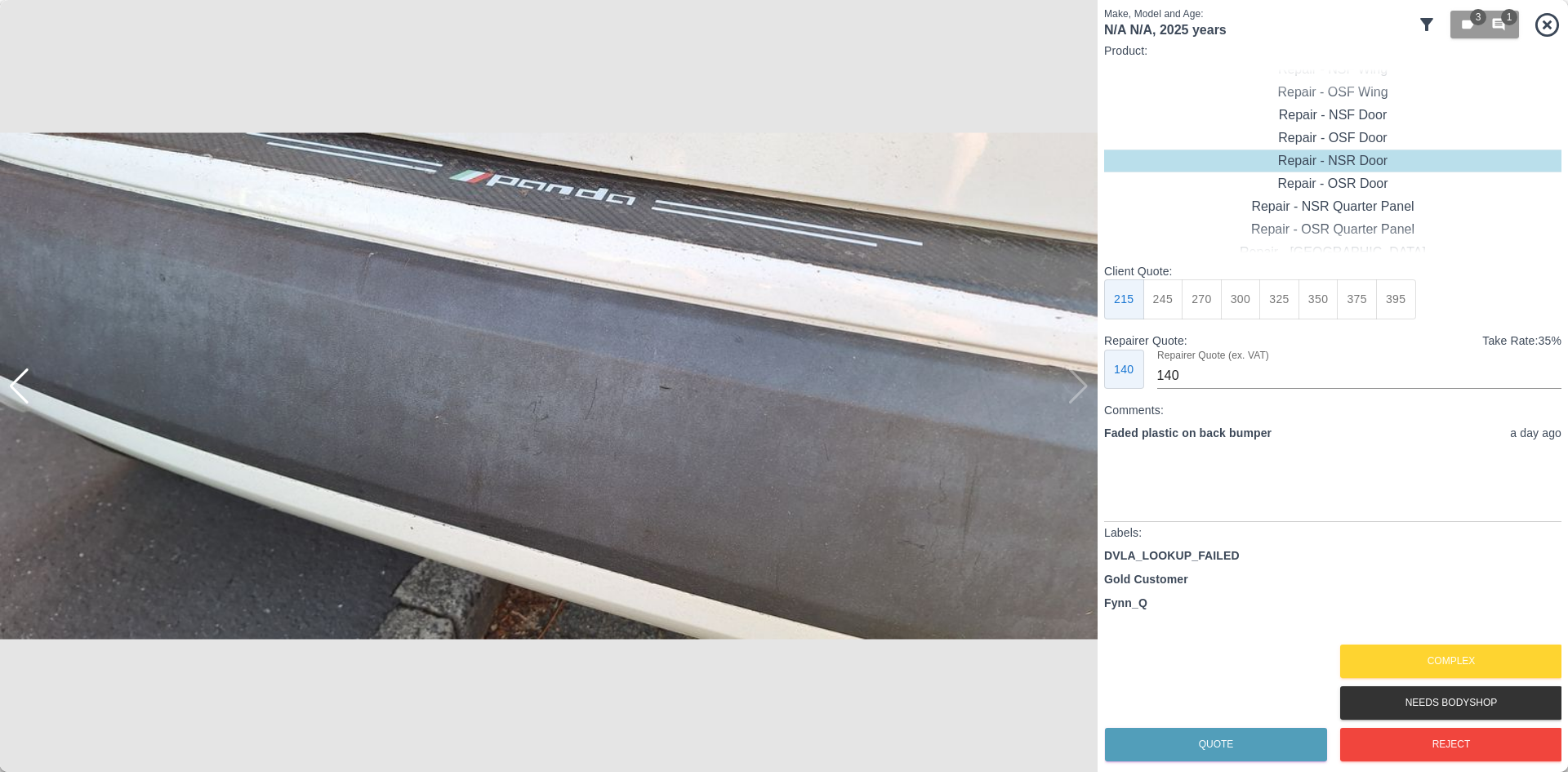
click at [1073, 400] on img at bounding box center [549, 386] width 1098 height 772
click at [1432, 661] on button "Complex" at bounding box center [1452, 661] width 222 height 33
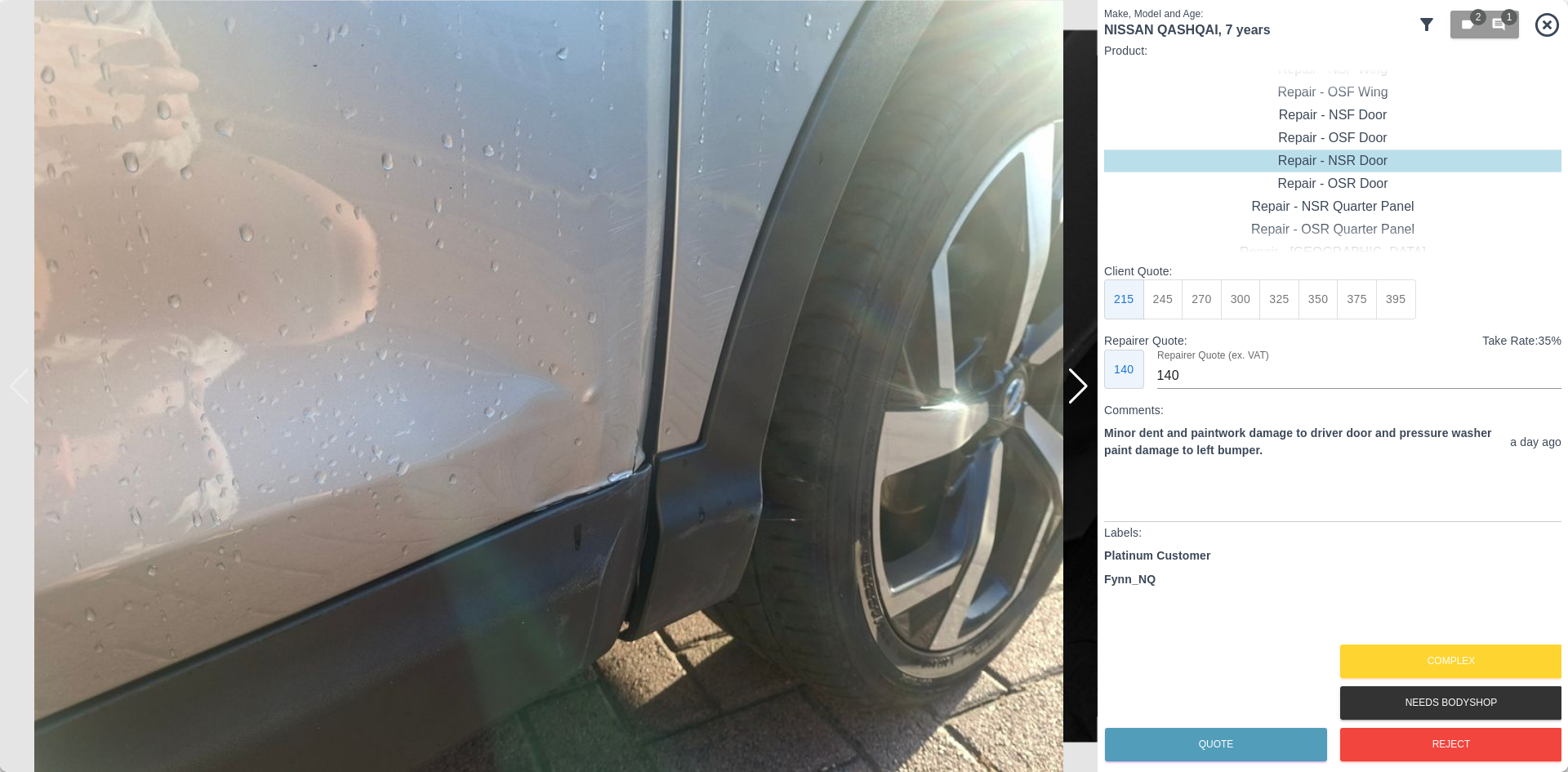
click at [1082, 389] on div at bounding box center [1078, 386] width 22 height 36
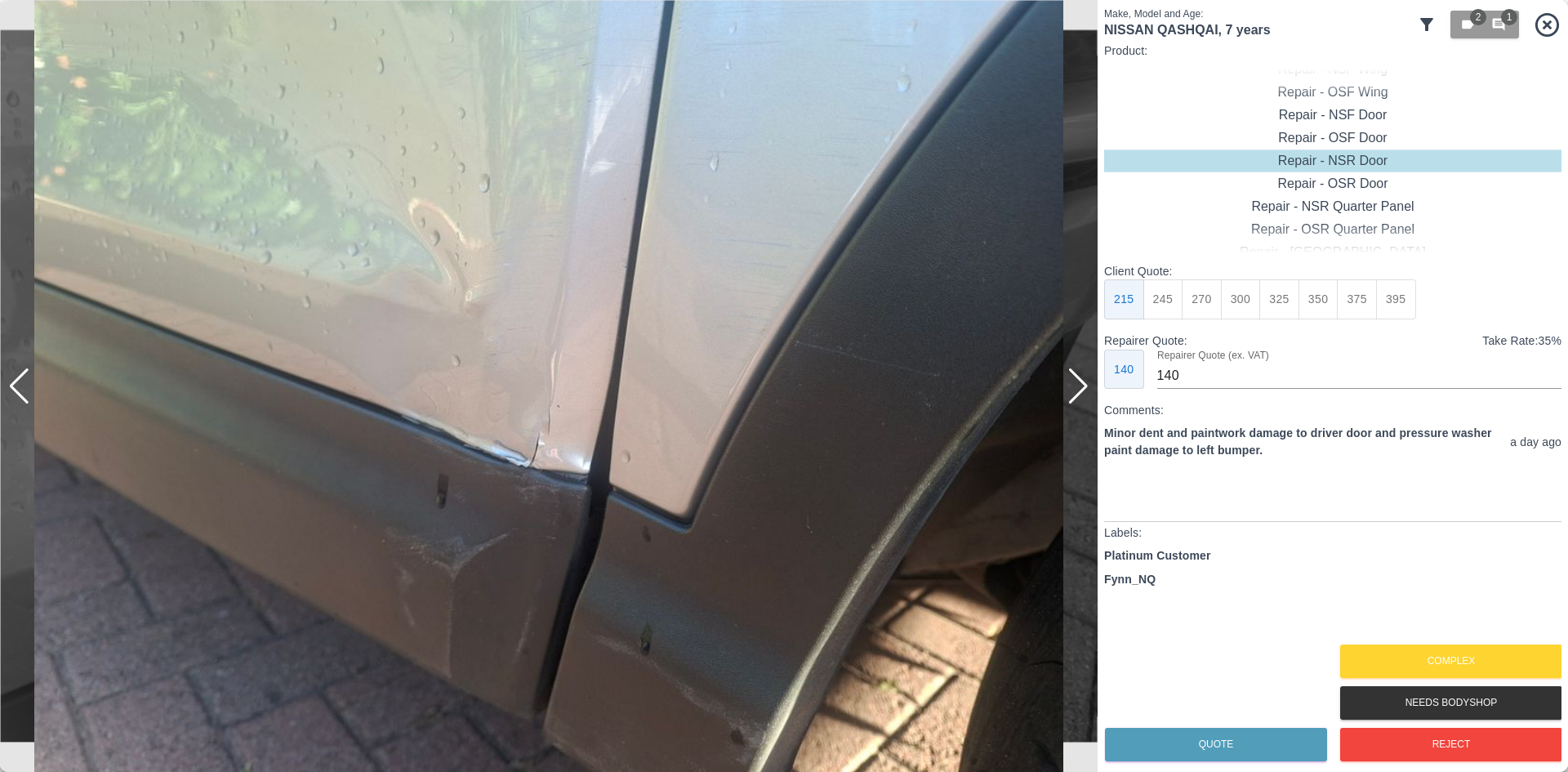
click at [1082, 389] on div at bounding box center [1078, 386] width 22 height 36
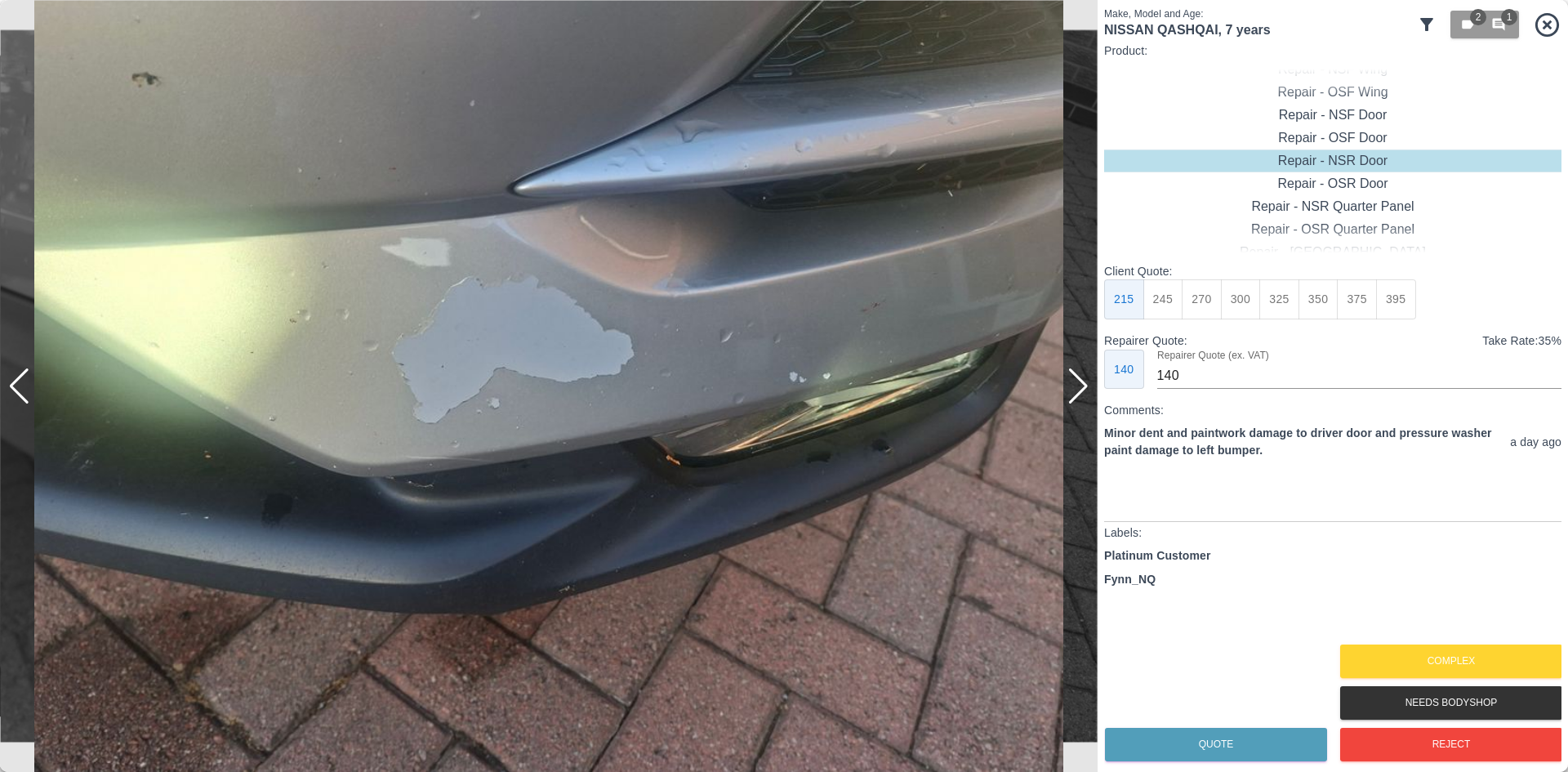
click at [1082, 389] on div at bounding box center [1078, 386] width 22 height 36
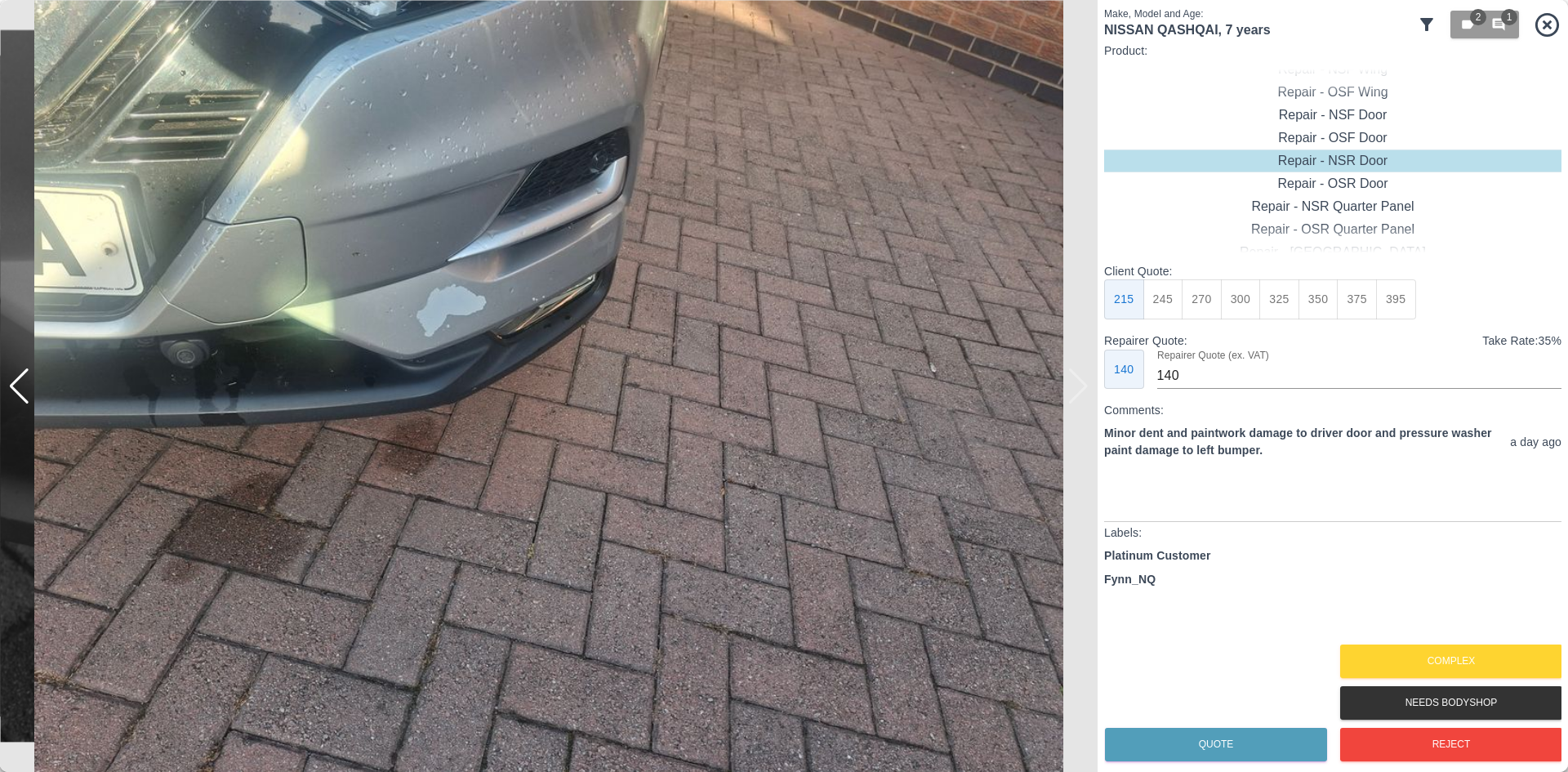
click at [1087, 394] on img at bounding box center [549, 386] width 1098 height 772
click at [1421, 751] on button "Reject" at bounding box center [1452, 745] width 222 height 33
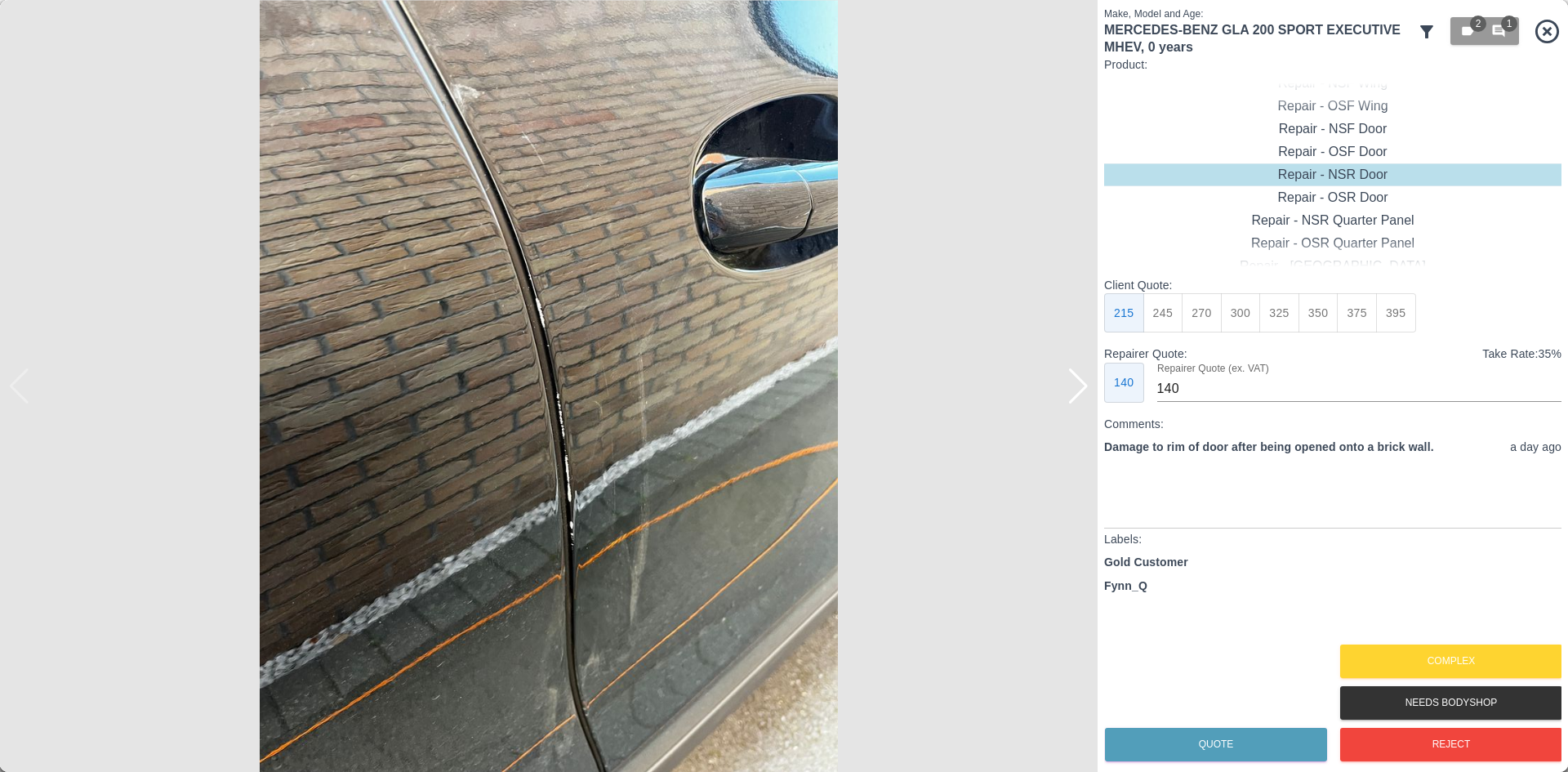
click at [1073, 401] on div at bounding box center [1078, 386] width 22 height 36
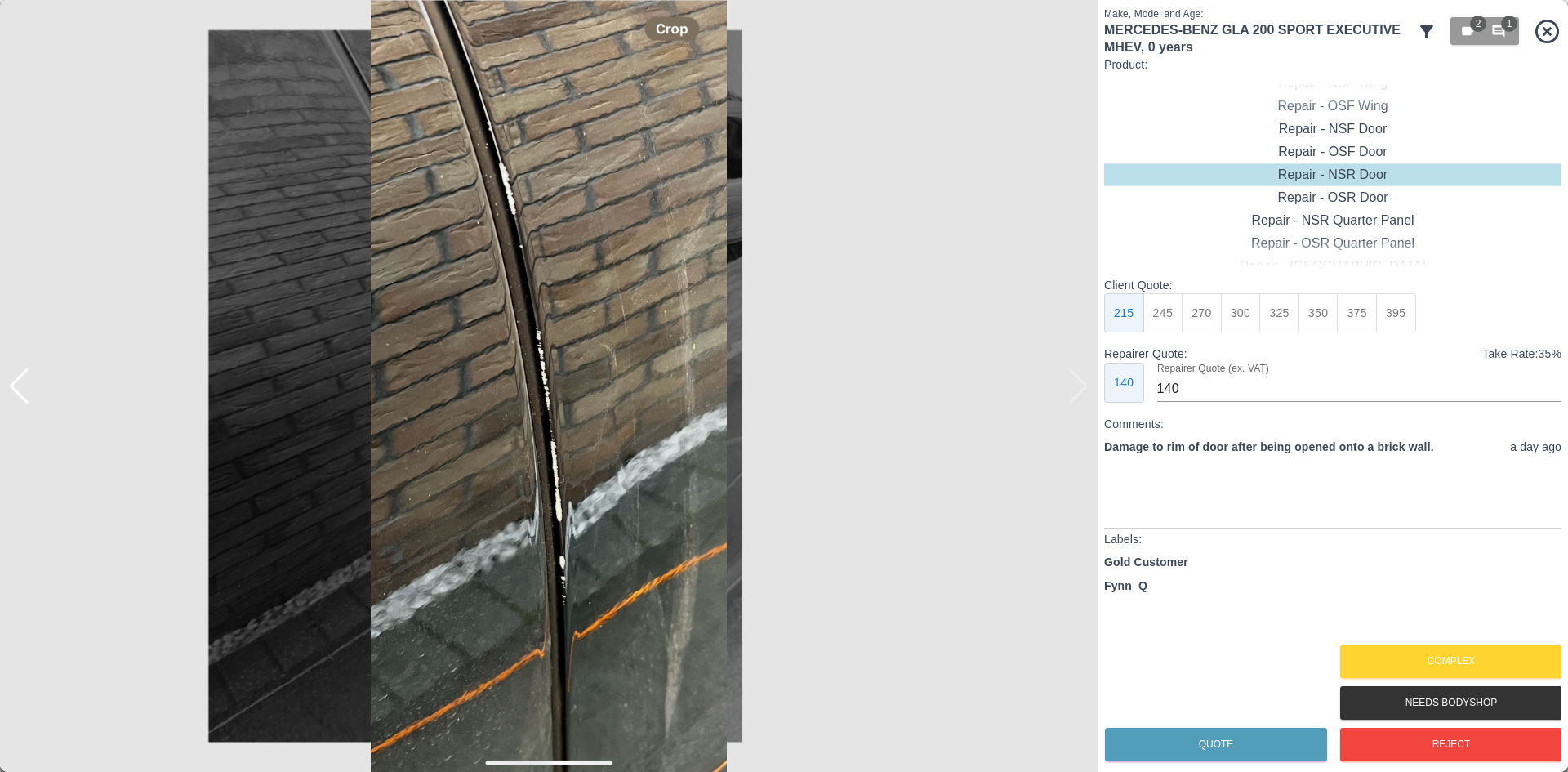
click at [1078, 388] on img at bounding box center [549, 386] width 1098 height 772
click at [1309, 164] on div "Repair - NSR Door" at bounding box center [1332, 175] width 457 height 23
click at [1311, 157] on div "Repair - OSF Door" at bounding box center [1332, 152] width 457 height 23
click at [1197, 328] on button "275" at bounding box center [1202, 313] width 40 height 40
type input "185"
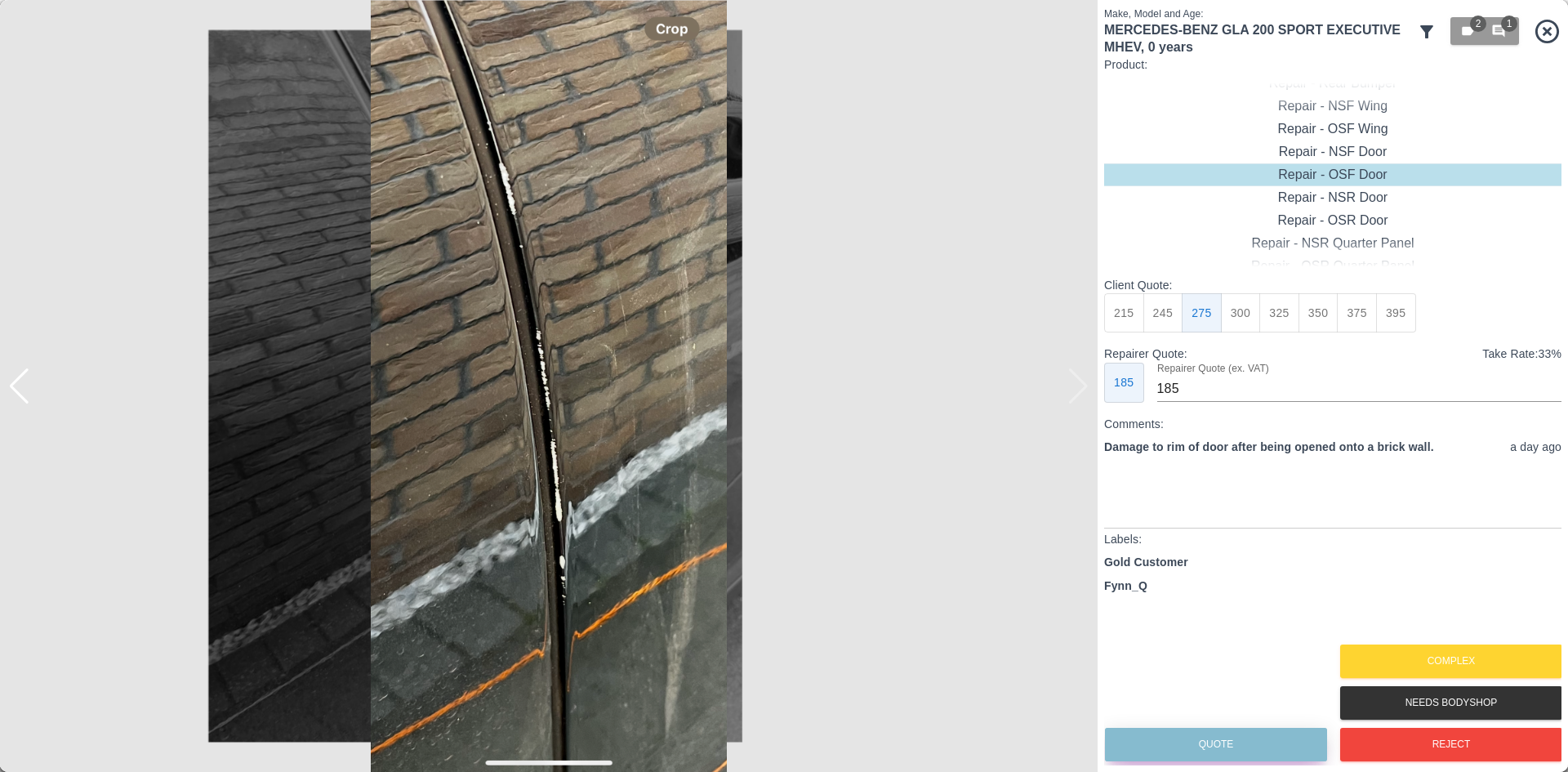
click at [1232, 749] on button "Quote" at bounding box center [1216, 745] width 222 height 33
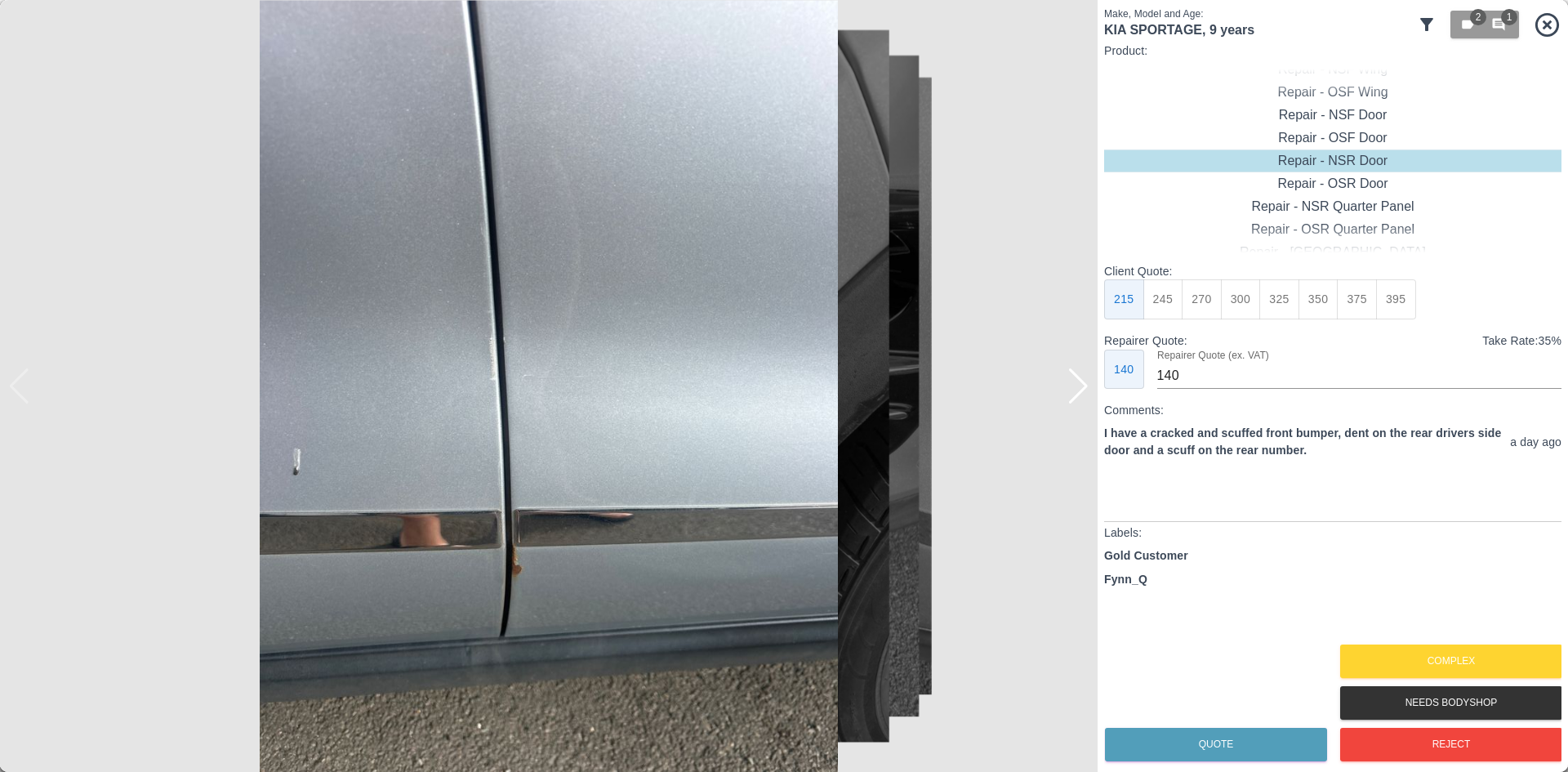
click at [1063, 394] on img at bounding box center [549, 386] width 1098 height 772
click at [1070, 394] on div at bounding box center [1078, 386] width 22 height 36
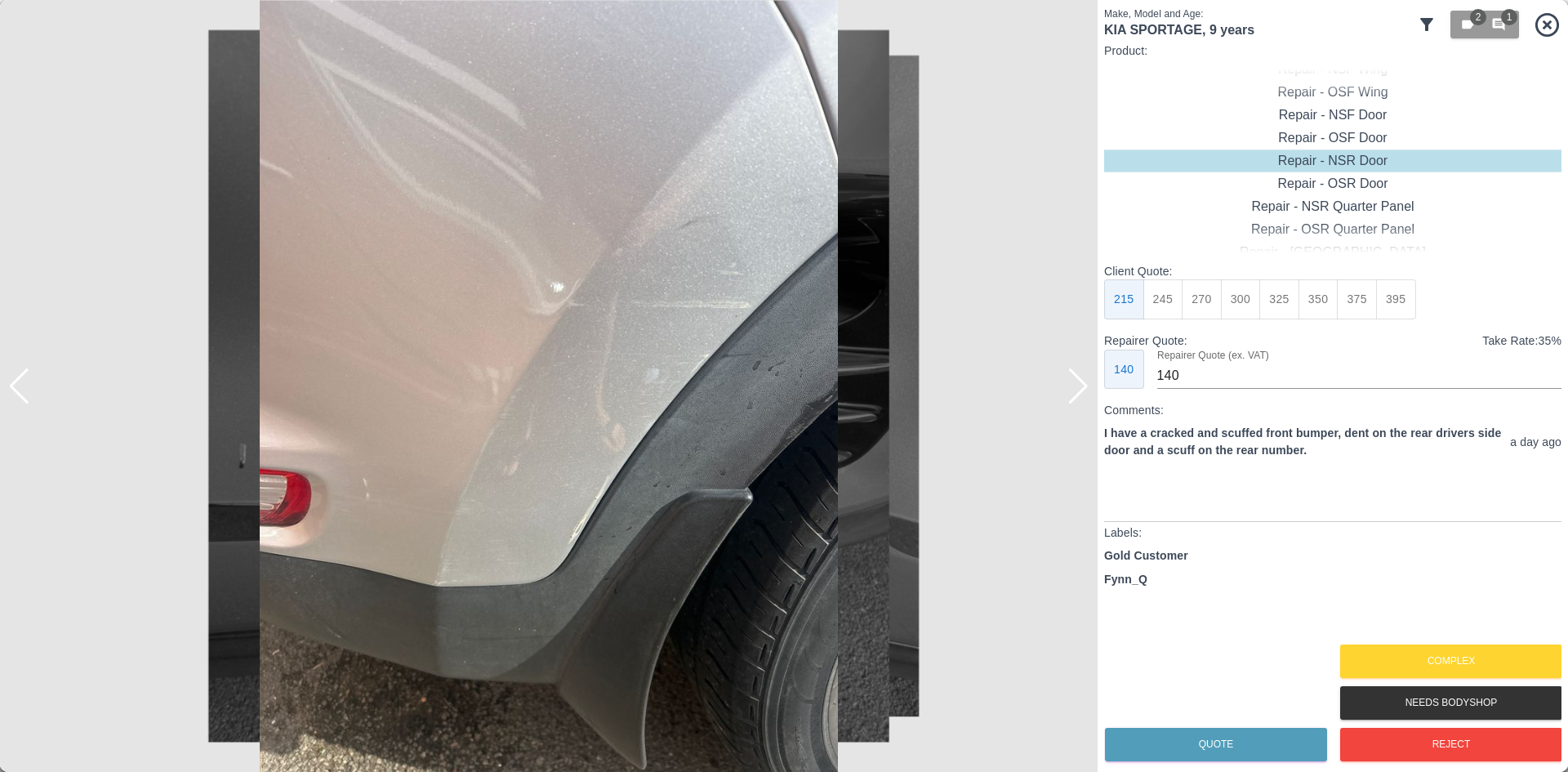
click at [1070, 394] on div at bounding box center [1078, 386] width 22 height 36
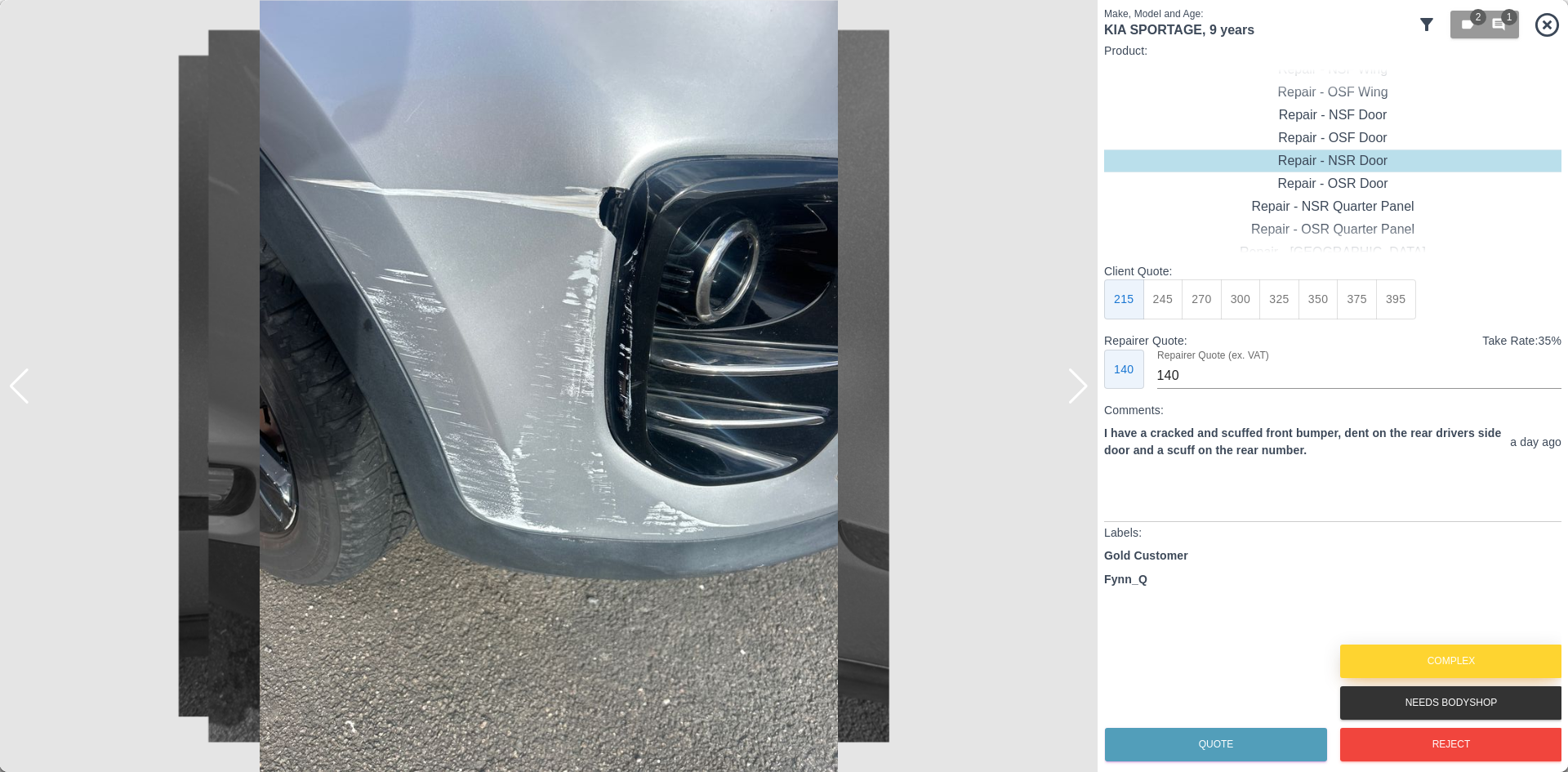
click at [1439, 656] on button "Complex" at bounding box center [1452, 661] width 222 height 33
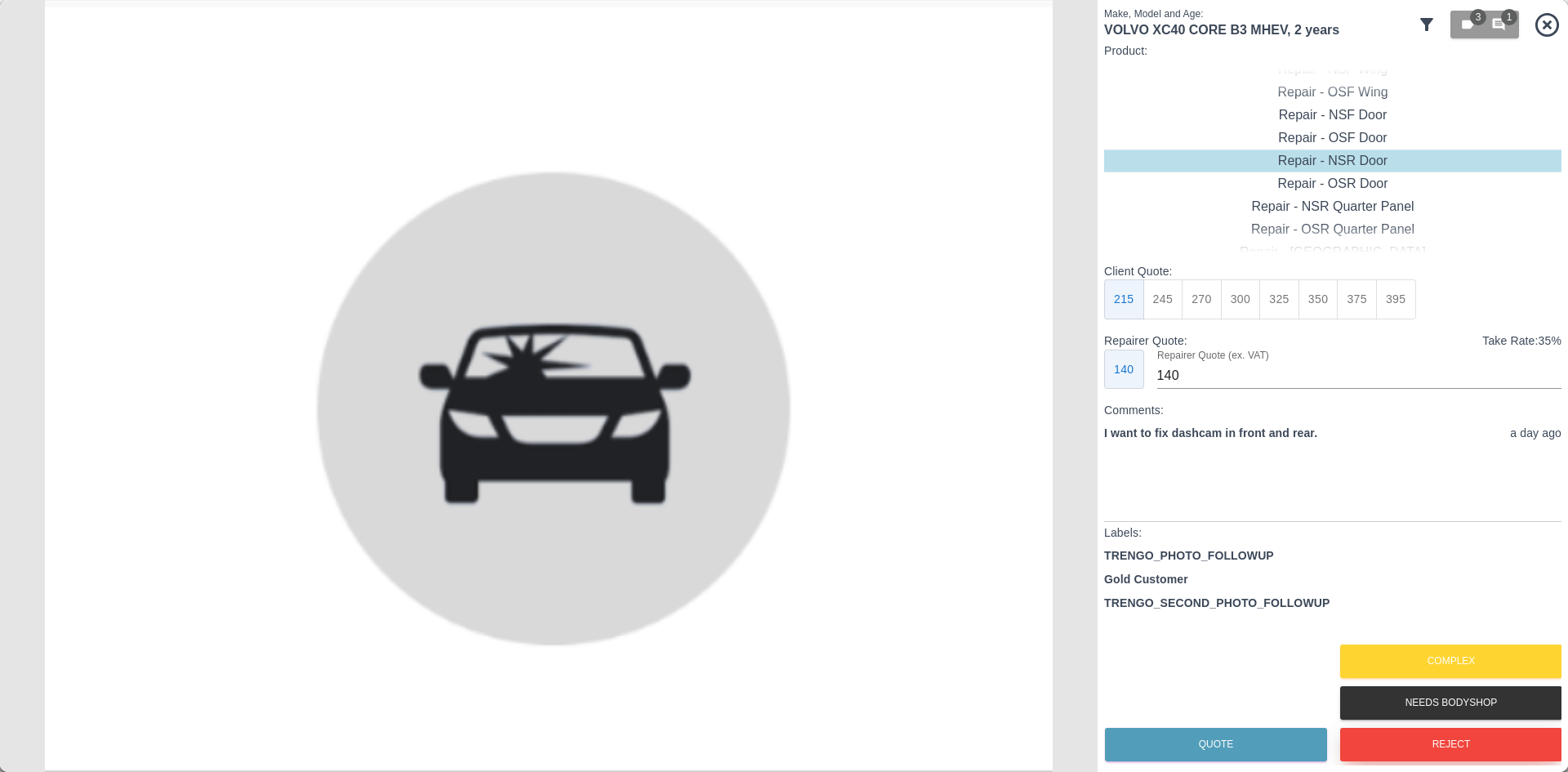
click at [1432, 755] on button "Reject" at bounding box center [1452, 745] width 222 height 33
click at [1428, 752] on button "Reject" at bounding box center [1452, 745] width 222 height 33
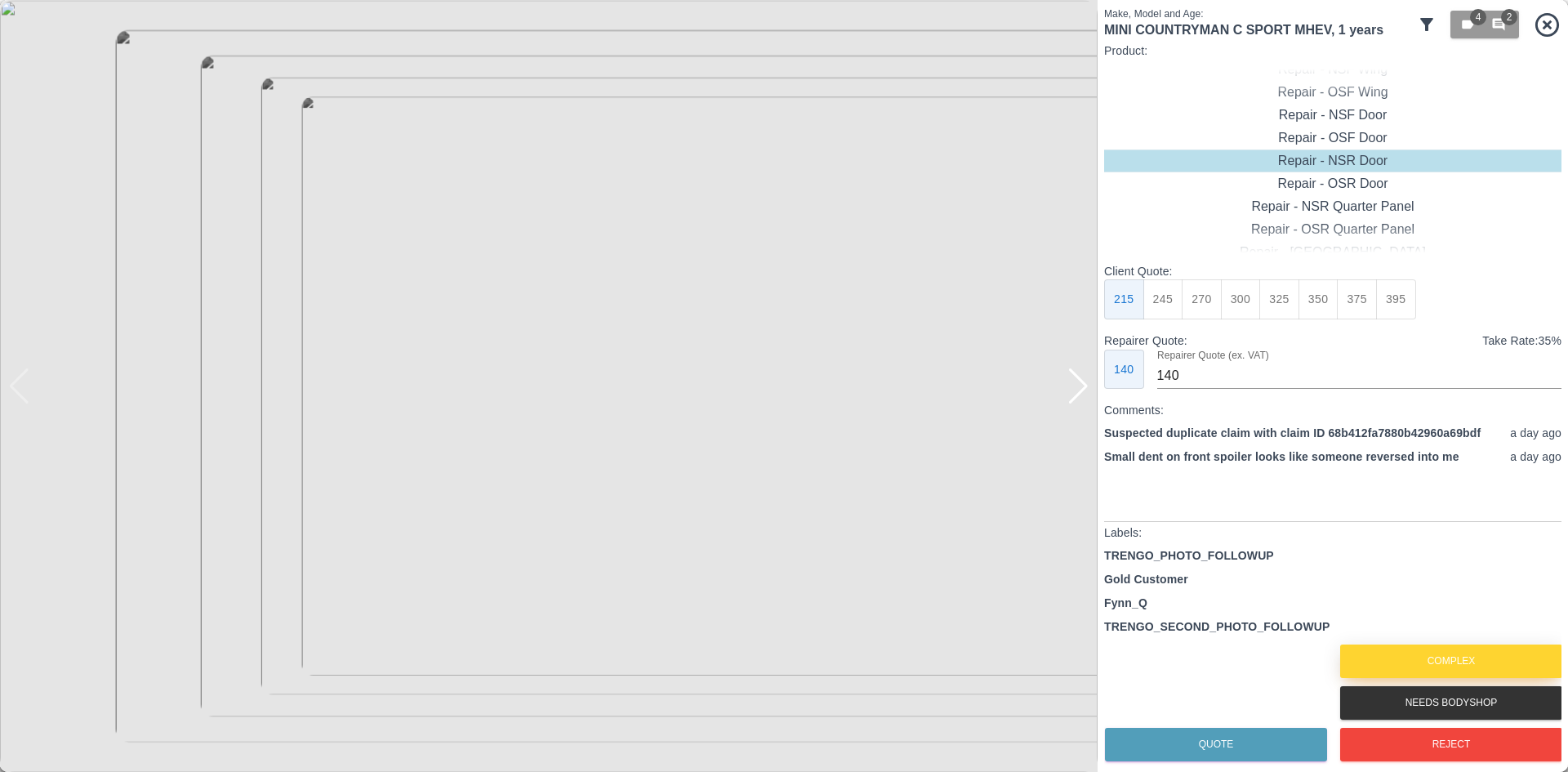
click at [1444, 662] on button "Complex" at bounding box center [1452, 661] width 222 height 33
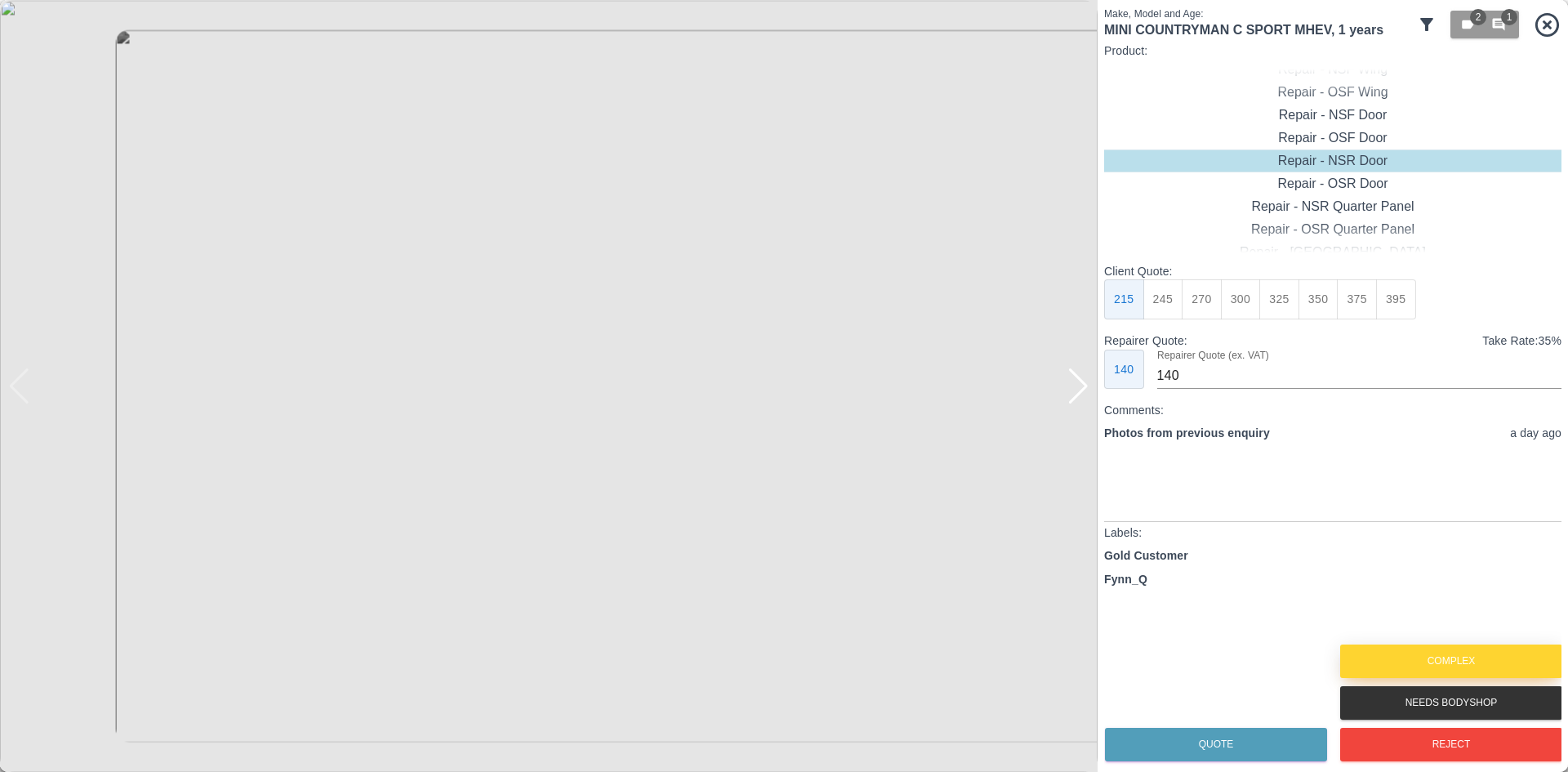
click at [1444, 662] on button "Complex" at bounding box center [1452, 661] width 222 height 33
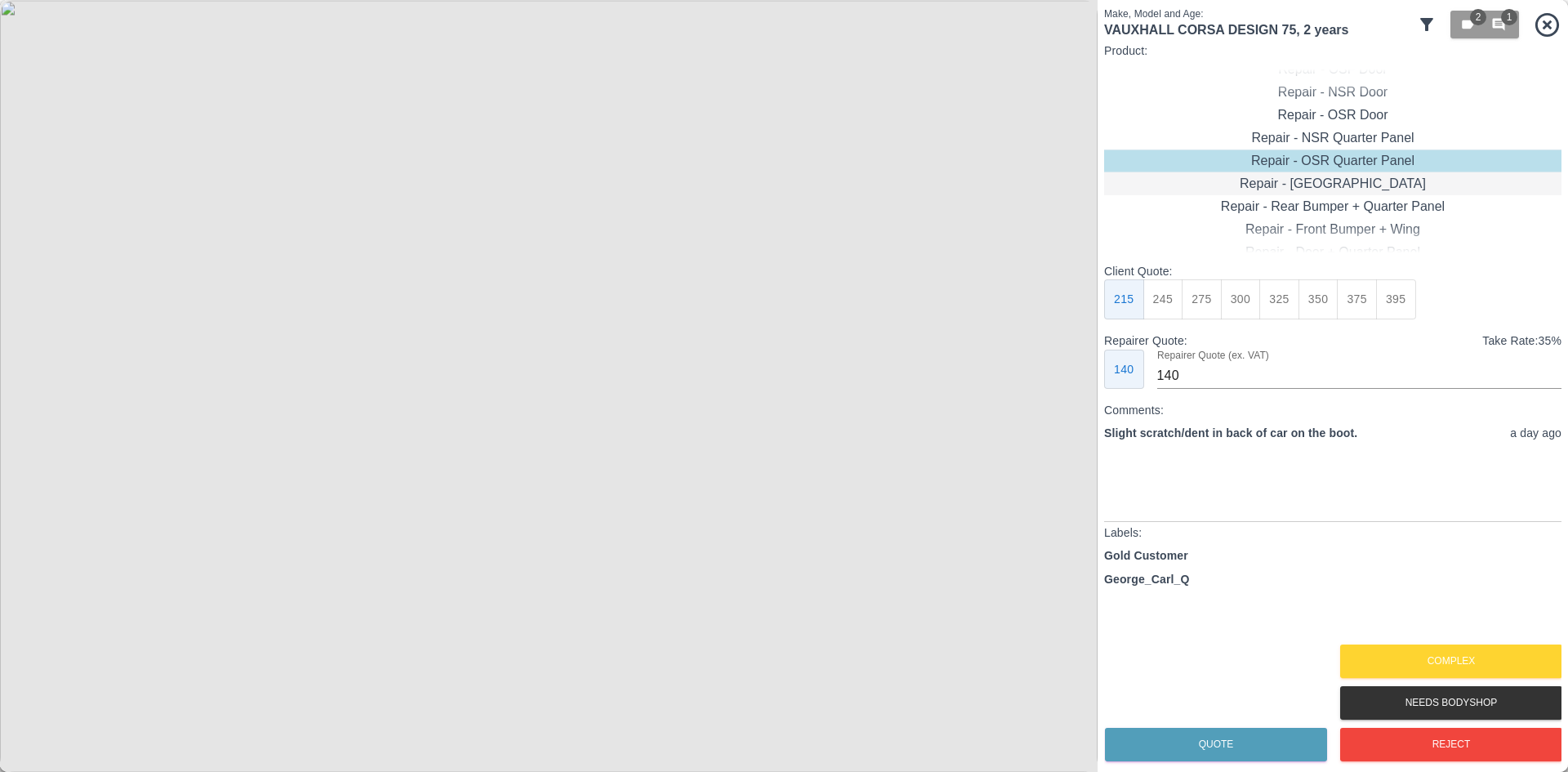
click at [1345, 182] on div "Repair - [GEOGRAPHIC_DATA]" at bounding box center [1332, 184] width 457 height 23
click at [1229, 298] on button "300" at bounding box center [1241, 300] width 40 height 40
type input "190"
click at [1205, 740] on button "Quote" at bounding box center [1216, 745] width 222 height 33
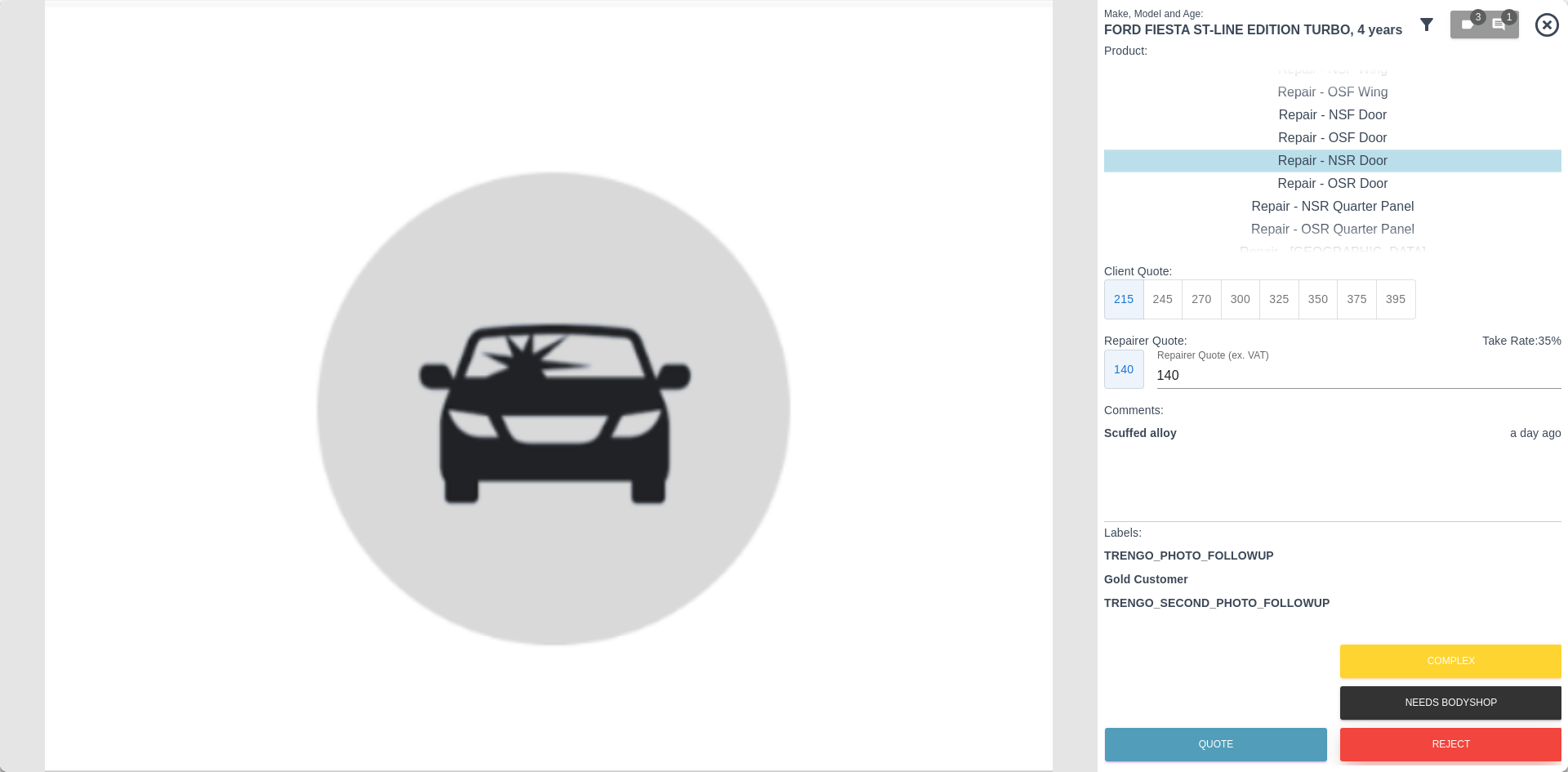
click at [1439, 734] on button "Reject" at bounding box center [1452, 745] width 222 height 33
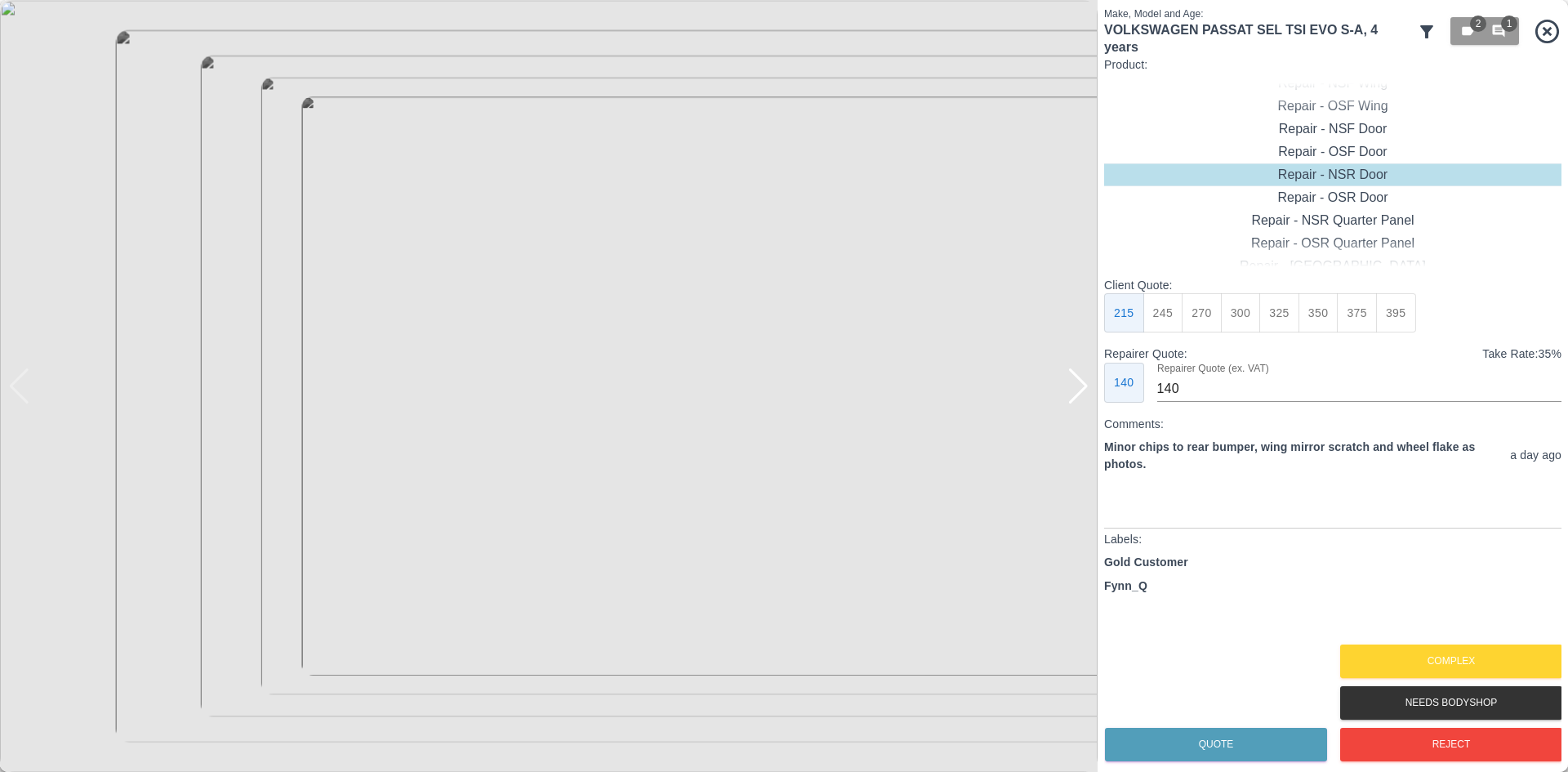
click at [1072, 379] on div at bounding box center [1078, 386] width 22 height 36
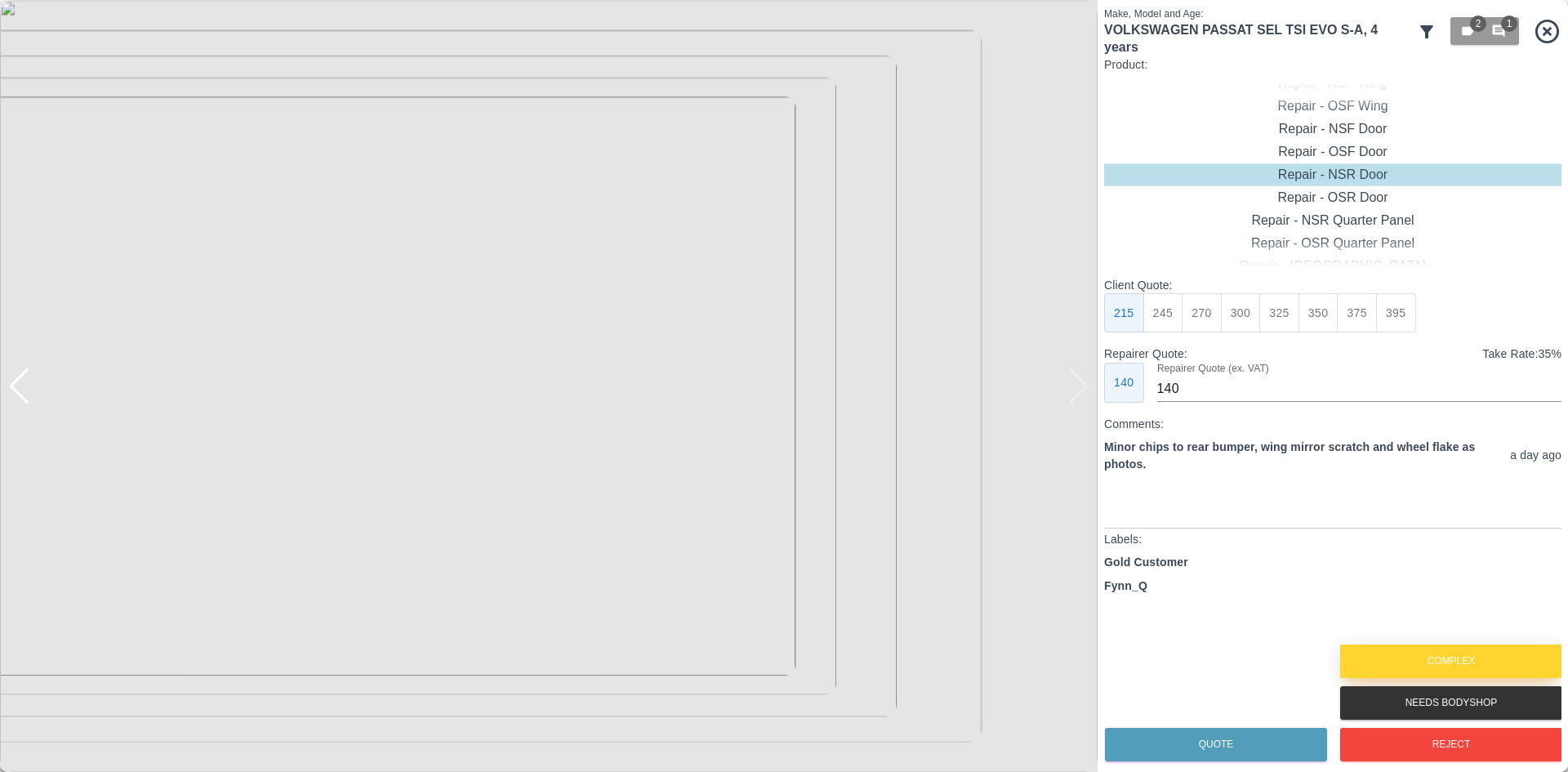
click at [1406, 670] on button "Complex" at bounding box center [1452, 661] width 222 height 33
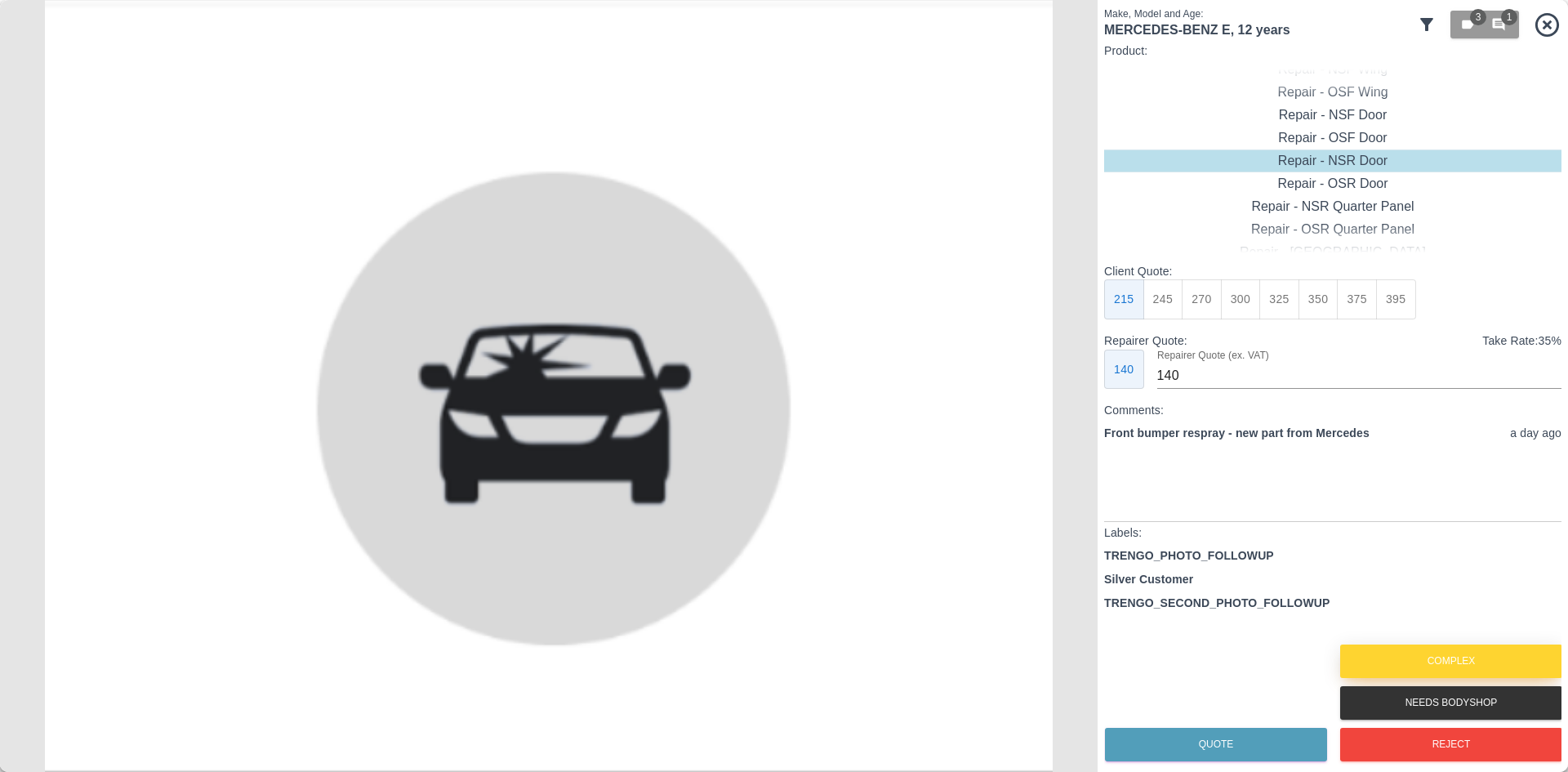
click at [1440, 652] on button "Complex" at bounding box center [1452, 661] width 222 height 33
click at [1433, 654] on button "Complex" at bounding box center [1452, 661] width 222 height 33
click at [1434, 657] on button "Complex" at bounding box center [1452, 661] width 222 height 33
click at [1445, 745] on button "Reject" at bounding box center [1452, 745] width 222 height 33
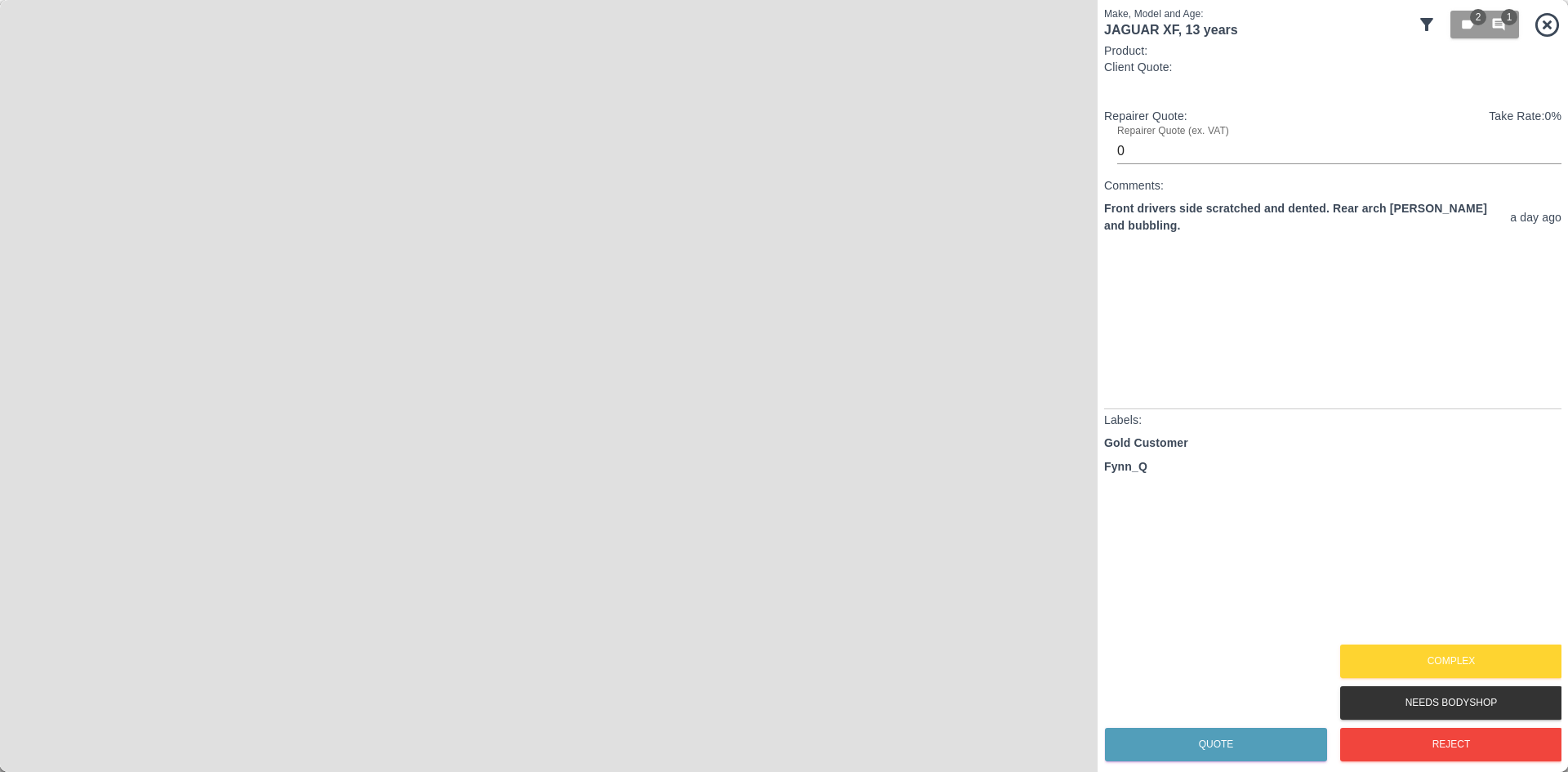
type input "140"
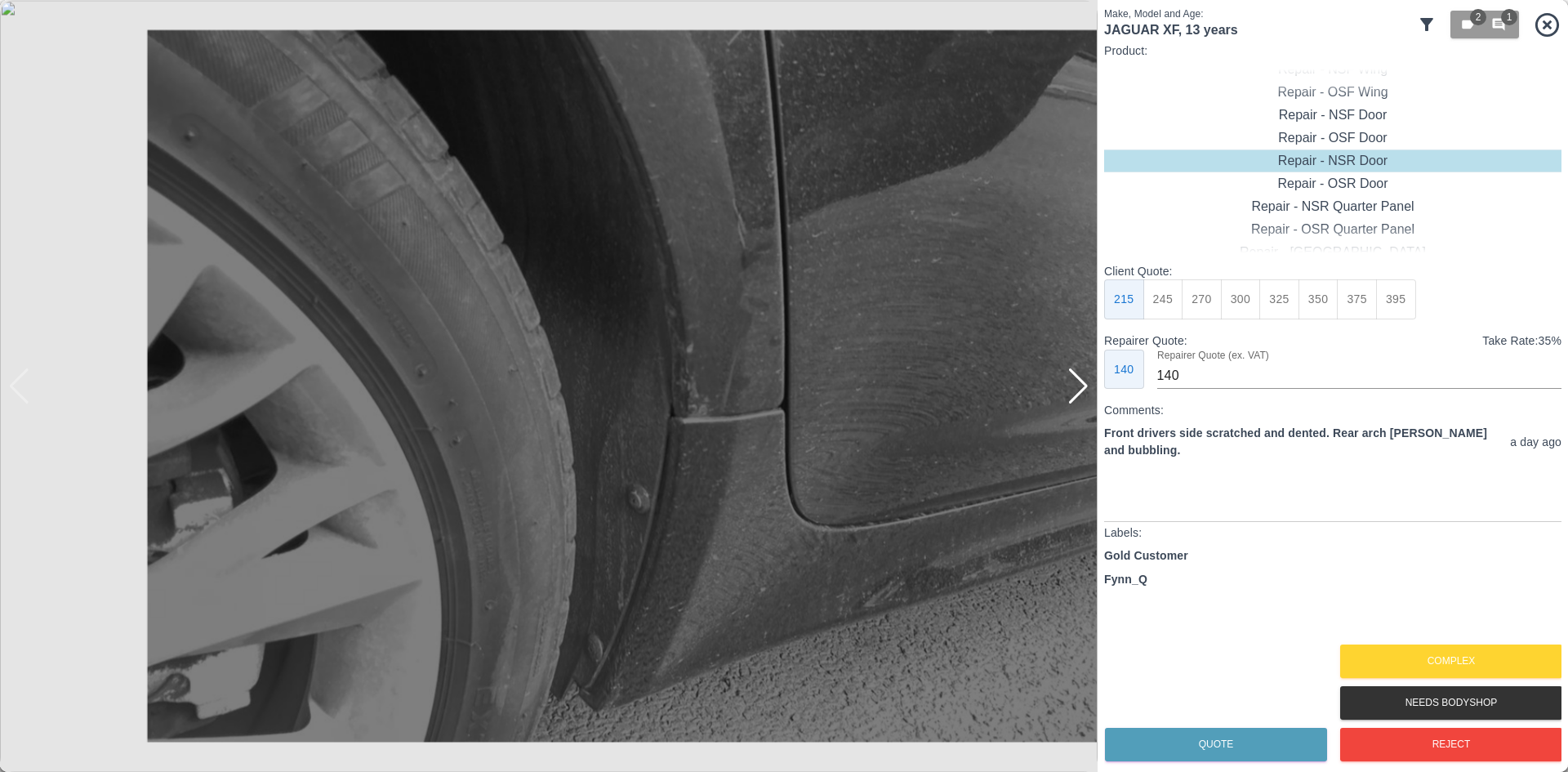
click at [1068, 388] on div at bounding box center [1078, 386] width 22 height 36
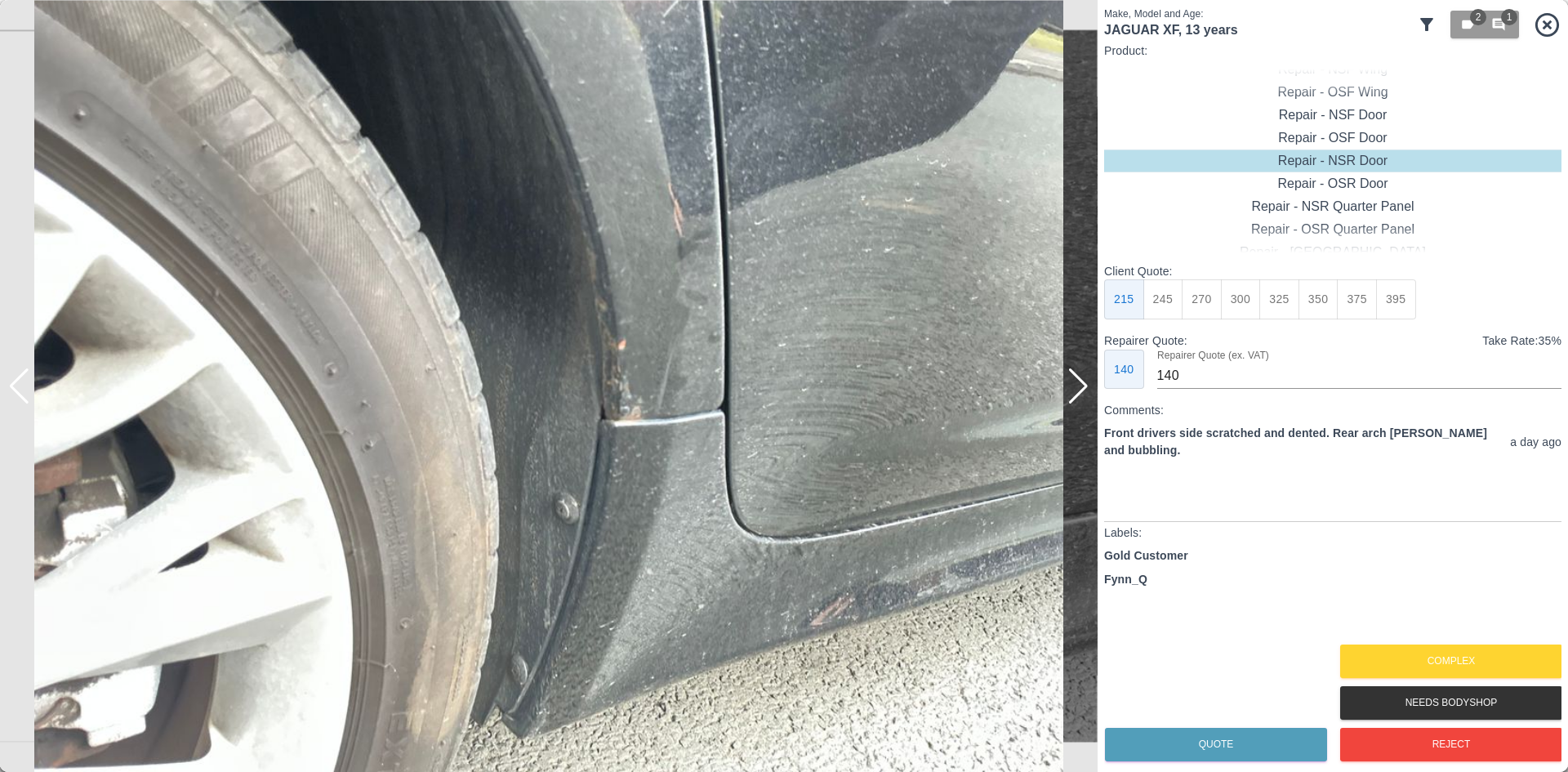
click at [1068, 388] on div at bounding box center [1078, 386] width 22 height 36
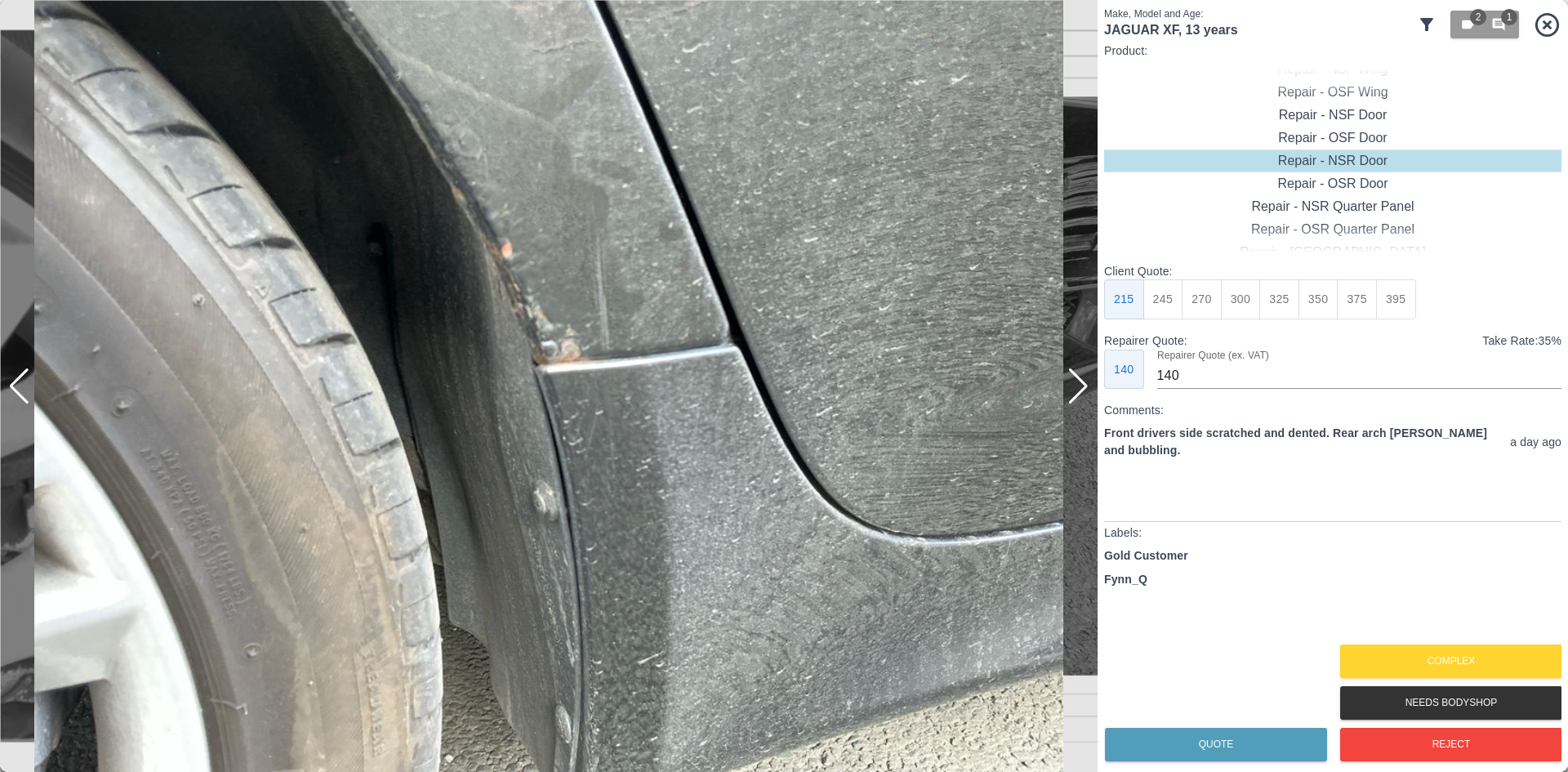
click at [1068, 388] on div at bounding box center [1078, 386] width 22 height 36
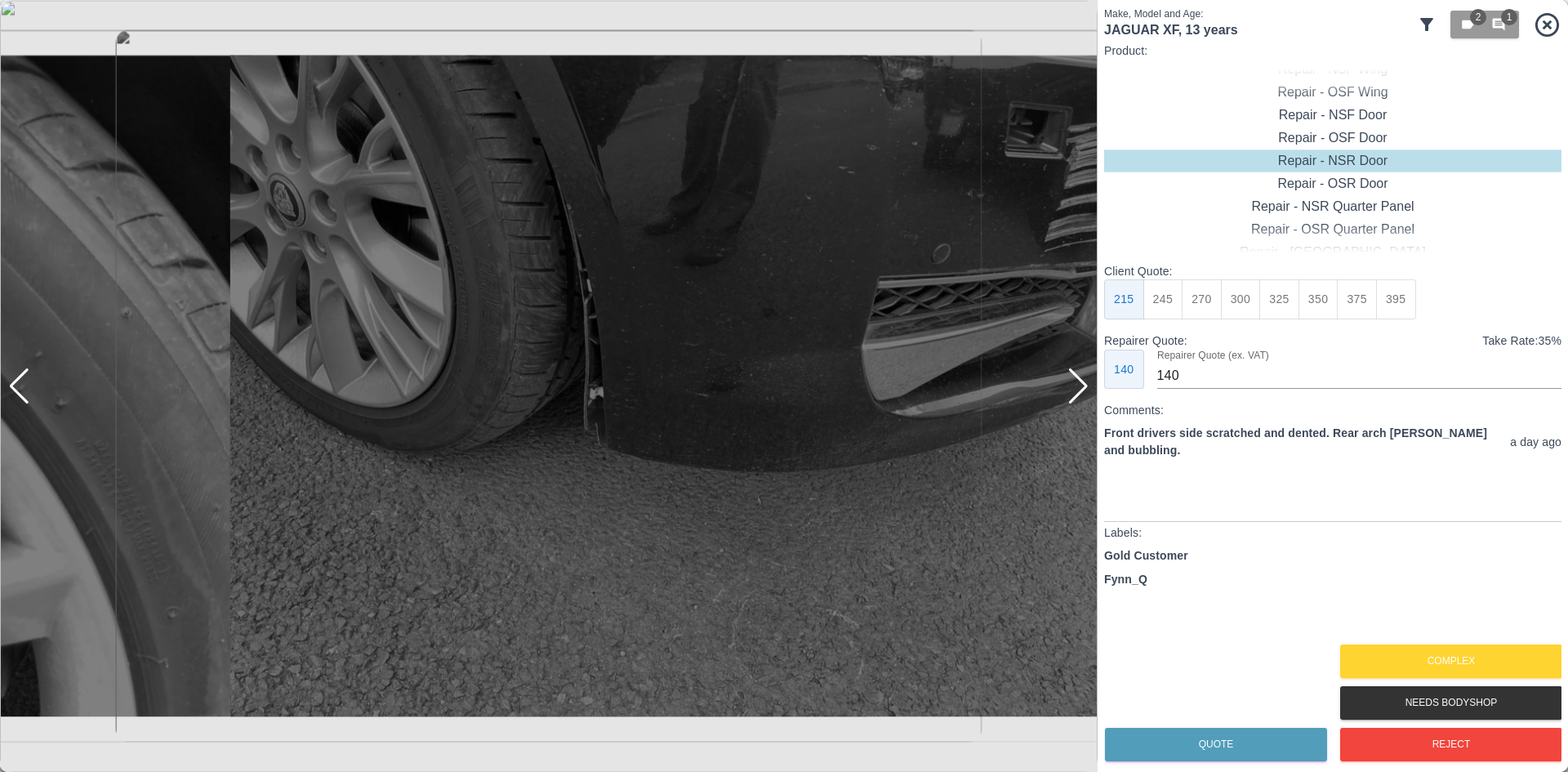
click at [1068, 388] on div at bounding box center [1078, 386] width 22 height 36
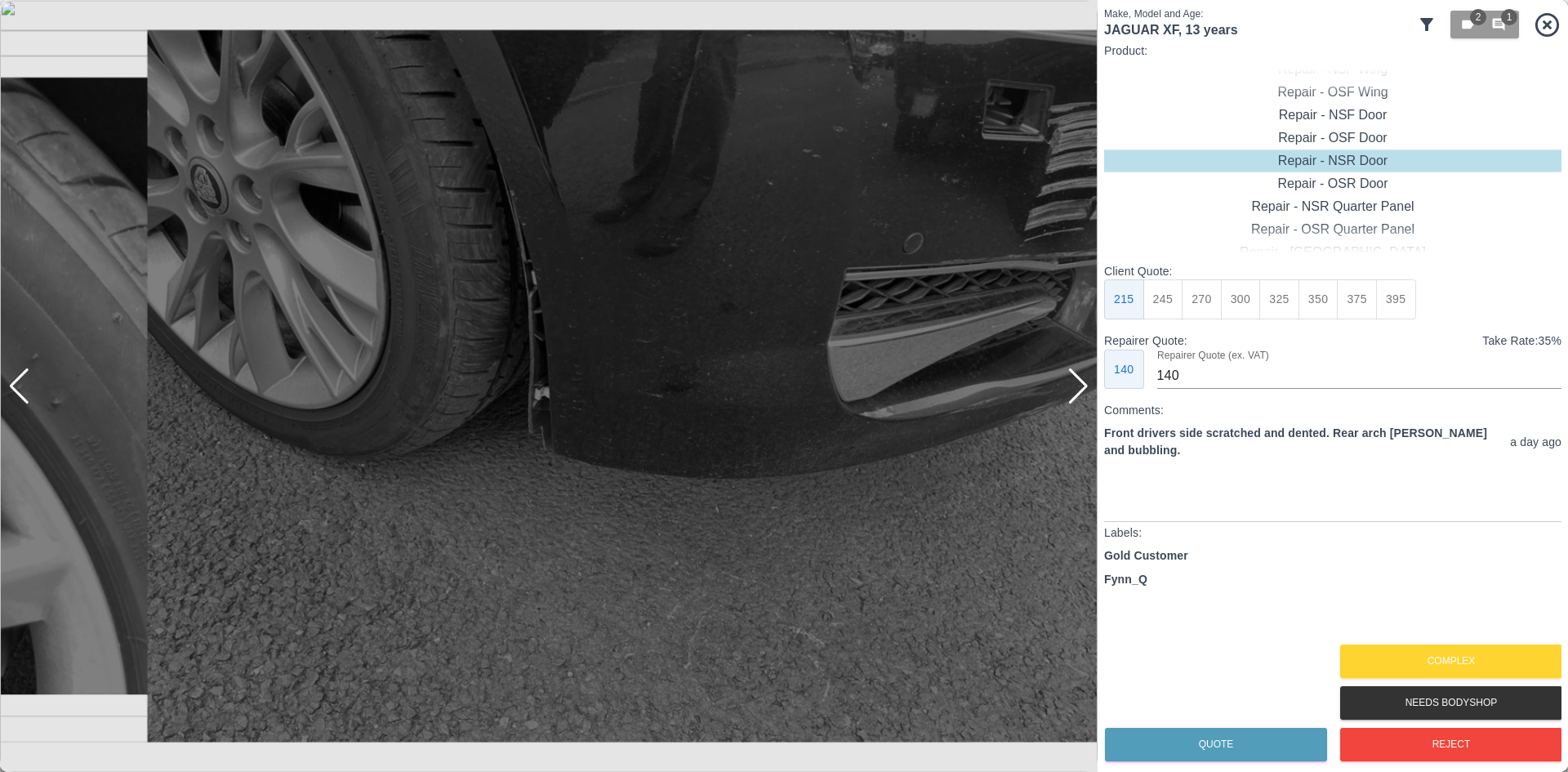
click at [1068, 388] on div at bounding box center [1078, 386] width 22 height 36
click at [1068, 388] on div at bounding box center [549, 386] width 1098 height 772
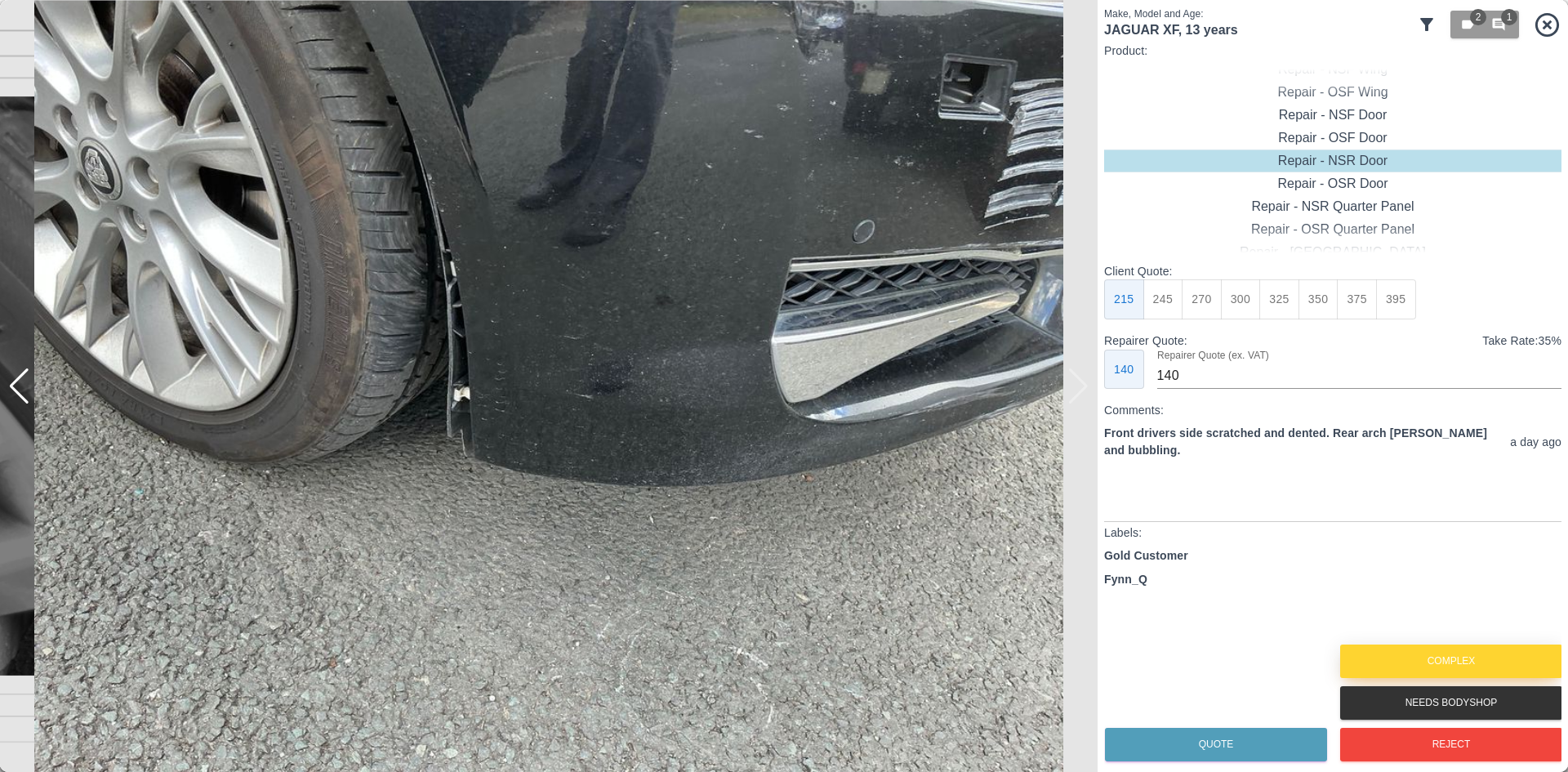
click at [1458, 665] on button "Complex" at bounding box center [1452, 661] width 222 height 33
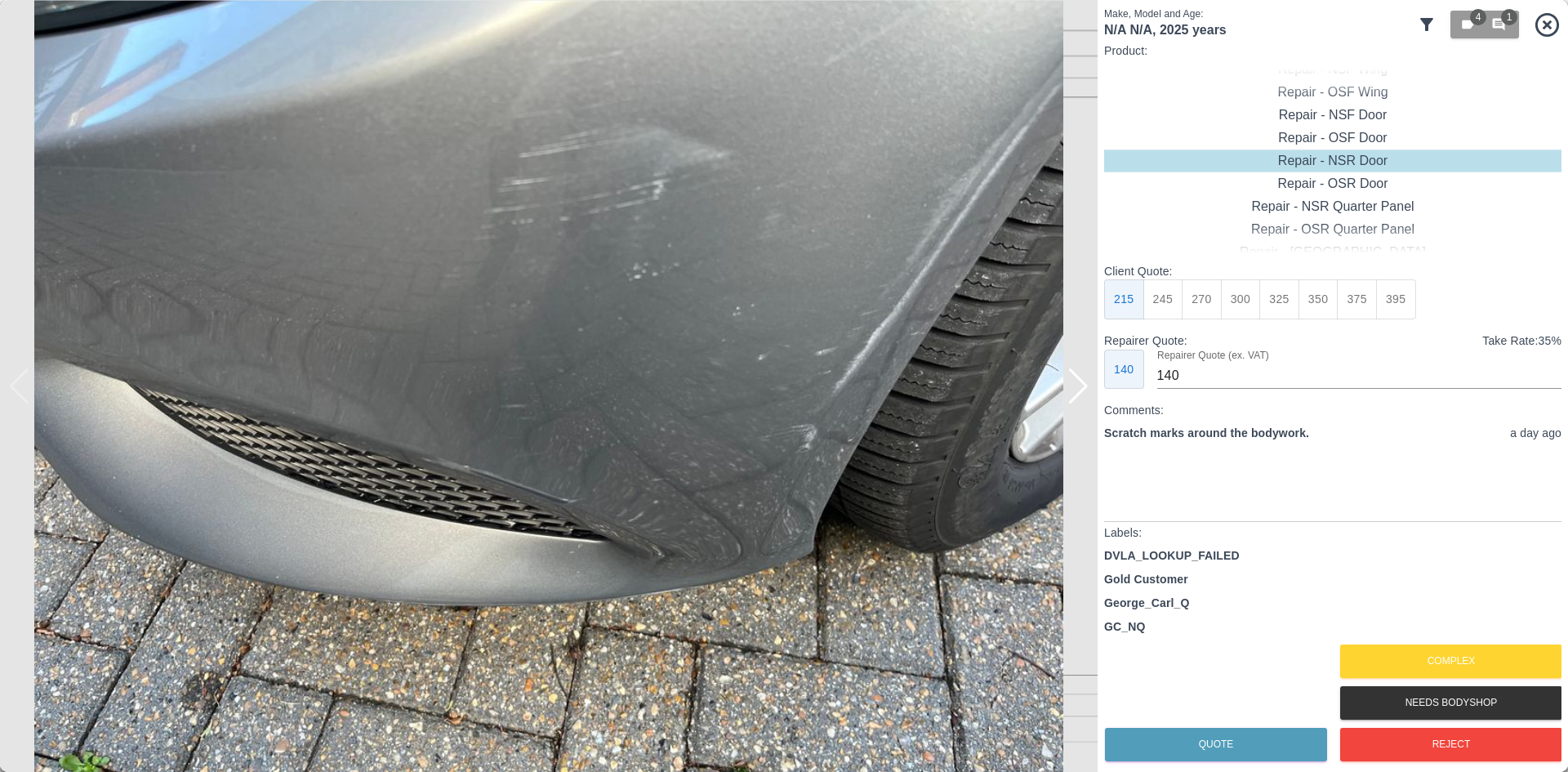
click at [1078, 390] on div at bounding box center [1078, 386] width 22 height 36
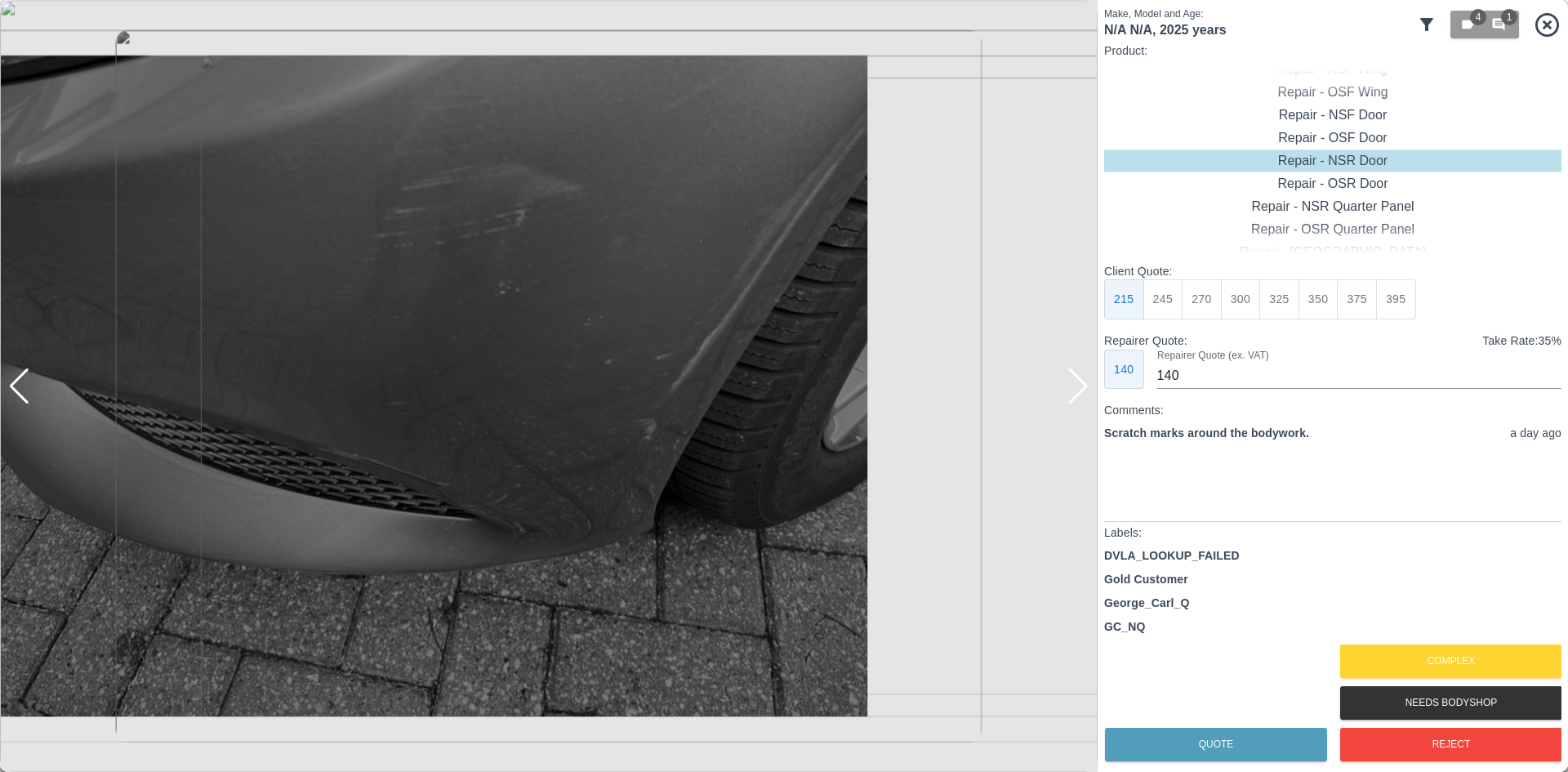
click at [1078, 390] on div at bounding box center [1078, 386] width 22 height 36
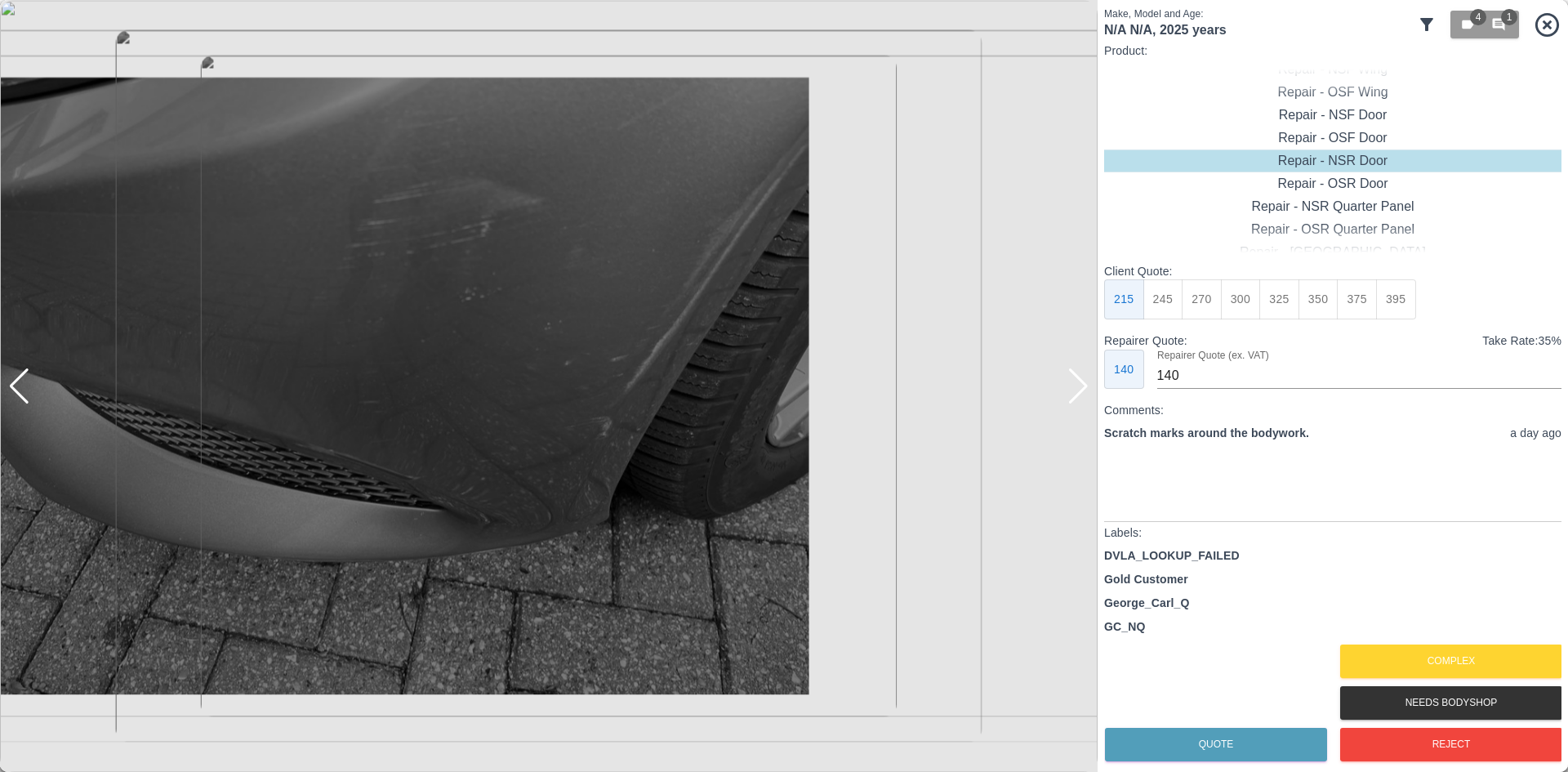
click at [1078, 390] on div at bounding box center [1078, 386] width 22 height 36
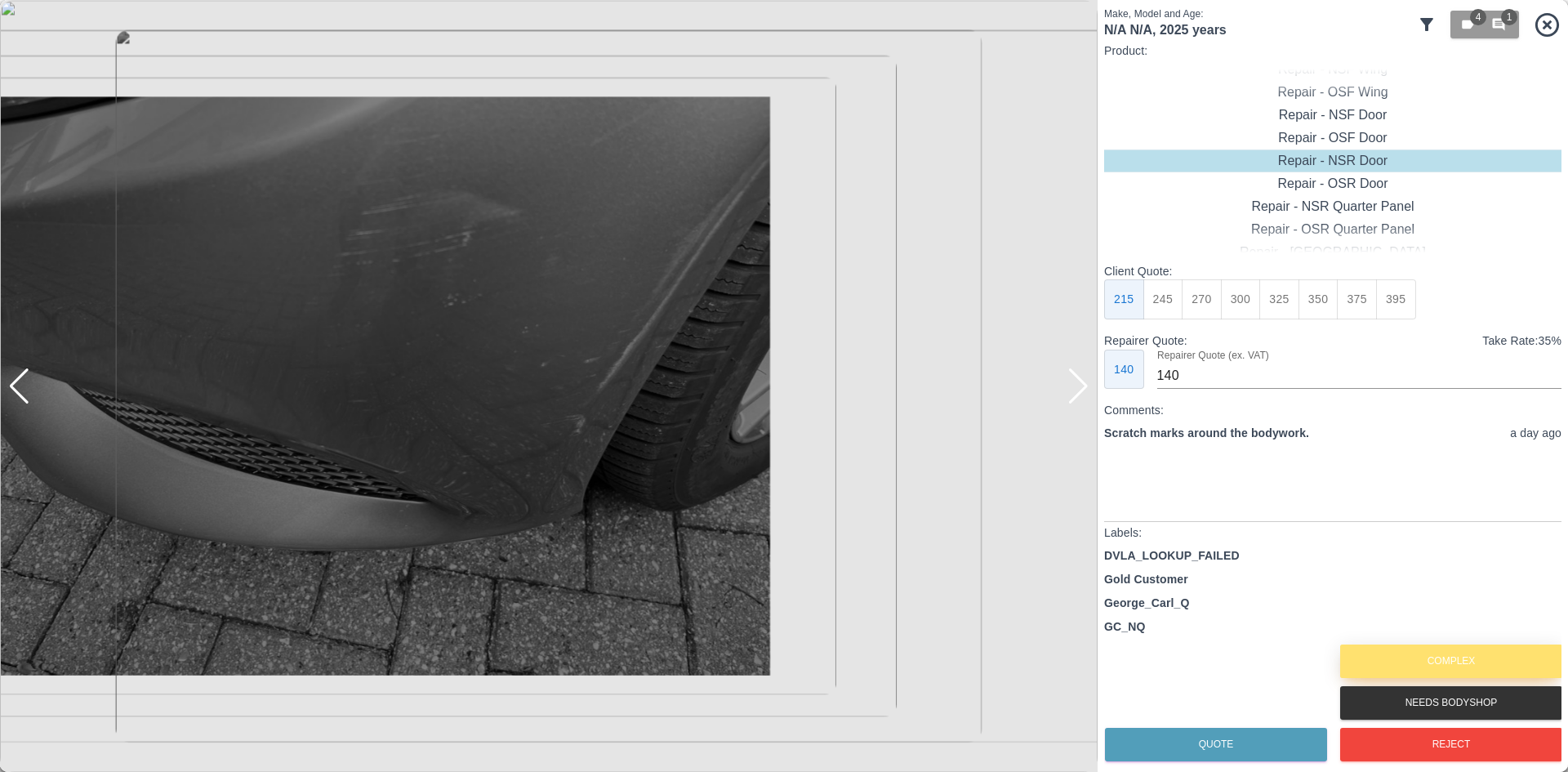
click at [1410, 662] on button "Complex" at bounding box center [1452, 661] width 222 height 33
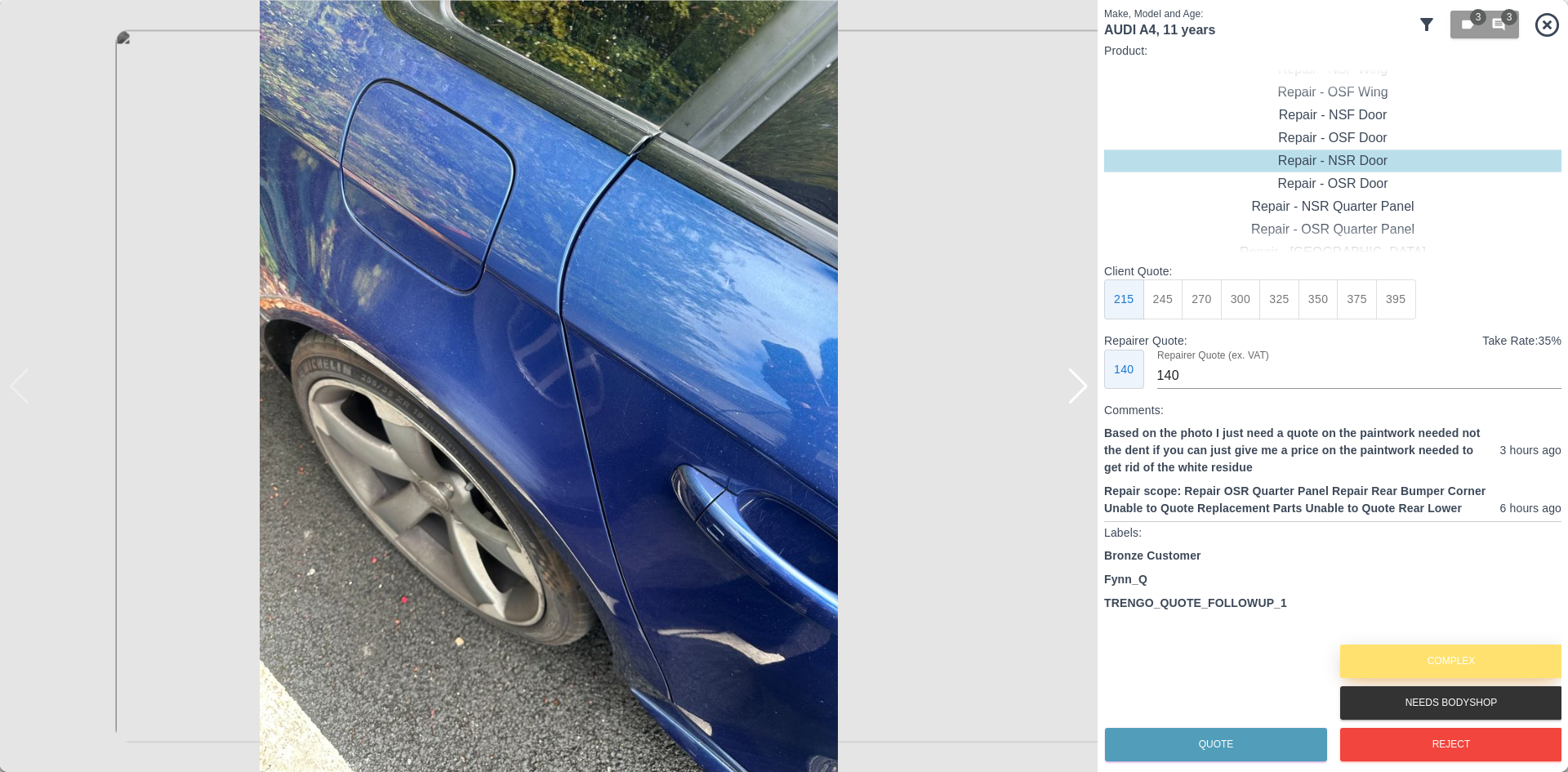
click at [1430, 657] on button "Complex" at bounding box center [1452, 661] width 222 height 33
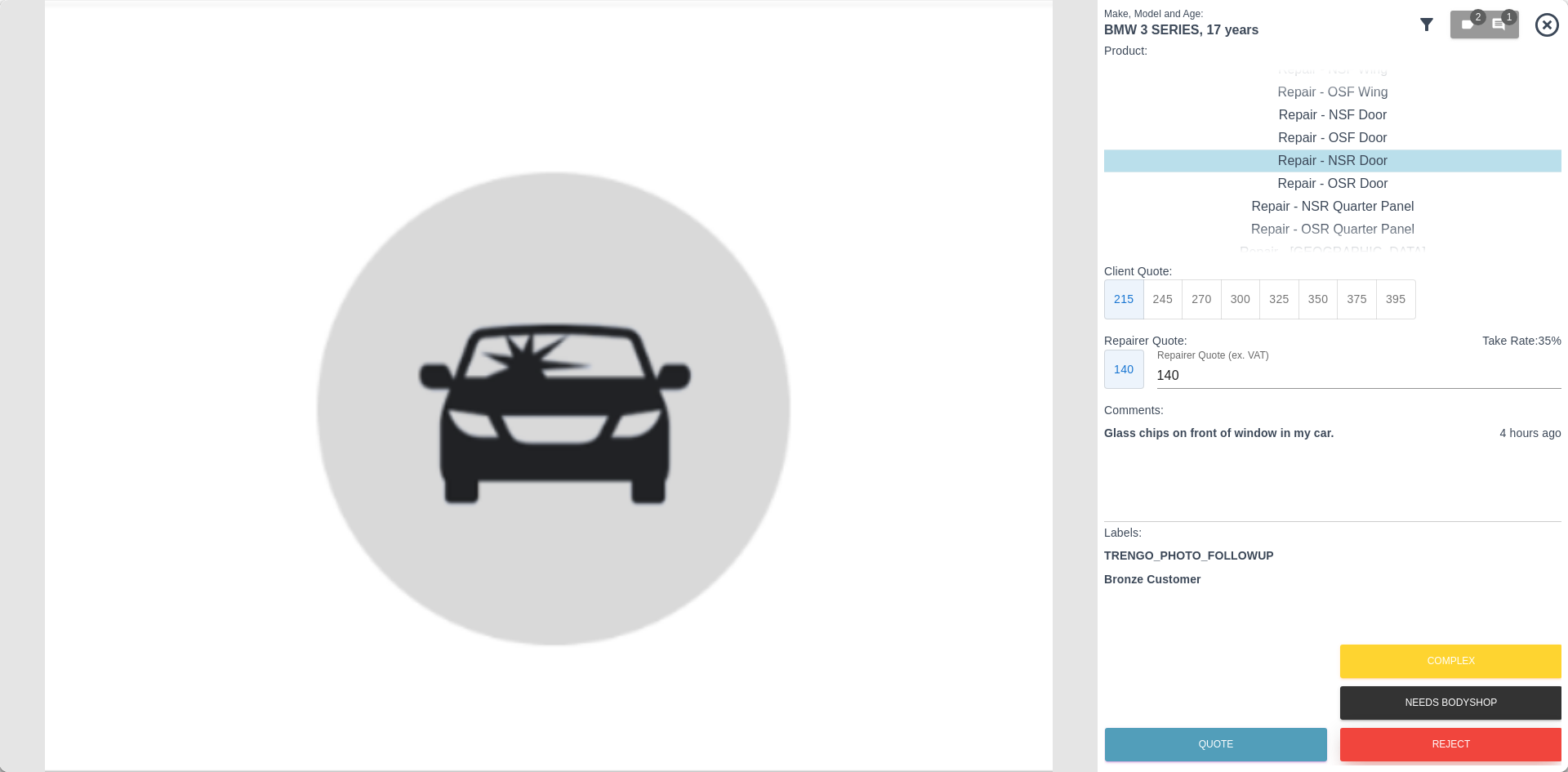
click at [1464, 757] on button "Reject" at bounding box center [1452, 745] width 222 height 33
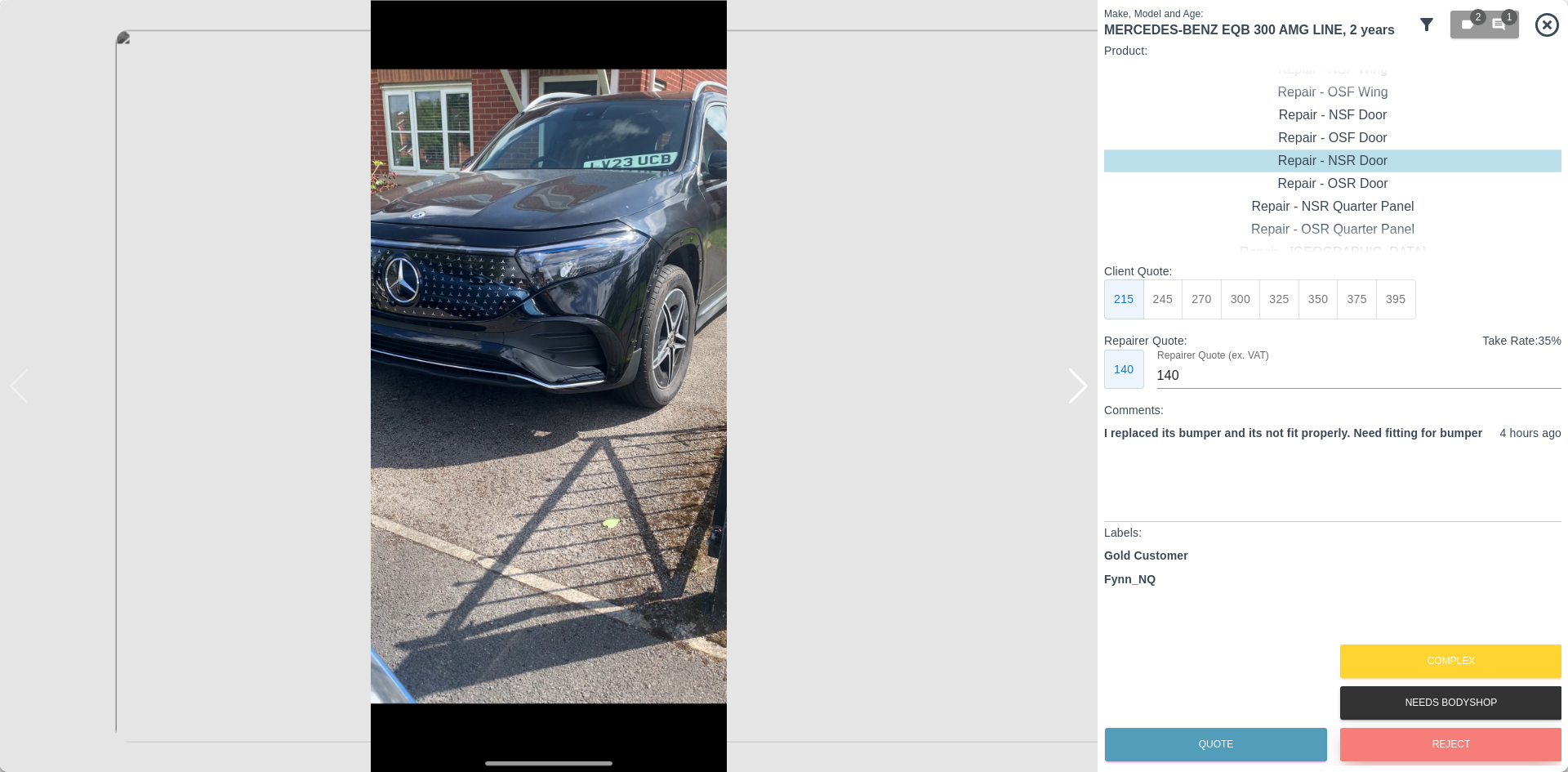
click at [1464, 757] on button "Reject" at bounding box center [1452, 745] width 222 height 33
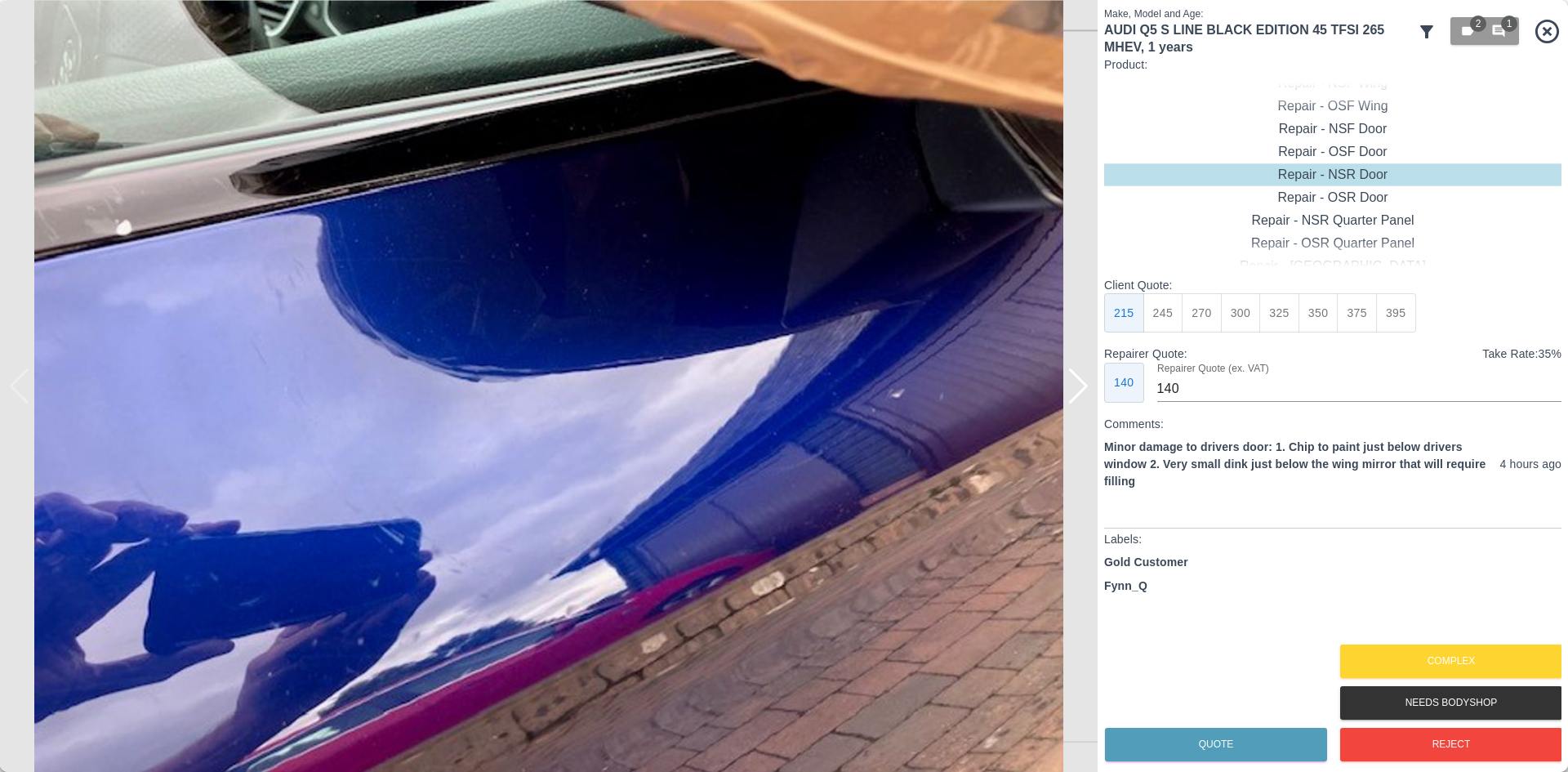
click at [1070, 403] on div at bounding box center [1078, 386] width 22 height 36
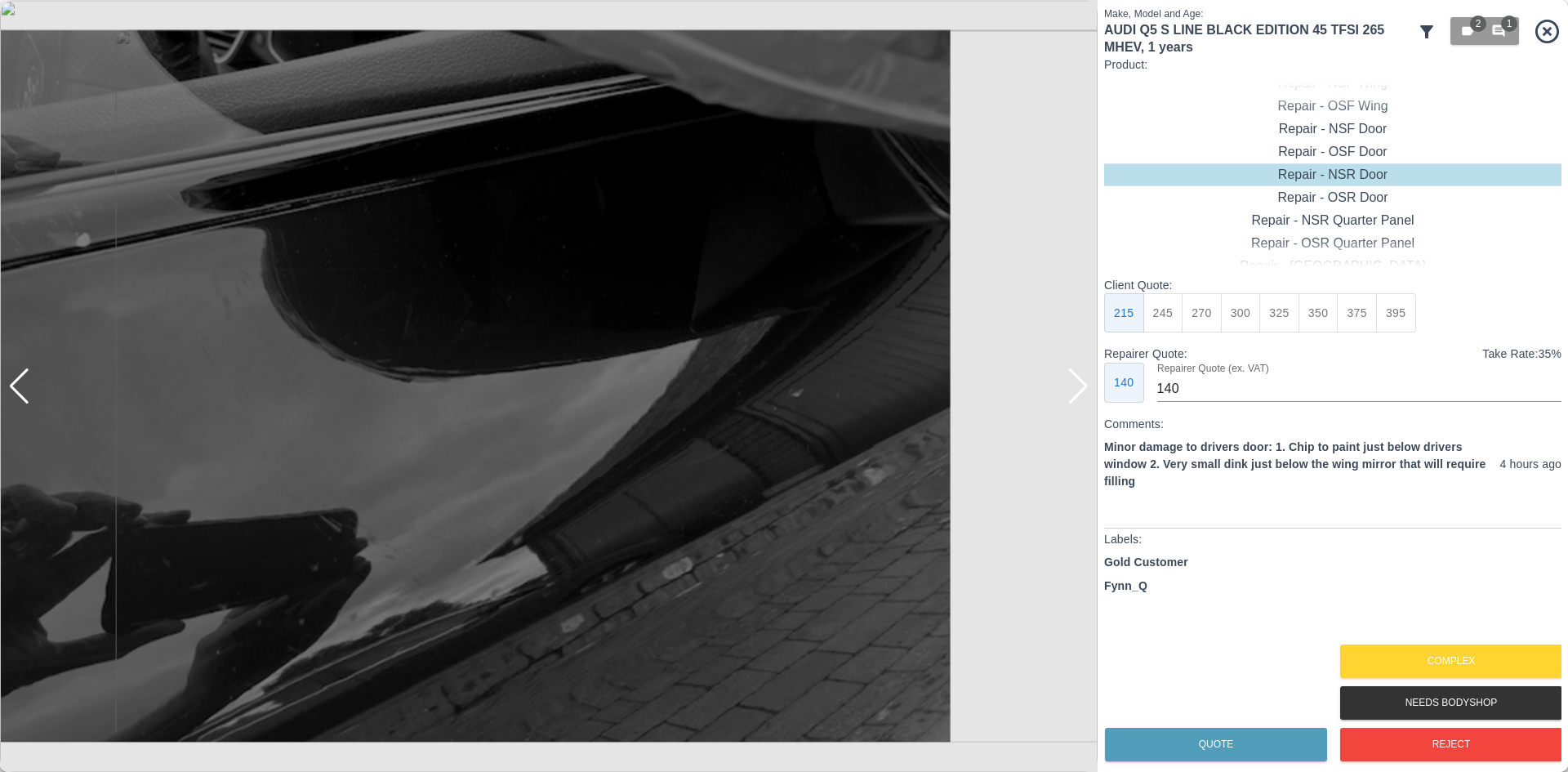
click at [1077, 396] on div at bounding box center [1078, 386] width 22 height 36
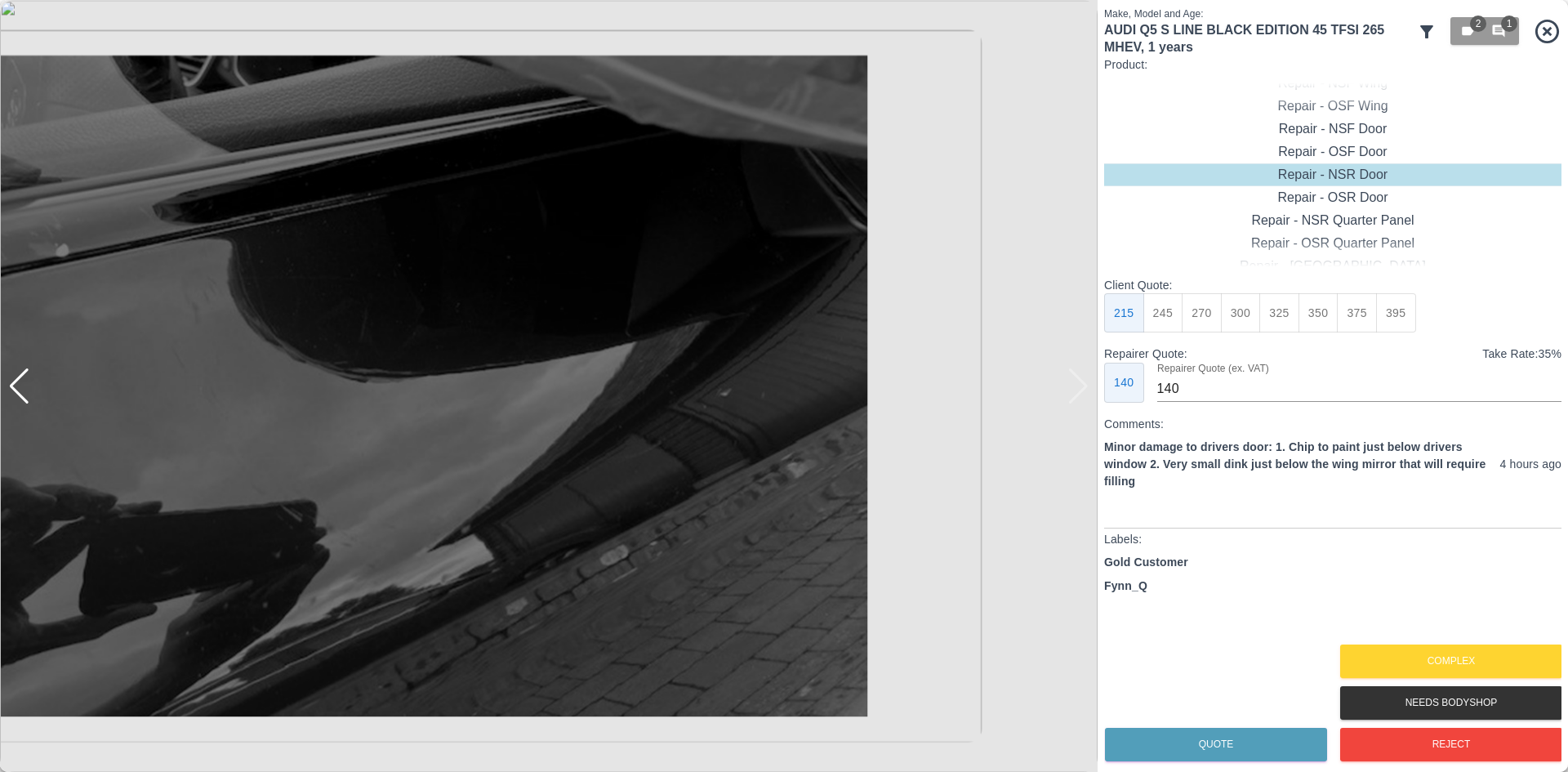
click at [1077, 396] on img at bounding box center [549, 386] width 1098 height 772
click at [1500, 676] on button "Complex" at bounding box center [1452, 661] width 222 height 33
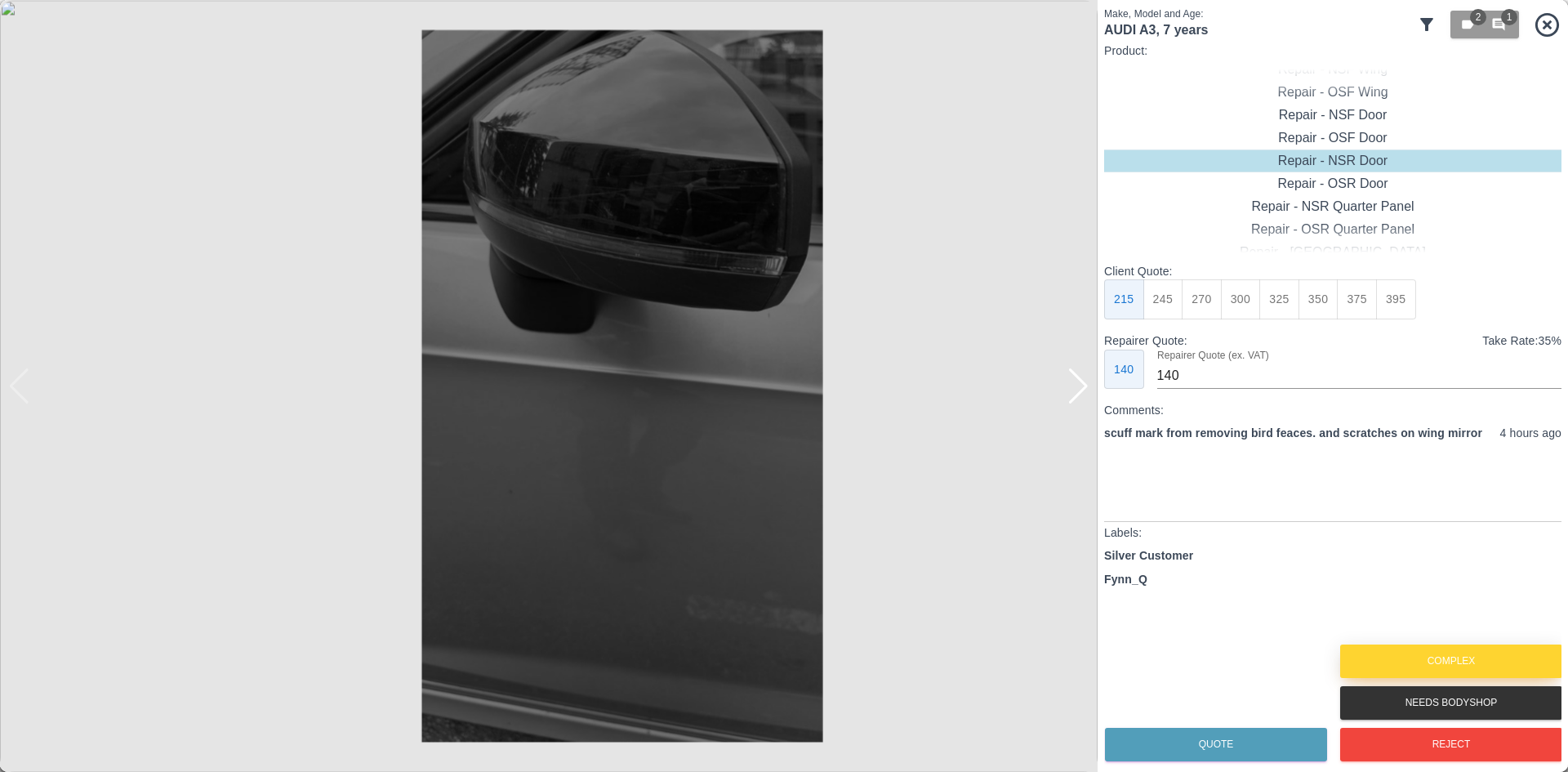
click at [1390, 672] on button "Complex" at bounding box center [1452, 661] width 222 height 33
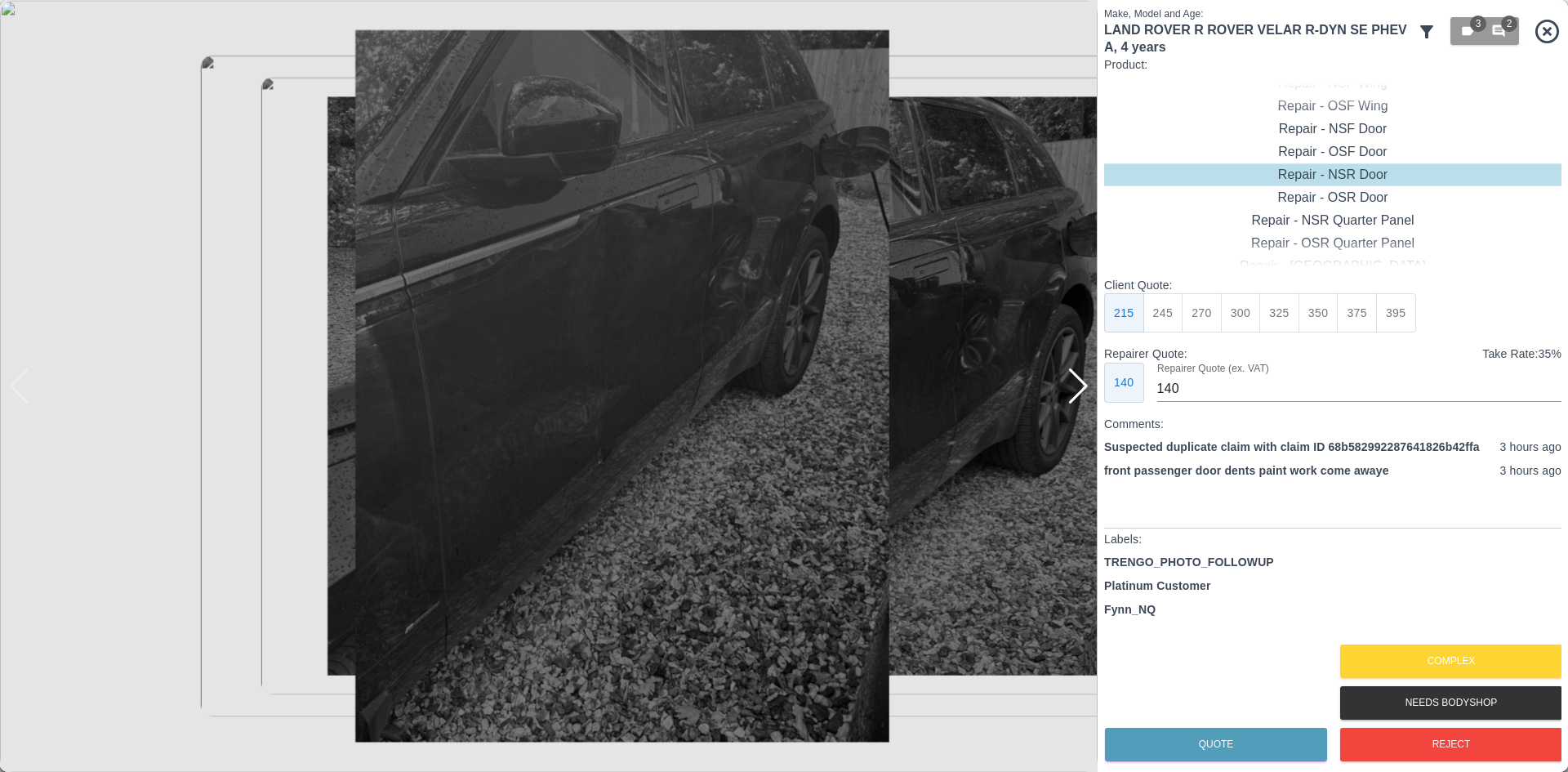
click at [1082, 385] on div at bounding box center [1078, 386] width 22 height 36
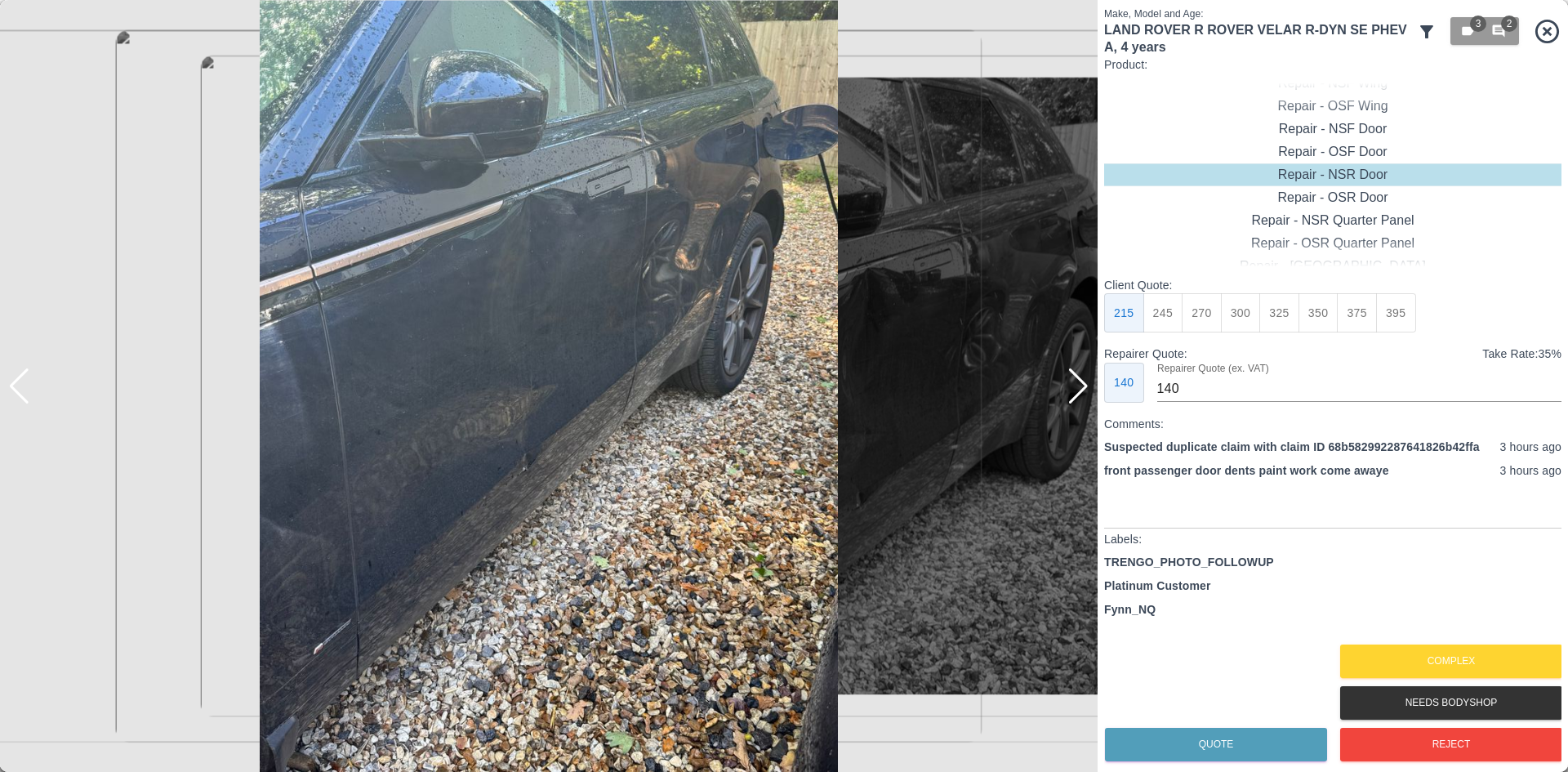
click at [1081, 385] on div at bounding box center [1078, 386] width 22 height 36
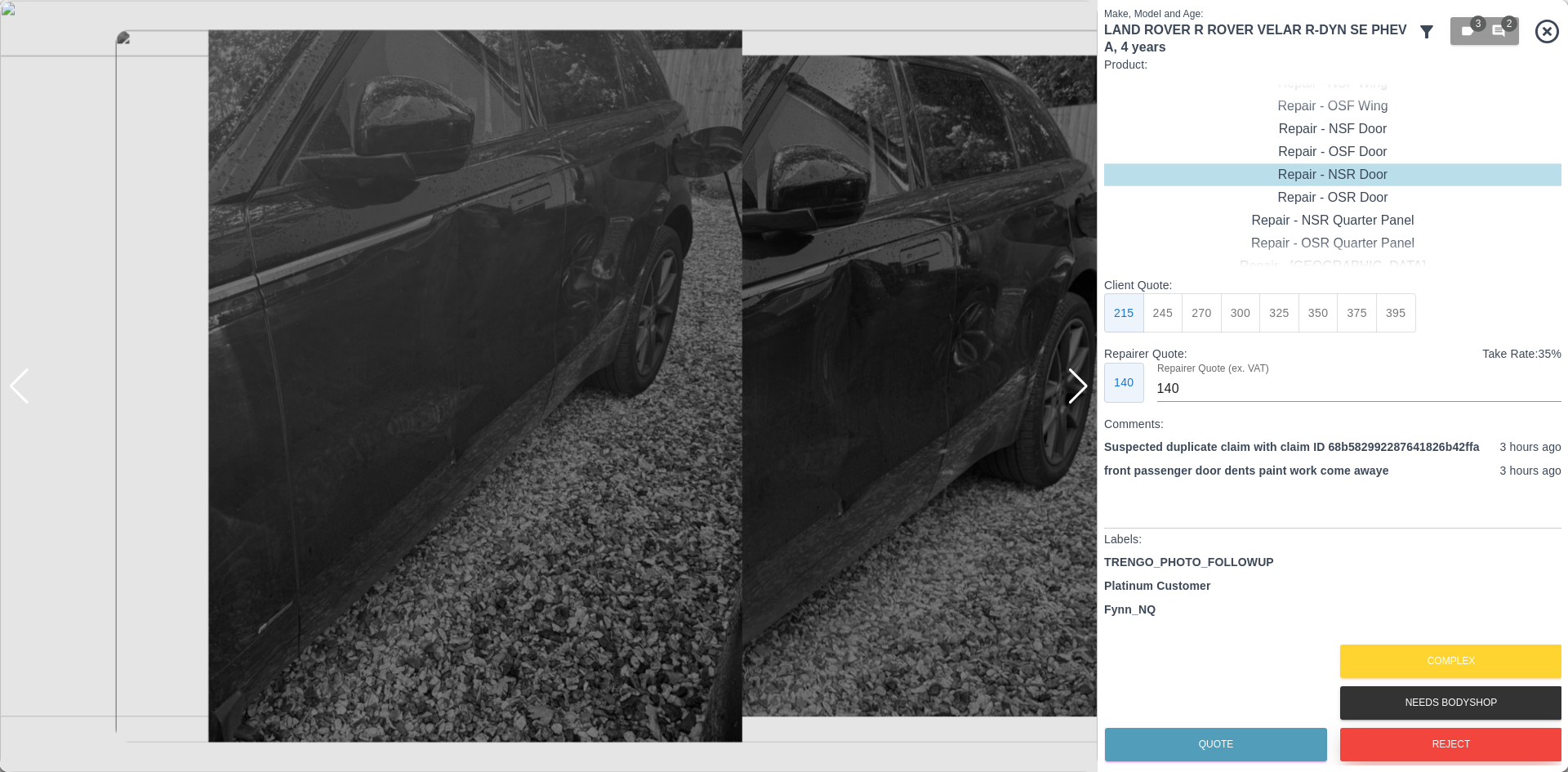
click at [1396, 742] on button "Reject" at bounding box center [1452, 745] width 222 height 33
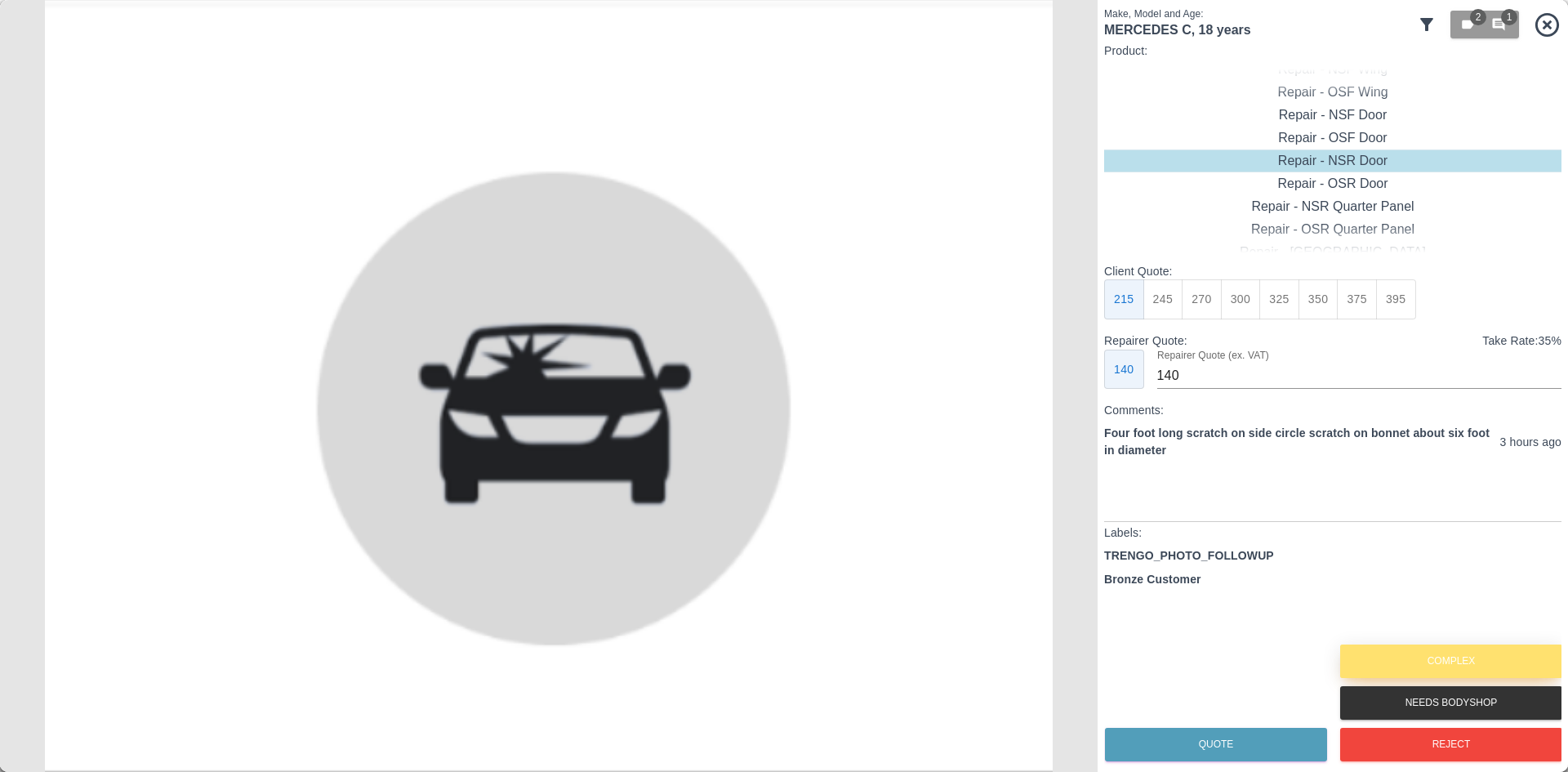
click at [1415, 659] on button "Complex" at bounding box center [1452, 661] width 222 height 33
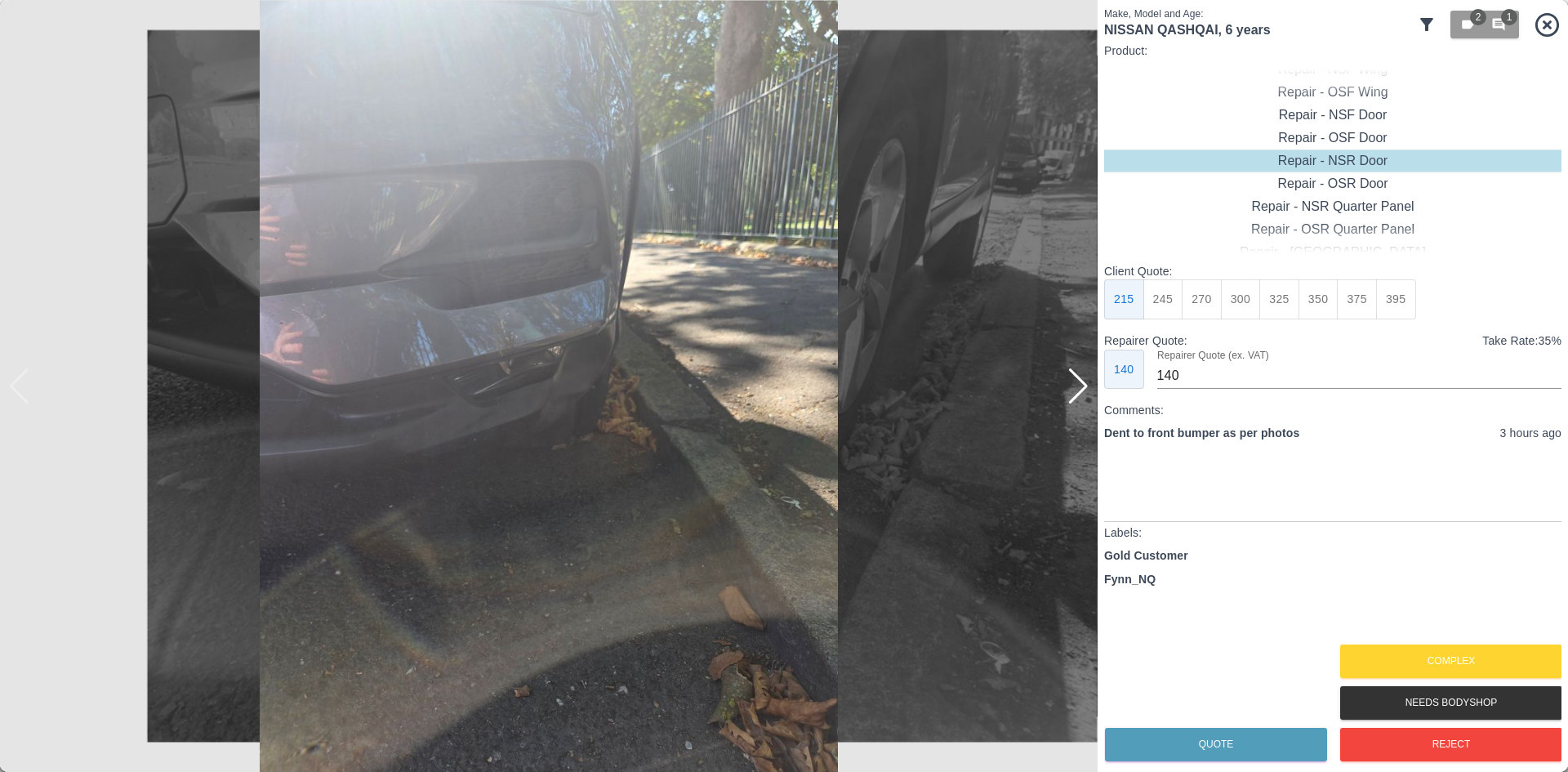
click at [1077, 387] on div at bounding box center [1078, 386] width 22 height 36
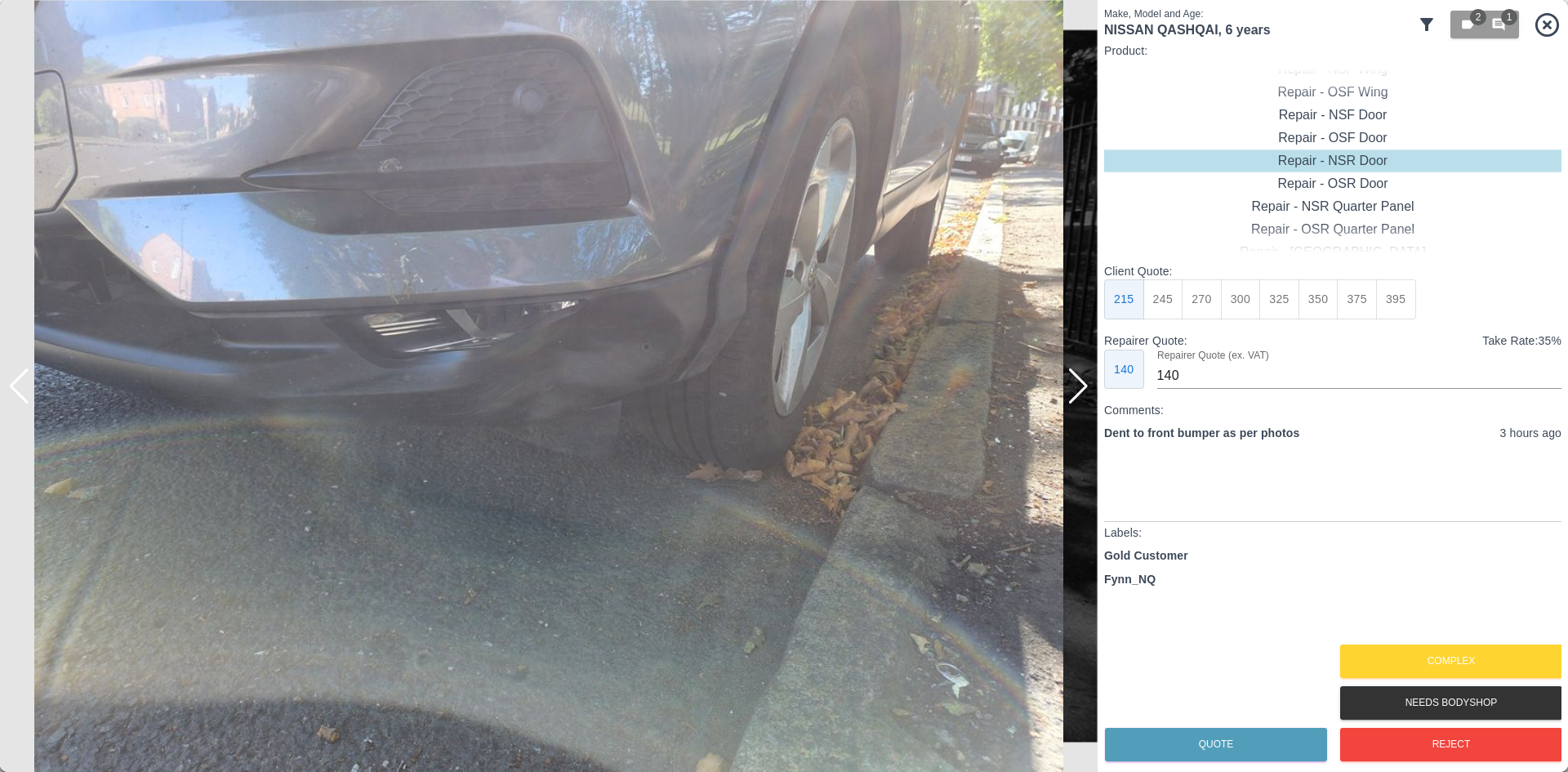
click at [1072, 388] on div at bounding box center [1078, 386] width 22 height 36
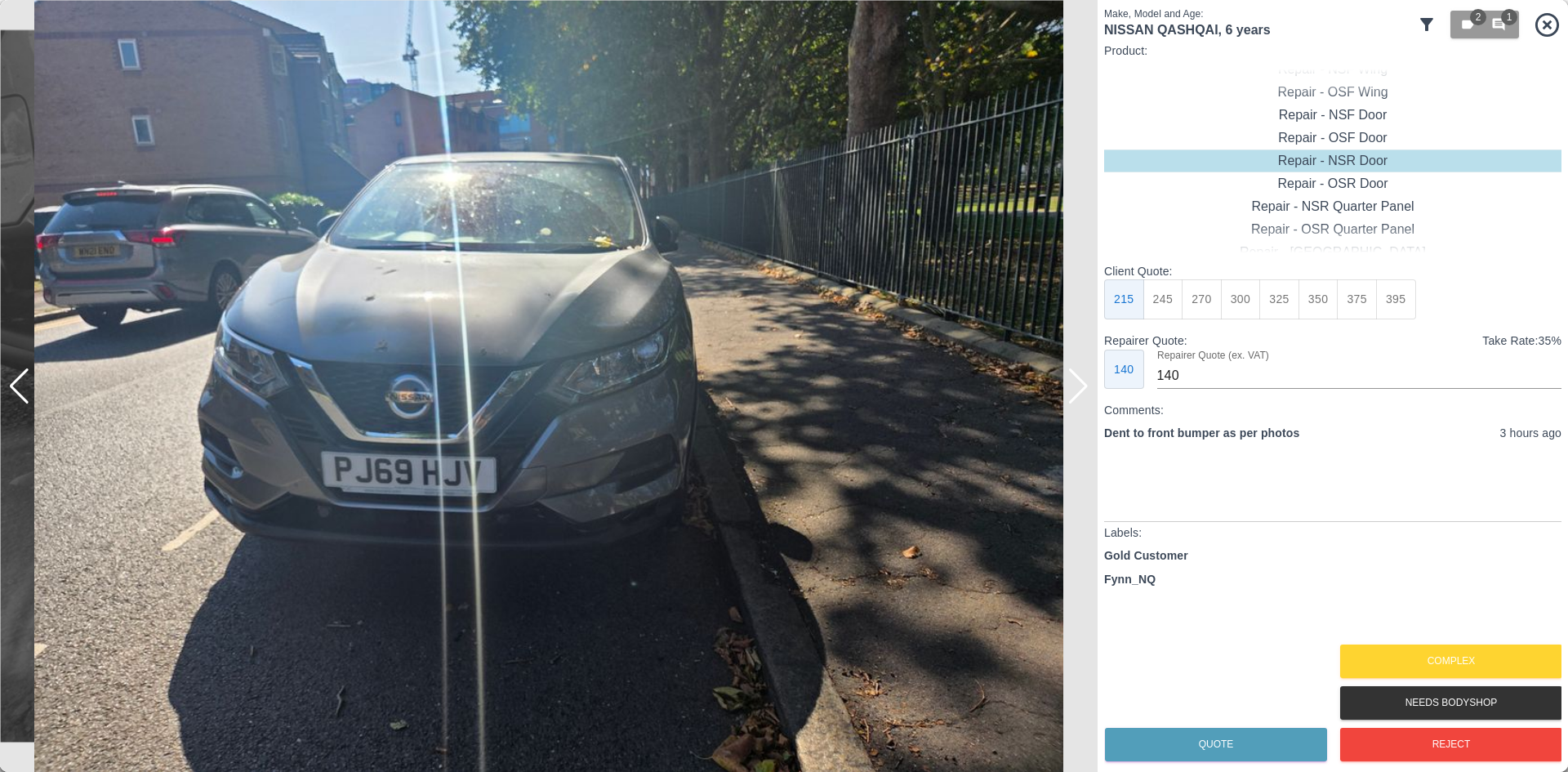
click at [1072, 388] on div at bounding box center [1078, 386] width 22 height 36
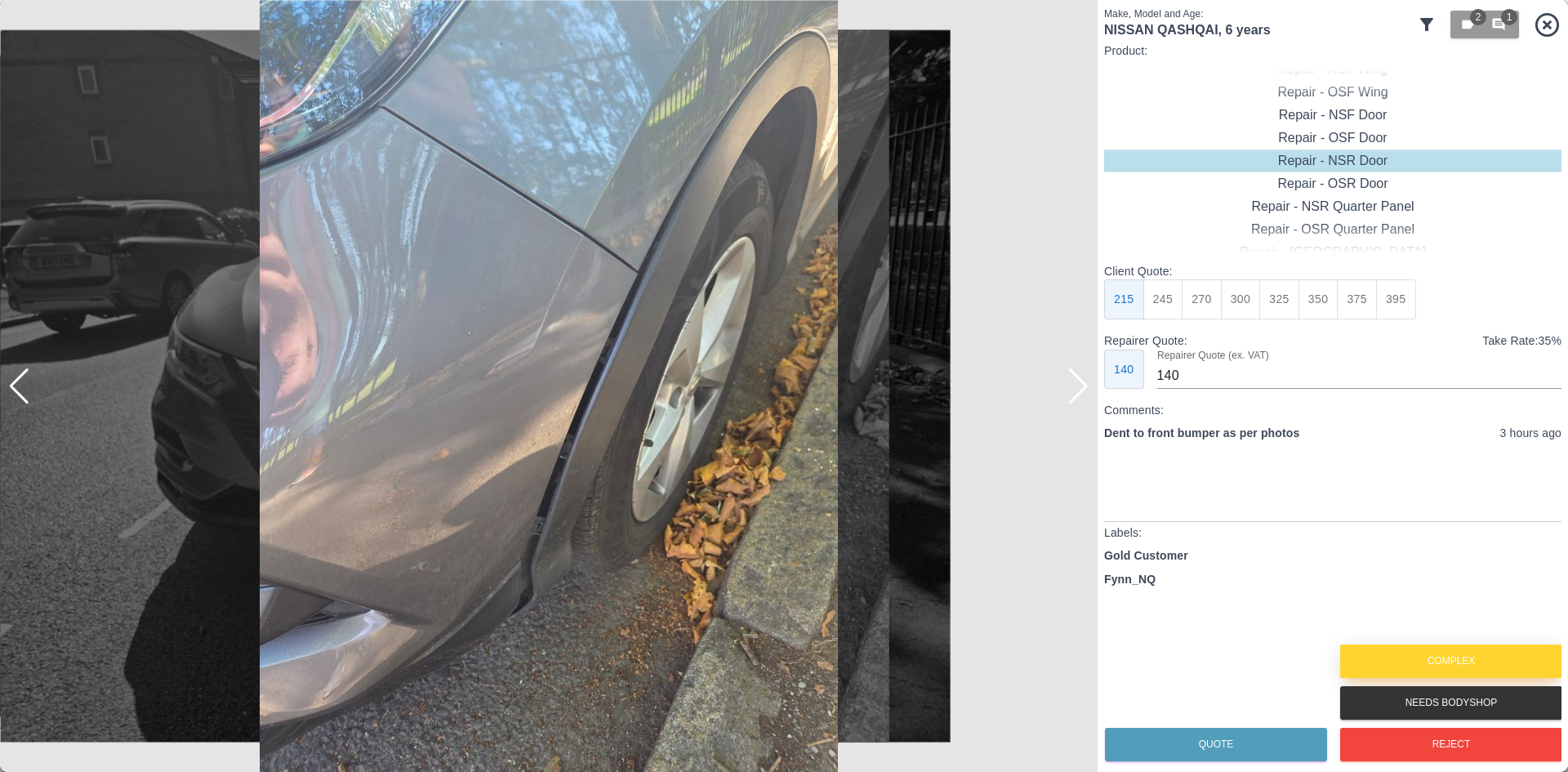
click at [1406, 656] on button "Complex" at bounding box center [1452, 661] width 222 height 33
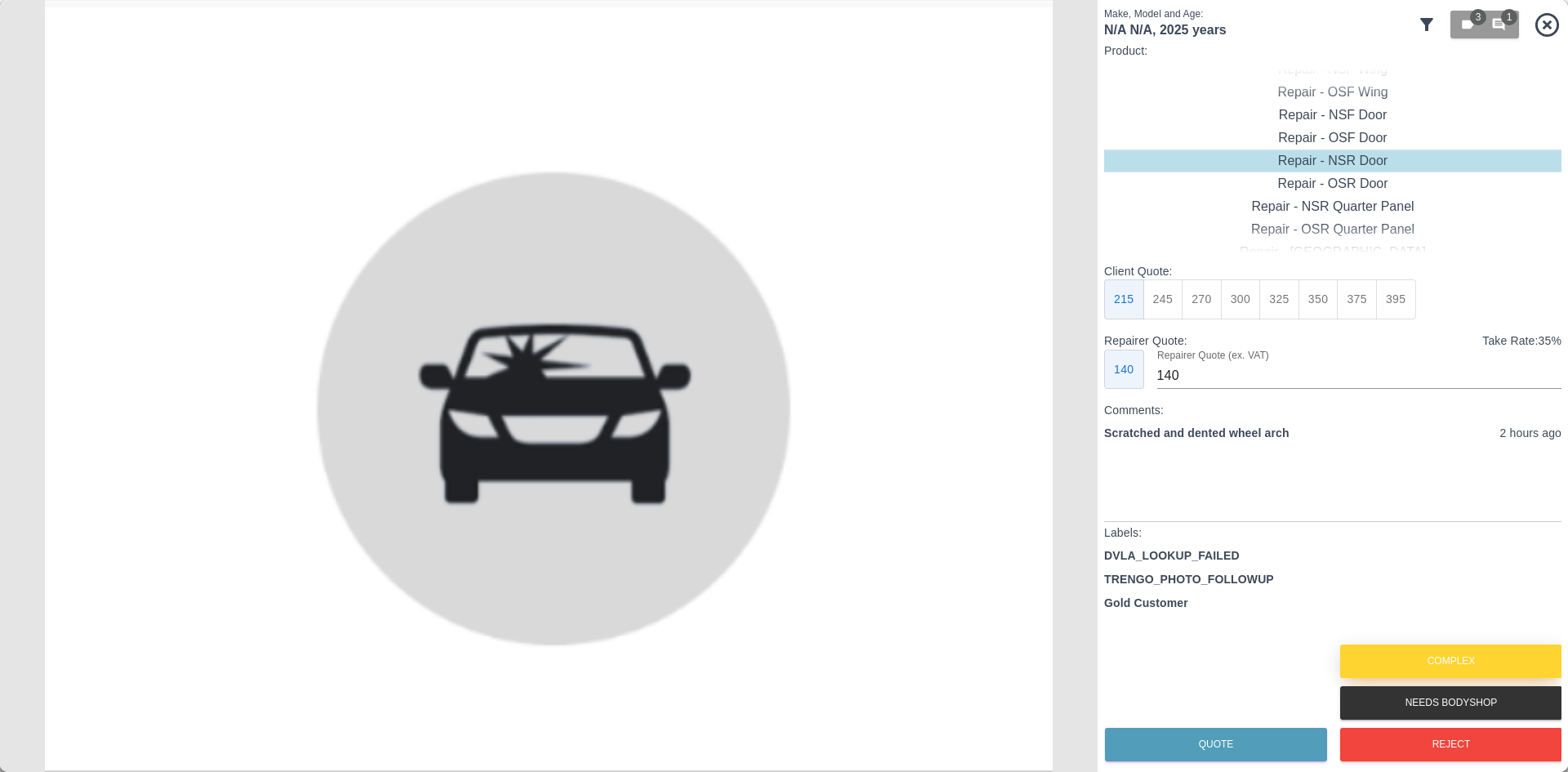
click at [1407, 652] on button "Complex" at bounding box center [1452, 661] width 222 height 33
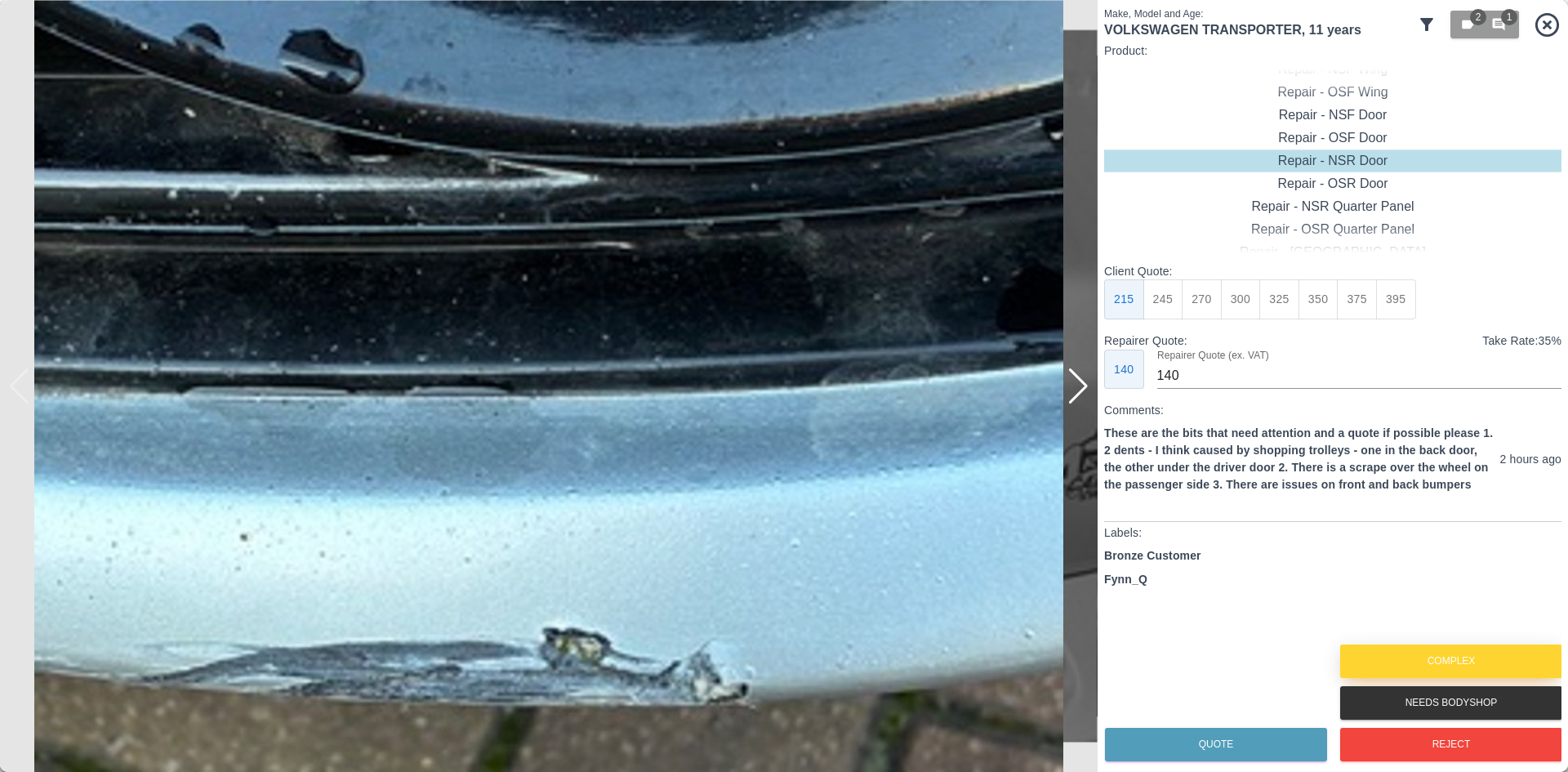
click at [1407, 652] on button "Complex" at bounding box center [1452, 661] width 222 height 33
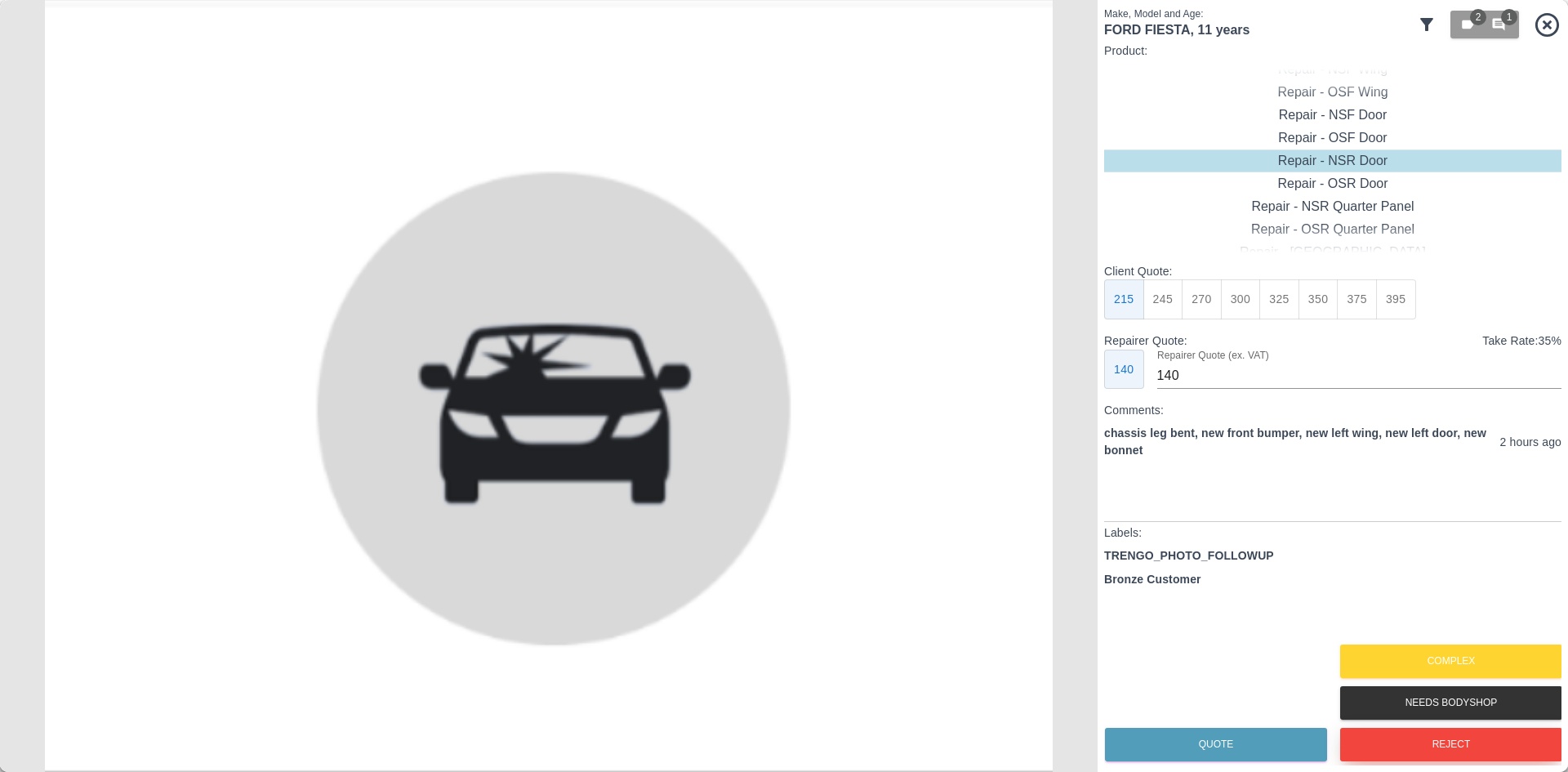
click at [1428, 741] on button "Reject" at bounding box center [1452, 745] width 222 height 33
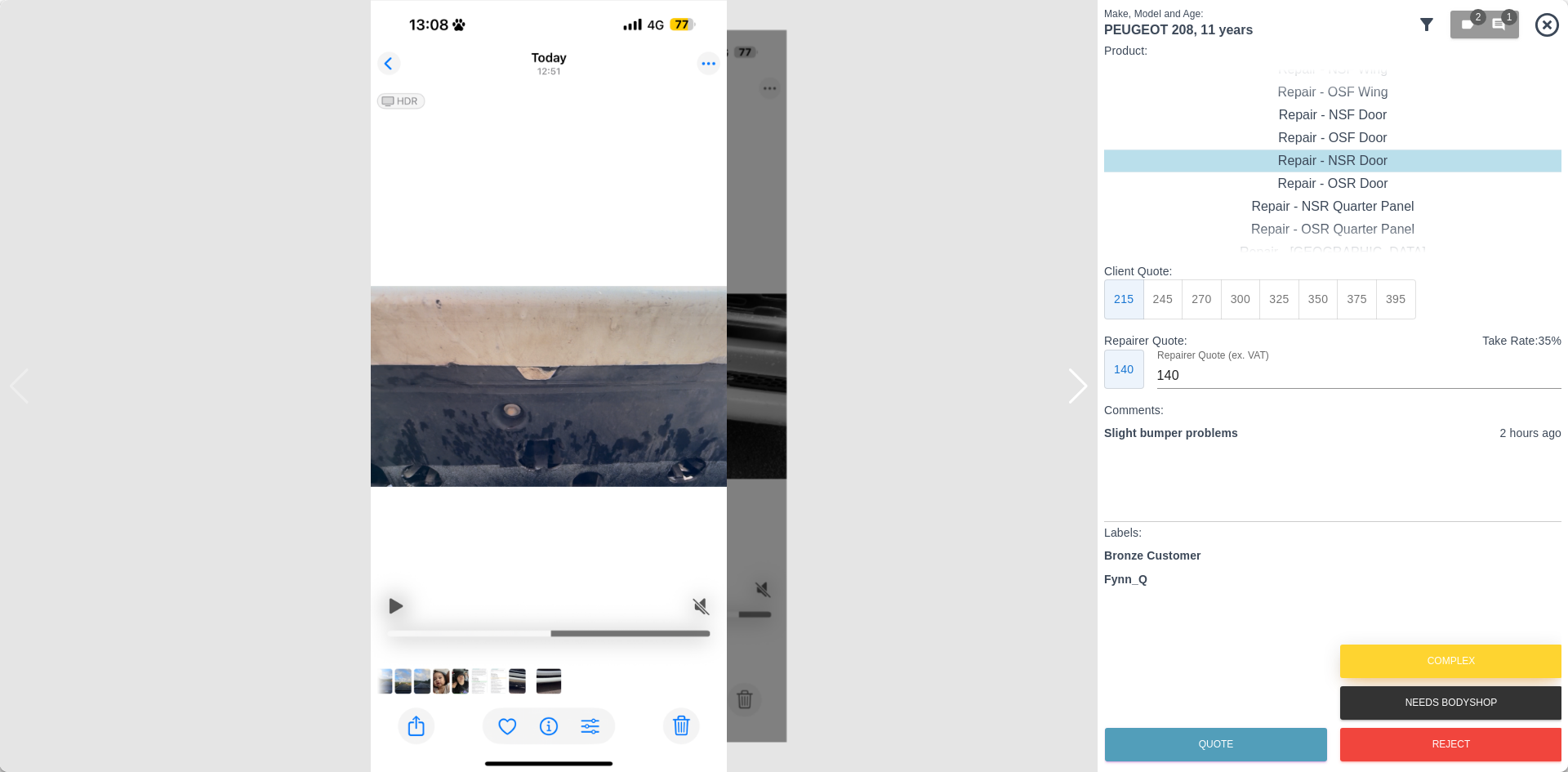
click at [1430, 667] on button "Complex" at bounding box center [1452, 661] width 222 height 33
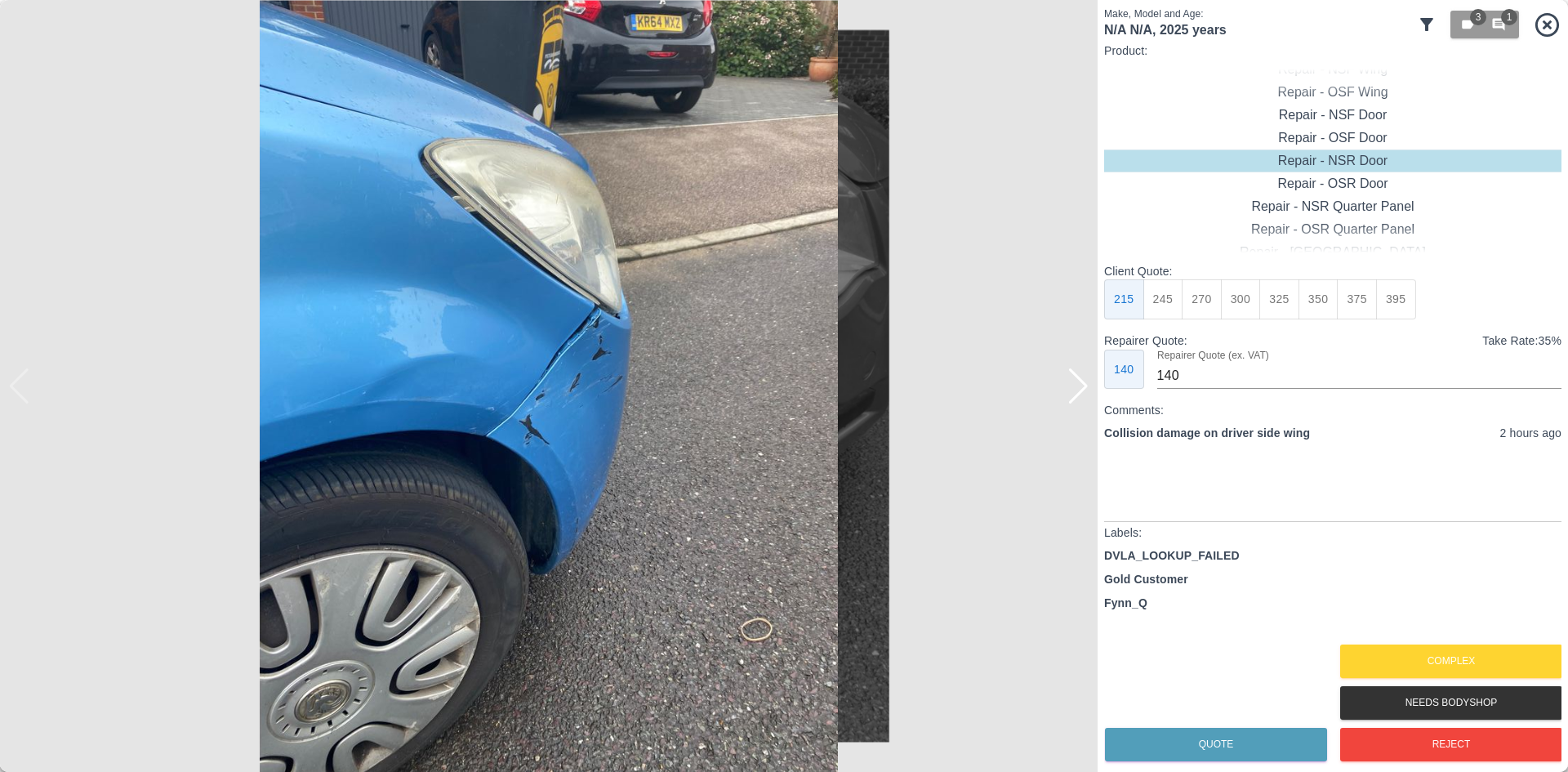
click at [1085, 383] on div at bounding box center [1078, 386] width 22 height 36
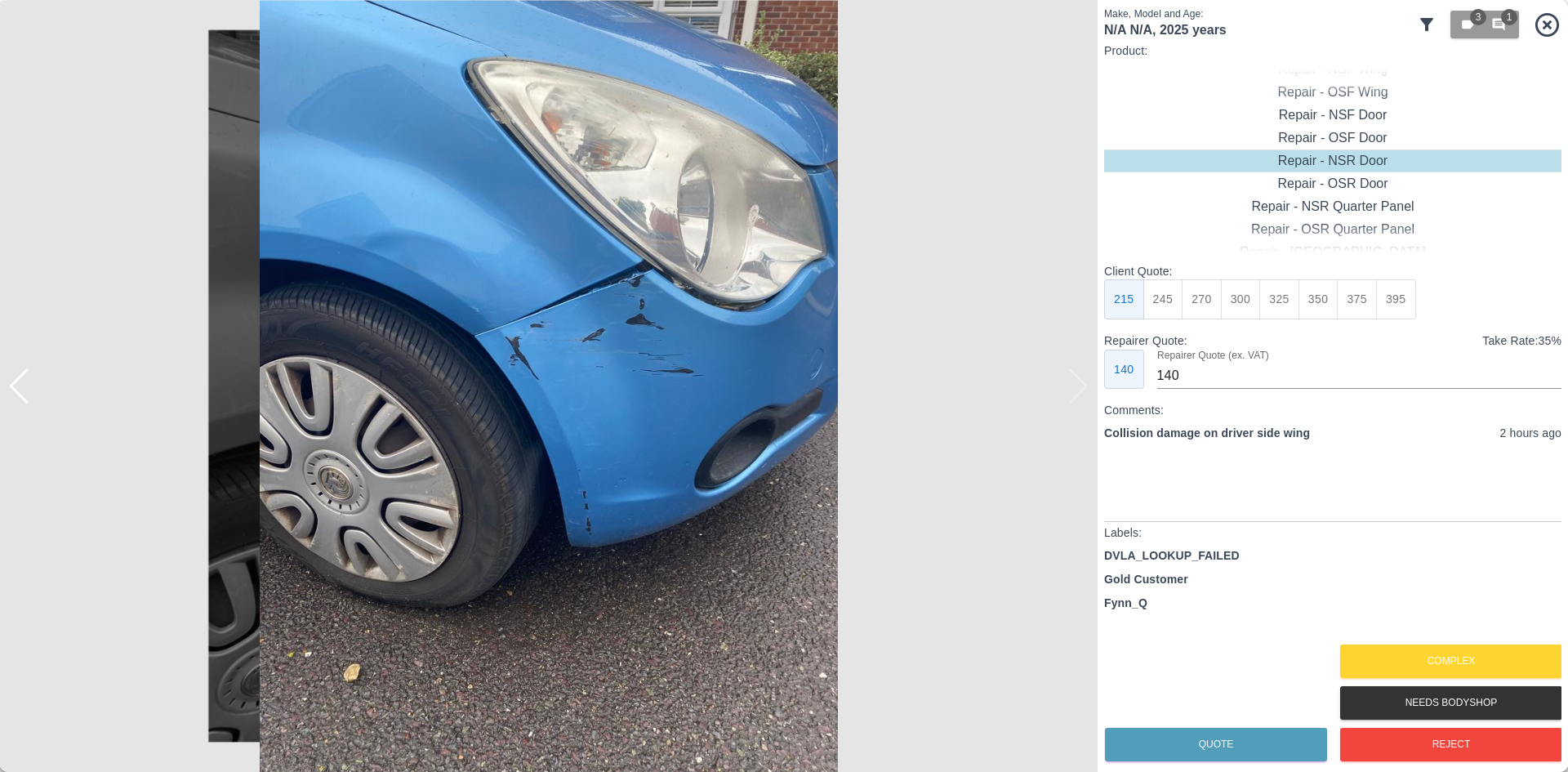
click at [1085, 383] on img at bounding box center [549, 386] width 1098 height 772
click at [1414, 753] on button "Reject" at bounding box center [1452, 745] width 222 height 33
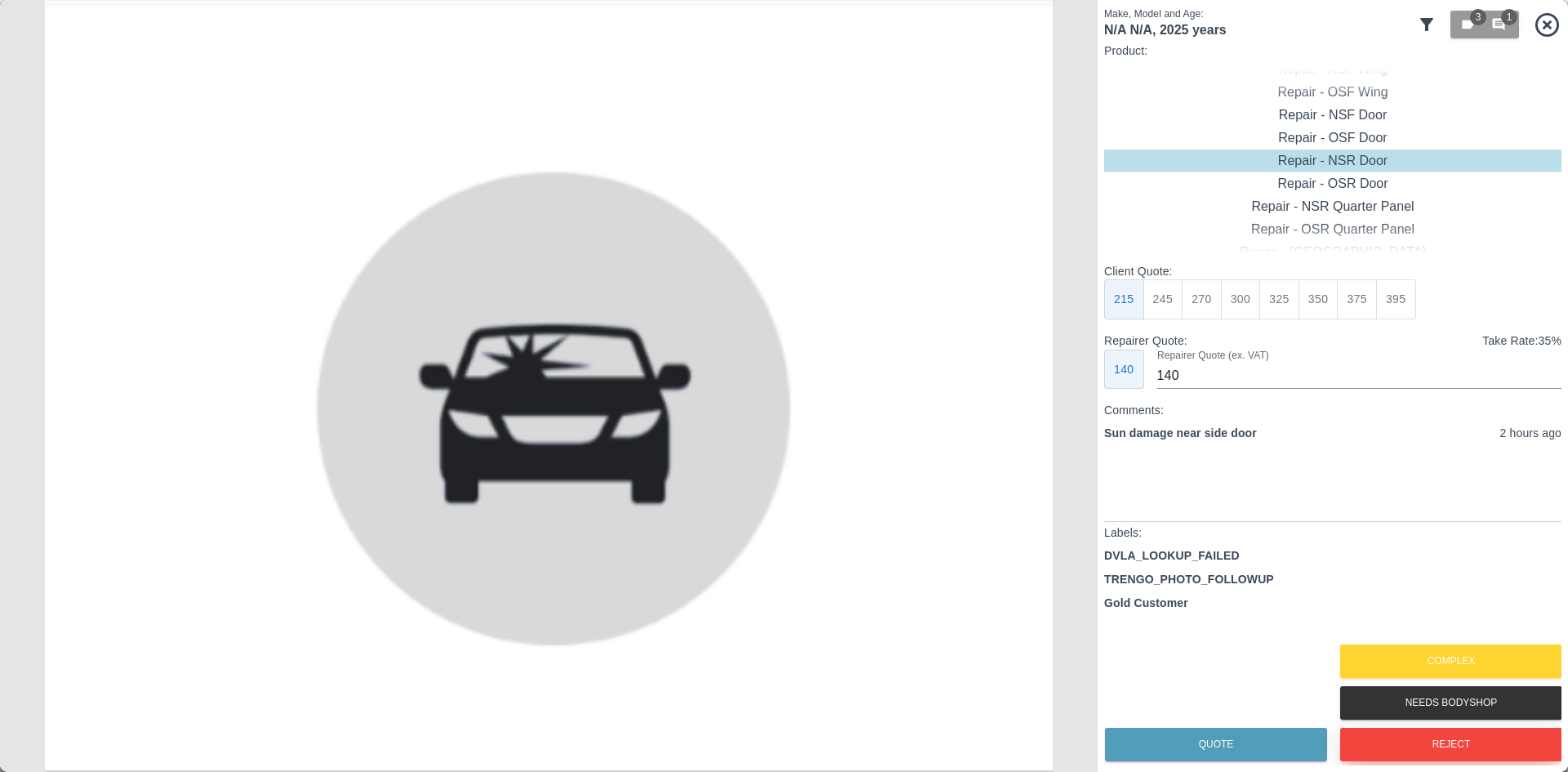
click at [1412, 752] on button "Reject" at bounding box center [1452, 745] width 222 height 33
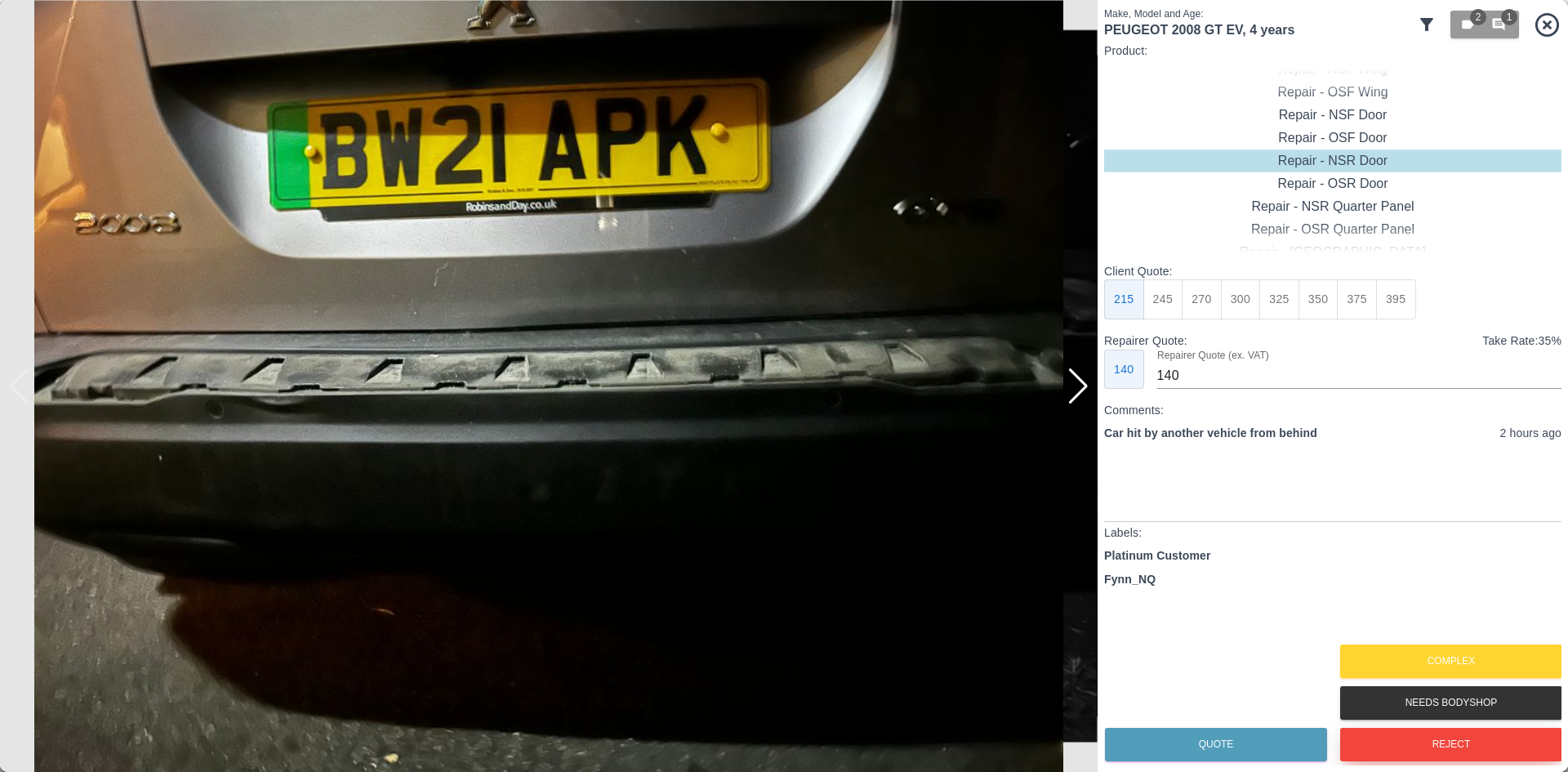
click at [1412, 752] on button "Reject" at bounding box center [1452, 745] width 222 height 33
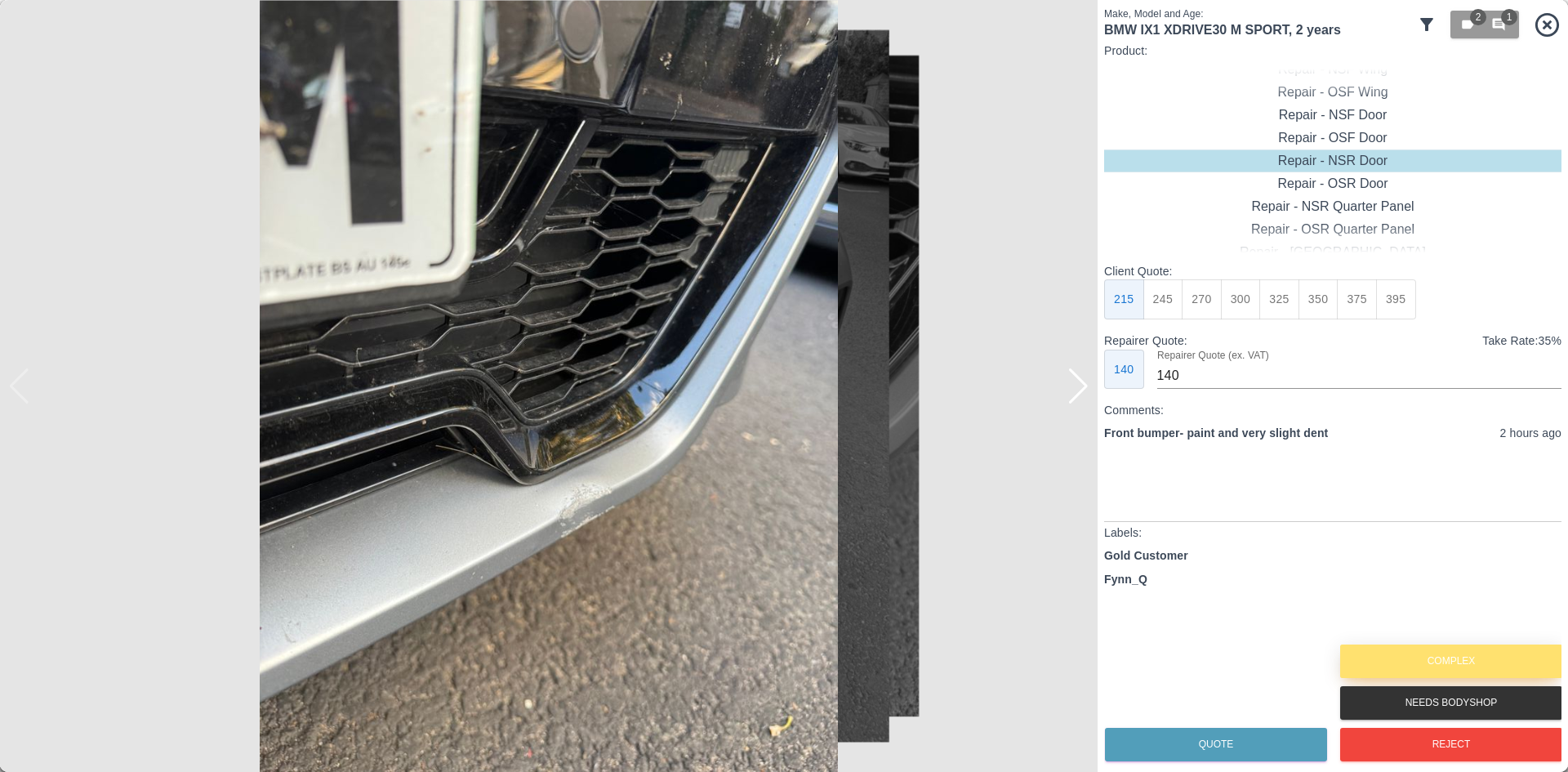
click at [1430, 668] on button "Complex" at bounding box center [1452, 661] width 222 height 33
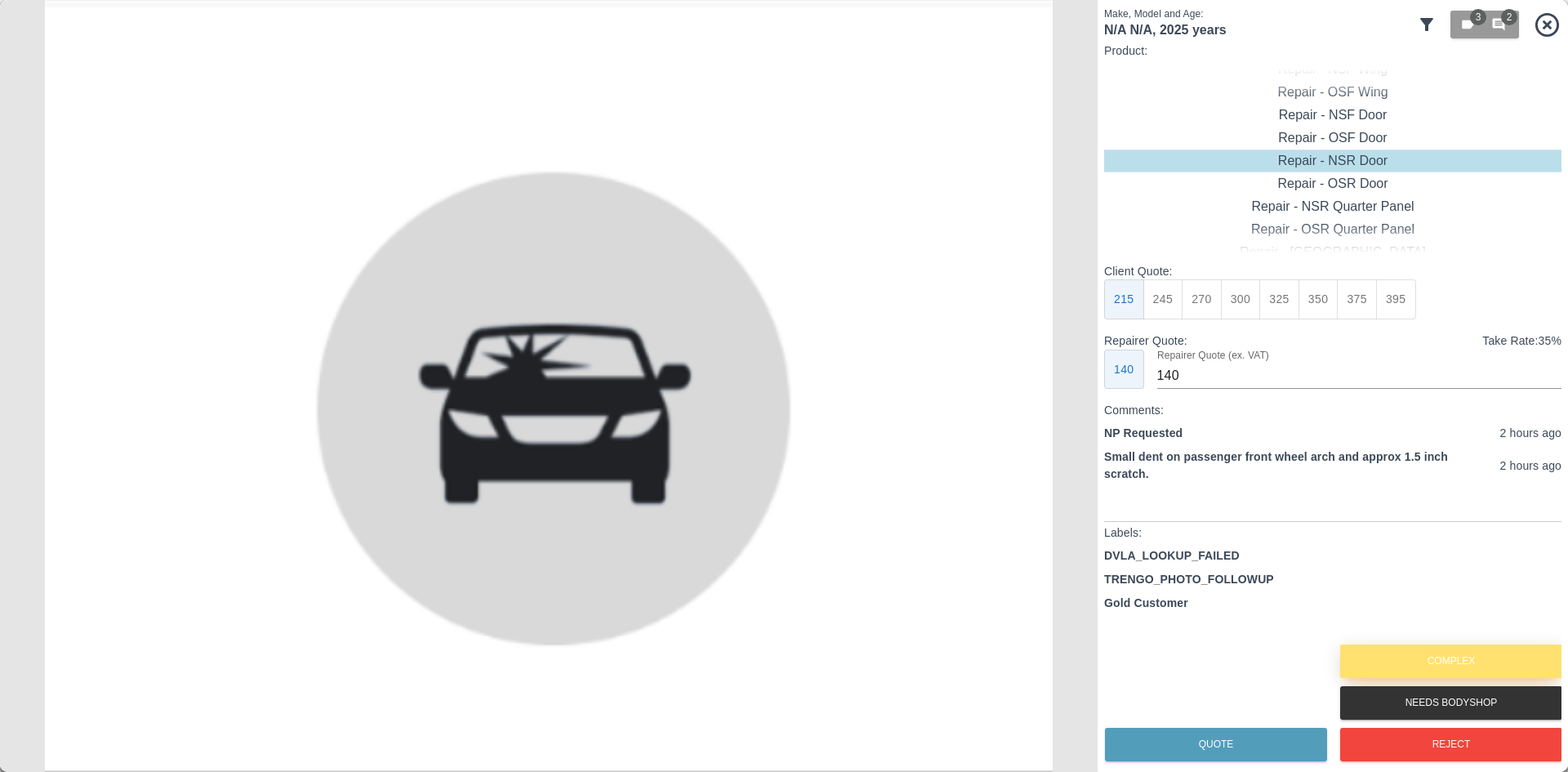
click at [1430, 668] on button "Complex" at bounding box center [1452, 661] width 222 height 33
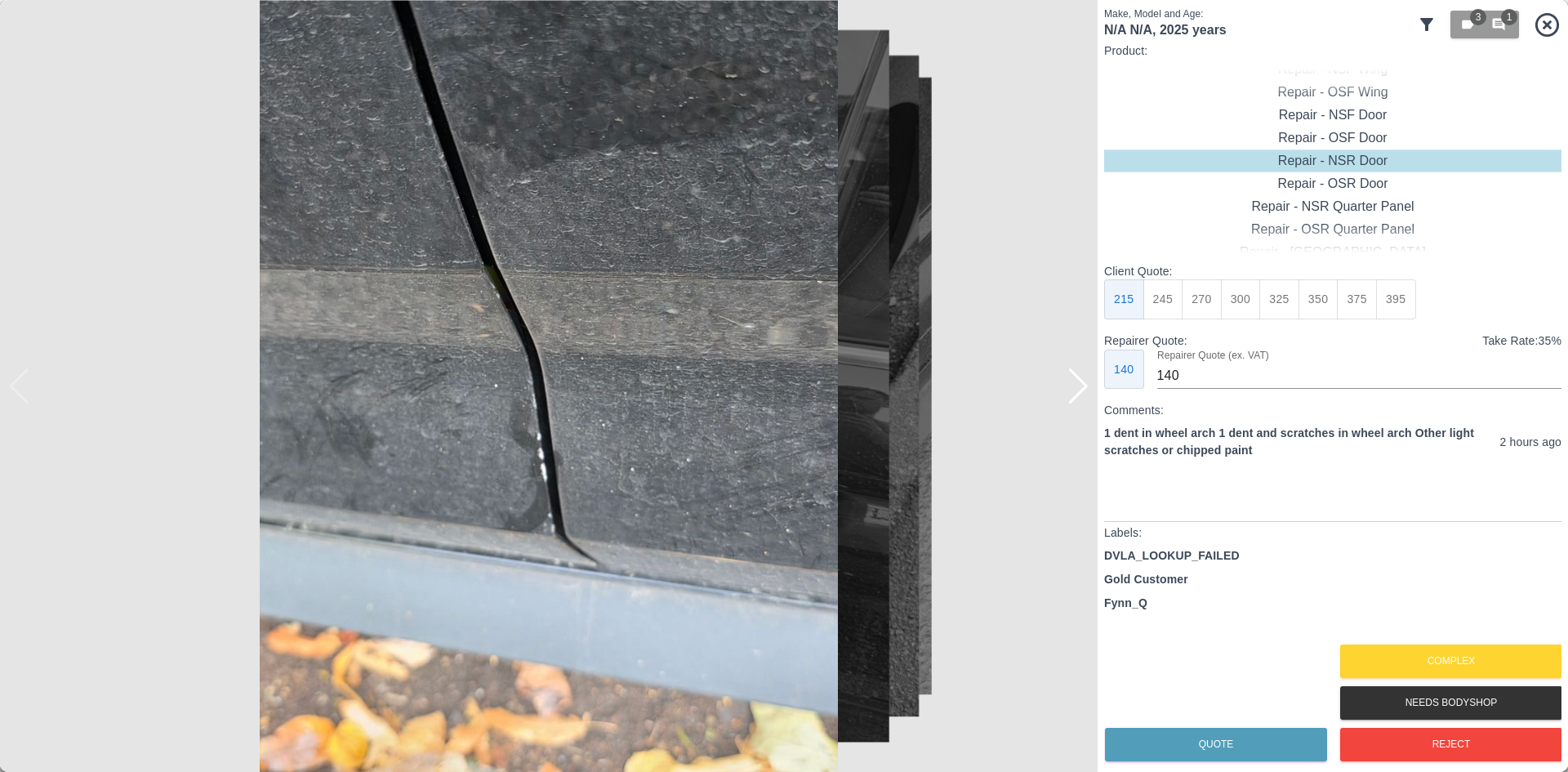
click at [1079, 376] on div at bounding box center [1078, 386] width 22 height 36
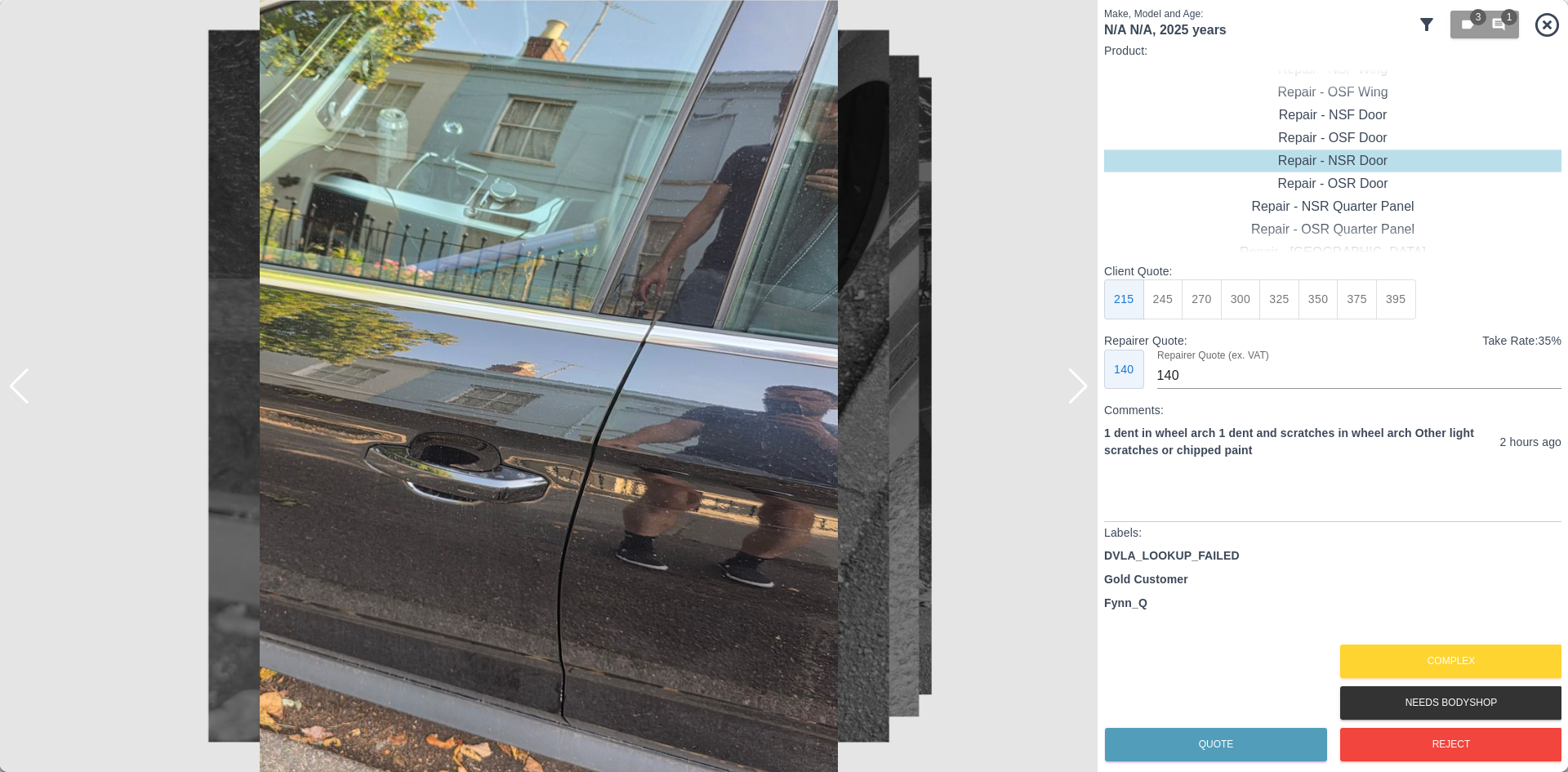
click at [1079, 377] on div at bounding box center [1078, 386] width 22 height 36
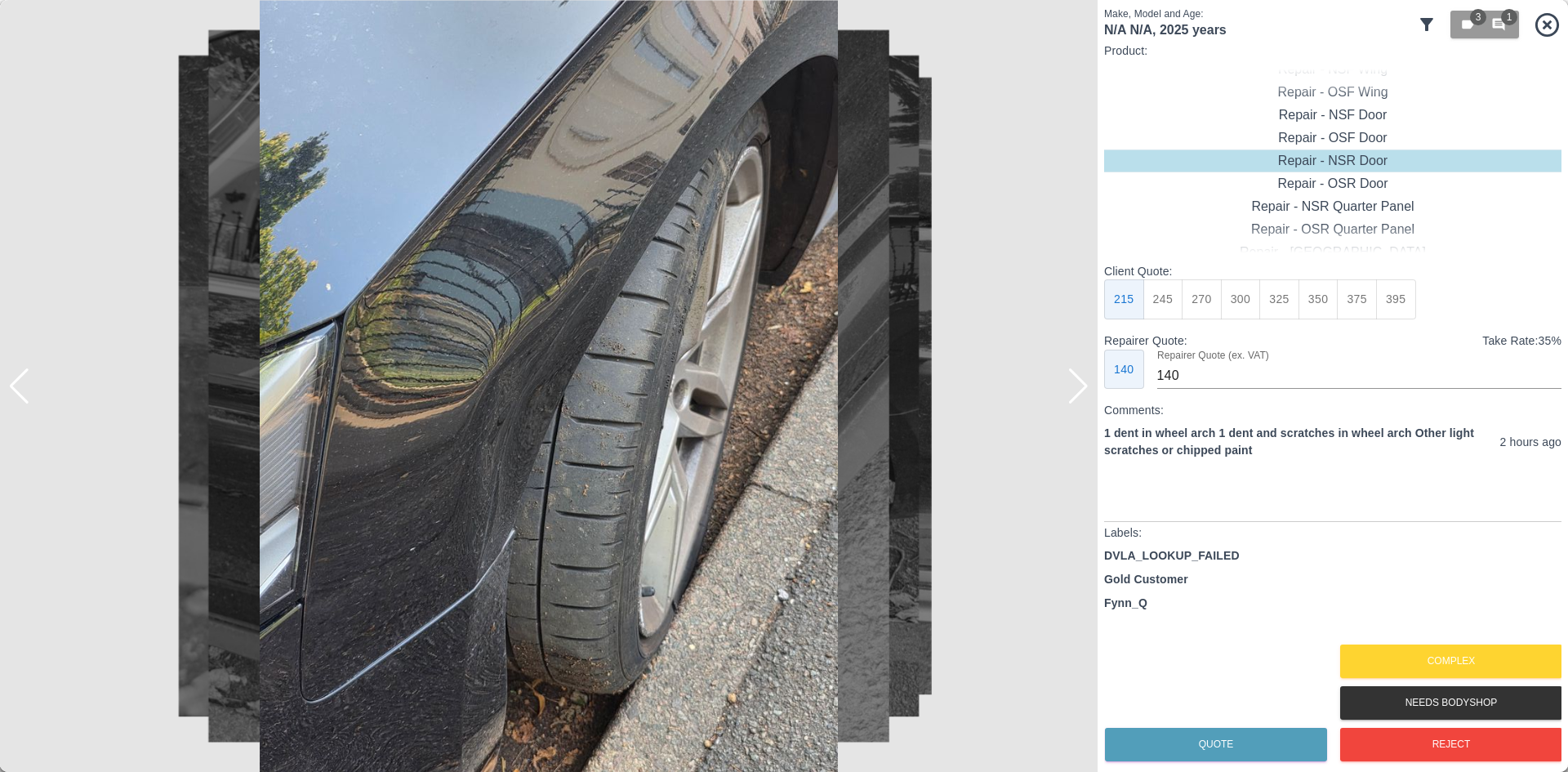
click at [1079, 377] on div at bounding box center [1078, 386] width 22 height 36
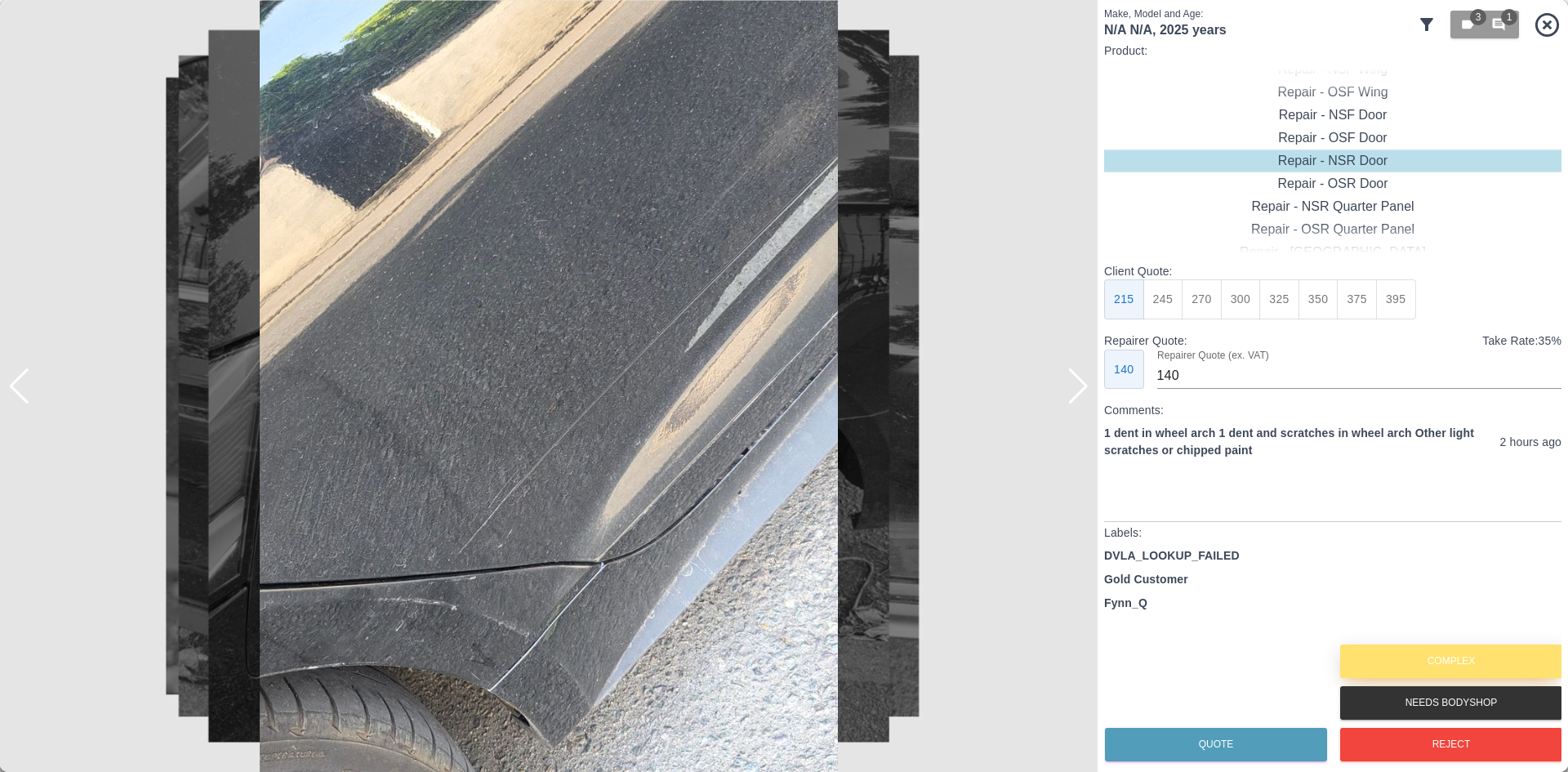
click at [1507, 659] on button "Complex" at bounding box center [1452, 661] width 222 height 33
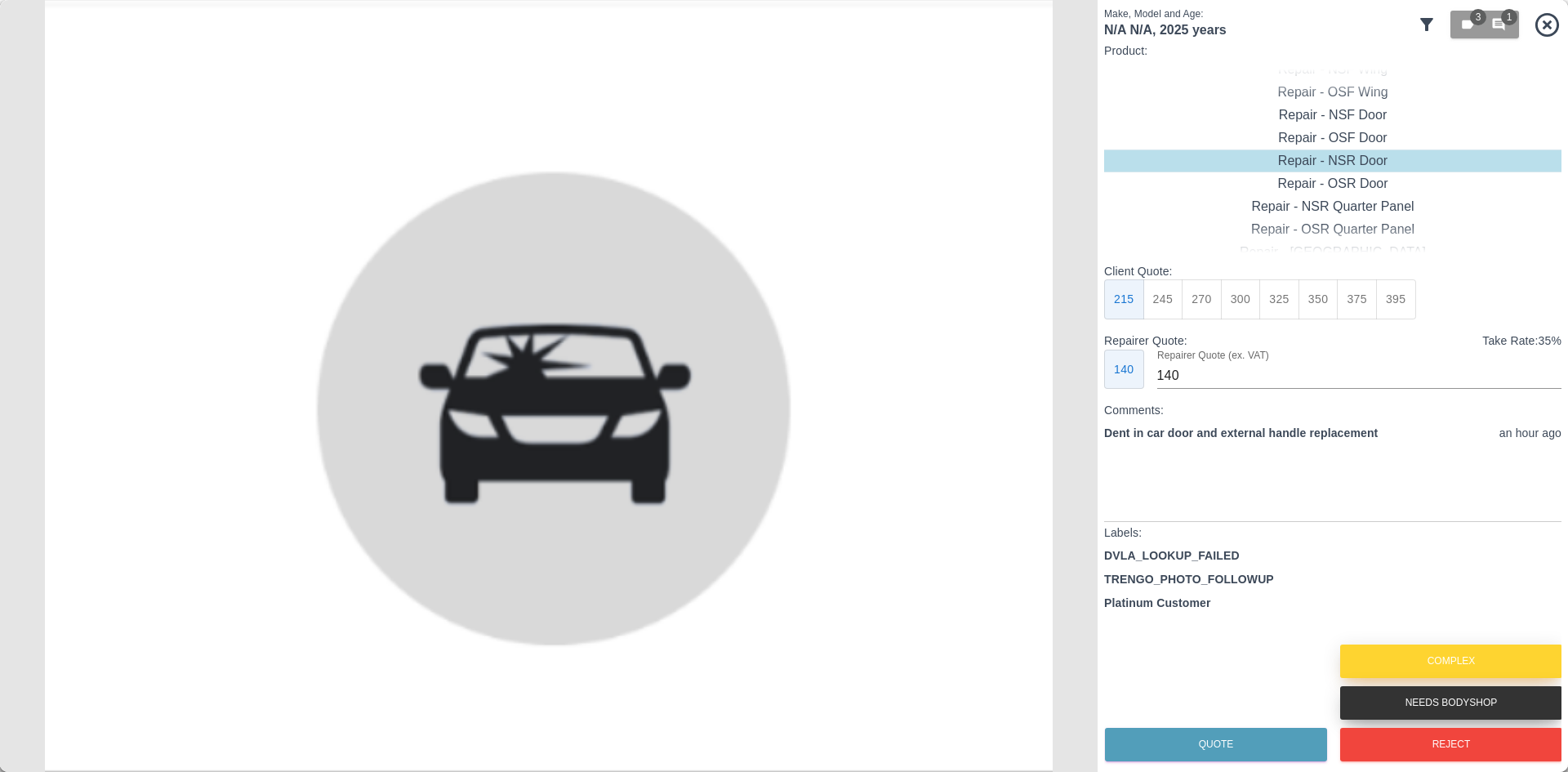
drag, startPoint x: 1487, startPoint y: 691, endPoint x: 1483, endPoint y: 665, distance: 26.3
click at [1483, 665] on div "Complex Needs Bodyshop Reject" at bounding box center [1451, 703] width 222 height 125
click at [1483, 665] on button "Complex" at bounding box center [1452, 661] width 222 height 33
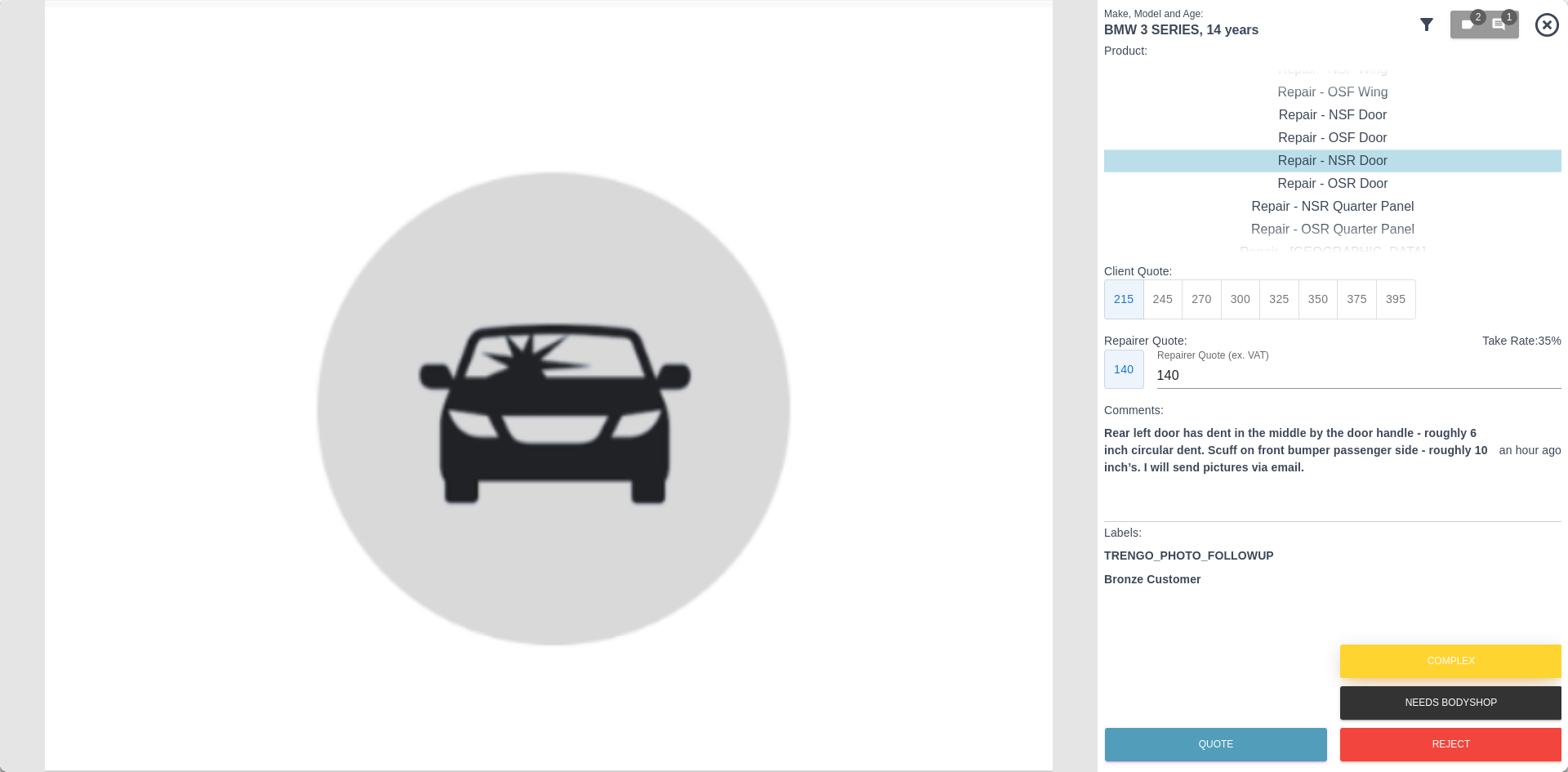
click at [1409, 657] on button "Complex" at bounding box center [1452, 661] width 222 height 33
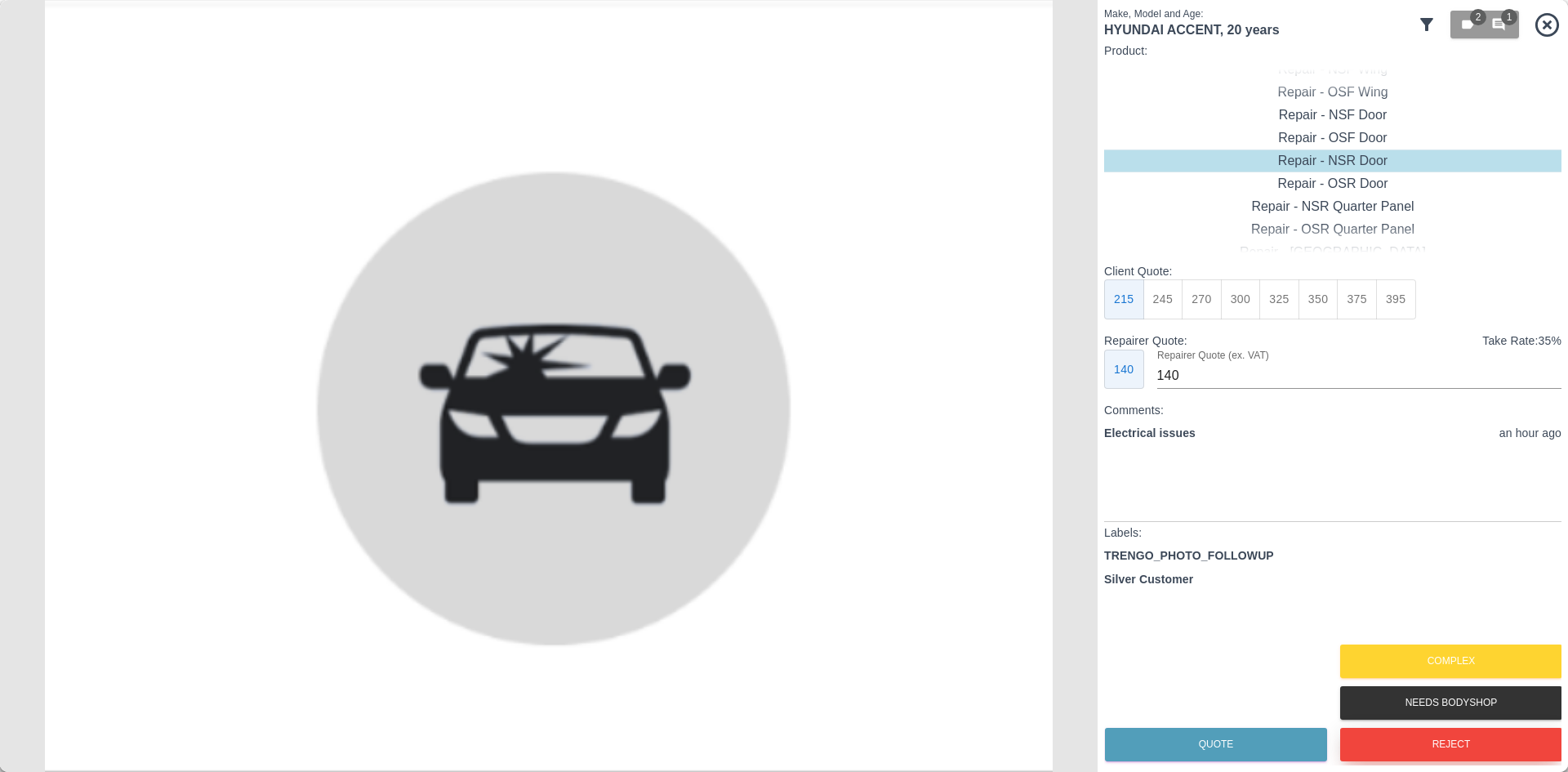
click at [1427, 741] on button "Reject" at bounding box center [1452, 745] width 222 height 33
click at [1419, 640] on div "DVLA_LOOKUP_FAILED TRENGO_PHOTO_FOLLOWUP Gold Customer" at bounding box center [1332, 594] width 457 height 93
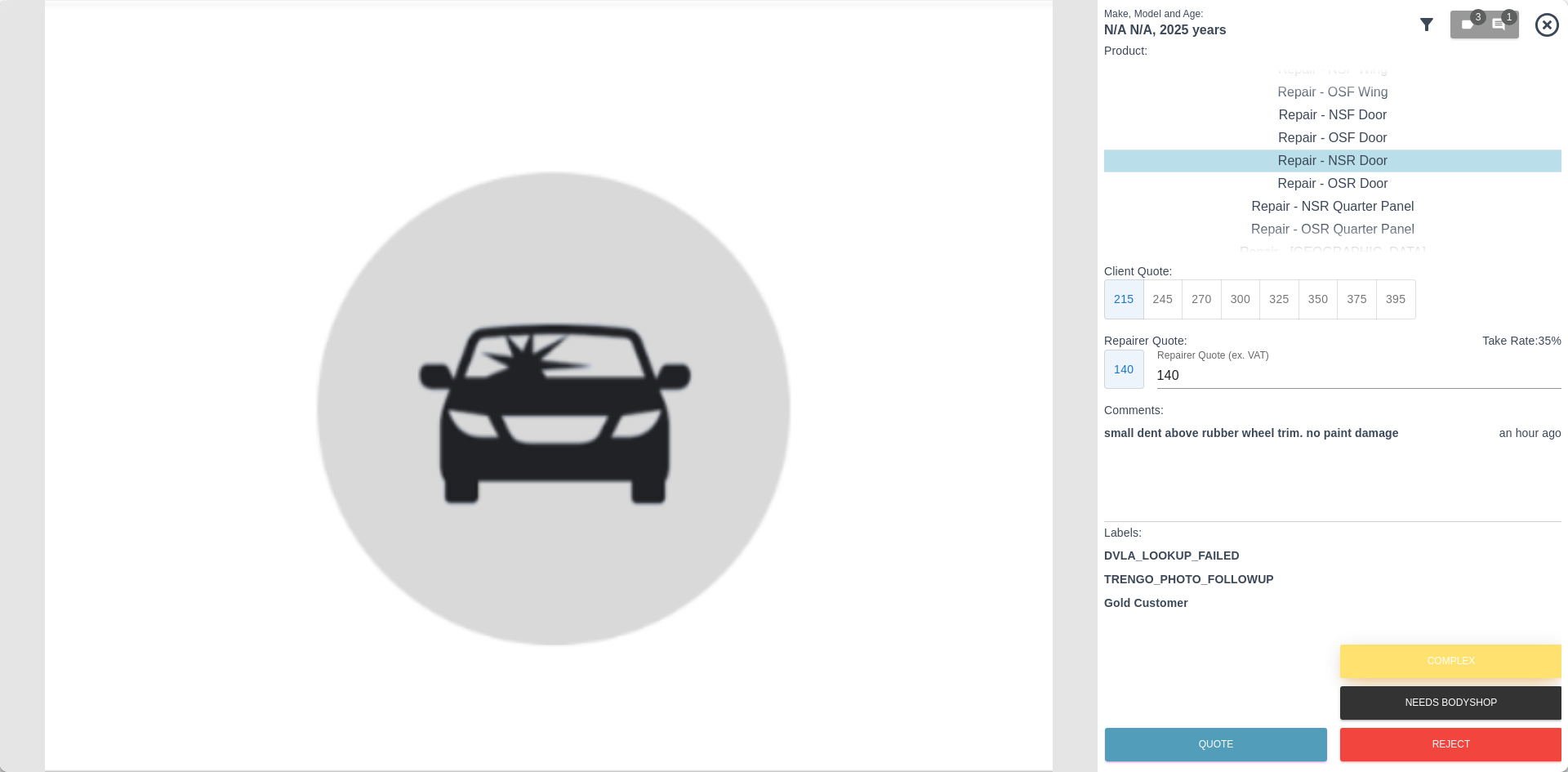
click at [1426, 658] on button "Complex" at bounding box center [1452, 661] width 222 height 33
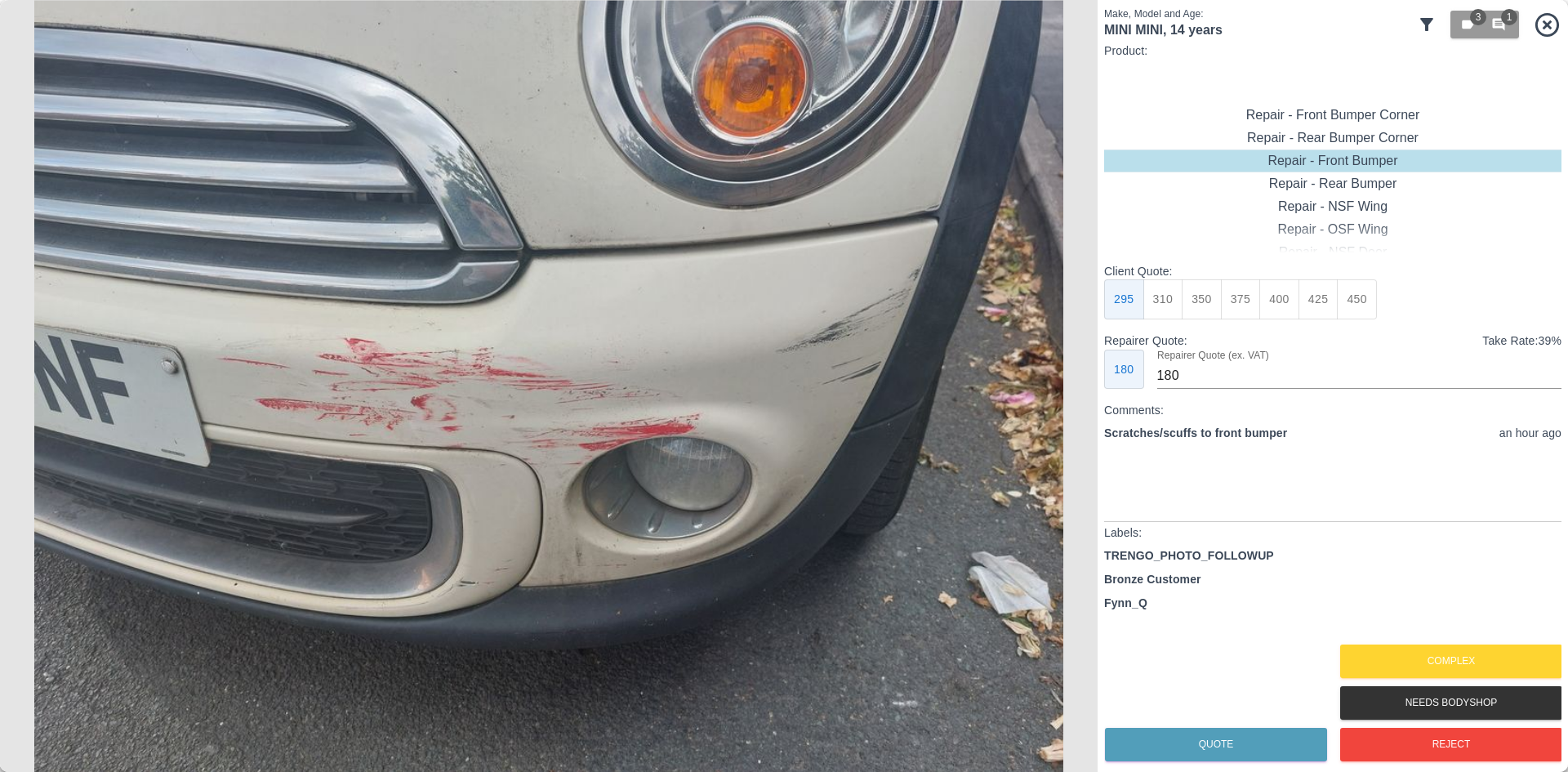
click at [1345, 116] on div "Repair - Front Bumper Corner" at bounding box center [1332, 115] width 457 height 23
click at [1262, 303] on button "270" at bounding box center [1279, 300] width 40 height 40
click at [1304, 306] on button "295" at bounding box center [1319, 300] width 40 height 40
click at [1277, 300] on button "270" at bounding box center [1279, 300] width 40 height 40
type input "165"
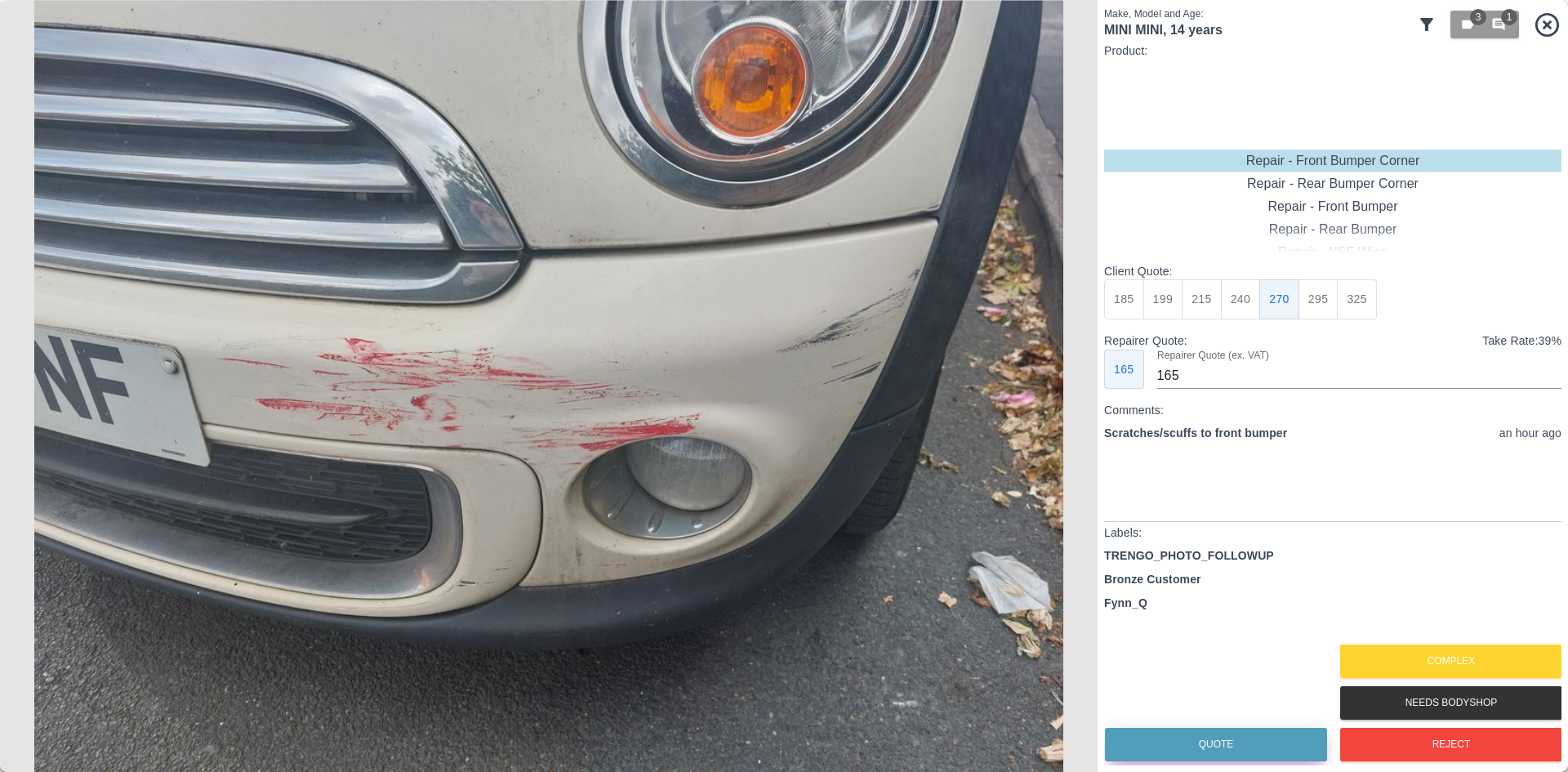
click at [1274, 737] on button "Quote" at bounding box center [1216, 745] width 222 height 33
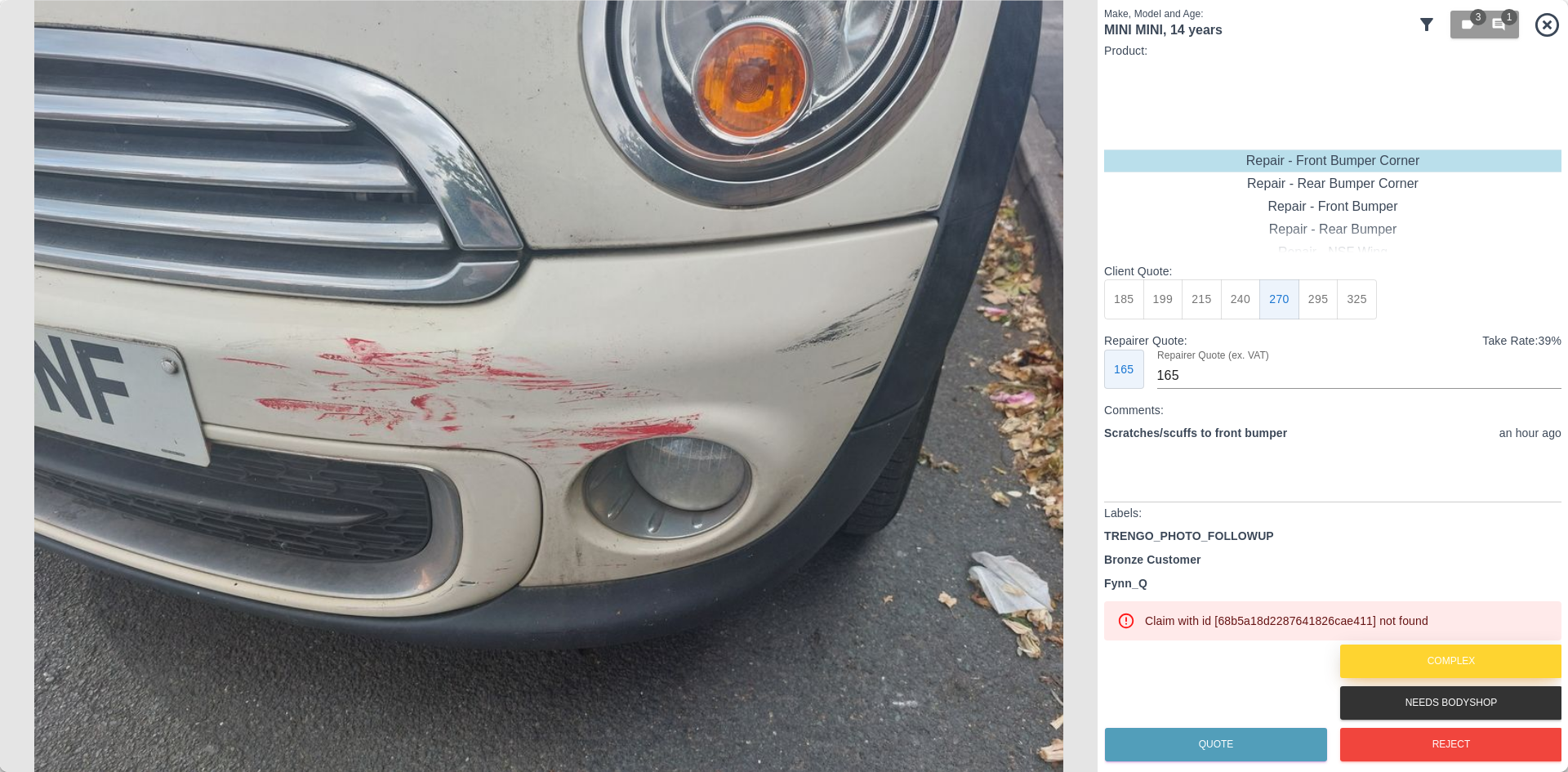
click at [1427, 646] on div "Complex" at bounding box center [1451, 662] width 222 height 42
click at [1433, 657] on button "Complex" at bounding box center [1452, 661] width 222 height 33
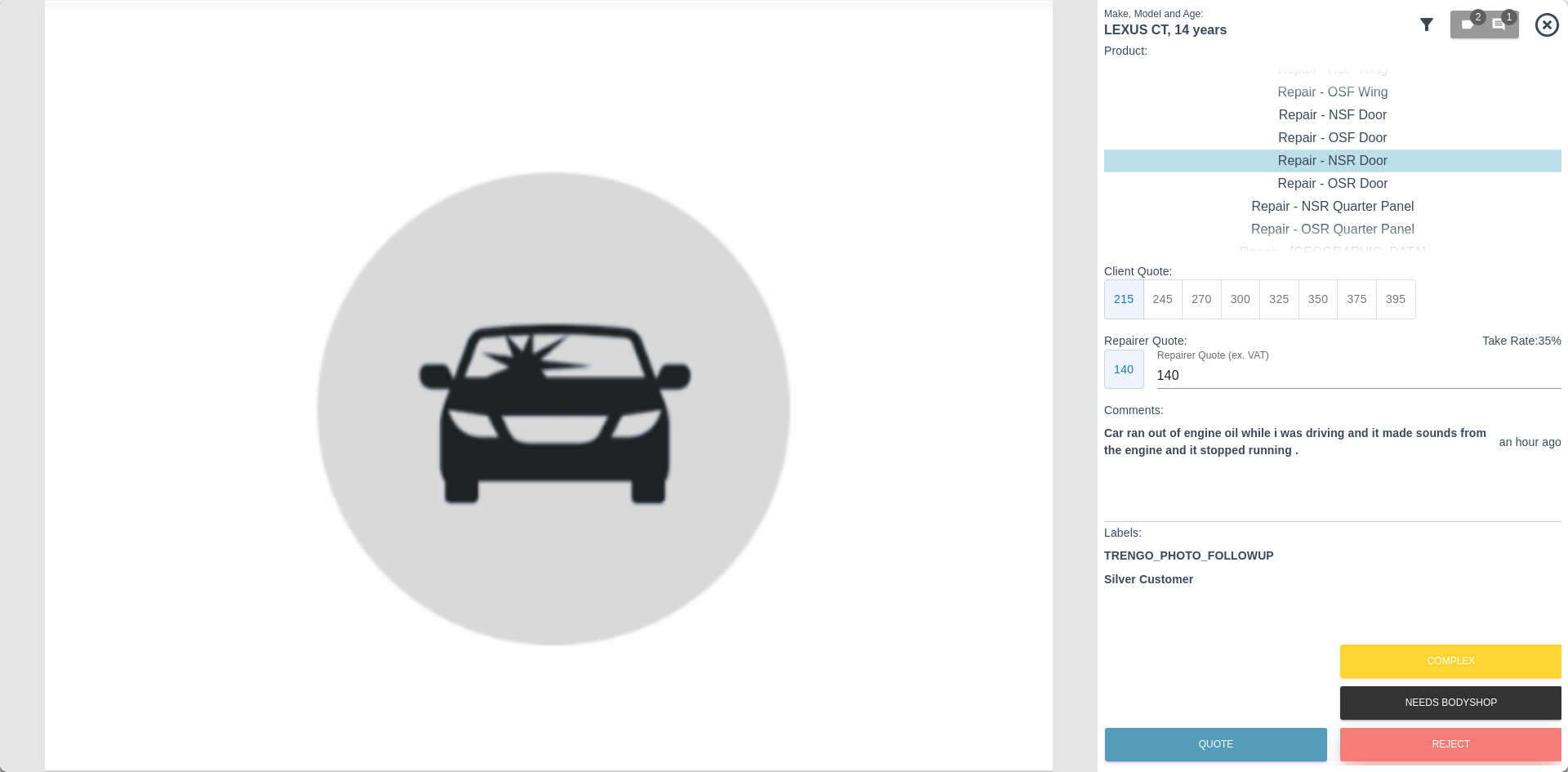
click at [1387, 745] on button "Reject" at bounding box center [1452, 745] width 222 height 33
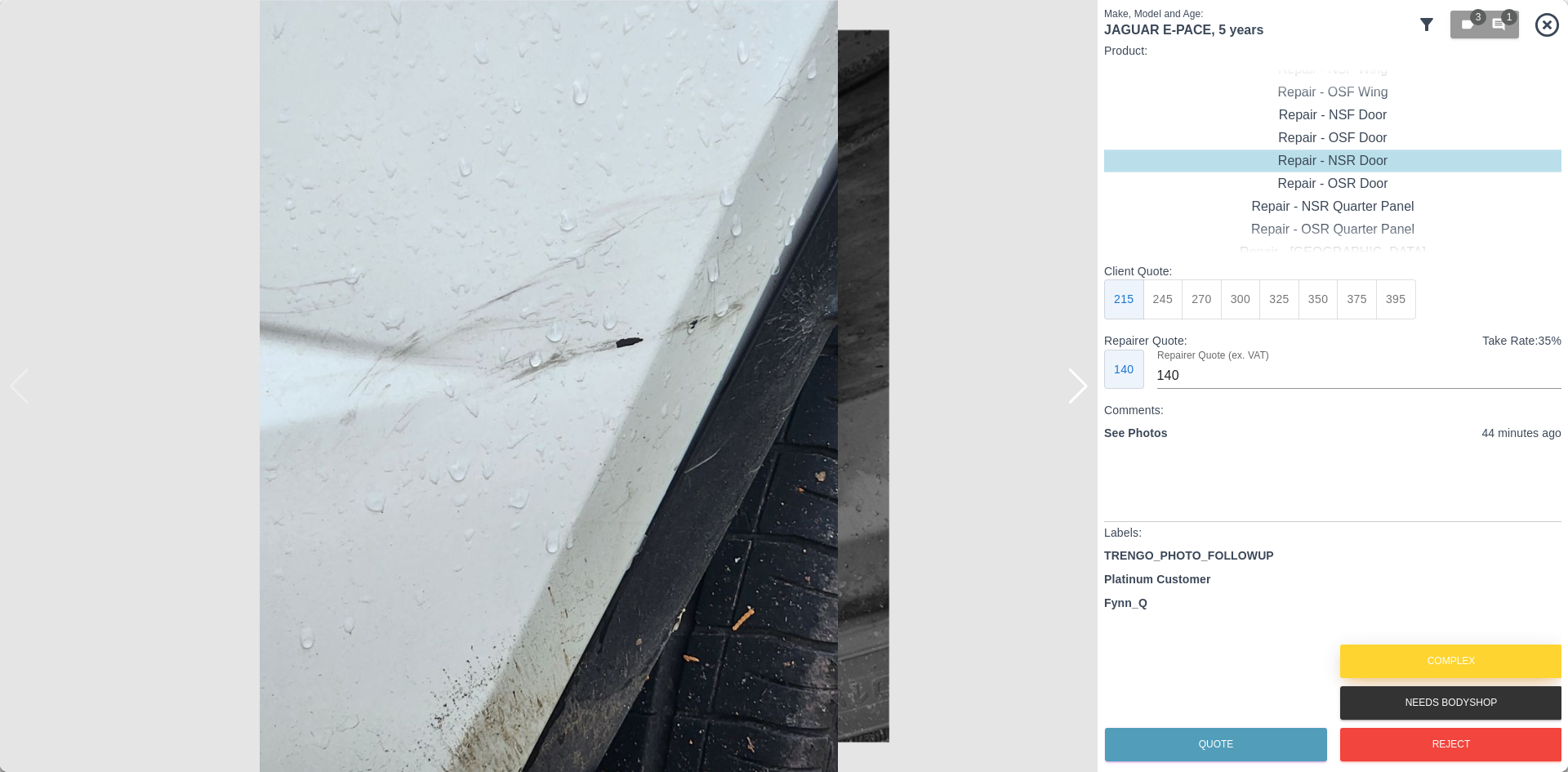
click at [1399, 652] on button "Complex" at bounding box center [1452, 661] width 222 height 33
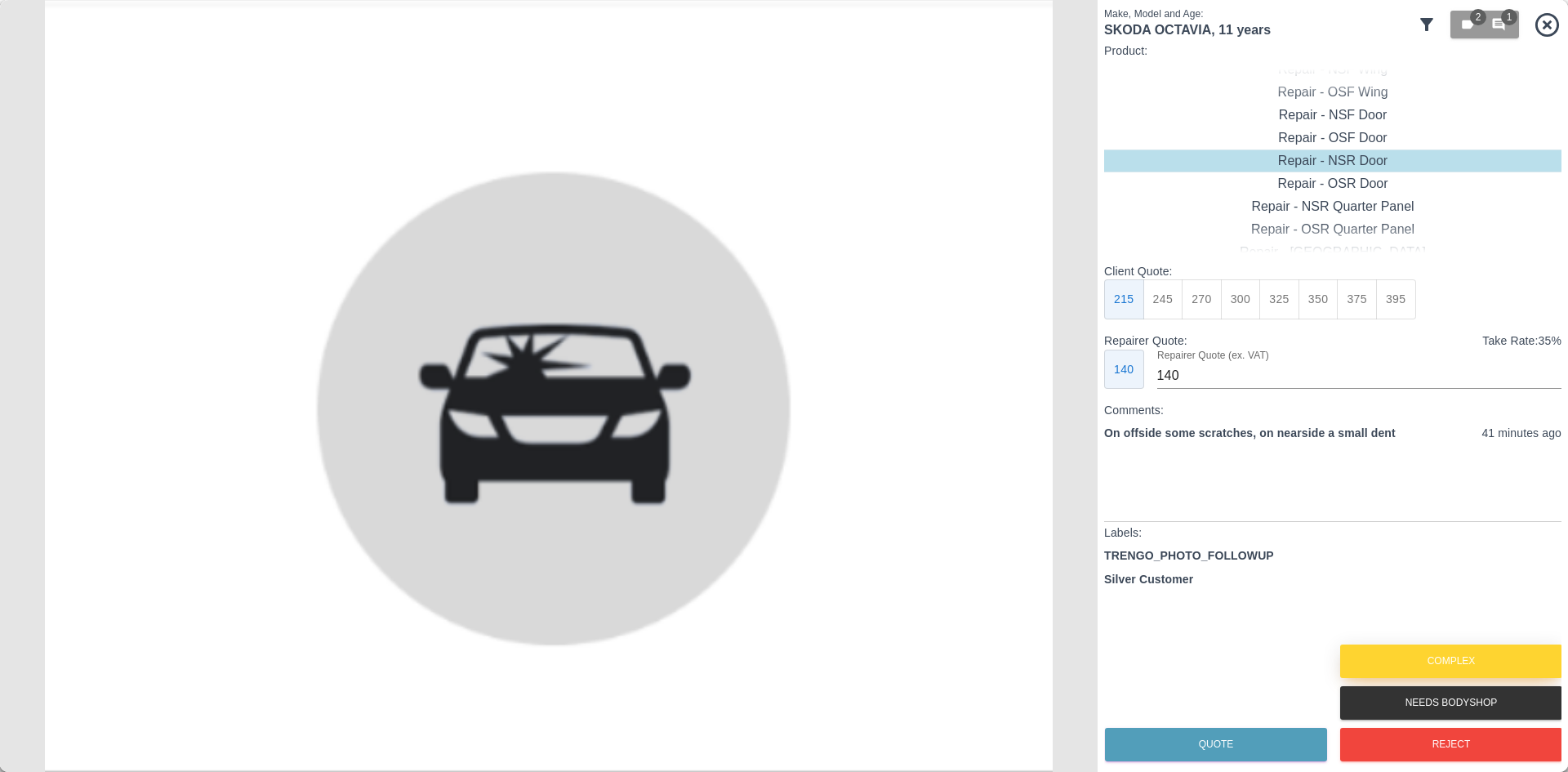
click at [1399, 652] on button "Complex" at bounding box center [1452, 661] width 222 height 33
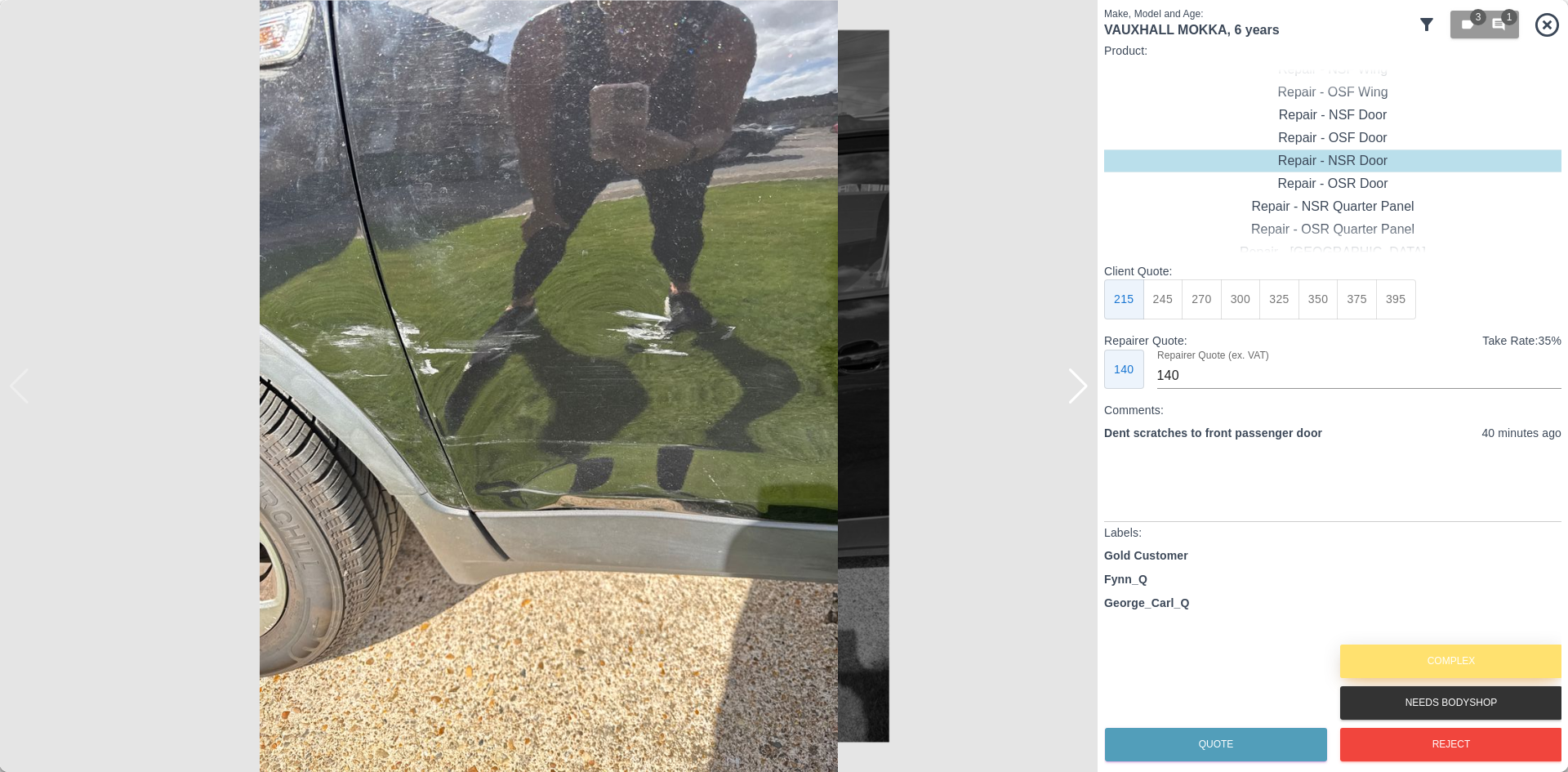
click at [1399, 652] on button "Complex" at bounding box center [1452, 661] width 222 height 33
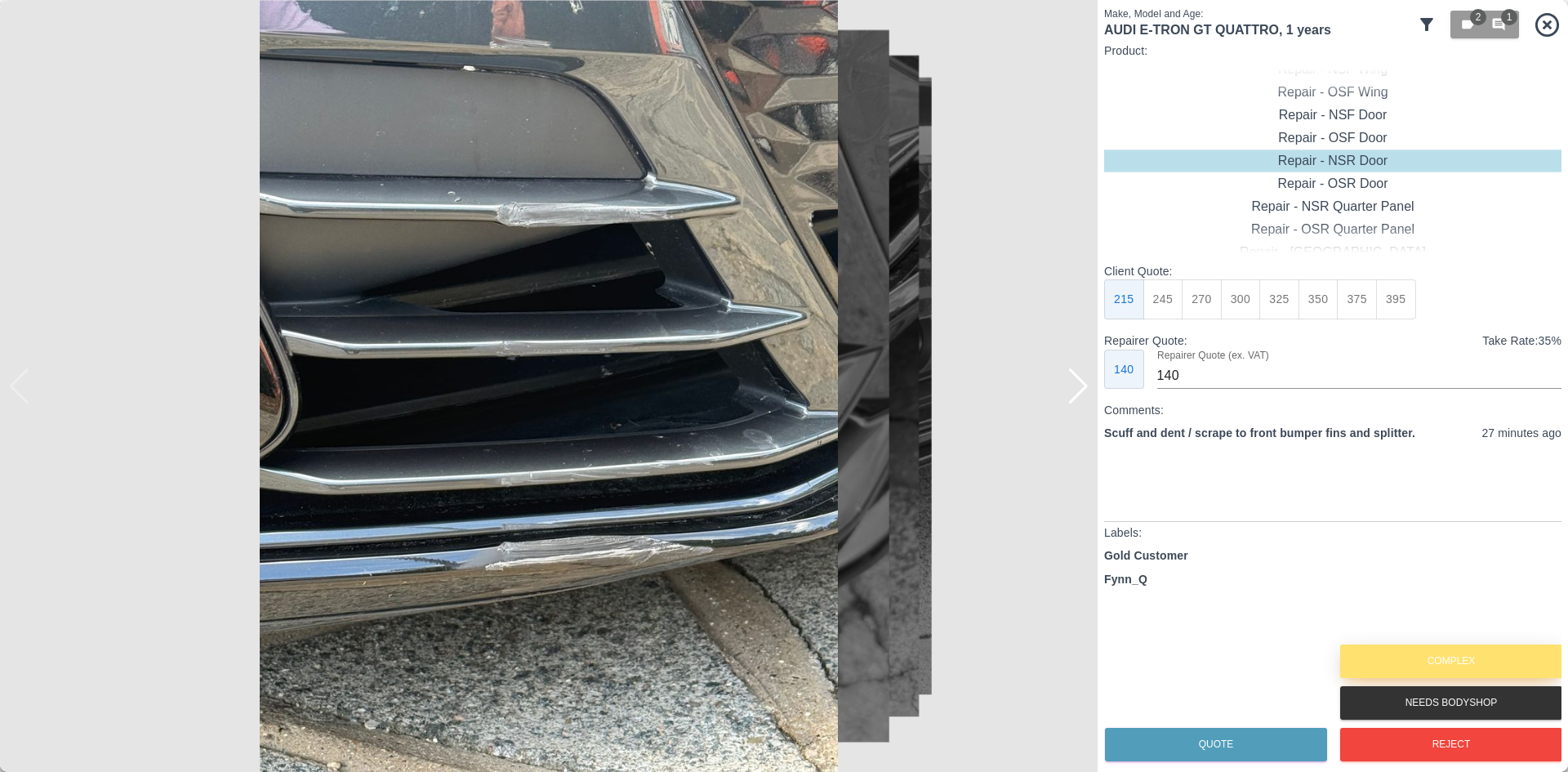
click at [1399, 652] on button "Complex" at bounding box center [1452, 661] width 222 height 33
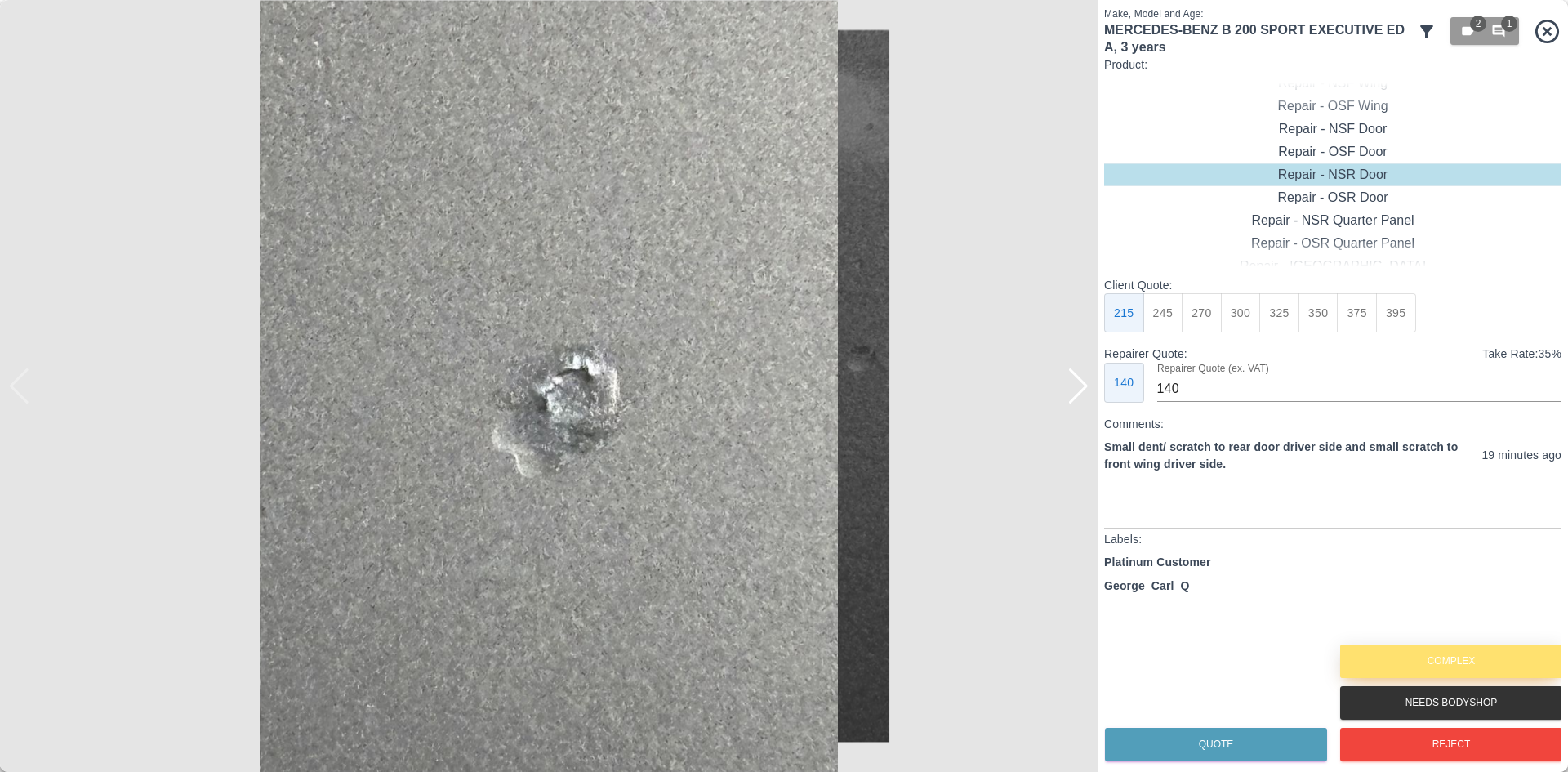
click at [1399, 652] on button "Complex" at bounding box center [1452, 661] width 222 height 33
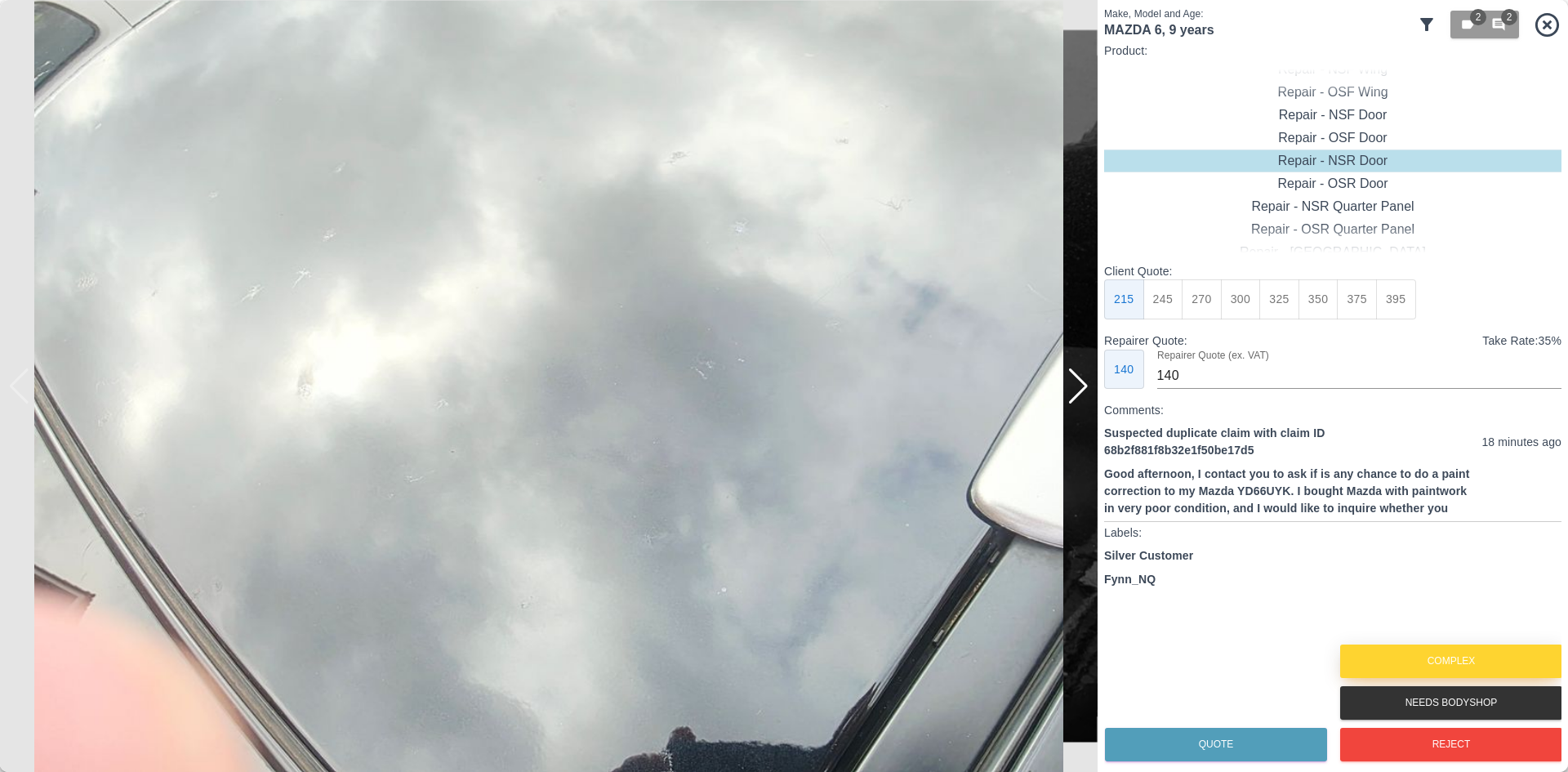
click at [1399, 652] on button "Complex" at bounding box center [1452, 661] width 222 height 33
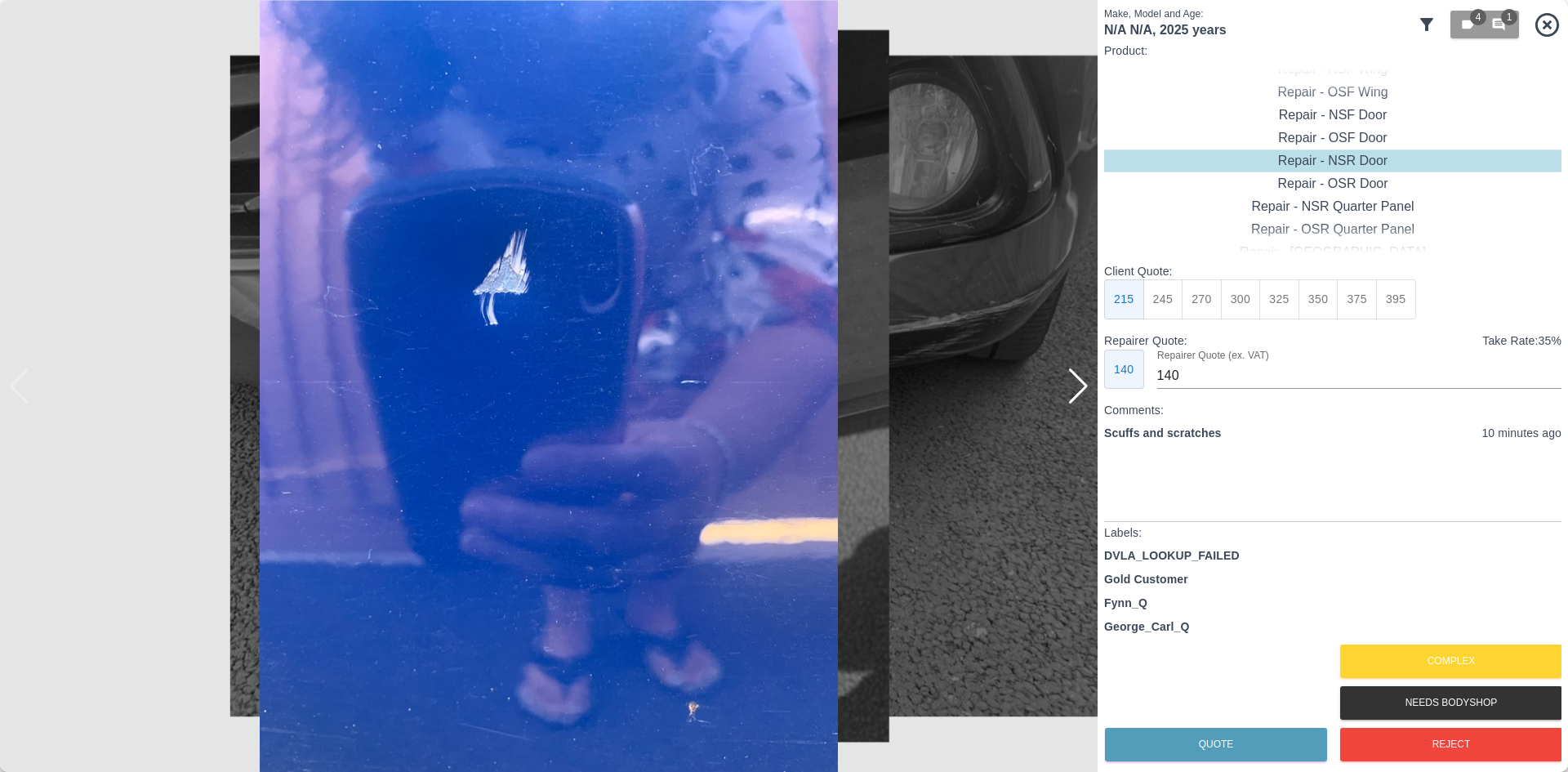
click at [1082, 393] on div at bounding box center [1078, 386] width 22 height 36
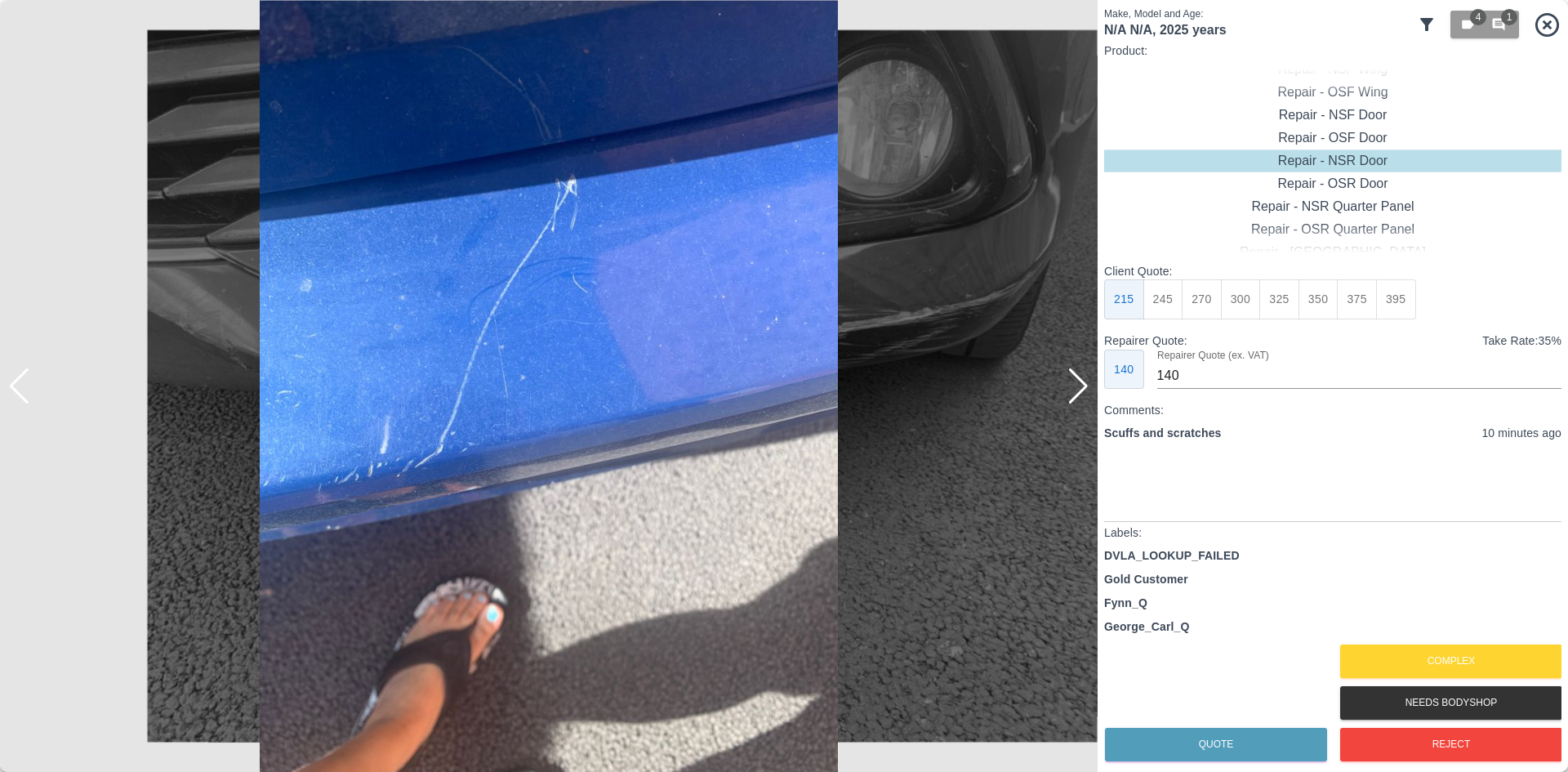
click at [1081, 392] on div at bounding box center [1078, 386] width 22 height 36
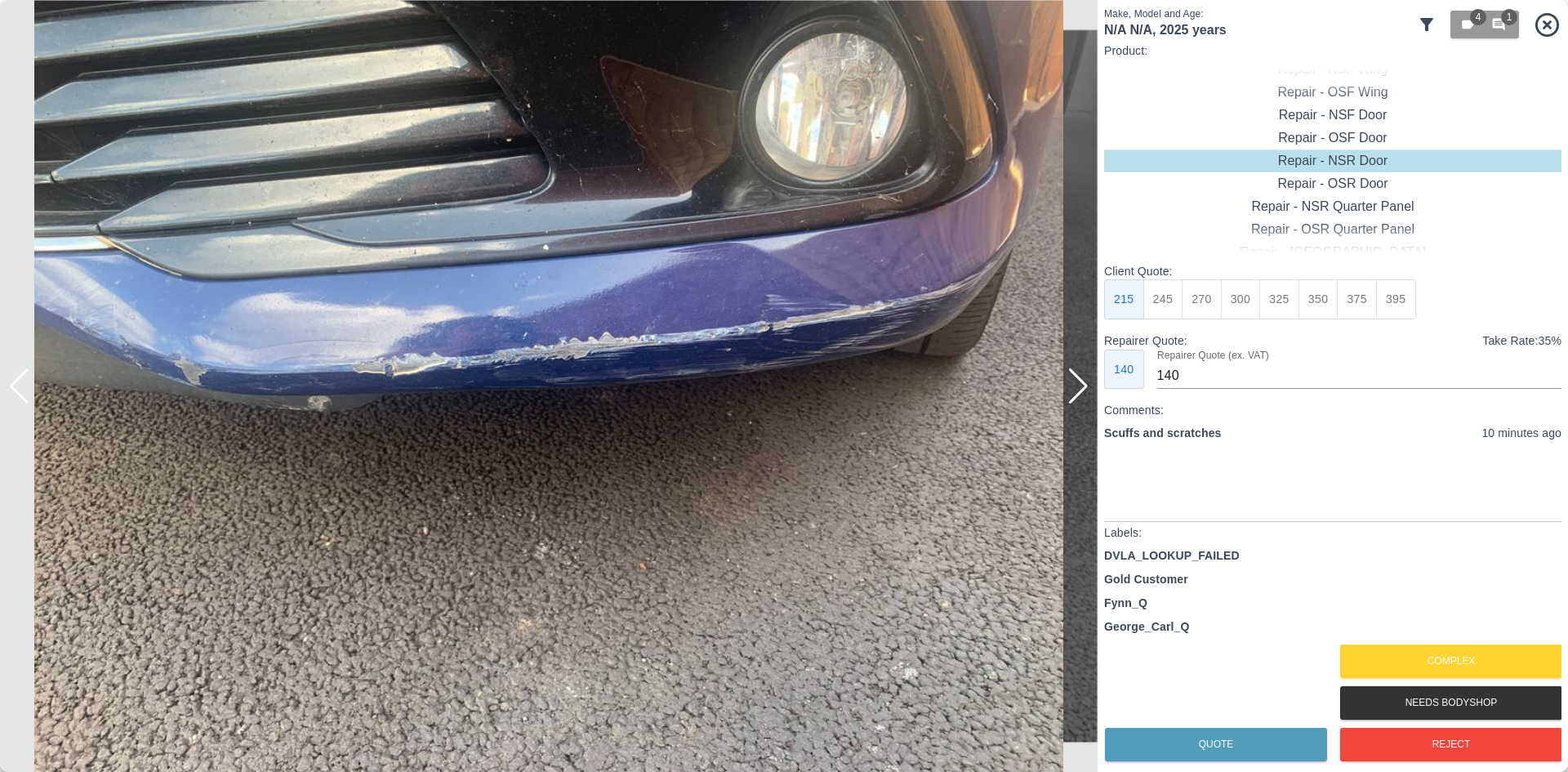
click at [1081, 392] on div at bounding box center [1078, 386] width 22 height 36
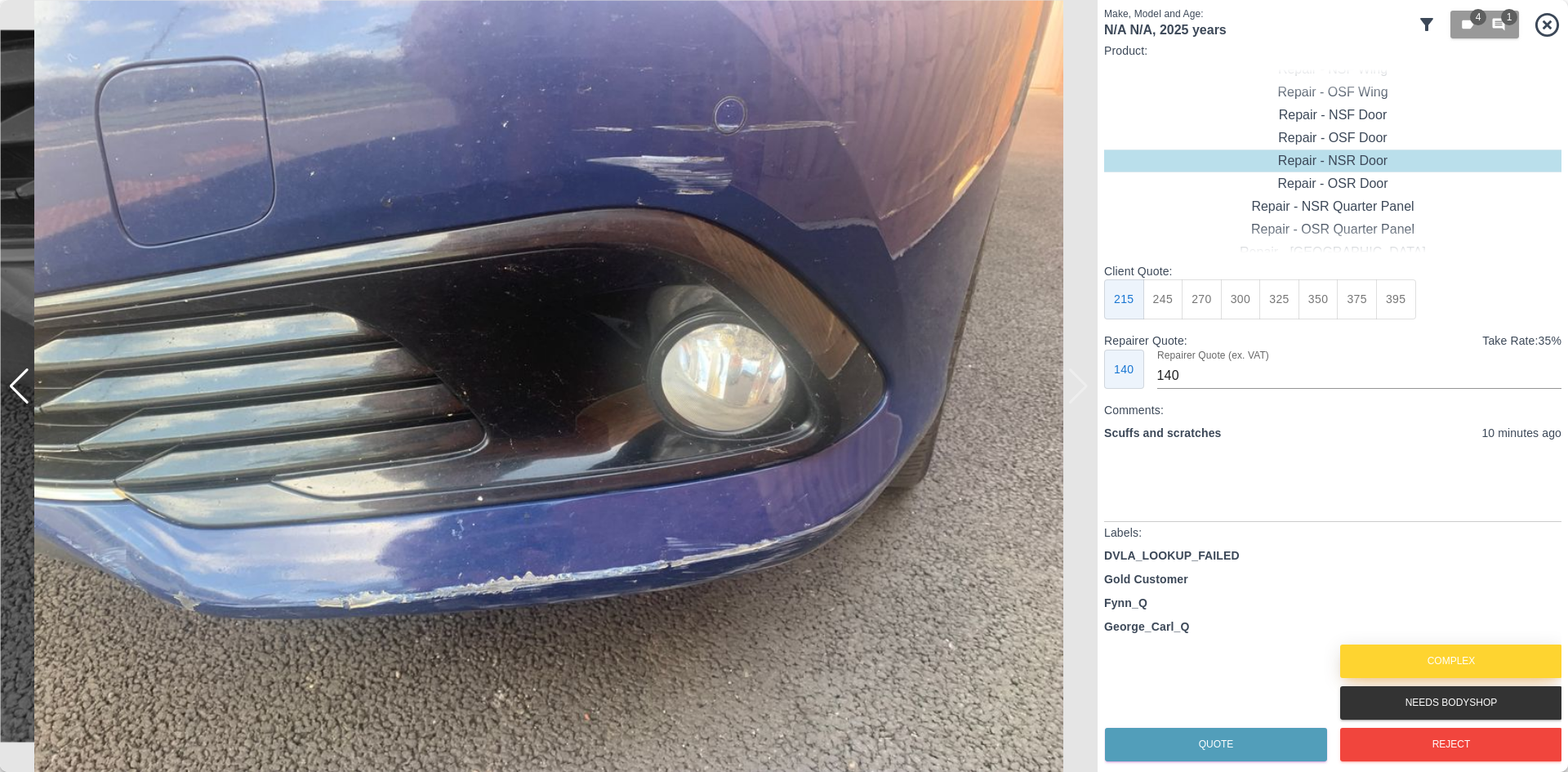
click at [1418, 657] on button "Complex" at bounding box center [1452, 661] width 222 height 33
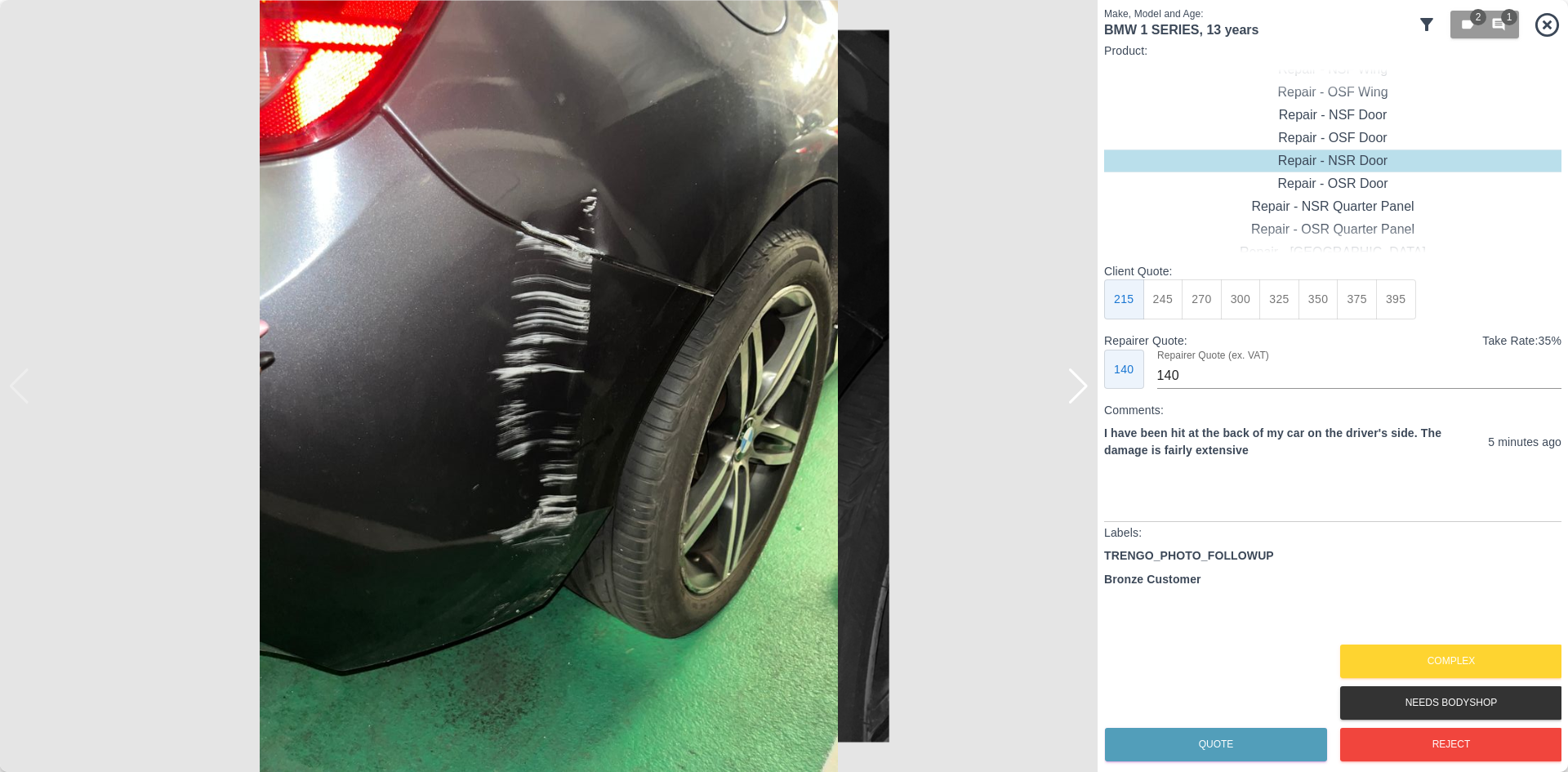
click at [1072, 393] on div at bounding box center [1078, 386] width 22 height 36
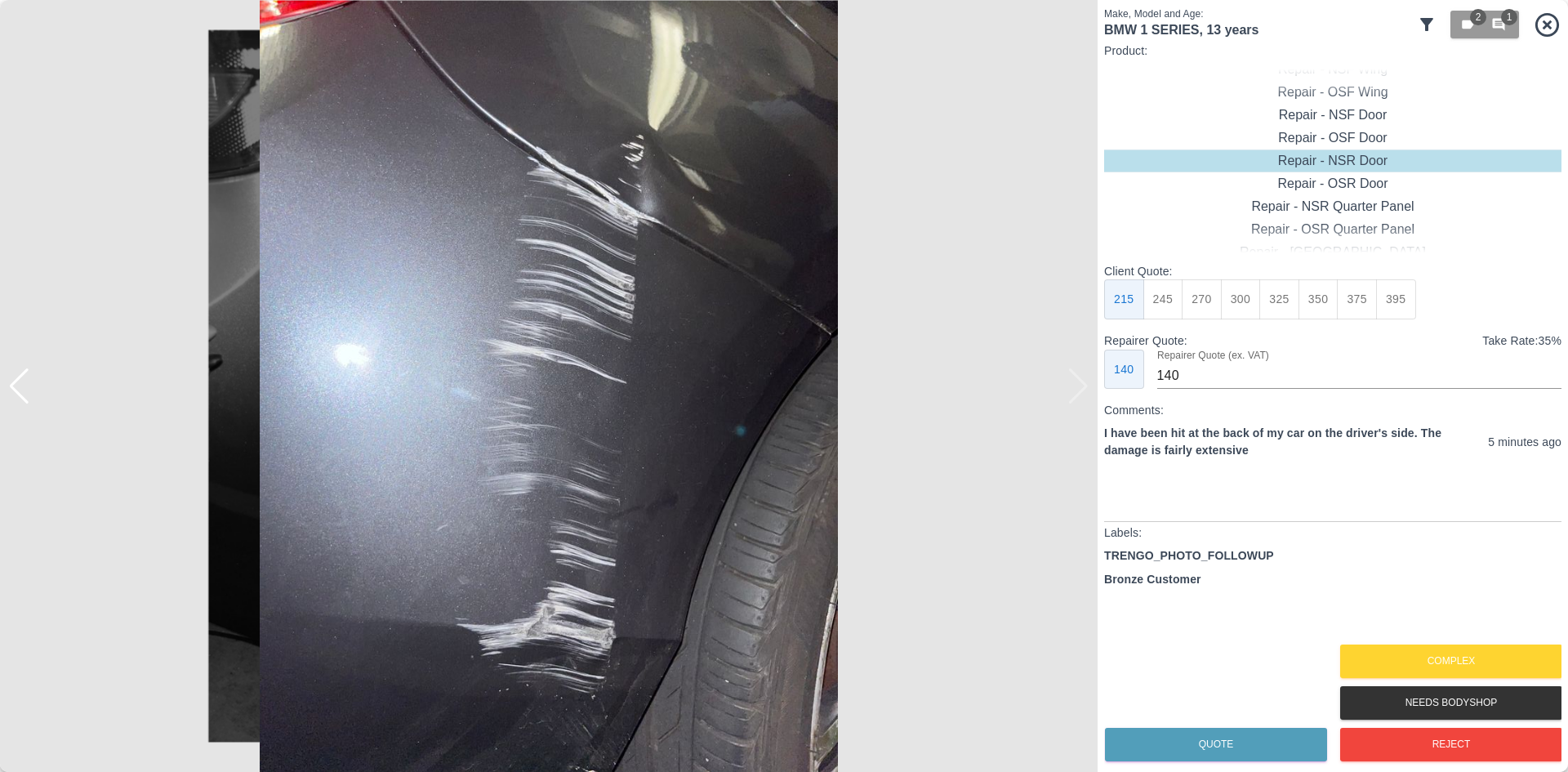
click at [1072, 393] on img at bounding box center [549, 386] width 1098 height 772
click at [1352, 288] on button "450" at bounding box center [1357, 300] width 40 height 40
type input "280"
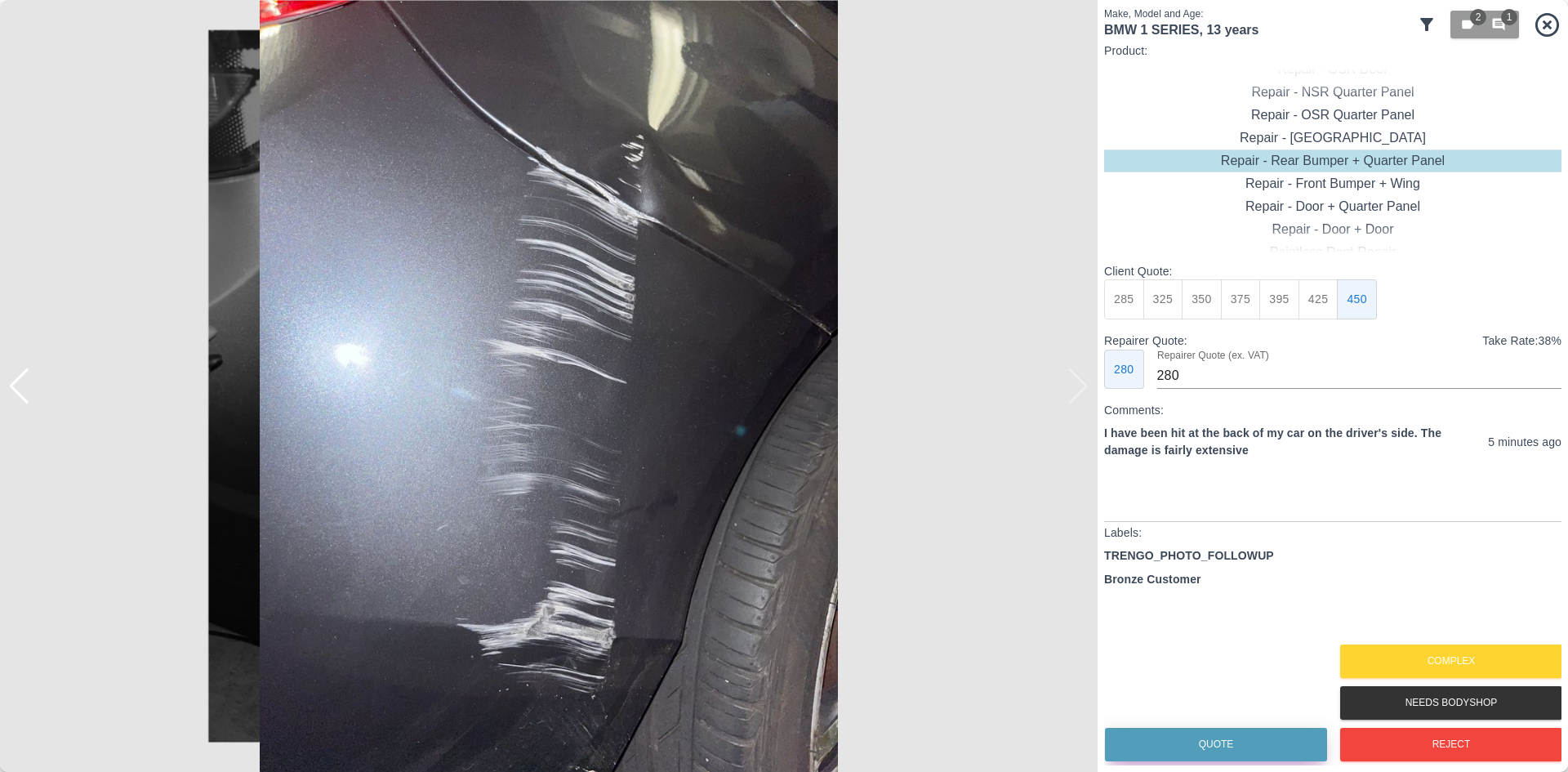
click at [1124, 761] on button "Quote" at bounding box center [1216, 745] width 222 height 33
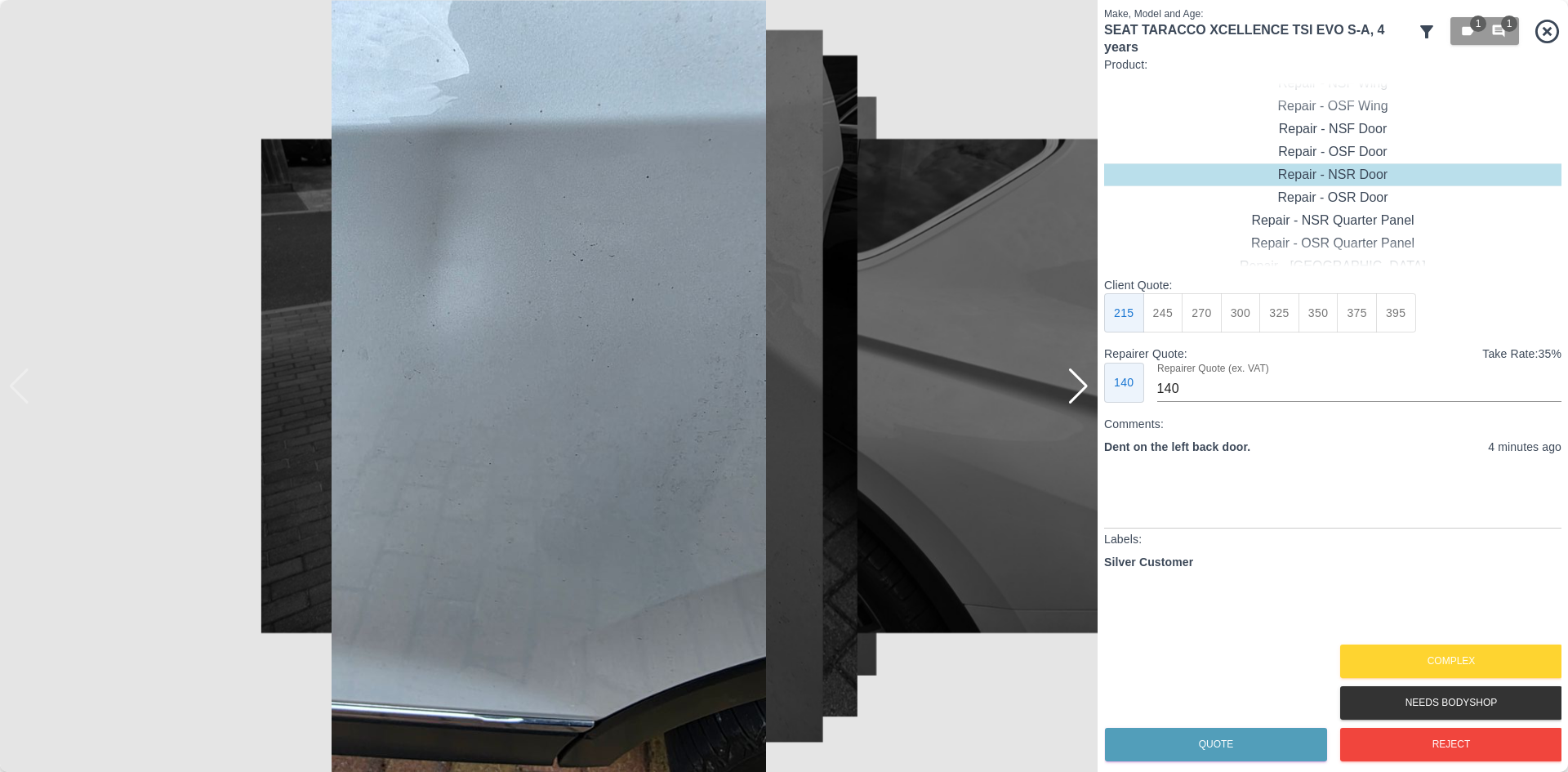
click at [1090, 385] on img at bounding box center [549, 386] width 1098 height 772
click at [1088, 387] on div at bounding box center [1078, 386] width 22 height 36
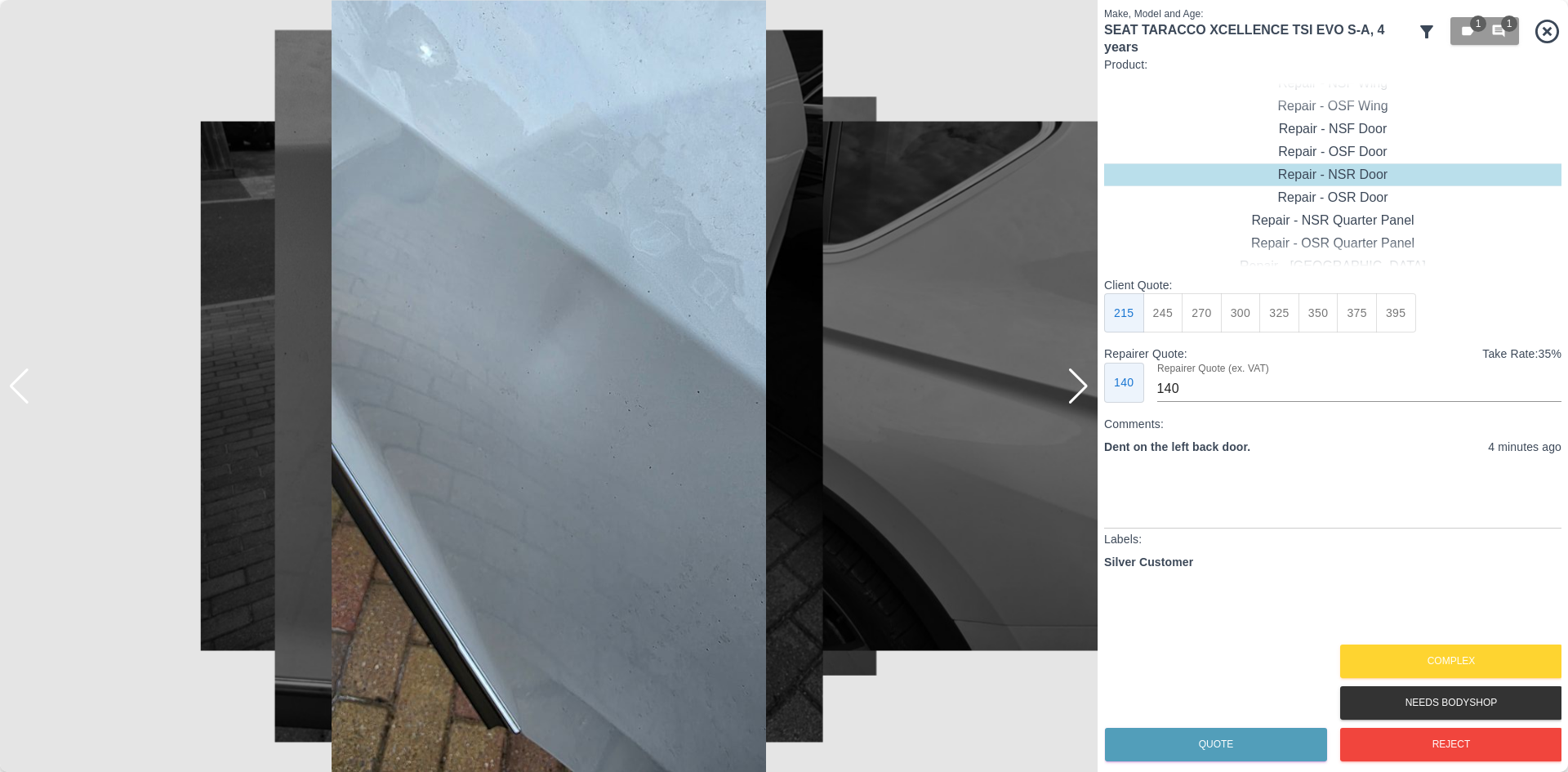
click at [1087, 388] on div at bounding box center [1078, 386] width 22 height 36
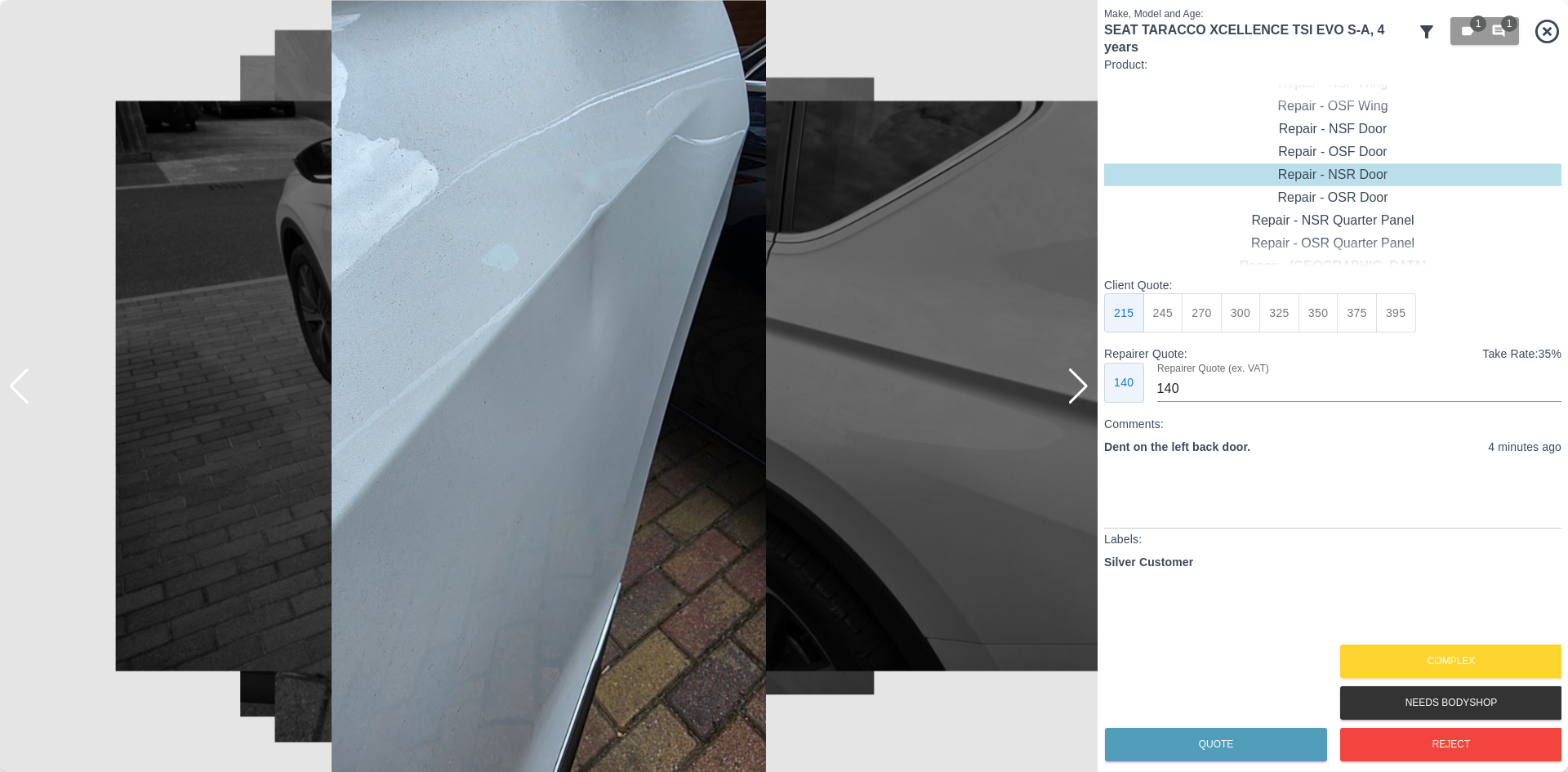
click at [1087, 388] on div at bounding box center [1078, 386] width 22 height 36
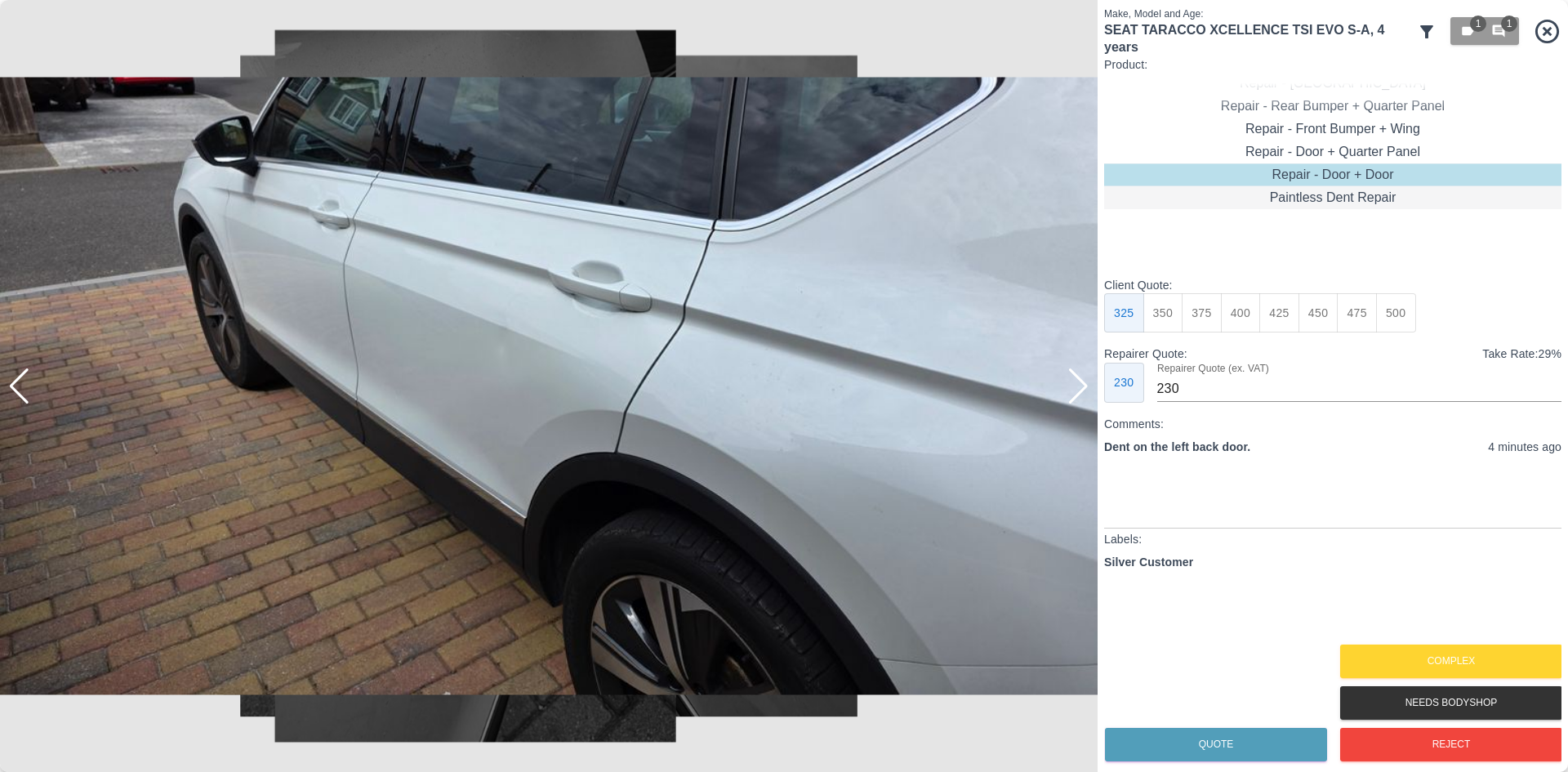
click at [1331, 200] on div "Paintless Dent Repair" at bounding box center [1332, 198] width 457 height 23
click at [1275, 312] on button "225" at bounding box center [1279, 313] width 40 height 40
click at [1318, 324] on button "250" at bounding box center [1319, 313] width 40 height 40
type input "150"
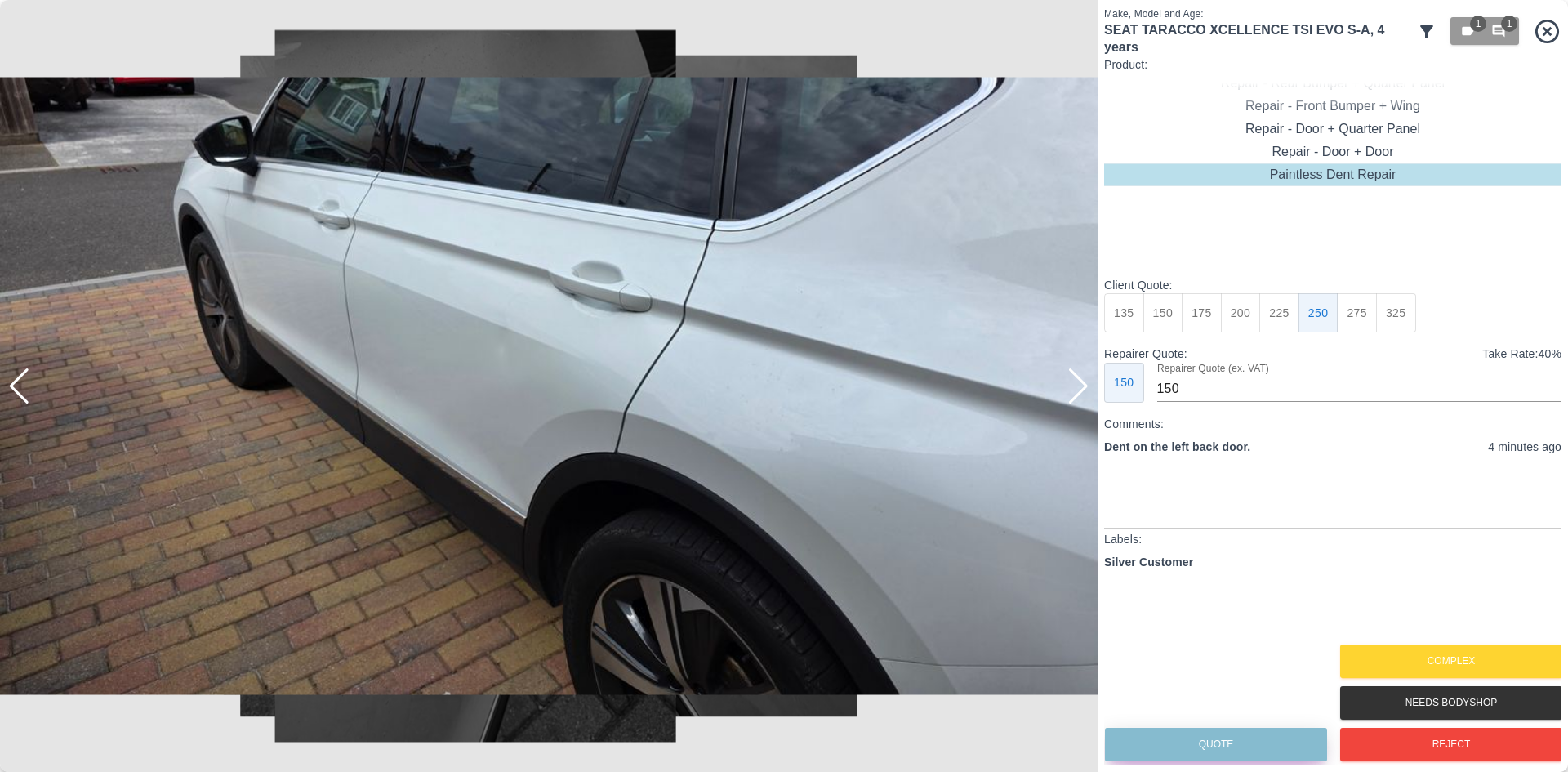
click at [1183, 745] on button "Quote" at bounding box center [1216, 745] width 222 height 33
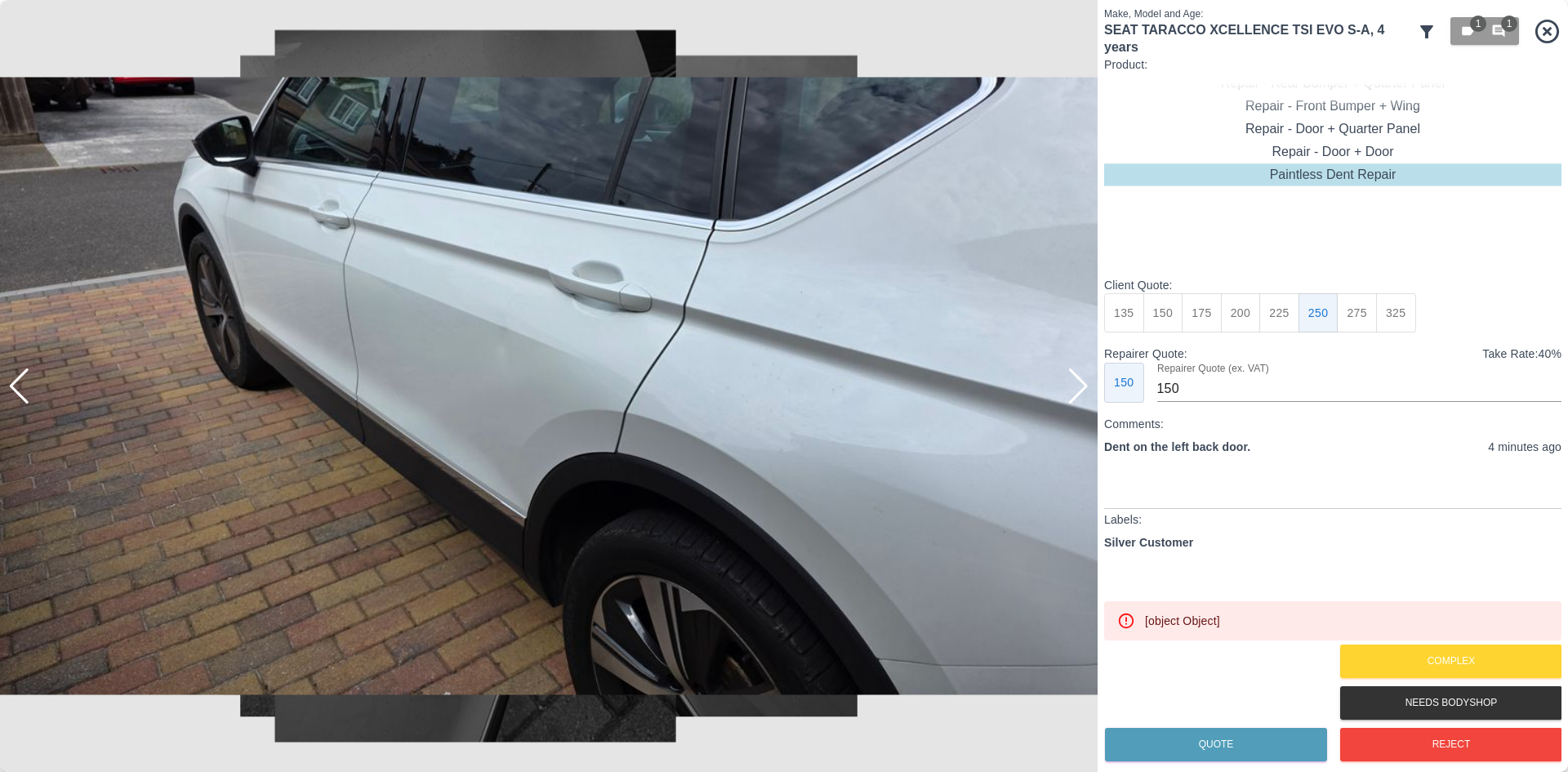
click at [1082, 390] on div at bounding box center [1078, 386] width 22 height 36
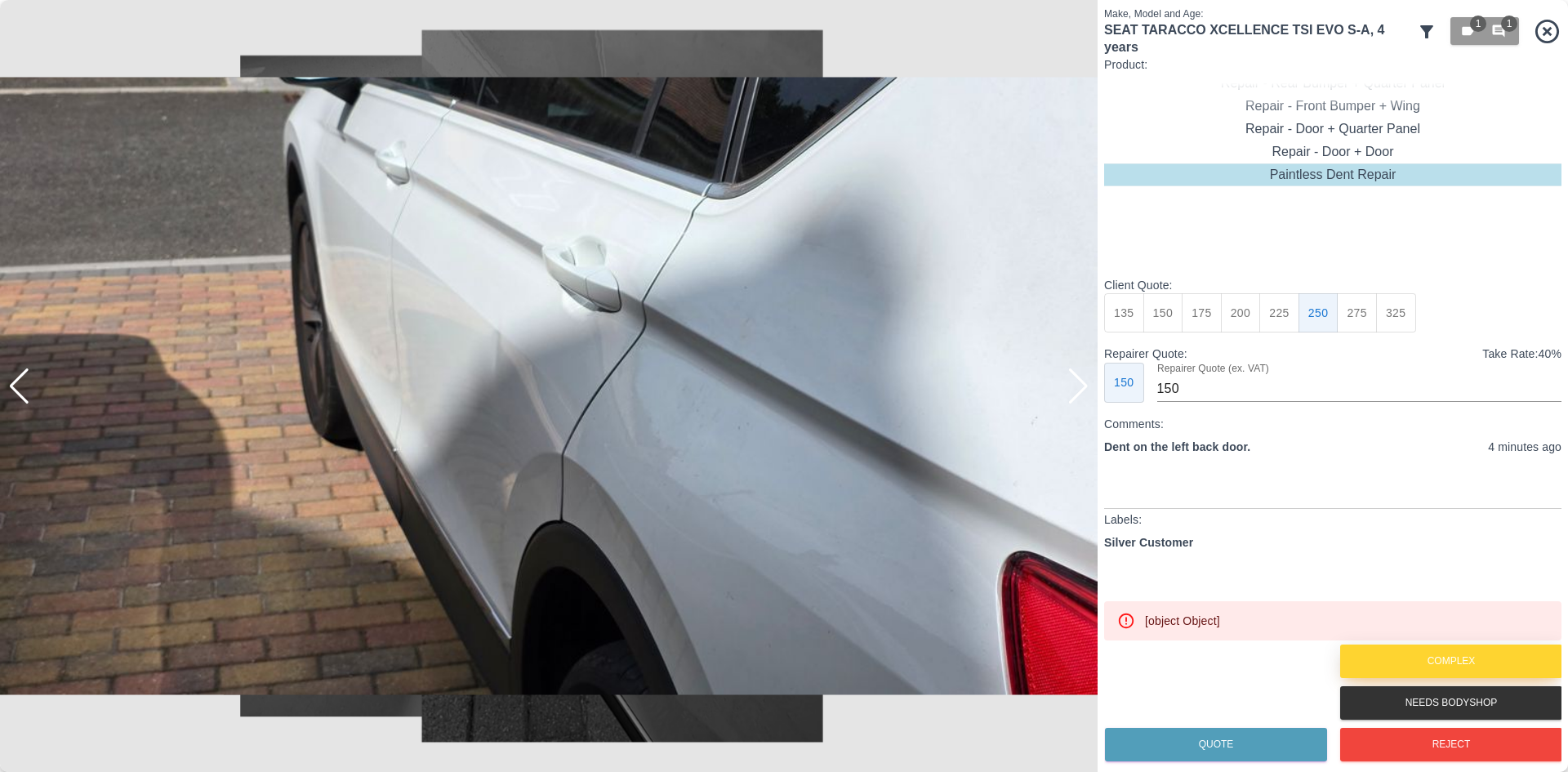
click at [1380, 654] on button "Complex" at bounding box center [1452, 661] width 222 height 33
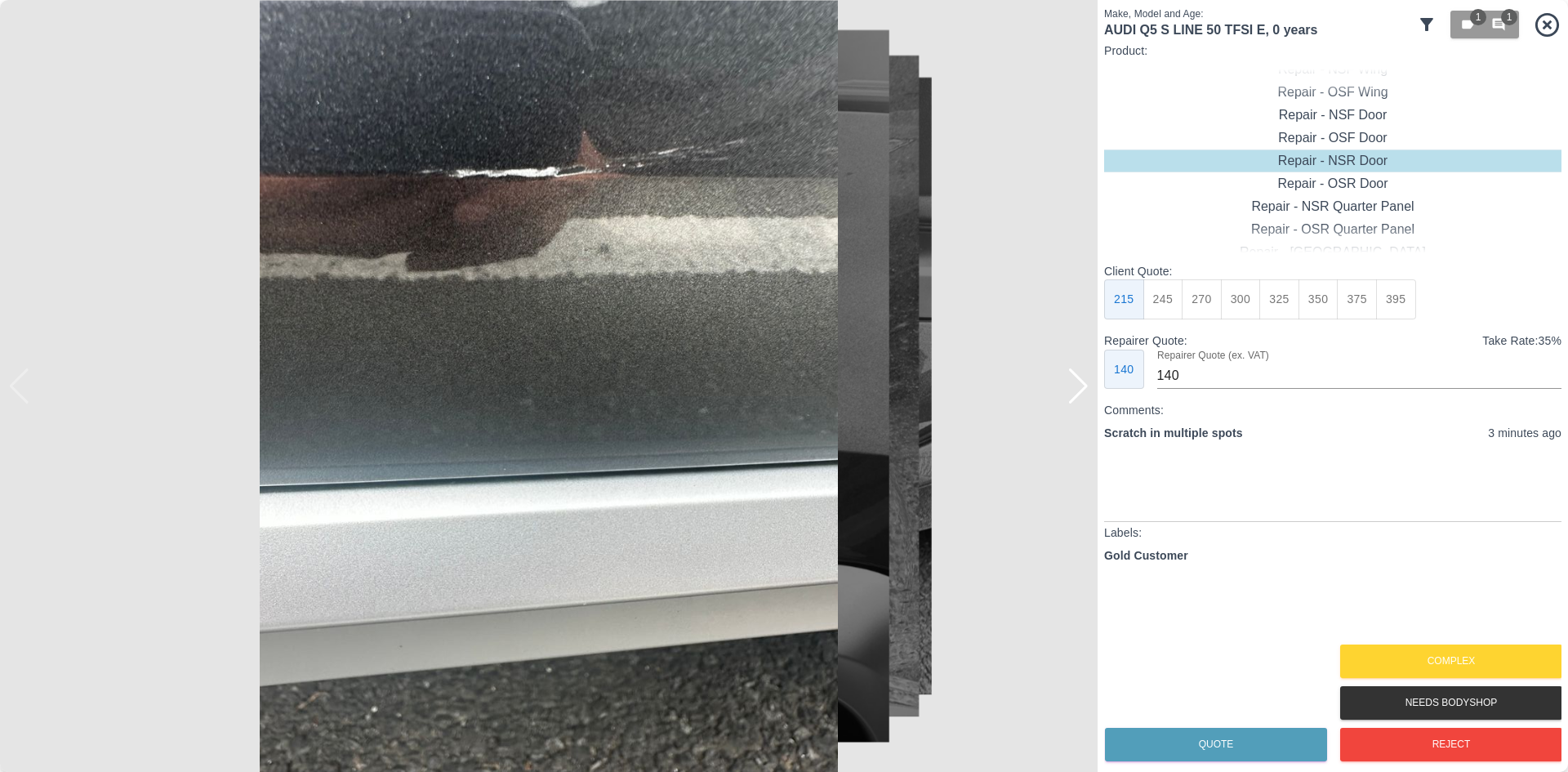
click at [1551, 17] on icon at bounding box center [1547, 25] width 28 height 28
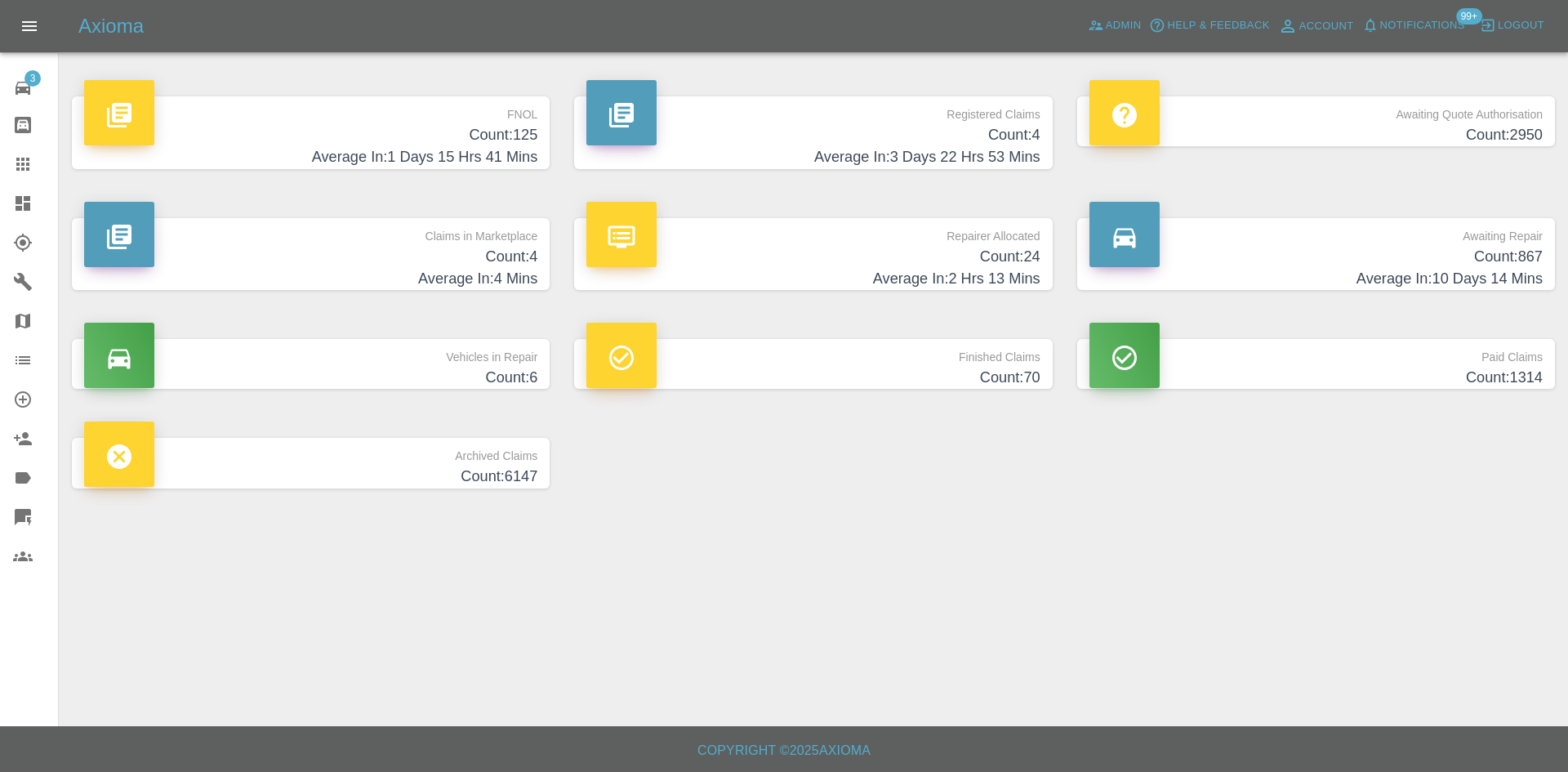
click at [352, 145] on h4 "Count: 125" at bounding box center [310, 135] width 453 height 22
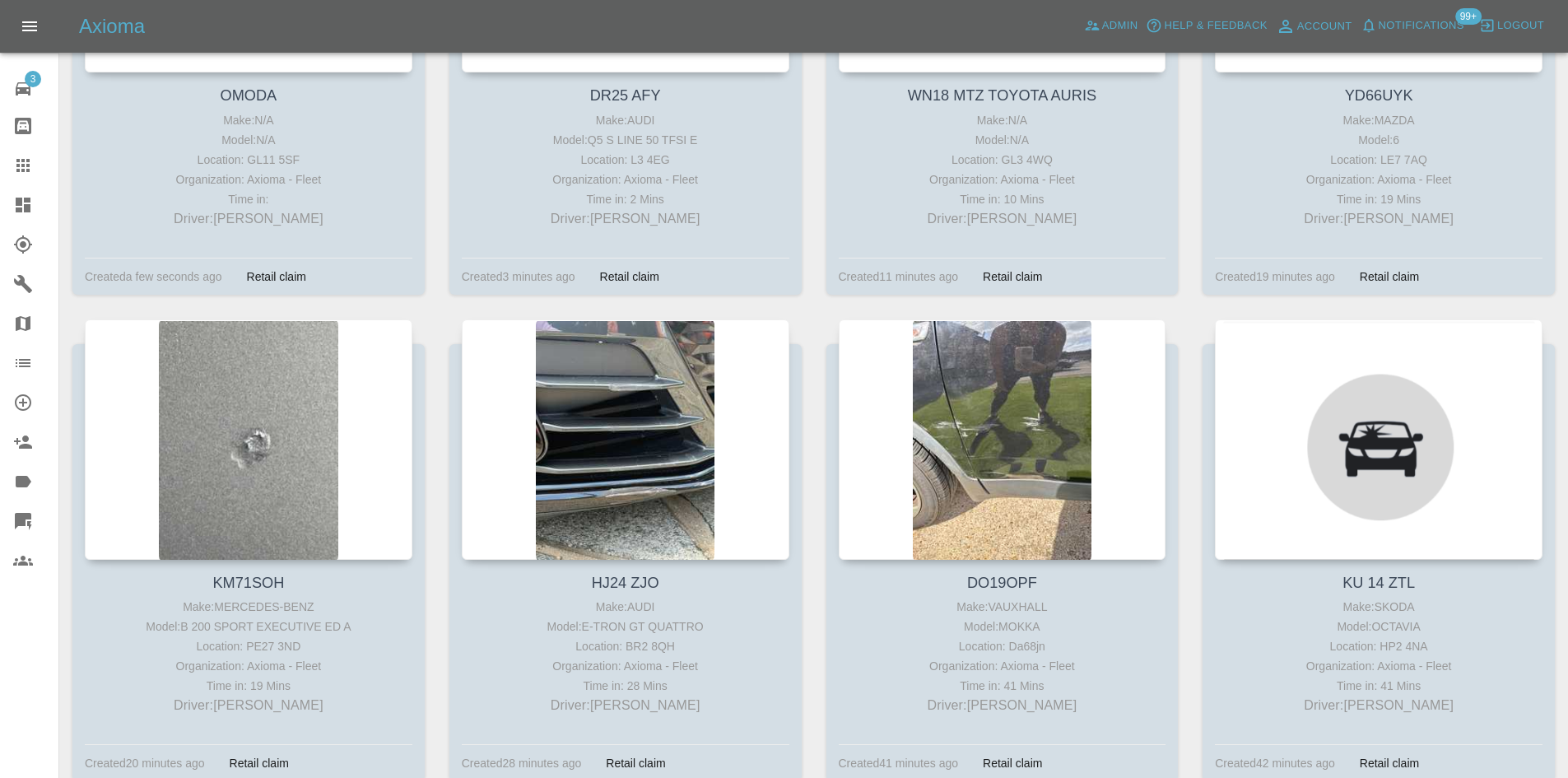
scroll to position [82, 0]
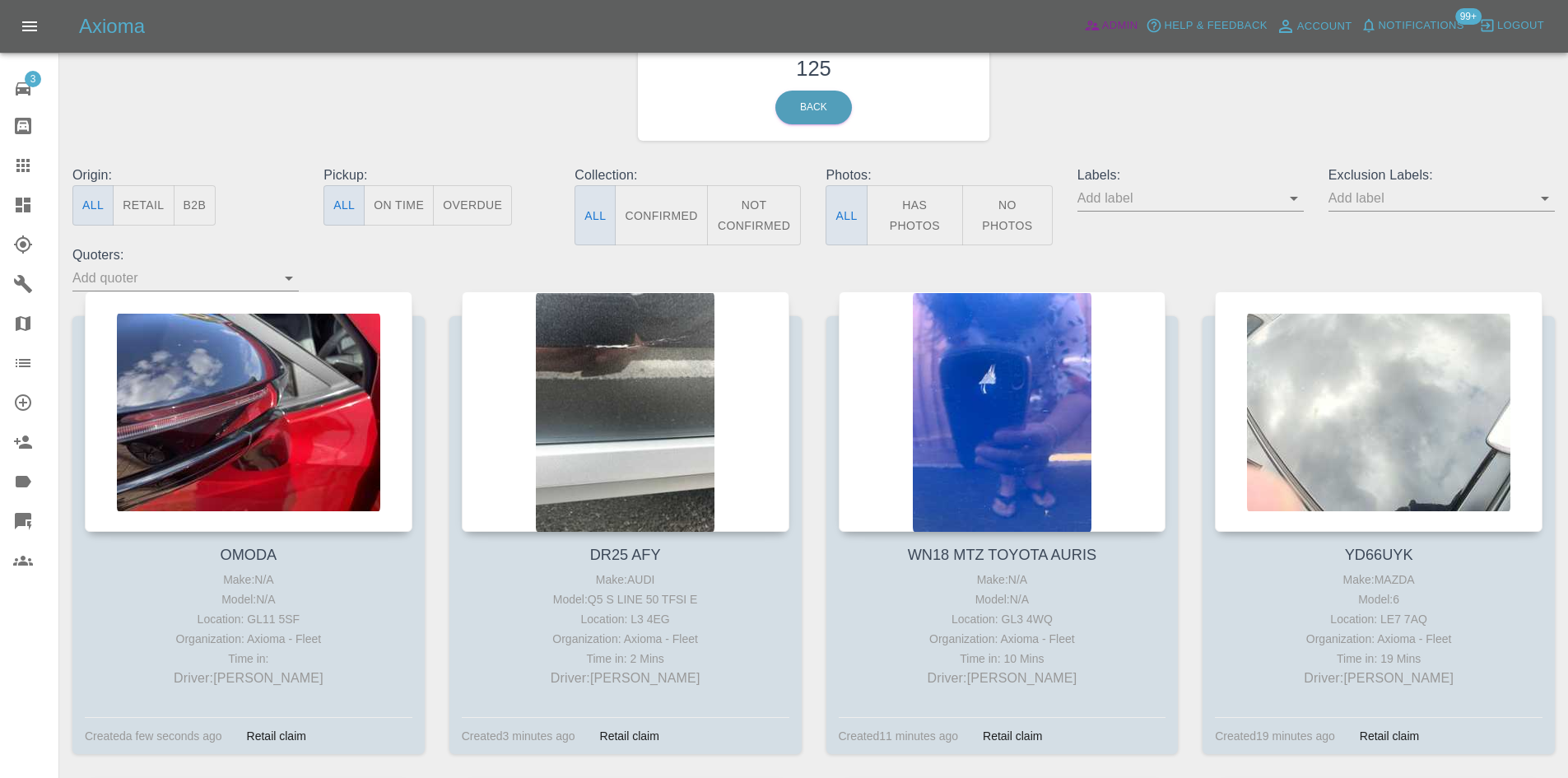
drag, startPoint x: 1101, startPoint y: 48, endPoint x: 1108, endPoint y: 32, distance: 17.5
click at [1101, 46] on div "Axioma Admin Help & Feedback Account Notifications 99+ Logout" at bounding box center [784, 26] width 1568 height 53
click at [1108, 32] on span "Admin" at bounding box center [1120, 26] width 36 height 19
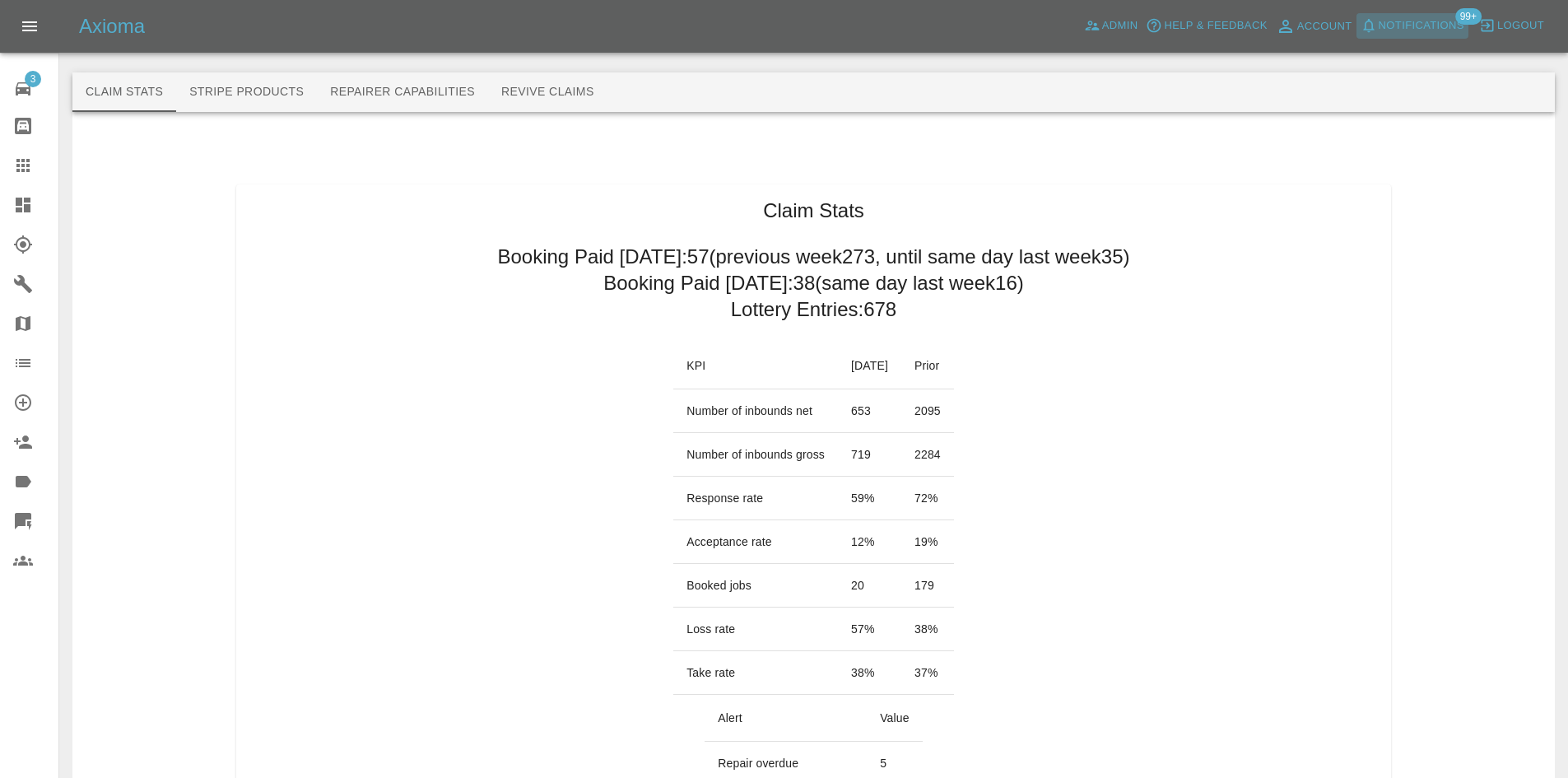
click at [1426, 30] on span "Notifications" at bounding box center [1421, 26] width 85 height 19
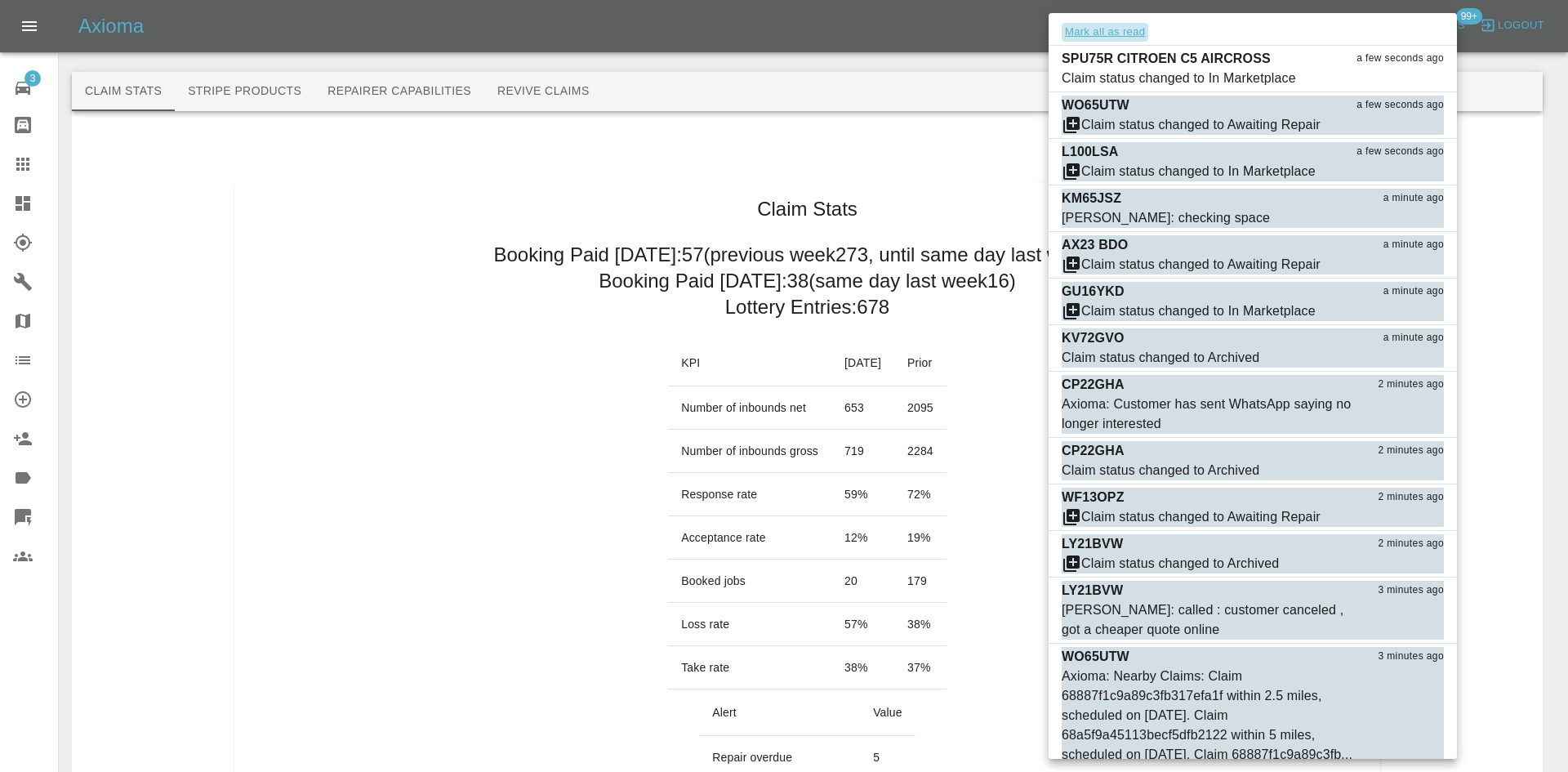
click at [1063, 31] on button "Mark all as read" at bounding box center [1105, 32] width 86 height 19
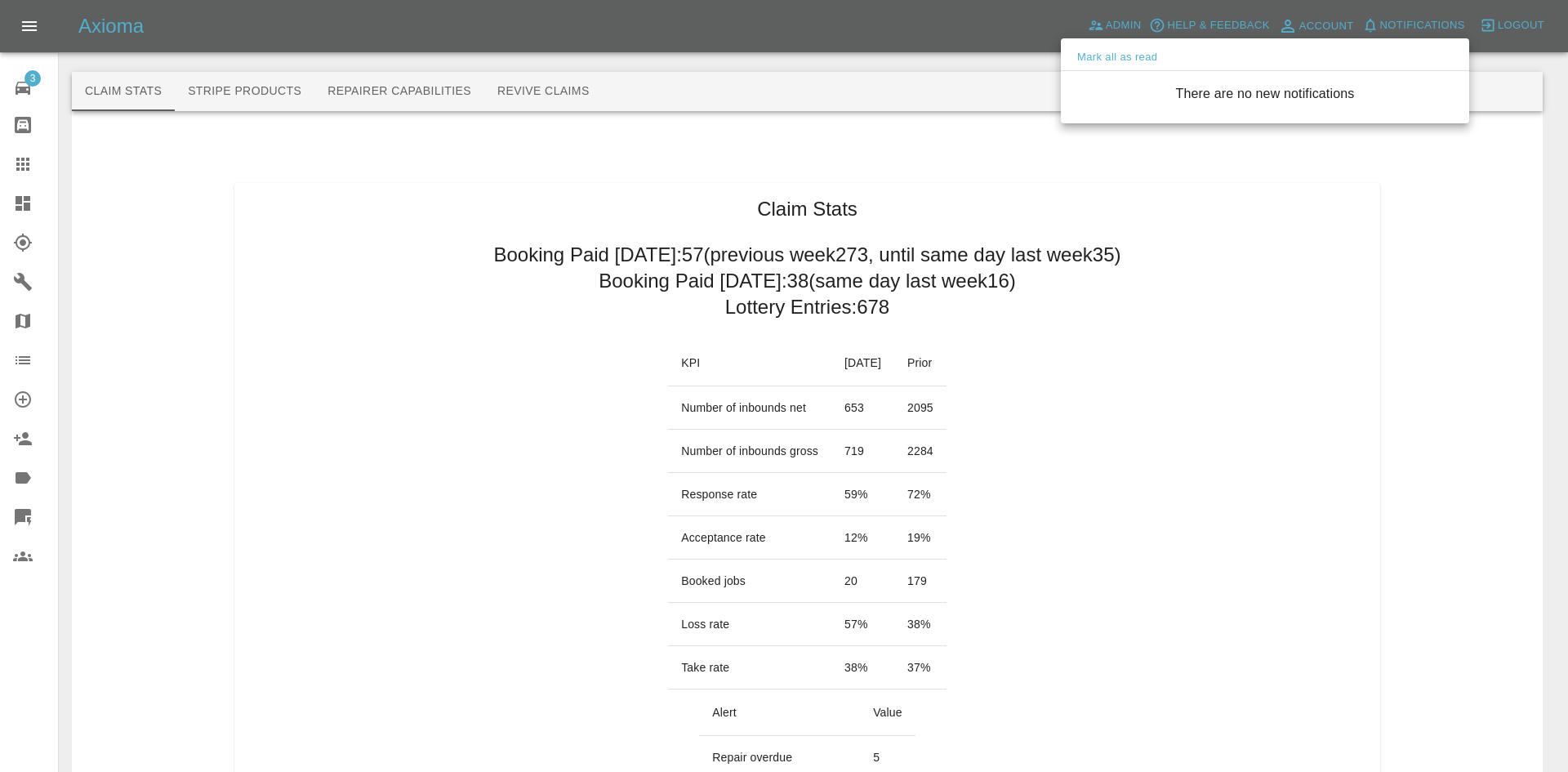
click at [26, 200] on div at bounding box center [784, 386] width 1568 height 772
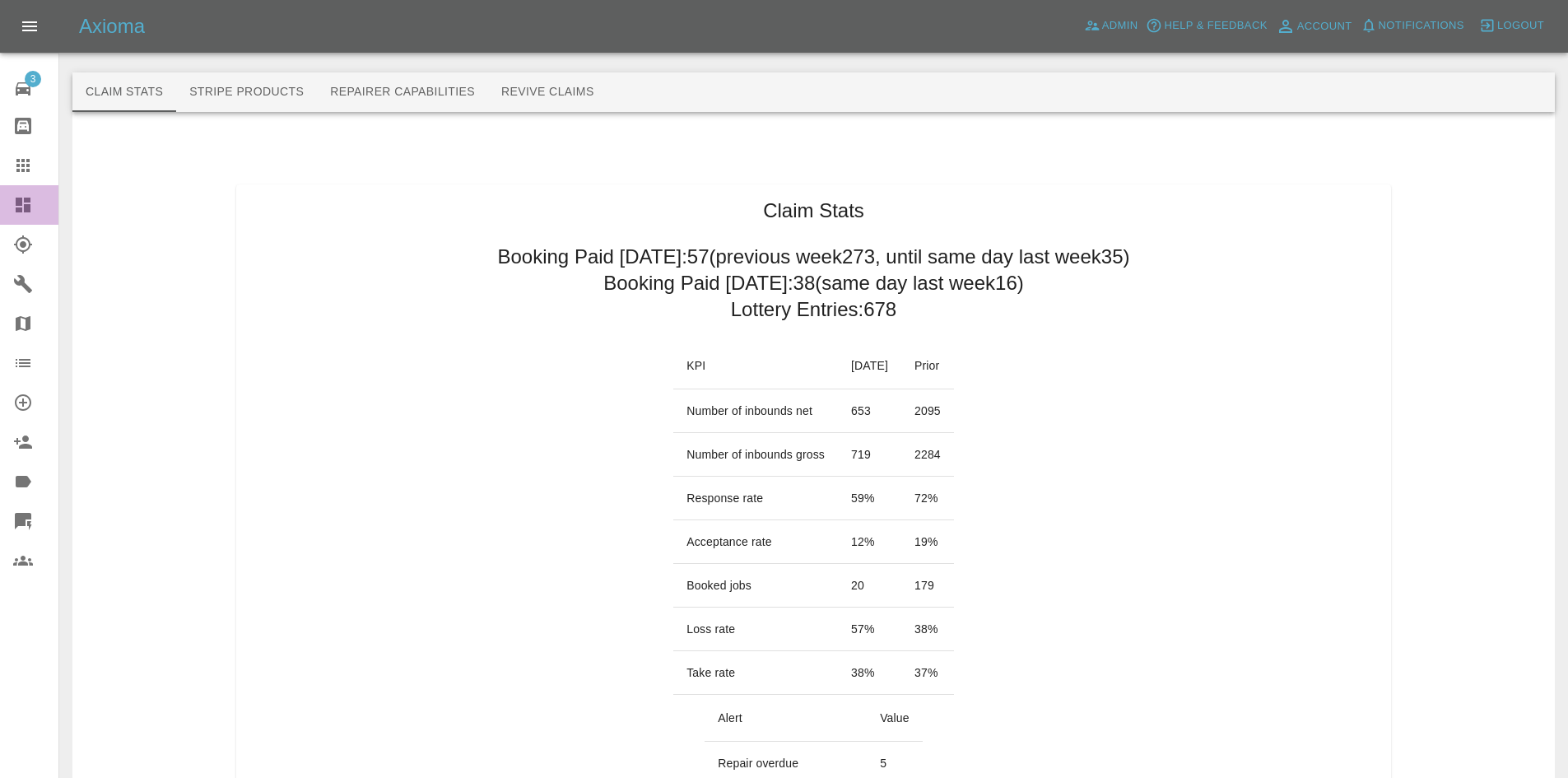
click at [23, 202] on icon at bounding box center [23, 205] width 20 height 20
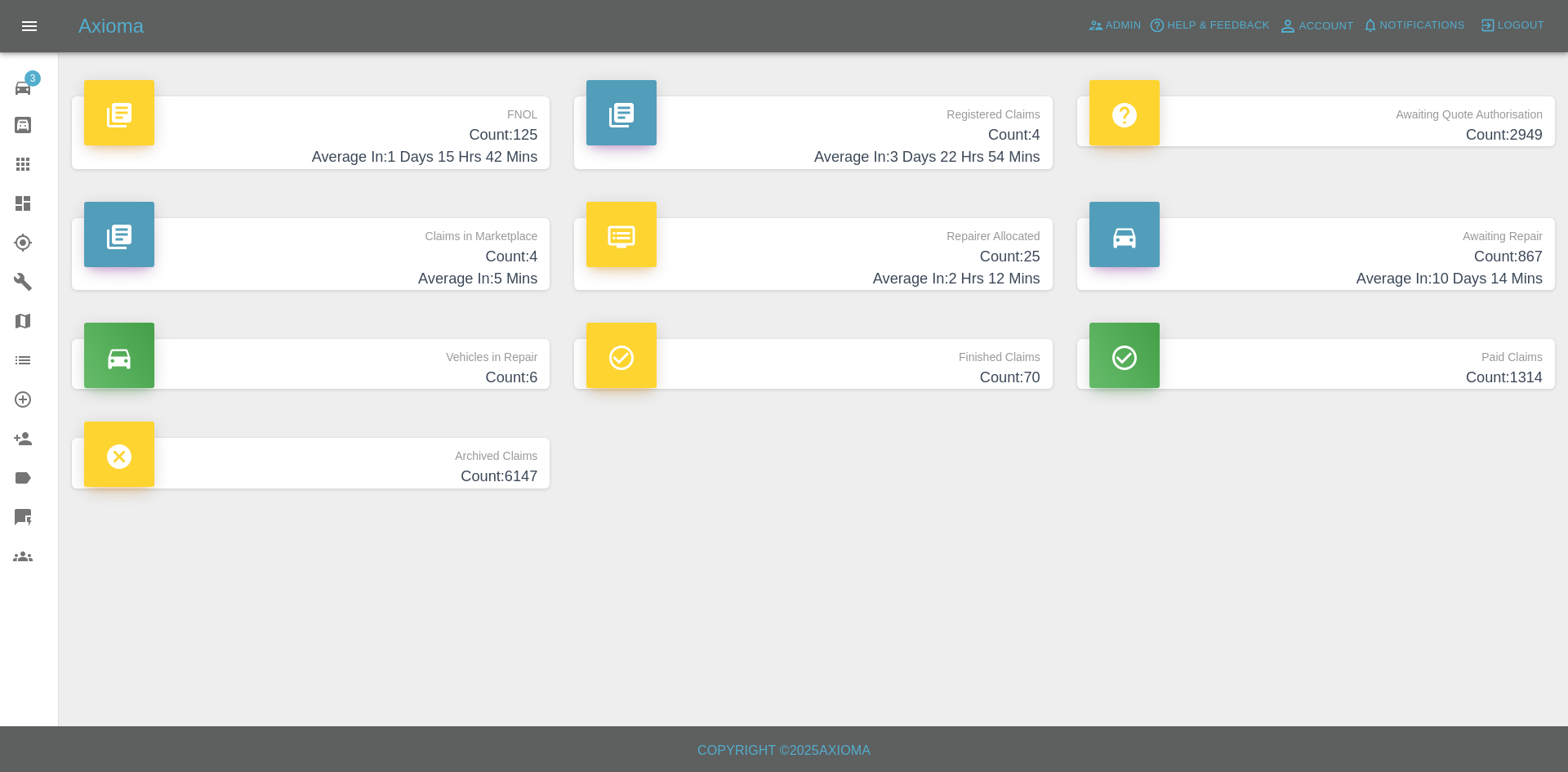
click at [460, 276] on h4 "Average In: 5 Mins" at bounding box center [310, 279] width 453 height 22
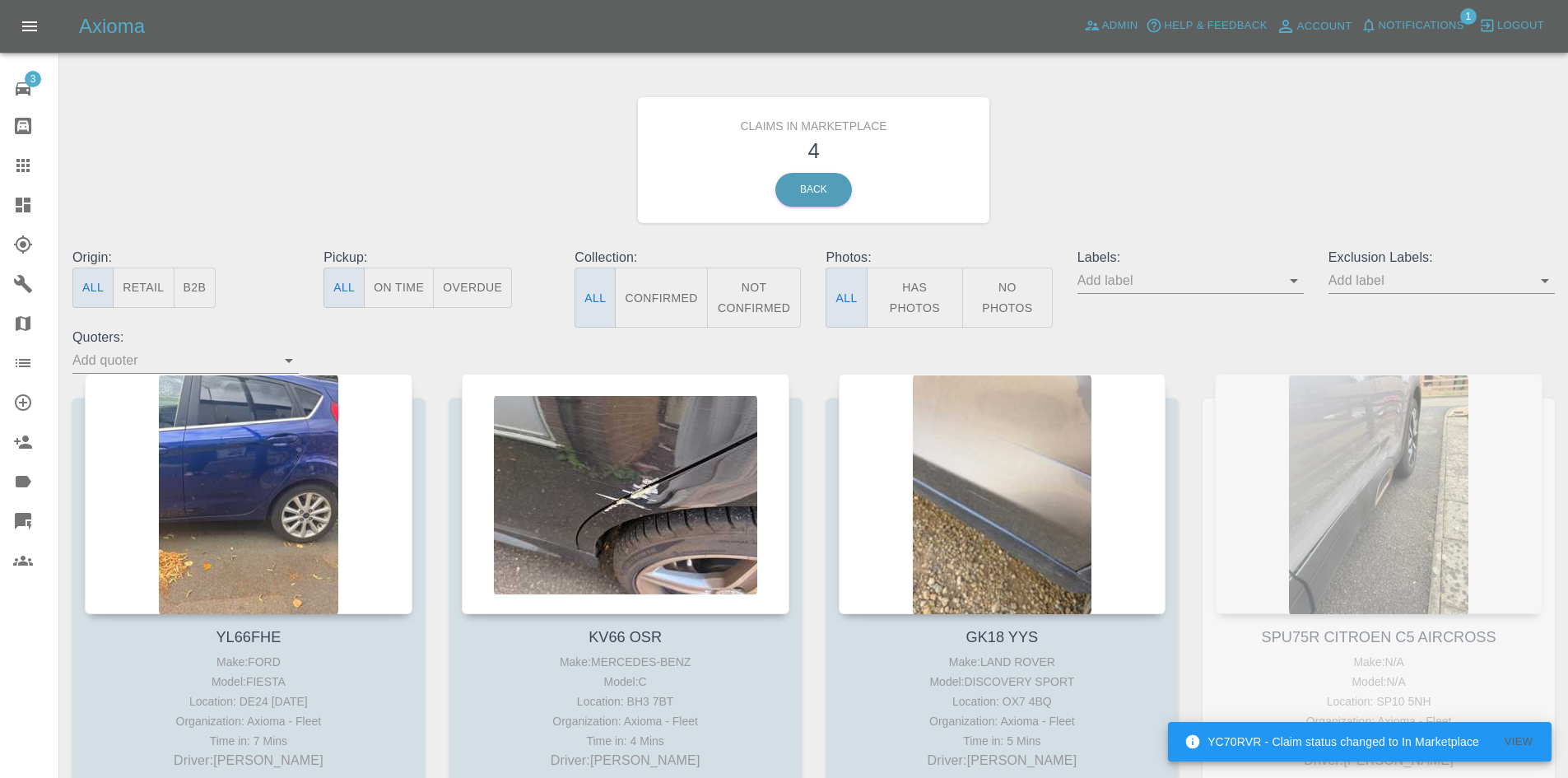
click at [1422, 11] on div "Axioma Admin Help & Feedback Account Notifications 1 Logout" at bounding box center [784, 26] width 1568 height 53
click at [1421, 20] on span "Notifications" at bounding box center [1421, 26] width 85 height 19
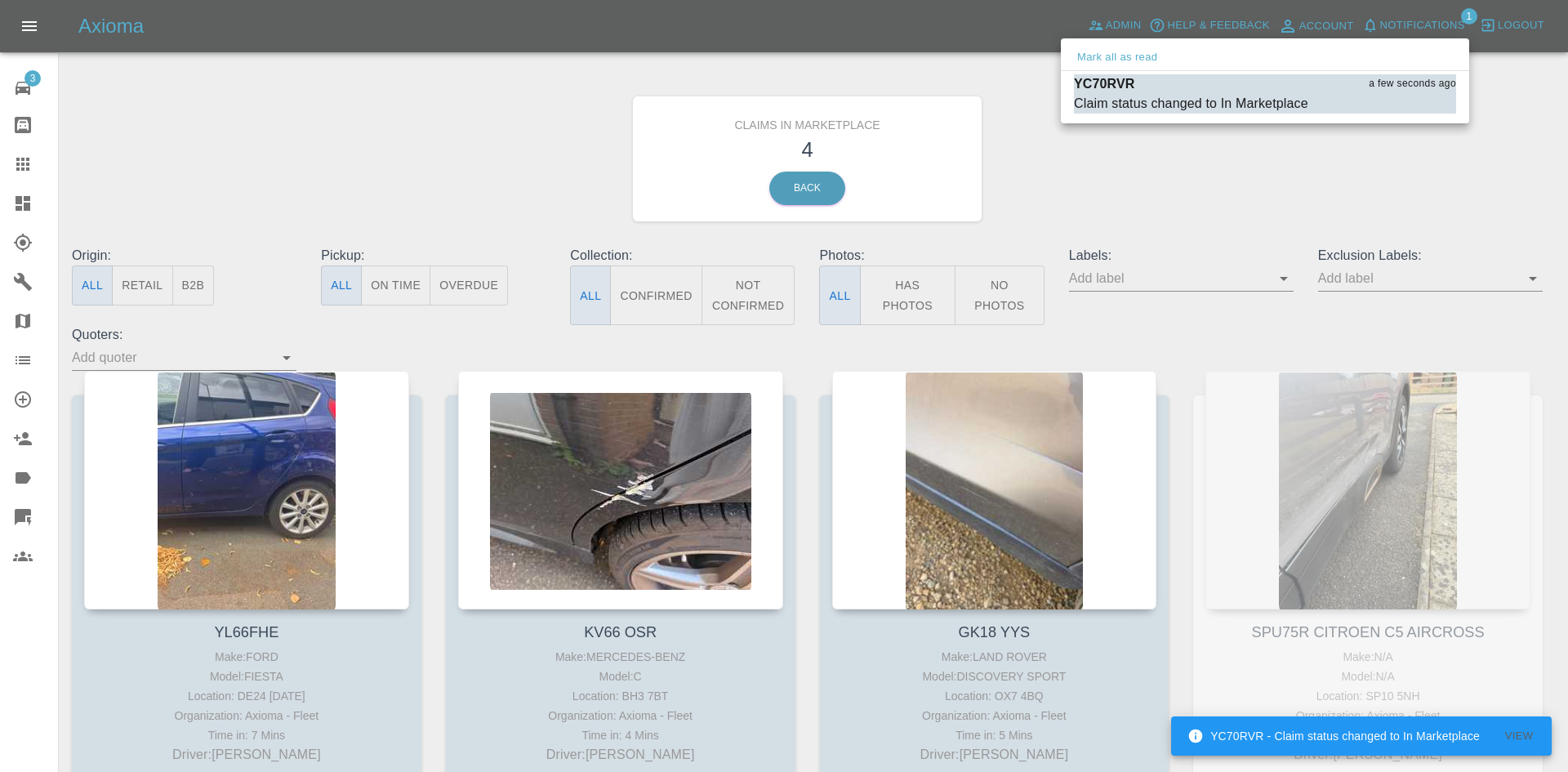
click at [1410, 20] on div at bounding box center [784, 386] width 1568 height 772
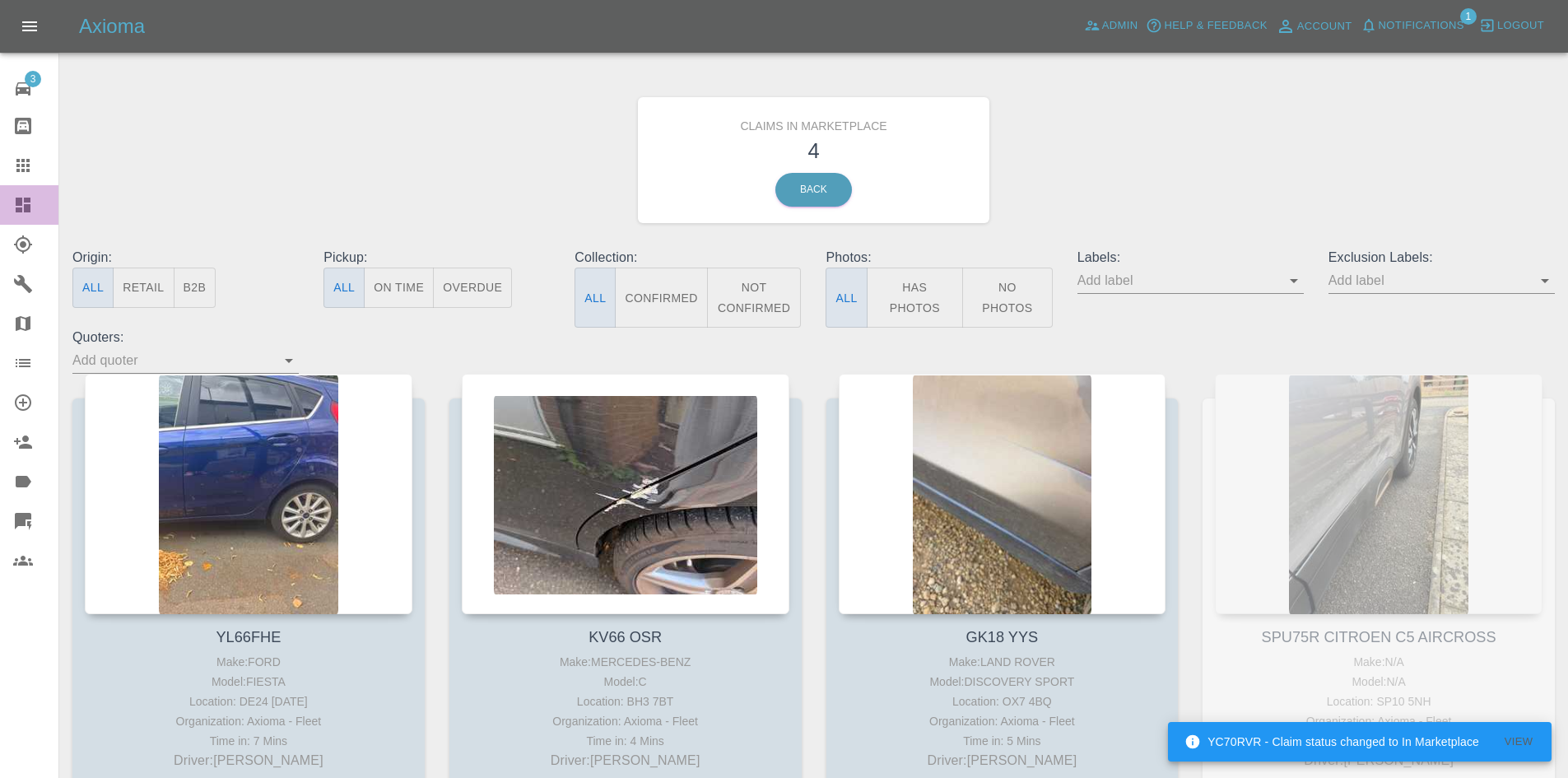
click at [0, 189] on link "Dashboard" at bounding box center [29, 204] width 59 height 39
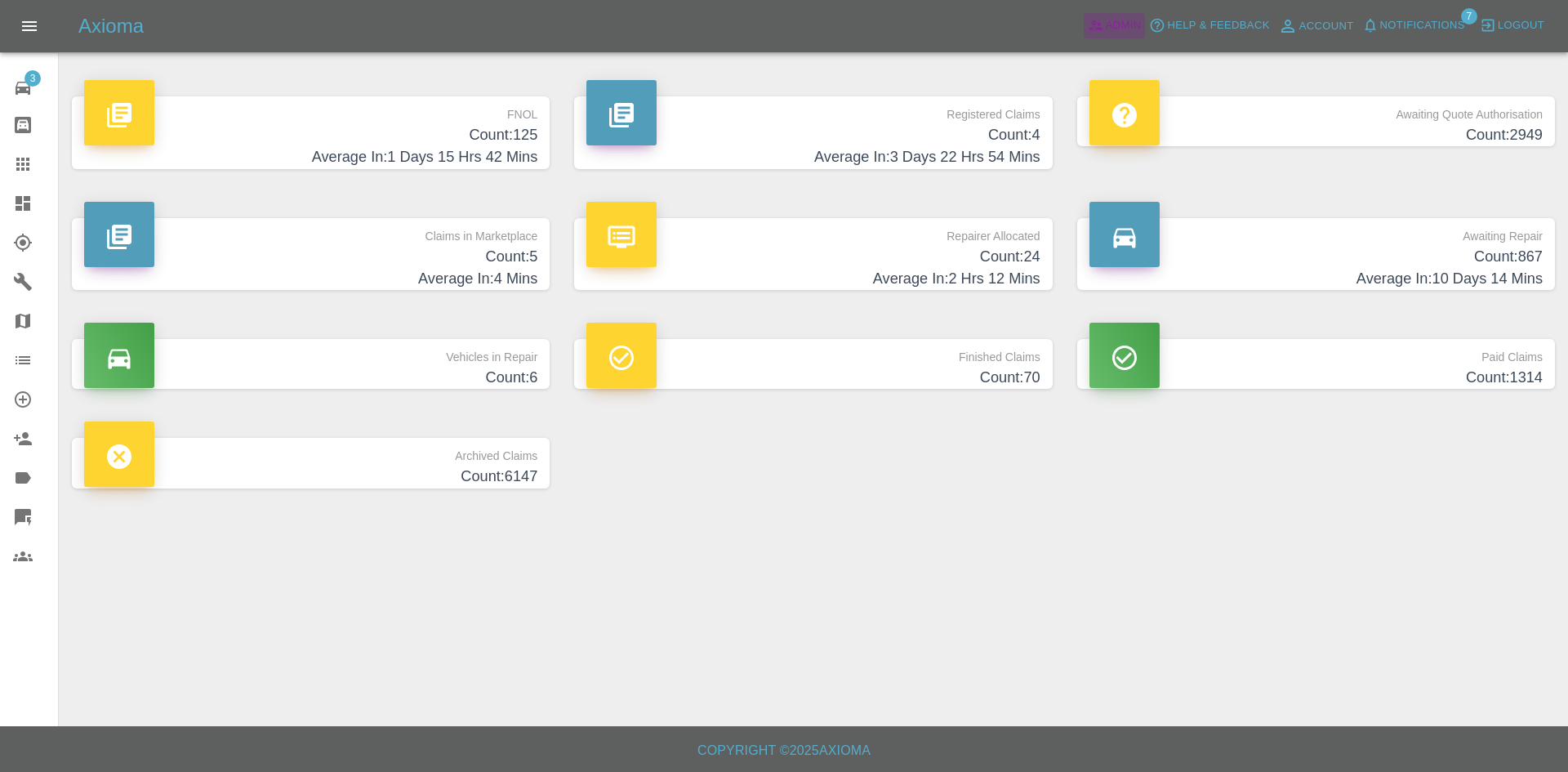
click at [1121, 20] on span "Admin" at bounding box center [1123, 26] width 36 height 19
click at [896, 92] on div "Registered Claims Count: 4 Average In: 3 Days 22 Hrs 54 Mins" at bounding box center [813, 133] width 502 height 122
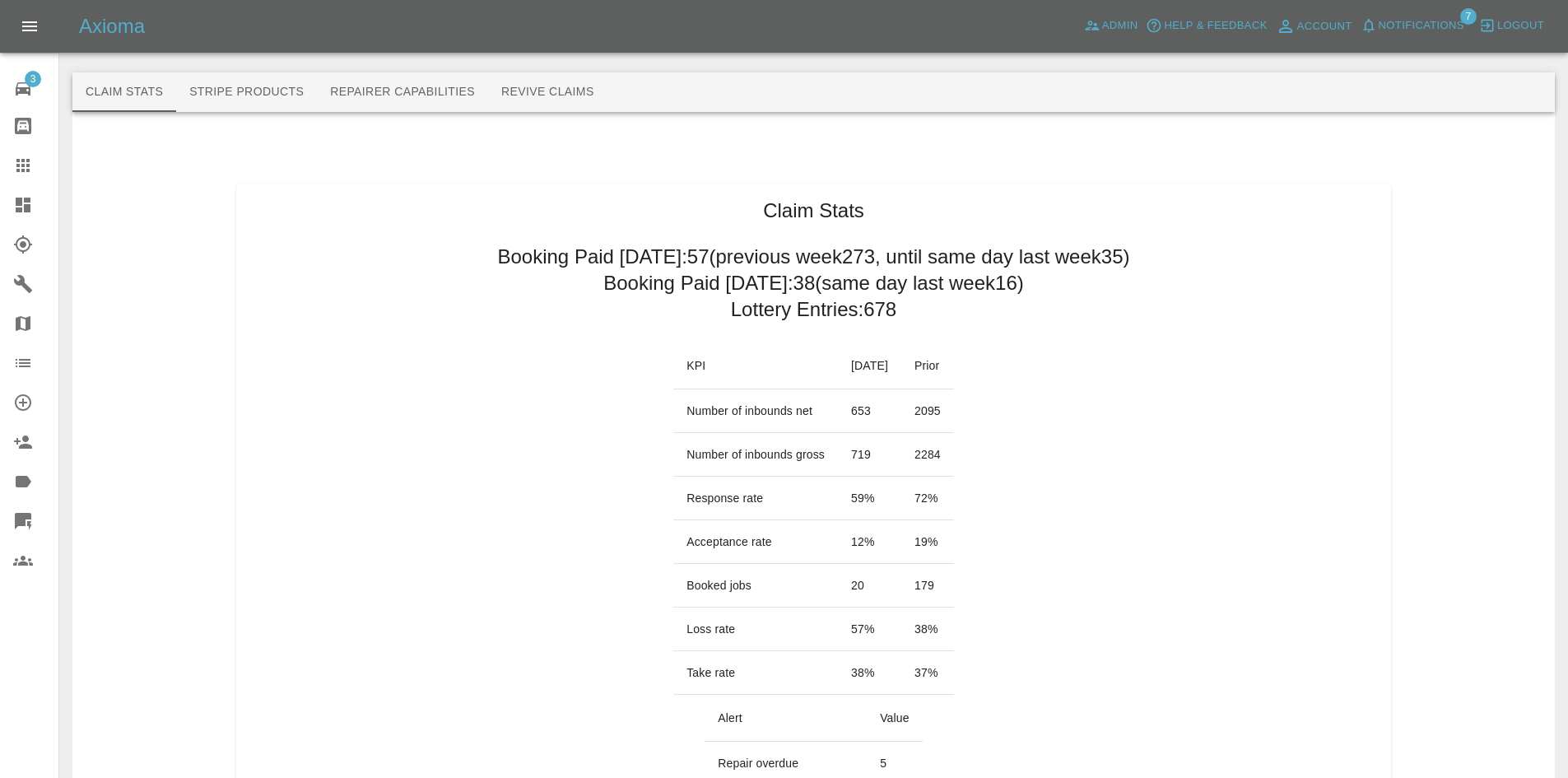
click at [673, 493] on td "Response rate" at bounding box center [755, 499] width 165 height 44
click at [673, 492] on td "Response rate" at bounding box center [755, 499] width 165 height 44
drag, startPoint x: 658, startPoint y: 492, endPoint x: 958, endPoint y: 496, distance: 300.0
click at [954, 496] on tr "Response rate 59 % 72 %" at bounding box center [814, 499] width 281 height 44
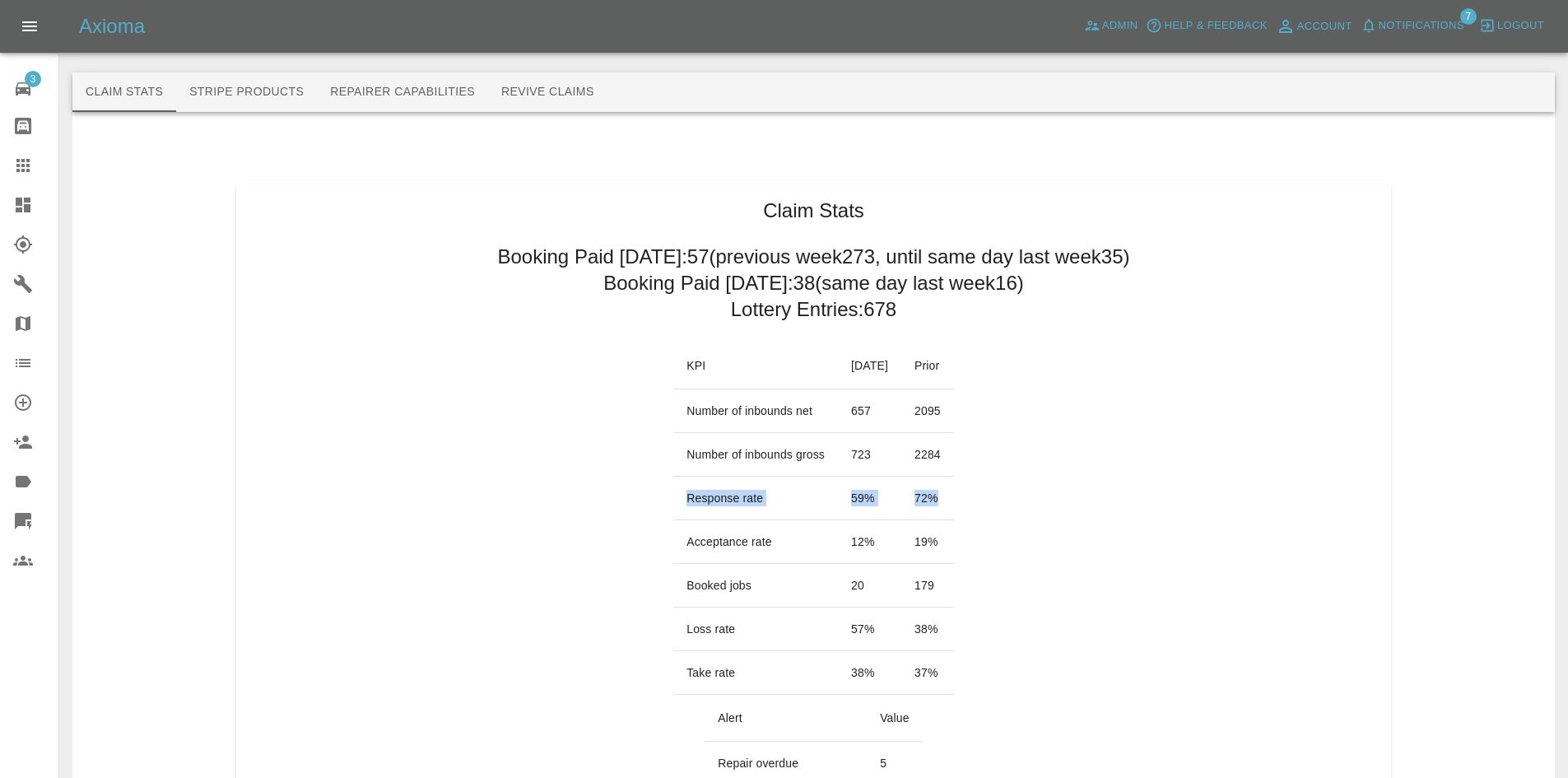
click at [954, 496] on td "72 %" at bounding box center [927, 499] width 53 height 44
drag, startPoint x: 958, startPoint y: 496, endPoint x: 657, endPoint y: 492, distance: 301.0
click at [673, 492] on tr "Response rate 59 % 72 %" at bounding box center [814, 499] width 281 height 44
click at [7, 204] on link "Dashboard" at bounding box center [29, 204] width 59 height 39
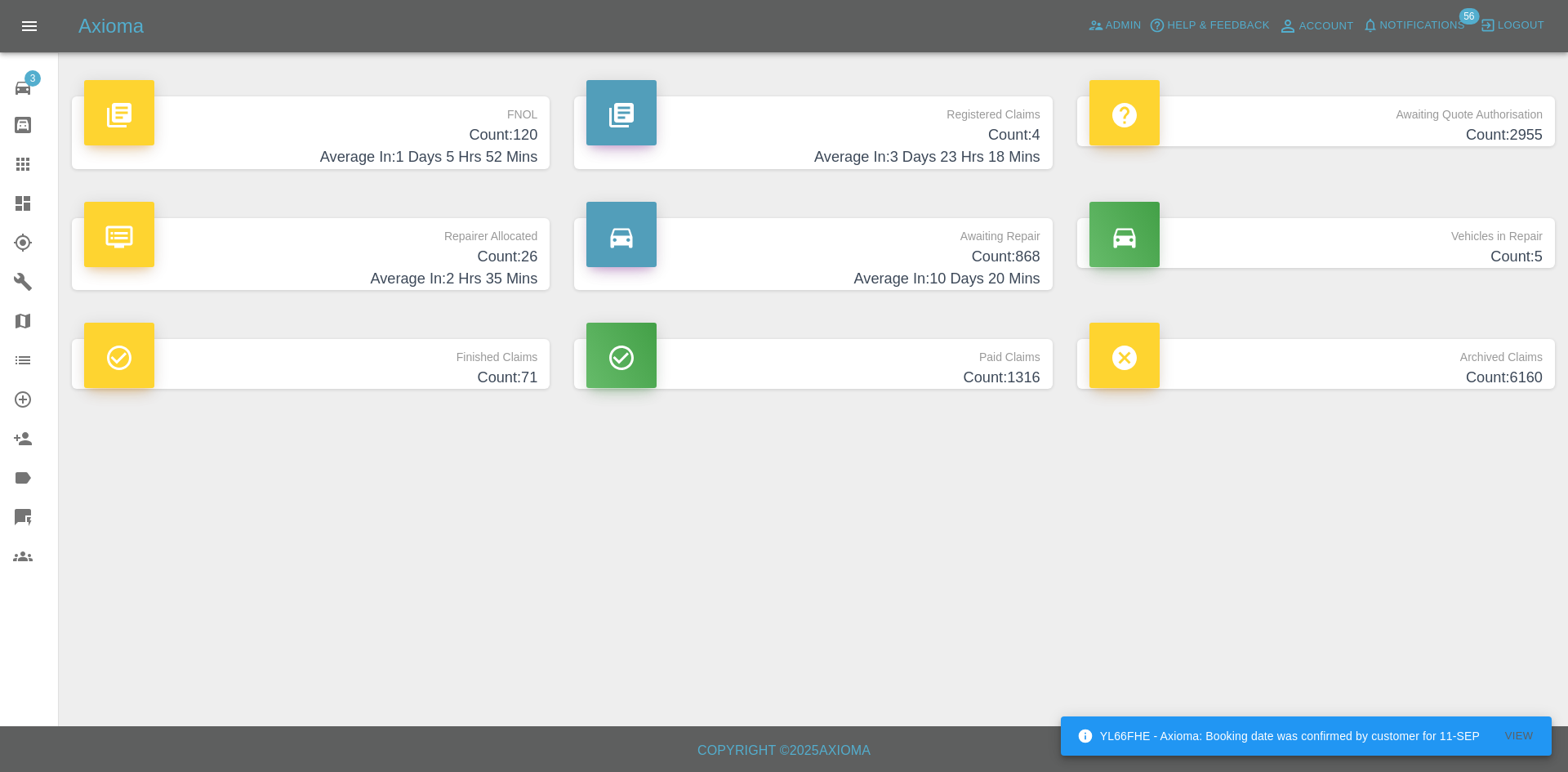
click at [730, 137] on h4 "Count: 4" at bounding box center [813, 135] width 453 height 22
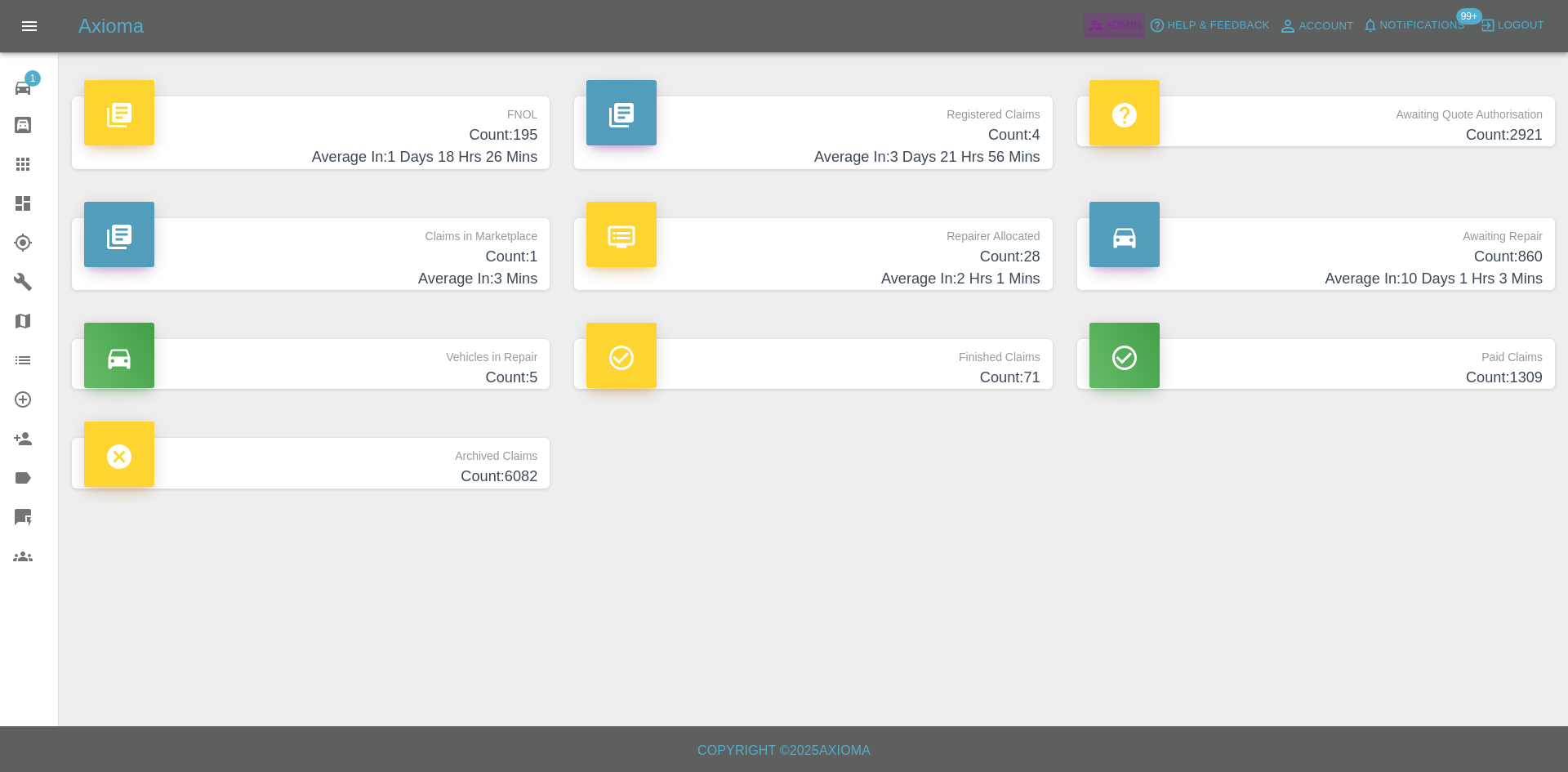
click at [1112, 21] on span "Admin" at bounding box center [1123, 26] width 36 height 19
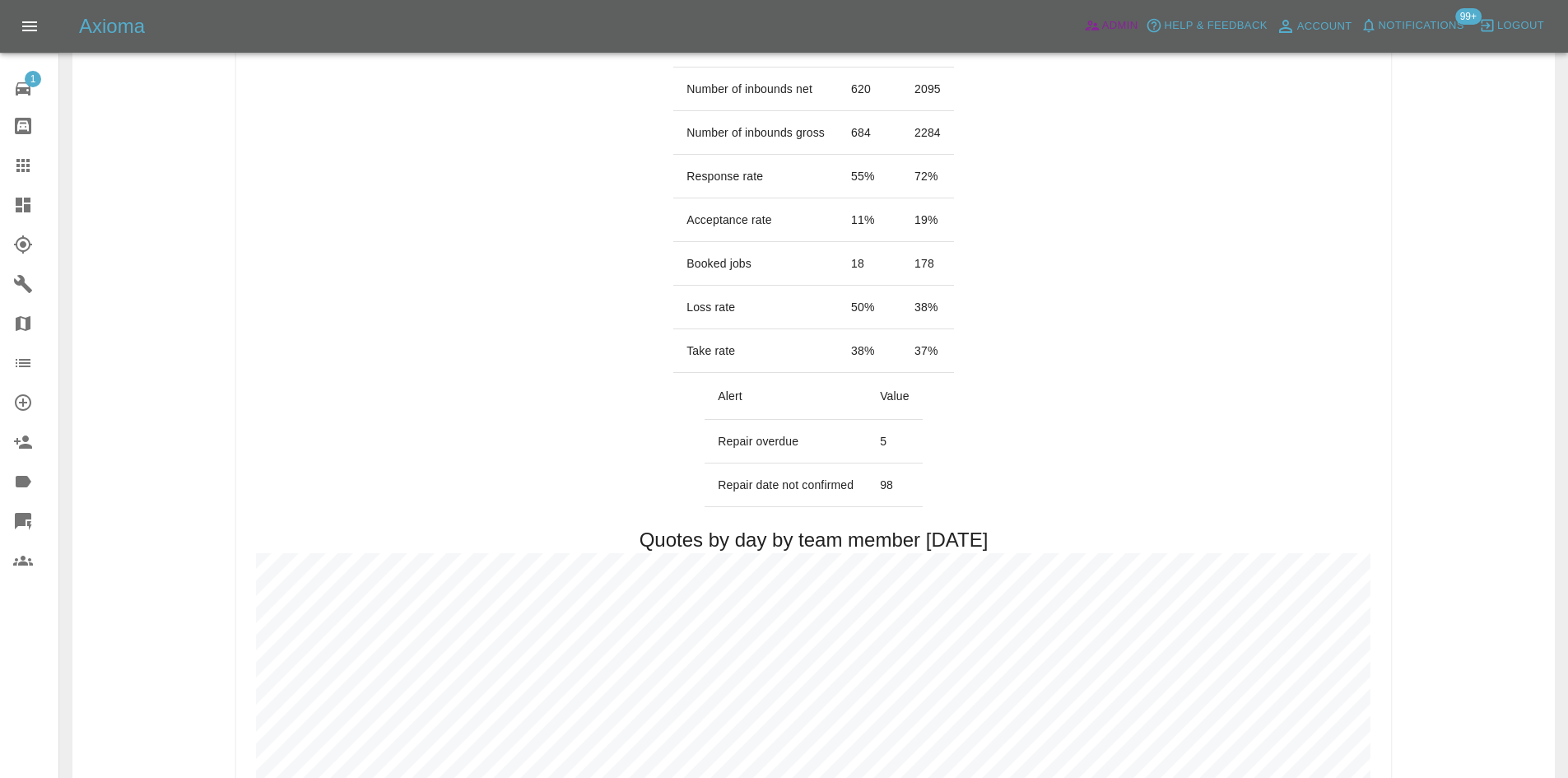
scroll to position [658, 0]
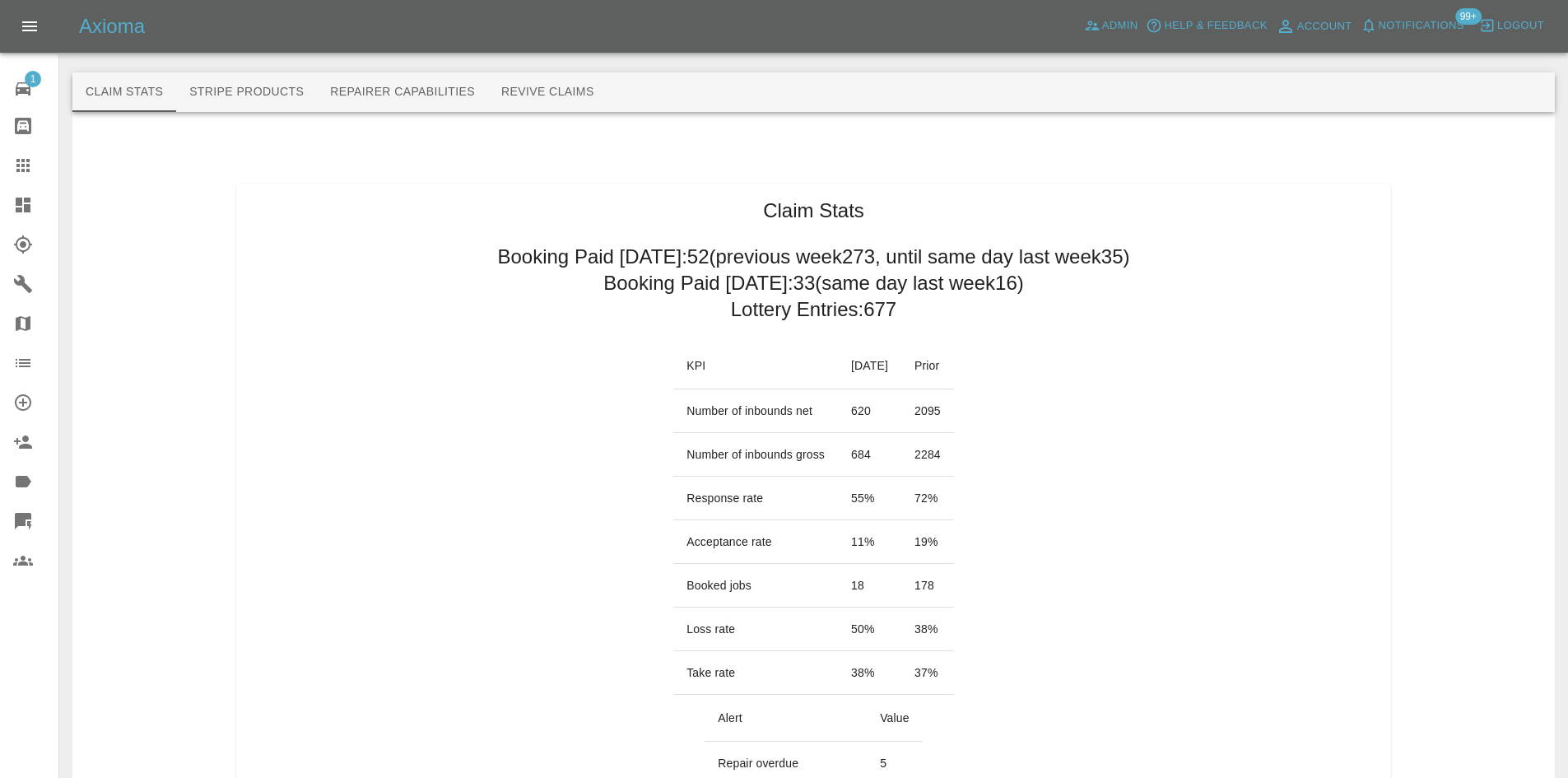
click at [13, 200] on link "Dashboard" at bounding box center [29, 204] width 59 height 39
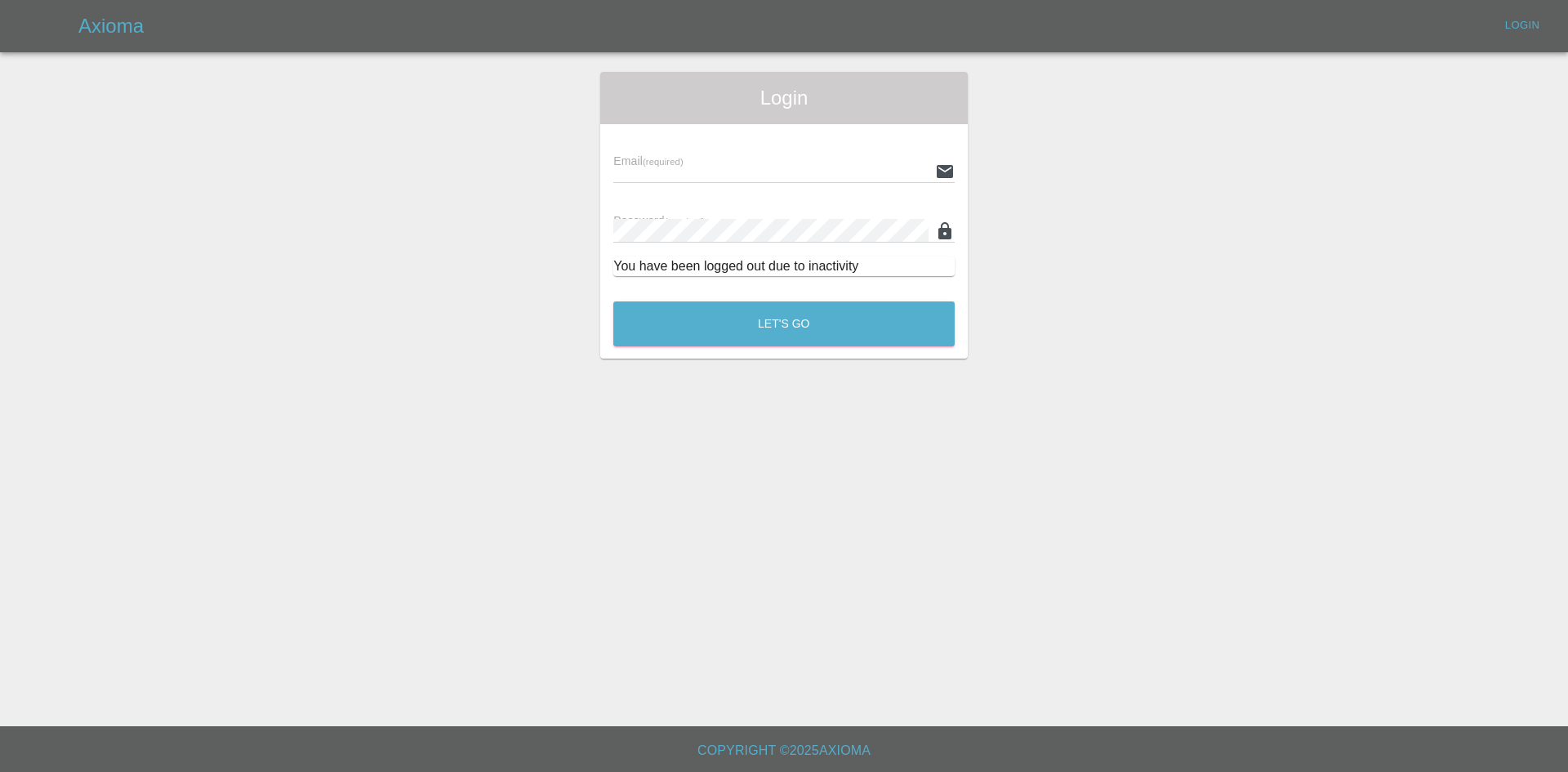
type input "[PERSON_NAME][EMAIL_ADDRESS][PERSON_NAME][DOMAIN_NAME]"
